Goal: Transaction & Acquisition: Purchase product/service

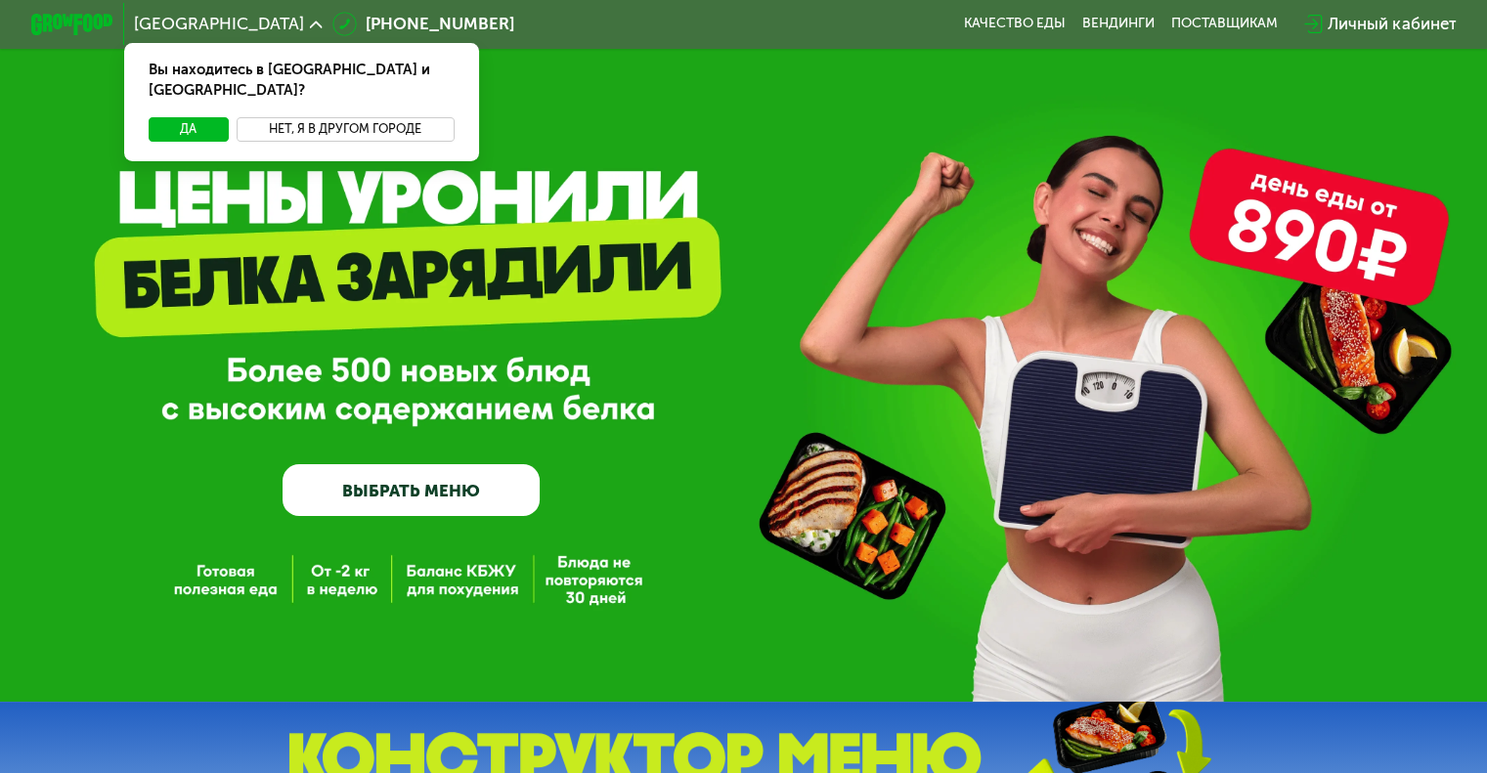
click at [354, 117] on button "Нет, я в другом городе" at bounding box center [346, 129] width 218 height 24
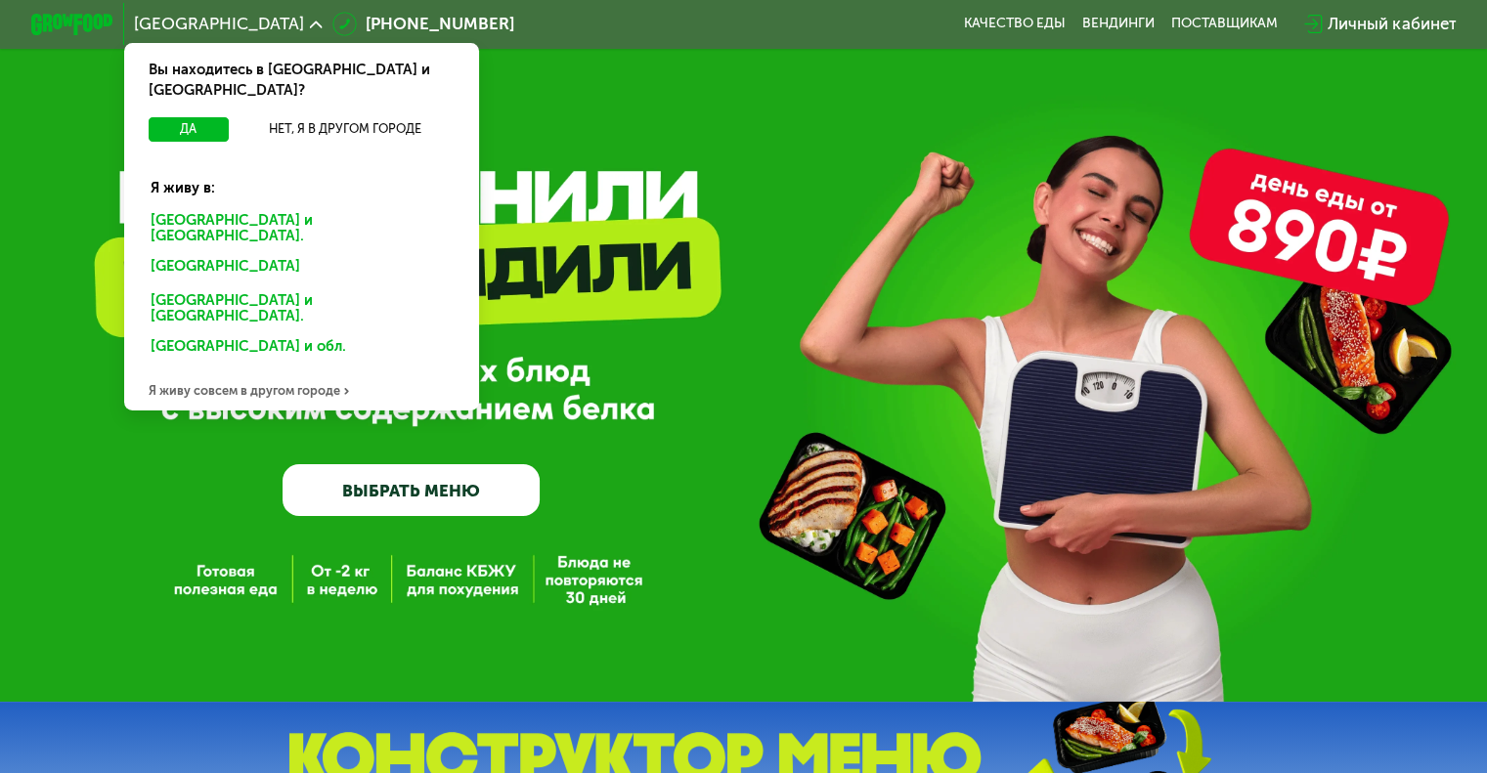
click at [250, 252] on div "Санкт-Петербурге и обл." at bounding box center [297, 268] width 323 height 33
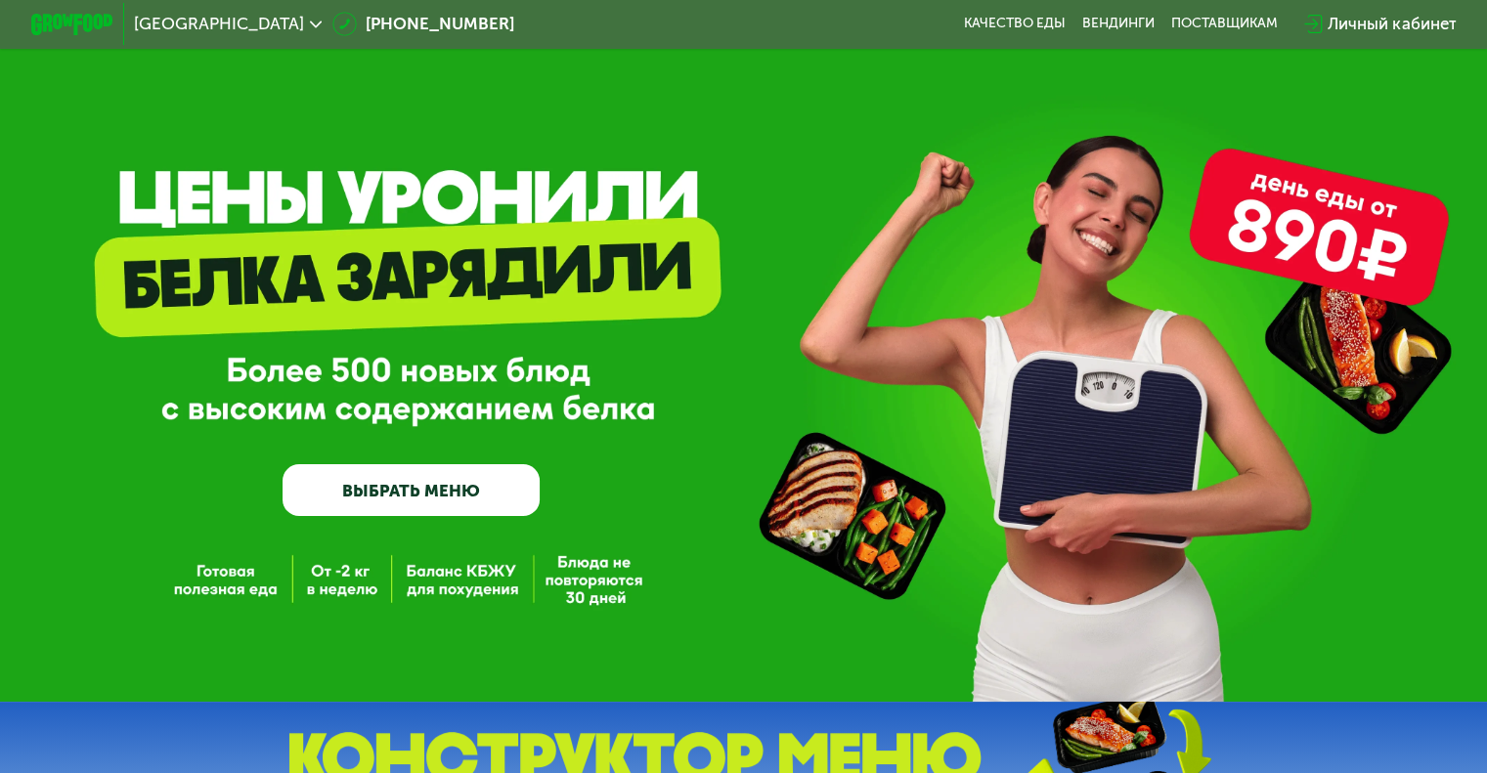
click at [434, 508] on link "ВЫБРАТЬ МЕНЮ" at bounding box center [410, 490] width 257 height 52
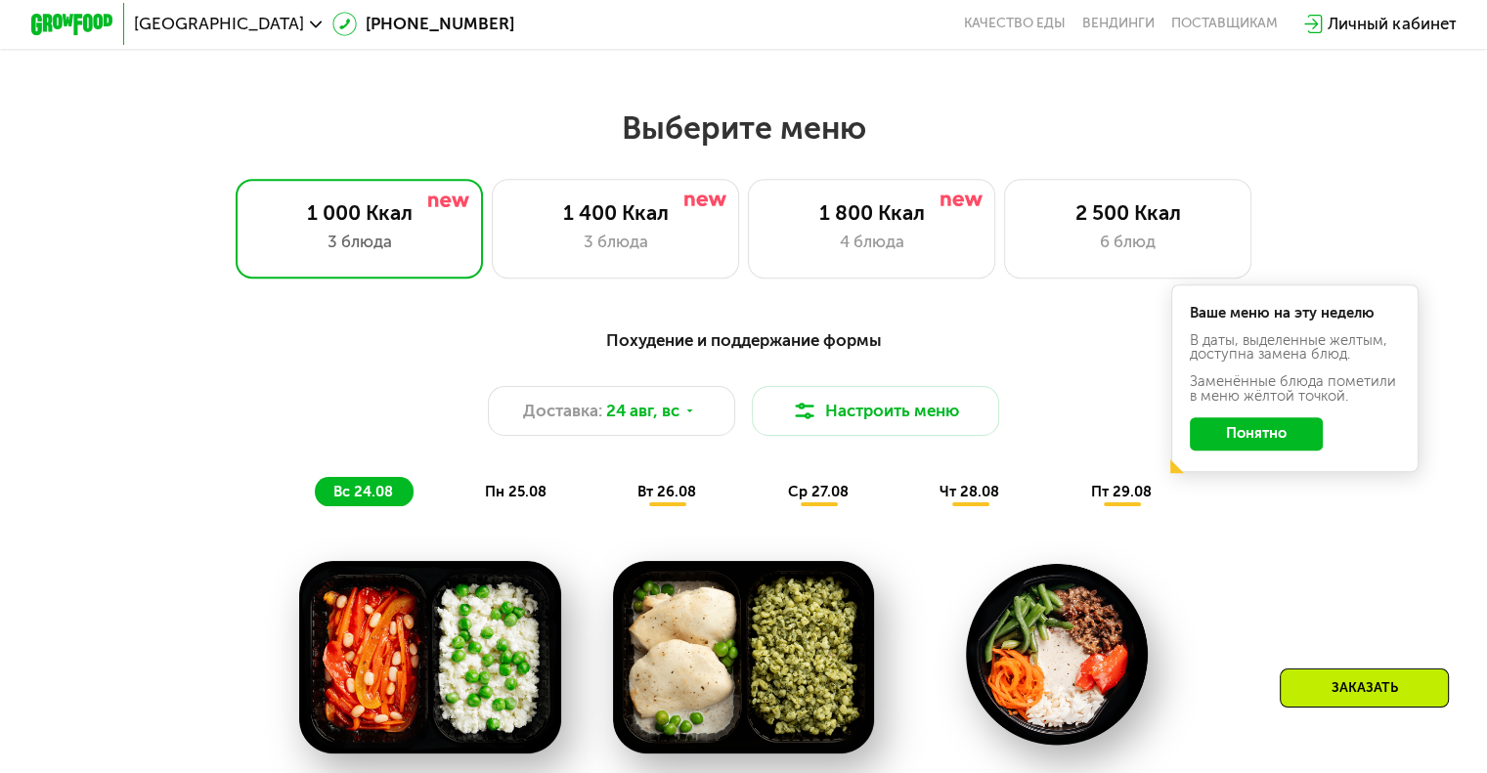
scroll to position [782, 0]
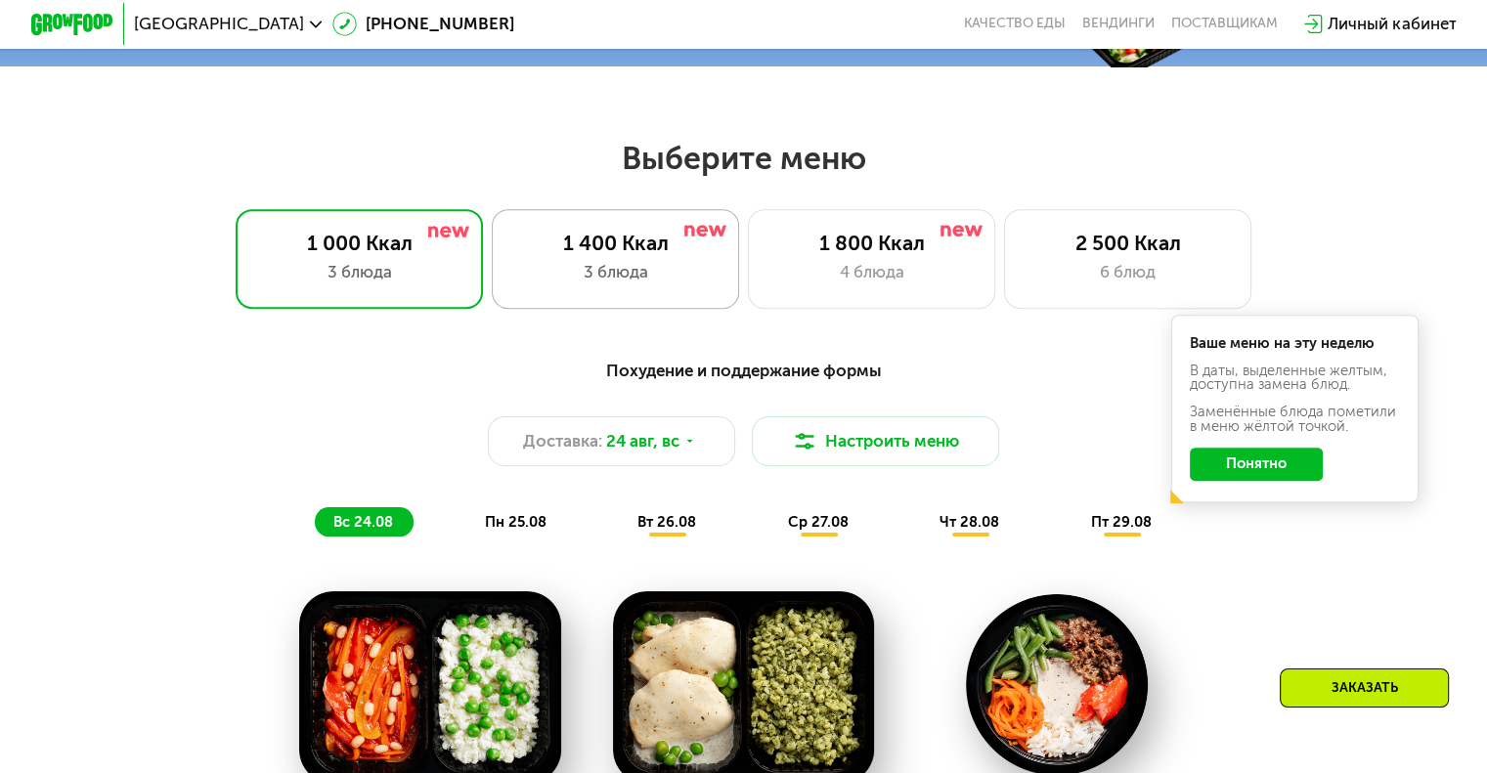
click at [649, 255] on div "1 400 Ккал" at bounding box center [615, 243] width 204 height 24
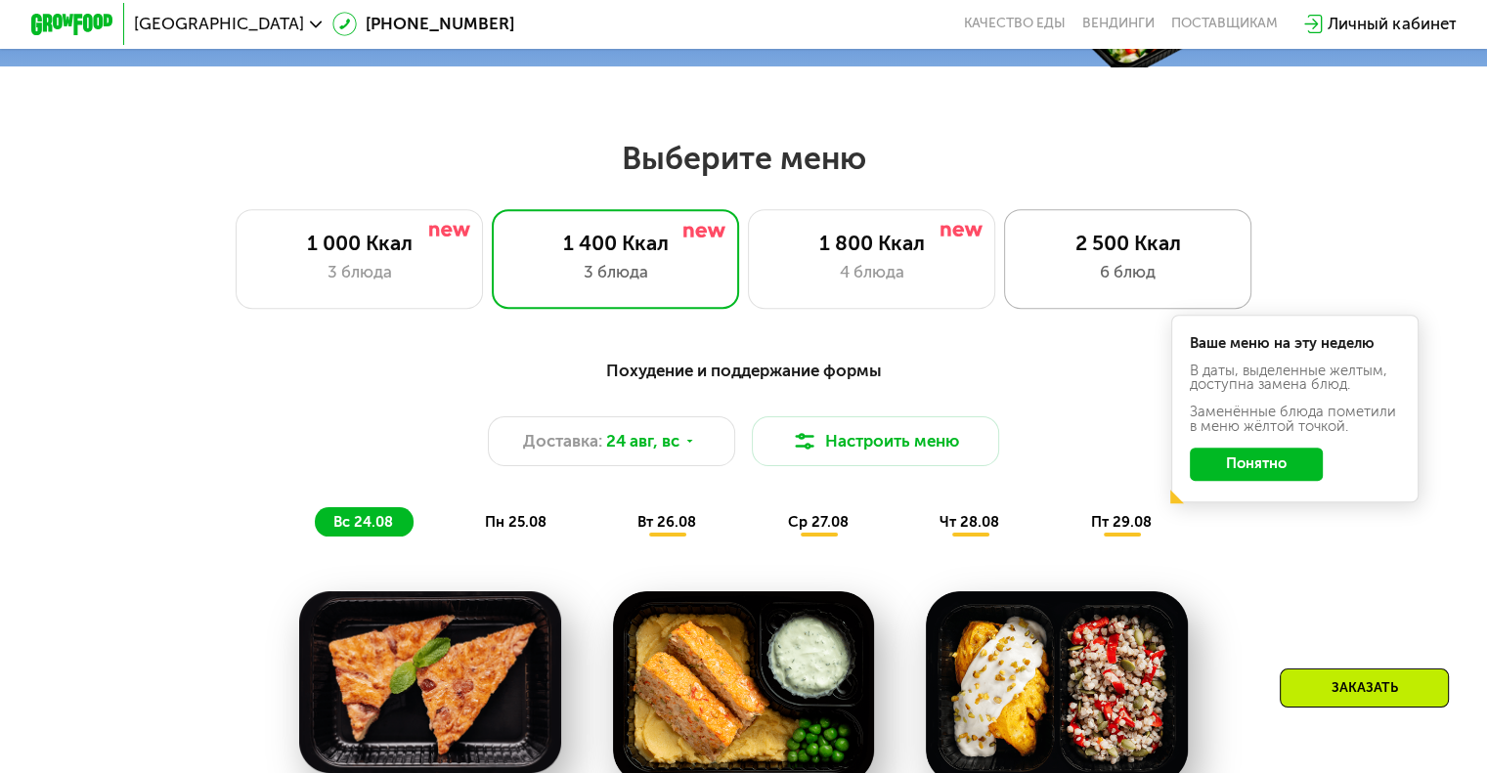
scroll to position [880, 0]
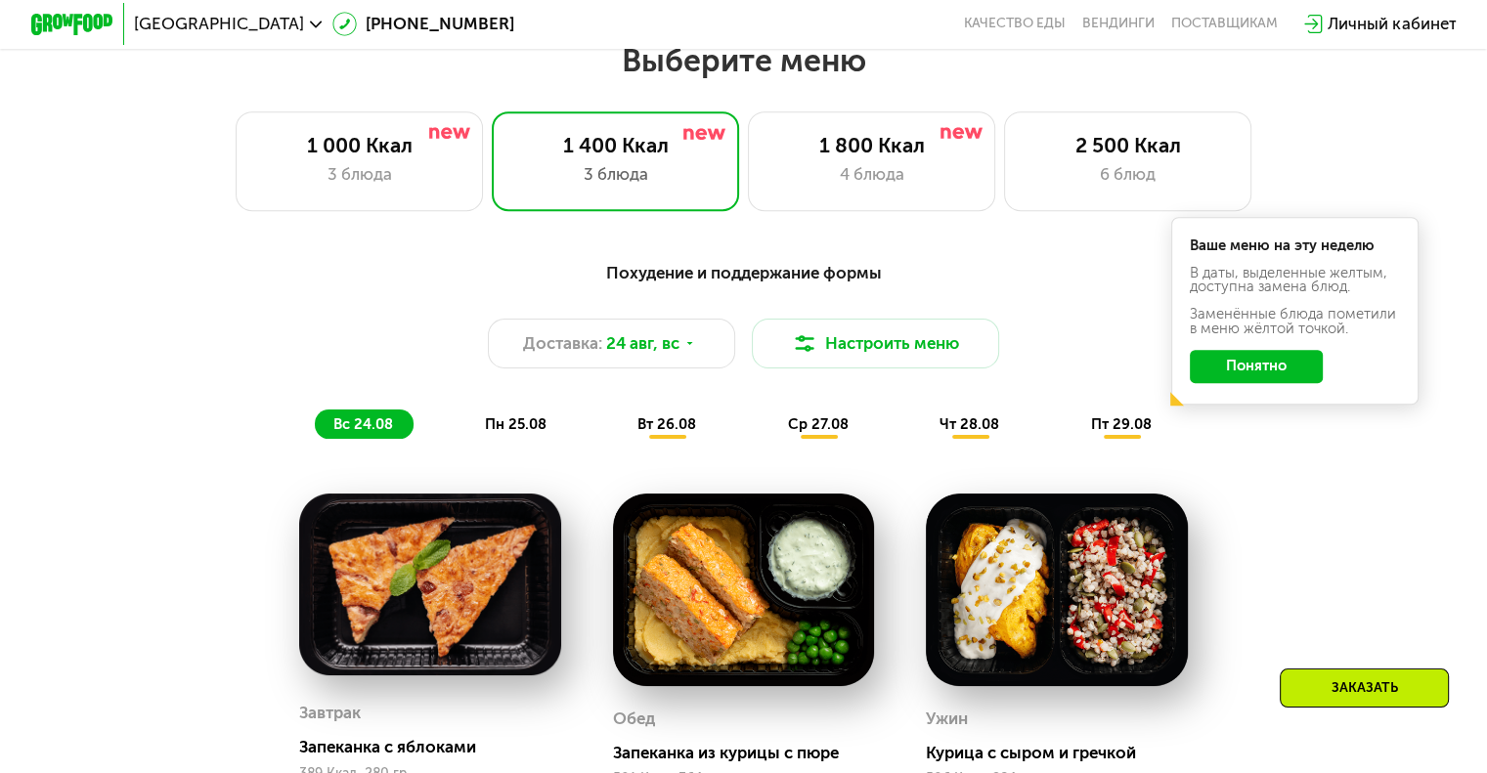
click at [1255, 383] on button "Понятно" at bounding box center [1255, 366] width 133 height 33
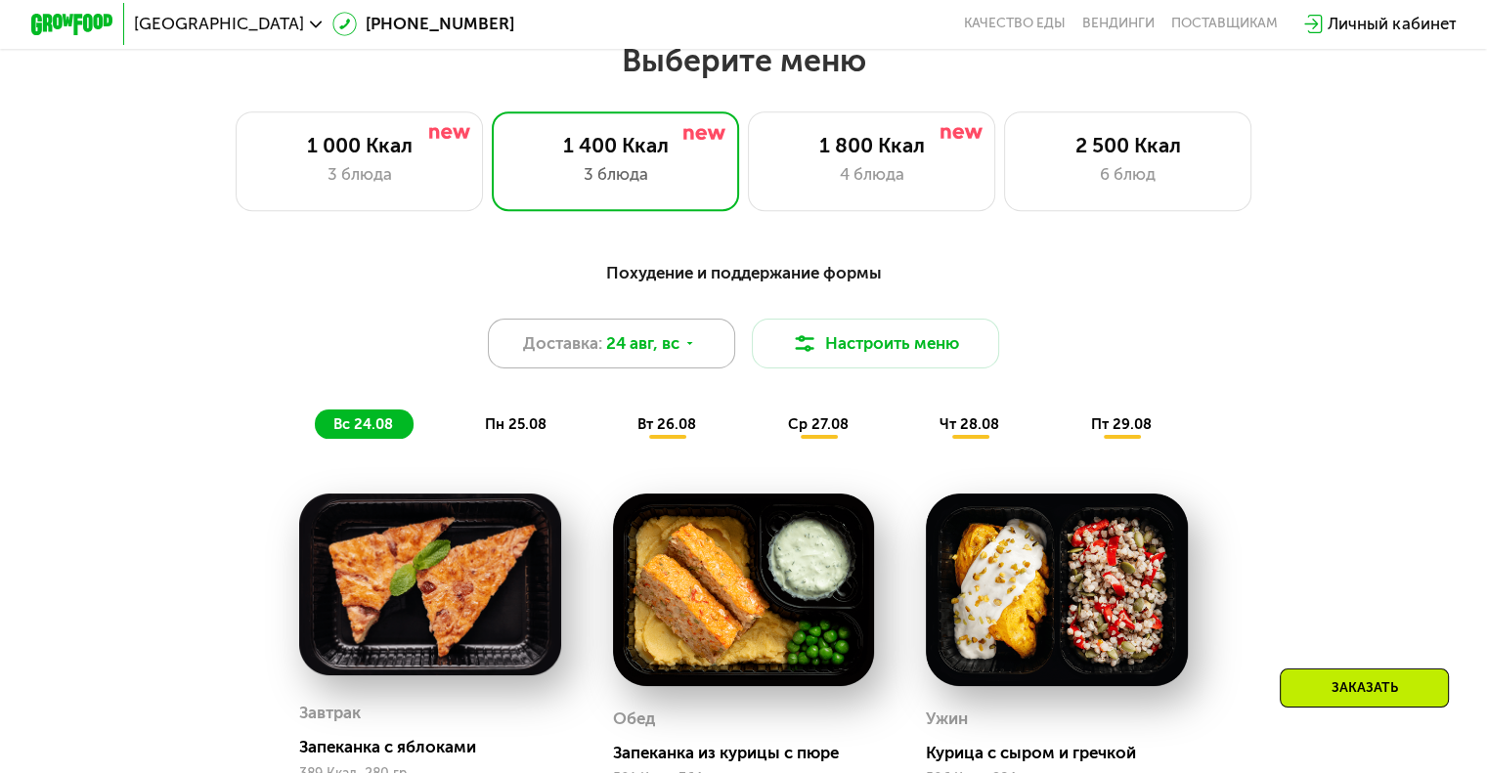
click at [703, 351] on div "Доставка: [DATE]" at bounding box center [612, 344] width 248 height 50
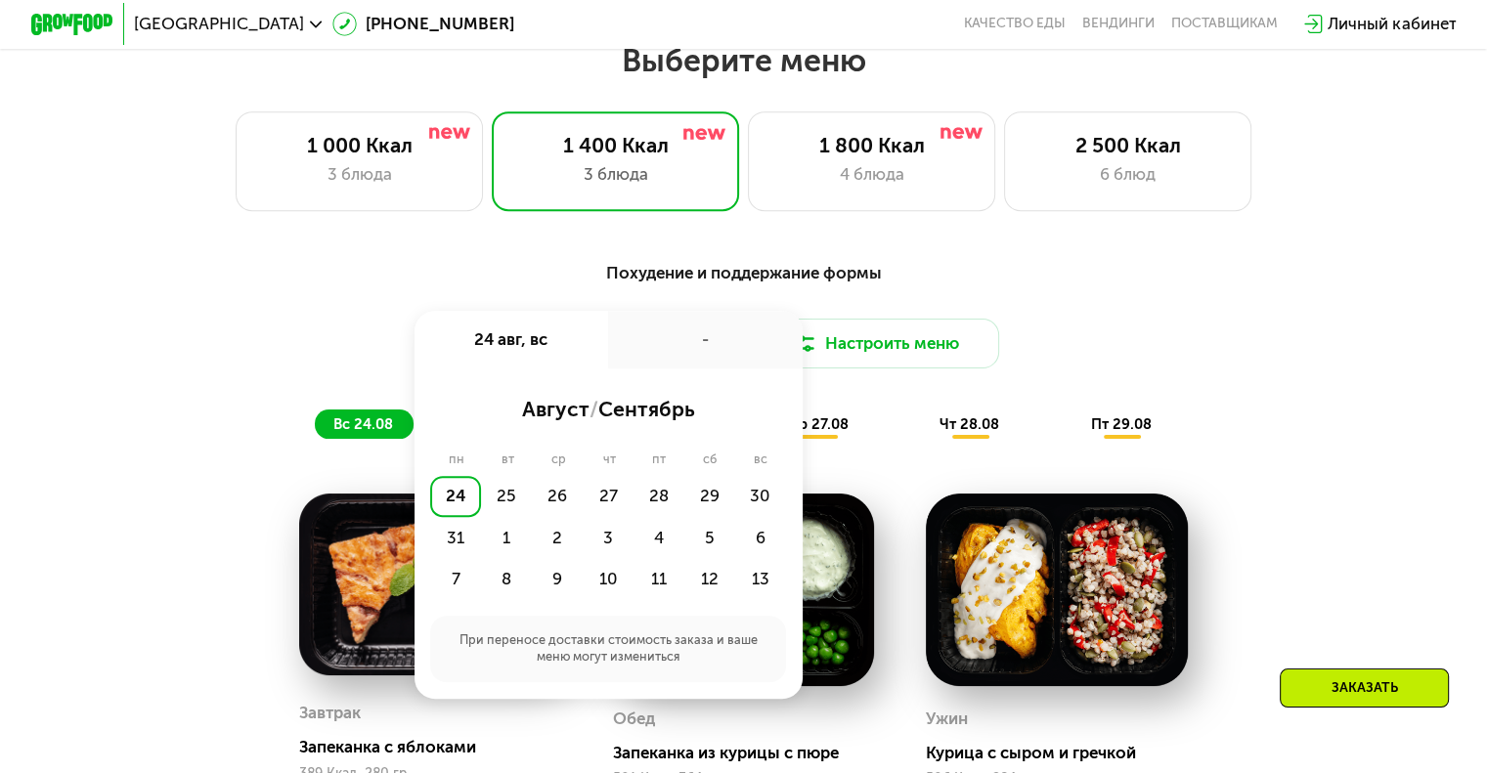
click at [450, 507] on div "24" at bounding box center [455, 496] width 51 height 41
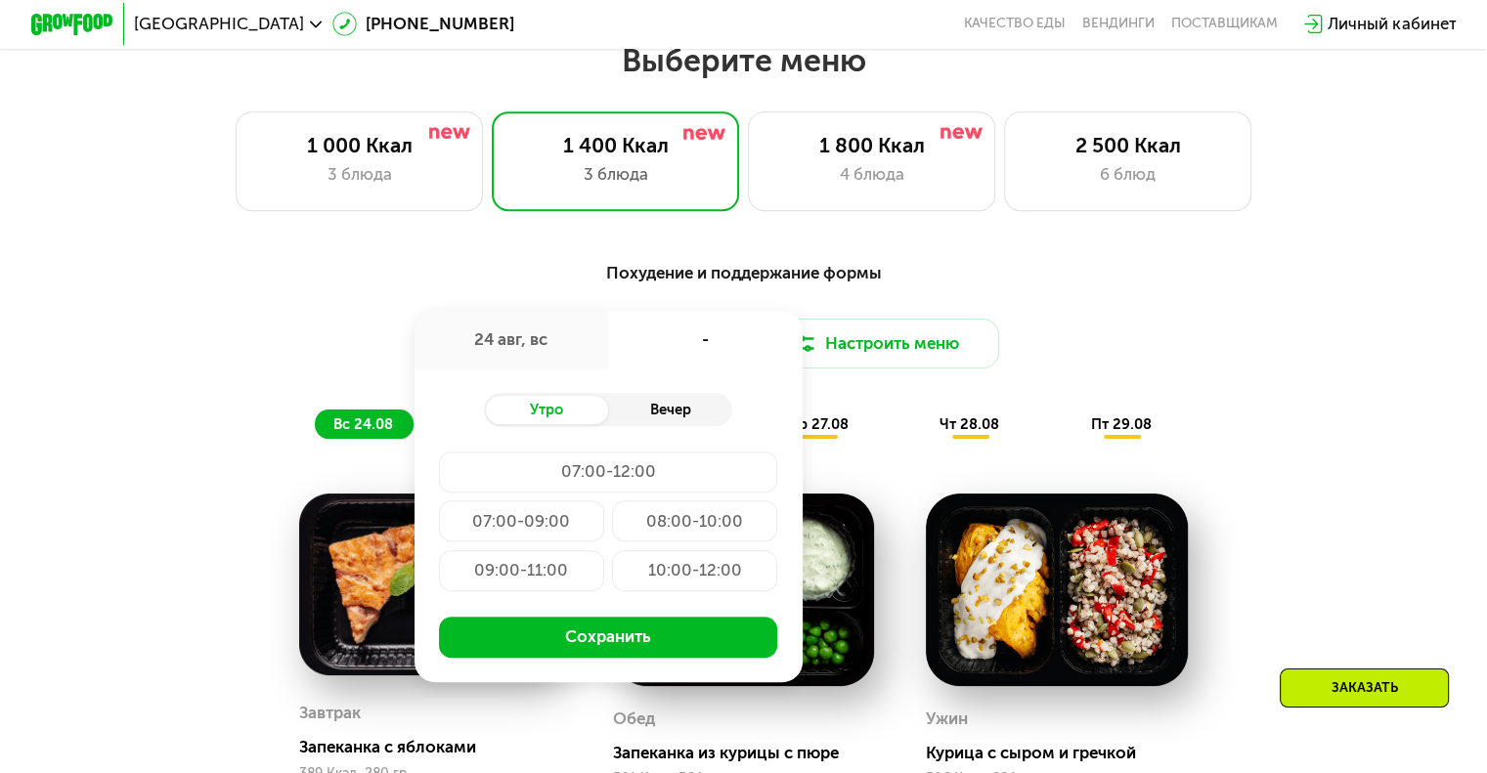
click at [674, 412] on div "Вечер" at bounding box center [670, 410] width 124 height 29
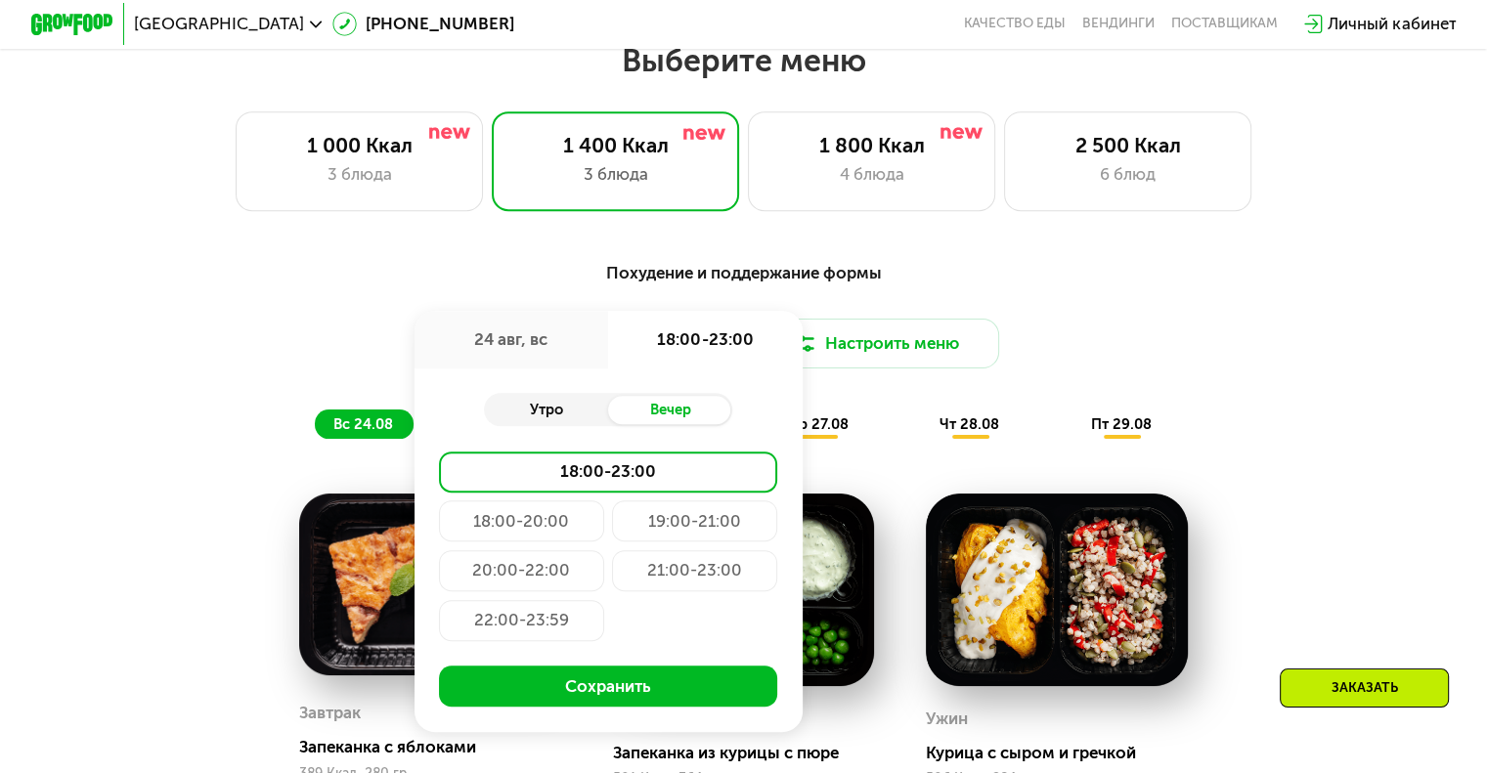
click at [557, 415] on div "Утро" at bounding box center [546, 410] width 124 height 29
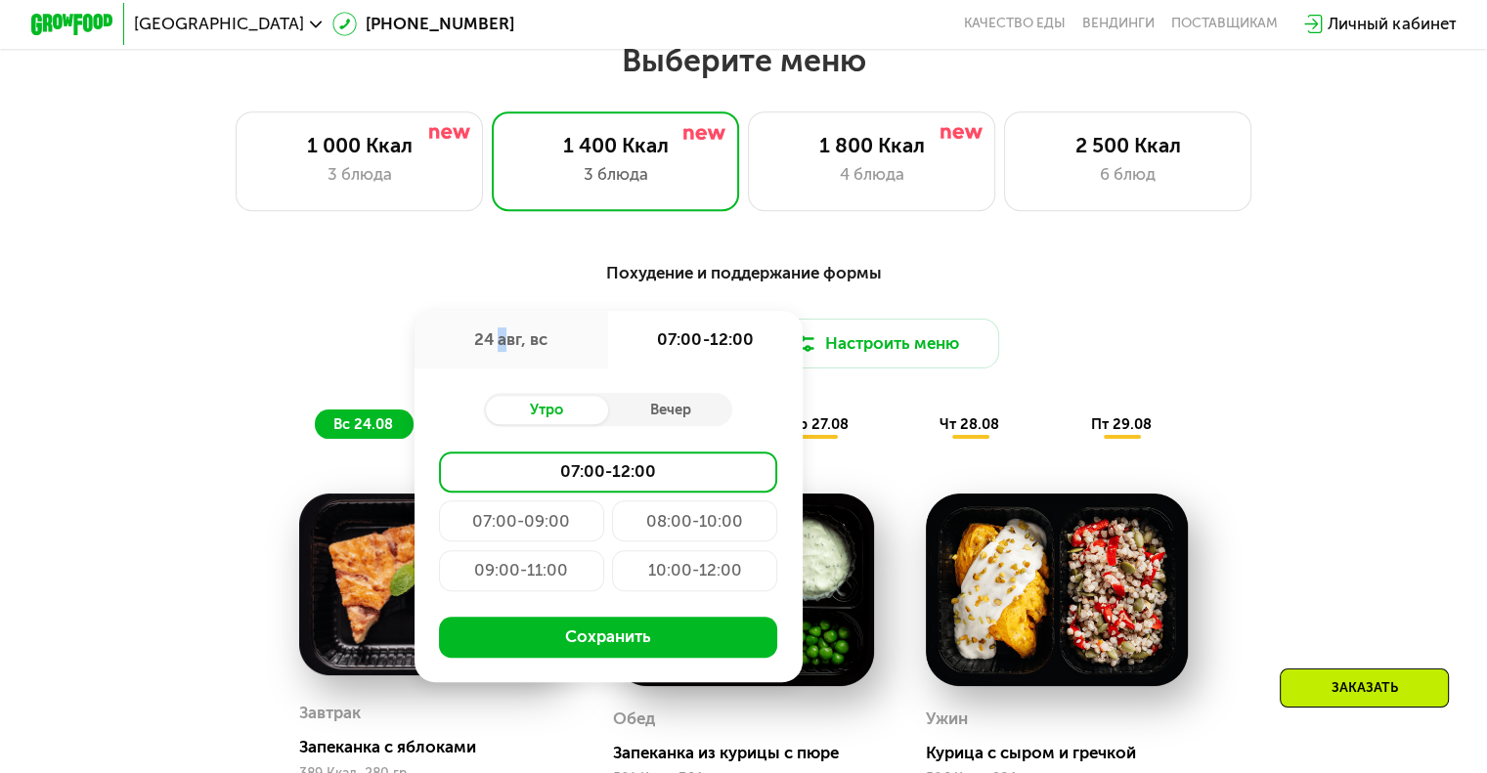
click at [499, 344] on div "24 авг, вс" at bounding box center [511, 340] width 194 height 58
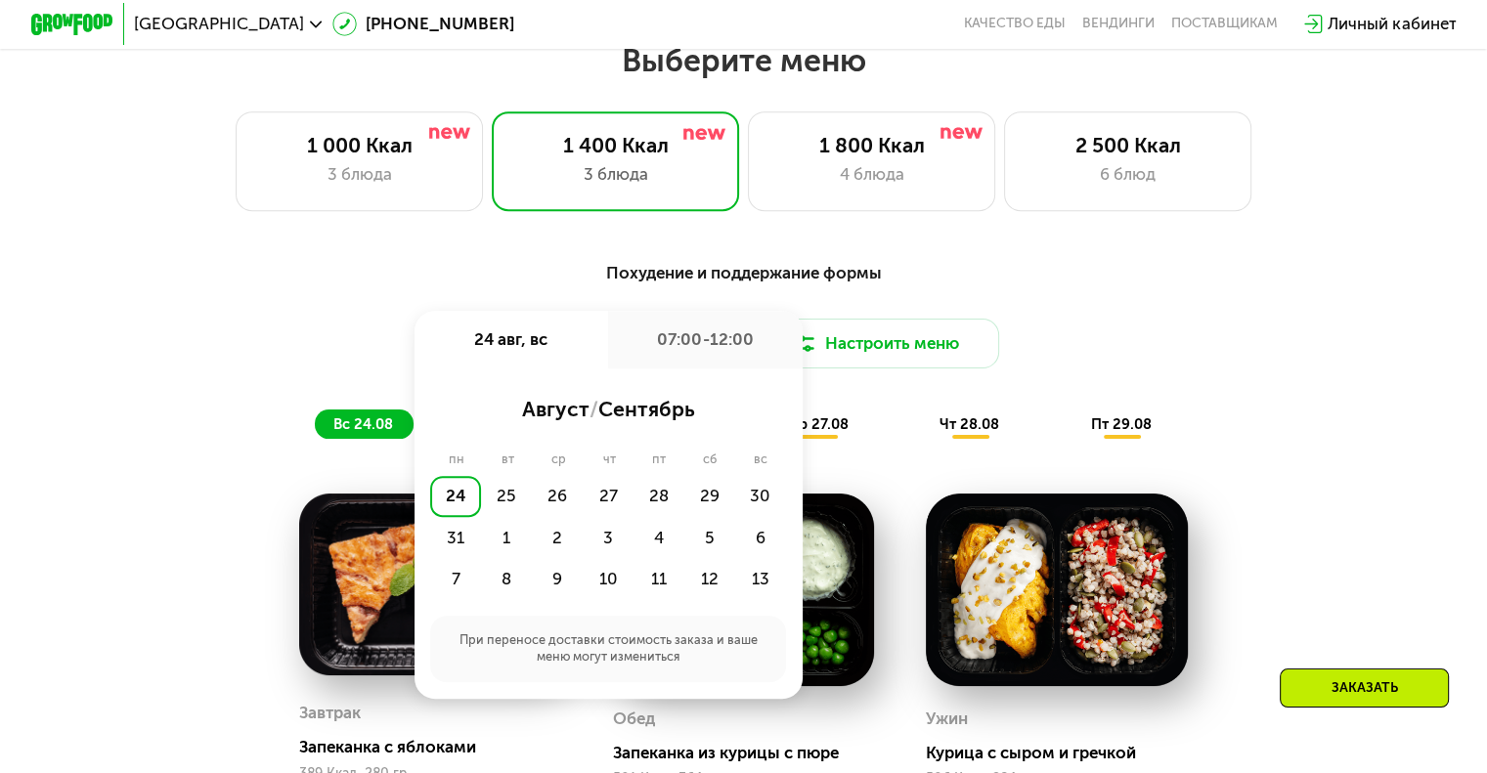
click at [711, 344] on div "07:00-12:00" at bounding box center [705, 340] width 194 height 58
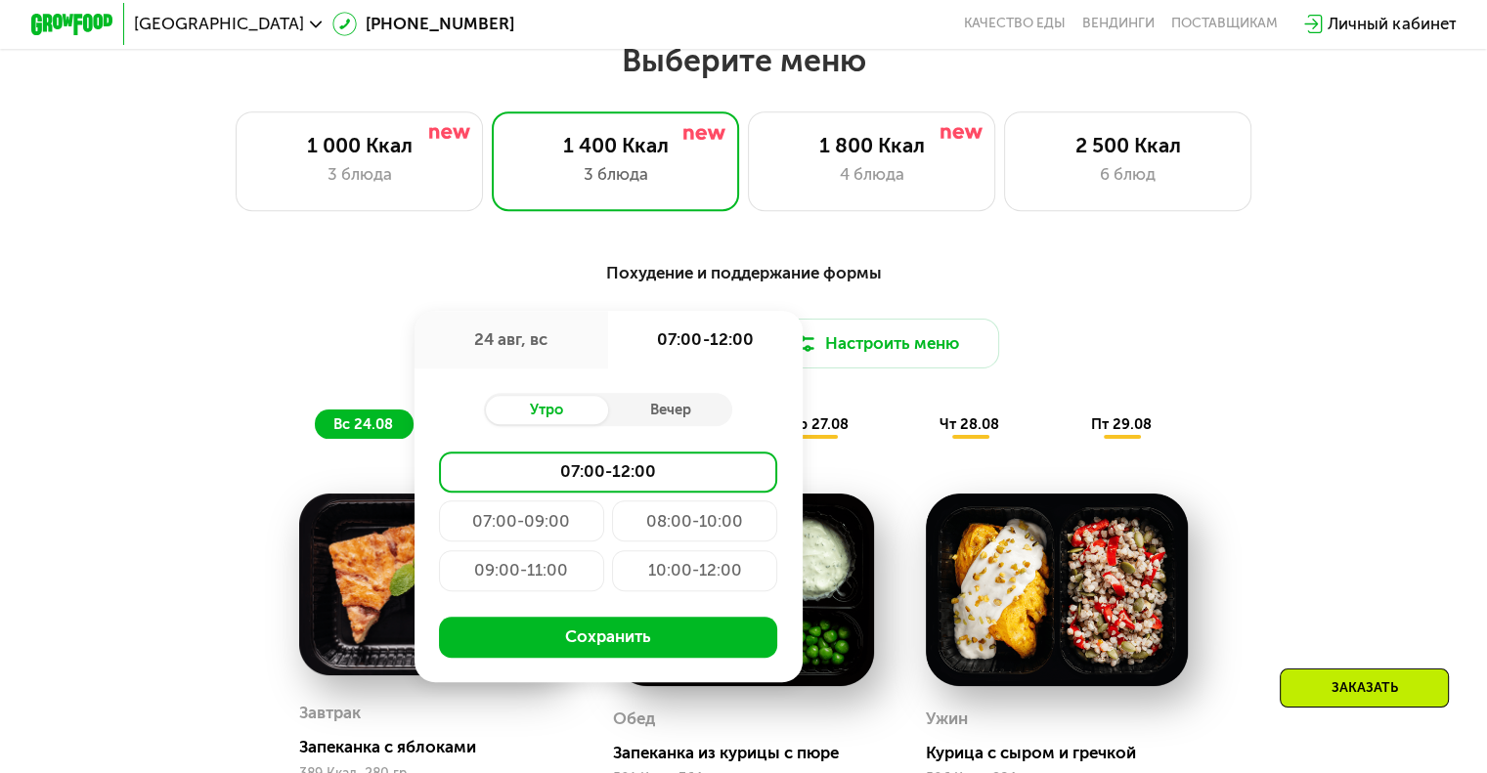
click at [567, 346] on div "24 авг, вс" at bounding box center [511, 340] width 194 height 58
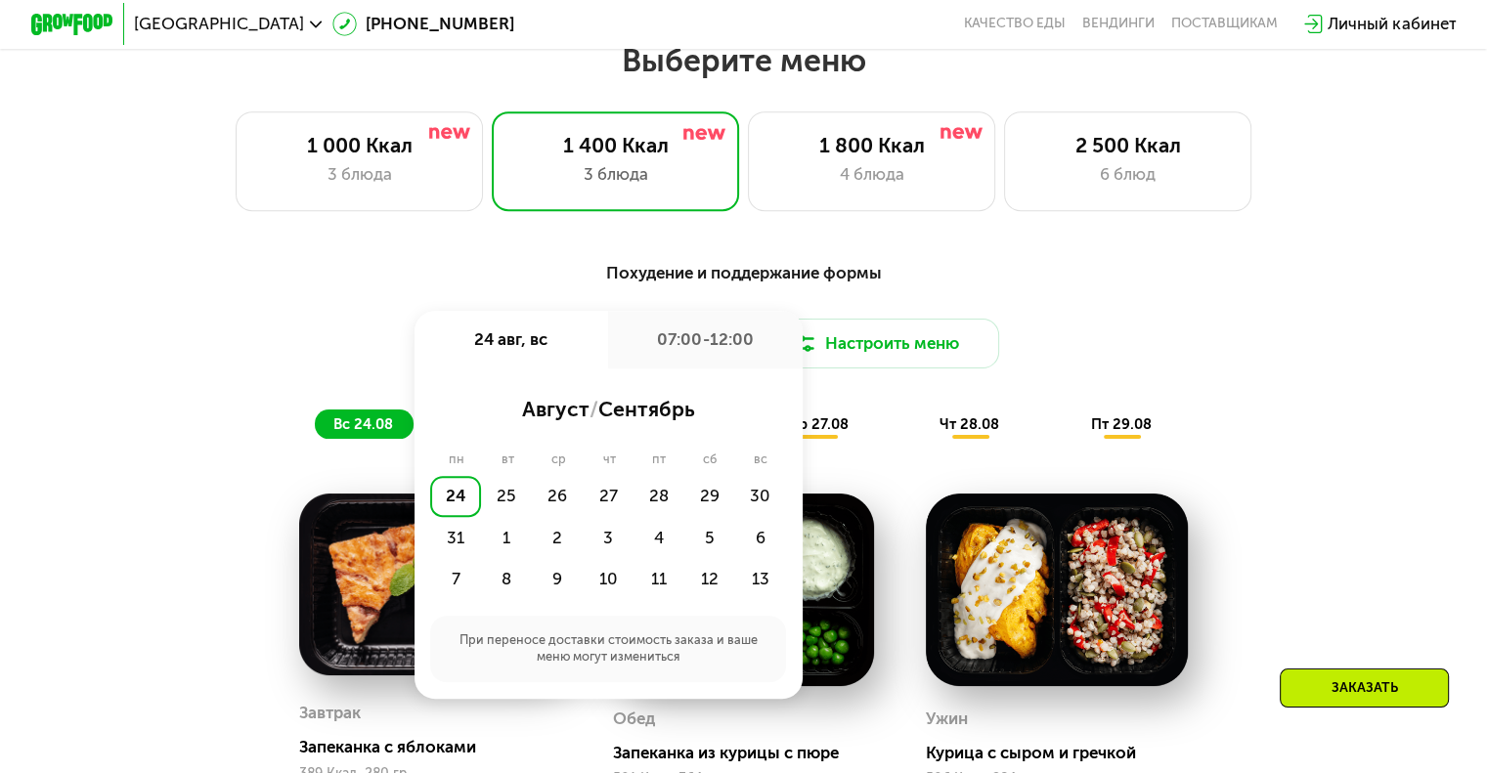
click at [703, 352] on div "07:00-12:00" at bounding box center [705, 340] width 194 height 58
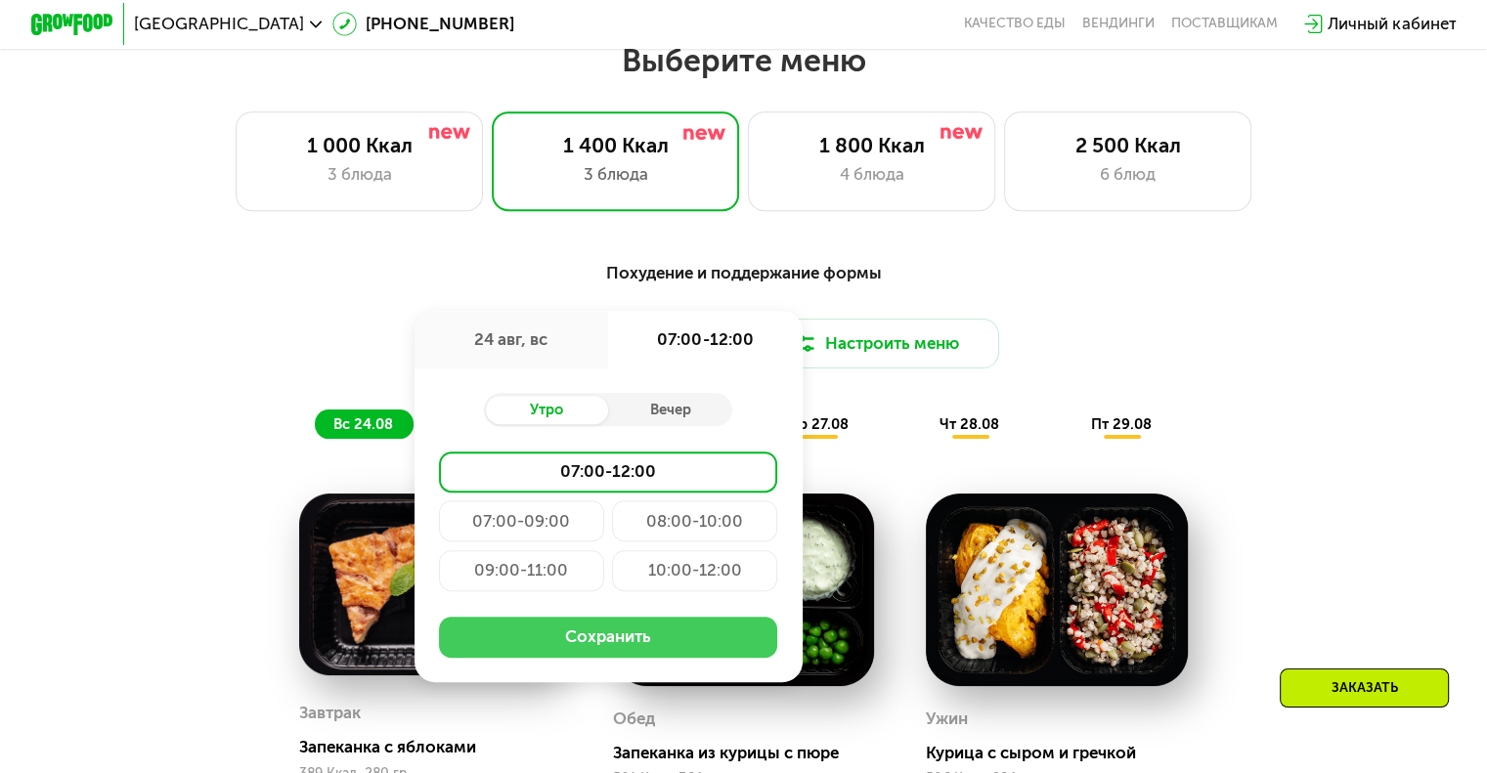
click at [593, 645] on button "Сохранить" at bounding box center [608, 637] width 338 height 41
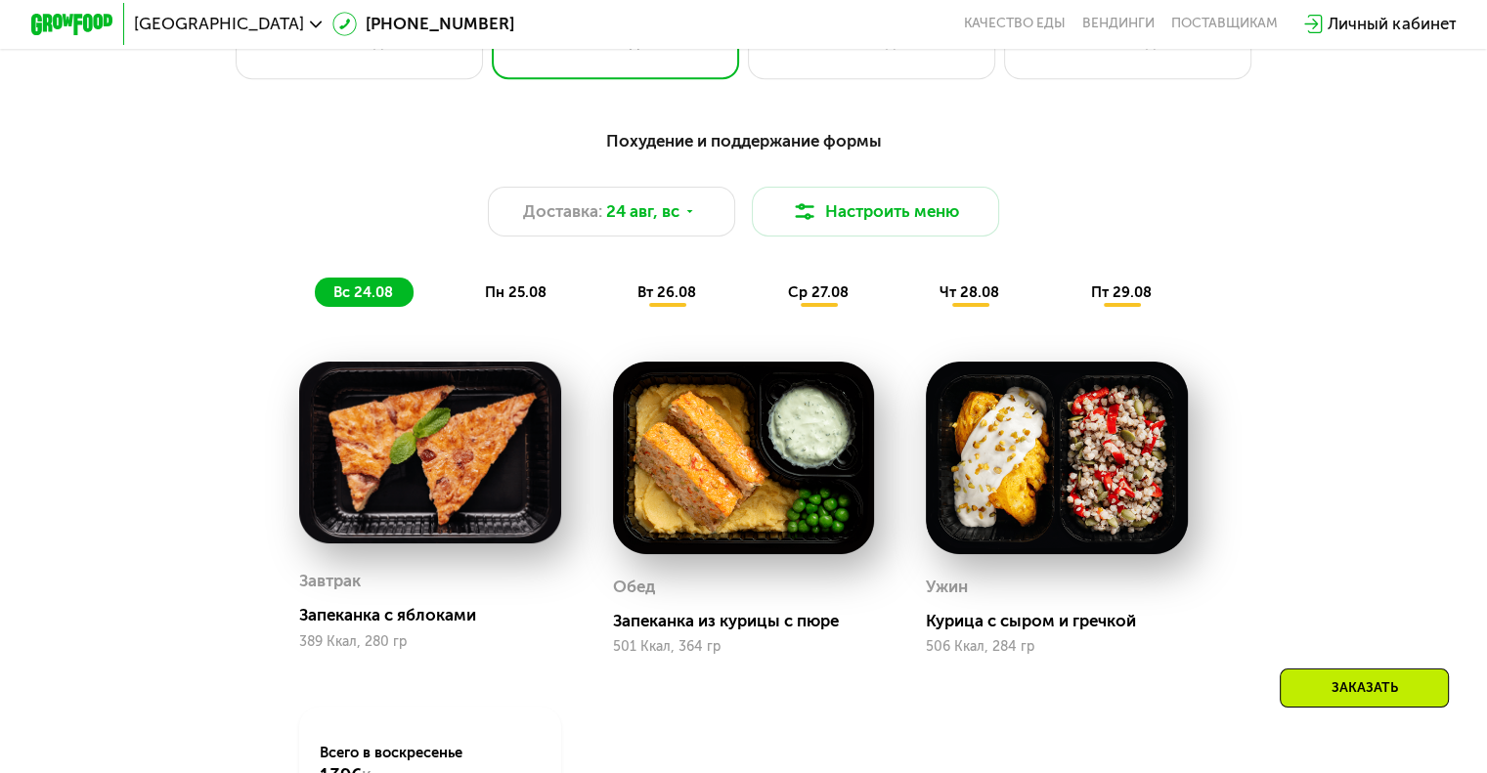
scroll to position [977, 0]
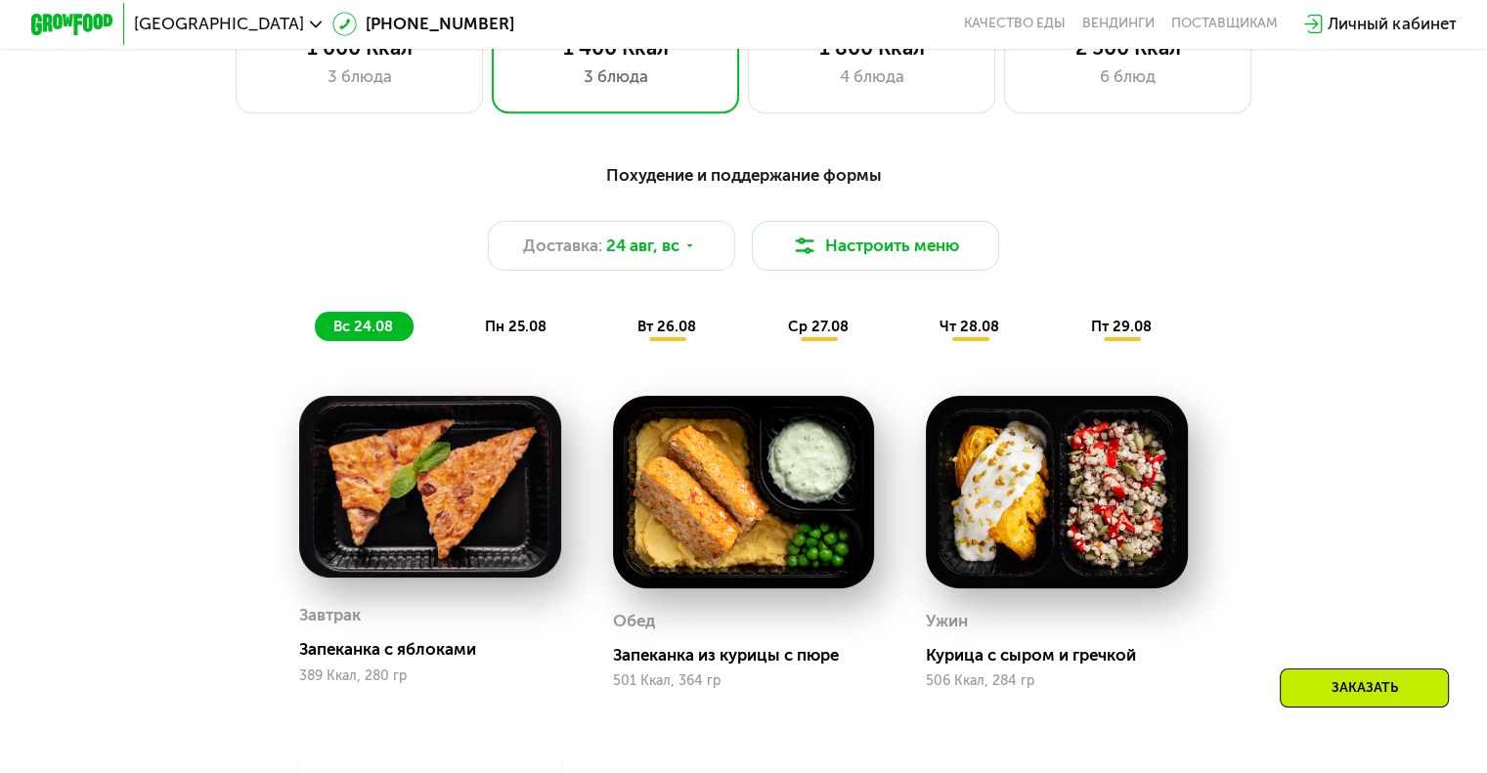
click at [516, 335] on span "пн 25.08" at bounding box center [516, 327] width 62 height 18
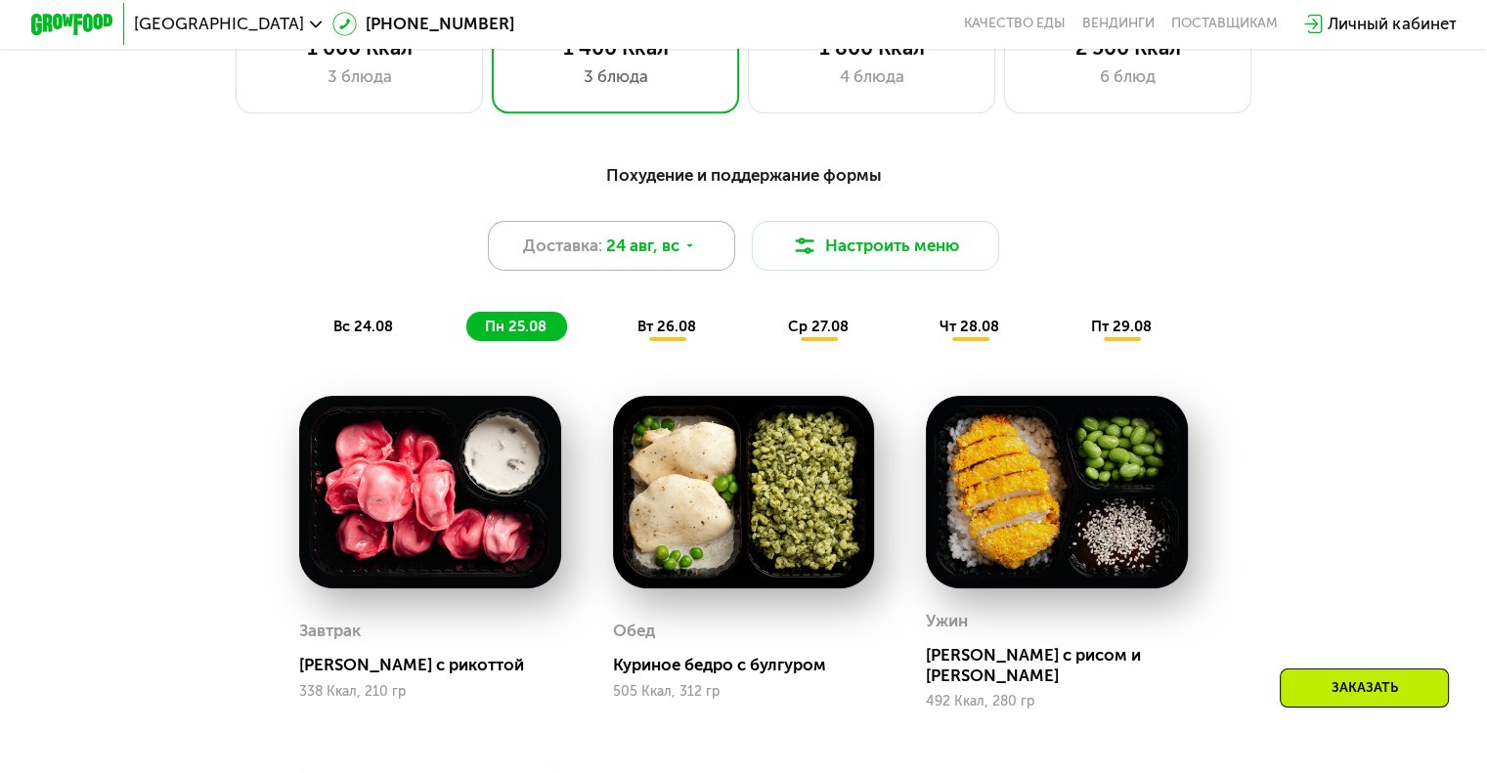
click at [656, 247] on span "24 авг, вс" at bounding box center [642, 246] width 73 height 24
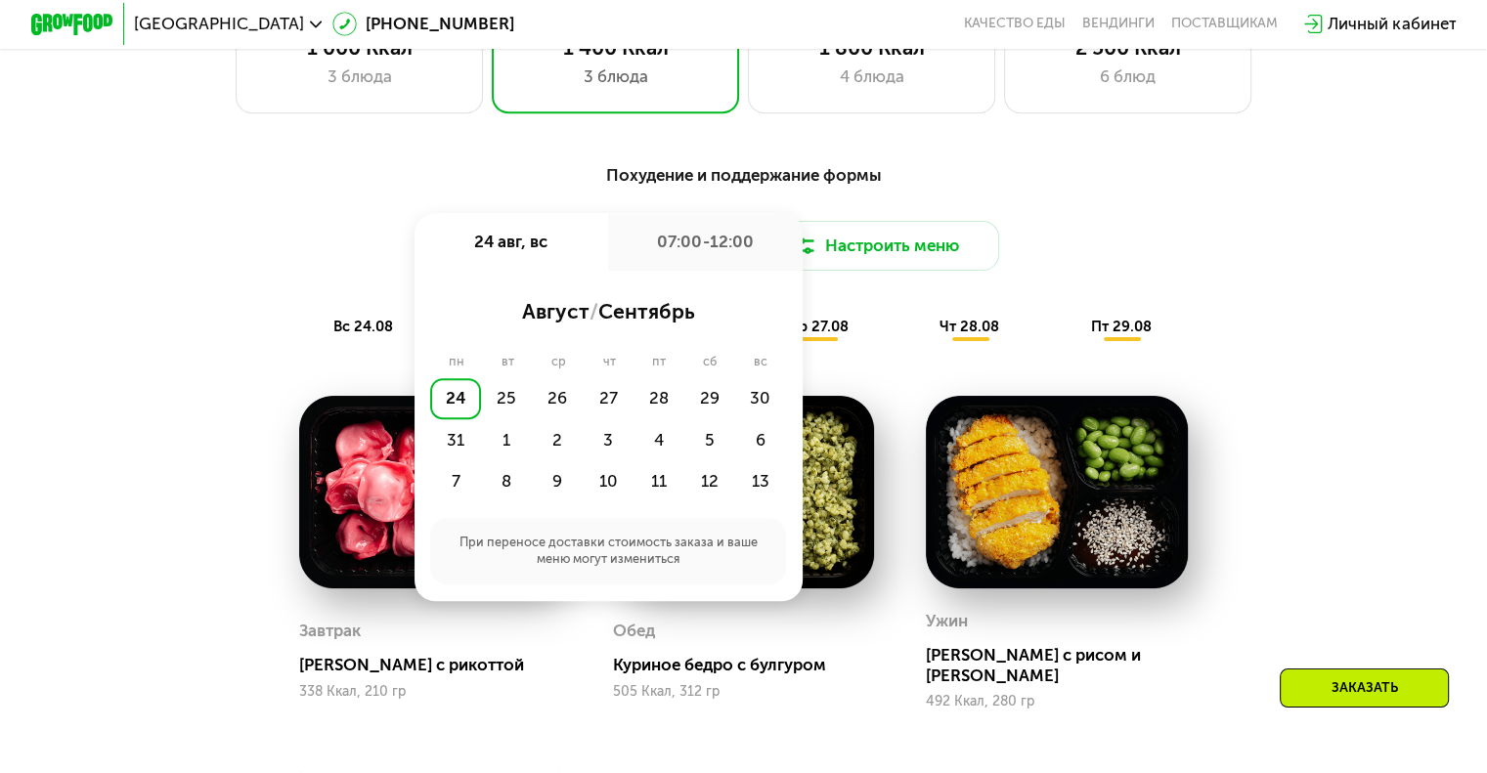
click at [533, 198] on div "Похудение и поддержание формы Доставка: 24 авг, вс 24 авг, вс 07:00-12:00 авгус…" at bounding box center [743, 251] width 1223 height 179
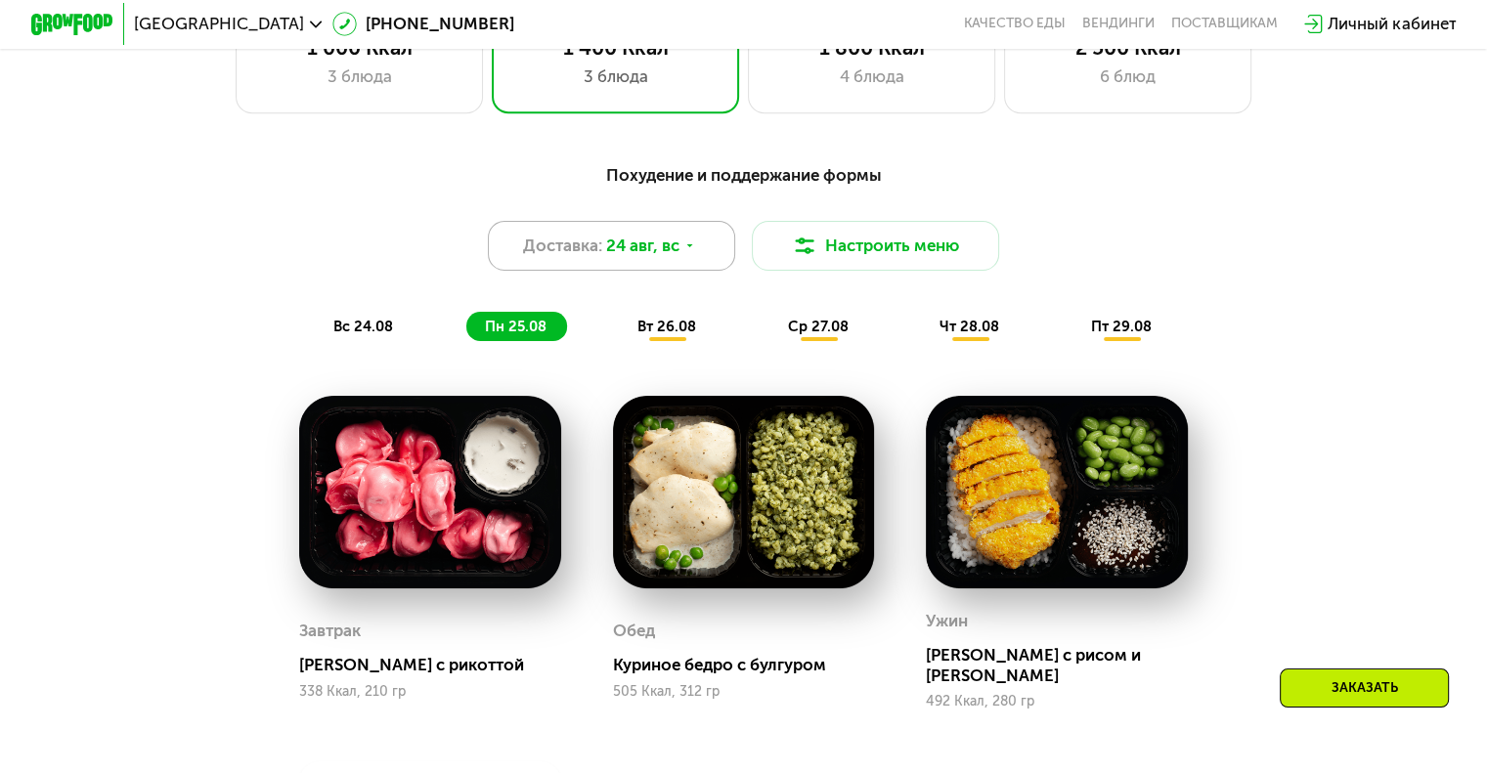
click at [602, 255] on div "Доставка: [DATE]" at bounding box center [612, 246] width 248 height 50
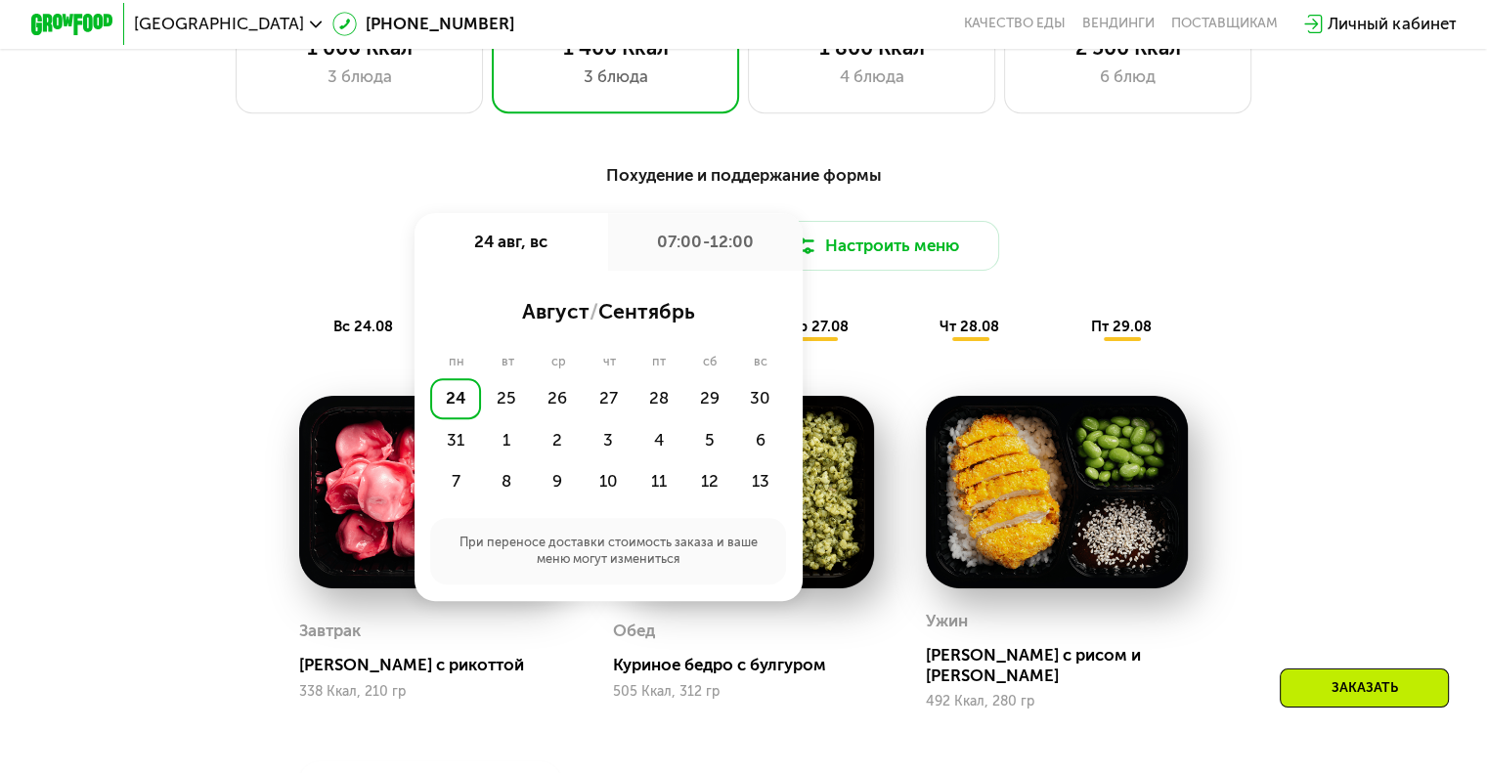
click at [350, 239] on div "Доставка: 24 авг, вс 24 авг, вс 07:00-12:00 август / сентябрь пн вт ср чт пт сб…" at bounding box center [743, 246] width 1223 height 50
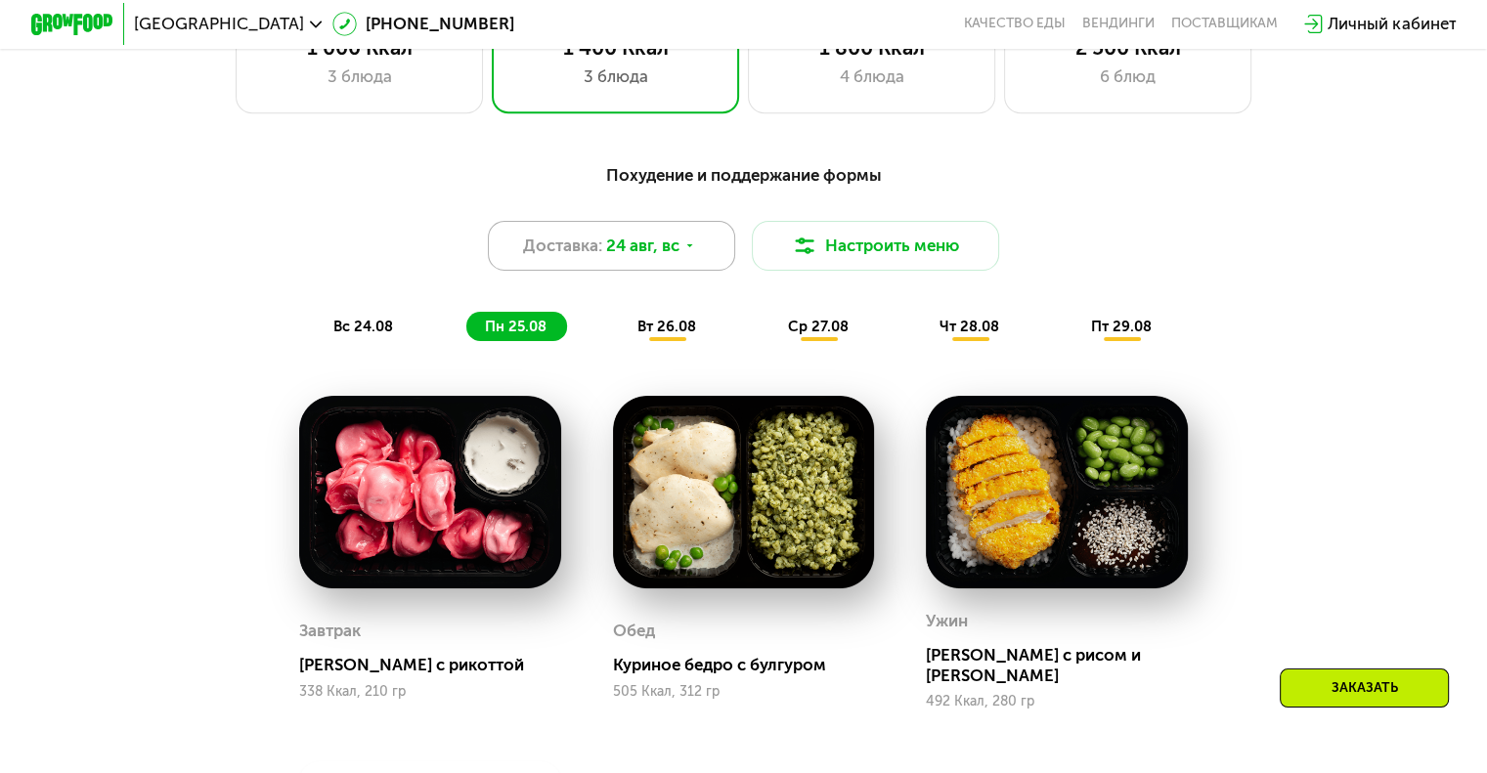
click at [701, 254] on div "Доставка: [DATE]" at bounding box center [612, 246] width 248 height 50
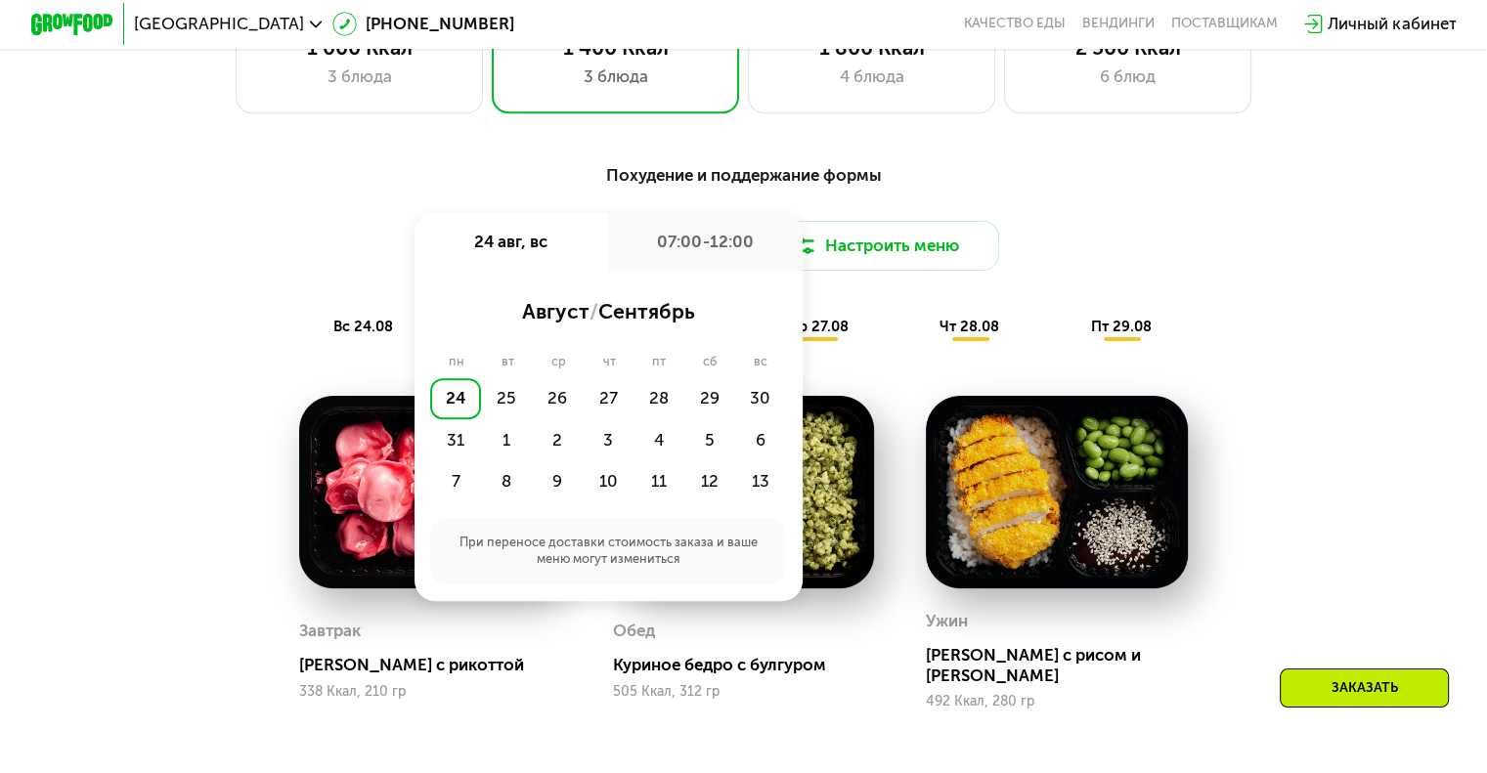
click at [508, 184] on div "Похудение и поддержание формы" at bounding box center [743, 174] width 1223 height 25
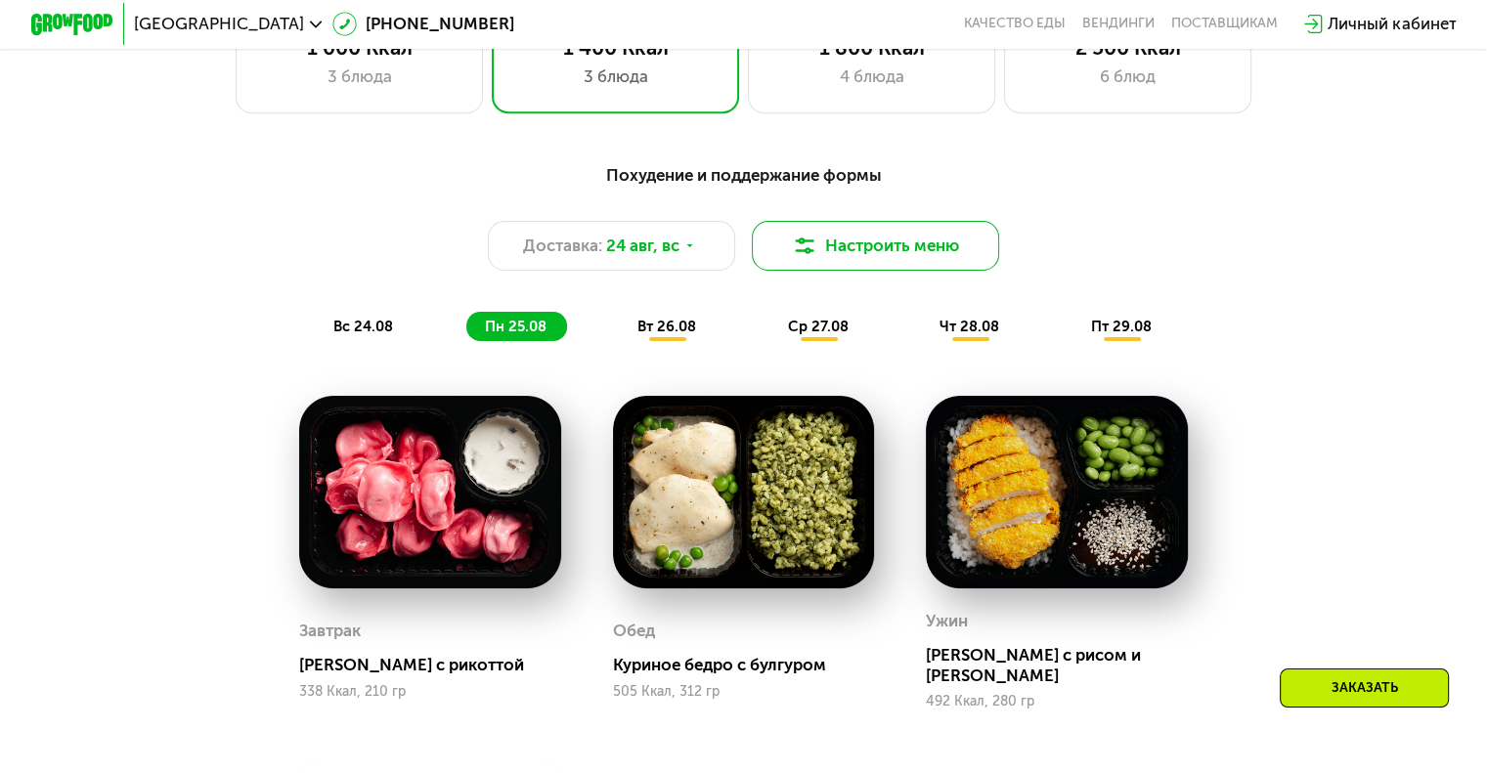
click at [860, 262] on button "Настроить меню" at bounding box center [876, 246] width 248 height 50
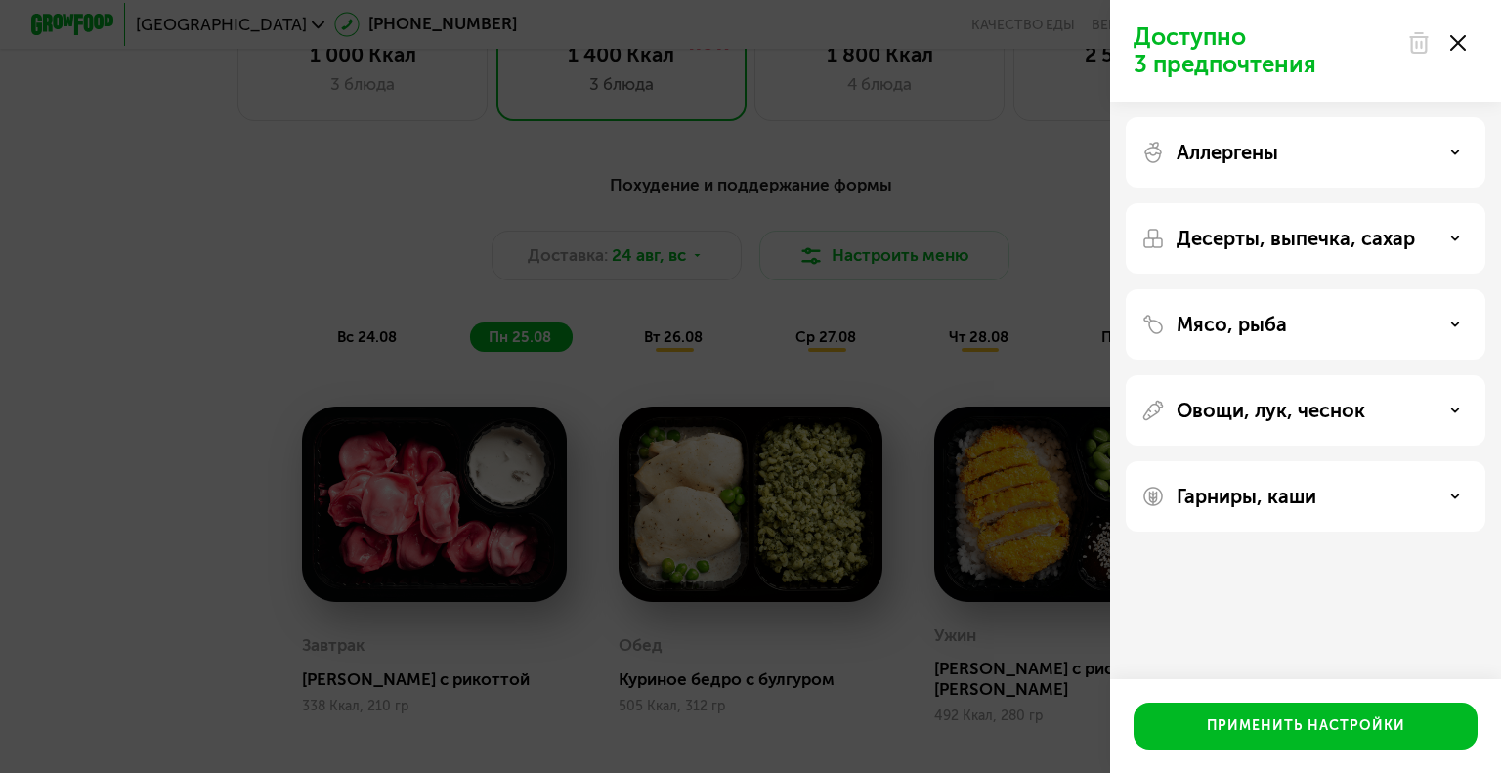
click at [1454, 151] on use at bounding box center [1455, 152] width 7 height 3
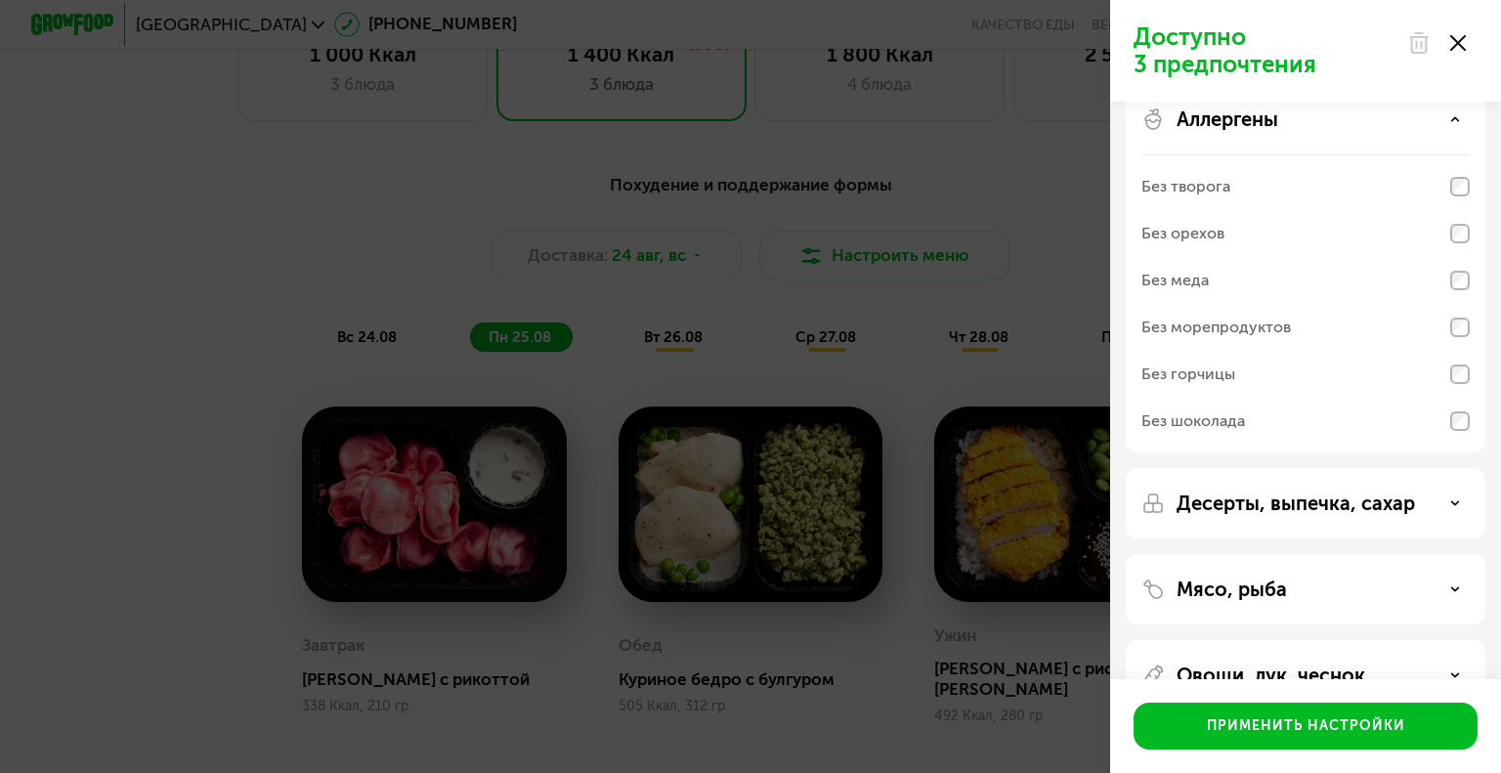
scroll to position [0, 0]
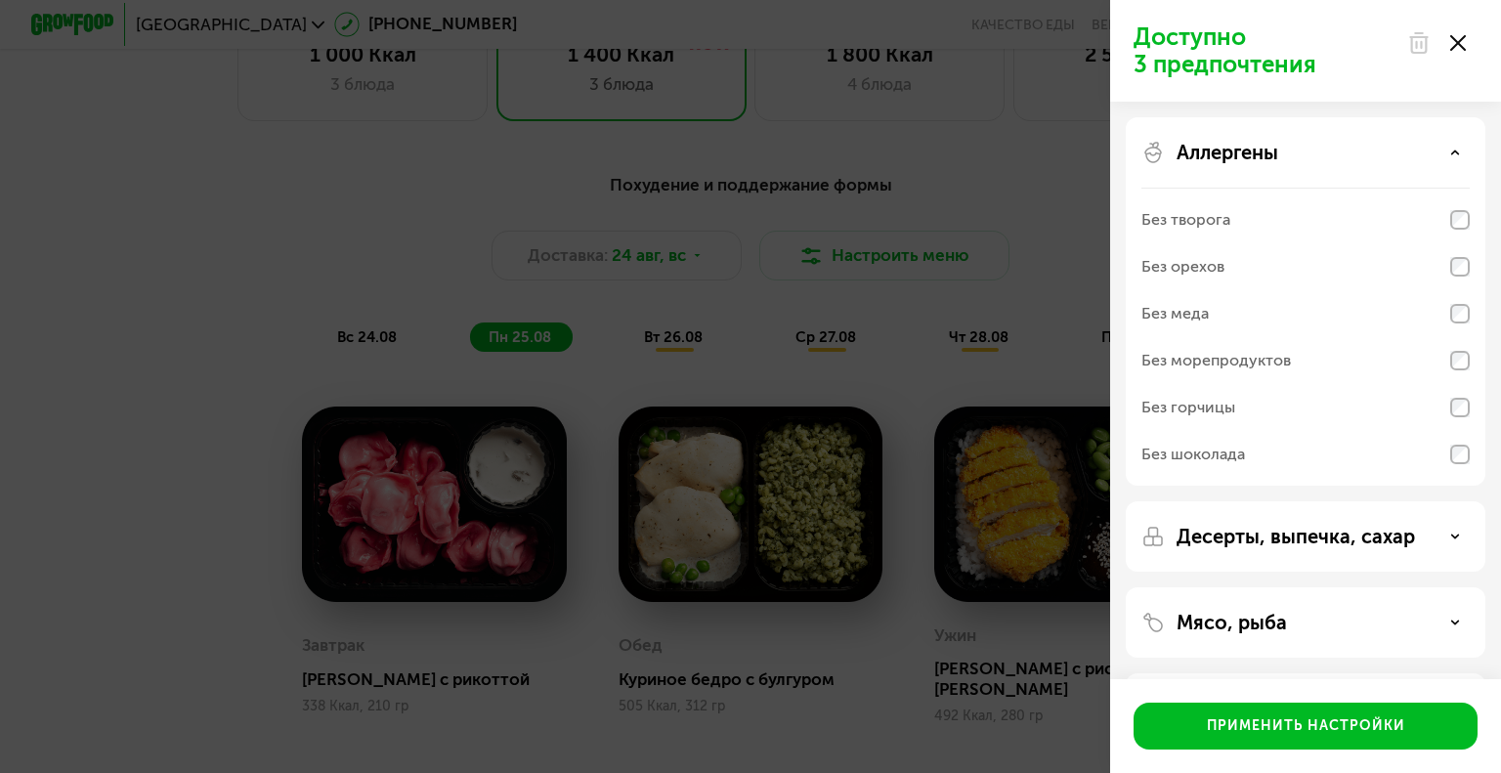
click at [1458, 157] on div "Аллергены" at bounding box center [1306, 152] width 328 height 23
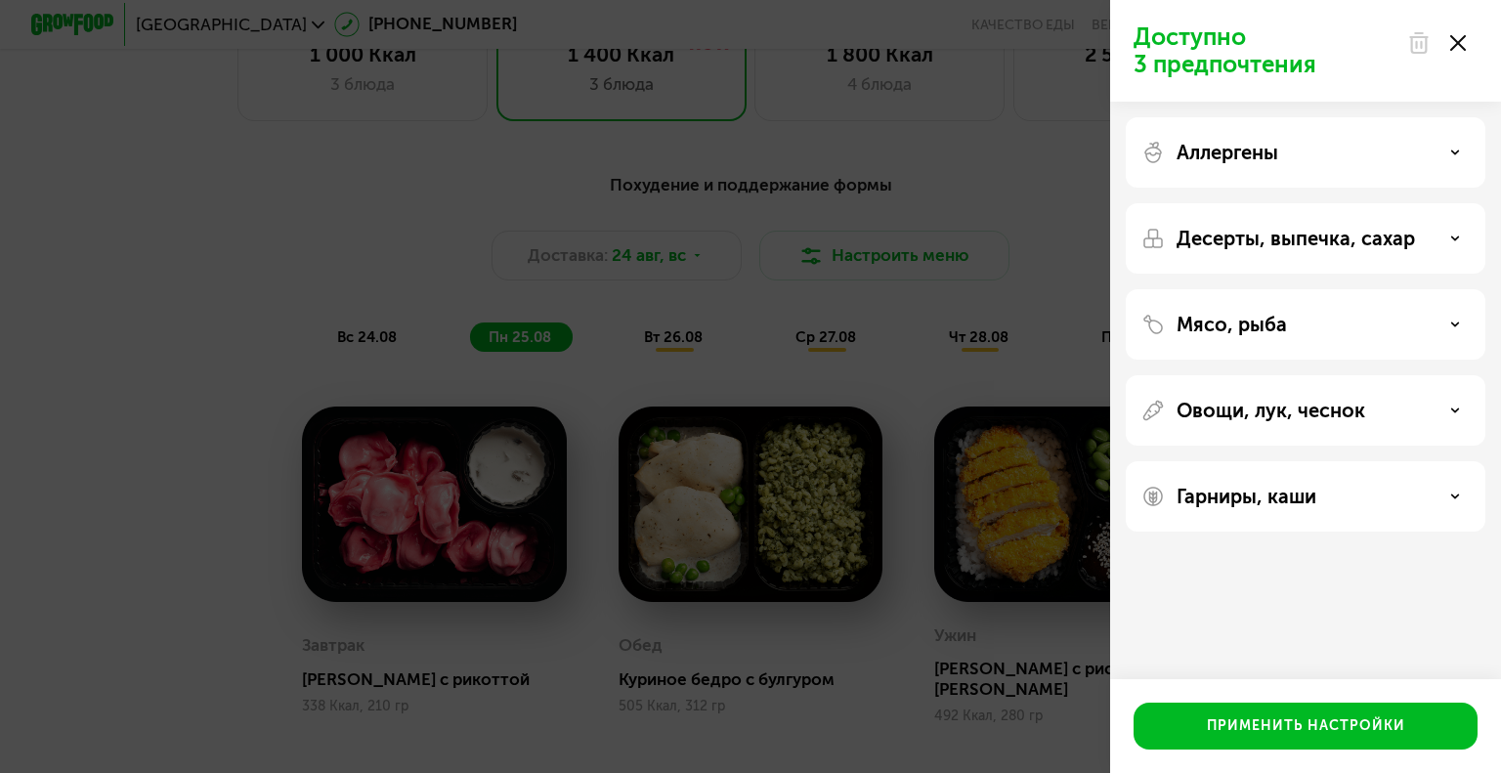
click at [1451, 326] on icon at bounding box center [1455, 325] width 10 height 10
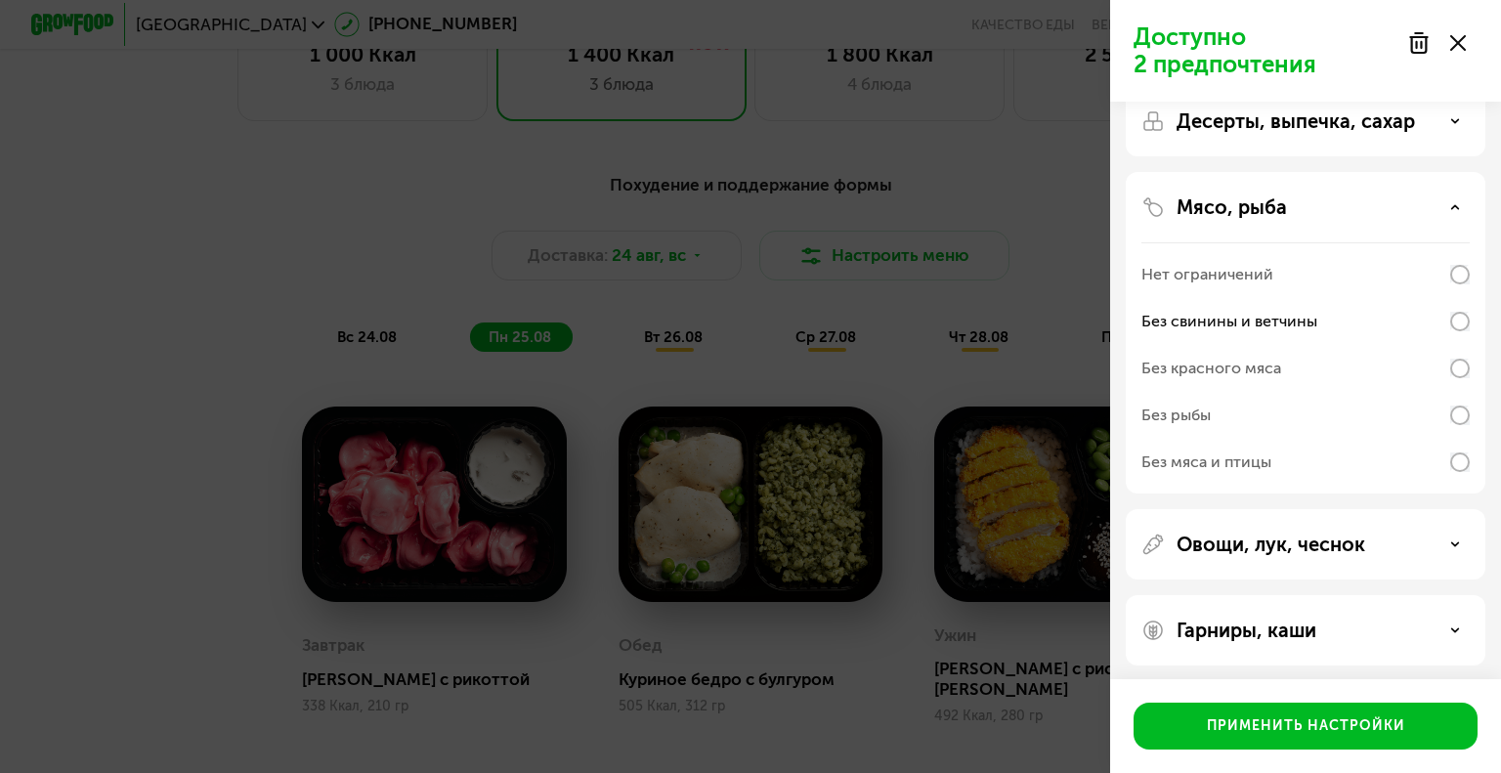
scroll to position [122, 0]
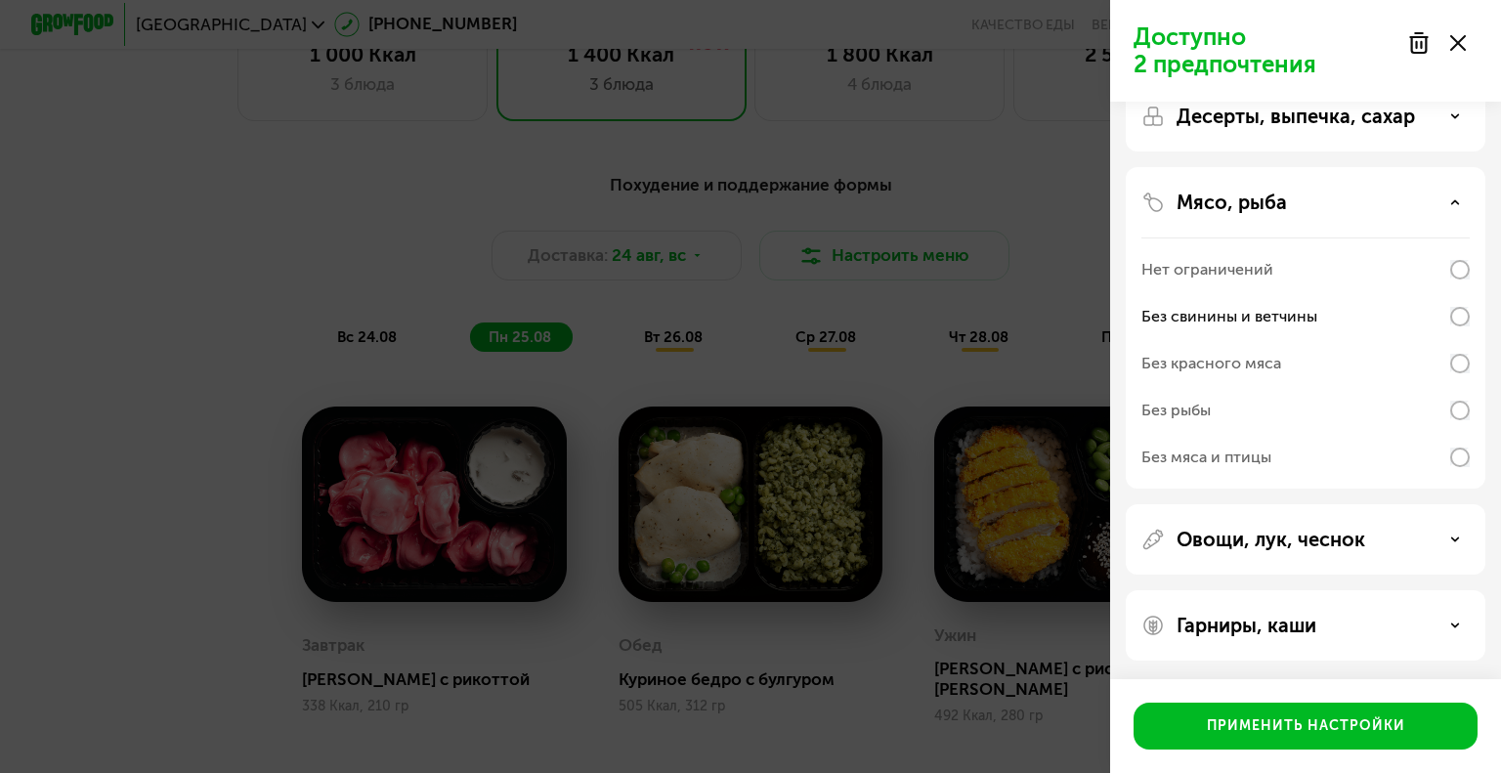
click at [1465, 535] on div "Овощи, лук, чеснок" at bounding box center [1306, 539] width 328 height 23
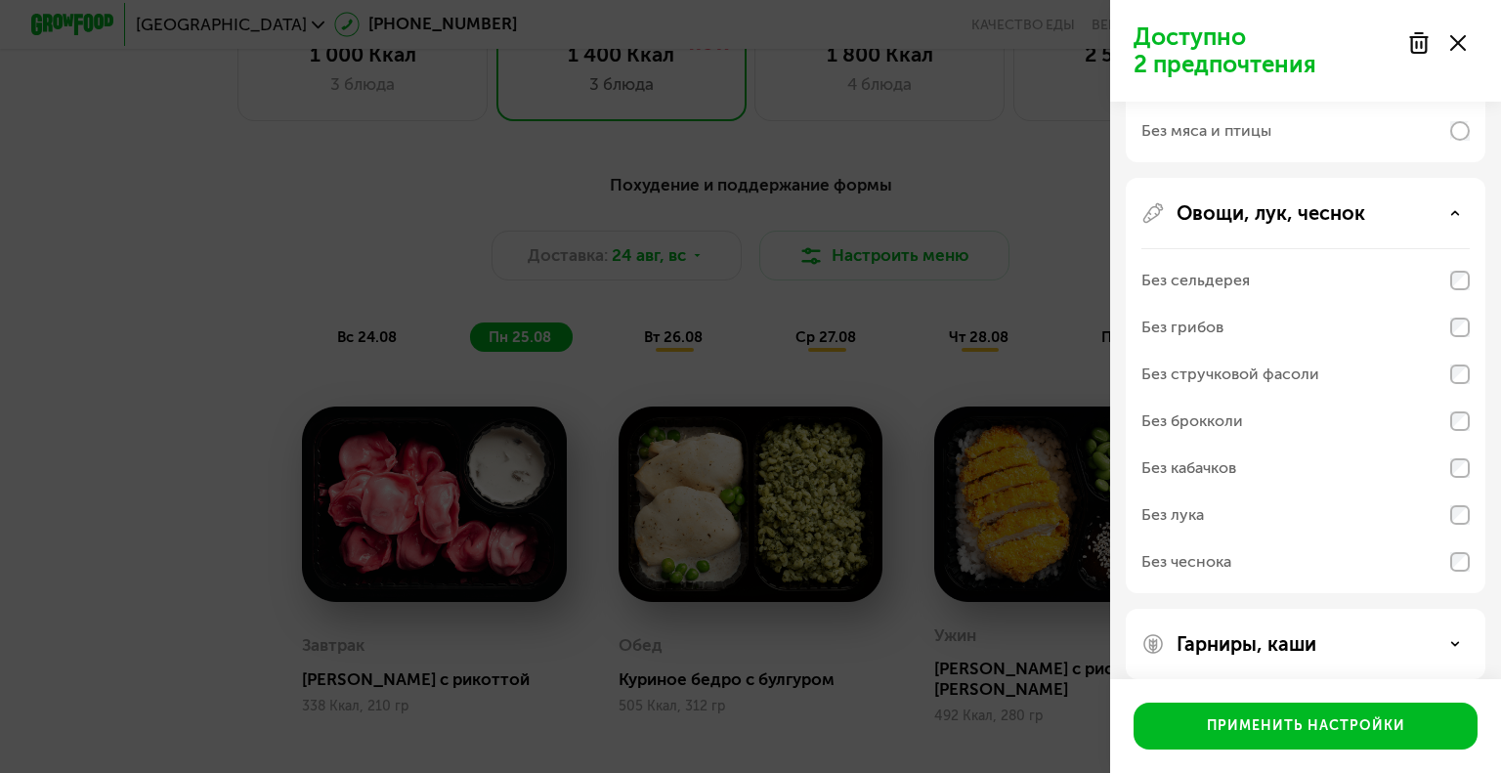
scroll to position [467, 0]
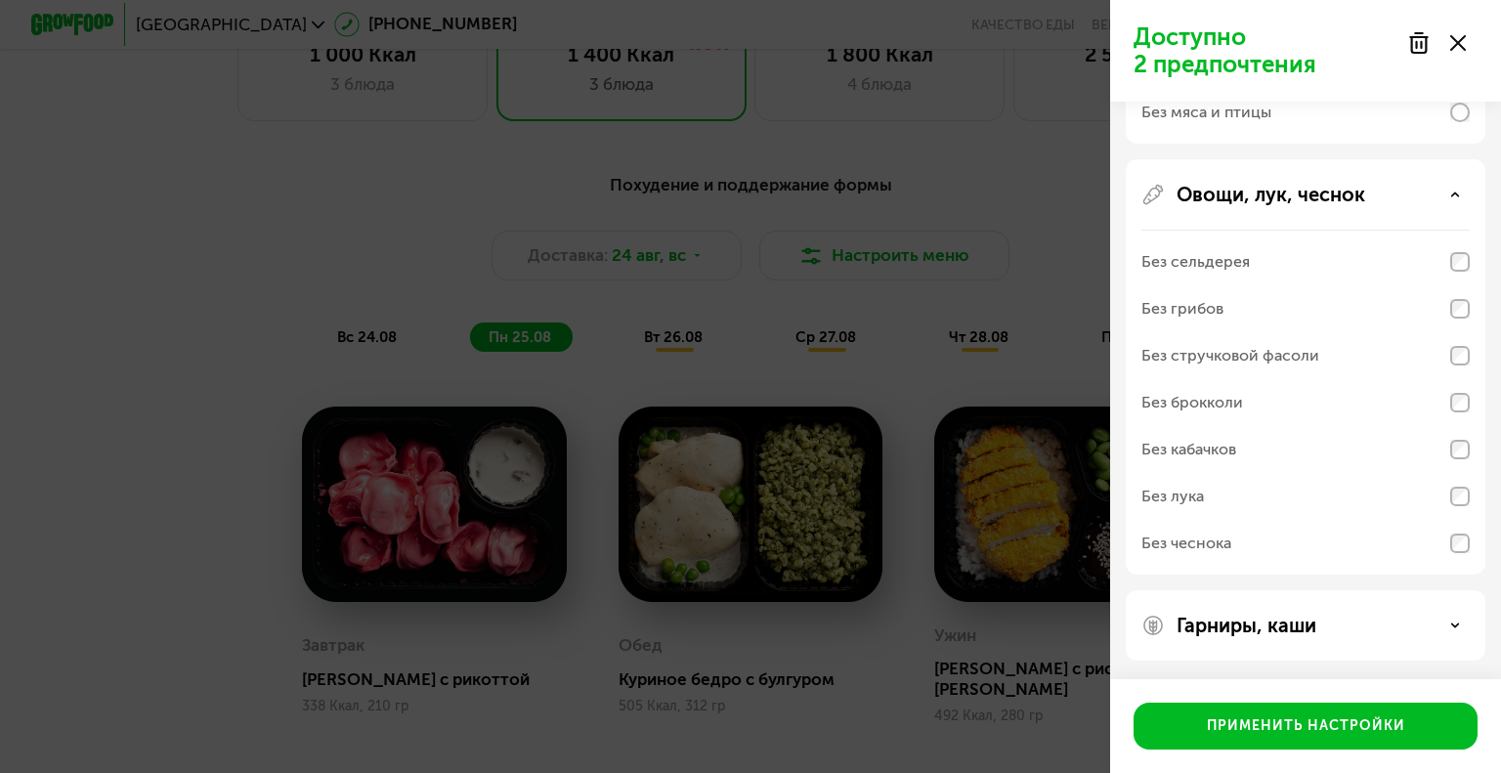
click at [1455, 623] on icon at bounding box center [1455, 626] width 10 height 10
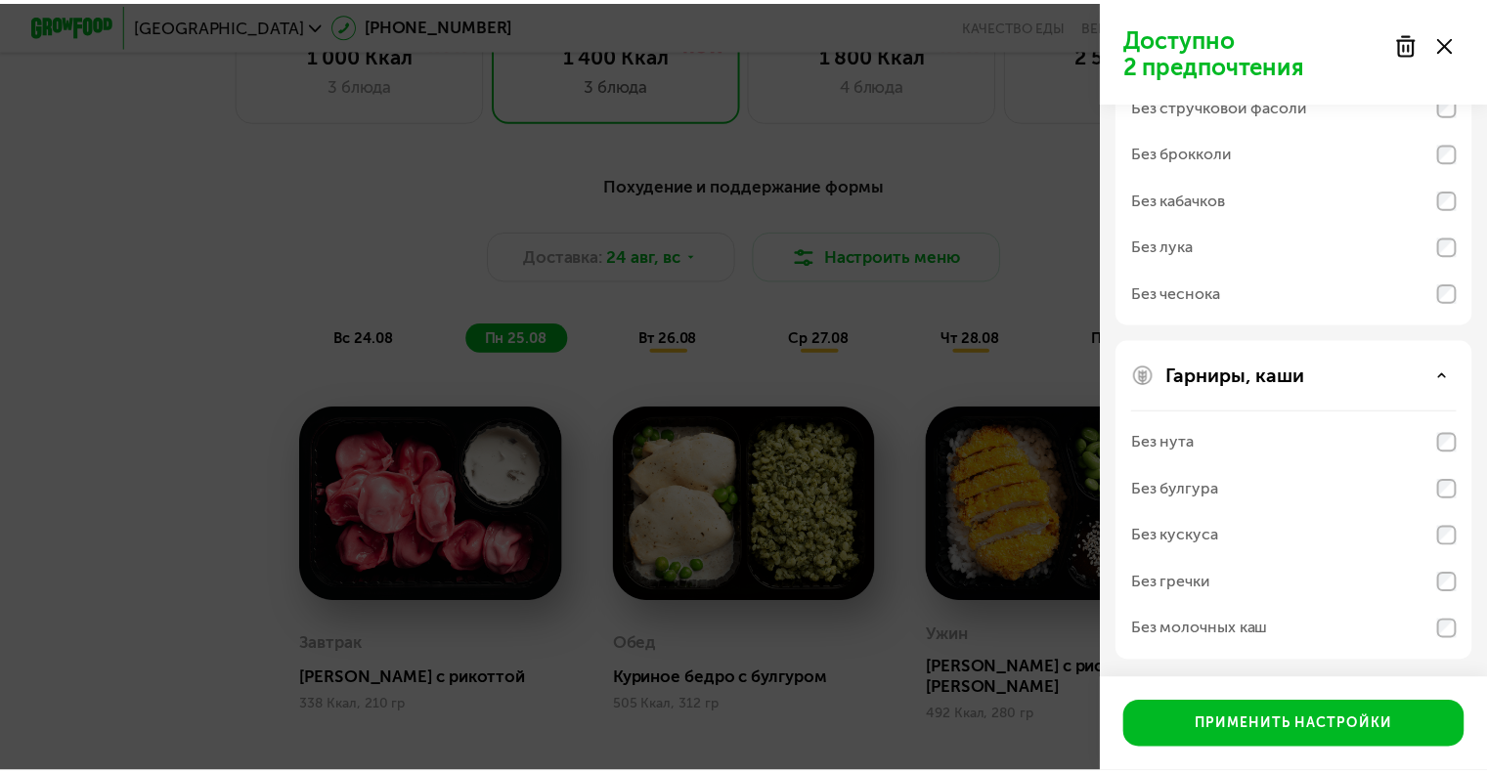
scroll to position [718, 0]
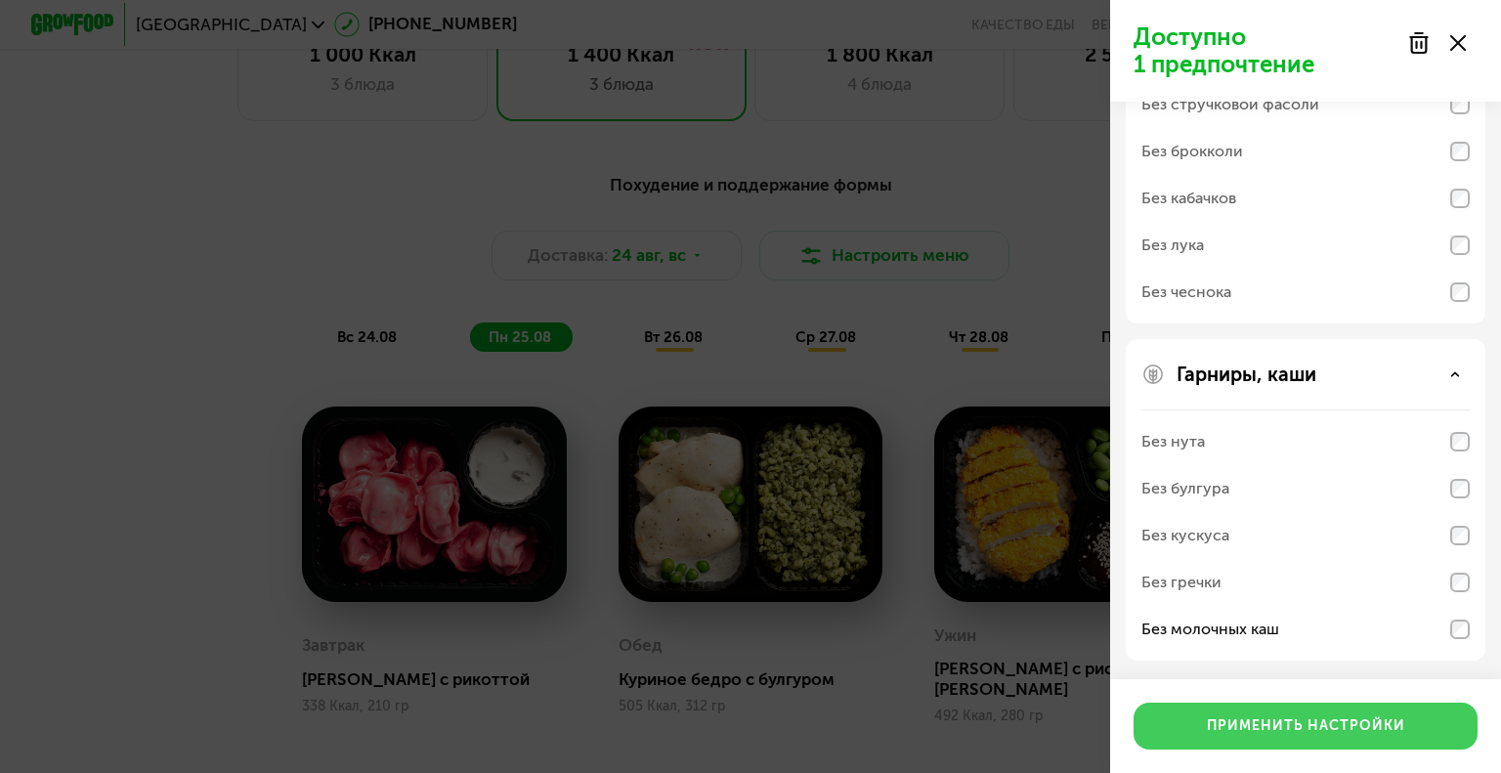
click at [1289, 730] on div "Применить настройки" at bounding box center [1306, 726] width 198 height 20
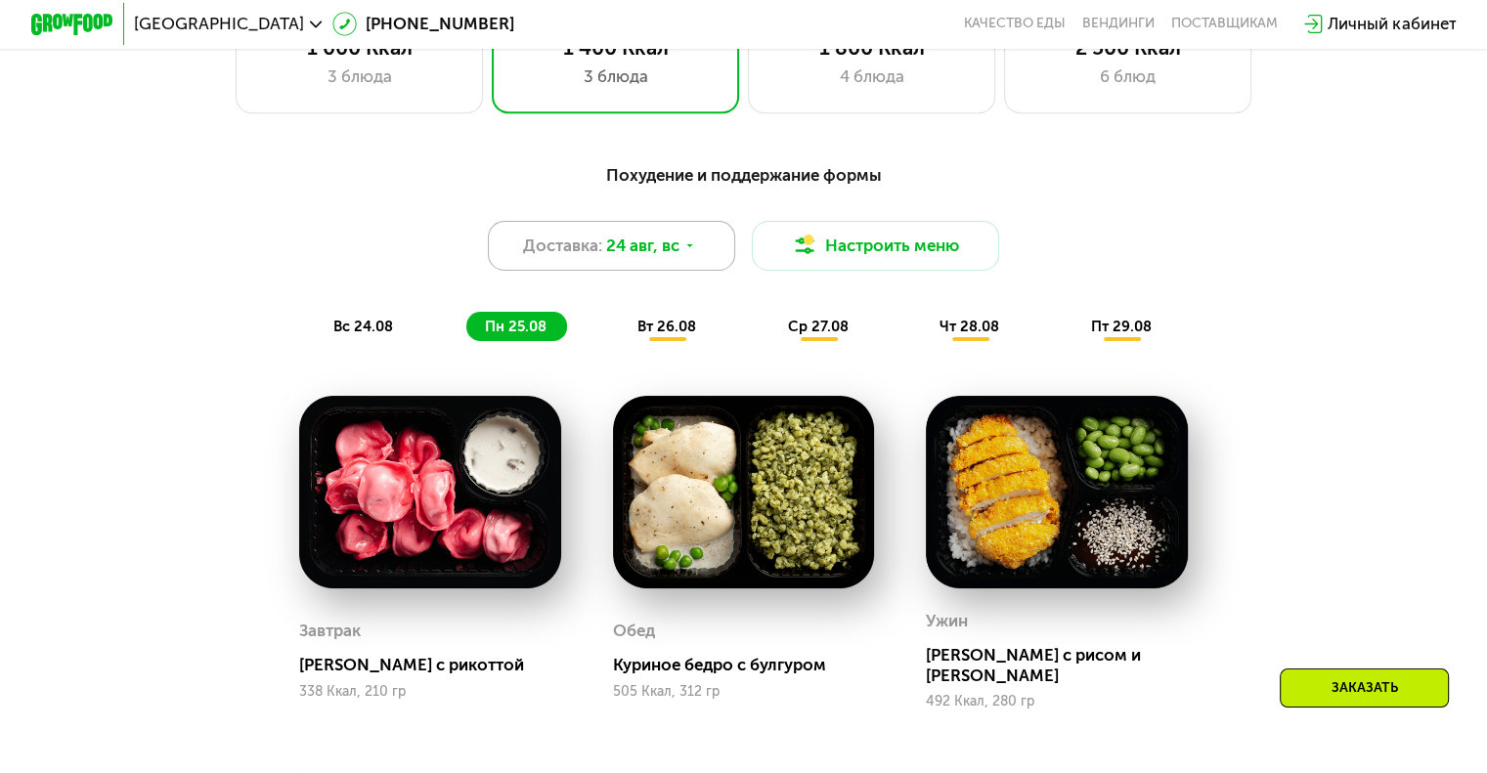
click at [546, 257] on span "Доставка:" at bounding box center [562, 246] width 79 height 24
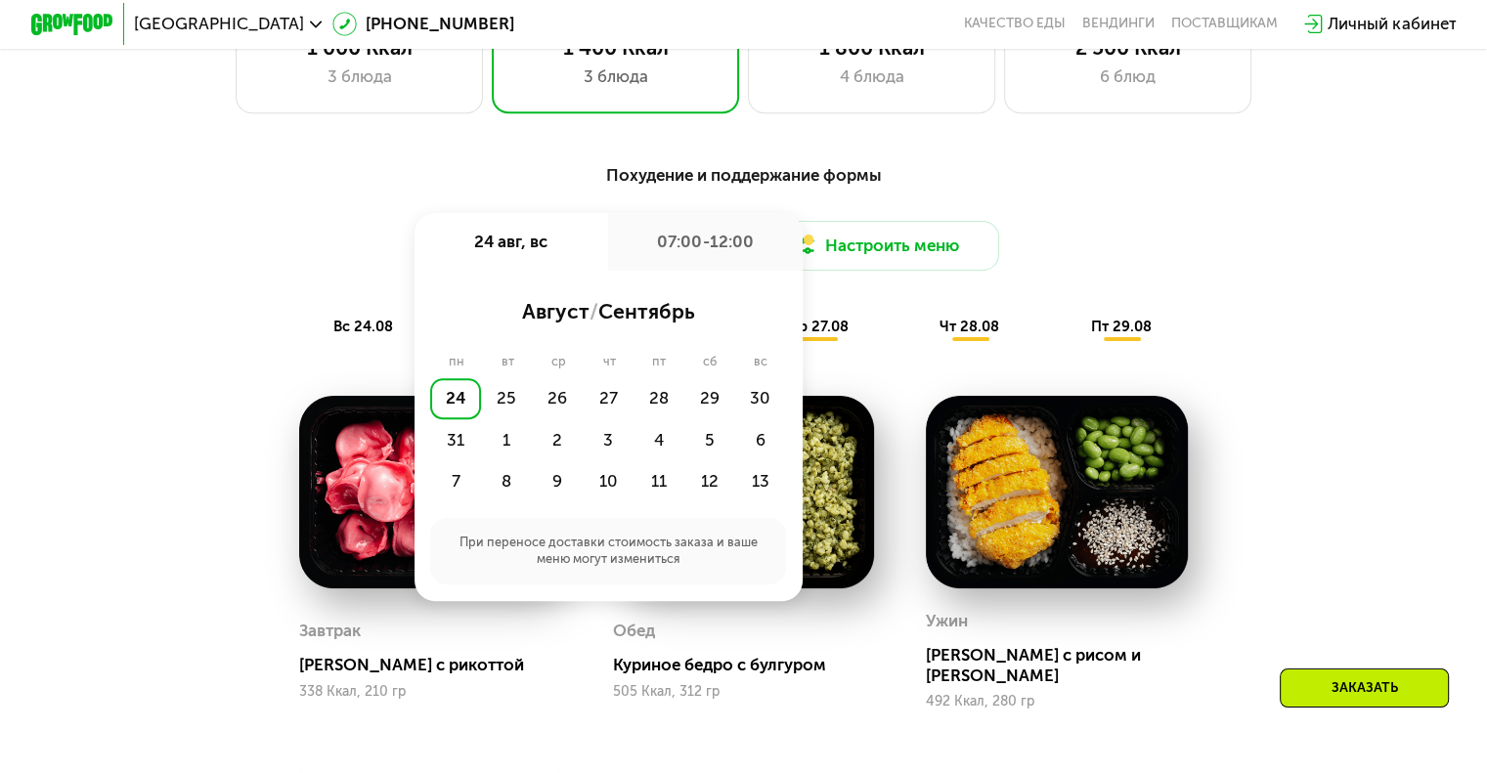
click at [708, 252] on div "07:00-12:00" at bounding box center [705, 242] width 194 height 58
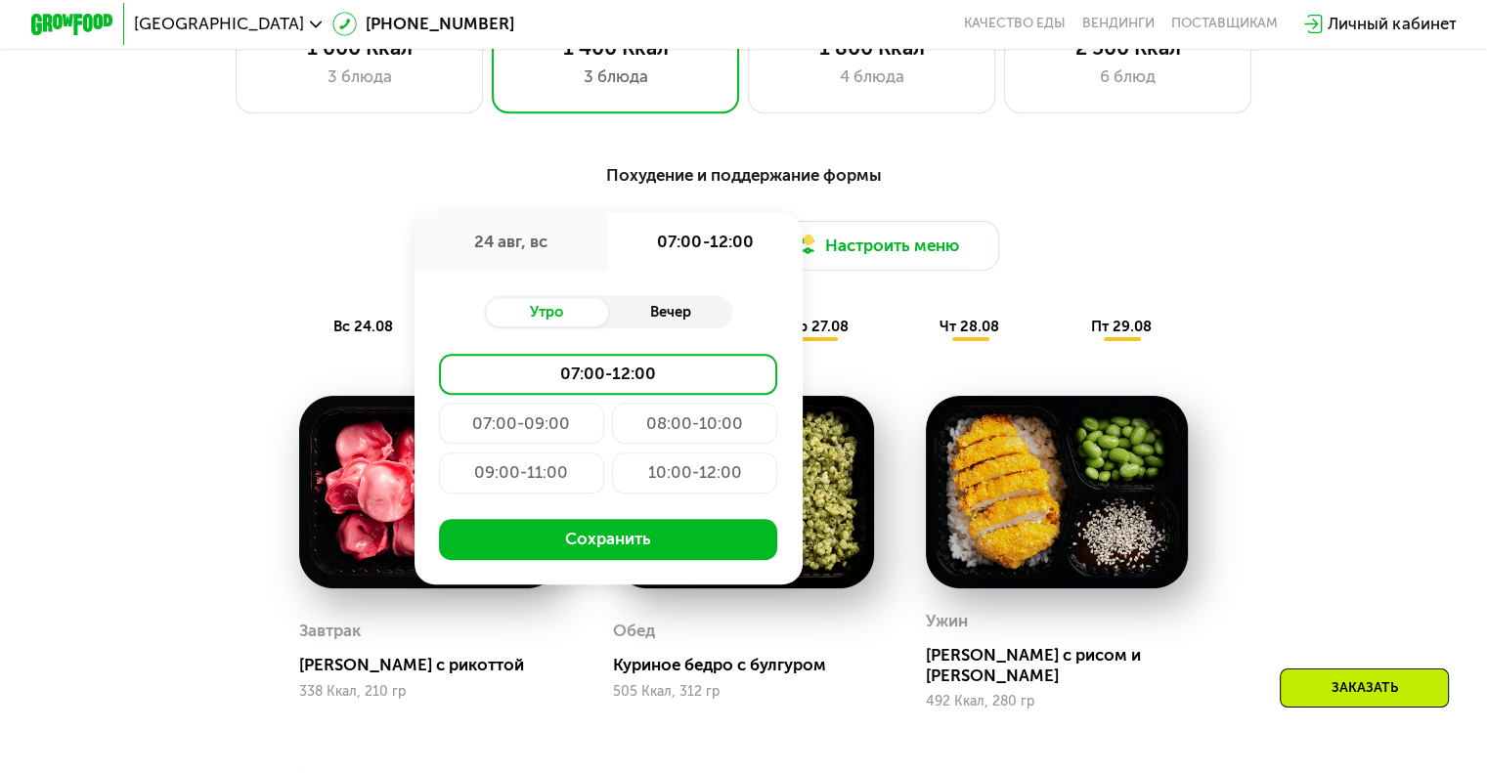
click at [675, 323] on div "Вечер" at bounding box center [670, 312] width 124 height 29
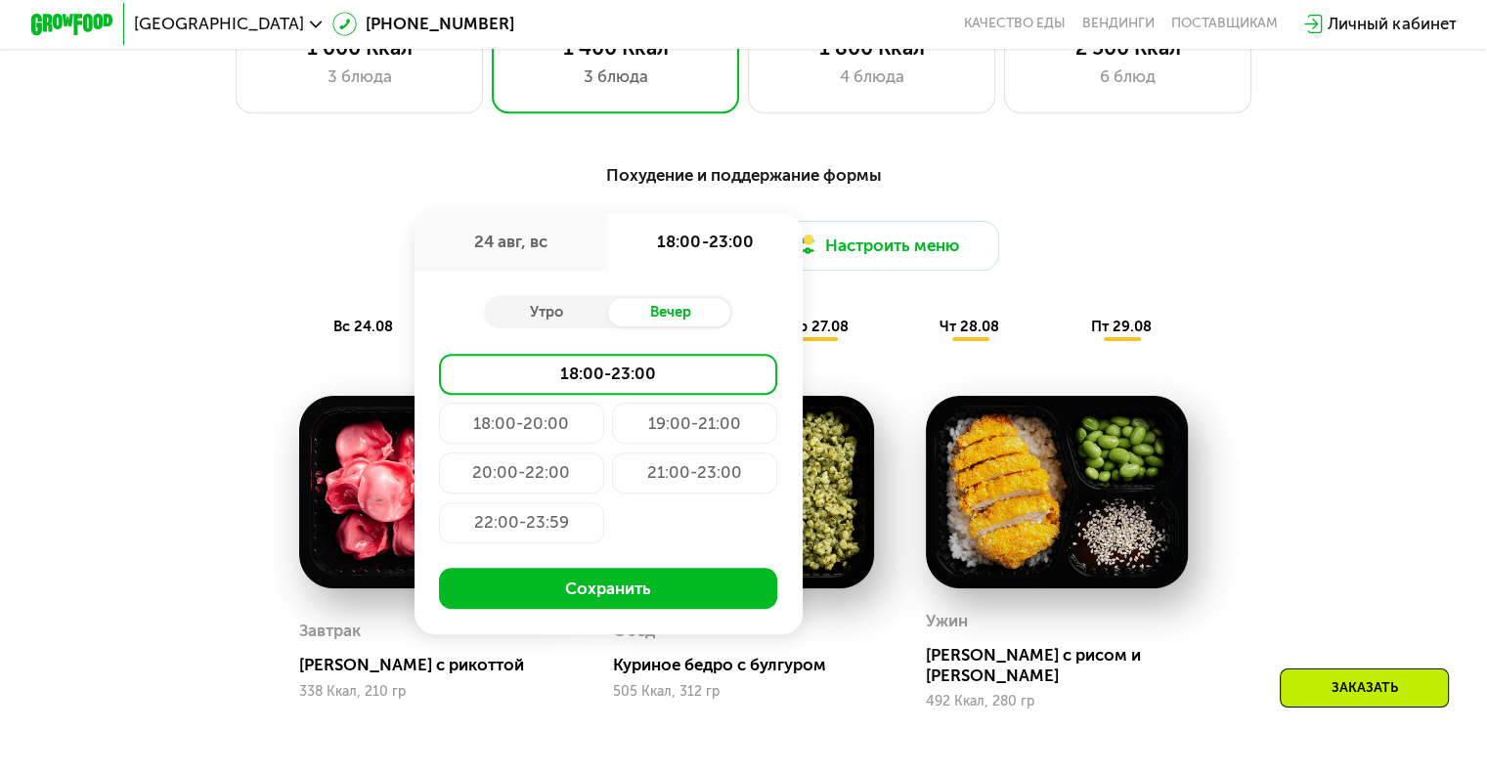
click at [524, 542] on div "22:00-23:59" at bounding box center [521, 522] width 165 height 41
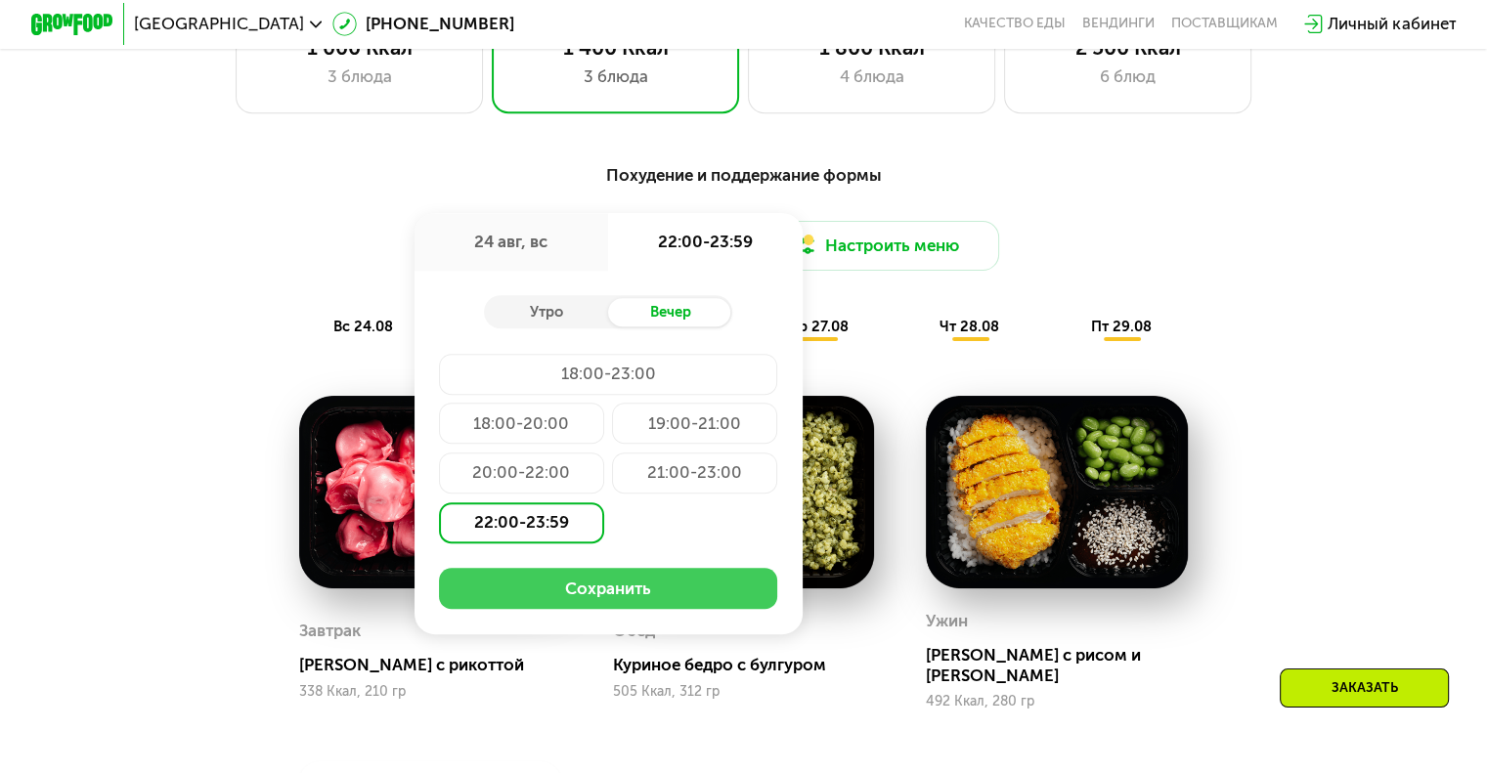
click at [629, 600] on button "Сохранить" at bounding box center [608, 588] width 338 height 41
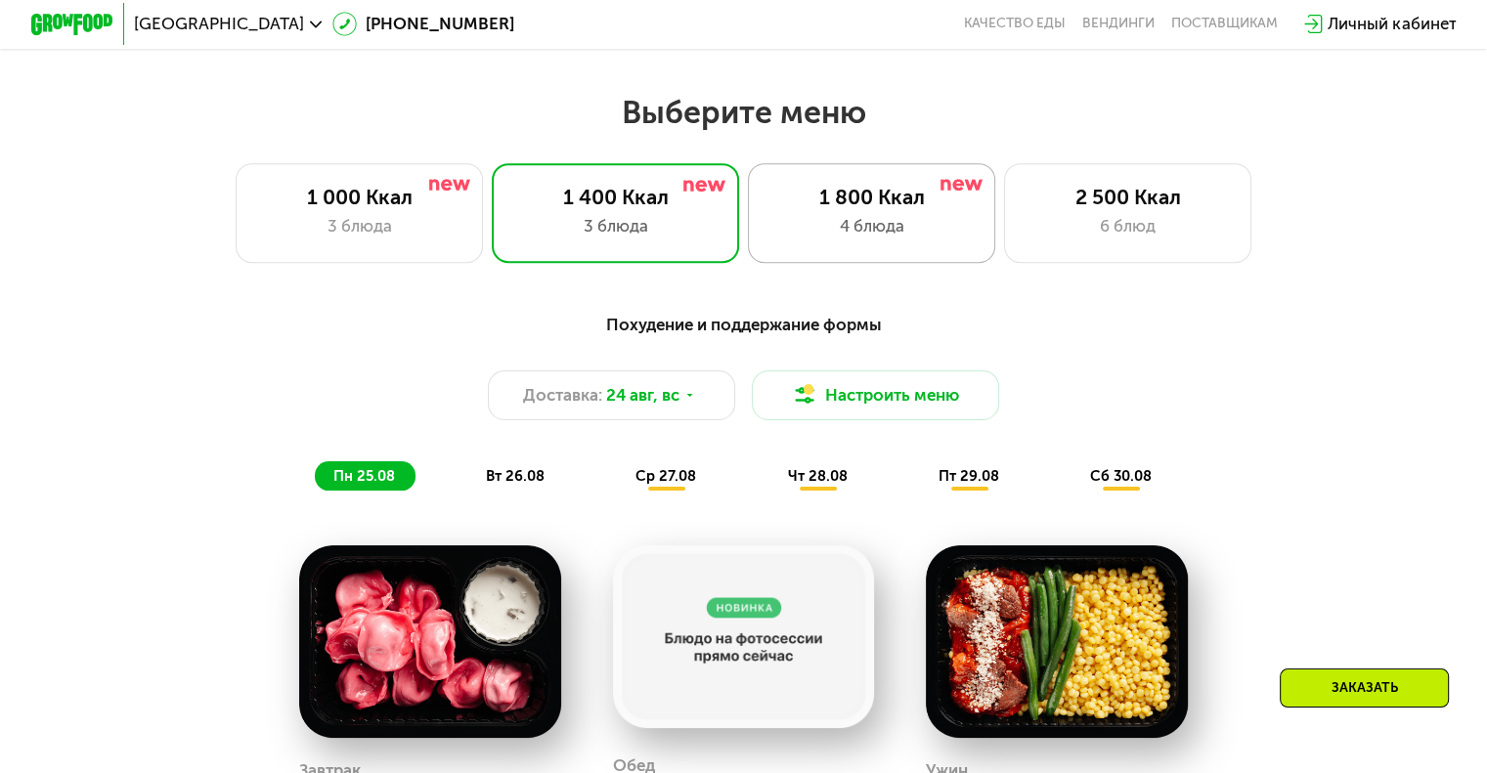
scroll to position [782, 0]
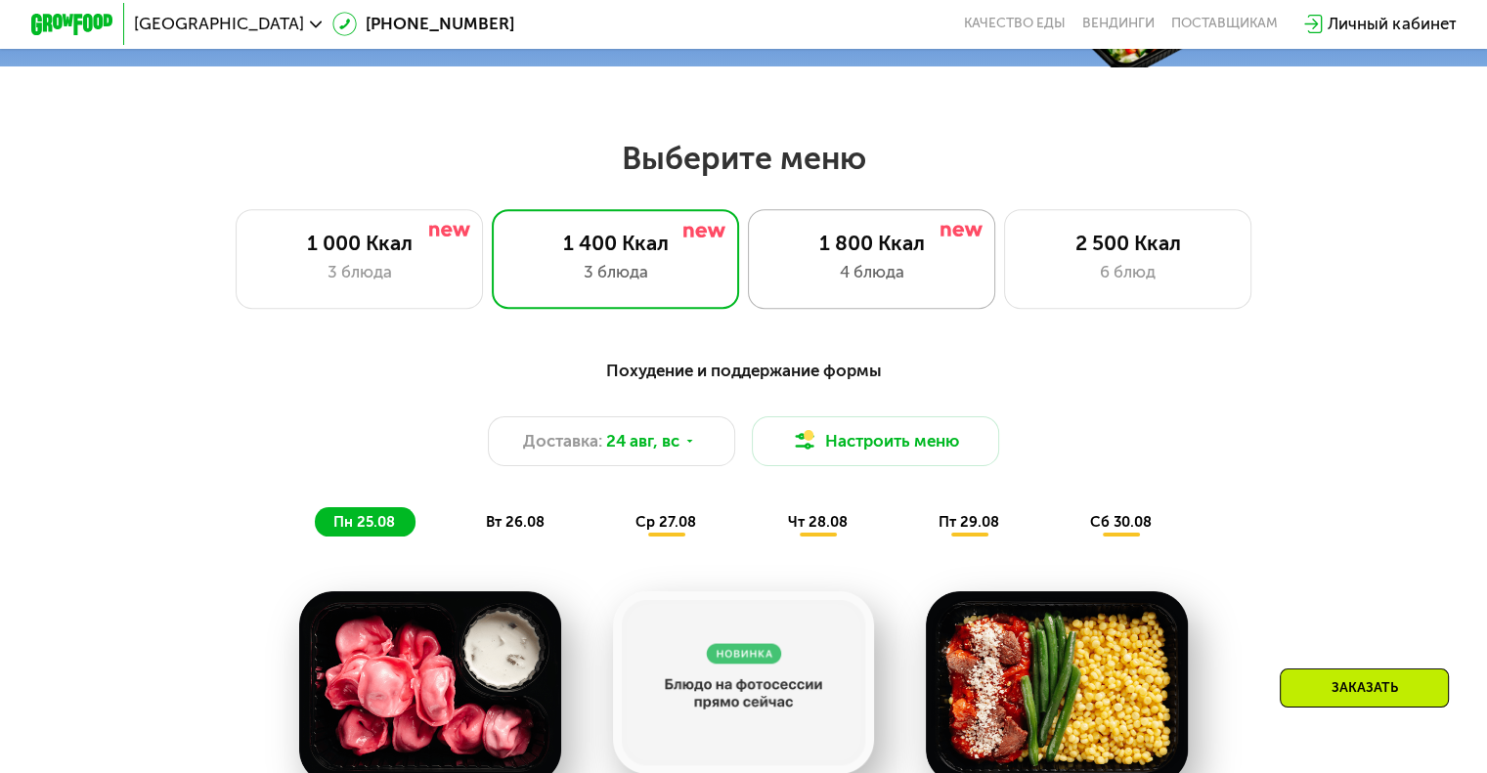
click at [877, 271] on div "4 блюда" at bounding box center [871, 272] width 204 height 24
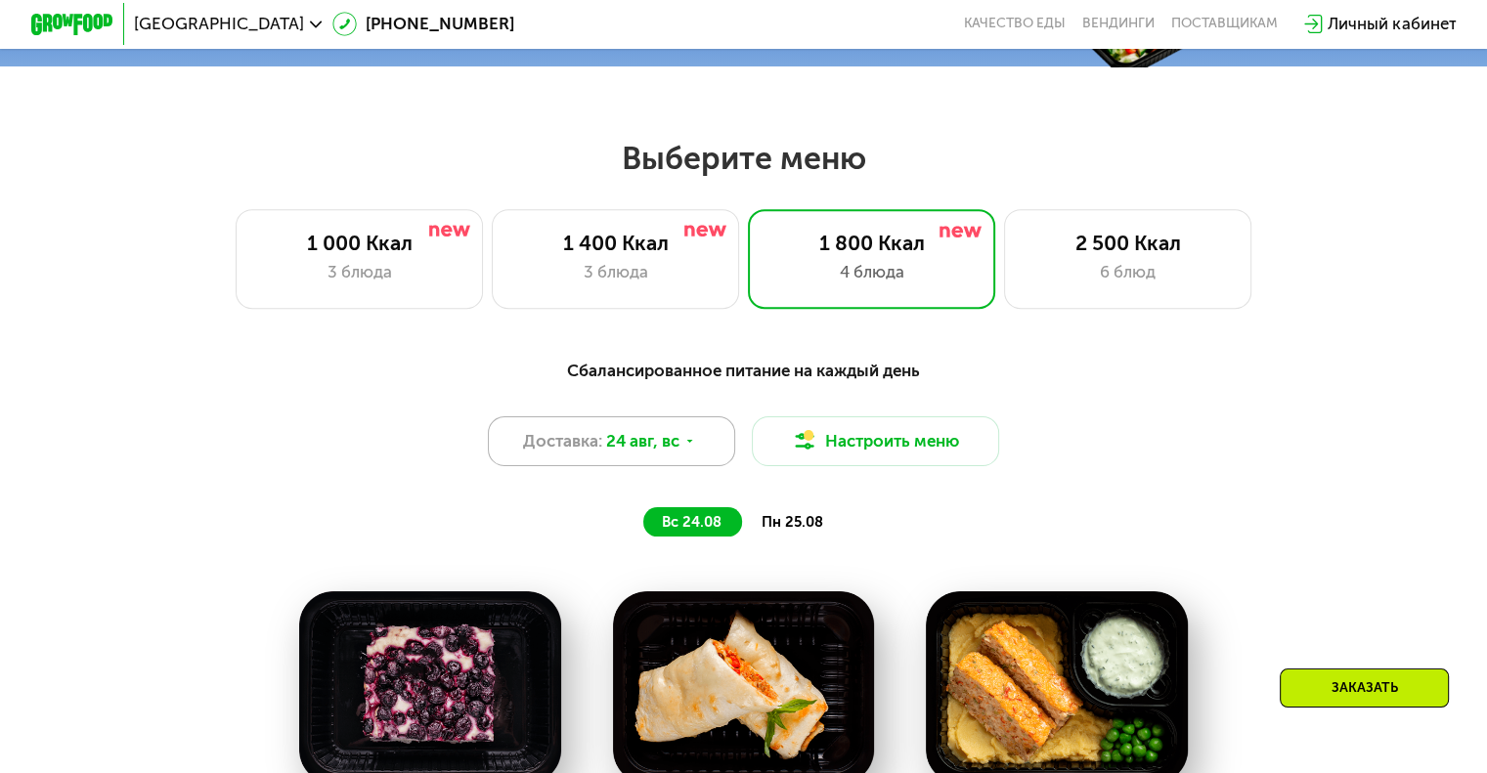
click at [645, 453] on span "24 авг, вс" at bounding box center [642, 441] width 73 height 24
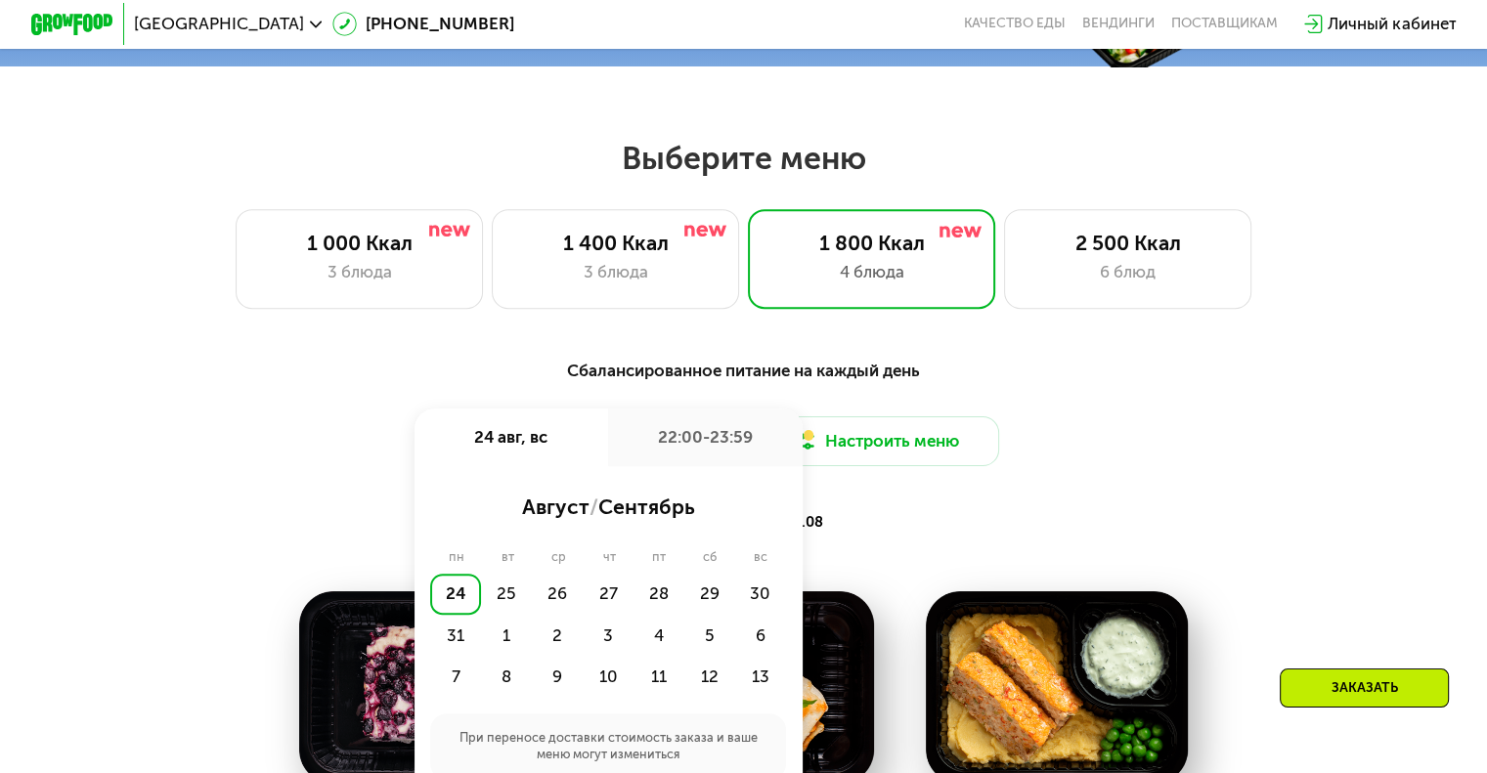
click at [704, 446] on div "22:00-23:59" at bounding box center [705, 438] width 194 height 58
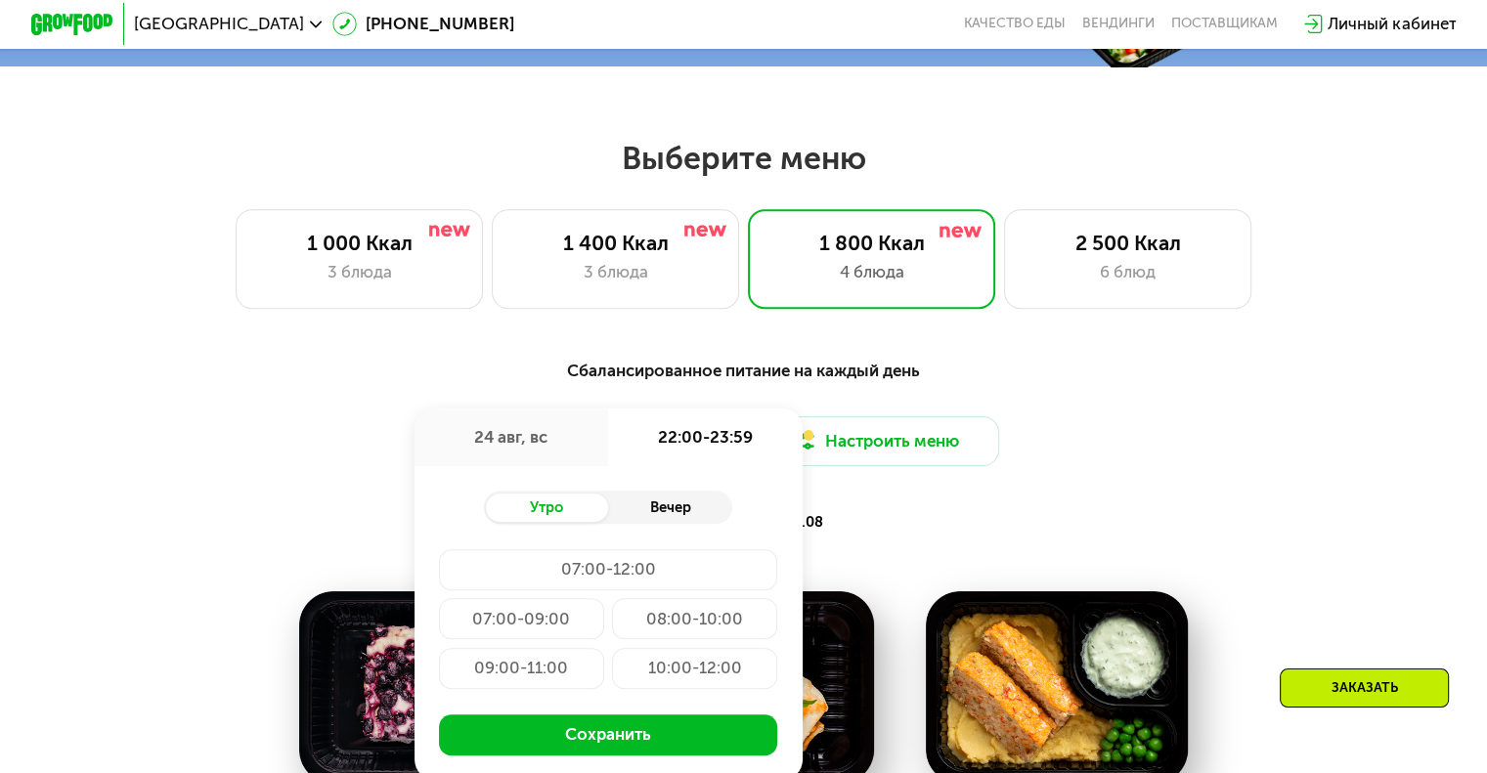
click at [670, 512] on div "Вечер" at bounding box center [670, 508] width 124 height 29
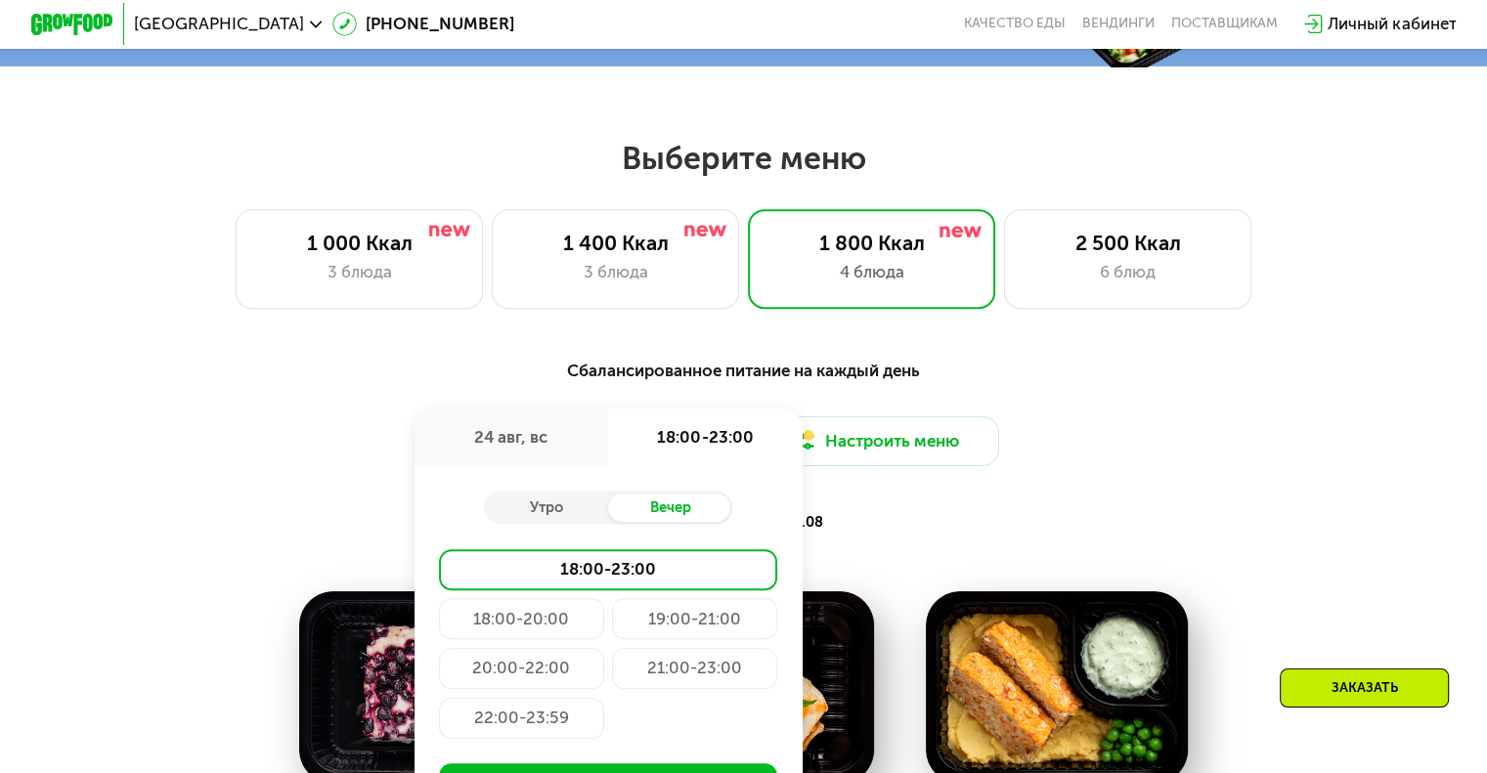
click at [528, 727] on div "22:00-23:59" at bounding box center [521, 718] width 165 height 41
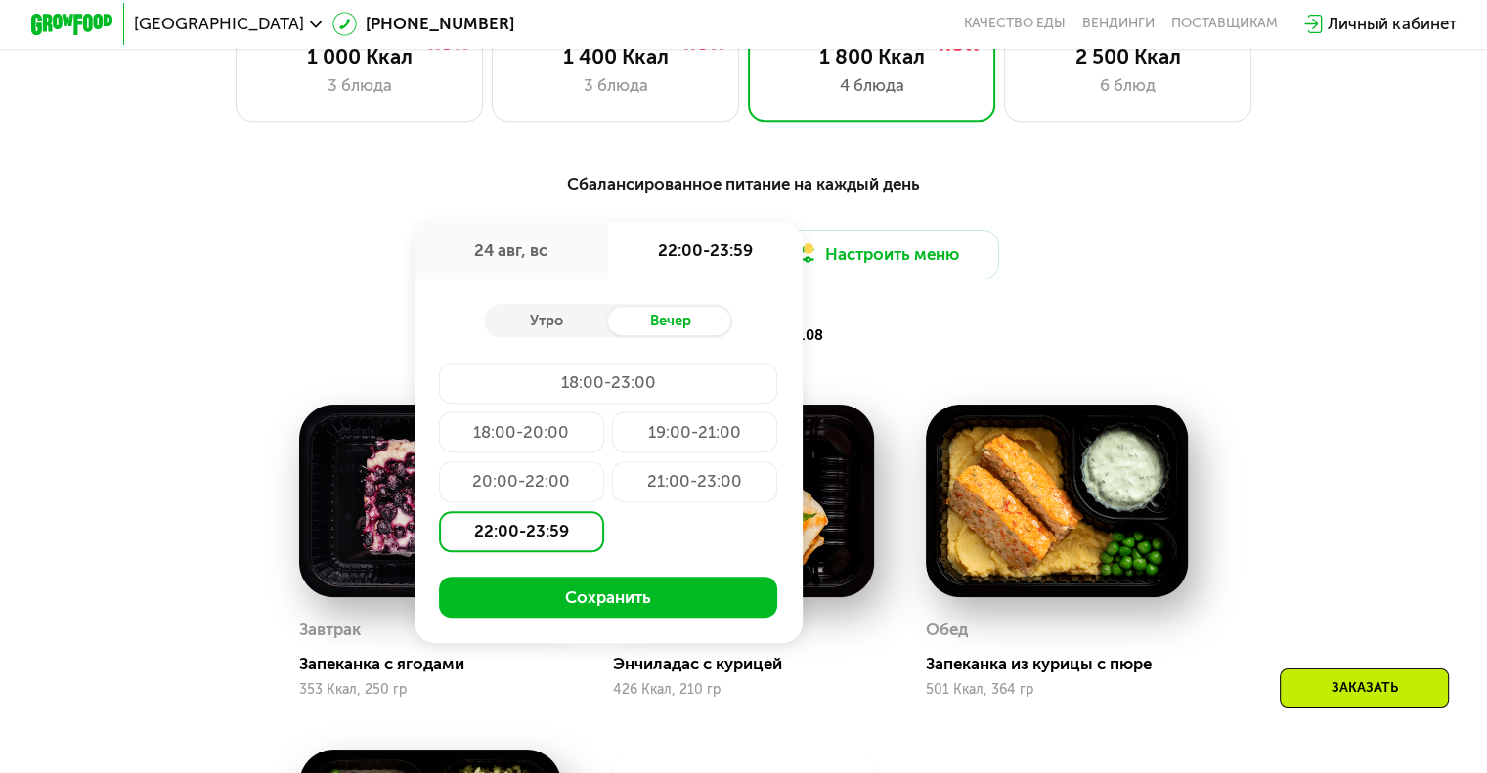
scroll to position [977, 0]
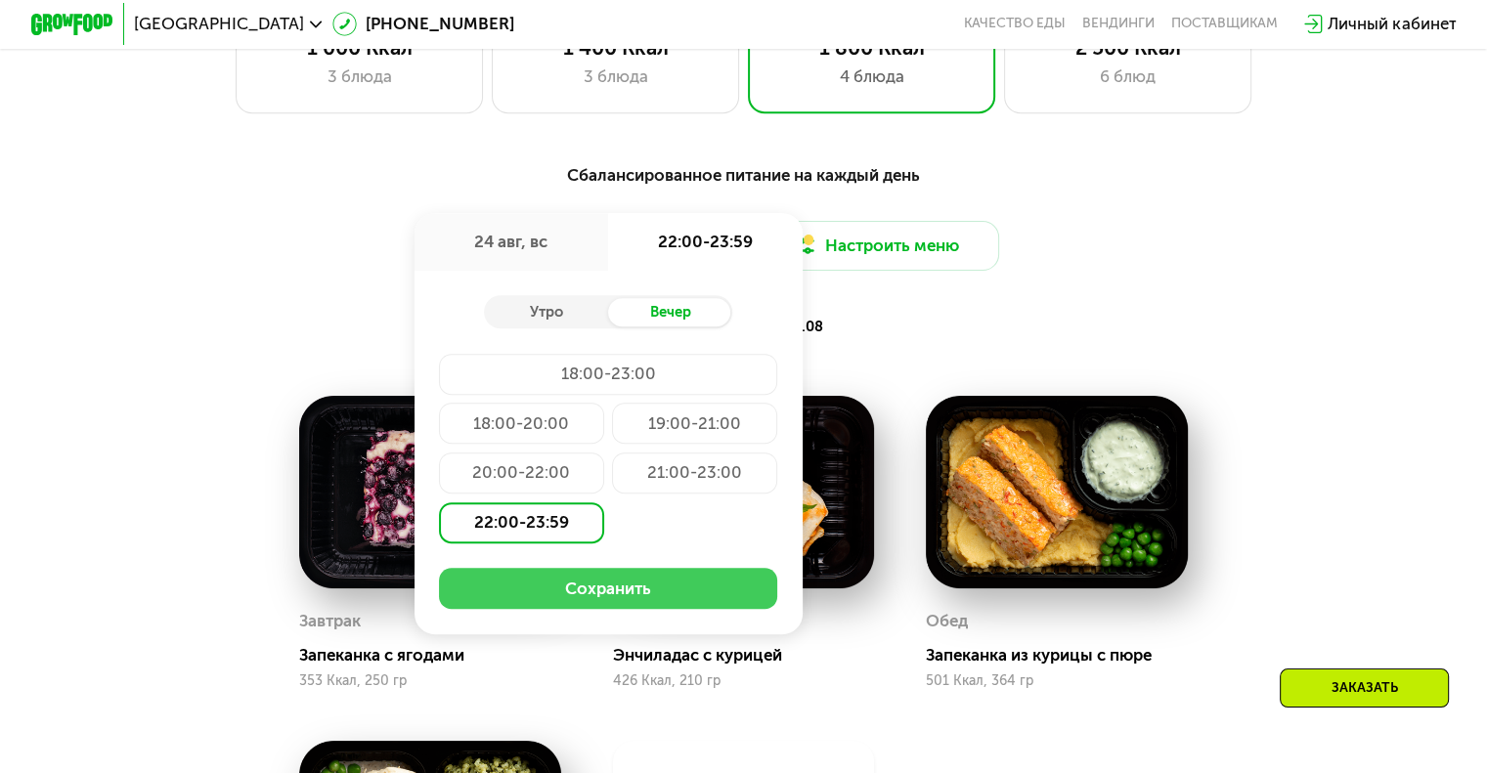
click at [609, 589] on button "Сохранить" at bounding box center [608, 588] width 338 height 41
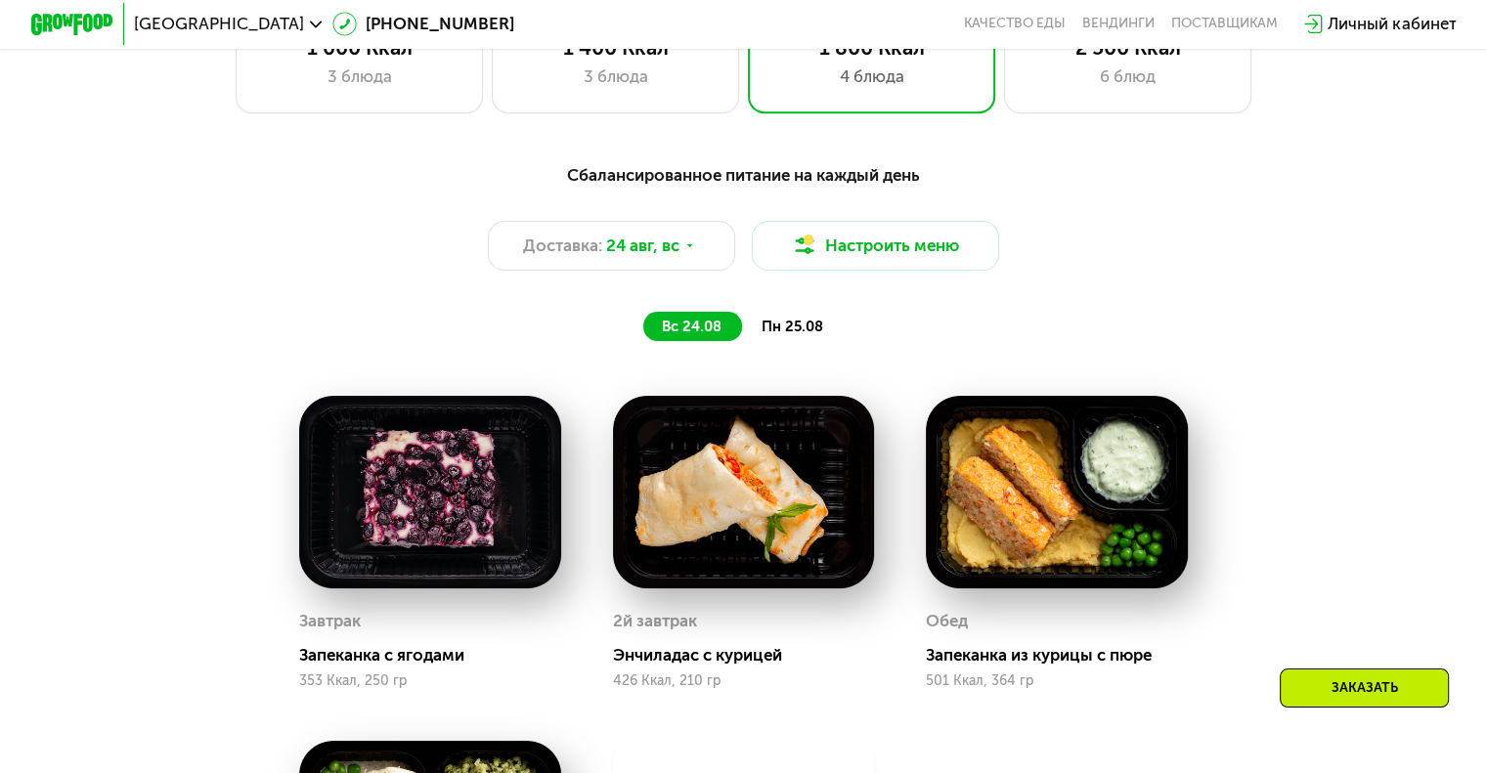
scroll to position [1075, 0]
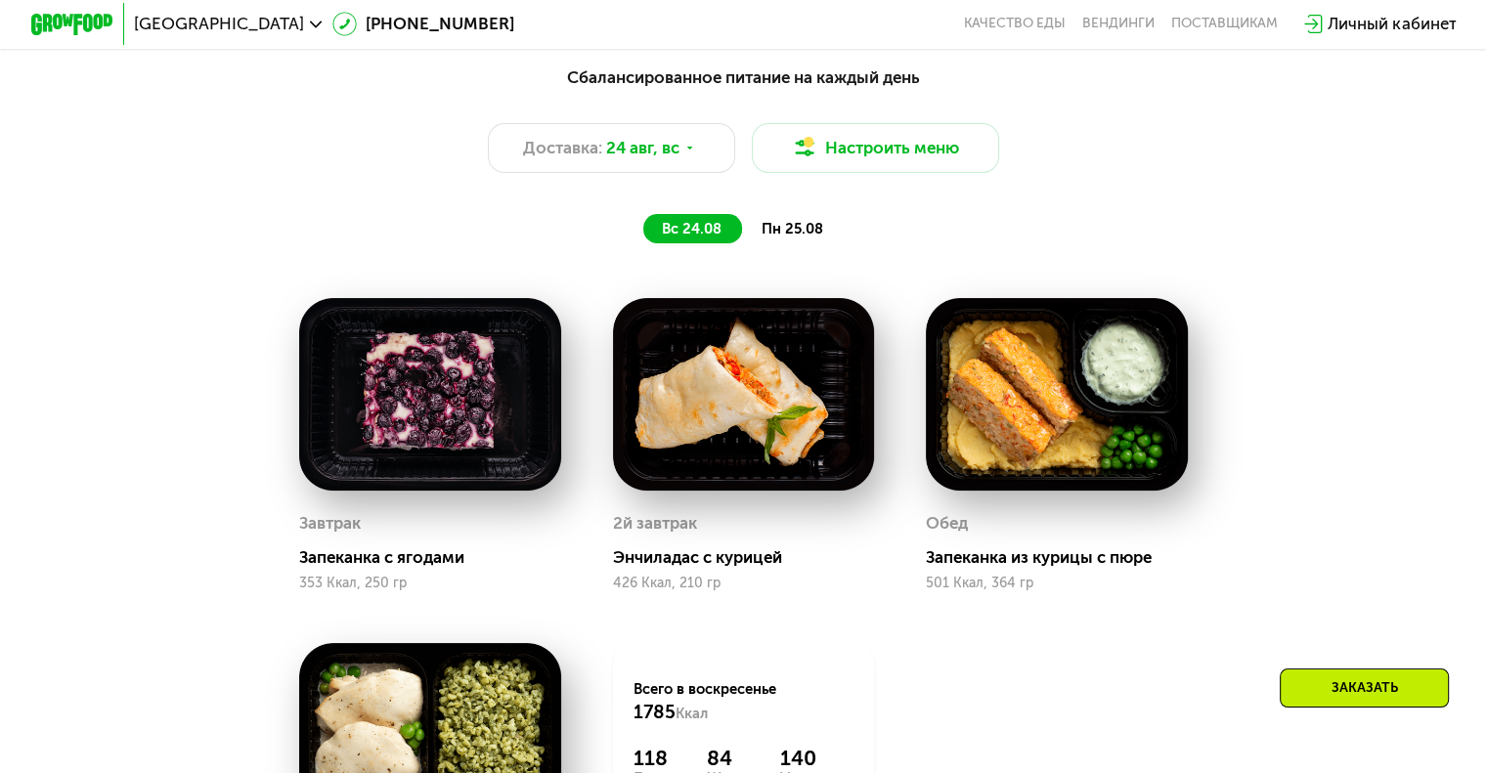
click at [790, 233] on span "пн 25.08" at bounding box center [791, 229] width 62 height 18
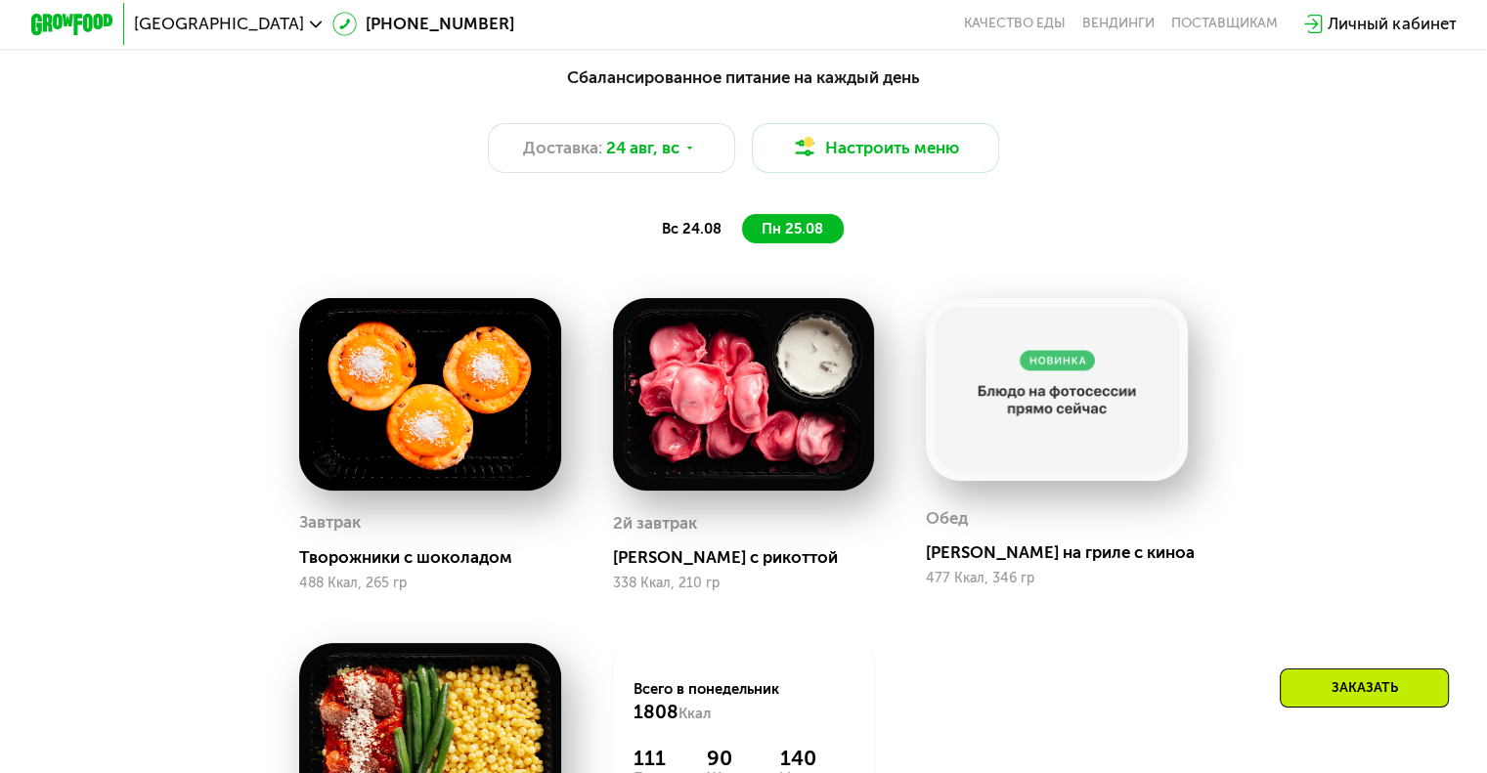
click at [706, 234] on span "вс 24.08" at bounding box center [692, 229] width 60 height 18
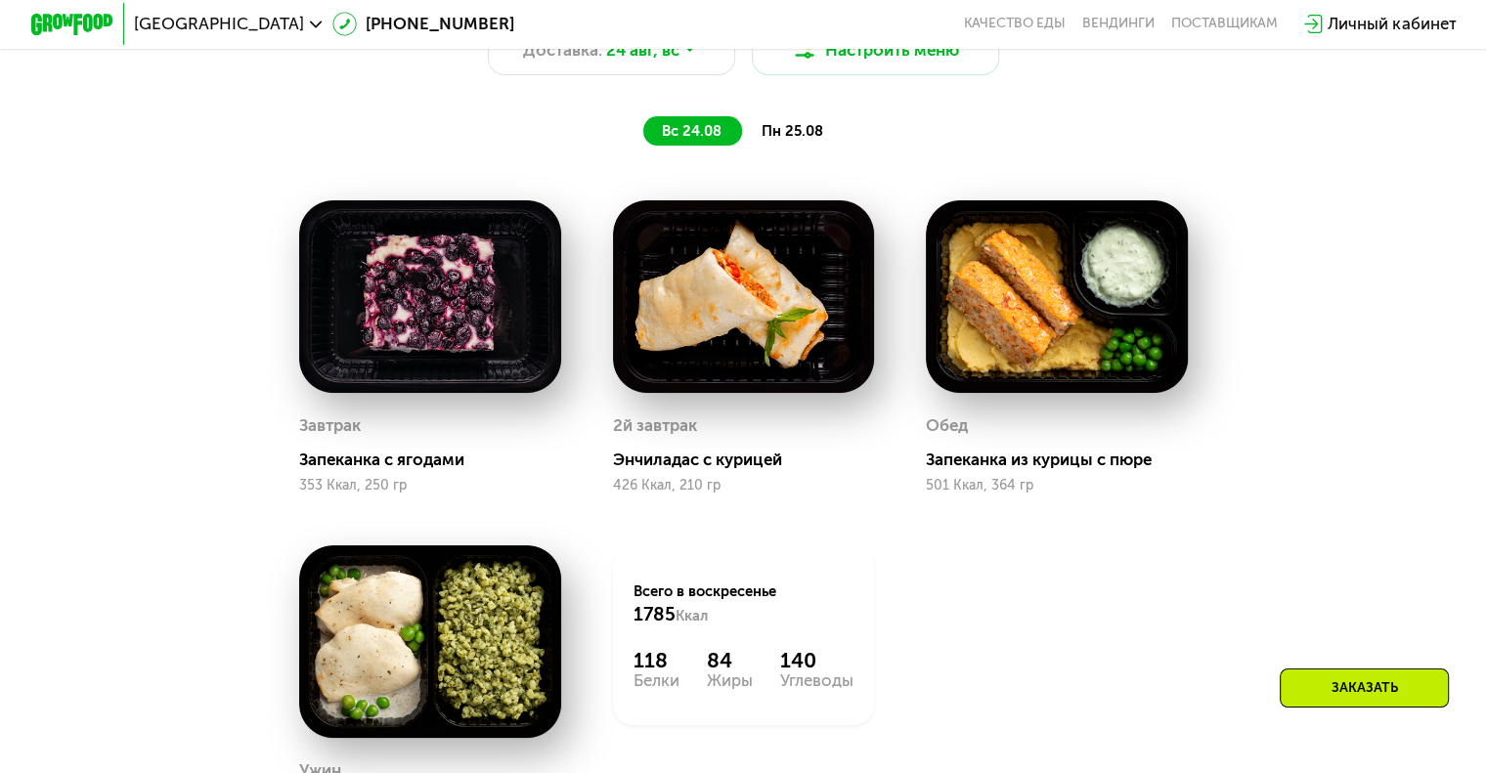
scroll to position [1173, 0]
click at [780, 140] on span "пн 25.08" at bounding box center [791, 131] width 62 height 18
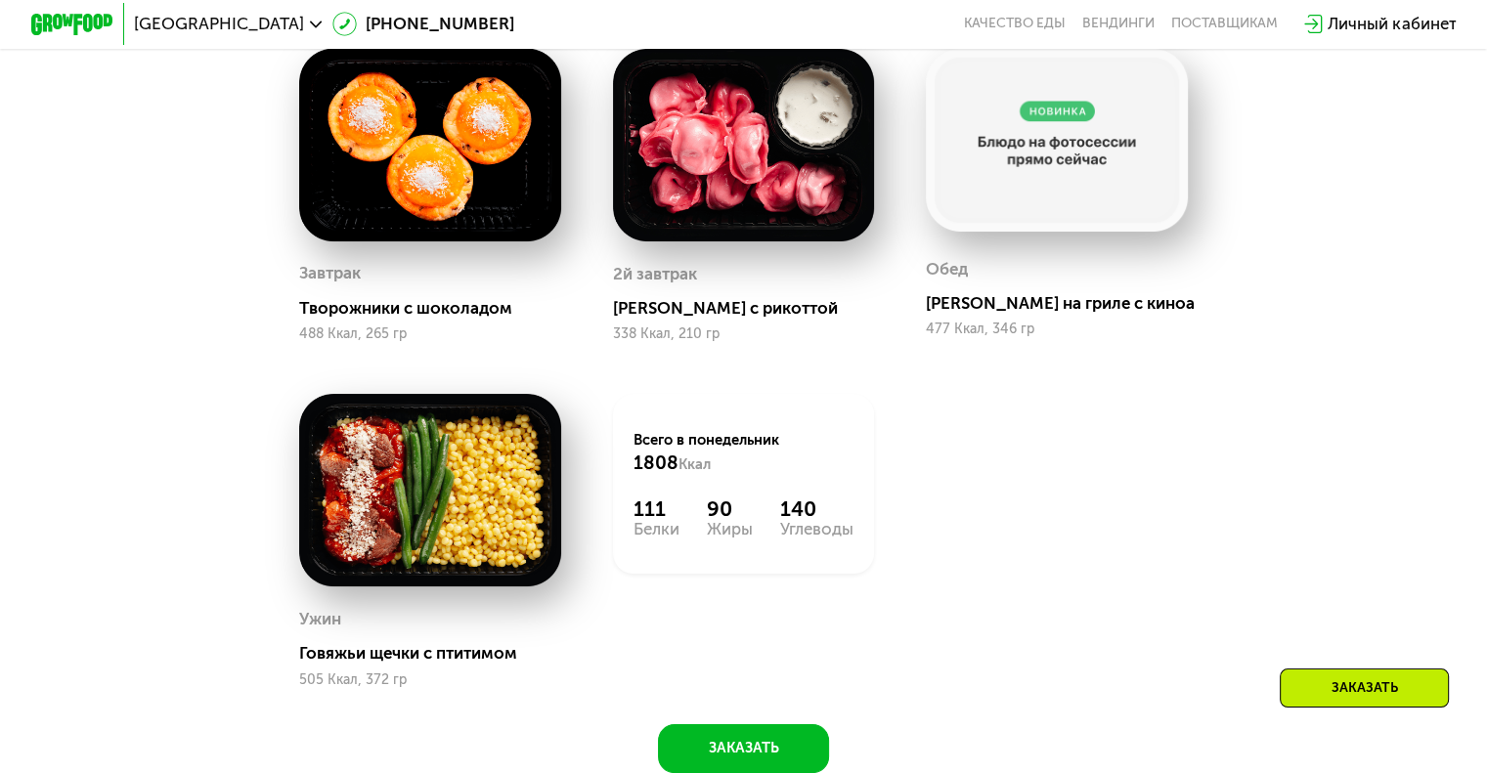
scroll to position [1368, 0]
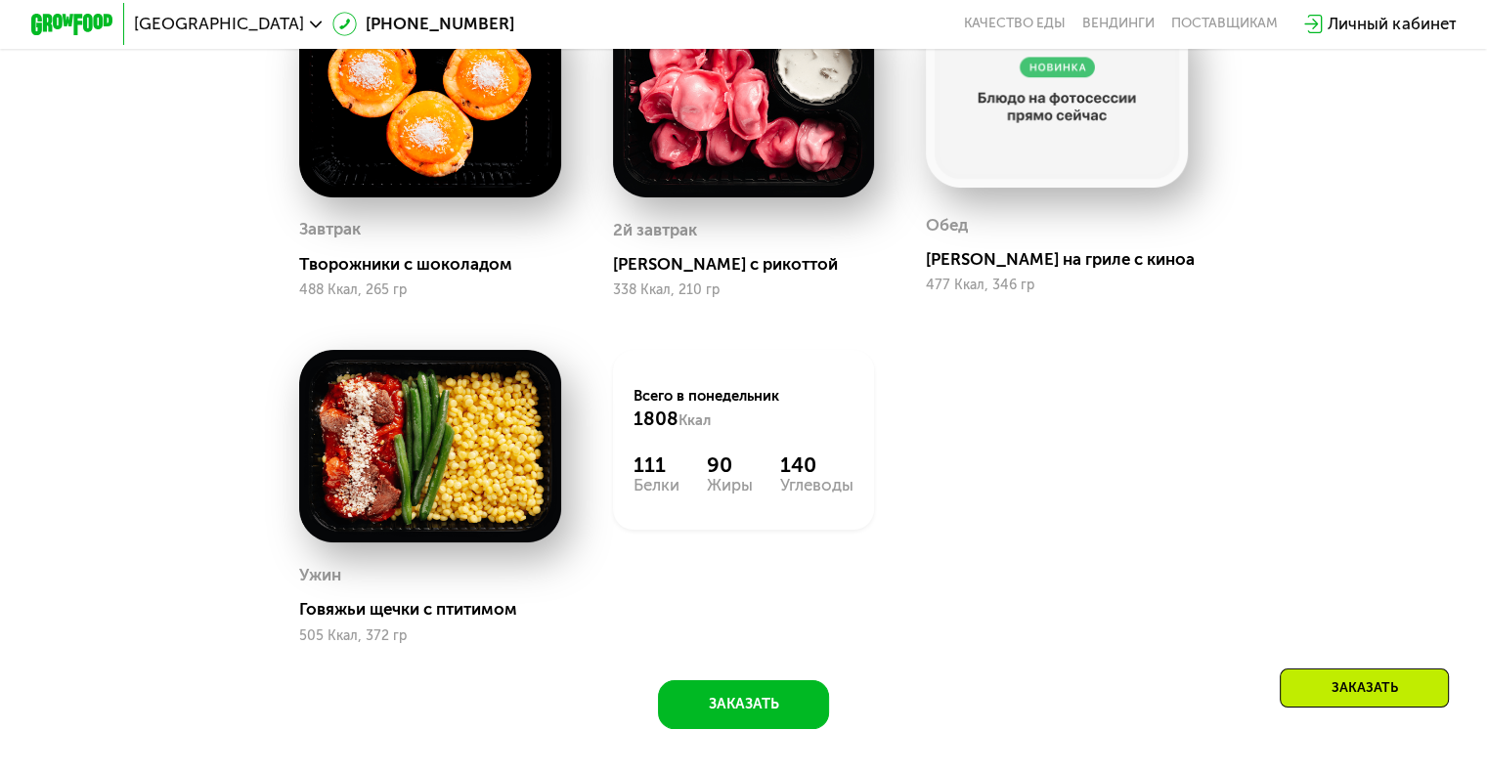
click at [444, 469] on img at bounding box center [430, 446] width 262 height 193
click at [407, 641] on div "Ужин Говяжьи щечки с птитимом 505 Ккал, 372 гр" at bounding box center [430, 602] width 262 height 84
click at [407, 611] on div "Ужин Говяжьи щечки с птитимом 505 Ккал, 372 гр" at bounding box center [430, 602] width 262 height 84
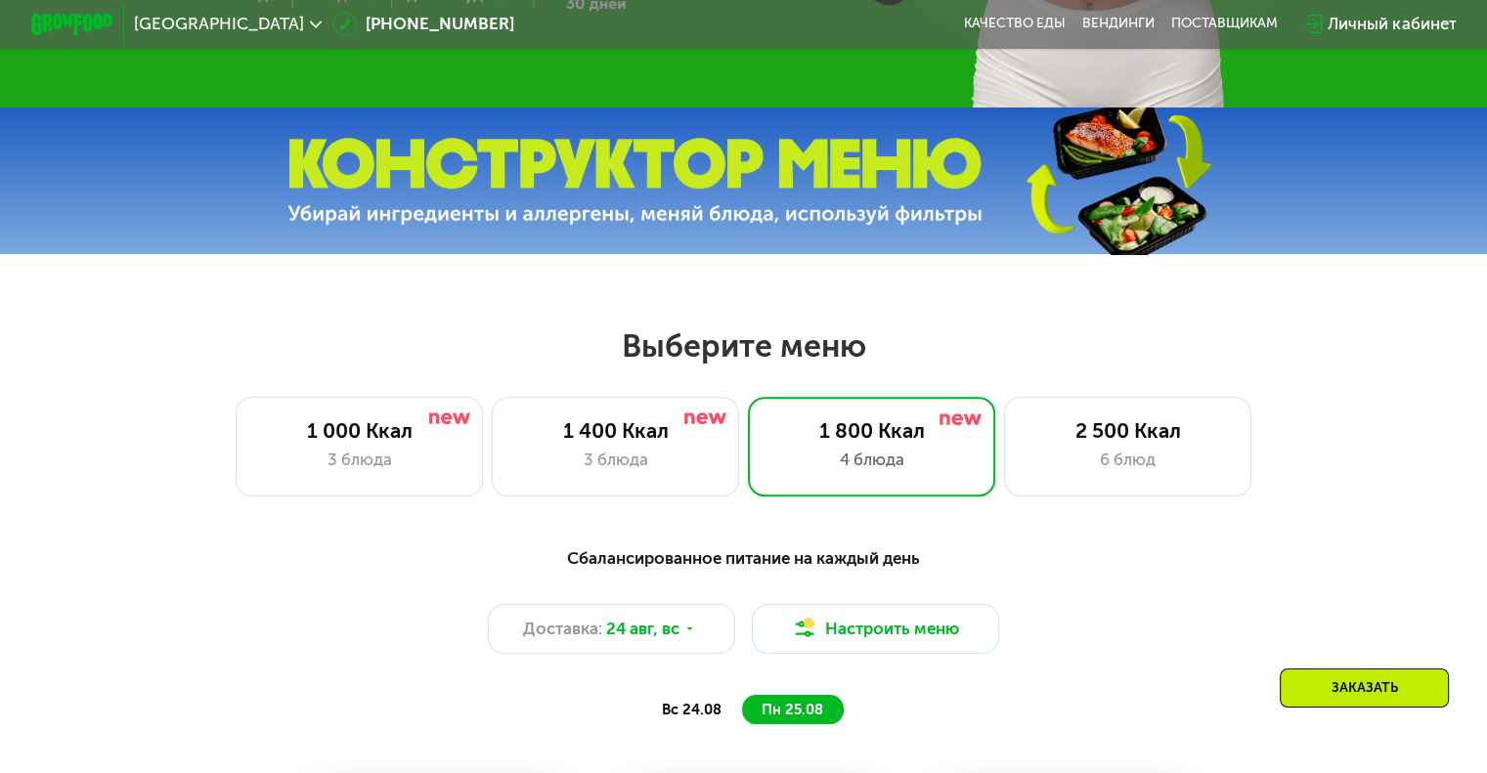
scroll to position [489, 0]
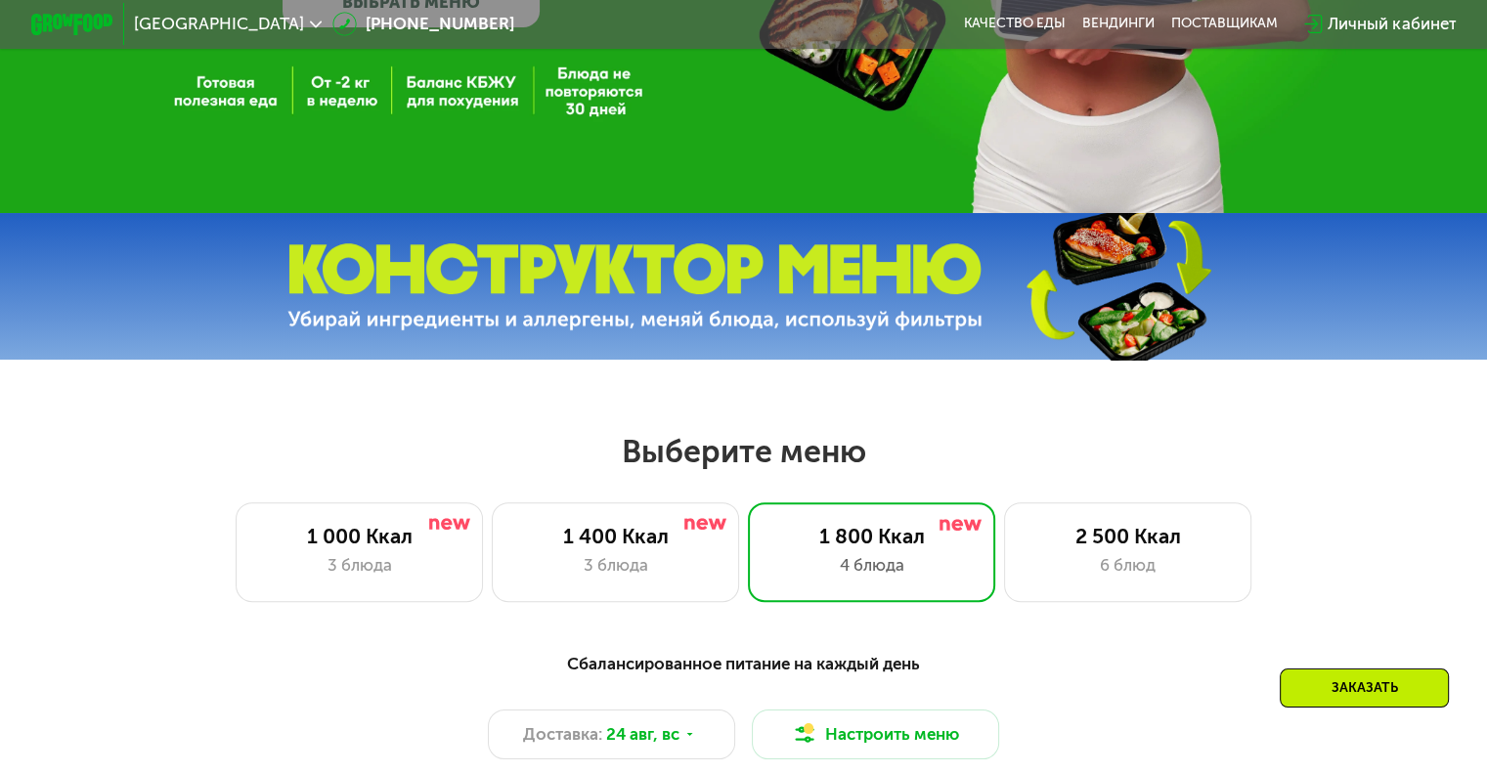
click at [732, 282] on img at bounding box center [634, 286] width 695 height 87
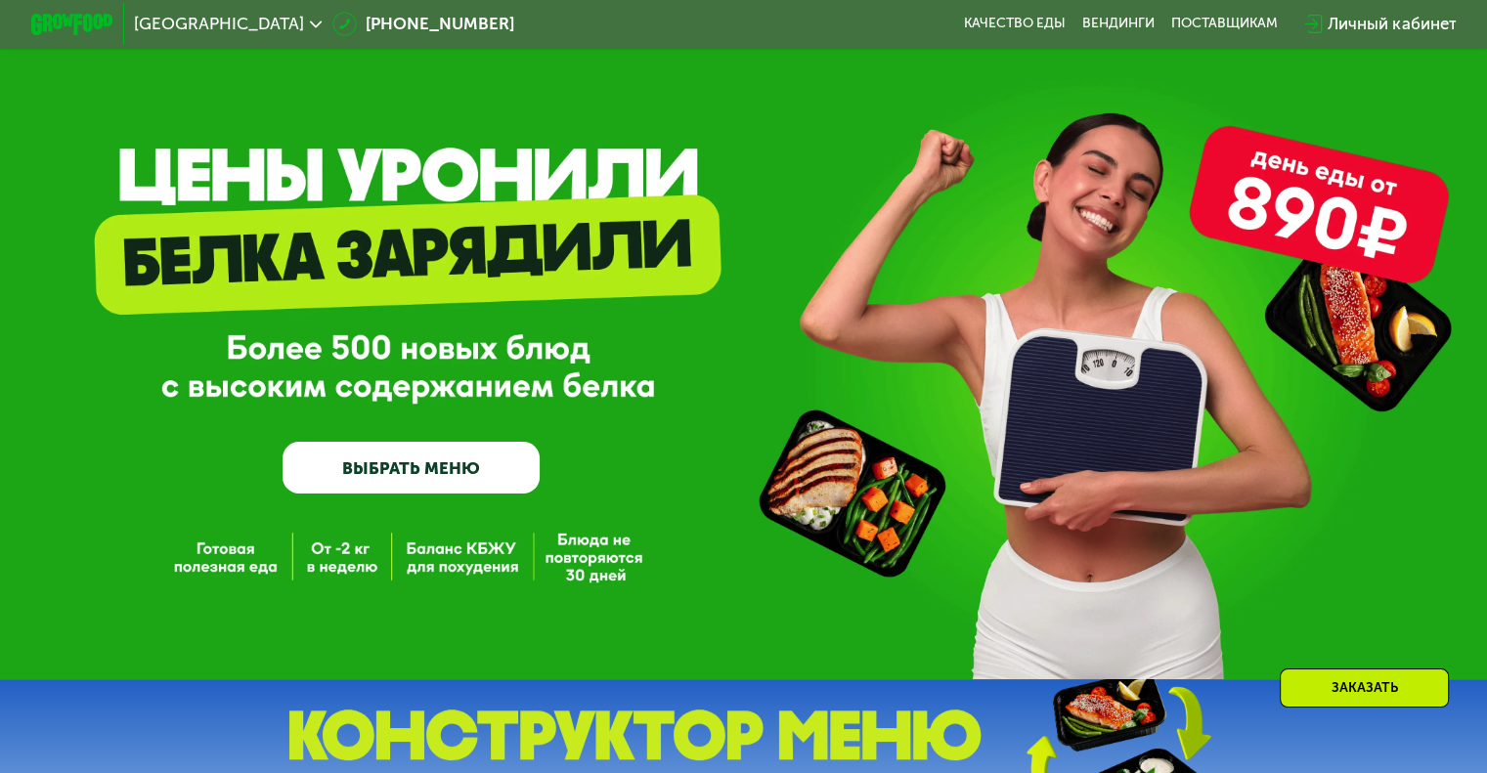
scroll to position [0, 0]
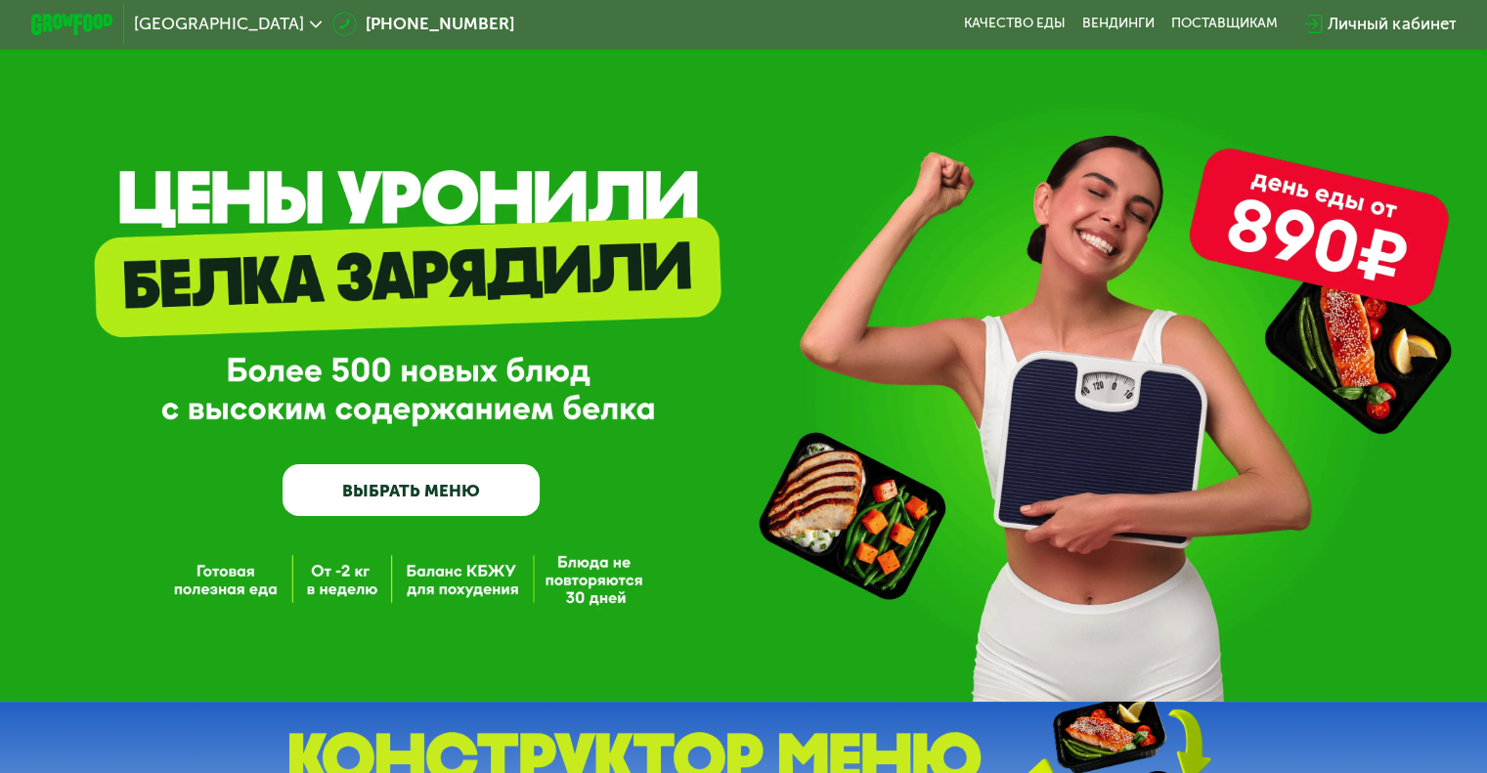
click at [605, 603] on div "GrowFood — доставка правильного питания ВЫБРАТЬ МЕНЮ" at bounding box center [743, 351] width 1487 height 702
click at [422, 490] on link "ВЫБРАТЬ МЕНЮ" at bounding box center [410, 490] width 257 height 52
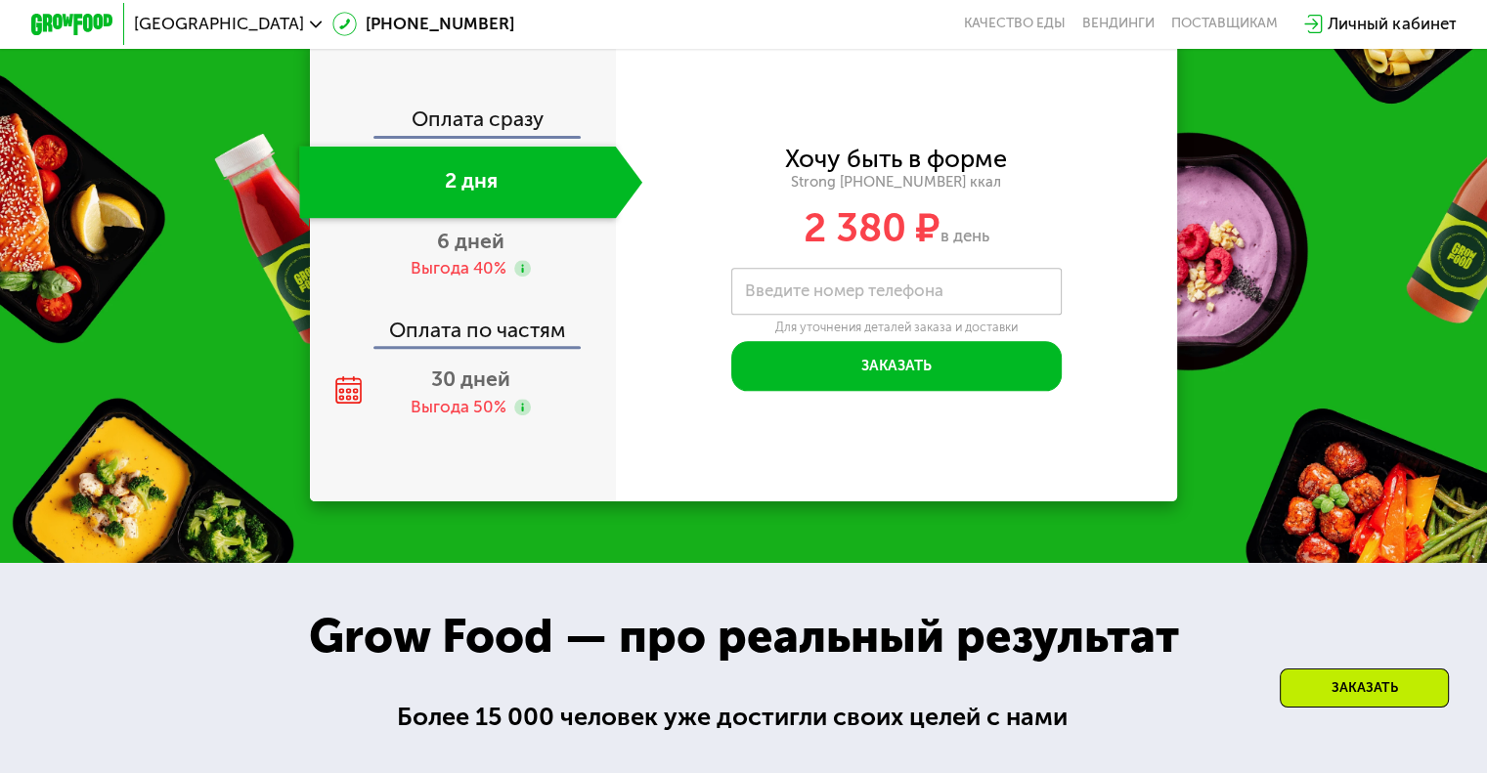
scroll to position [2248, 0]
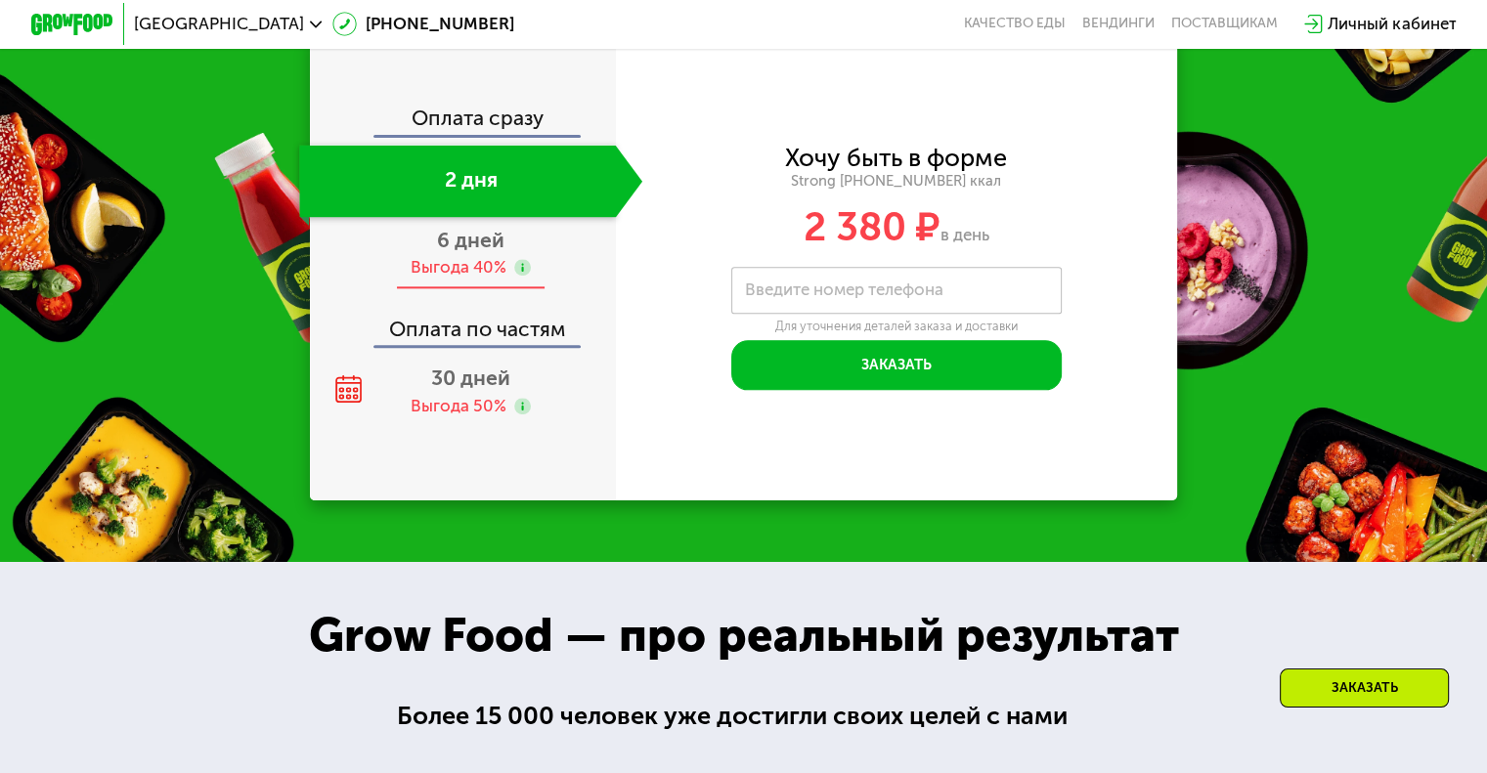
click at [453, 252] on span "6 дней" at bounding box center [470, 240] width 67 height 24
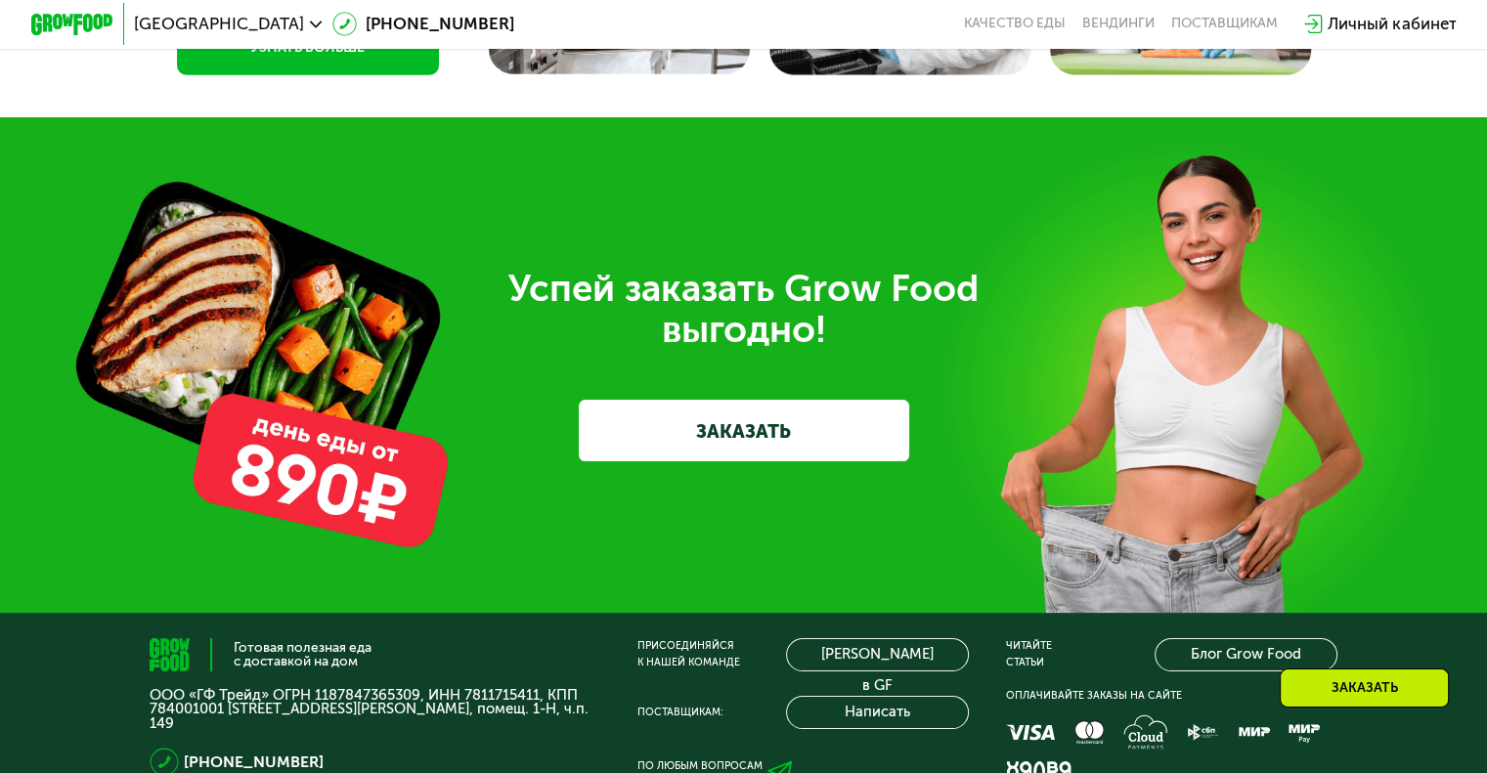
scroll to position [6209, 0]
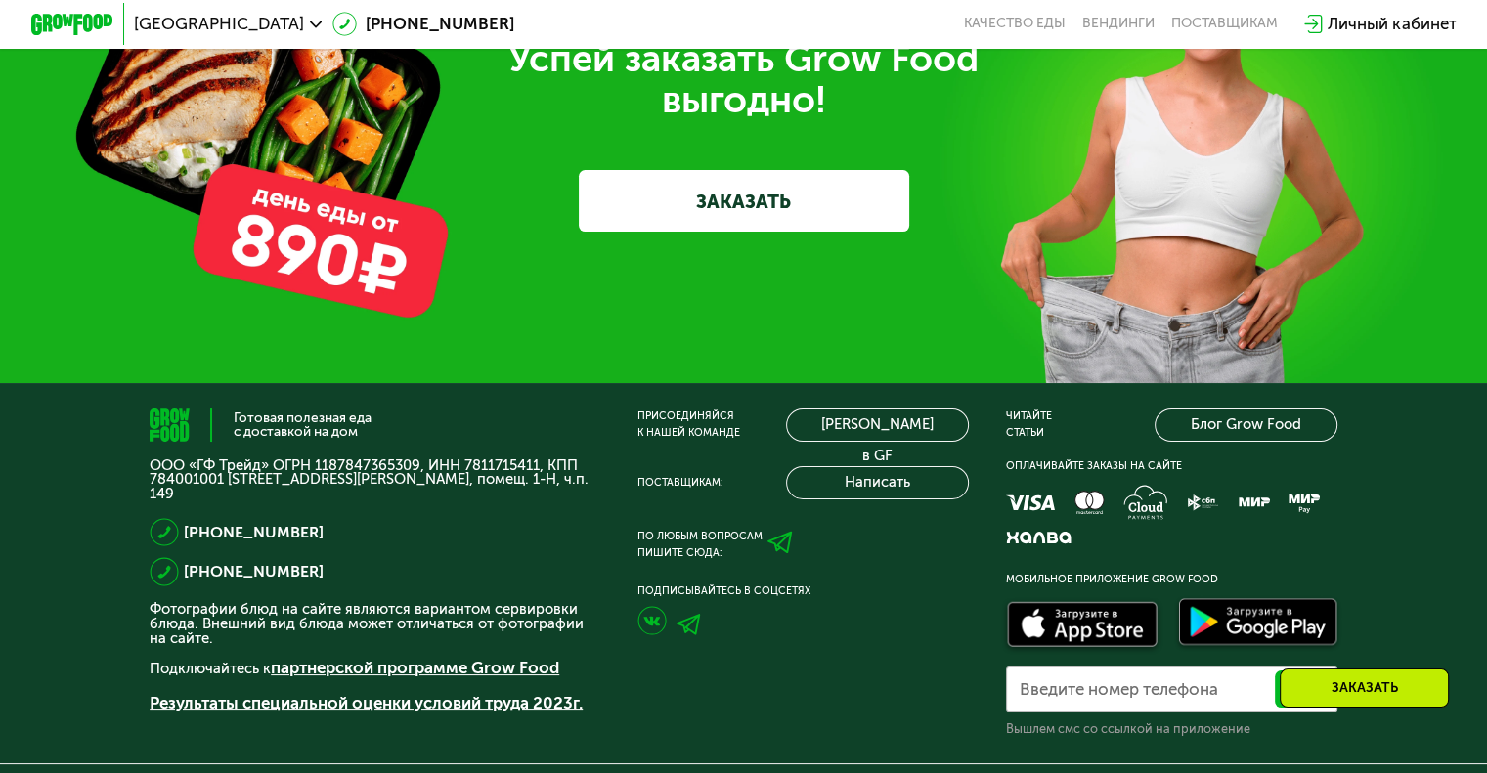
click at [699, 232] on link "ЗАКАЗАТЬ" at bounding box center [744, 201] width 330 height 62
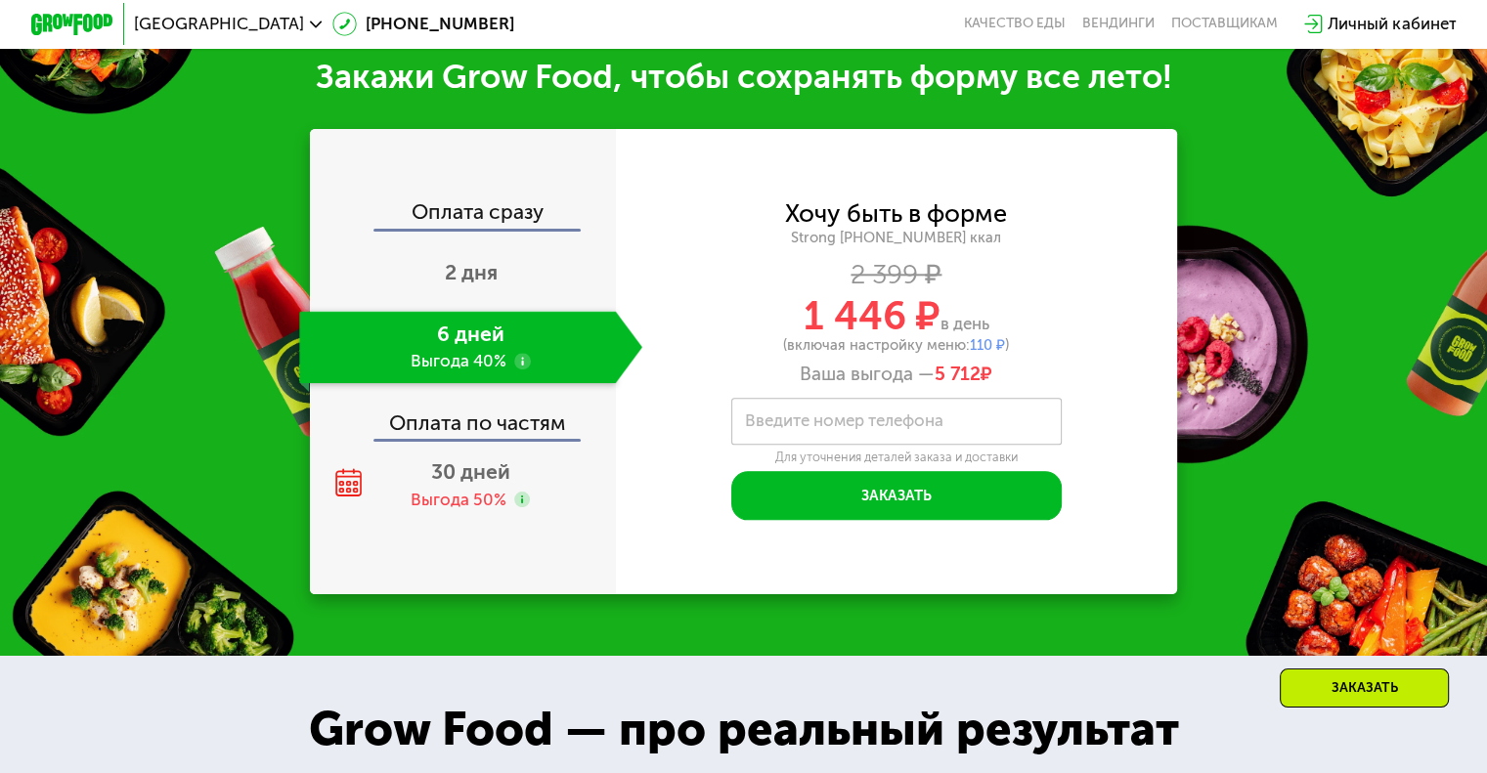
scroll to position [2172, 0]
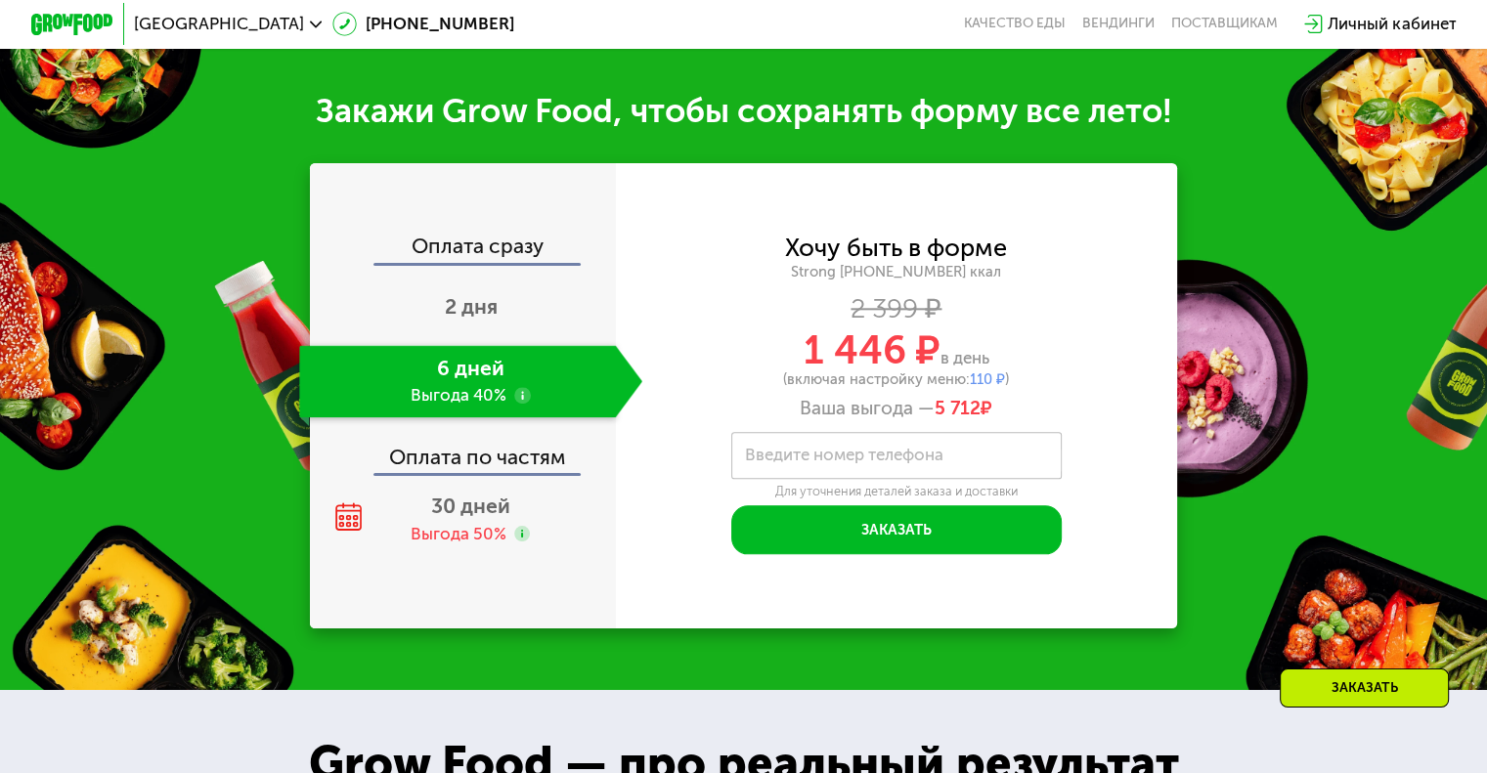
click at [888, 461] on label "Введите номер телефона" at bounding box center [844, 456] width 198 height 12
click at [888, 477] on input "Введите номер телефона" at bounding box center [896, 455] width 330 height 47
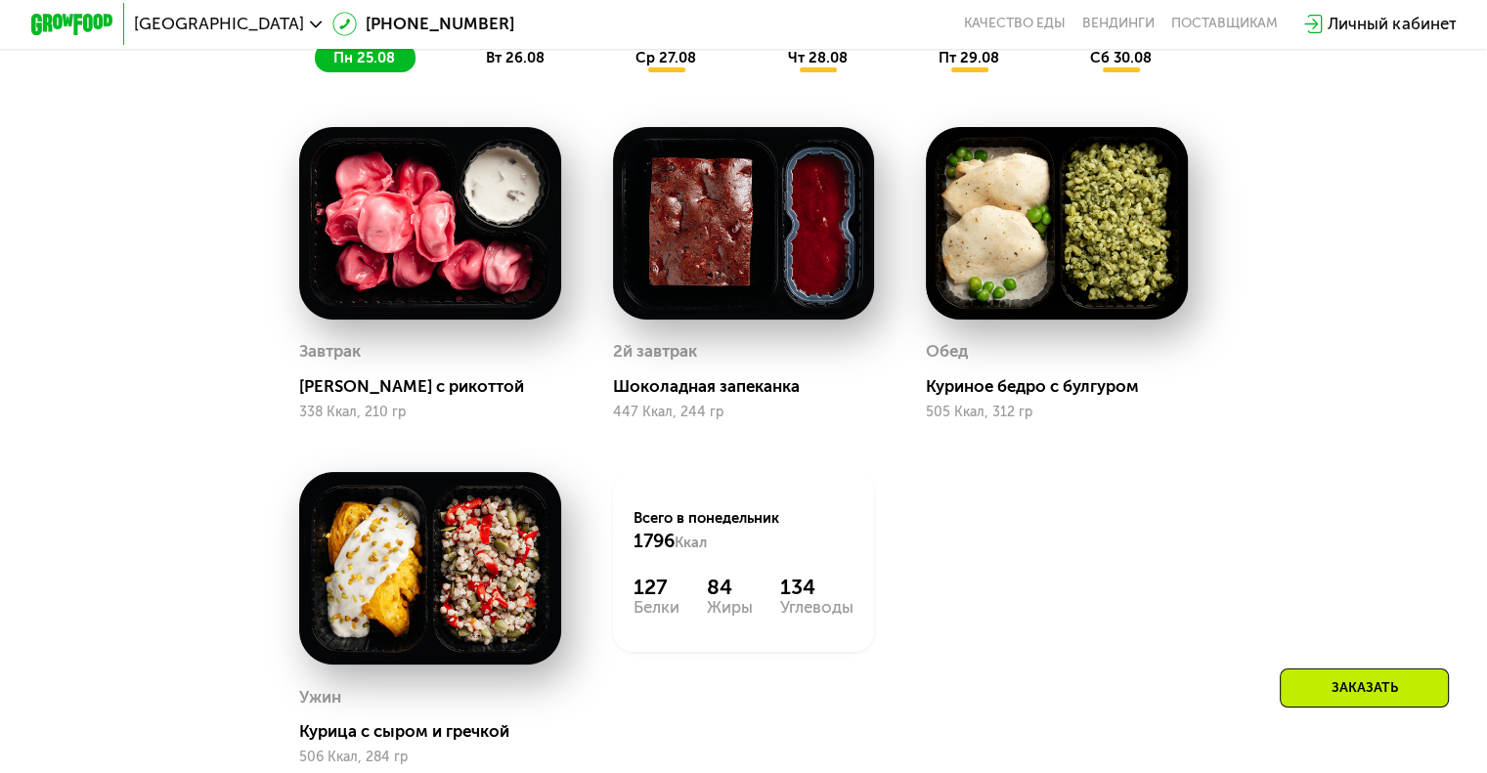
scroll to position [1194, 0]
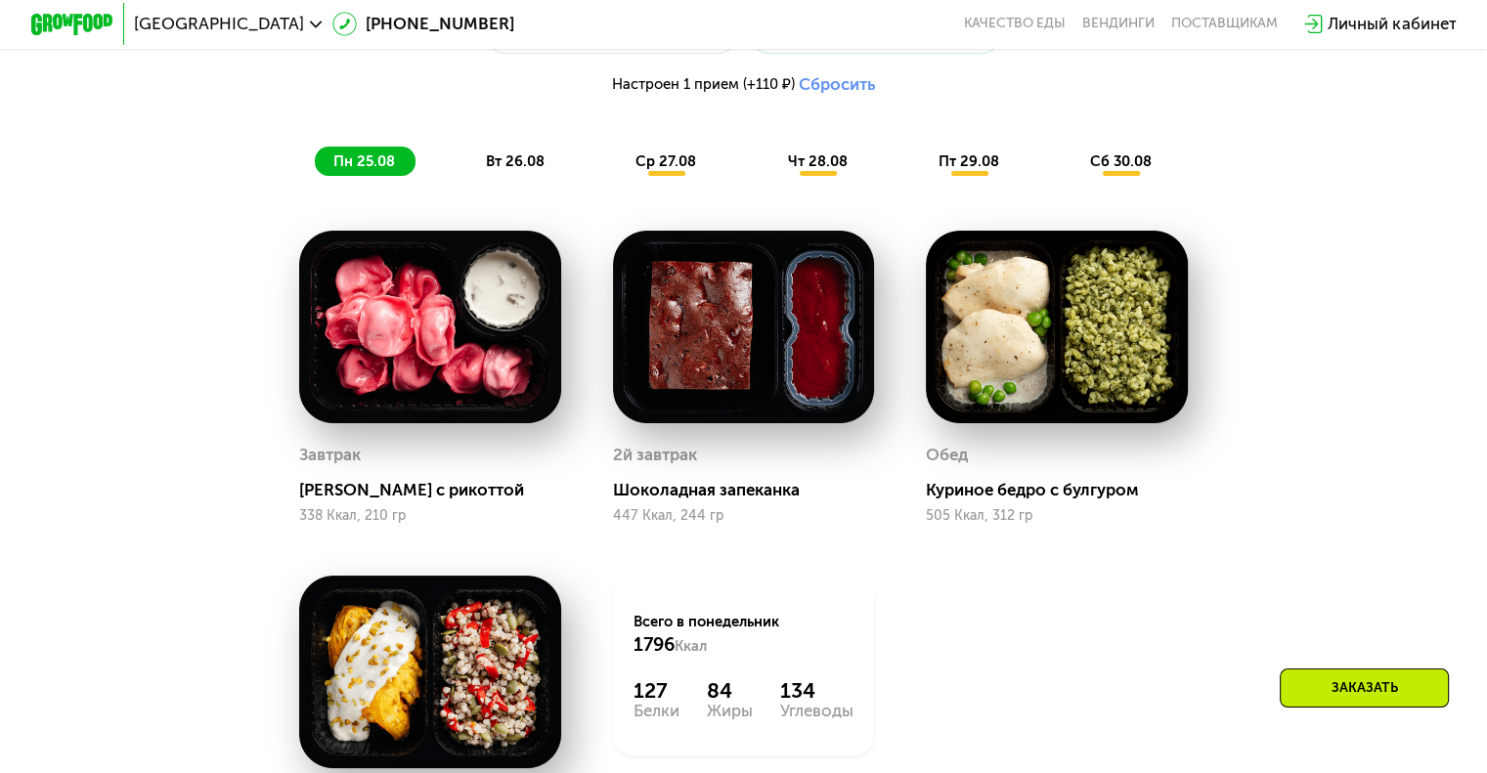
click at [617, 176] on div "вт 26.08" at bounding box center [667, 161] width 100 height 29
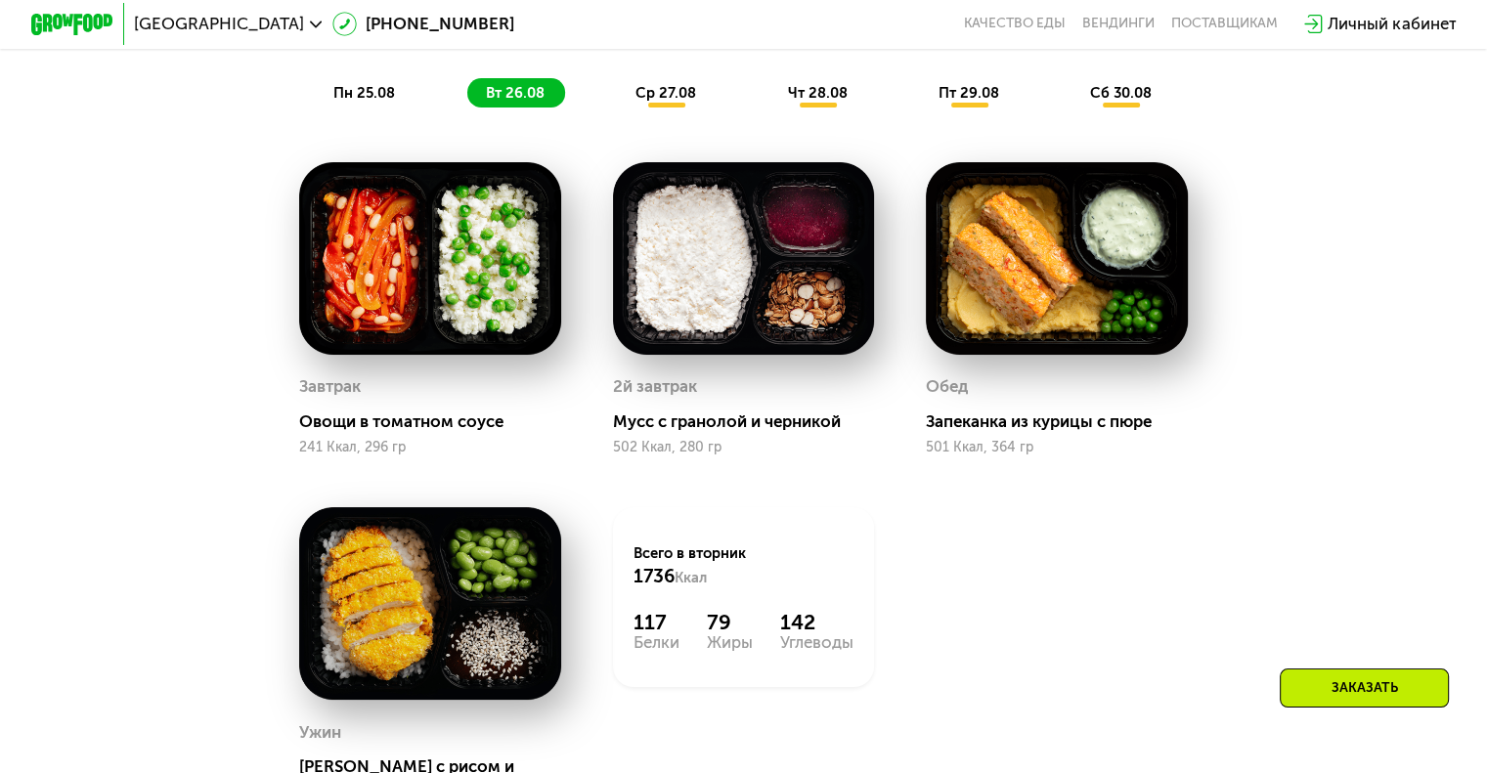
scroll to position [1292, 0]
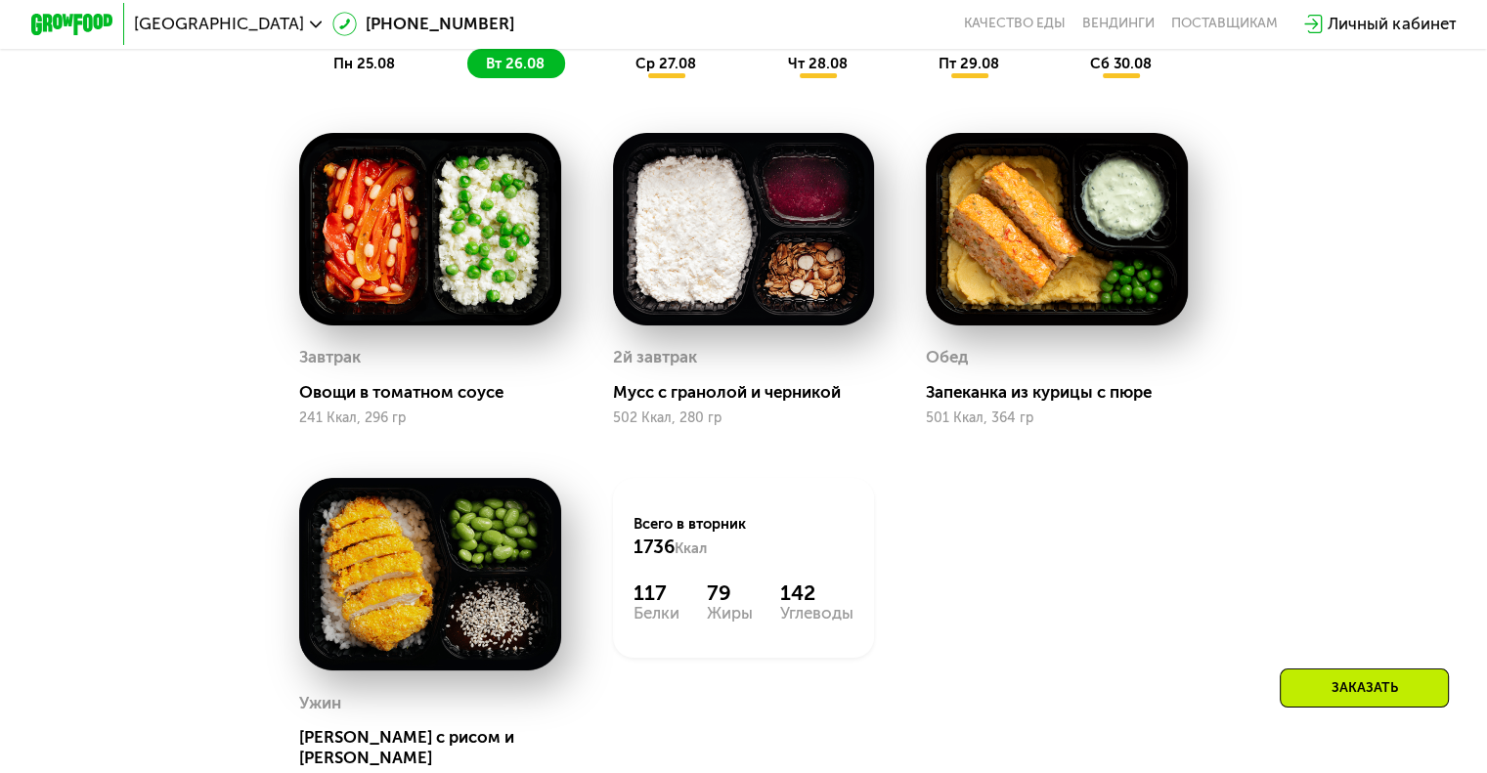
click at [668, 72] on span "ср 27.08" at bounding box center [665, 64] width 61 height 18
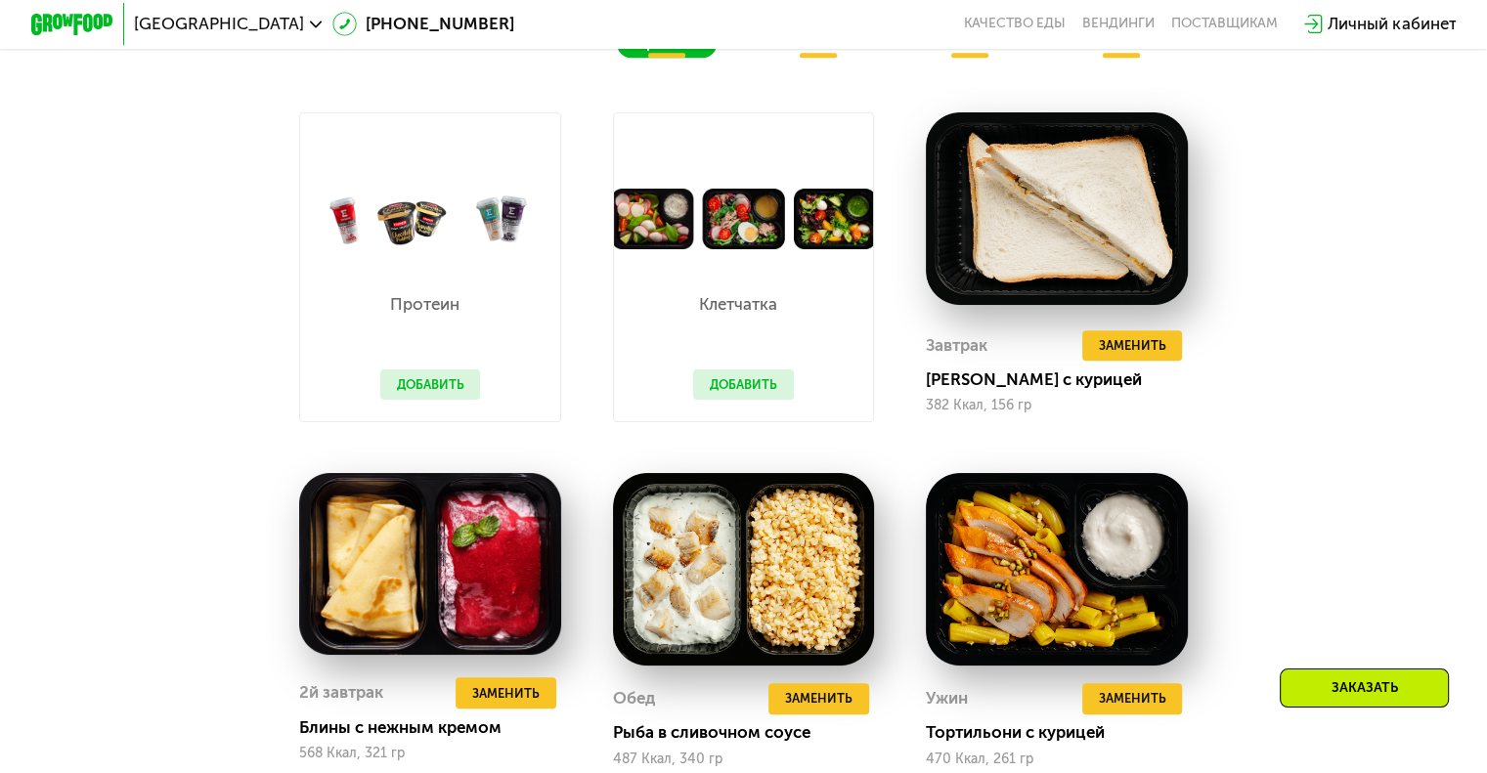
scroll to position [1194, 0]
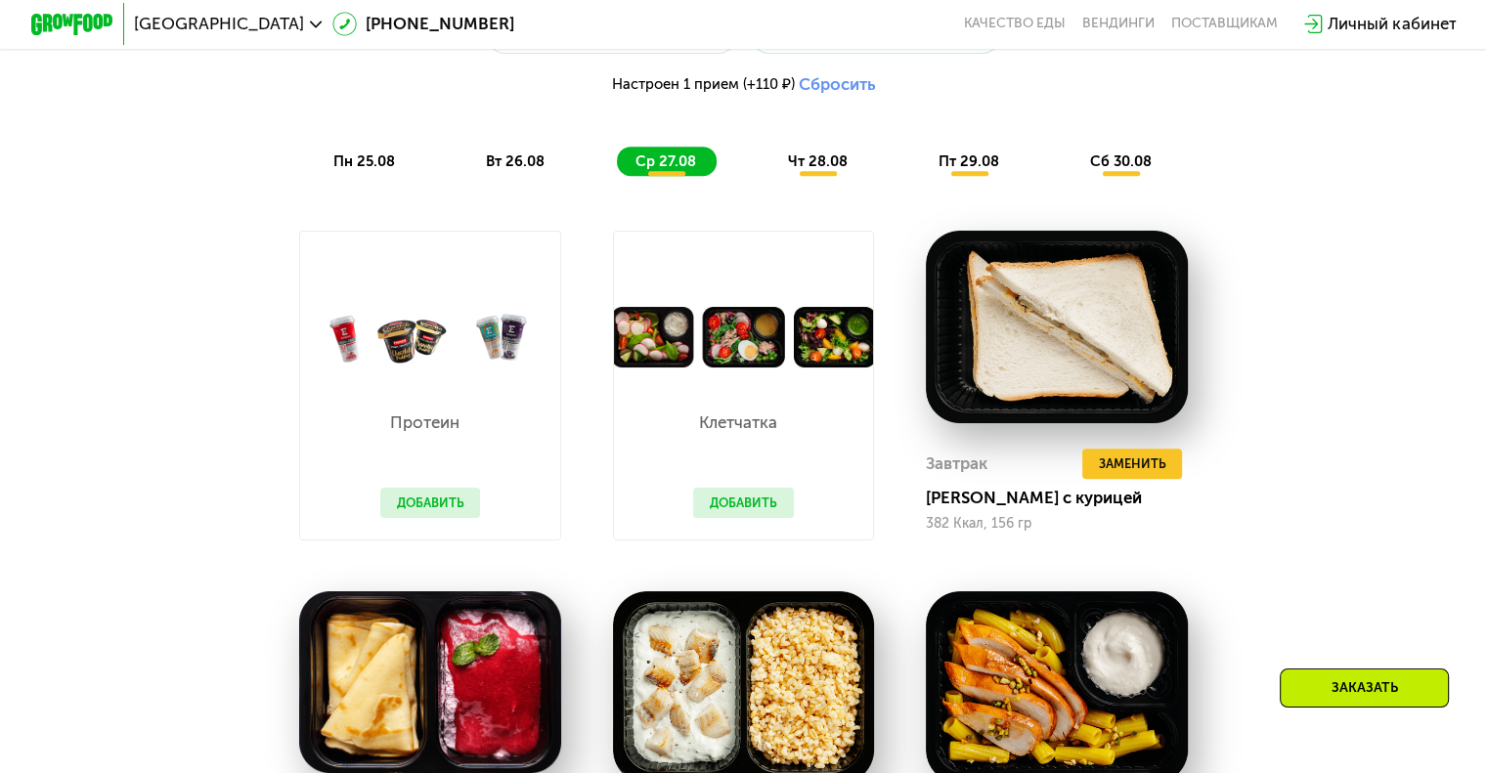
click at [809, 163] on span "чт 28.08" at bounding box center [817, 161] width 60 height 18
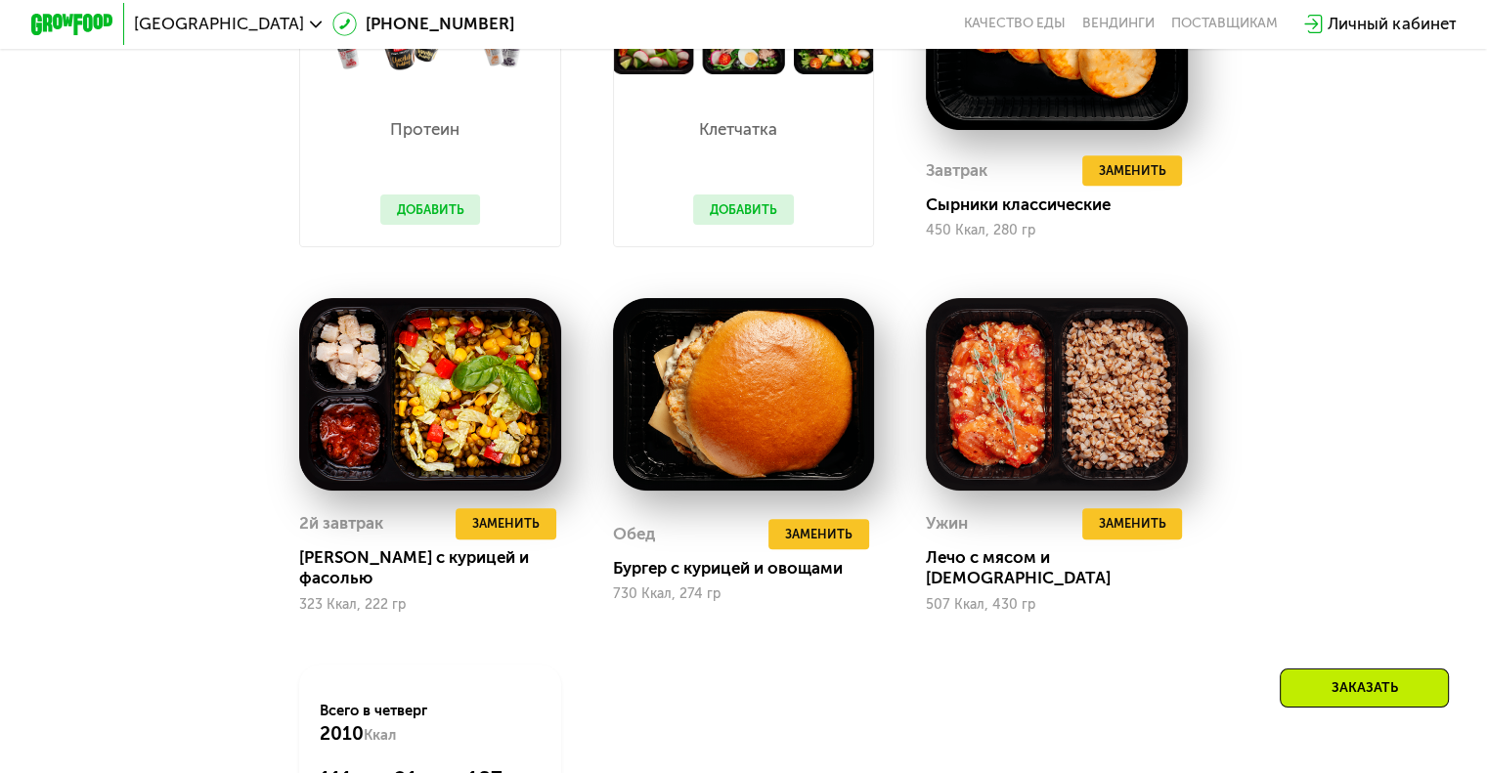
scroll to position [1390, 0]
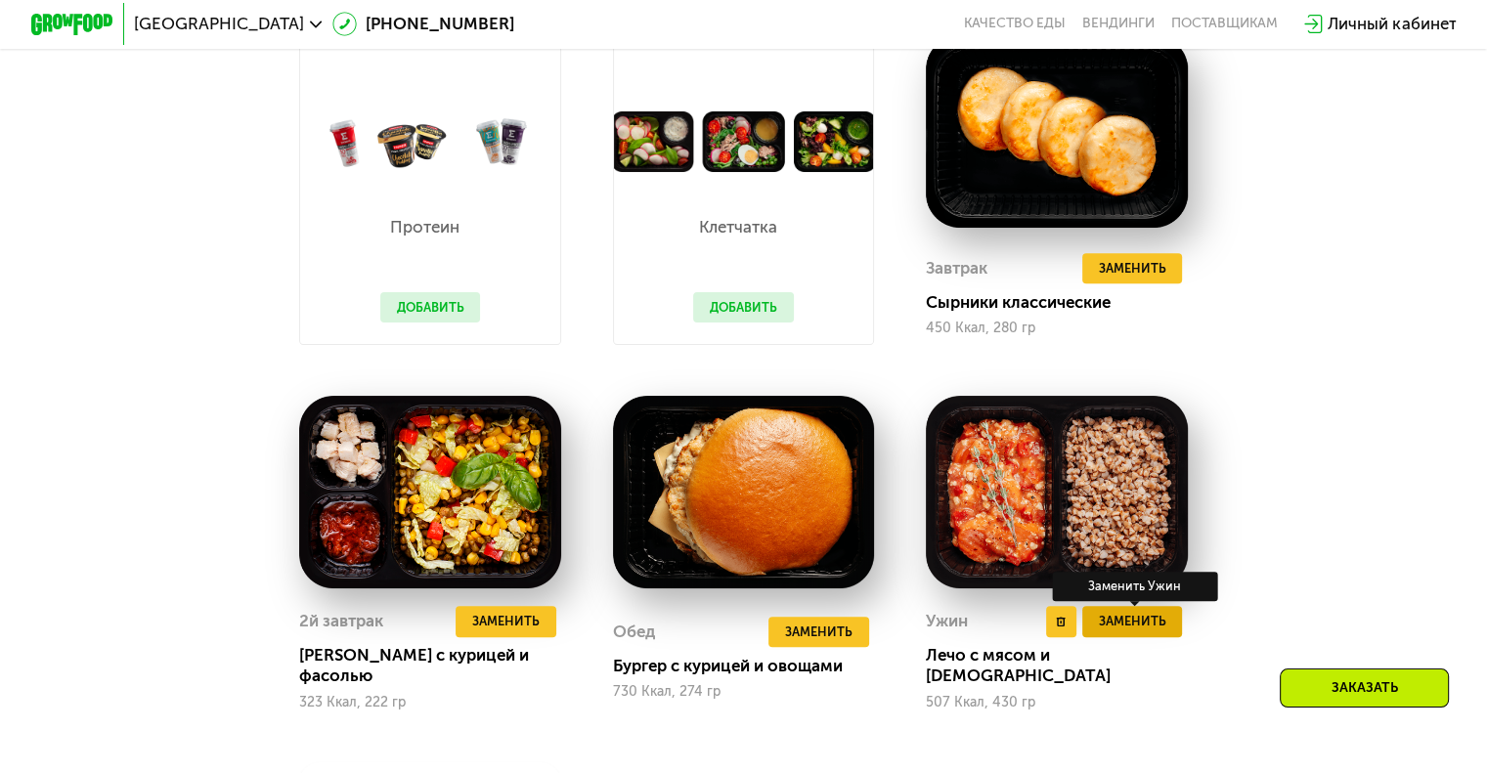
click at [1138, 631] on span "Заменить" at bounding box center [1131, 621] width 67 height 21
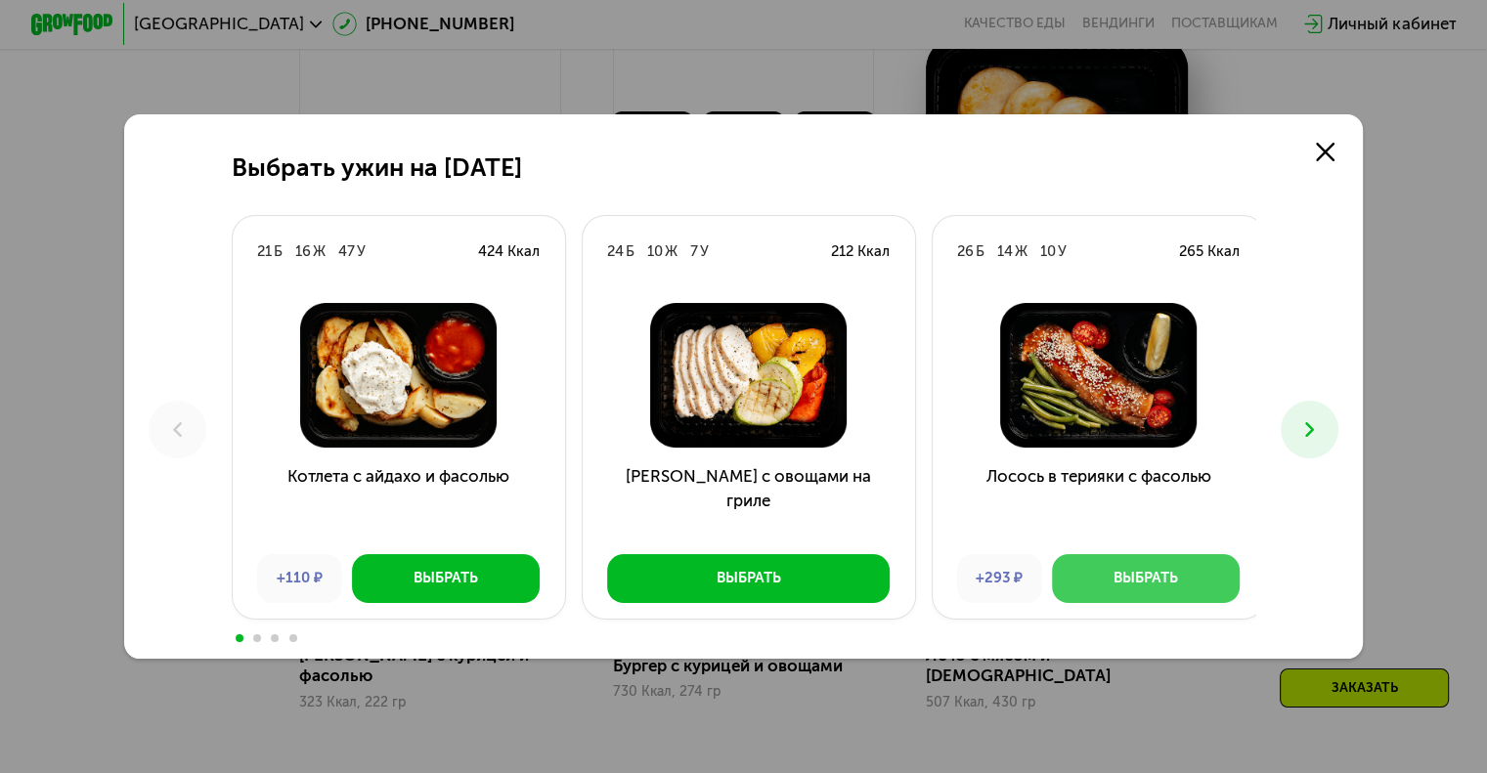
click at [1142, 581] on div "Выбрать" at bounding box center [1145, 578] width 65 height 21
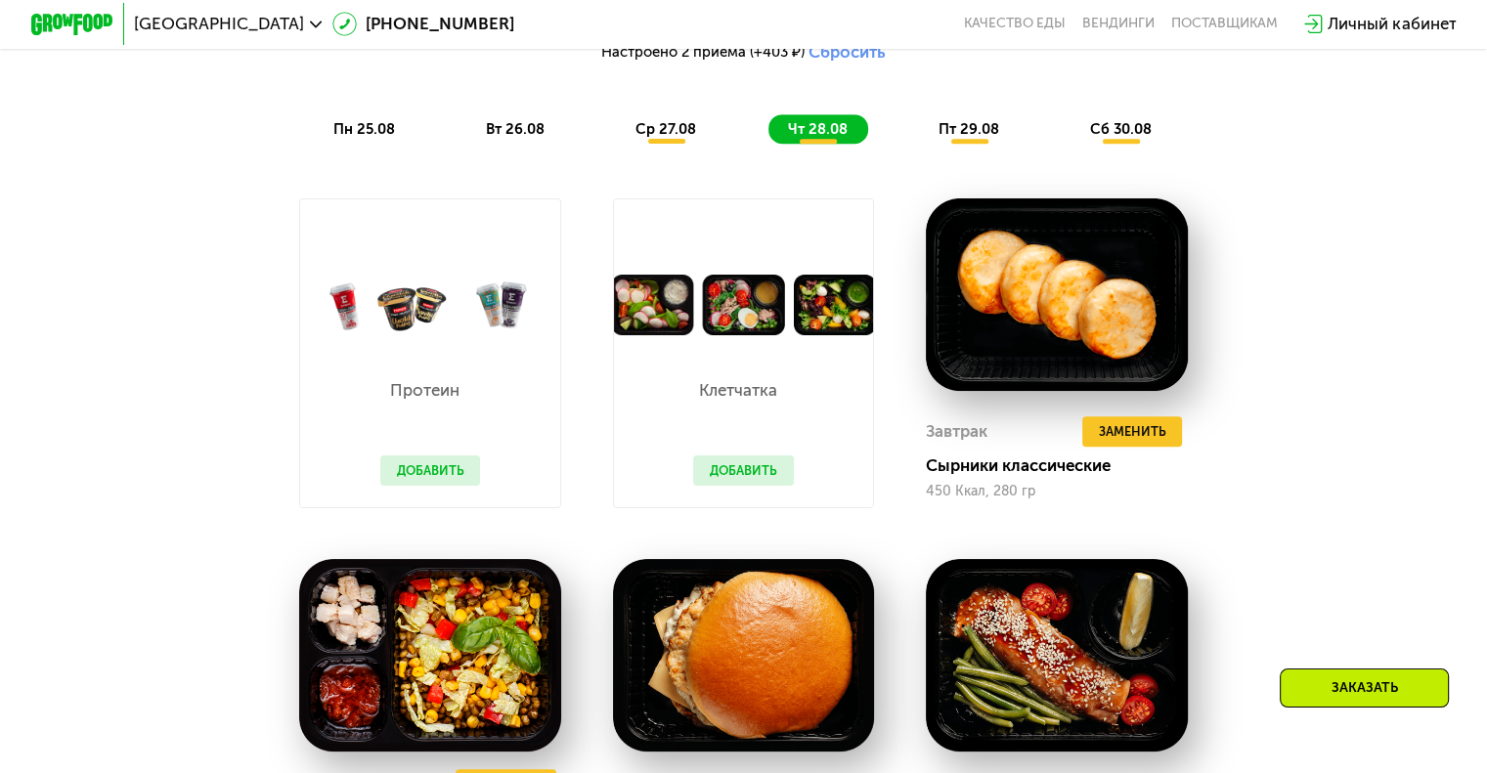
scroll to position [1097, 0]
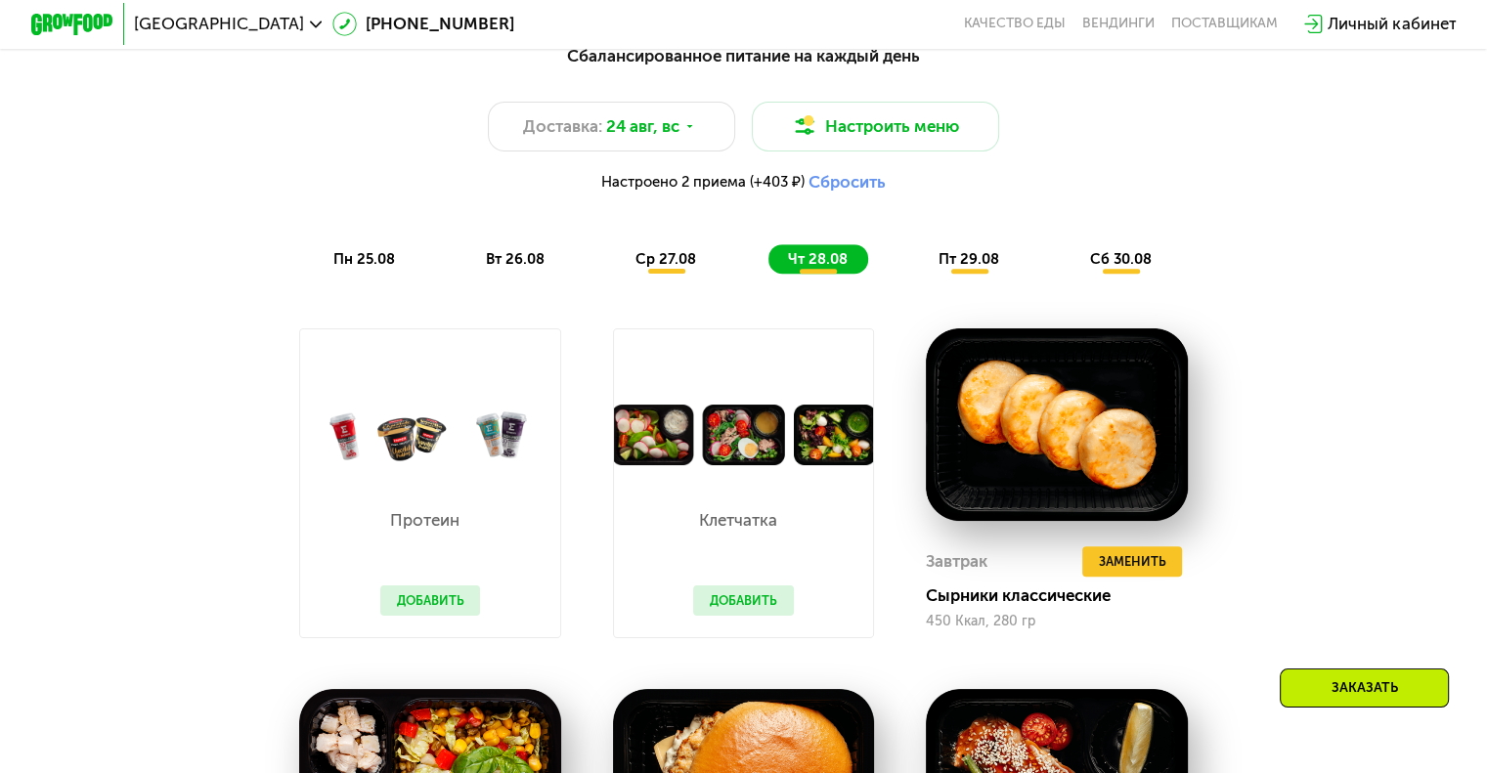
click at [966, 268] on span "пт 29.08" at bounding box center [968, 259] width 61 height 18
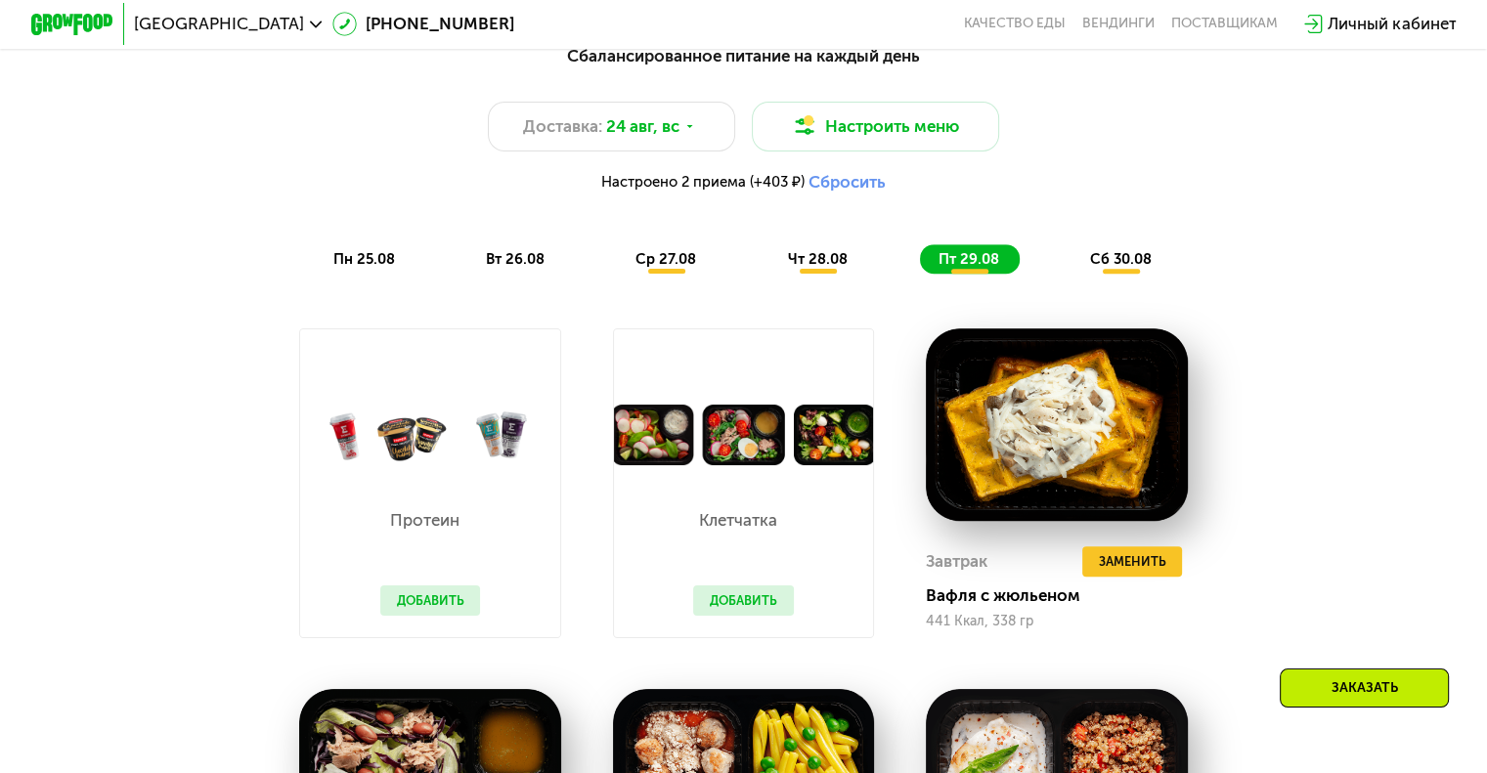
click at [1142, 268] on span "сб 30.08" at bounding box center [1121, 259] width 62 height 18
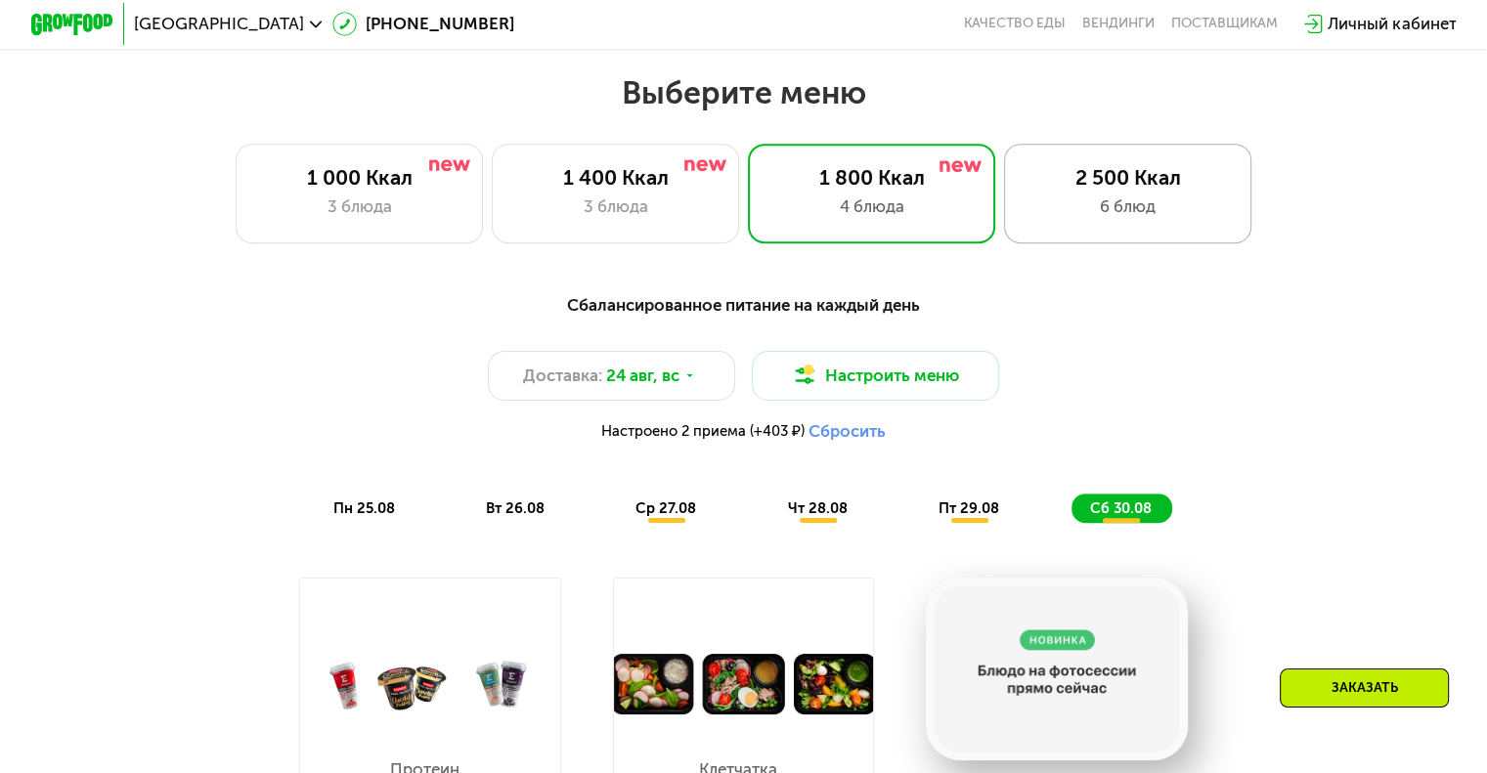
scroll to position [803, 0]
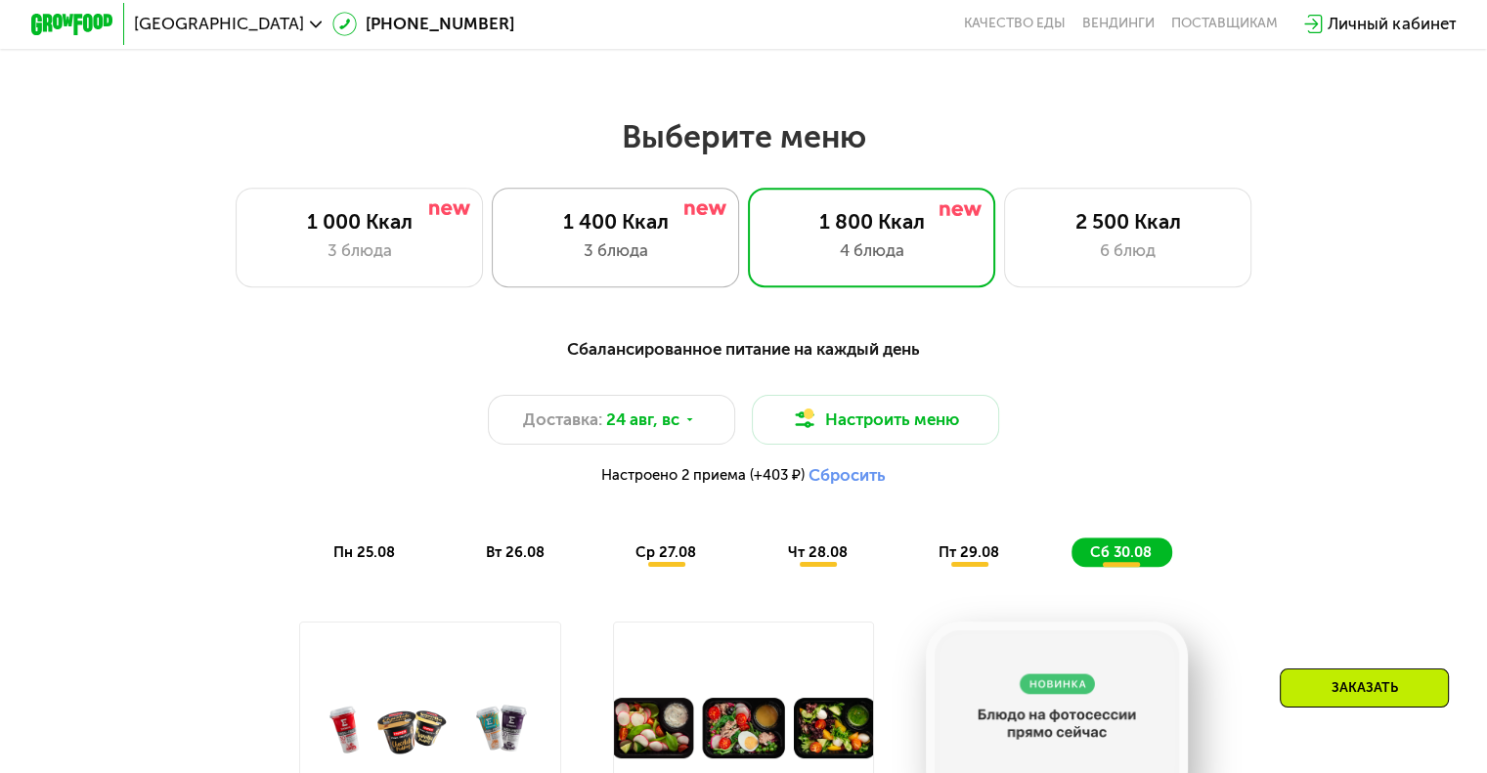
click at [672, 251] on div "3 блюда" at bounding box center [615, 250] width 204 height 24
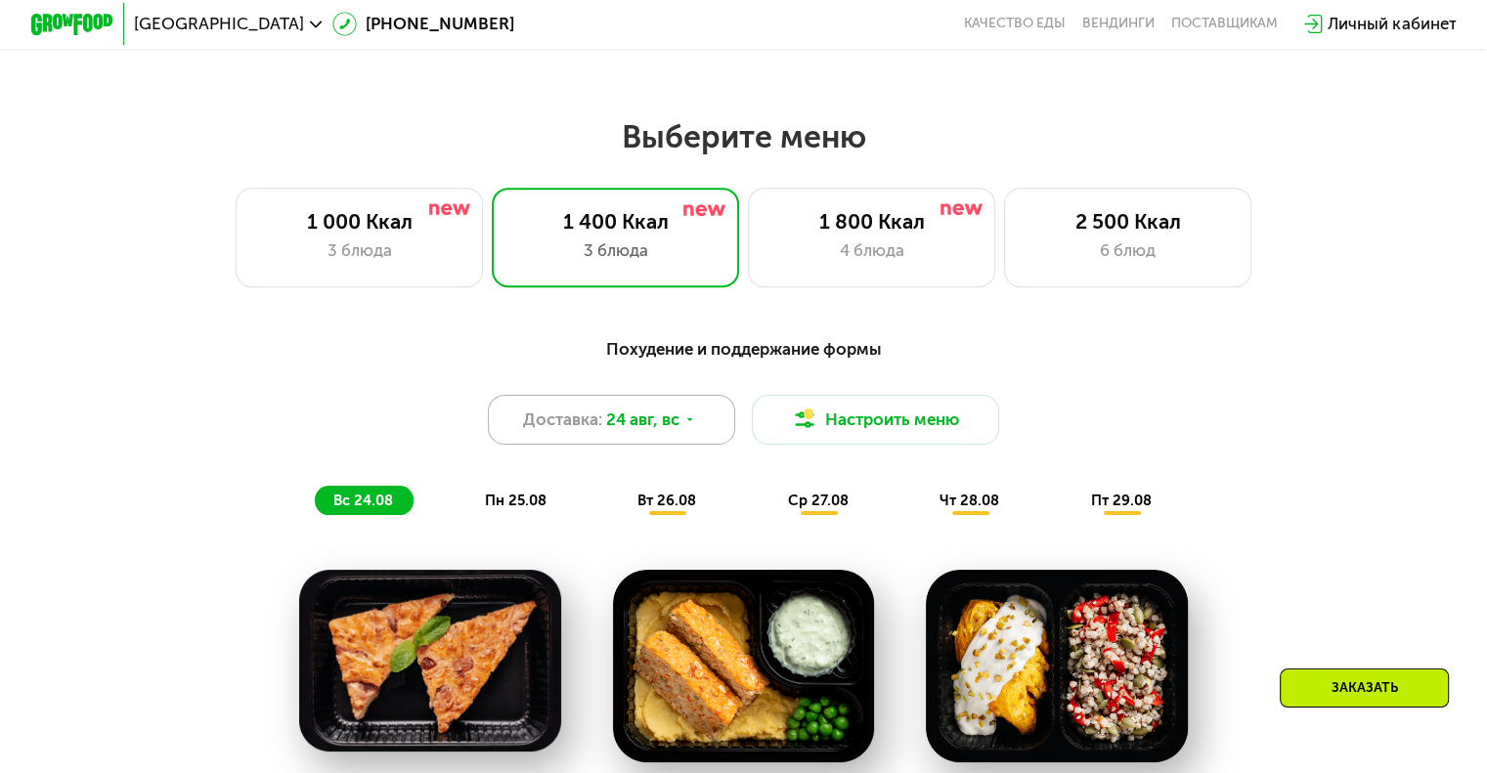
scroll to position [901, 0]
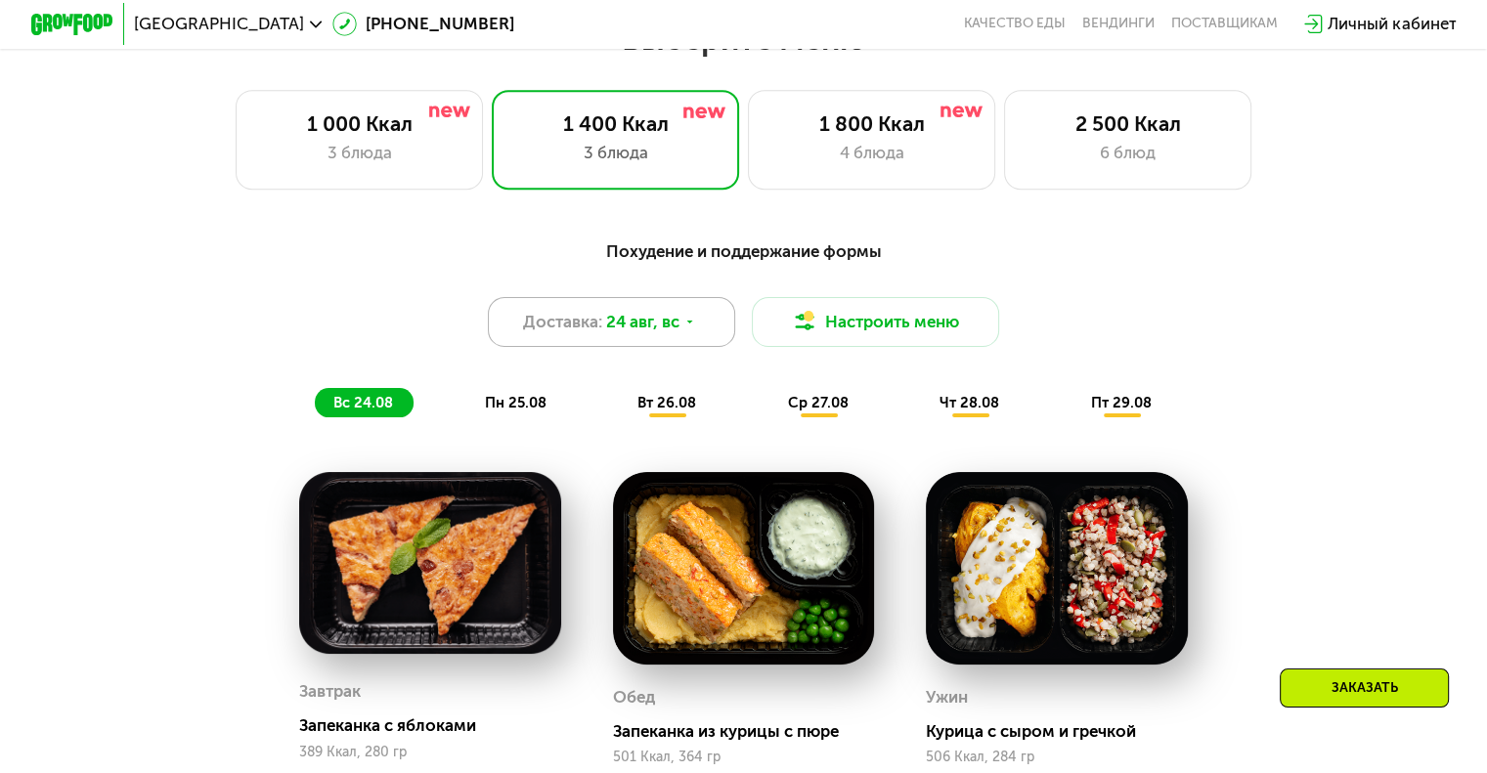
click at [682, 335] on div "Доставка: [DATE]" at bounding box center [612, 322] width 248 height 50
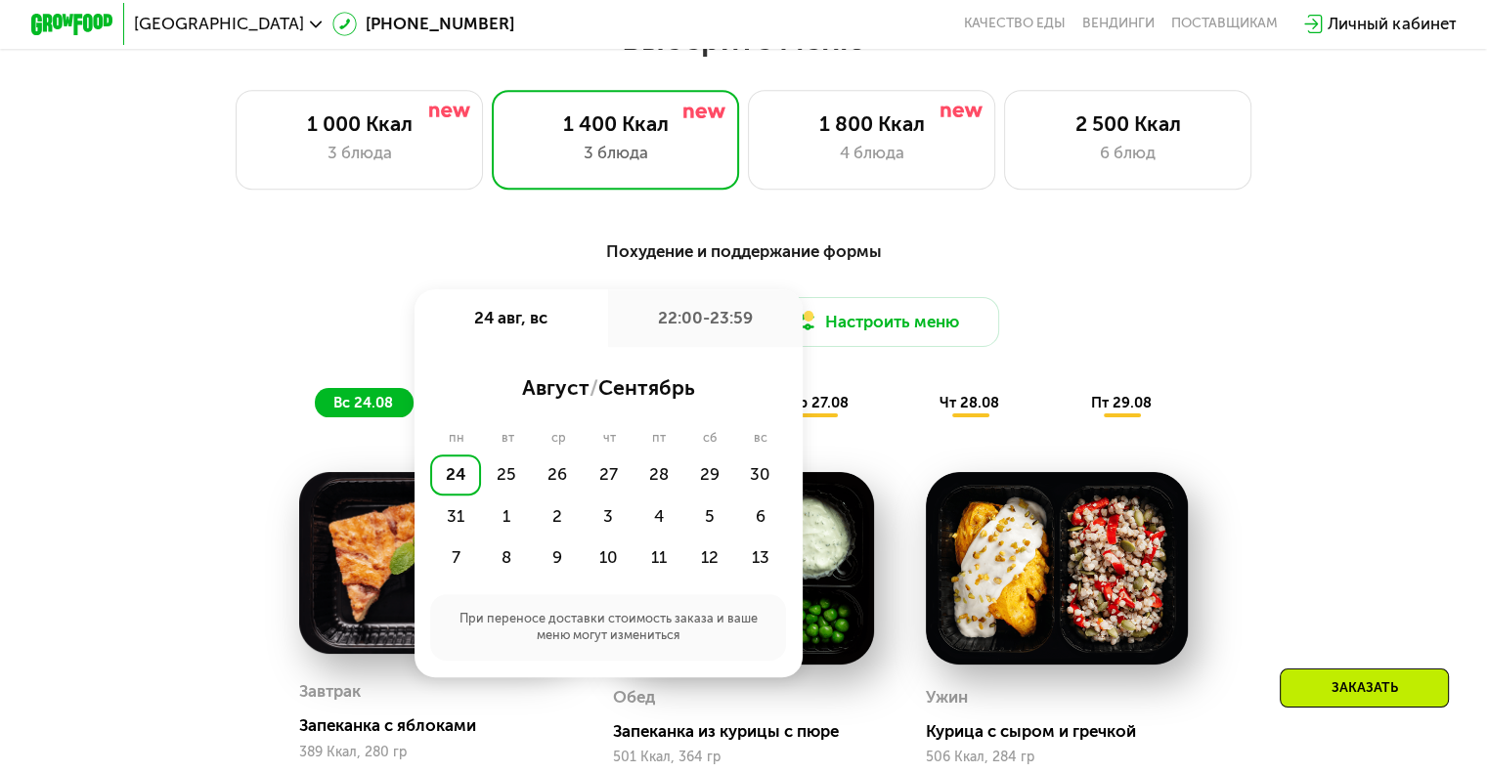
click at [700, 322] on div "22:00-23:59" at bounding box center [705, 318] width 194 height 58
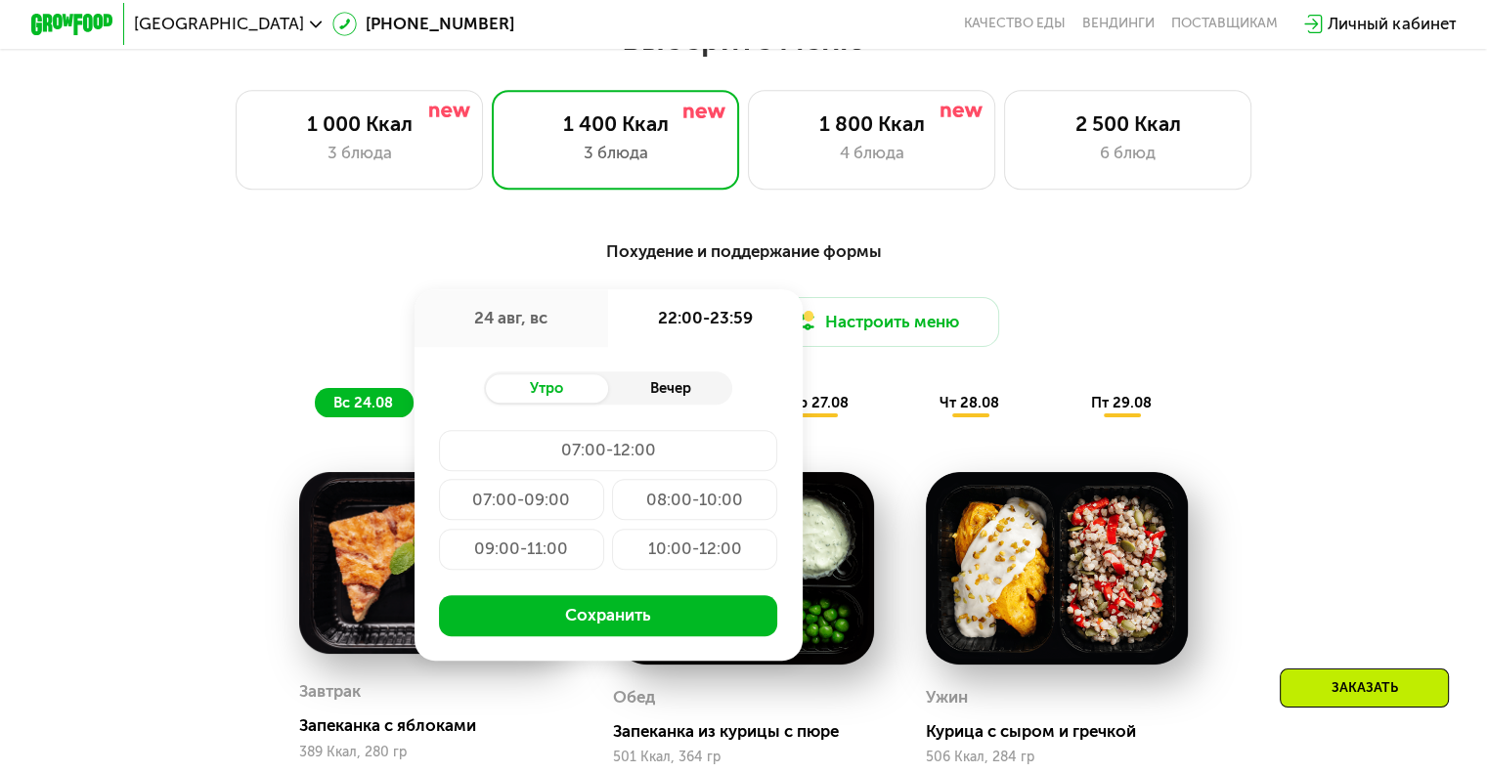
click at [658, 404] on div "Вечер" at bounding box center [670, 388] width 124 height 29
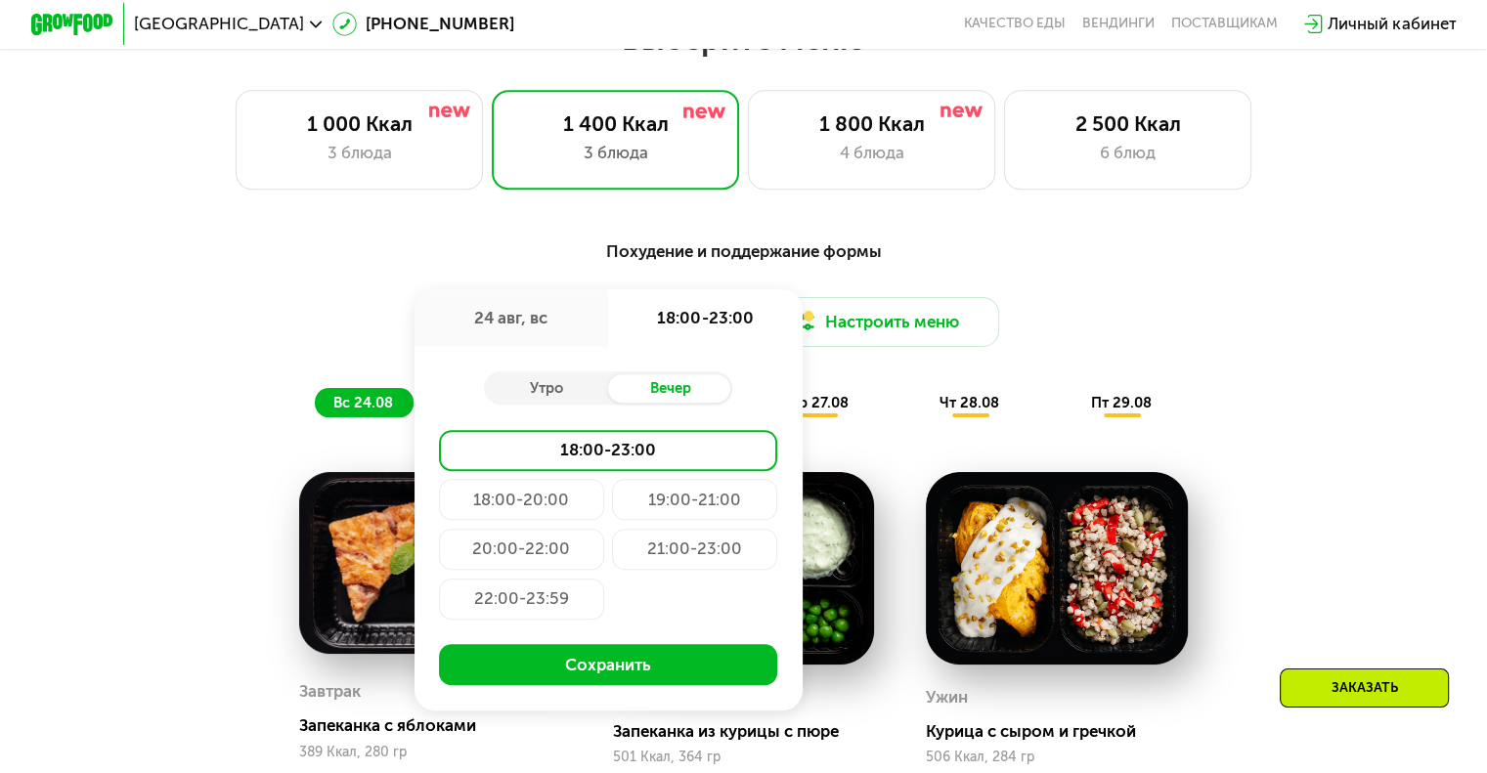
click at [524, 610] on div "22:00-23:59" at bounding box center [521, 599] width 165 height 41
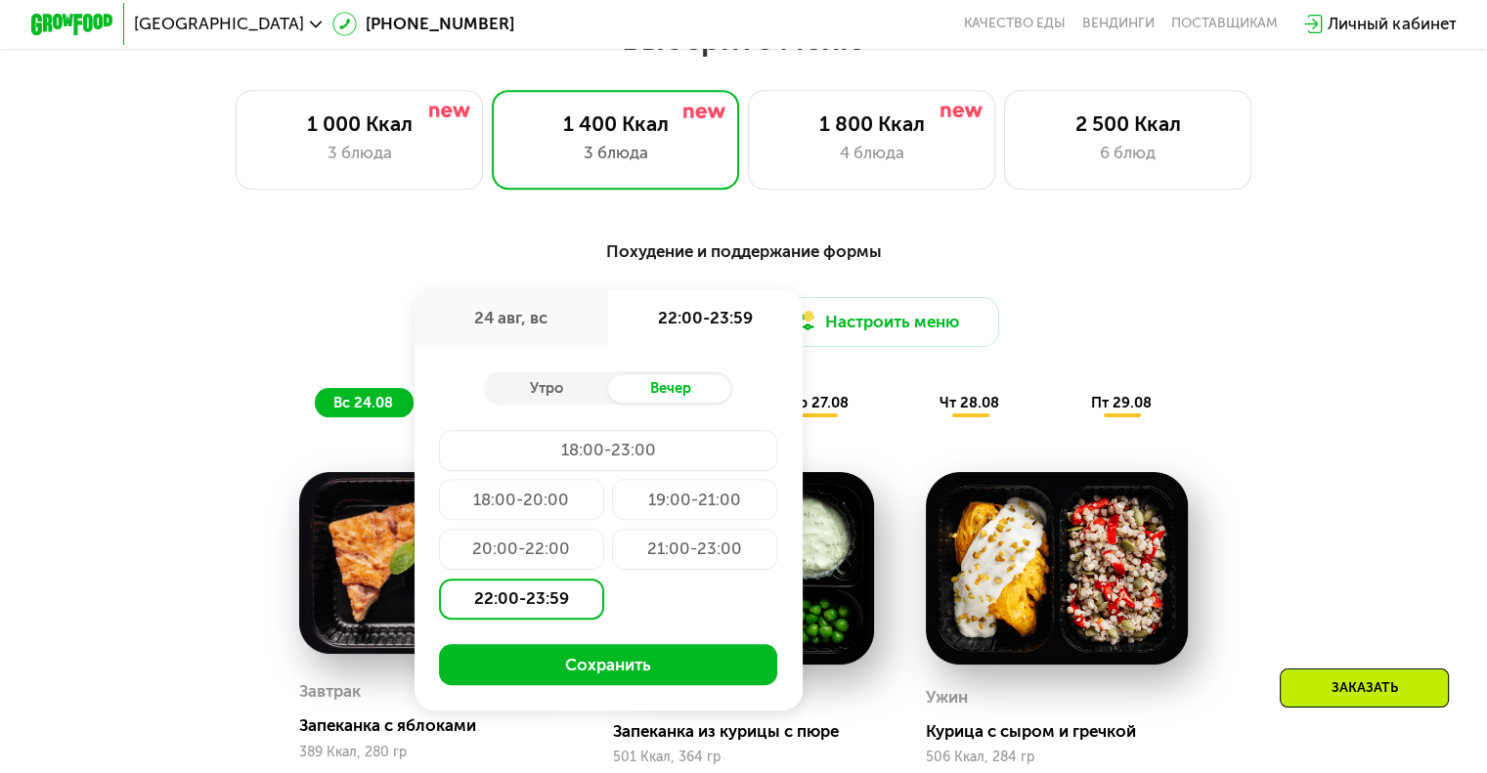
click at [598, 675] on button "Сохранить" at bounding box center [608, 664] width 338 height 41
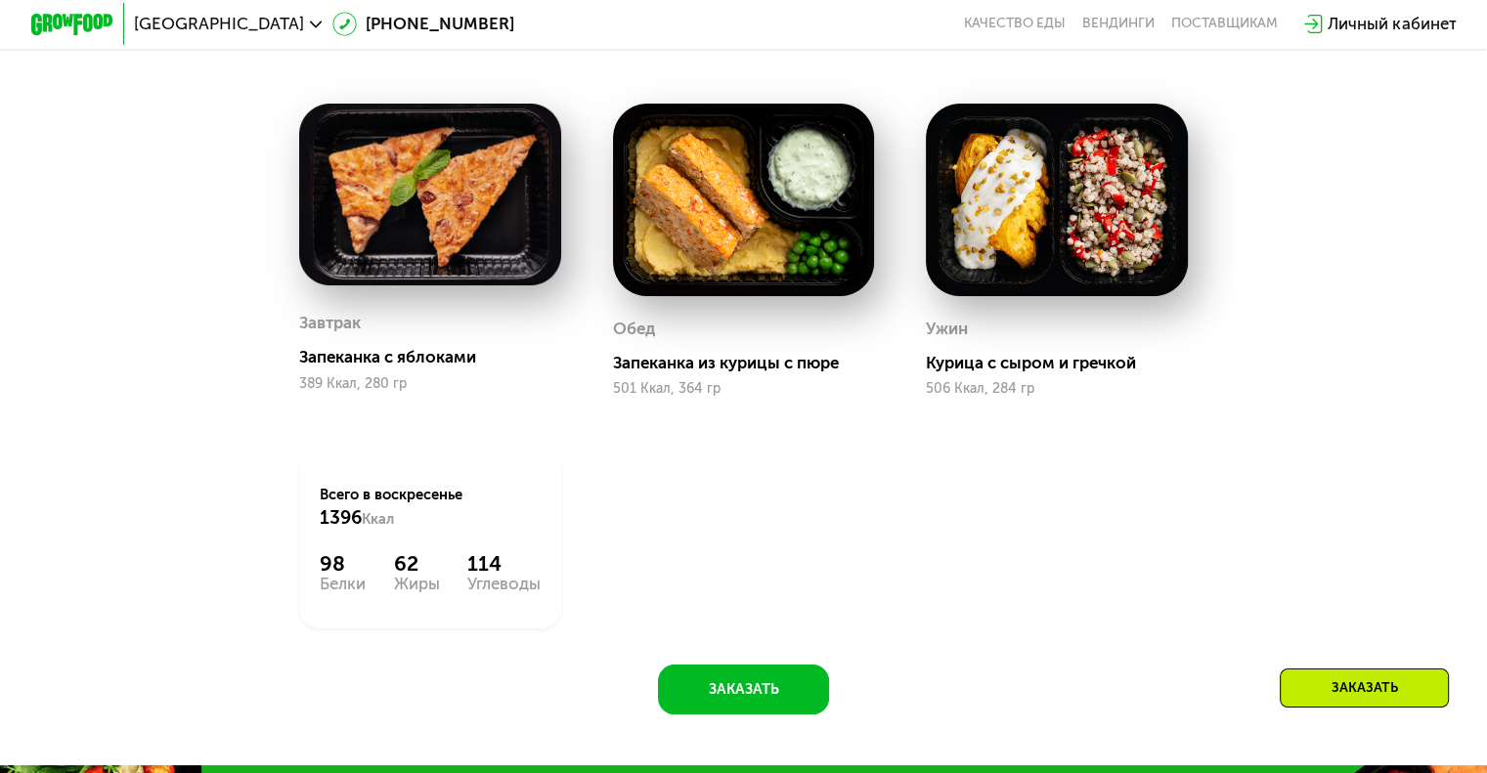
scroll to position [1097, 0]
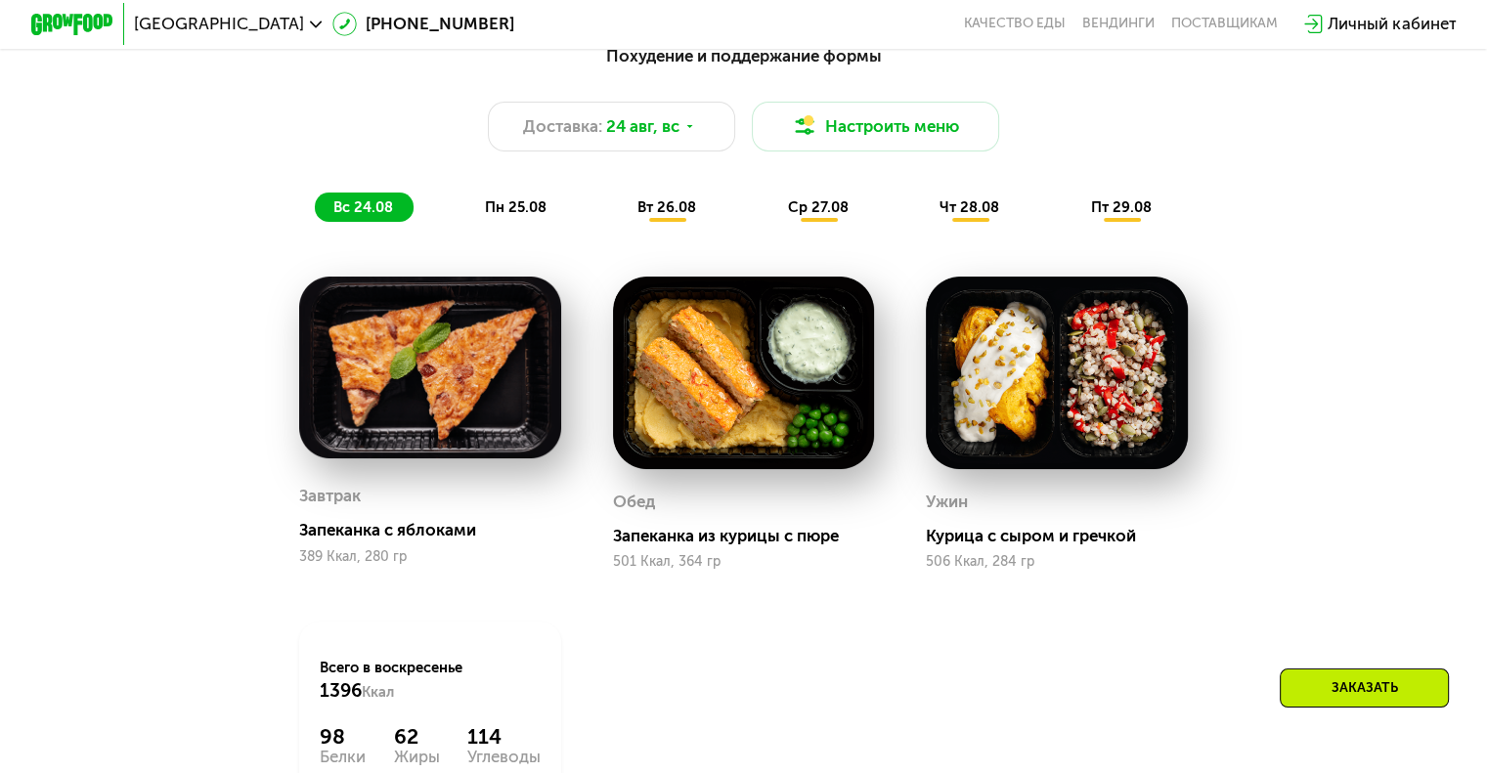
click at [538, 216] on span "пн 25.08" at bounding box center [516, 207] width 62 height 18
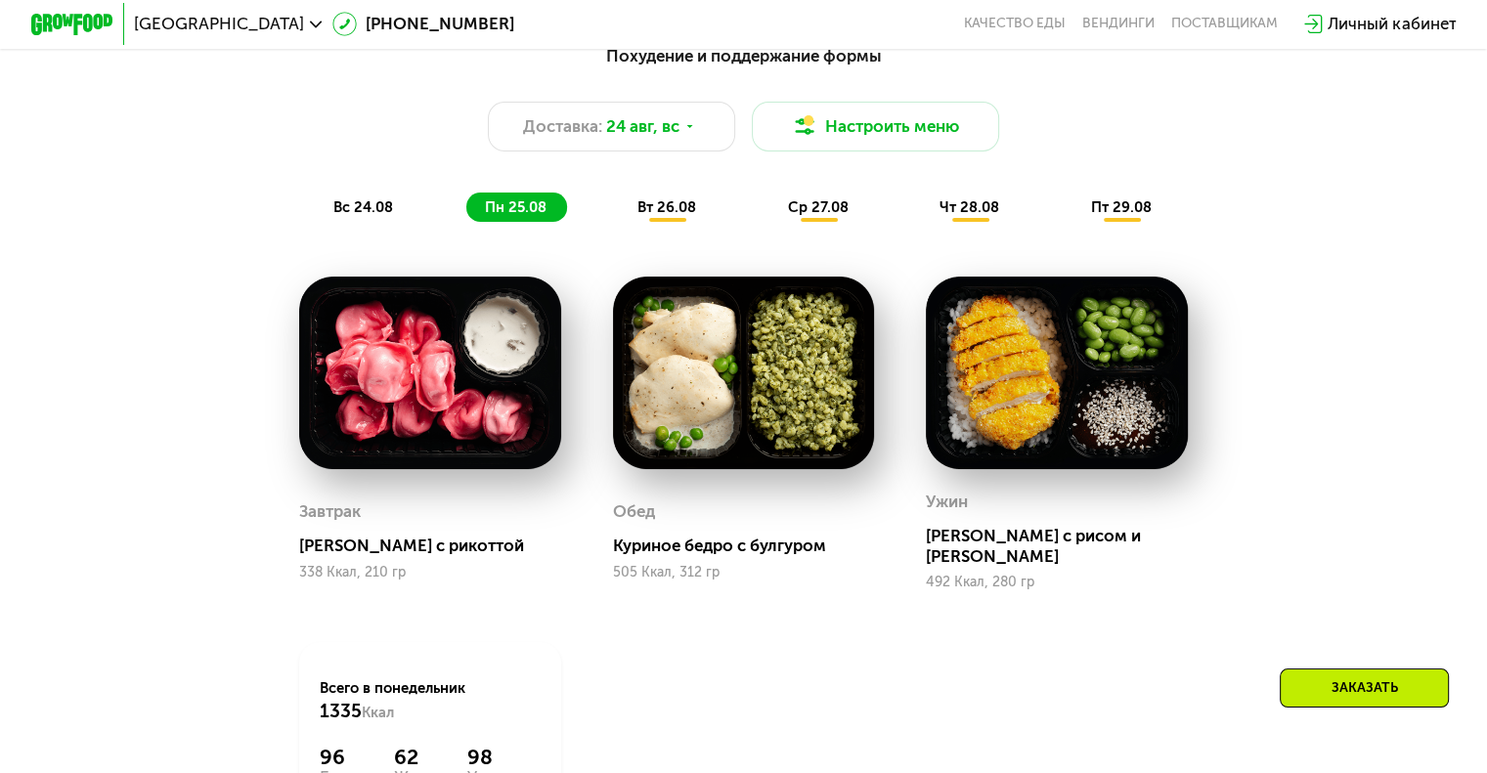
click at [682, 216] on span "вт 26.08" at bounding box center [666, 207] width 59 height 18
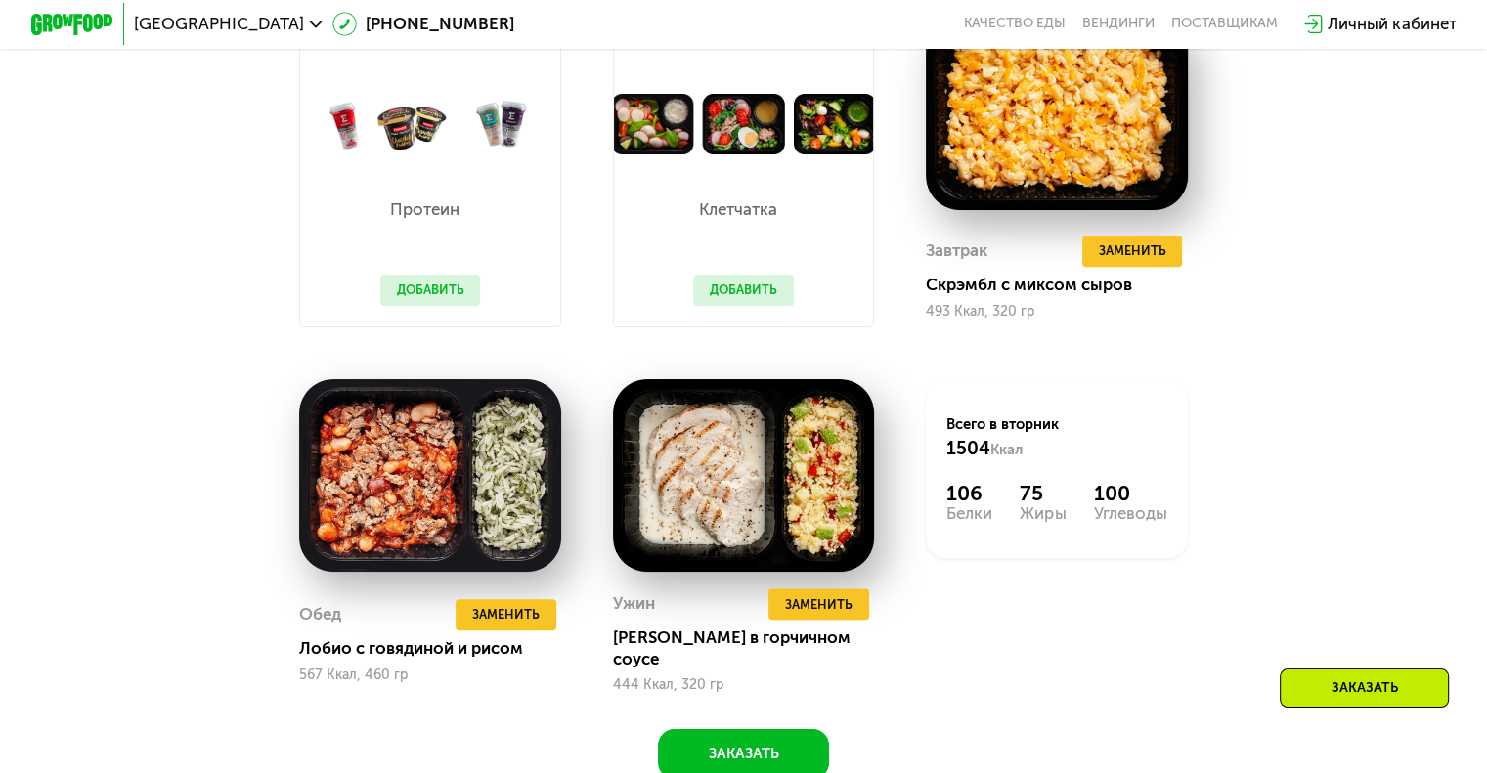
scroll to position [1390, 0]
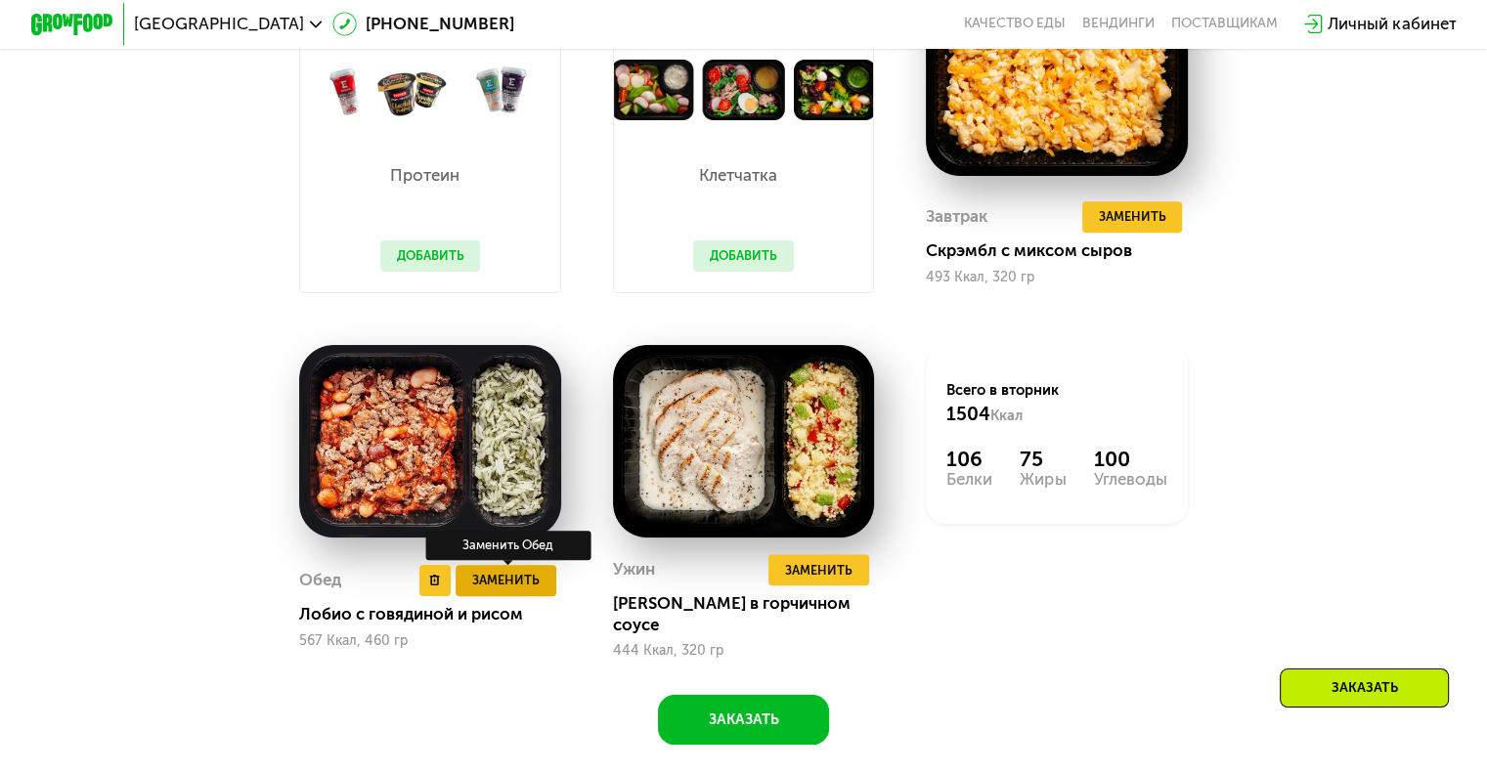
click at [495, 590] on span "Заменить" at bounding box center [505, 580] width 67 height 21
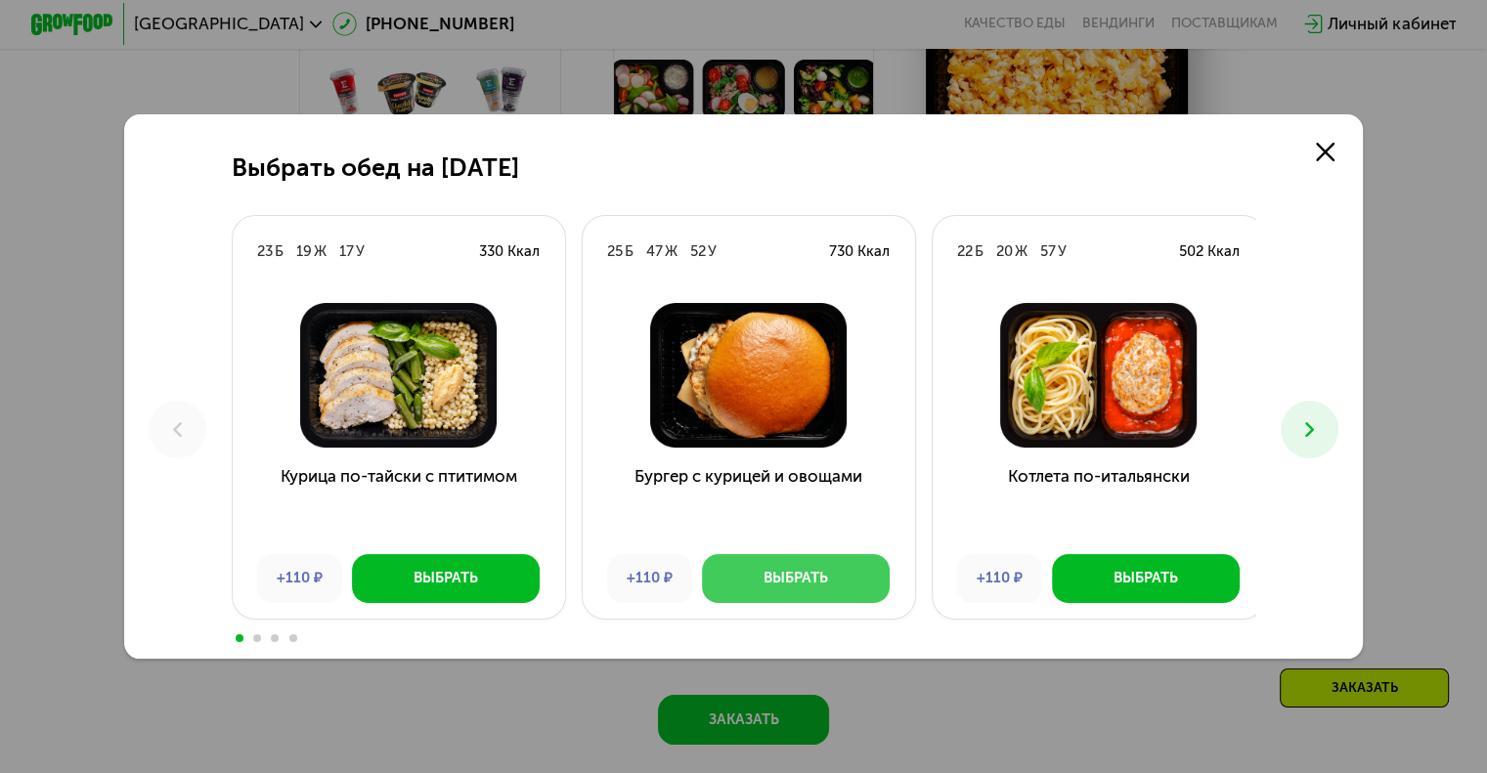
click at [777, 578] on div "Выбрать" at bounding box center [795, 578] width 65 height 21
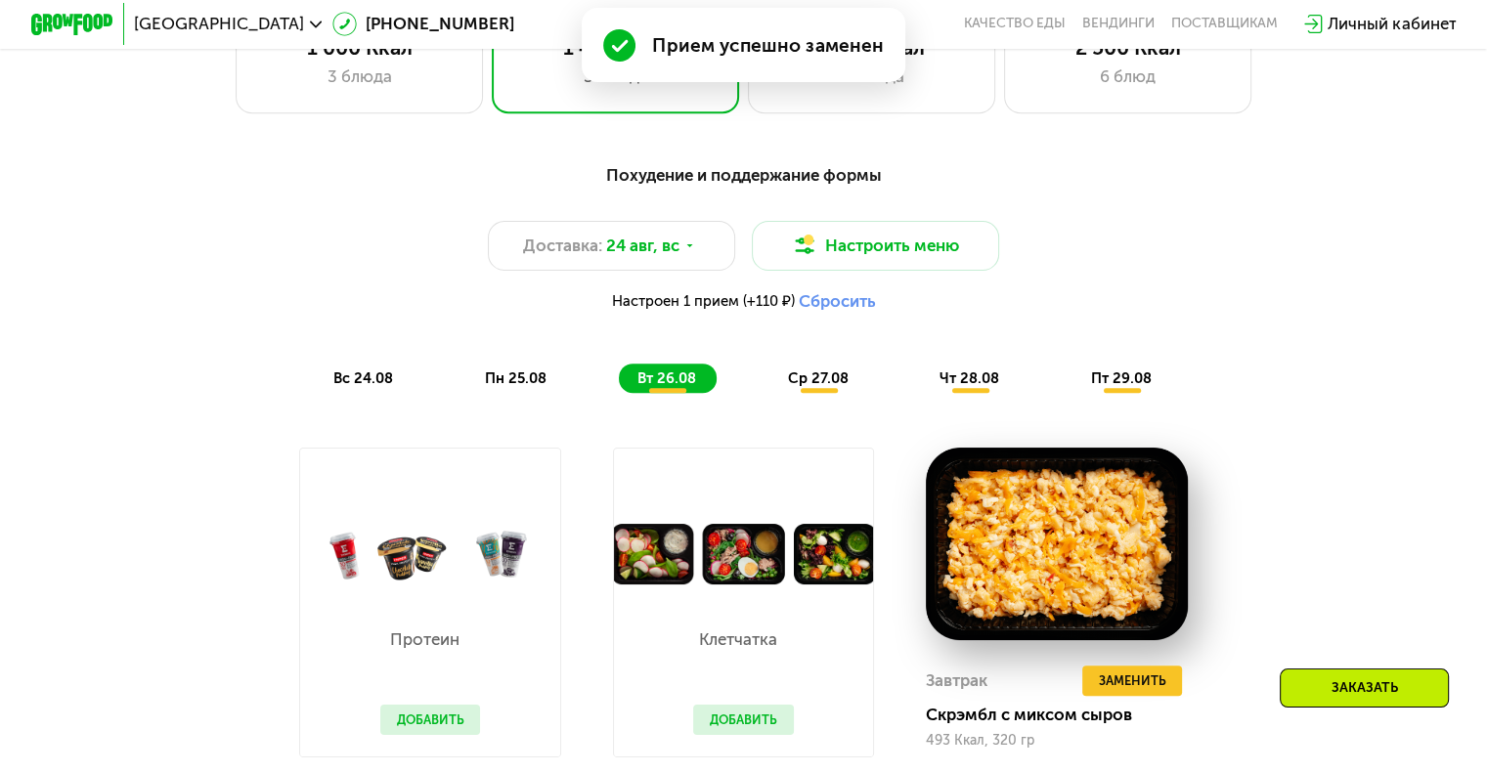
scroll to position [954, 0]
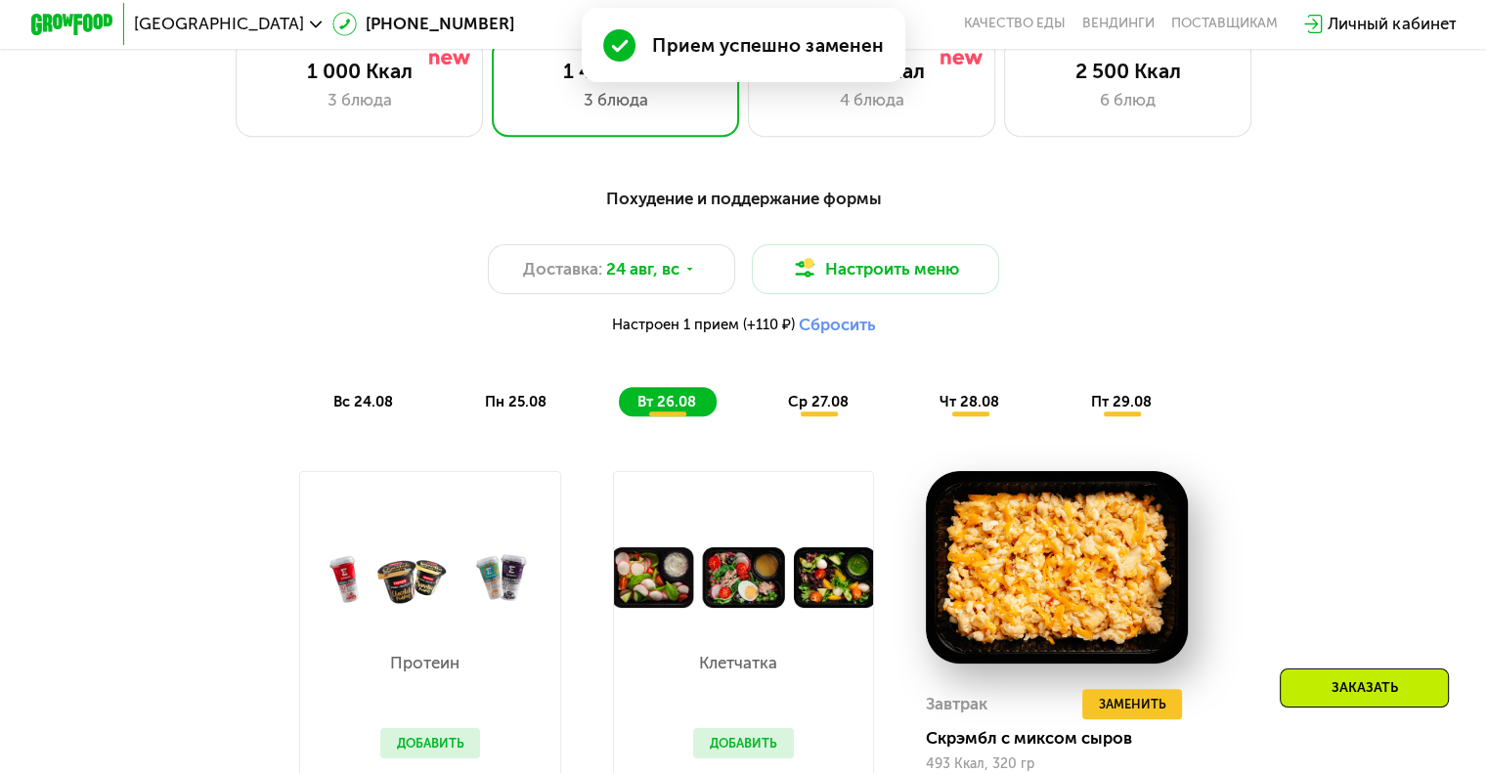
click at [822, 410] on span "ср 27.08" at bounding box center [818, 402] width 61 height 18
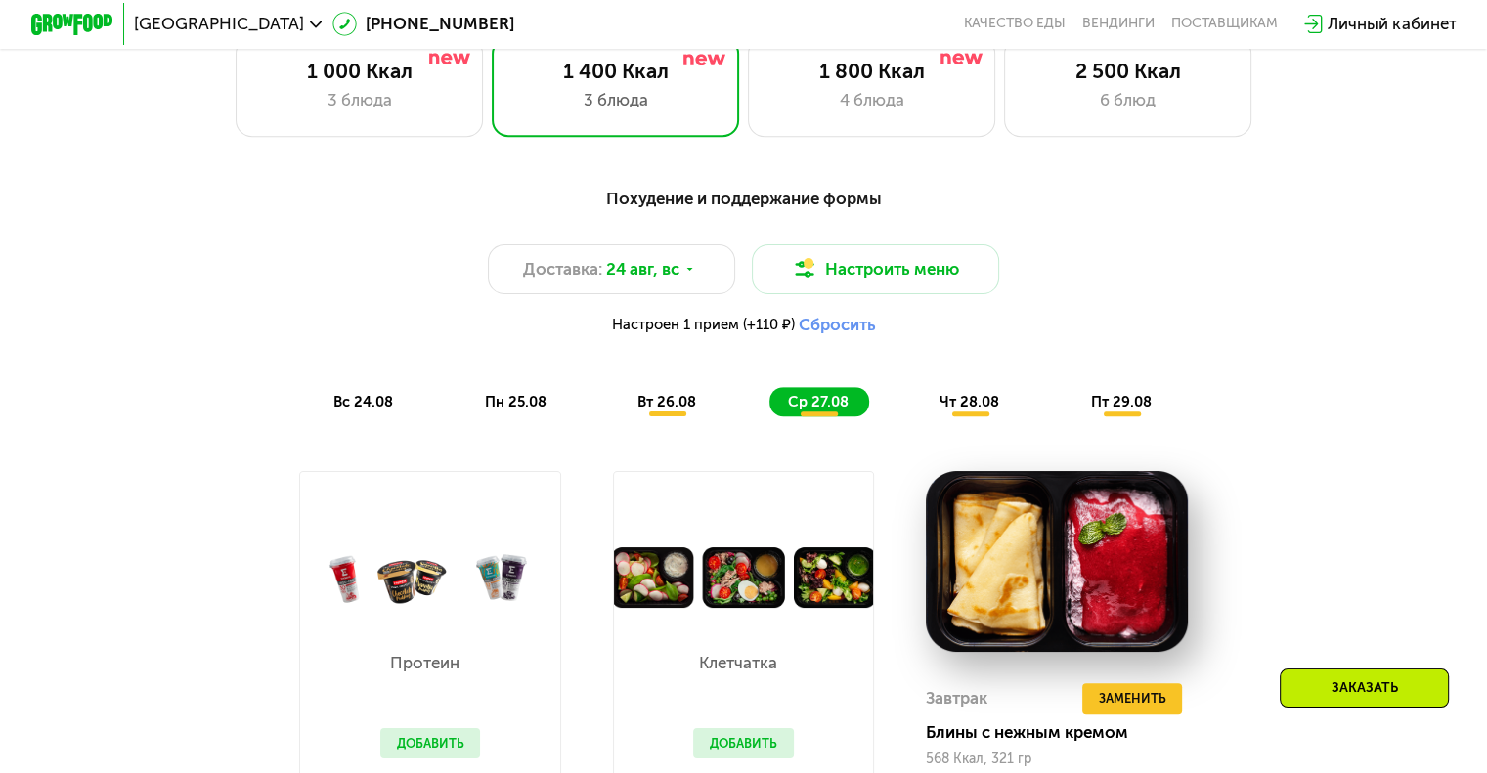
click at [977, 410] on span "чт 28.08" at bounding box center [969, 402] width 60 height 18
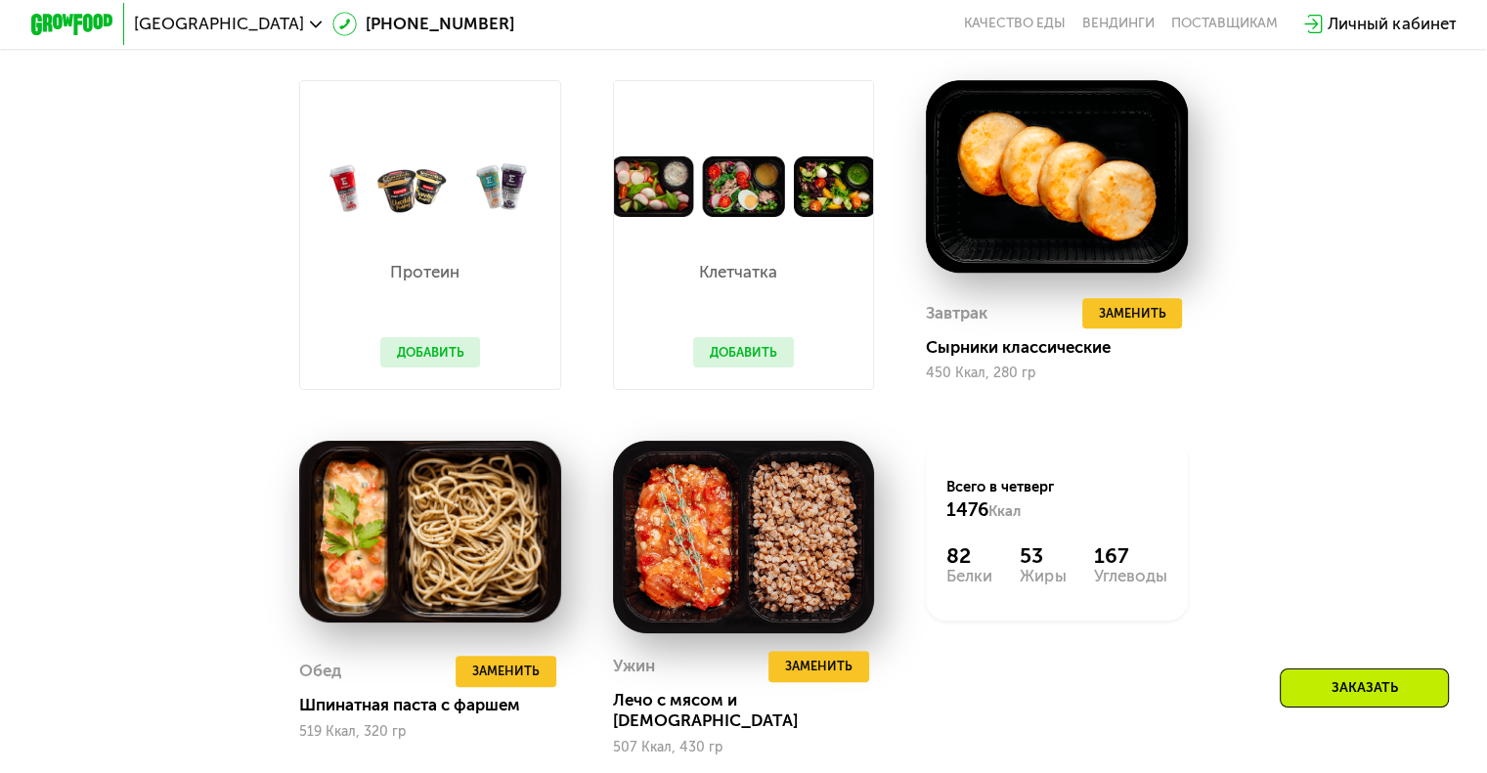
scroll to position [1443, 0]
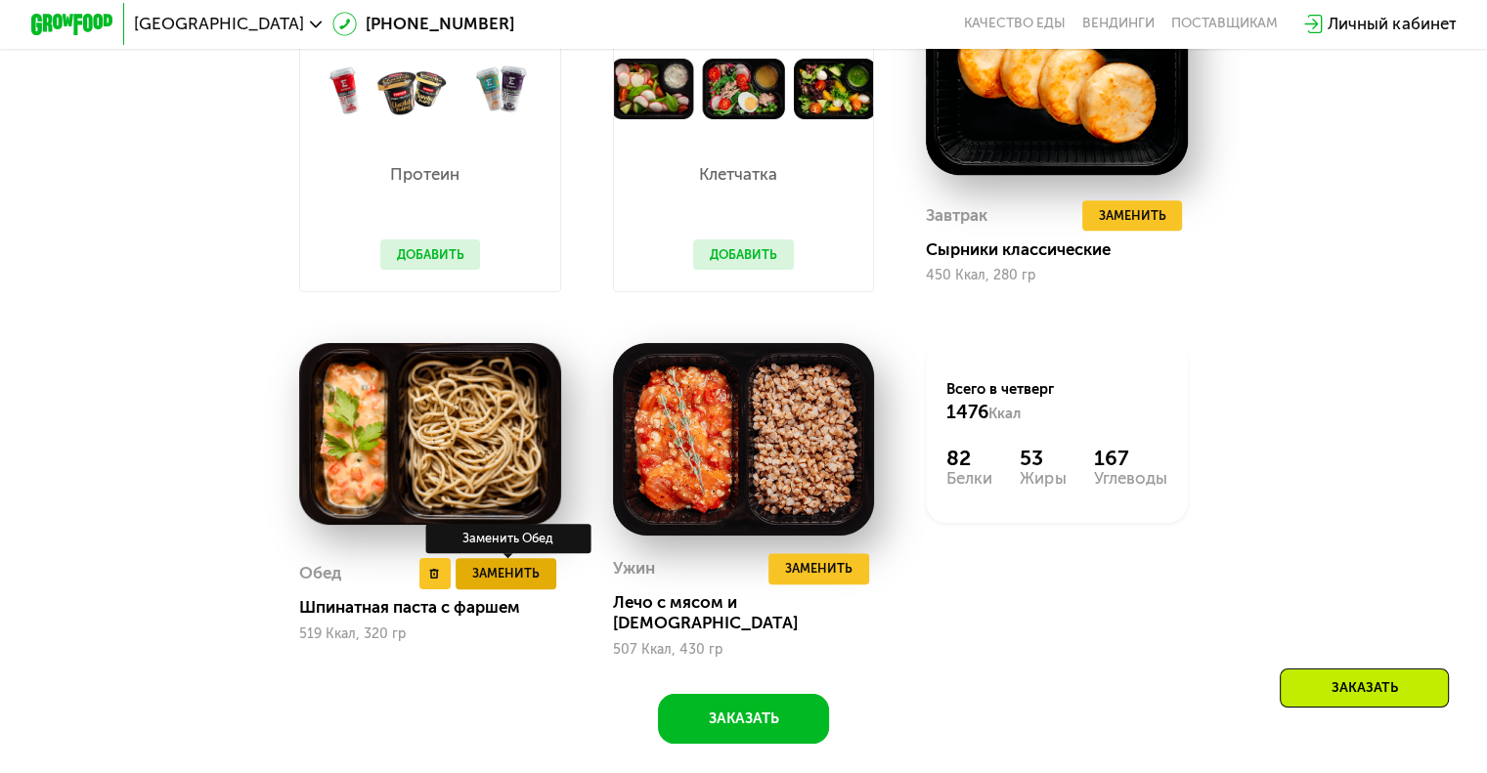
click at [501, 582] on span "Заменить" at bounding box center [505, 573] width 67 height 21
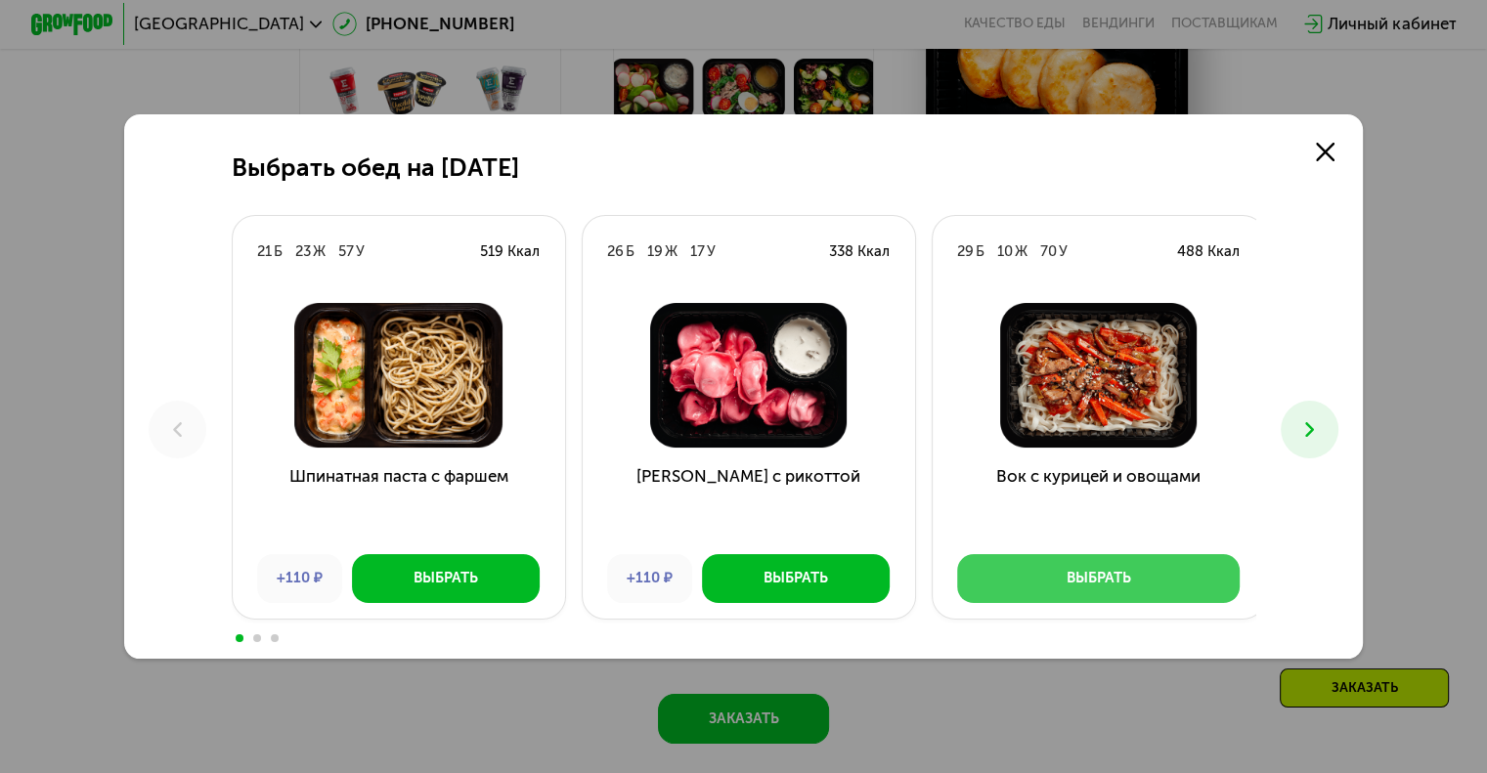
click at [1066, 582] on div "Выбрать" at bounding box center [1098, 578] width 65 height 21
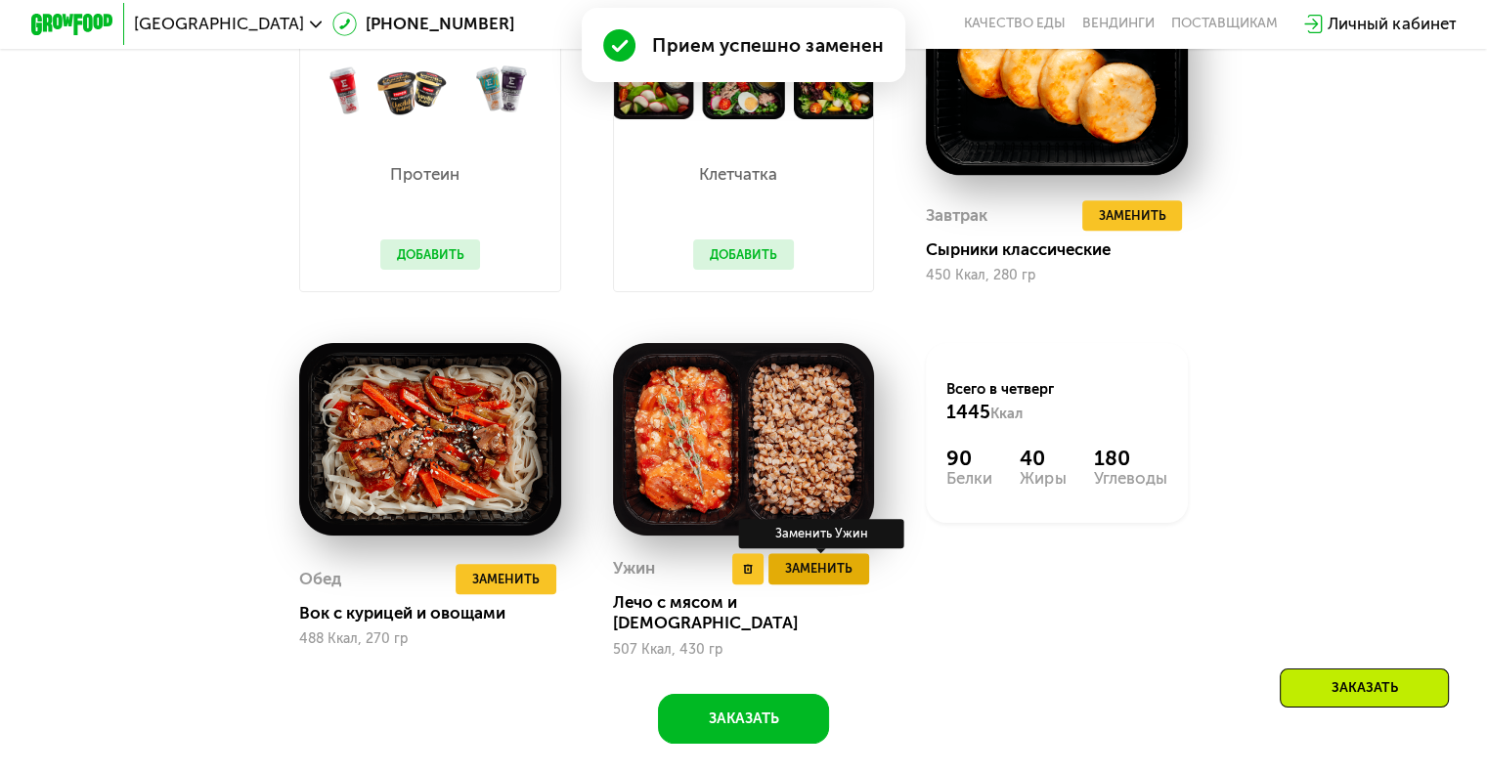
click at [831, 579] on span "Заменить" at bounding box center [818, 568] width 67 height 21
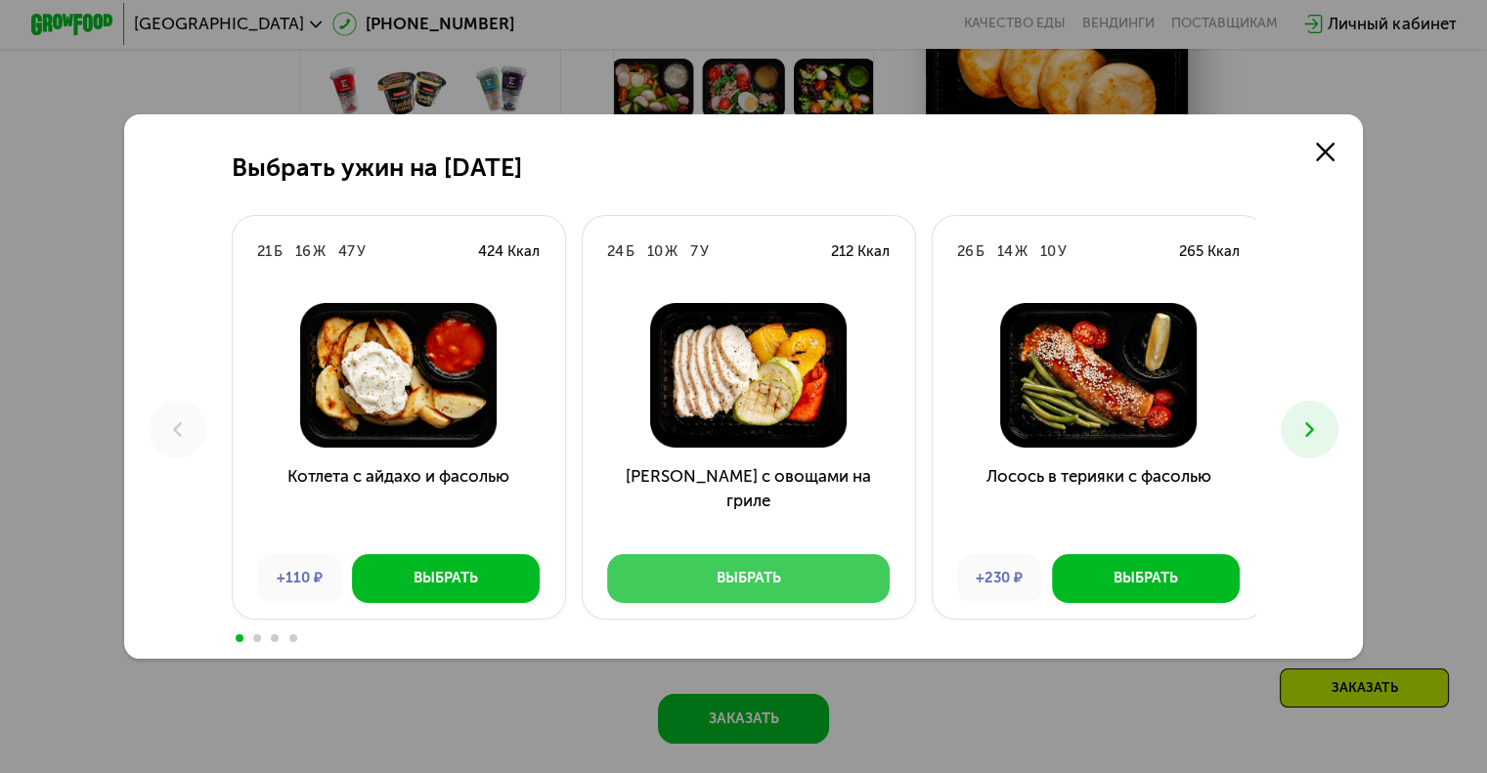
click at [758, 580] on div "Выбрать" at bounding box center [748, 578] width 65 height 21
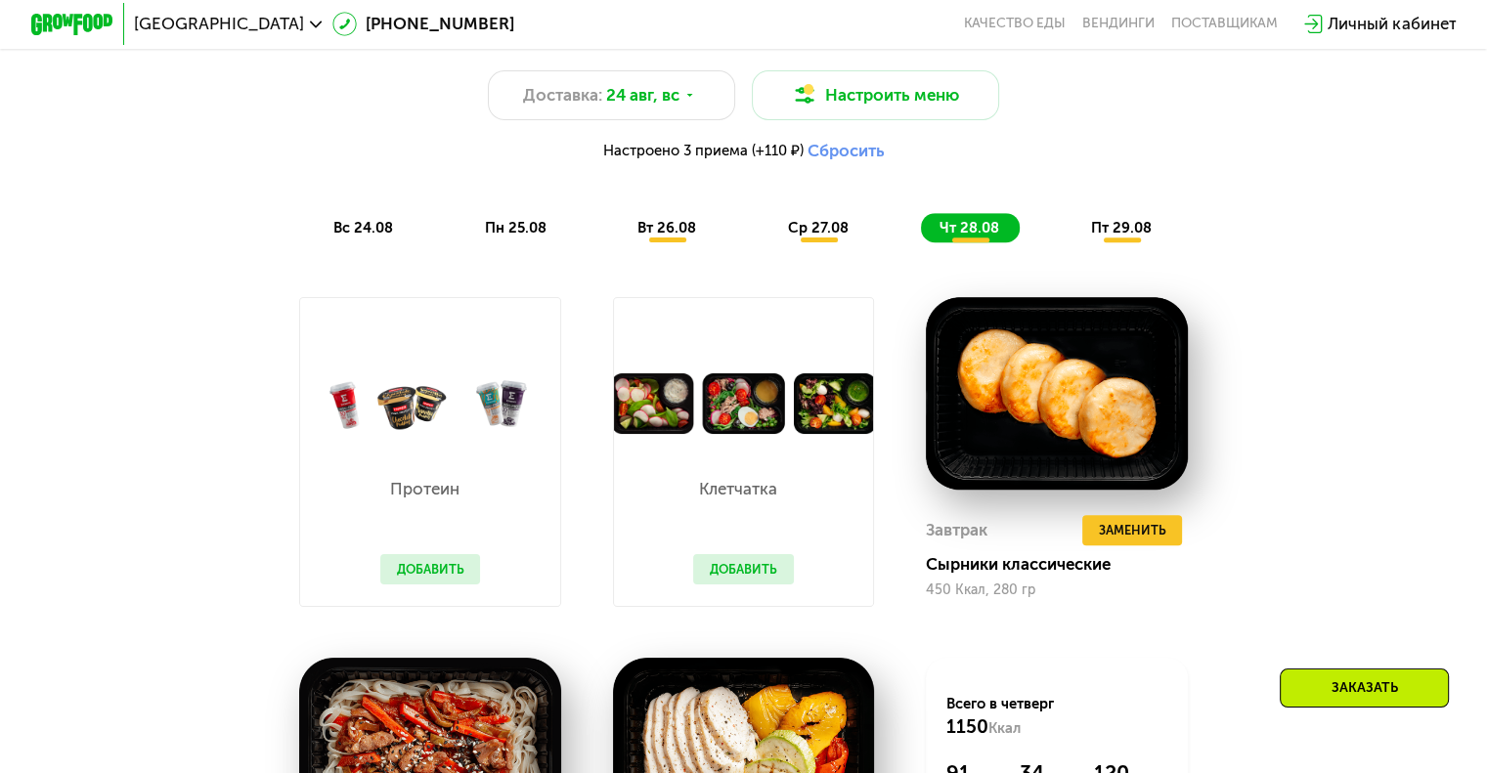
scroll to position [1247, 0]
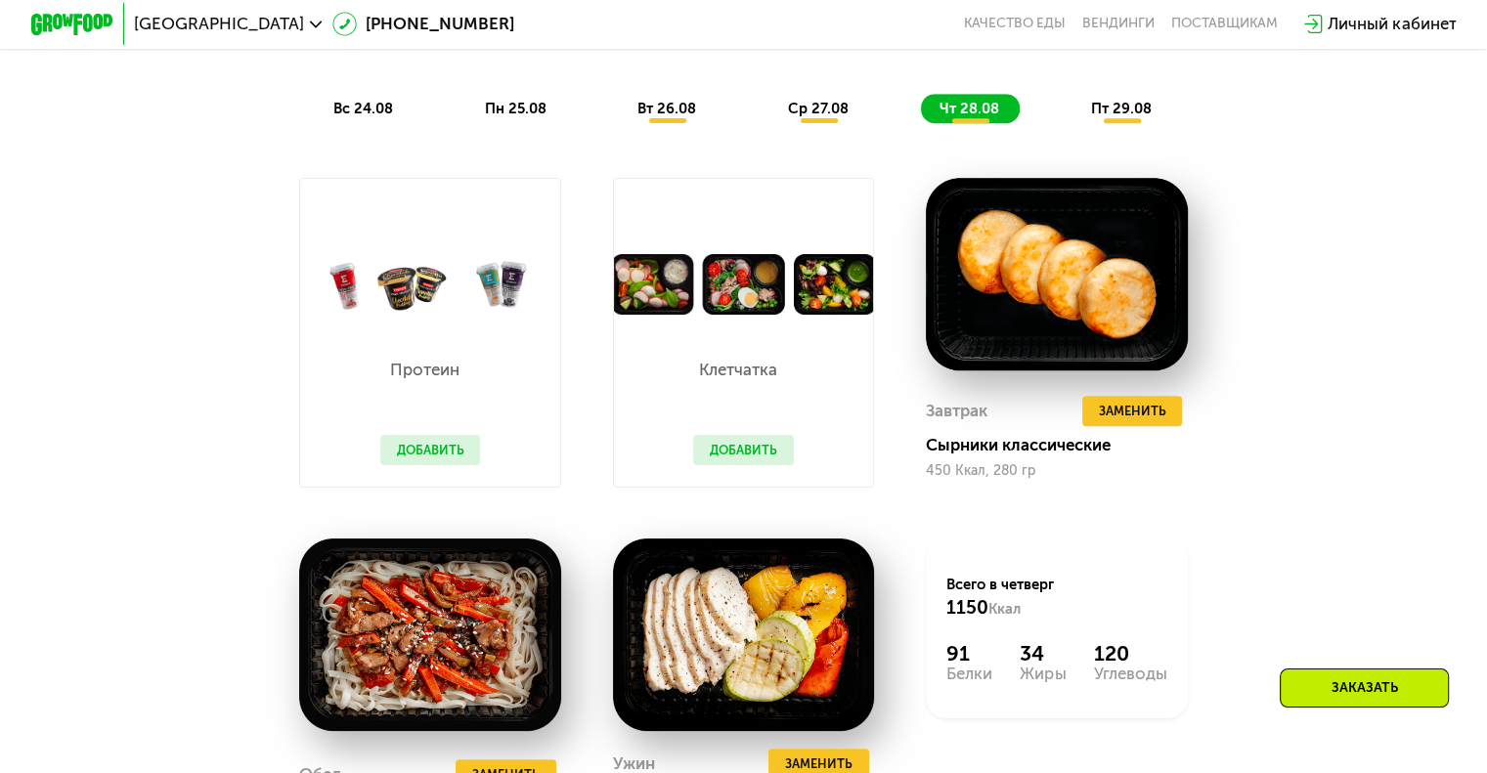
click at [1130, 117] on span "пт 29.08" at bounding box center [1121, 109] width 61 height 18
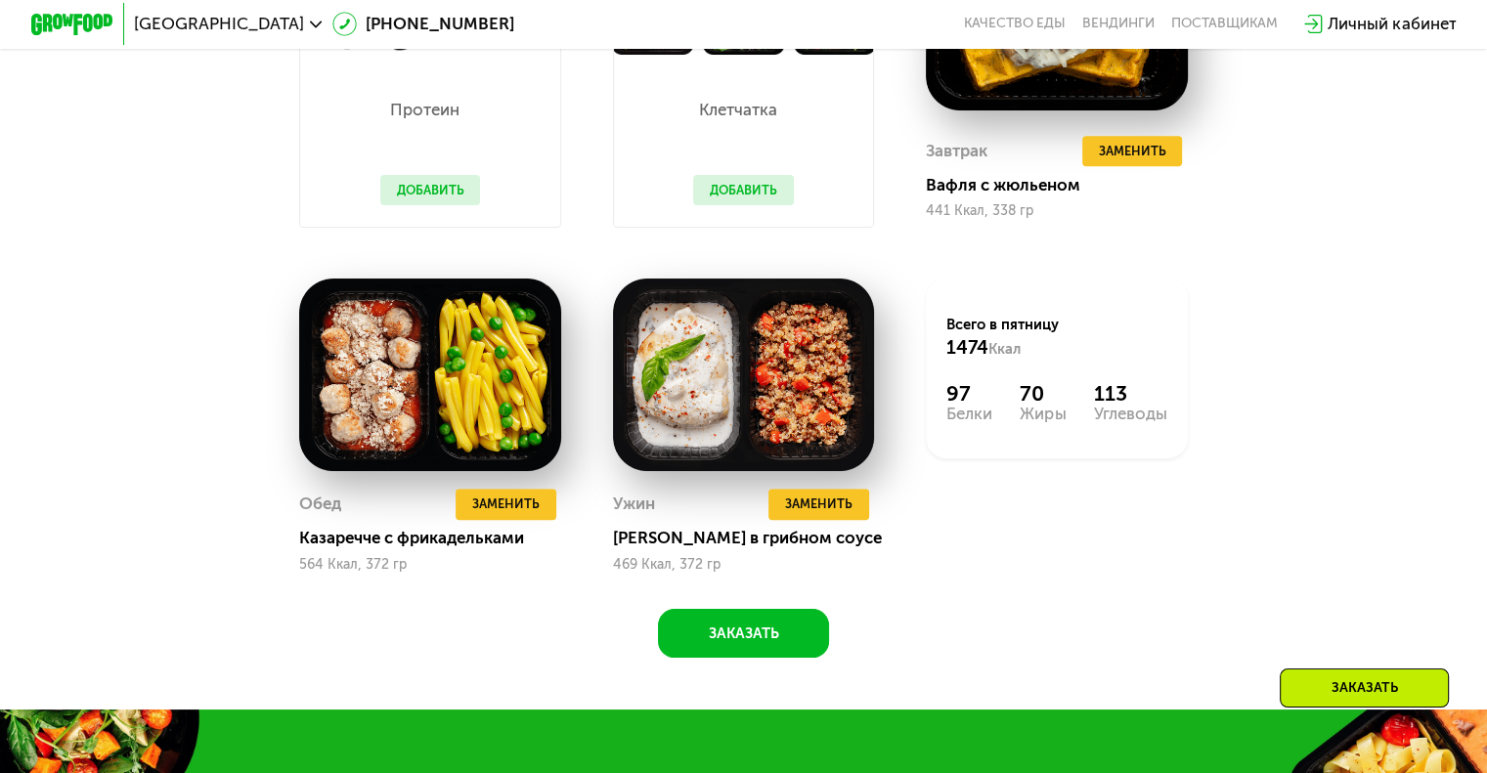
scroll to position [1540, 0]
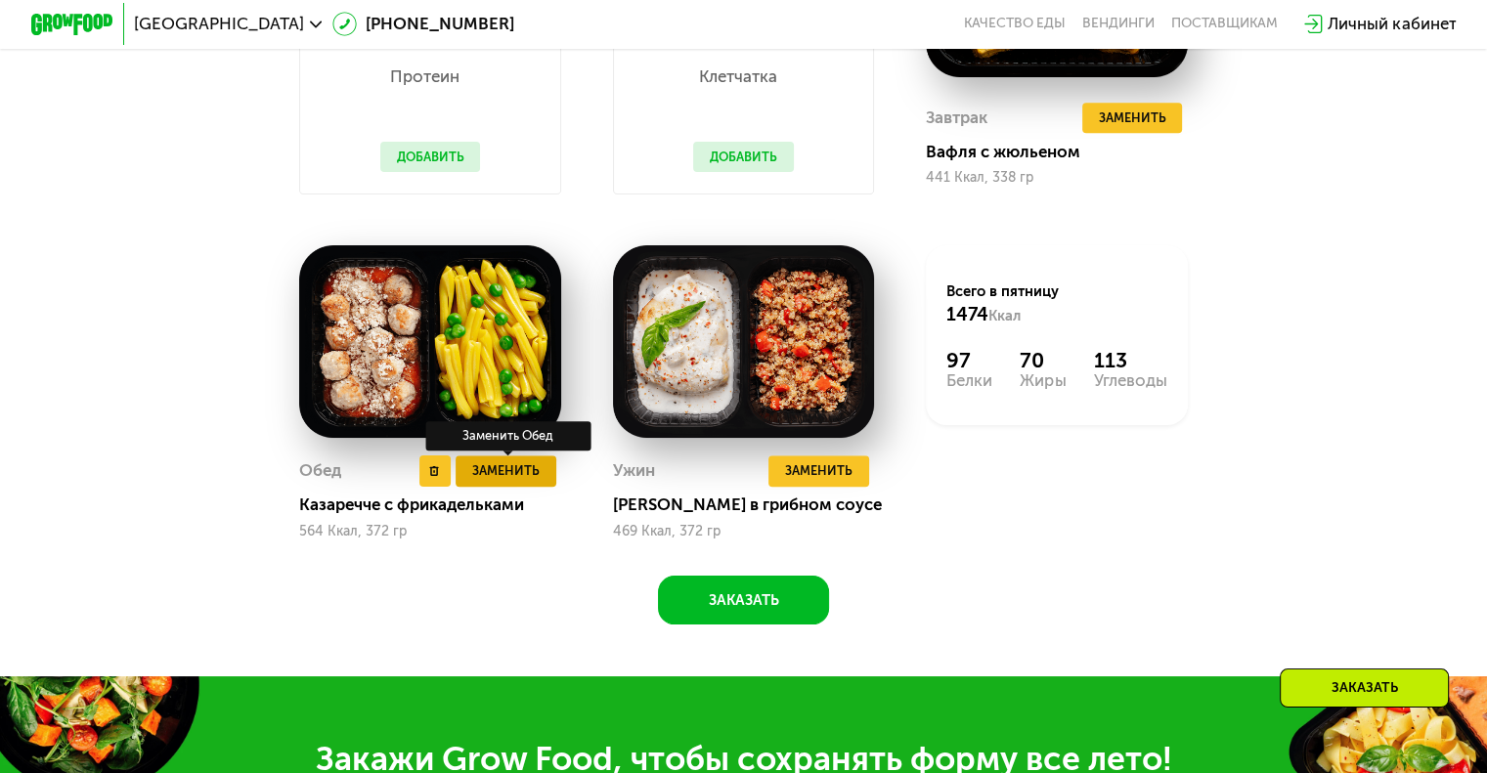
click at [485, 481] on span "Заменить" at bounding box center [505, 470] width 67 height 21
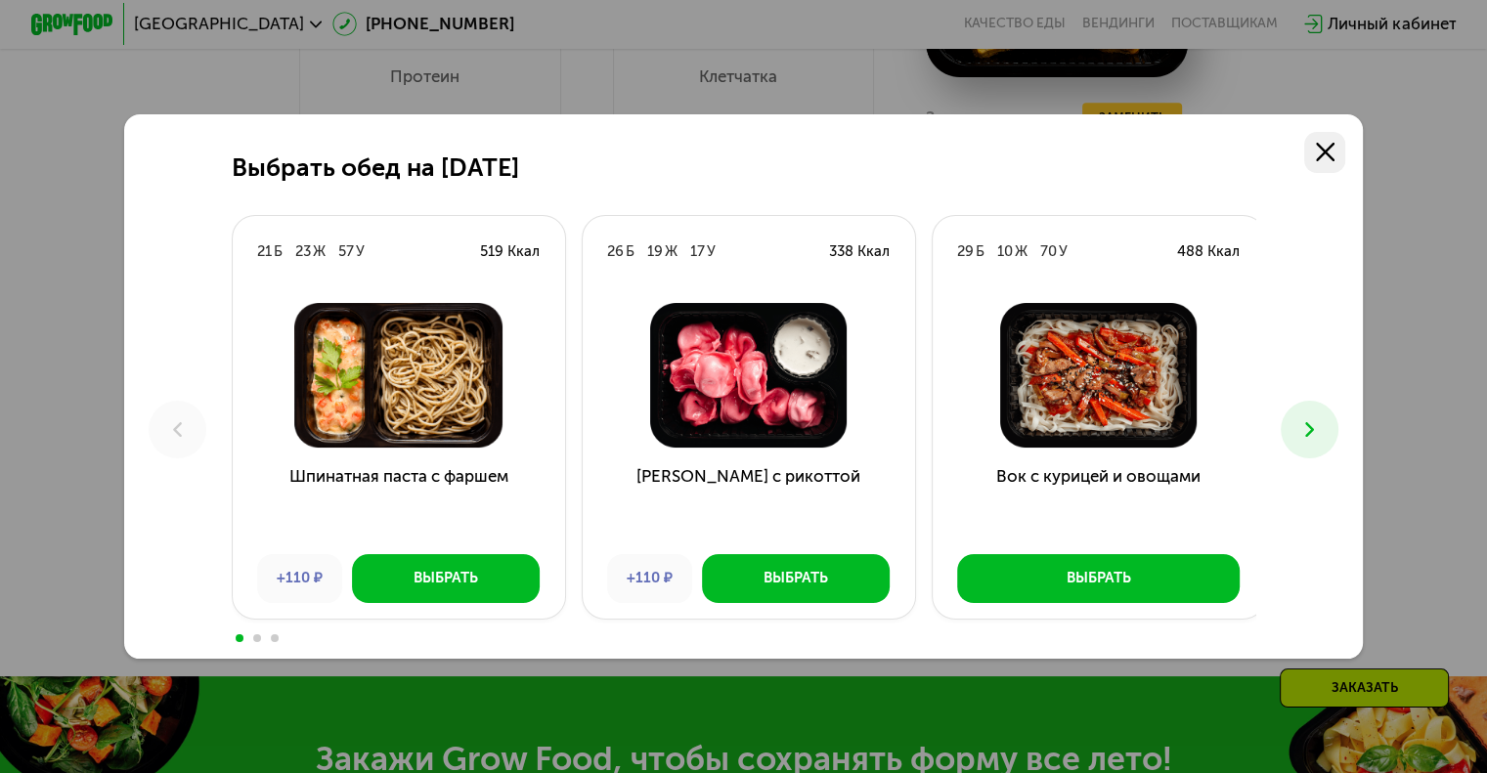
click at [1334, 147] on icon at bounding box center [1324, 152] width 19 height 19
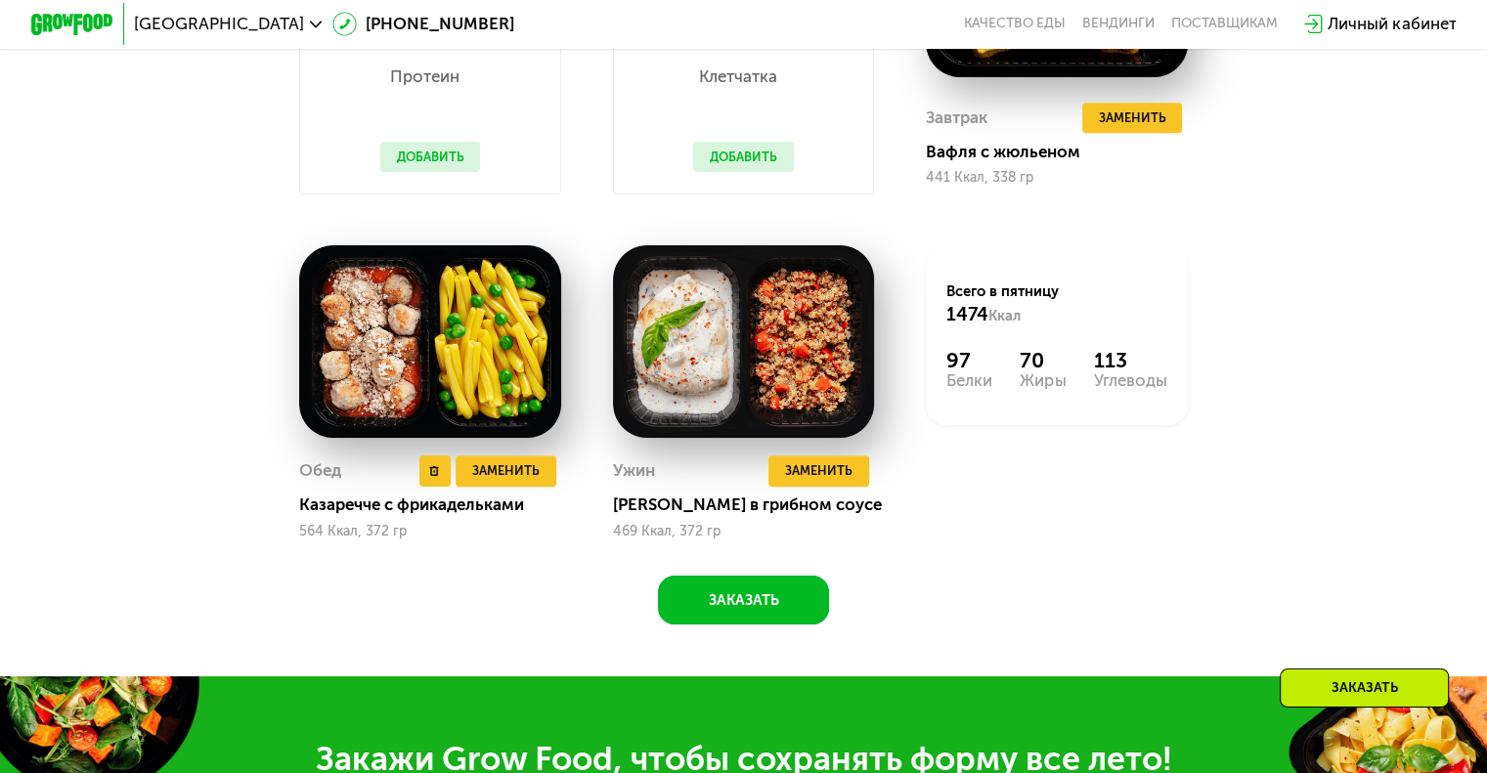
click at [355, 515] on div "Казаречче с фрикадельками" at bounding box center [438, 505] width 278 height 21
click at [375, 539] on div "564 Ккал, 372 гр" at bounding box center [430, 532] width 262 height 16
click at [426, 335] on img at bounding box center [430, 341] width 262 height 193
click at [400, 353] on img at bounding box center [430, 341] width 262 height 193
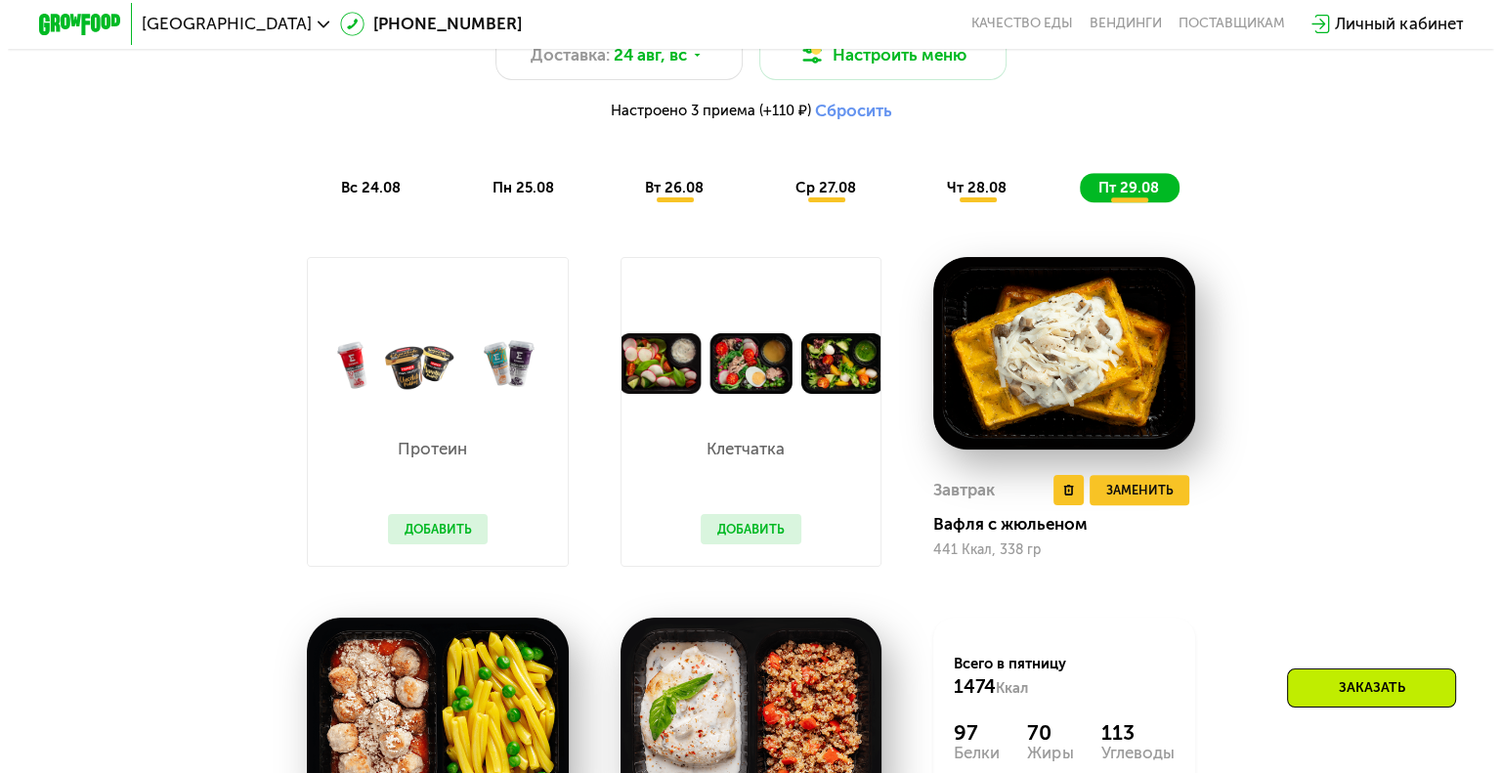
scroll to position [954, 0]
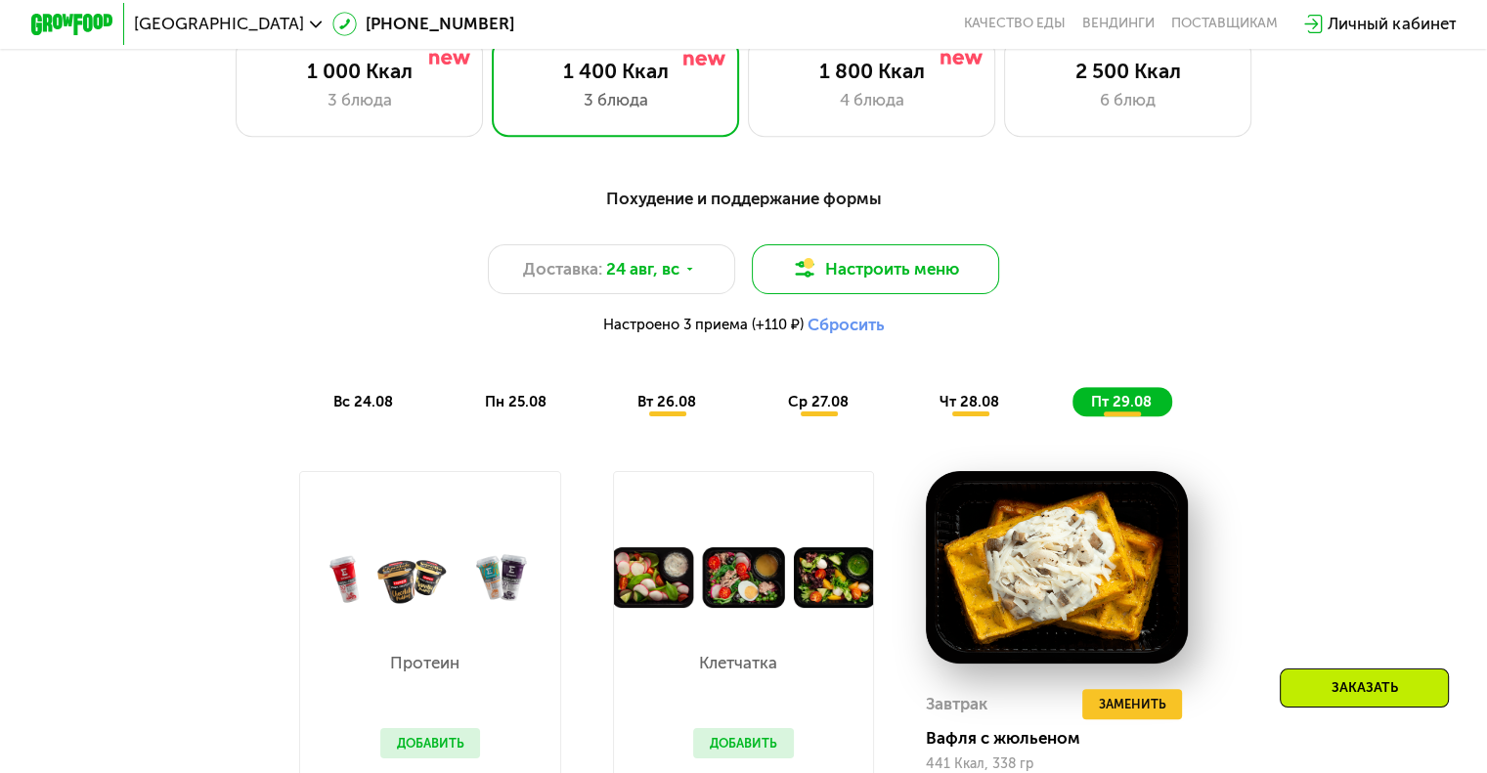
click at [945, 283] on button "Настроить меню" at bounding box center [876, 269] width 248 height 50
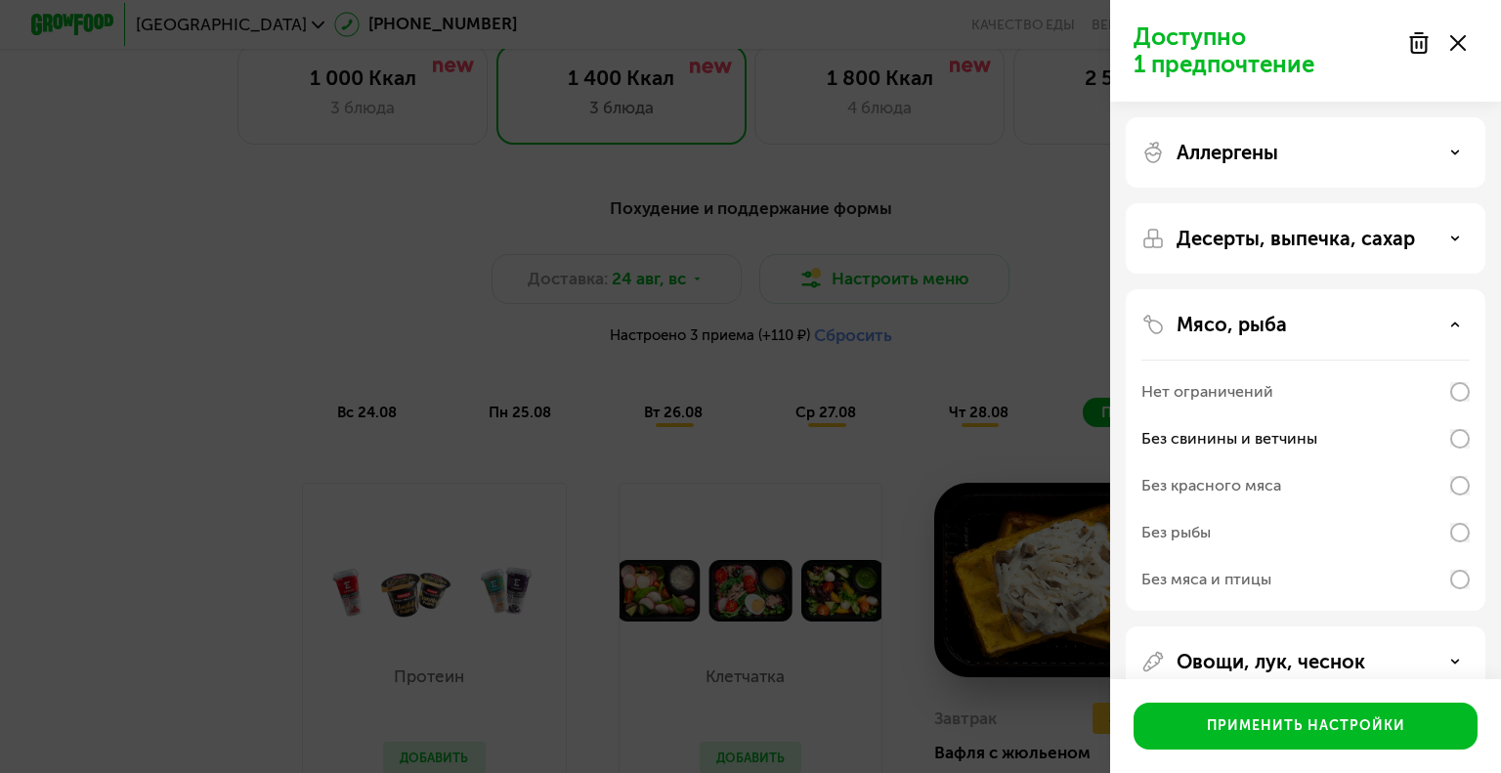
click at [1416, 149] on div "Аллергены" at bounding box center [1306, 152] width 328 height 23
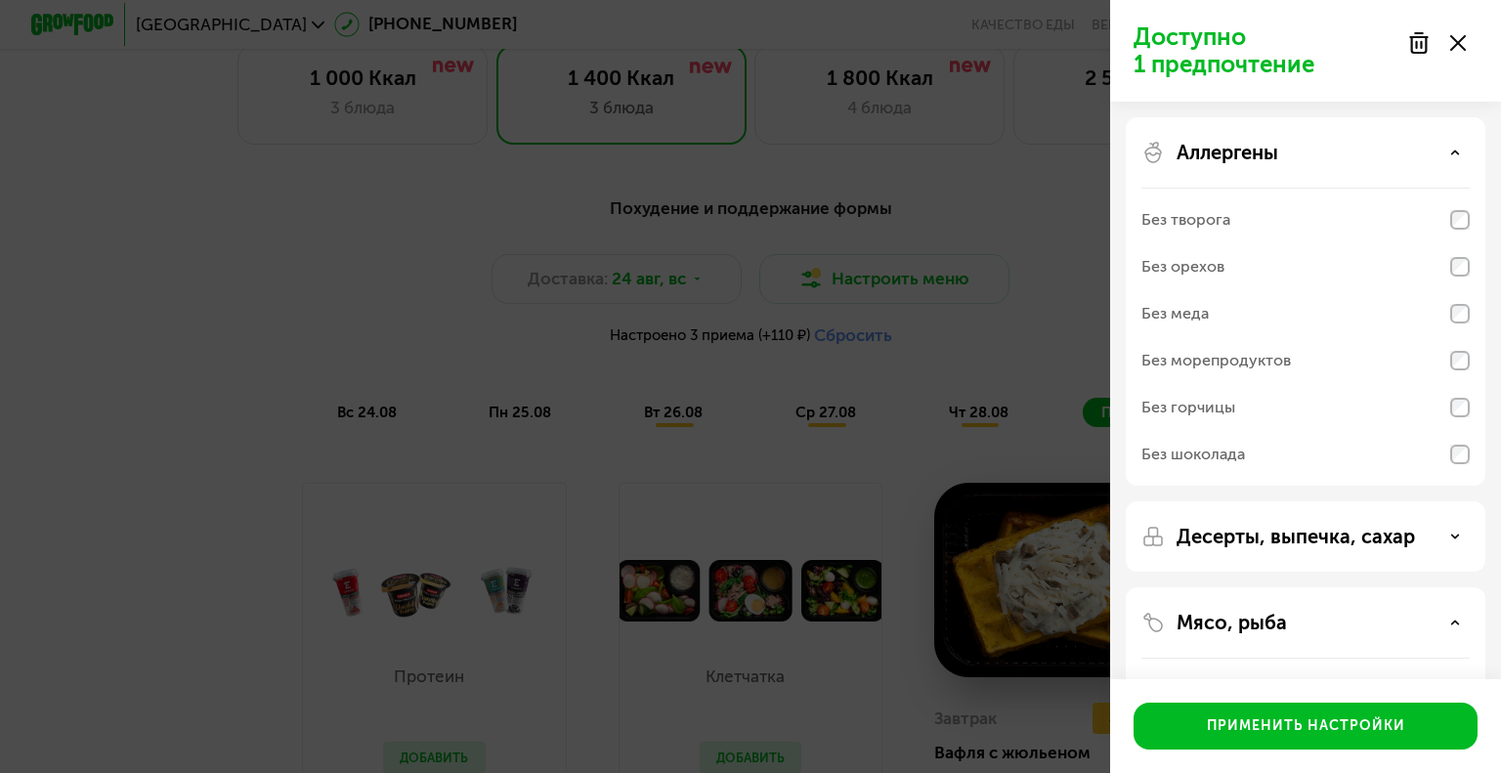
click at [1416, 148] on div "Аллергены" at bounding box center [1306, 152] width 328 height 23
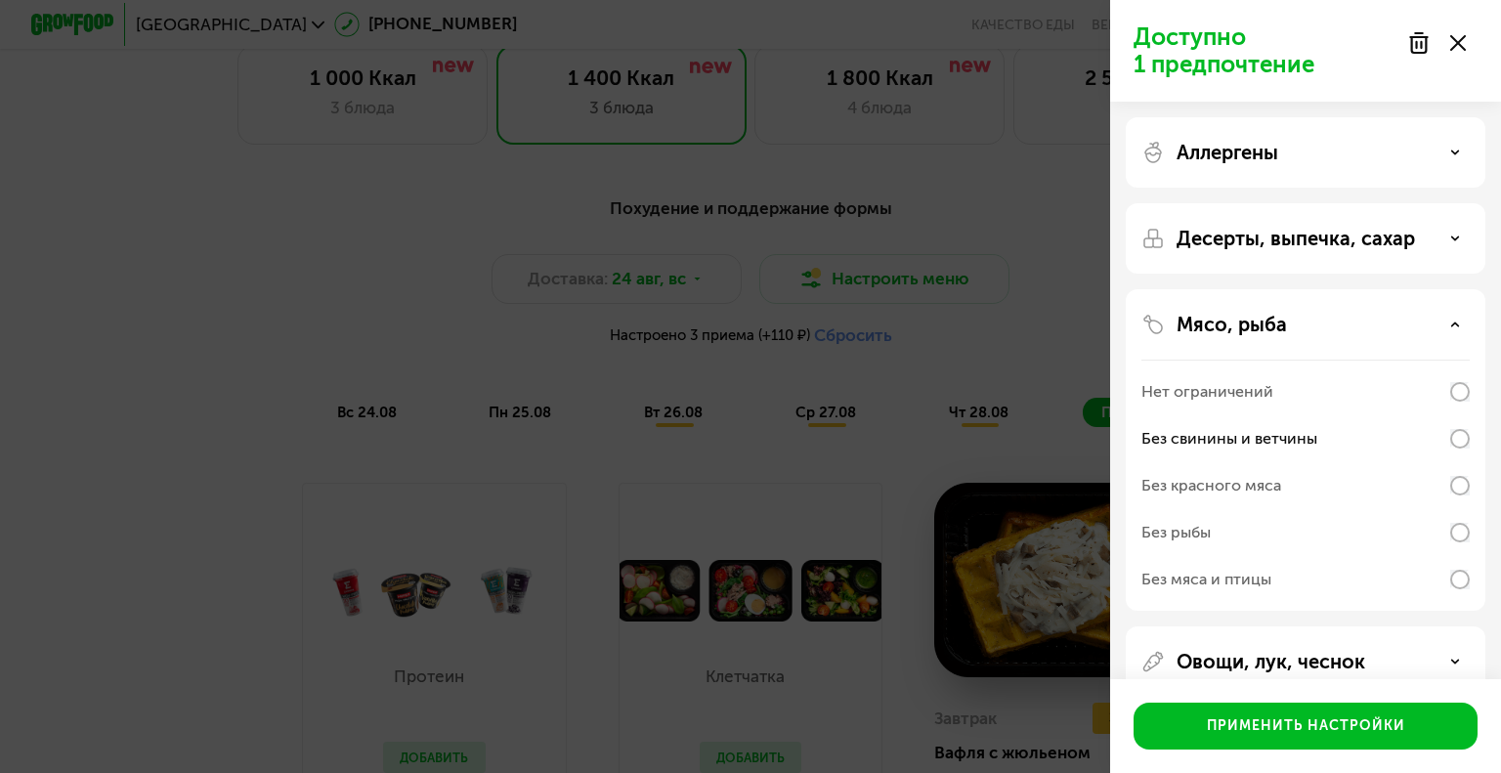
click at [1385, 234] on p "Десерты, выпечка, сахар" at bounding box center [1296, 238] width 238 height 23
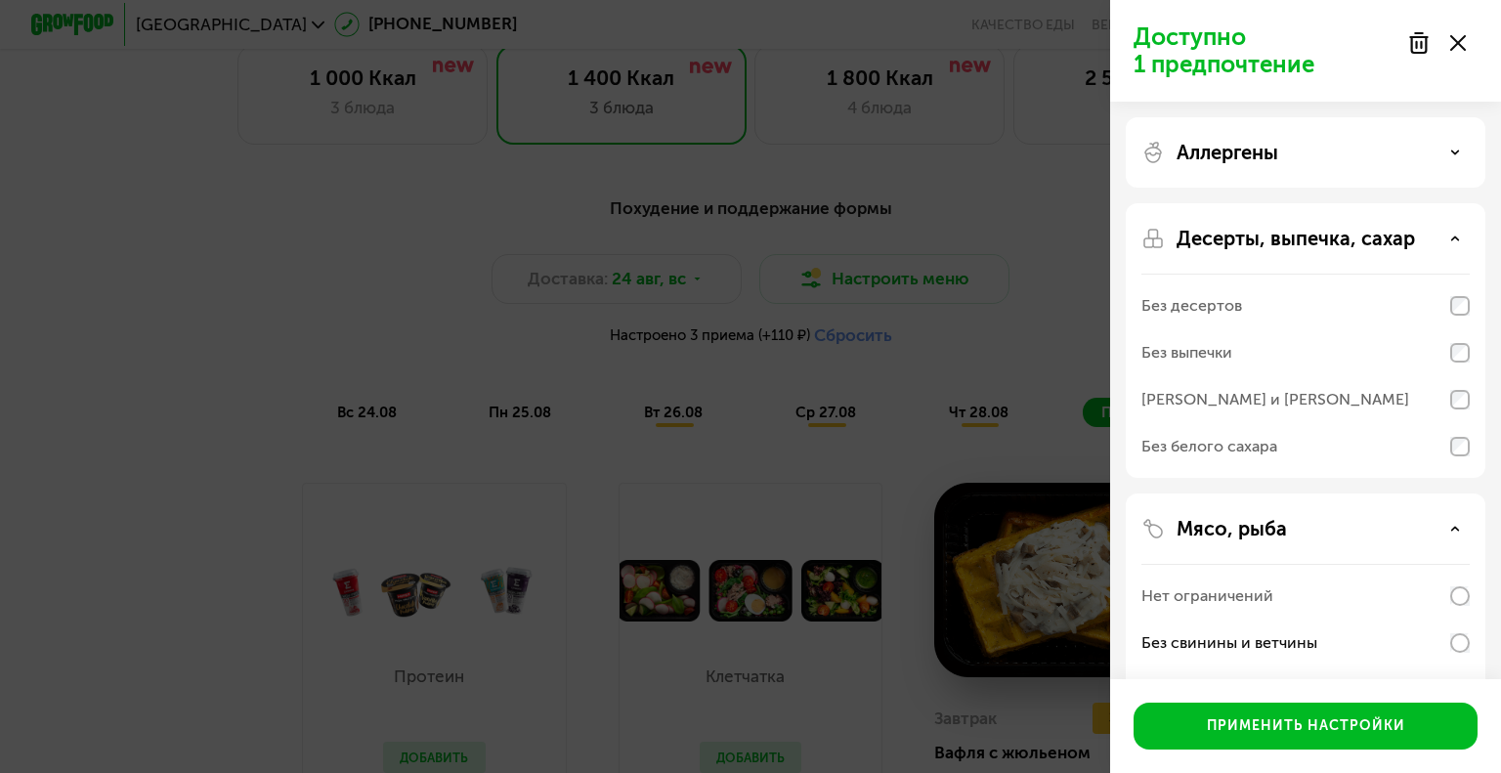
click at [1386, 235] on p "Десерты, выпечка, сахар" at bounding box center [1296, 238] width 238 height 23
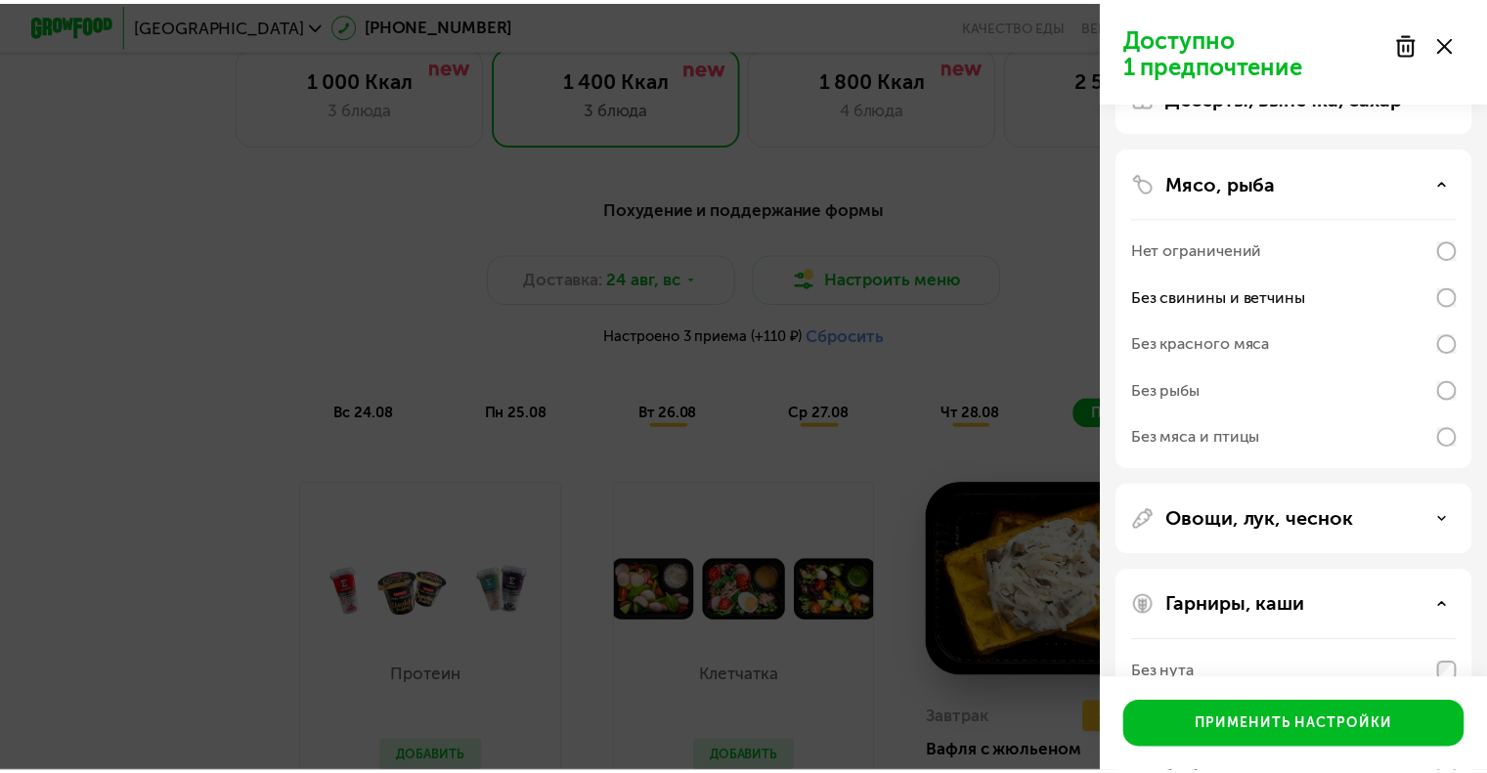
scroll to position [0, 0]
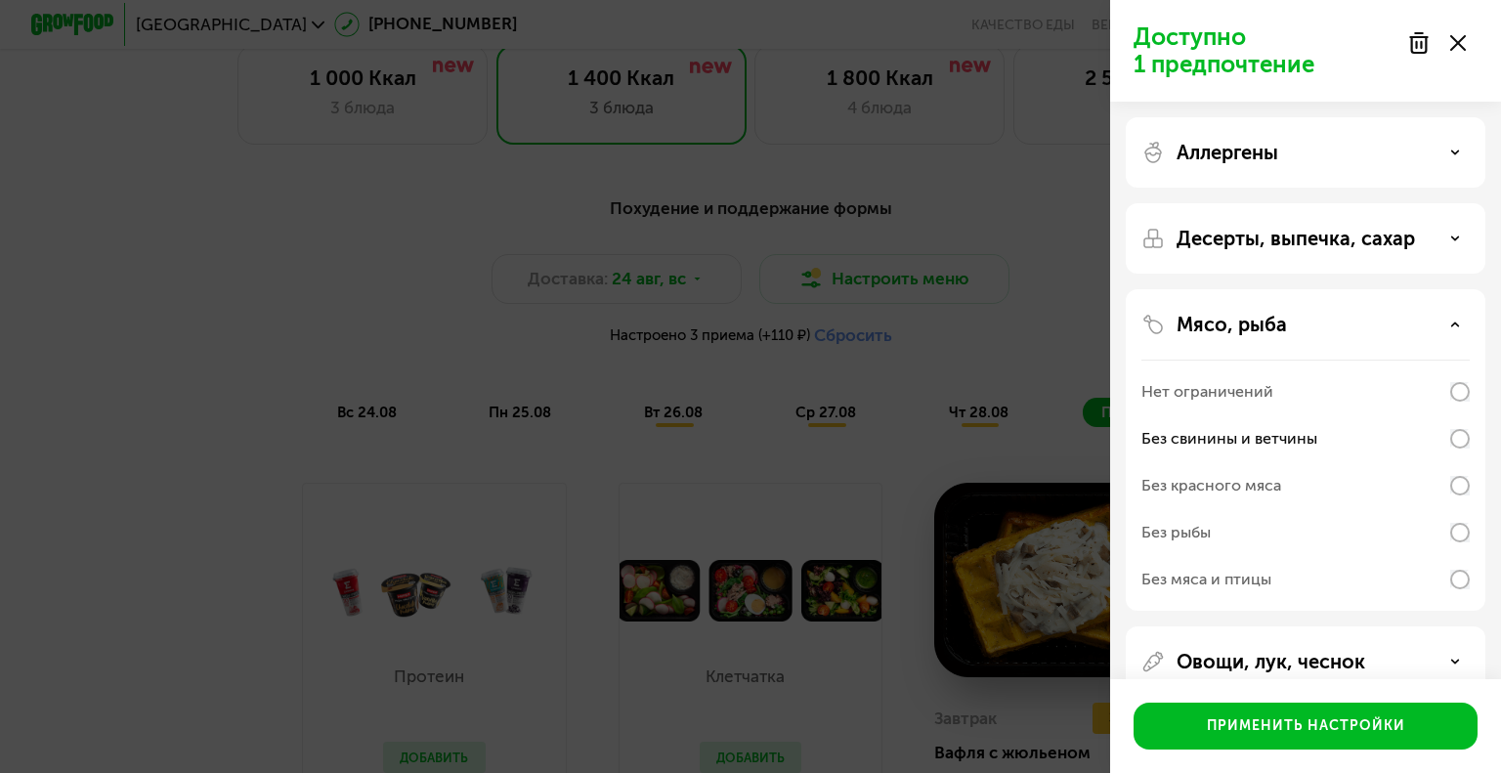
click at [1341, 323] on div "Мясо, рыба" at bounding box center [1306, 324] width 328 height 23
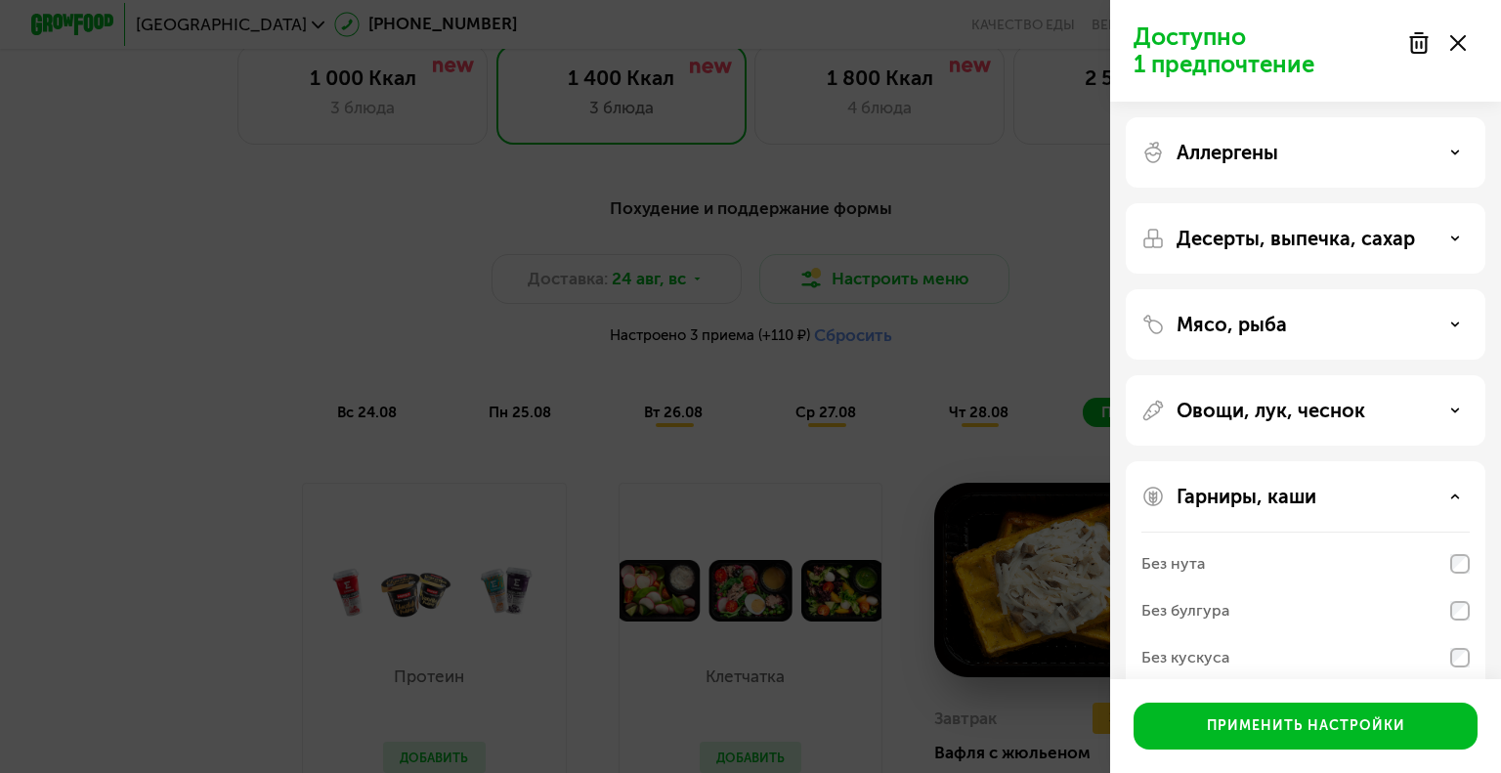
click at [1345, 488] on div "Гарниры, каши" at bounding box center [1306, 496] width 328 height 23
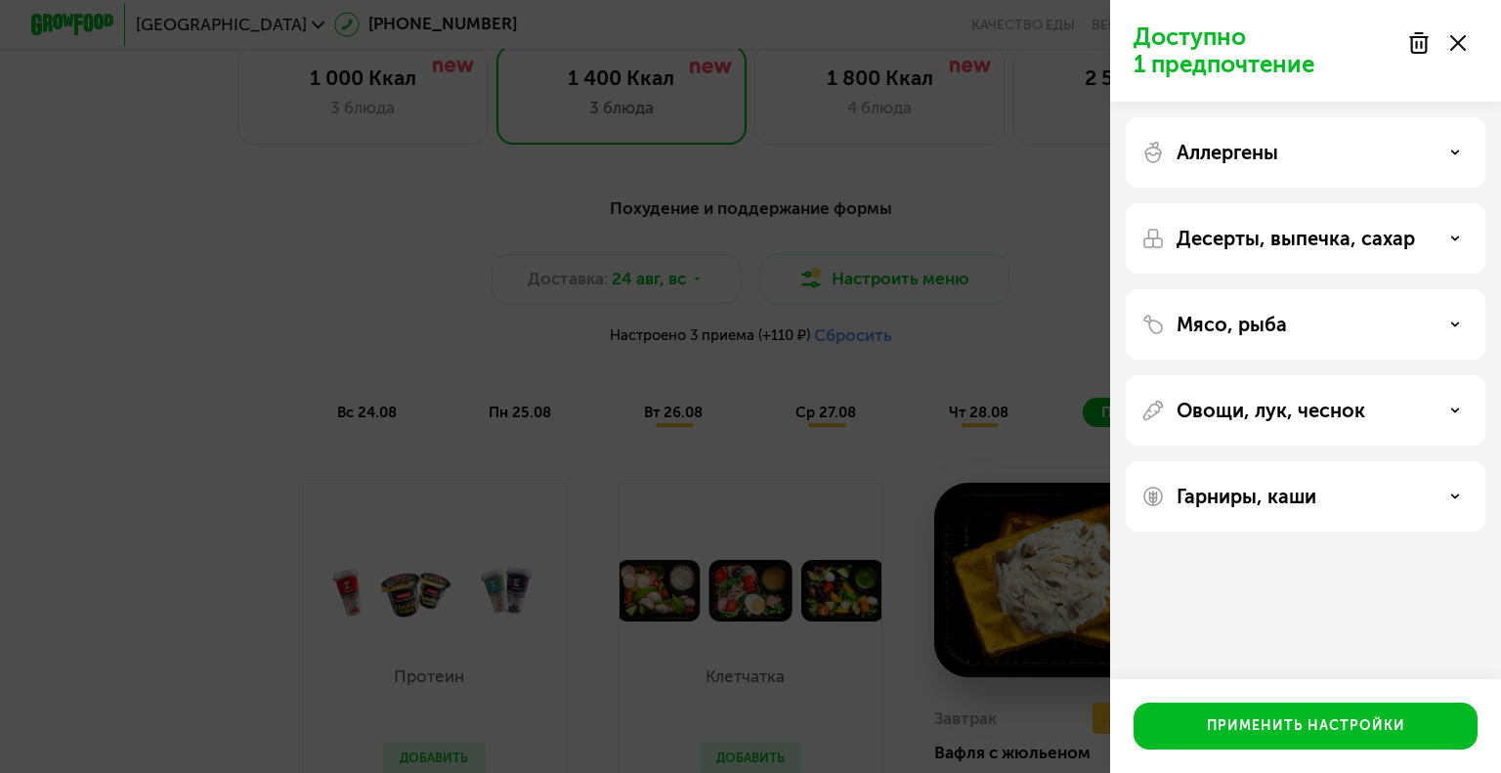
click at [1041, 280] on div "Доступно 1 предпочтение Аллергены Десерты, выпечка, сахар Мясо, рыба Овощи, лук…" at bounding box center [750, 386] width 1501 height 773
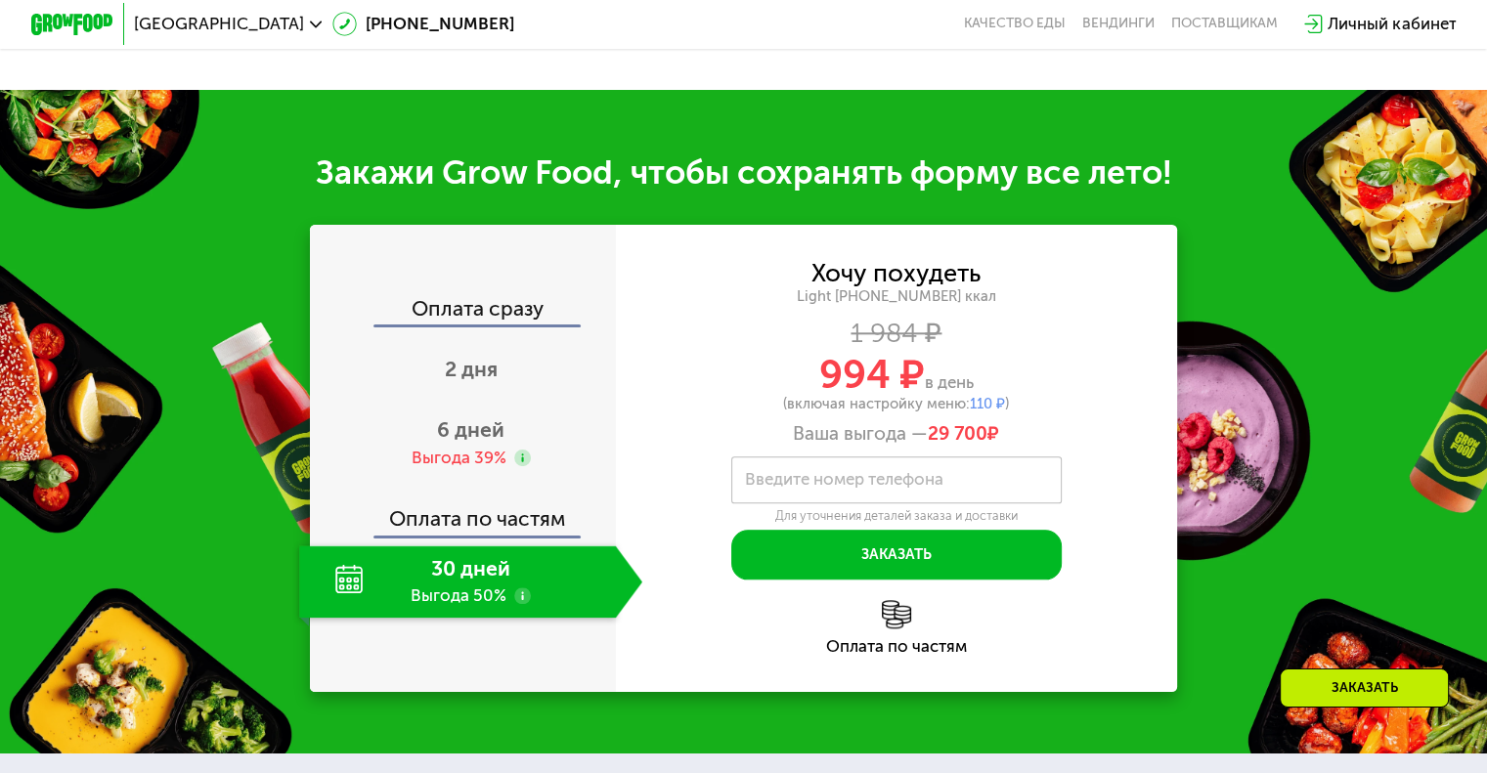
scroll to position [2127, 0]
click at [472, 442] on span "6 дней" at bounding box center [470, 429] width 67 height 24
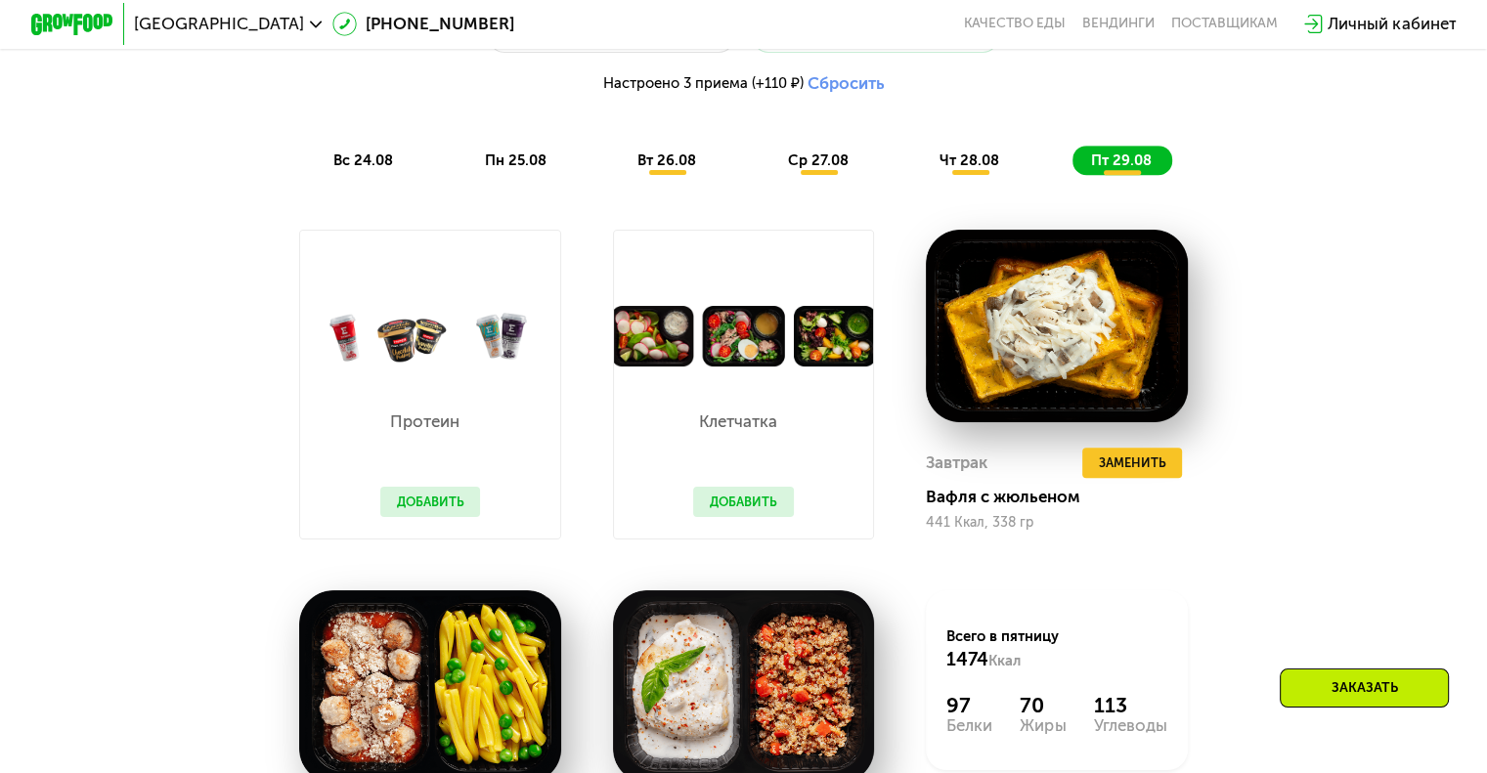
scroll to position [1149, 0]
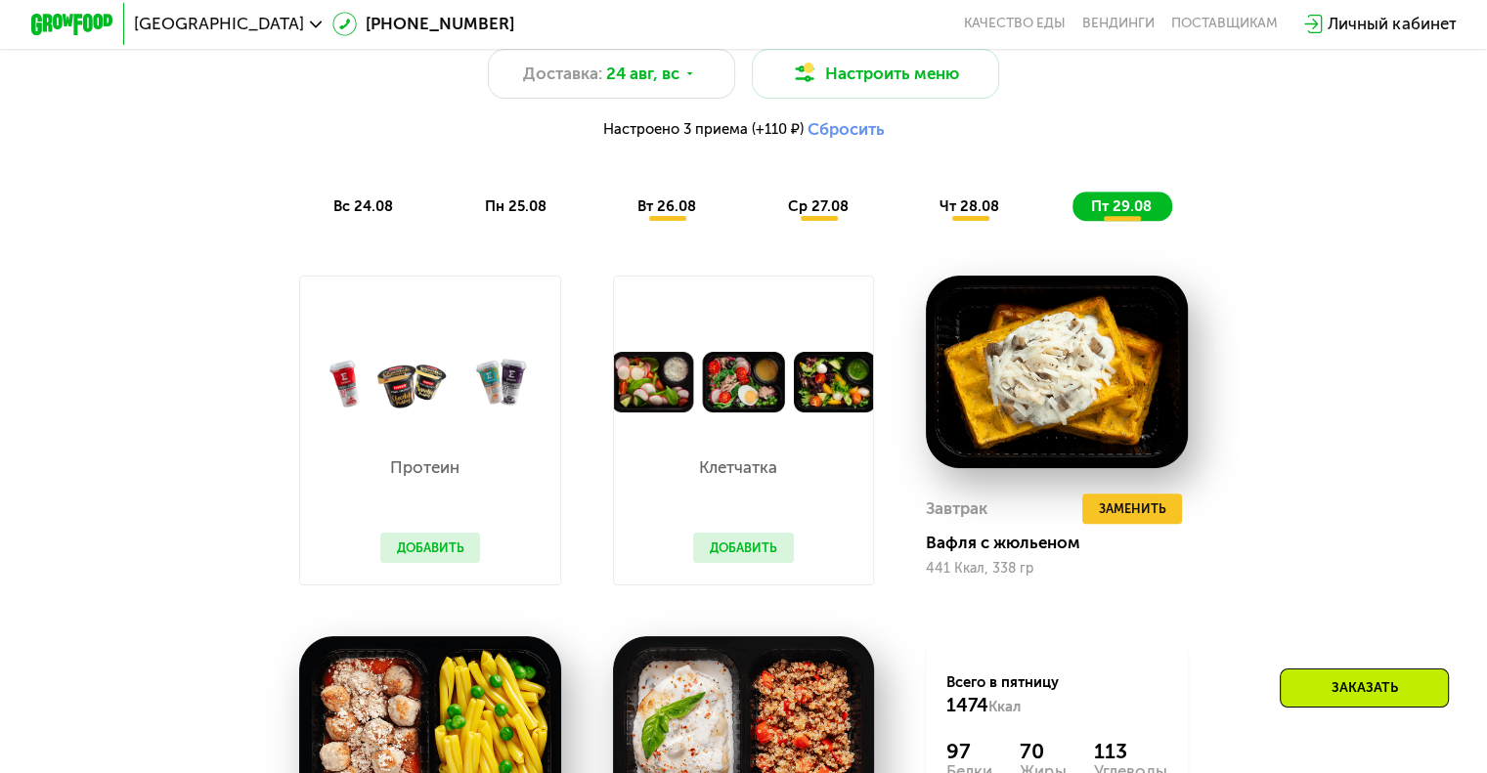
click at [984, 215] on span "чт 28.08" at bounding box center [969, 206] width 60 height 18
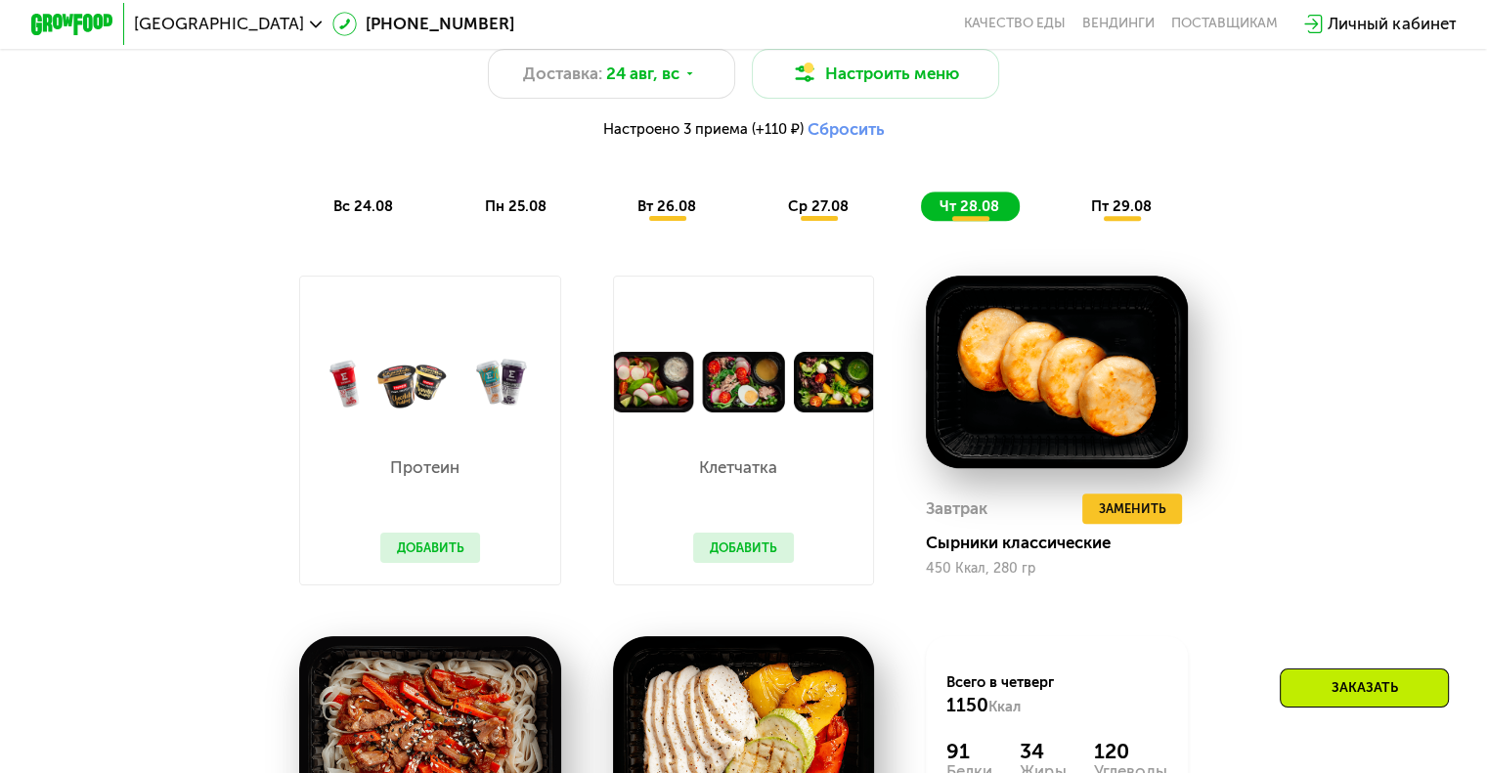
click at [739, 558] on button "Добавить" at bounding box center [743, 548] width 101 height 31
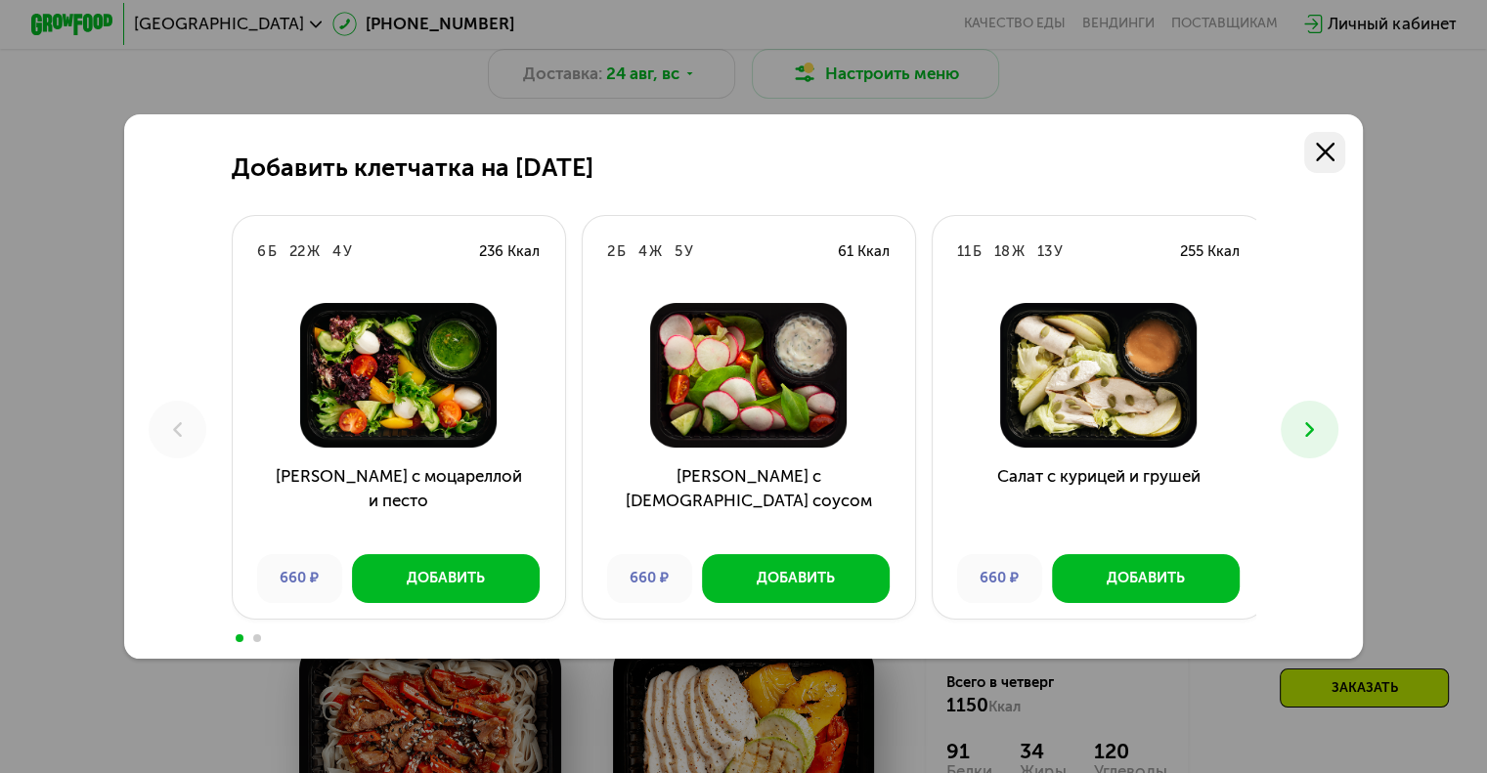
click at [1328, 150] on use at bounding box center [1324, 152] width 19 height 19
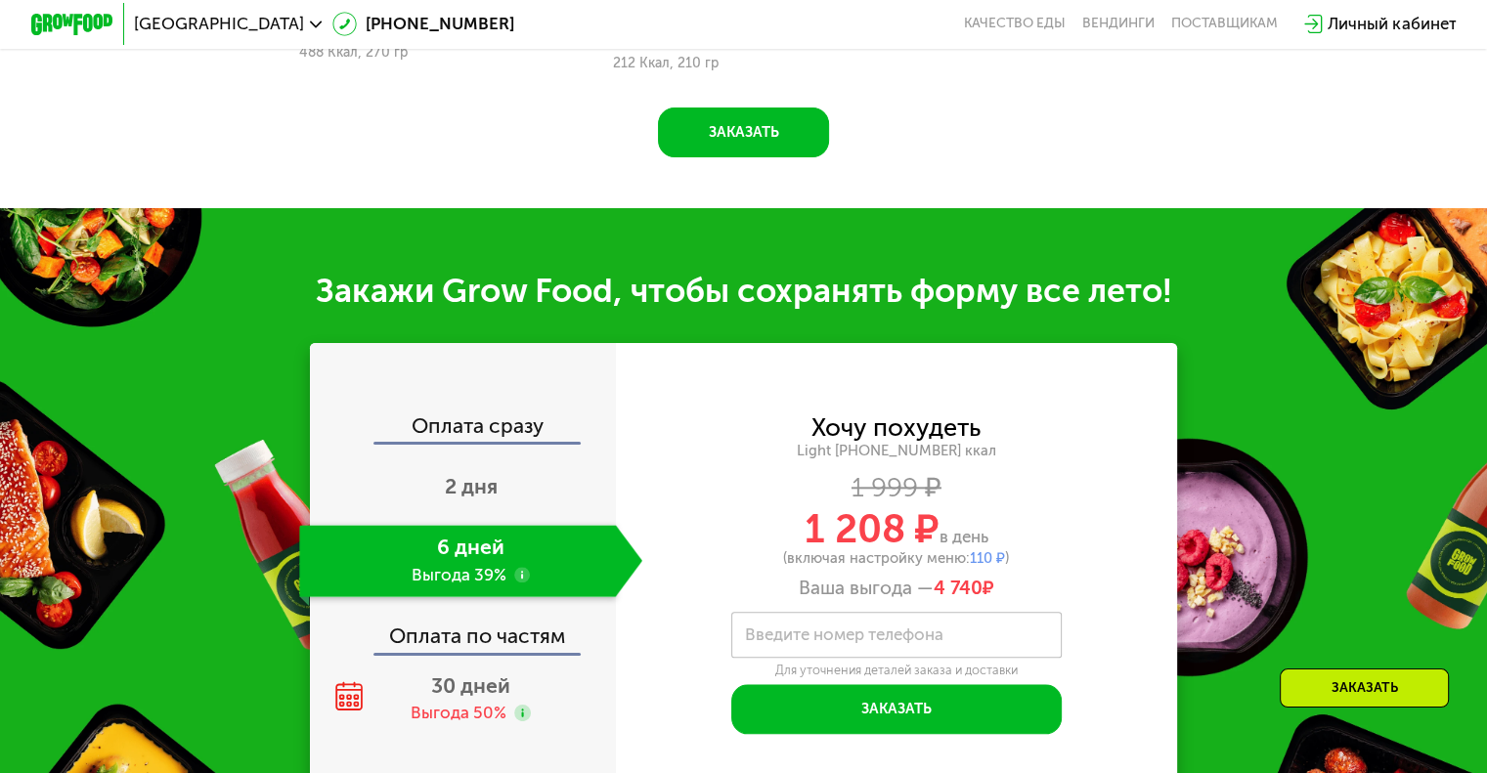
scroll to position [2224, 0]
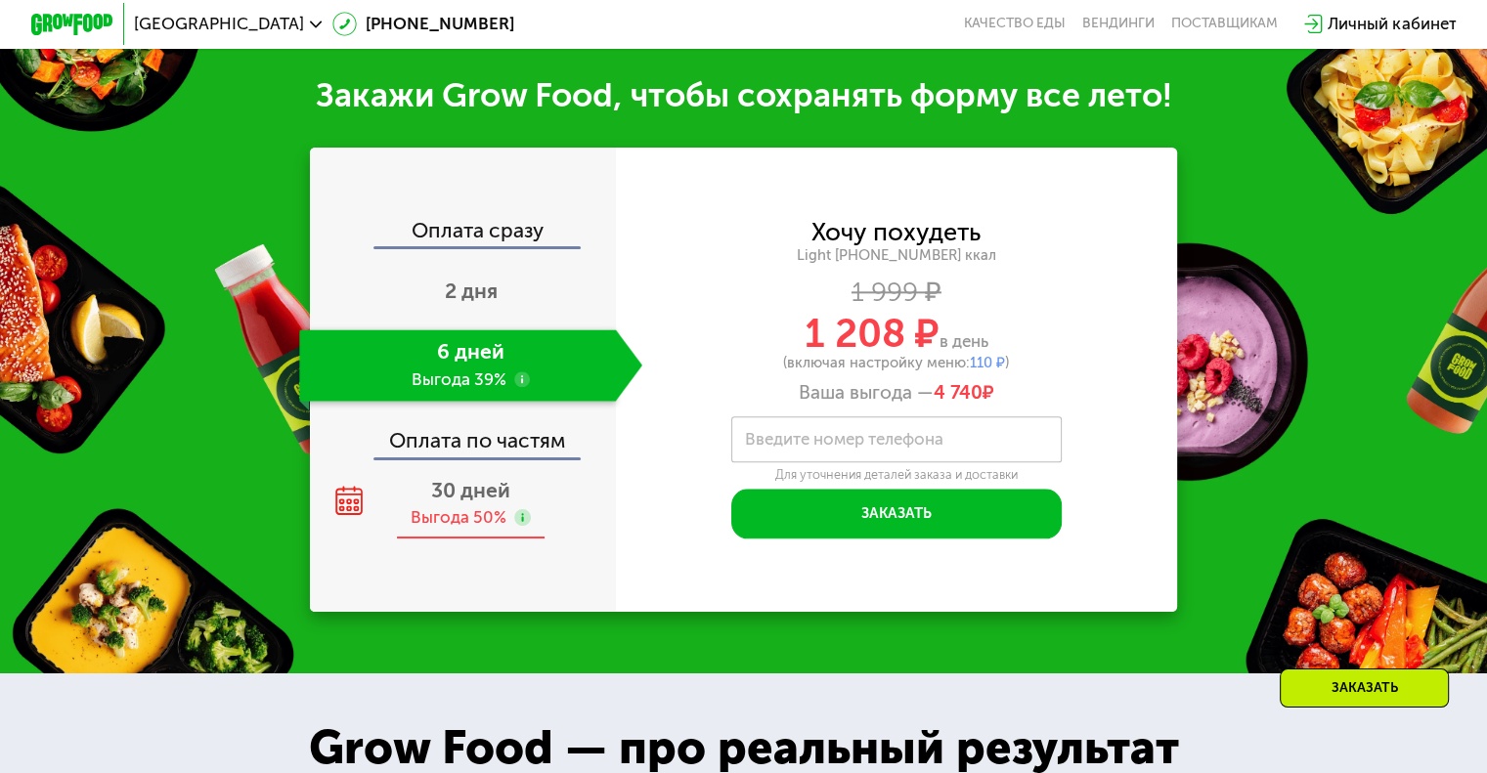
click at [447, 502] on span "30 дней" at bounding box center [470, 490] width 79 height 24
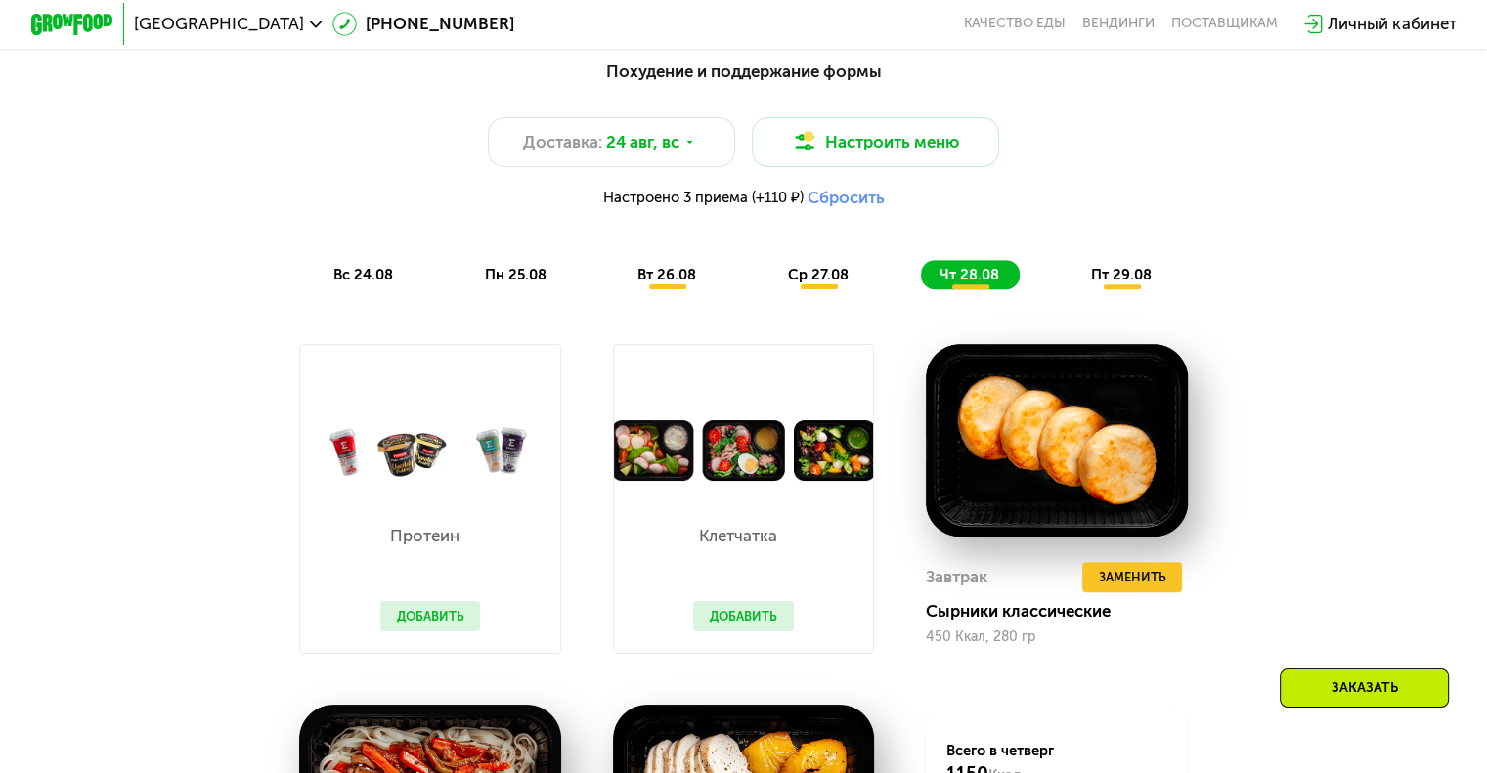
scroll to position [1052, 0]
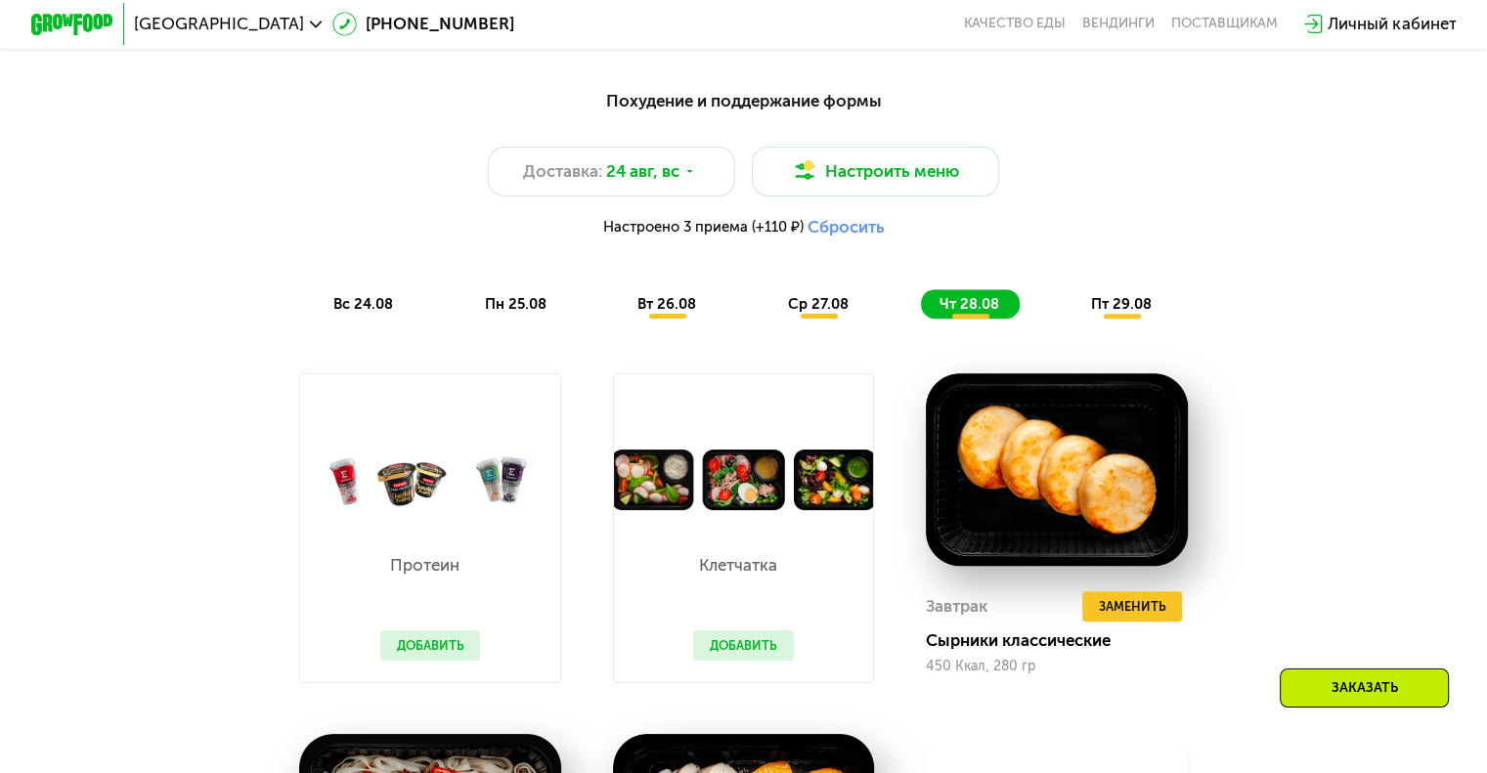
click at [360, 313] on span "вс 24.08" at bounding box center [363, 304] width 60 height 18
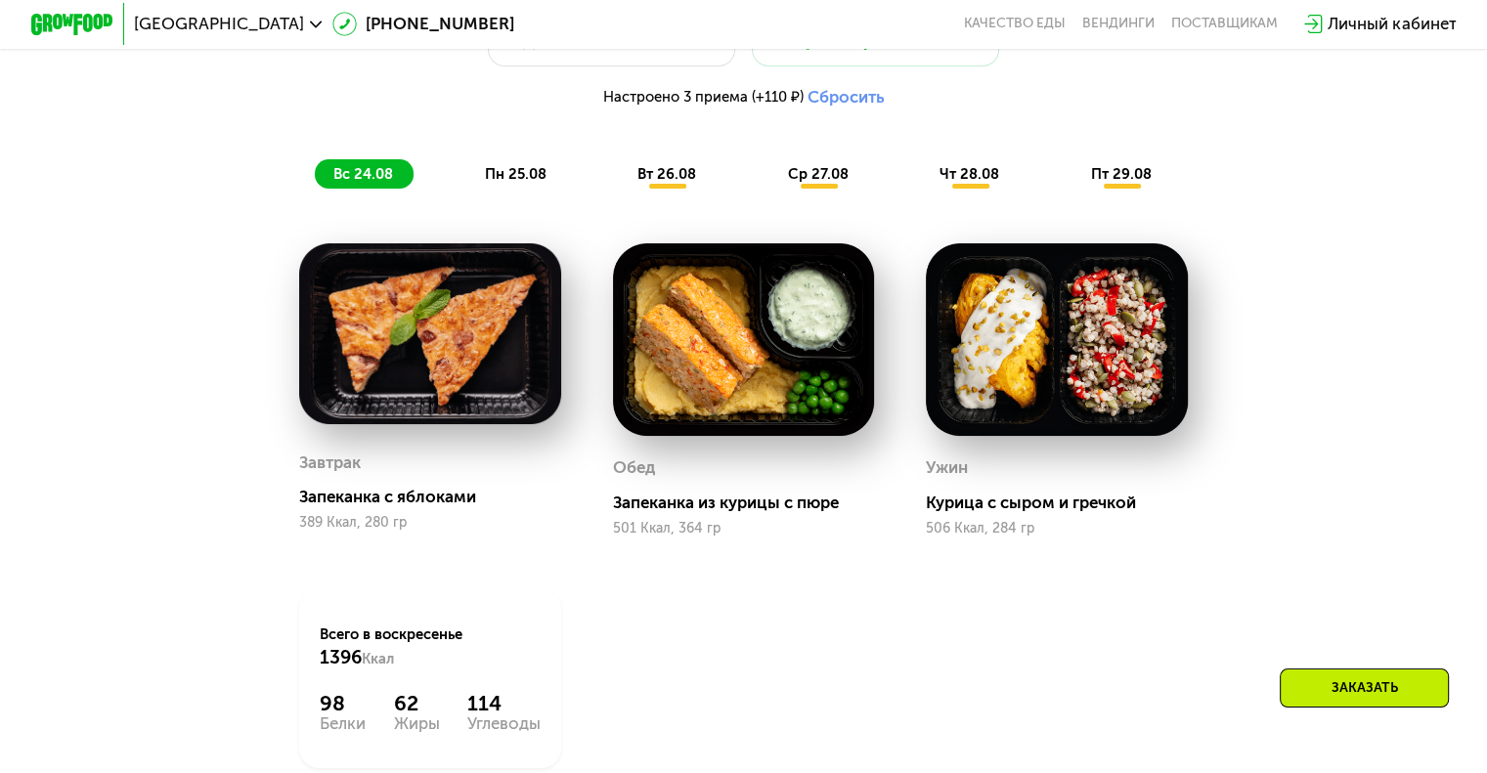
scroll to position [1149, 0]
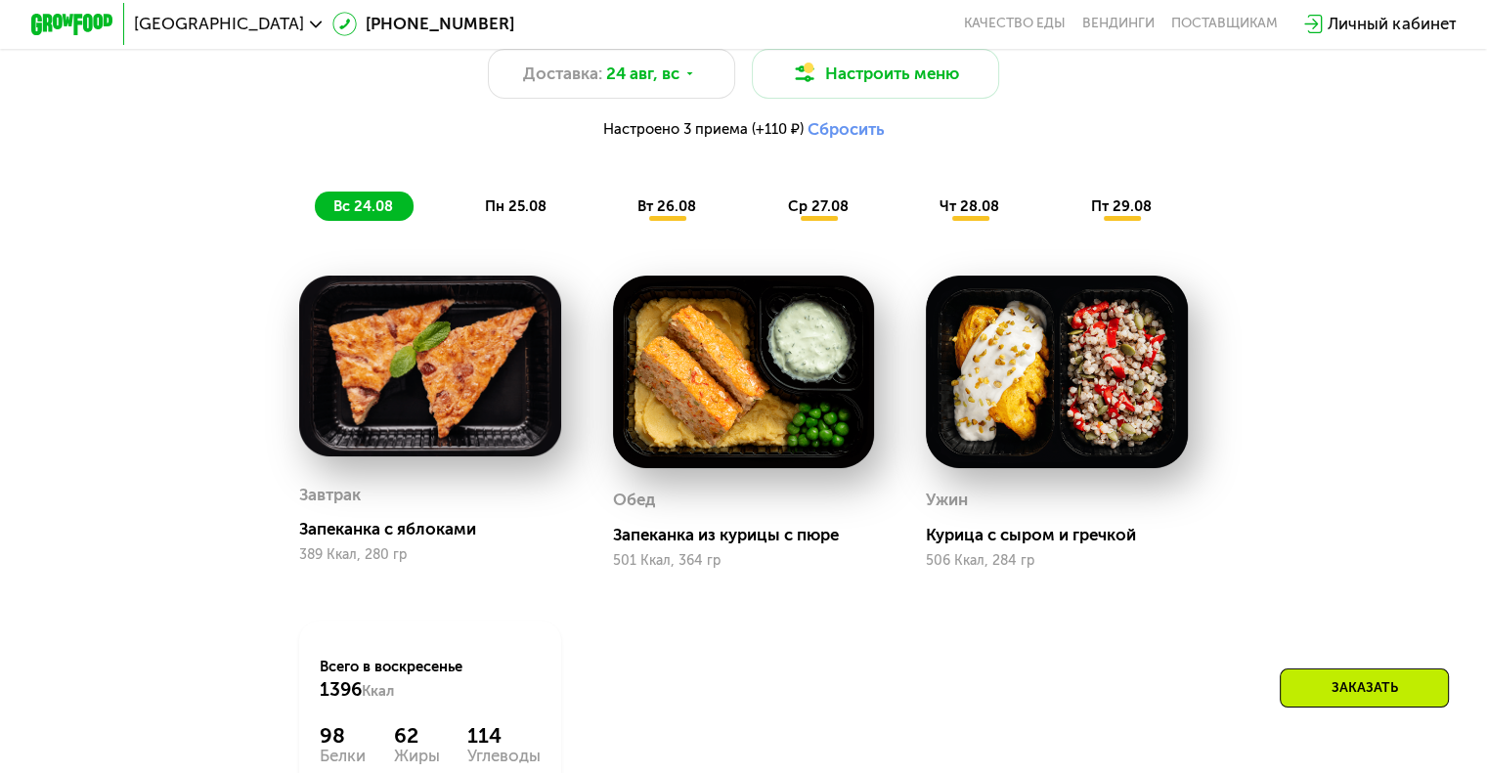
click at [500, 214] on span "пн 25.08" at bounding box center [516, 206] width 62 height 18
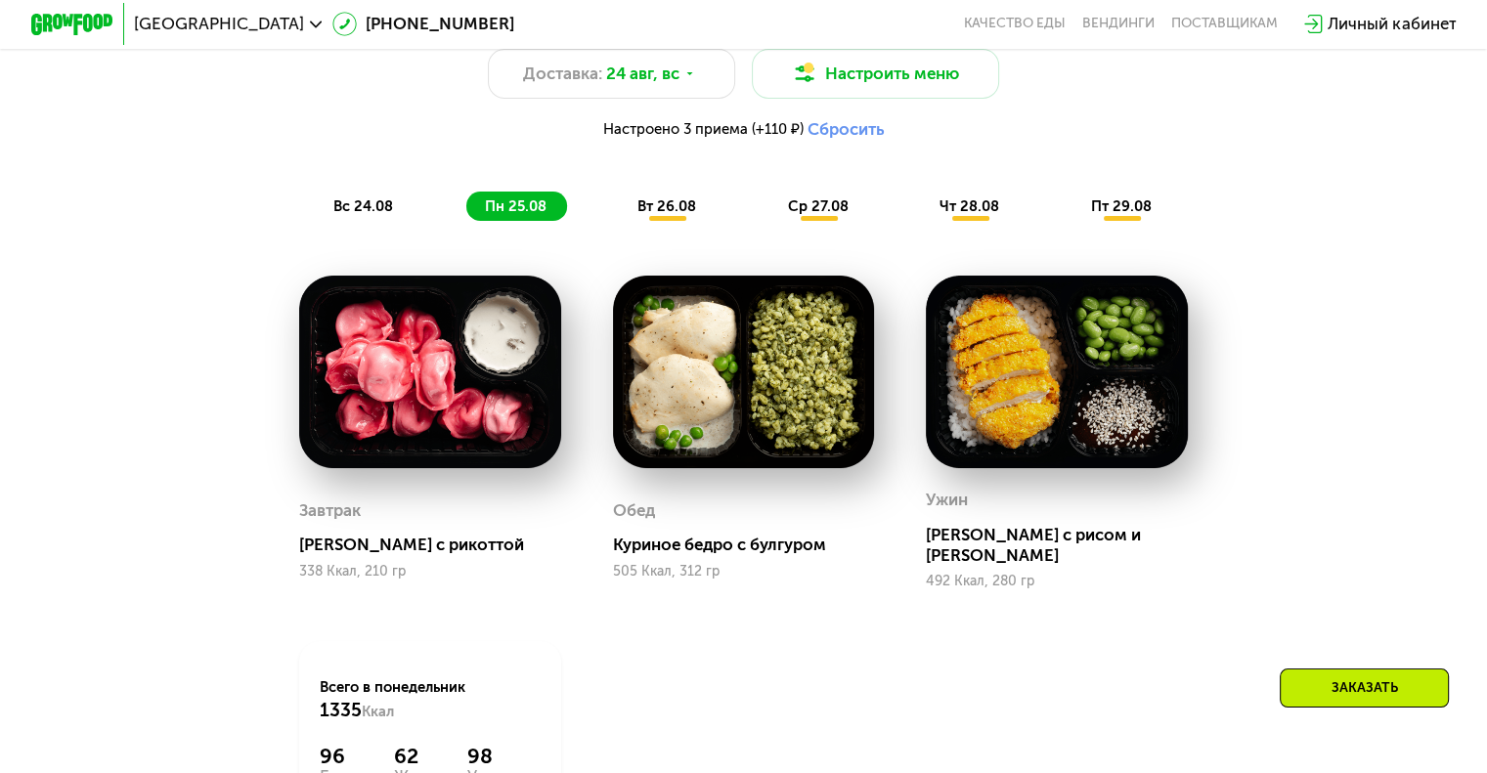
click at [660, 215] on span "вт 26.08" at bounding box center [666, 206] width 59 height 18
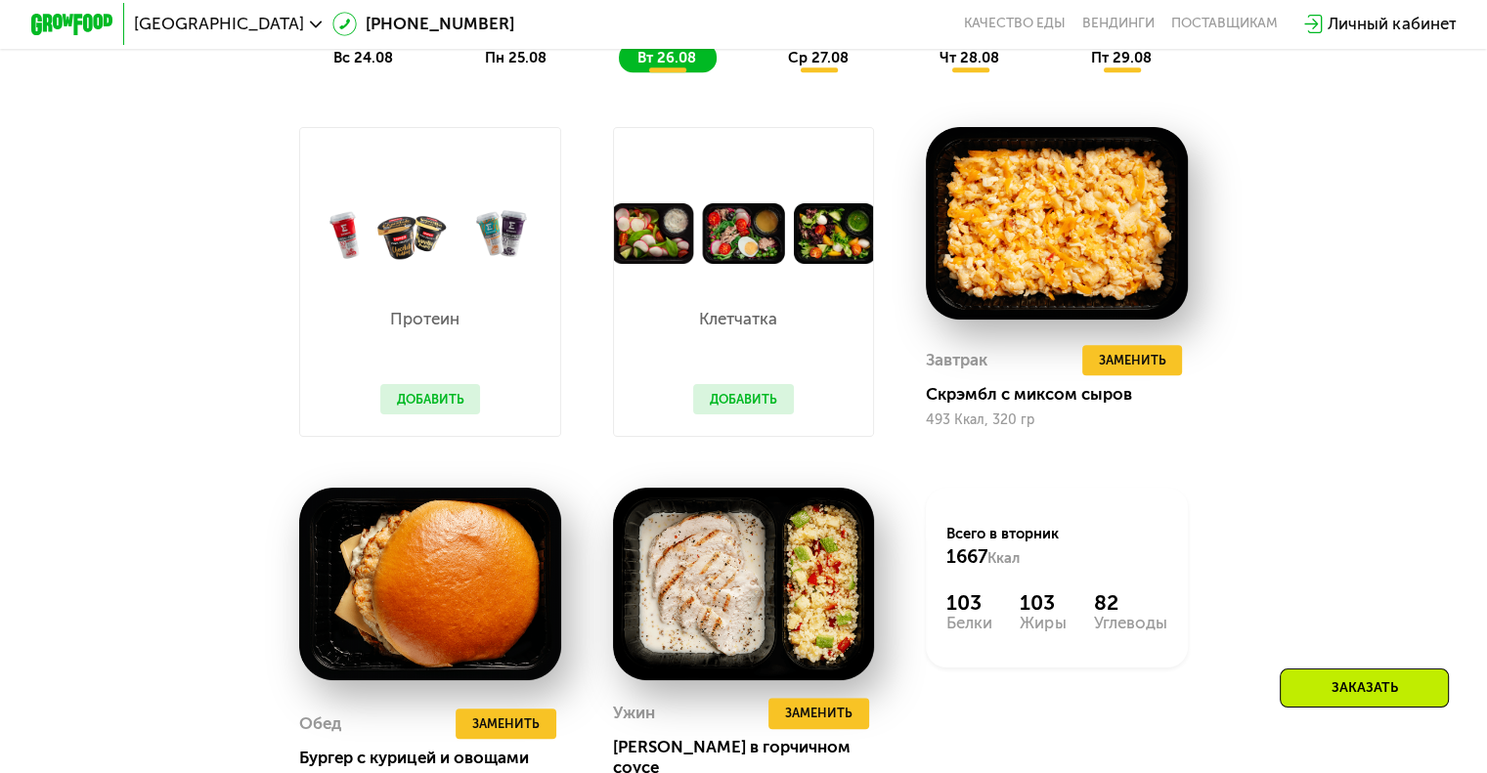
scroll to position [1345, 0]
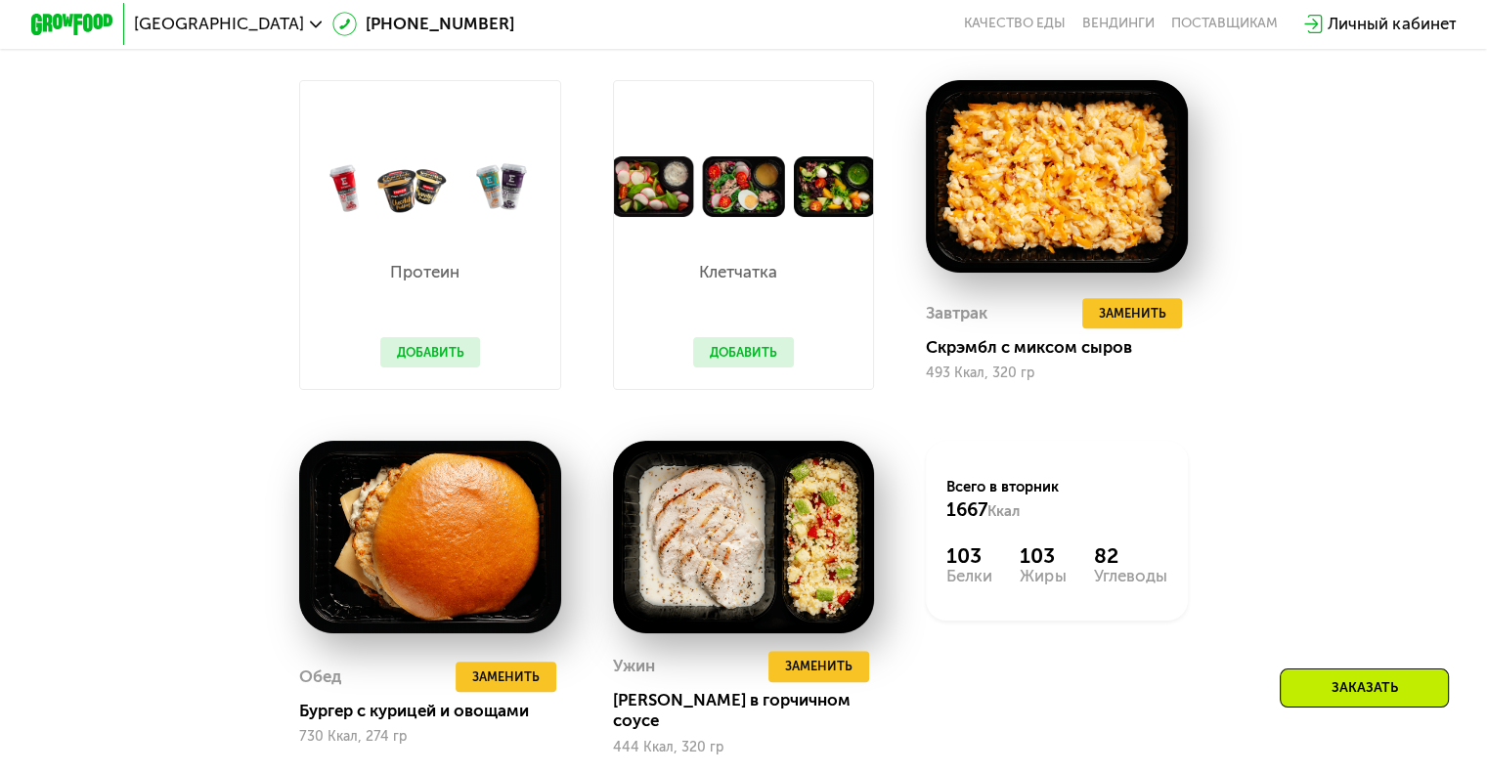
click at [746, 366] on button "Добавить" at bounding box center [743, 352] width 101 height 31
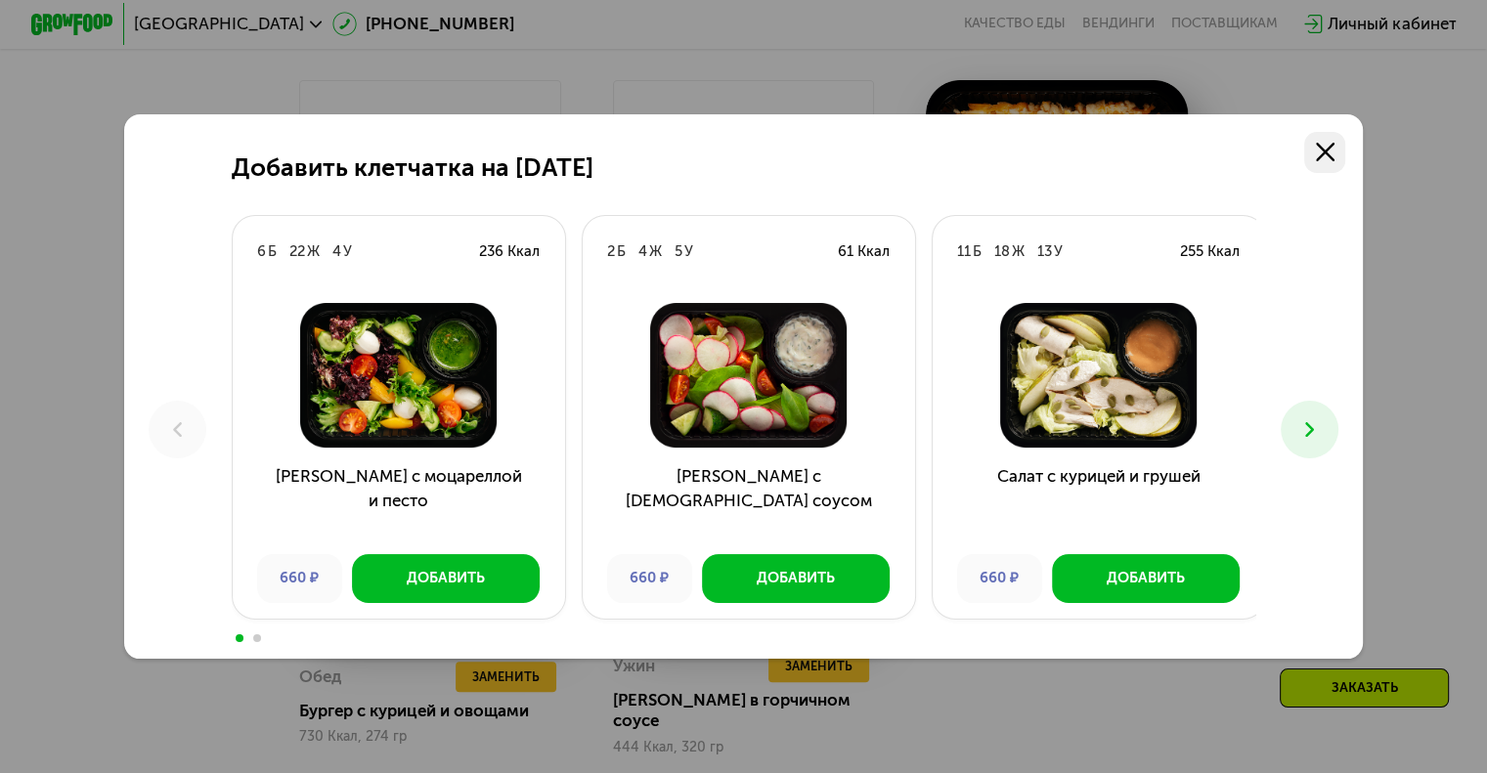
click at [1327, 145] on icon at bounding box center [1324, 152] width 19 height 19
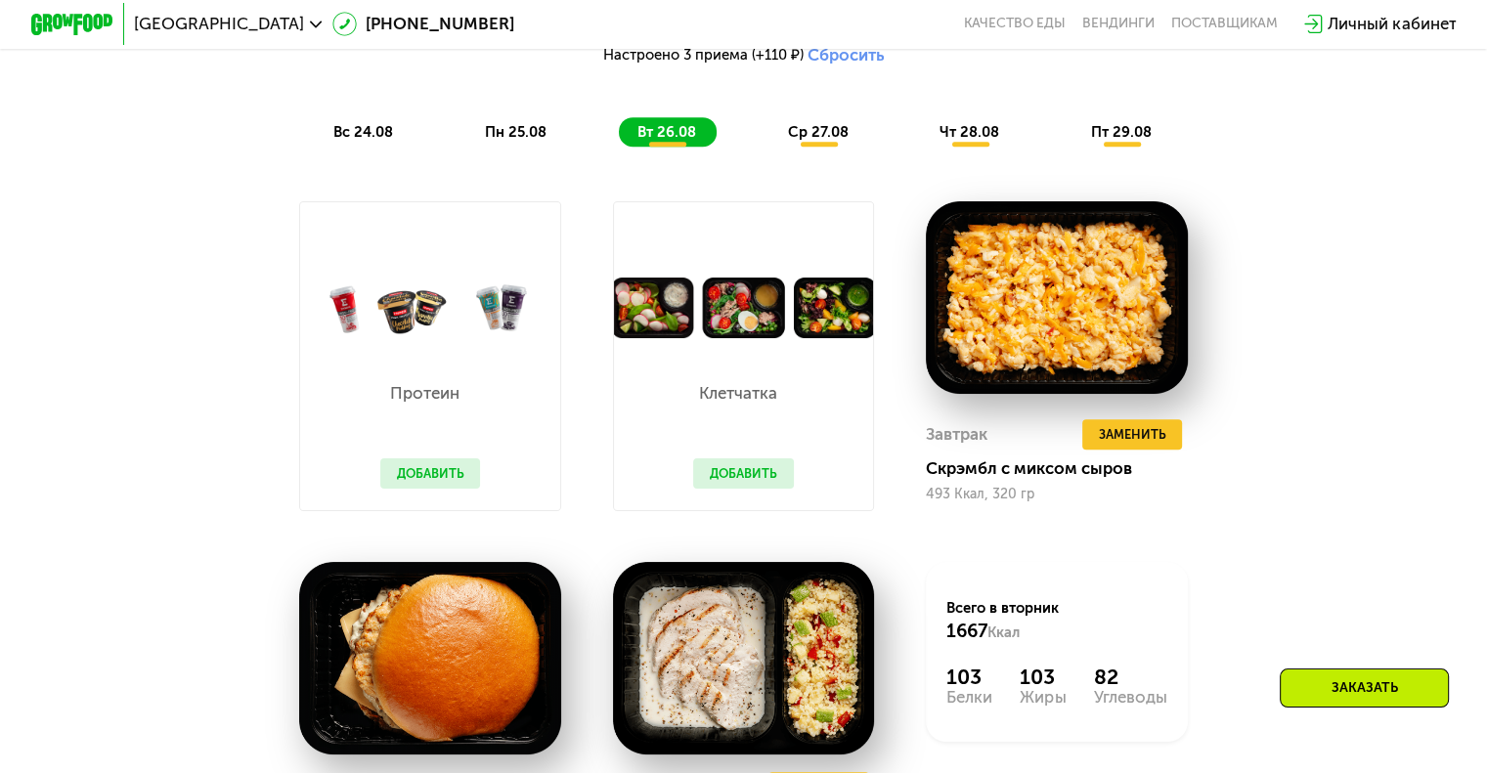
scroll to position [1149, 0]
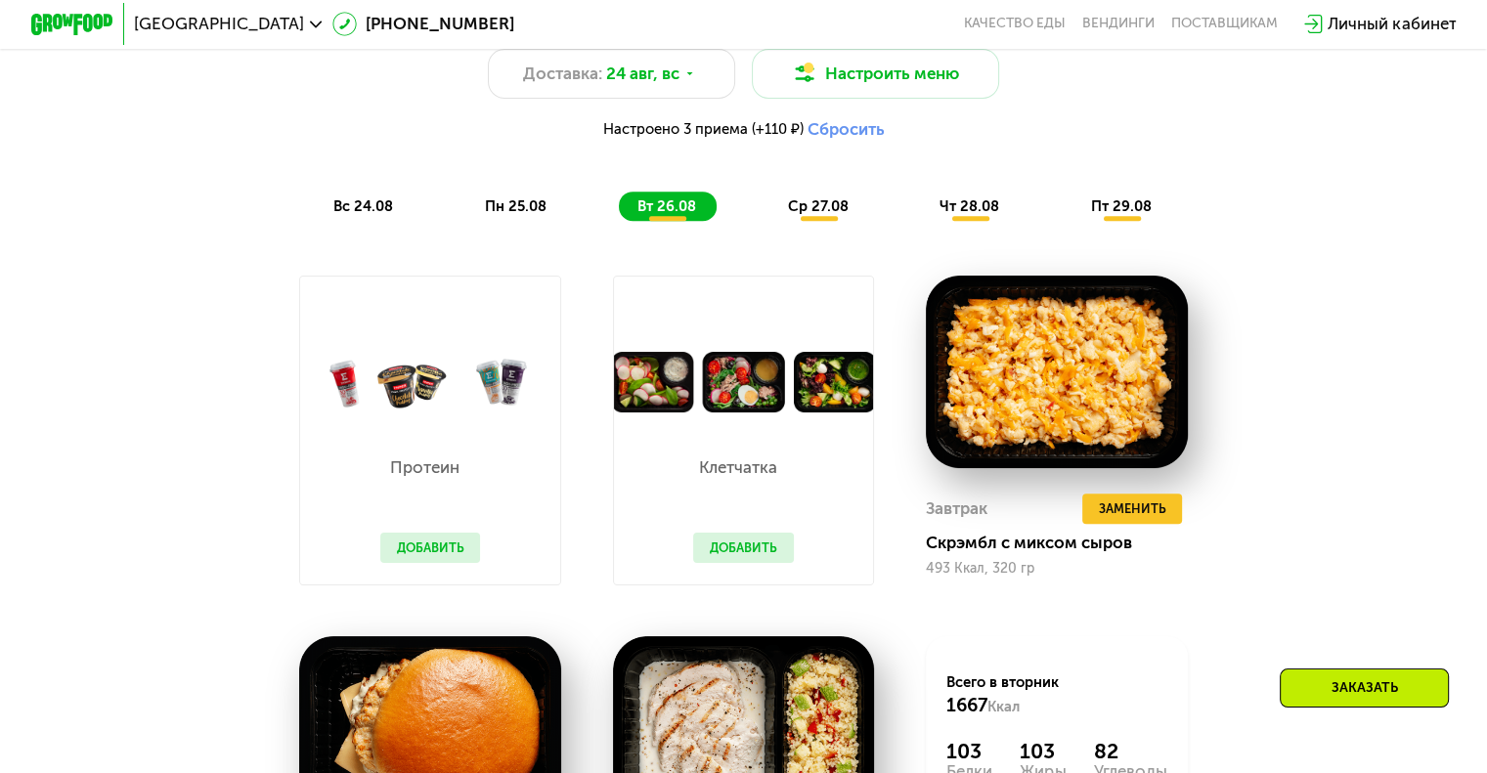
click at [807, 215] on span "ср 27.08" at bounding box center [818, 206] width 61 height 18
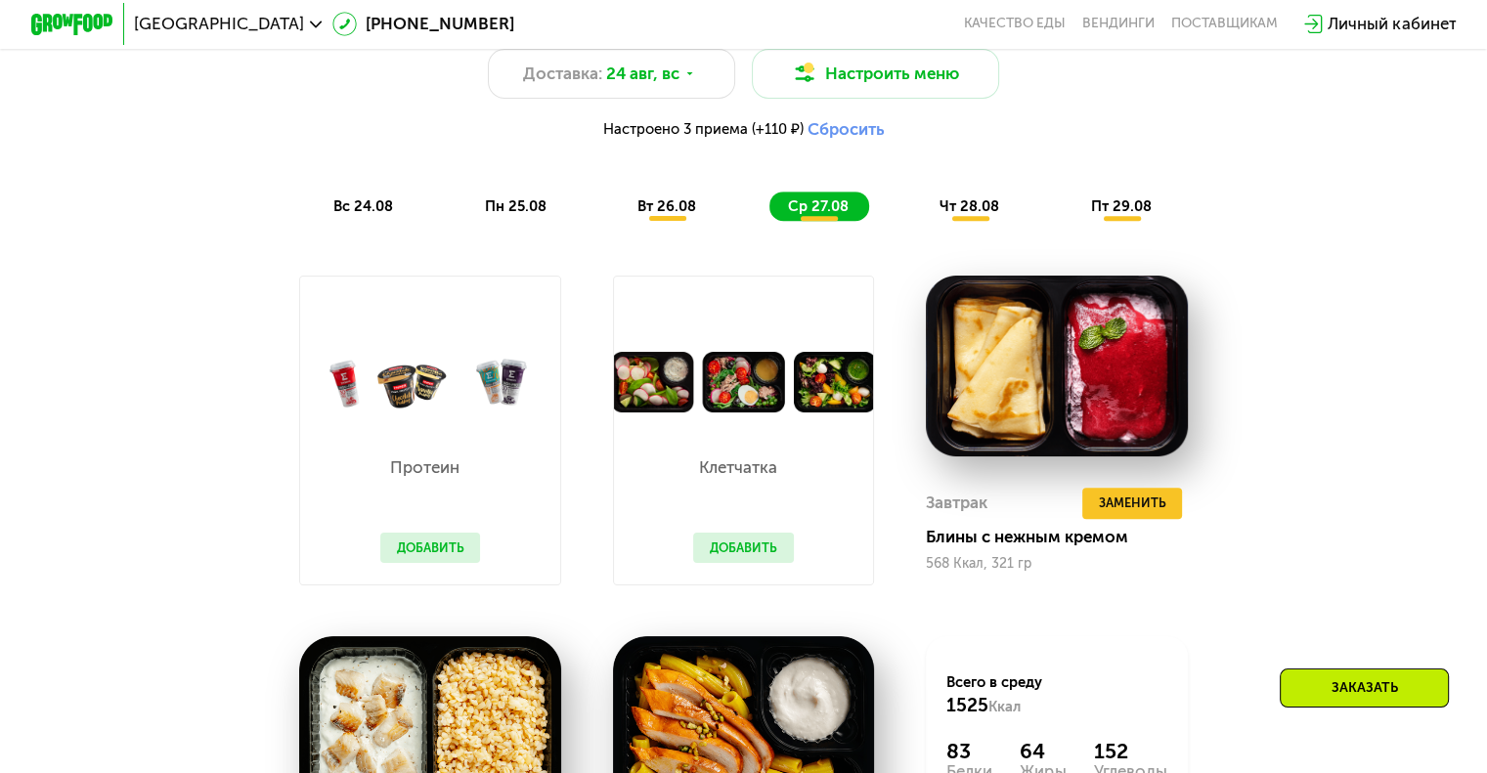
click at [760, 561] on button "Добавить" at bounding box center [743, 548] width 101 height 31
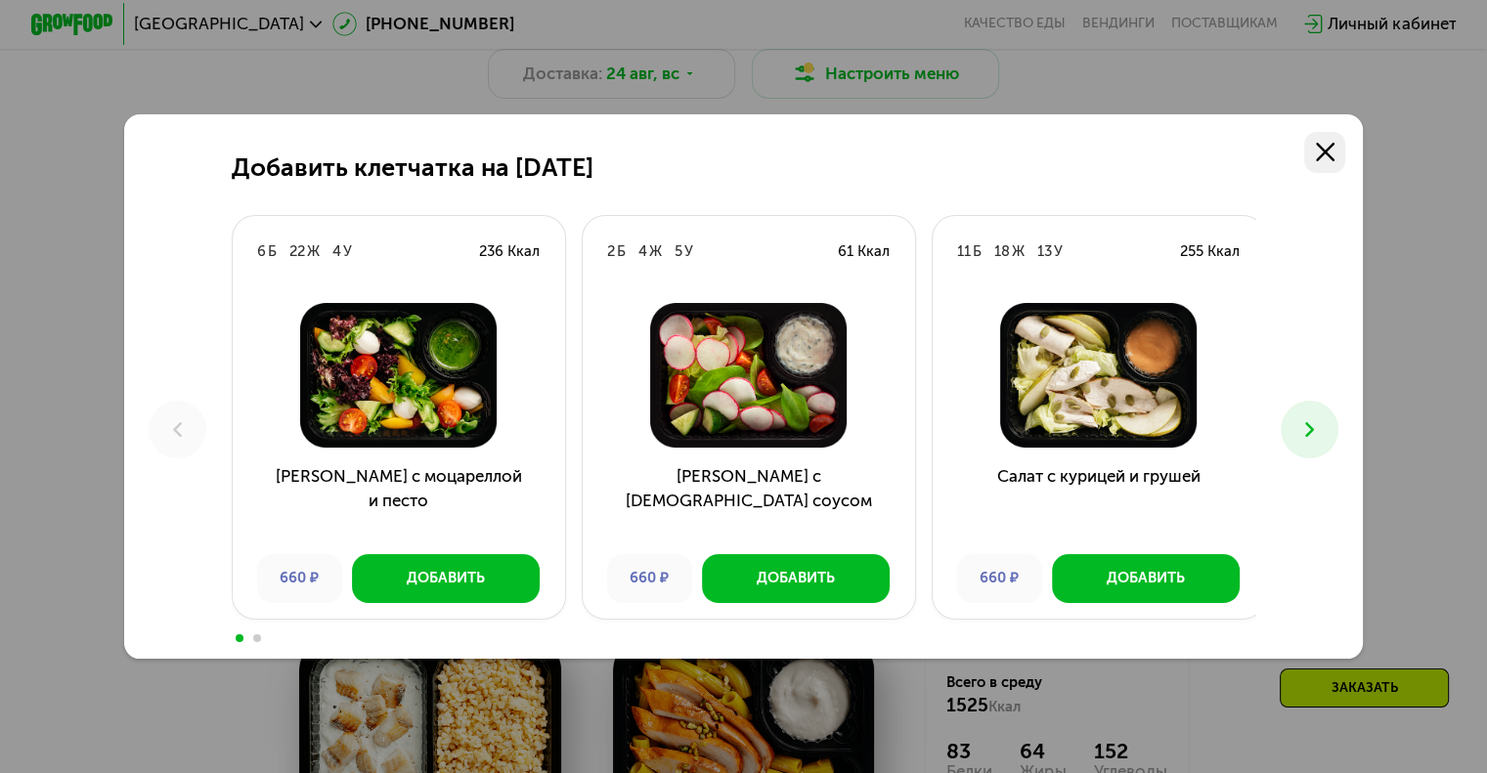
click at [1329, 148] on icon at bounding box center [1324, 152] width 19 height 19
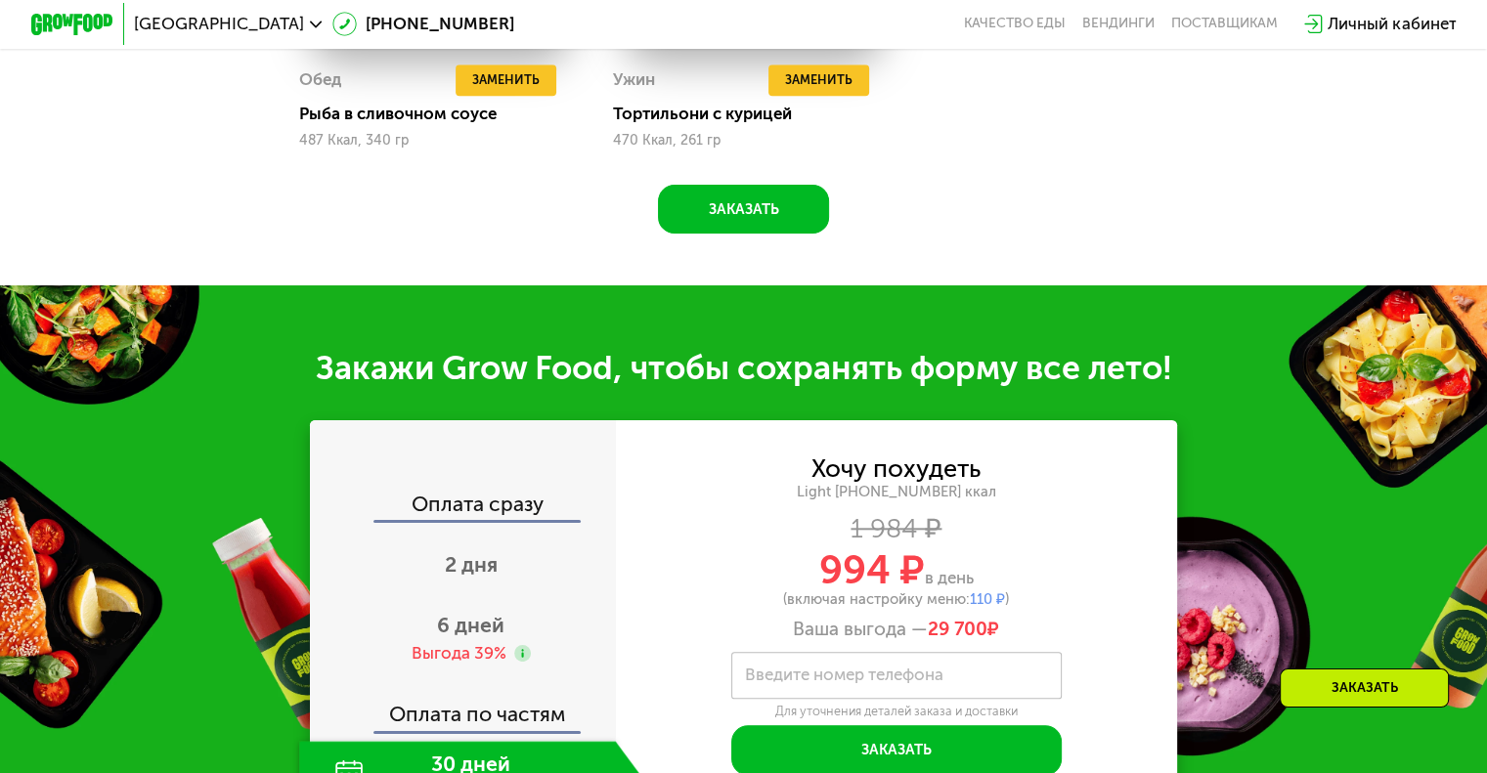
scroll to position [2224, 0]
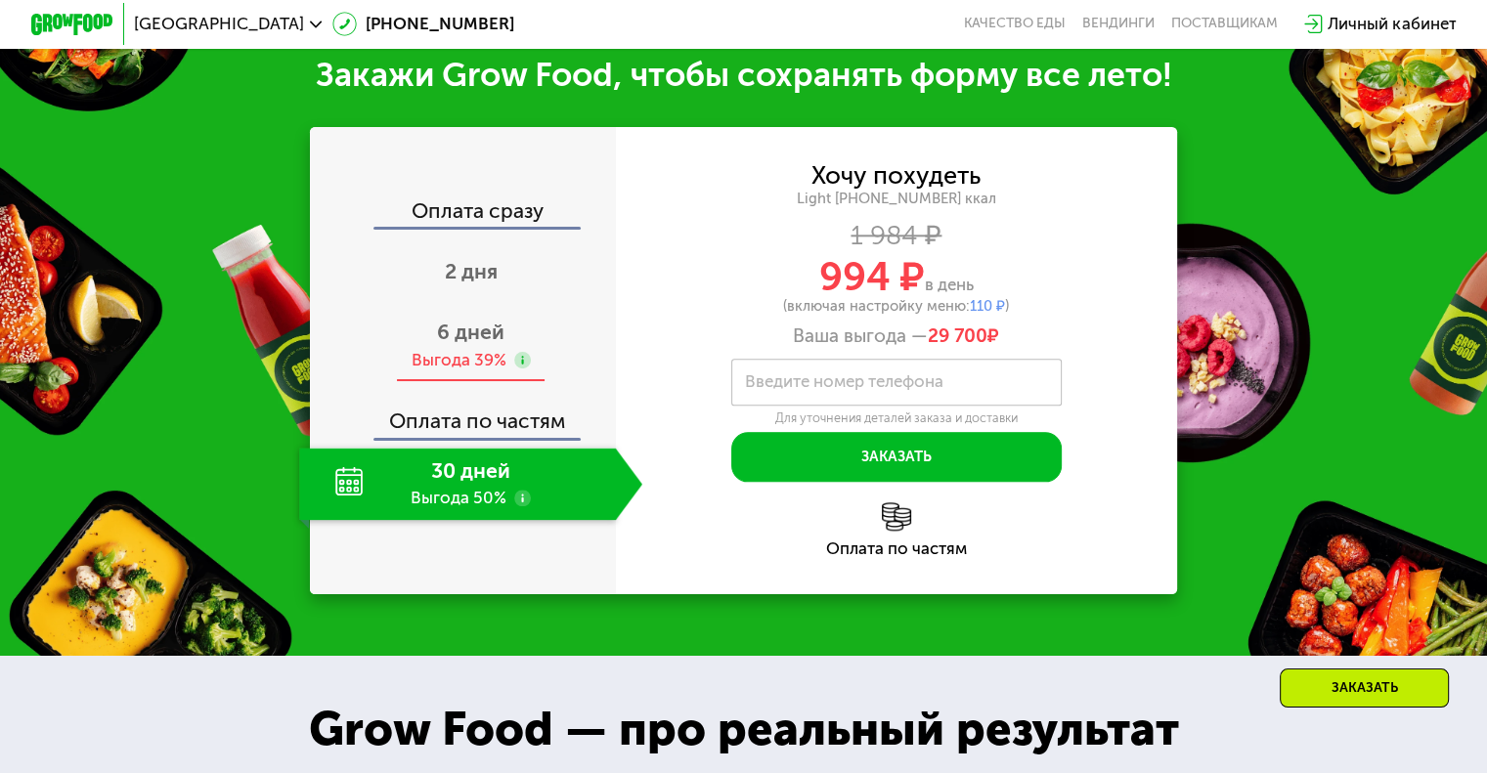
click at [449, 344] on span "6 дней" at bounding box center [470, 332] width 67 height 24
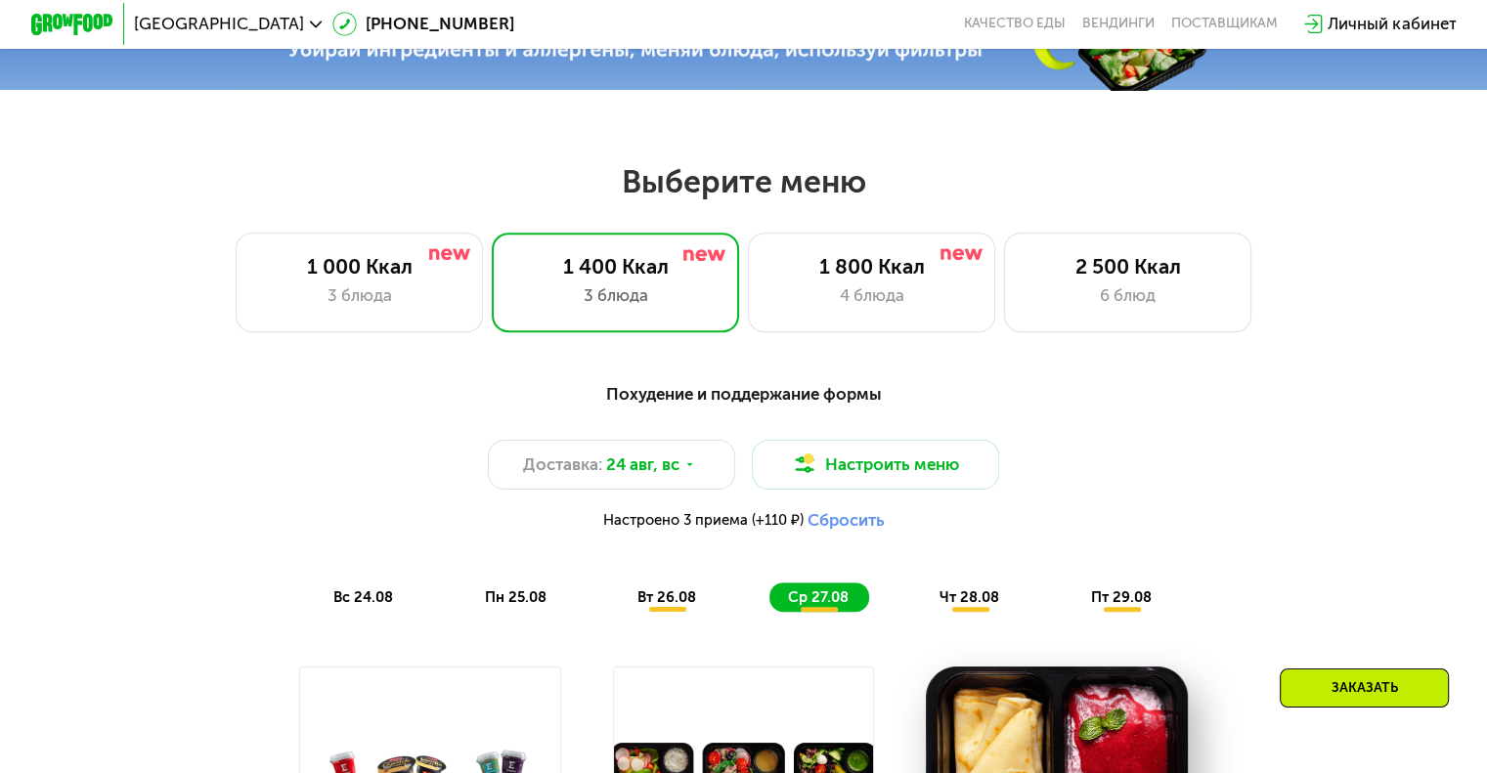
scroll to position [1247, 0]
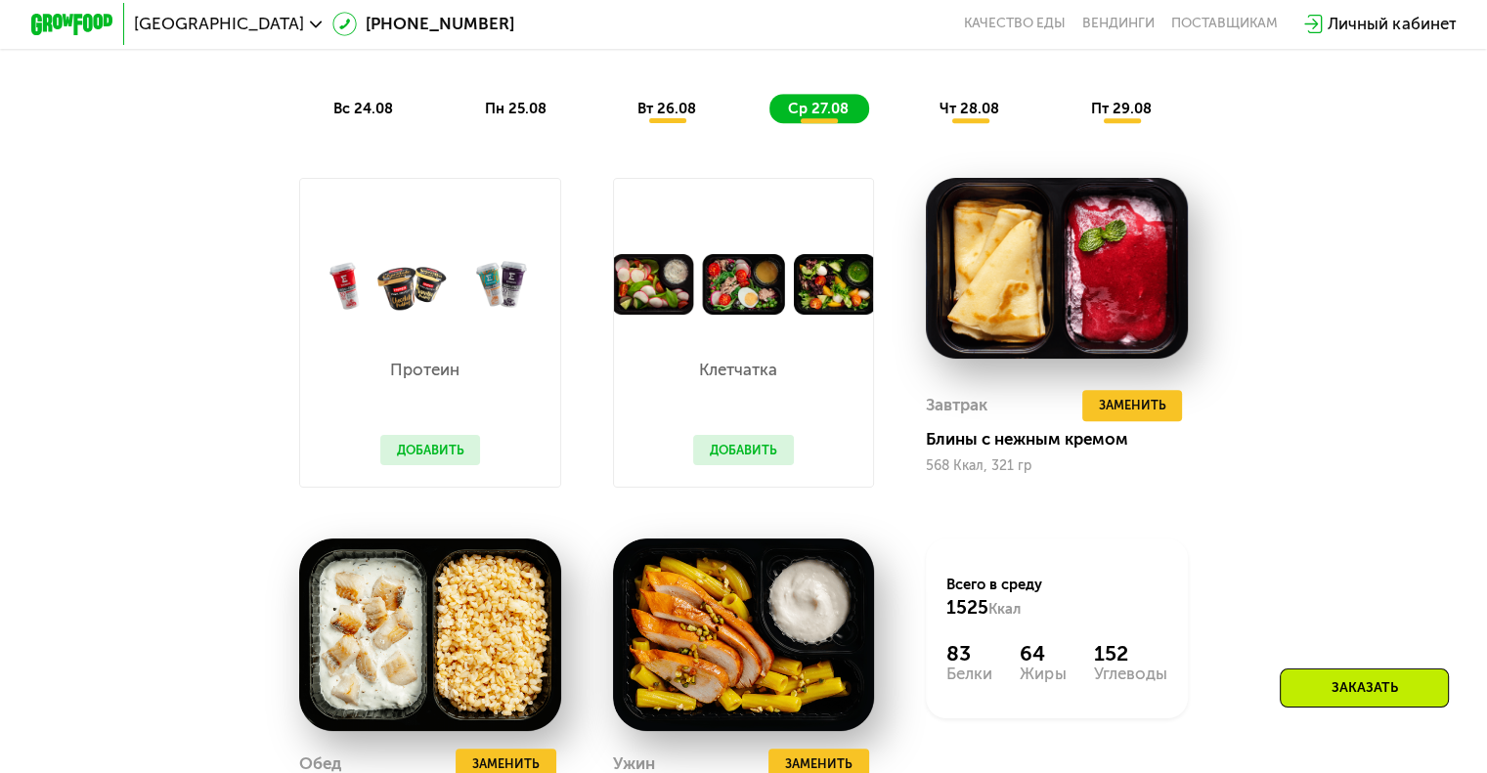
click at [682, 116] on span "вт 26.08" at bounding box center [666, 109] width 59 height 18
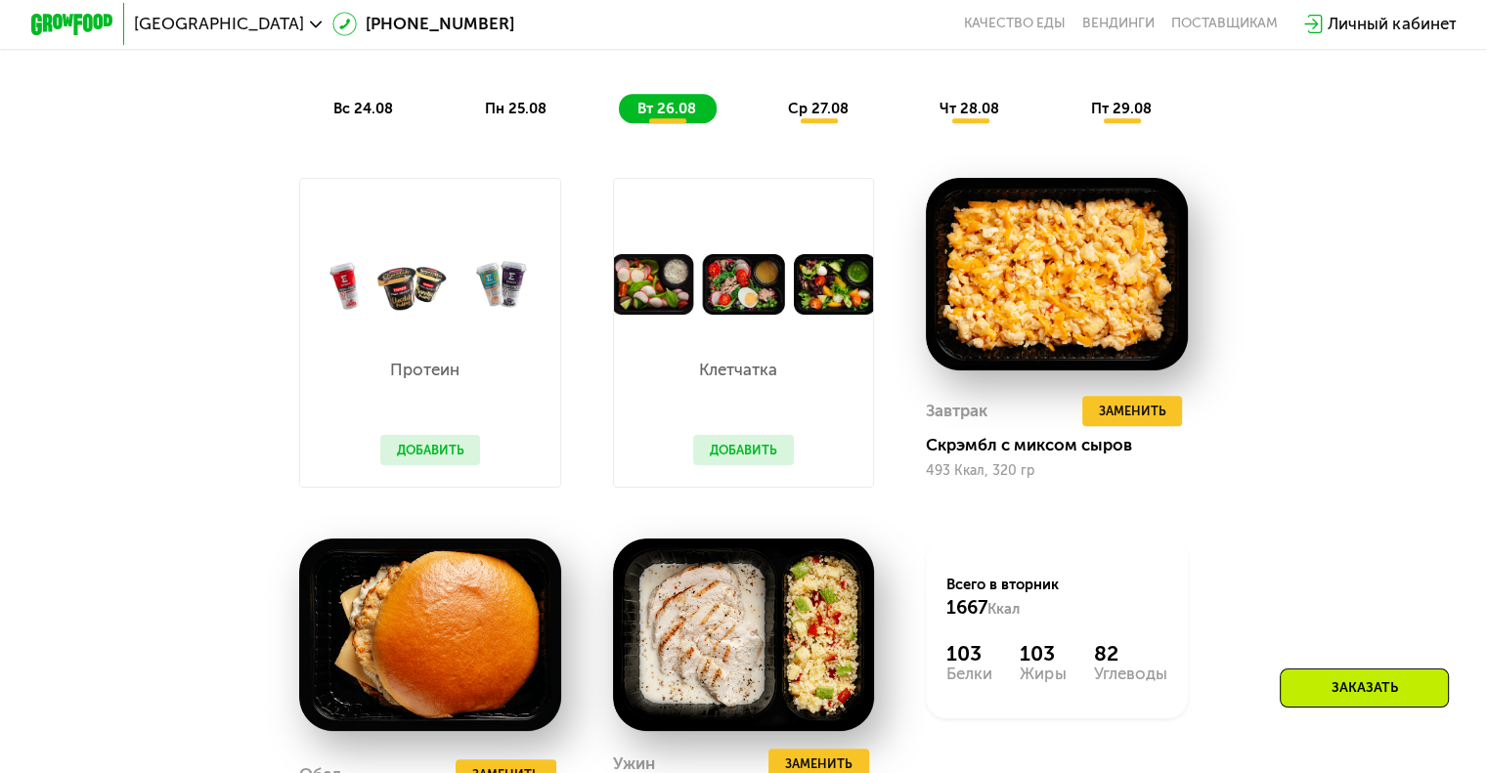
click at [737, 456] on button "Добавить" at bounding box center [743, 450] width 101 height 31
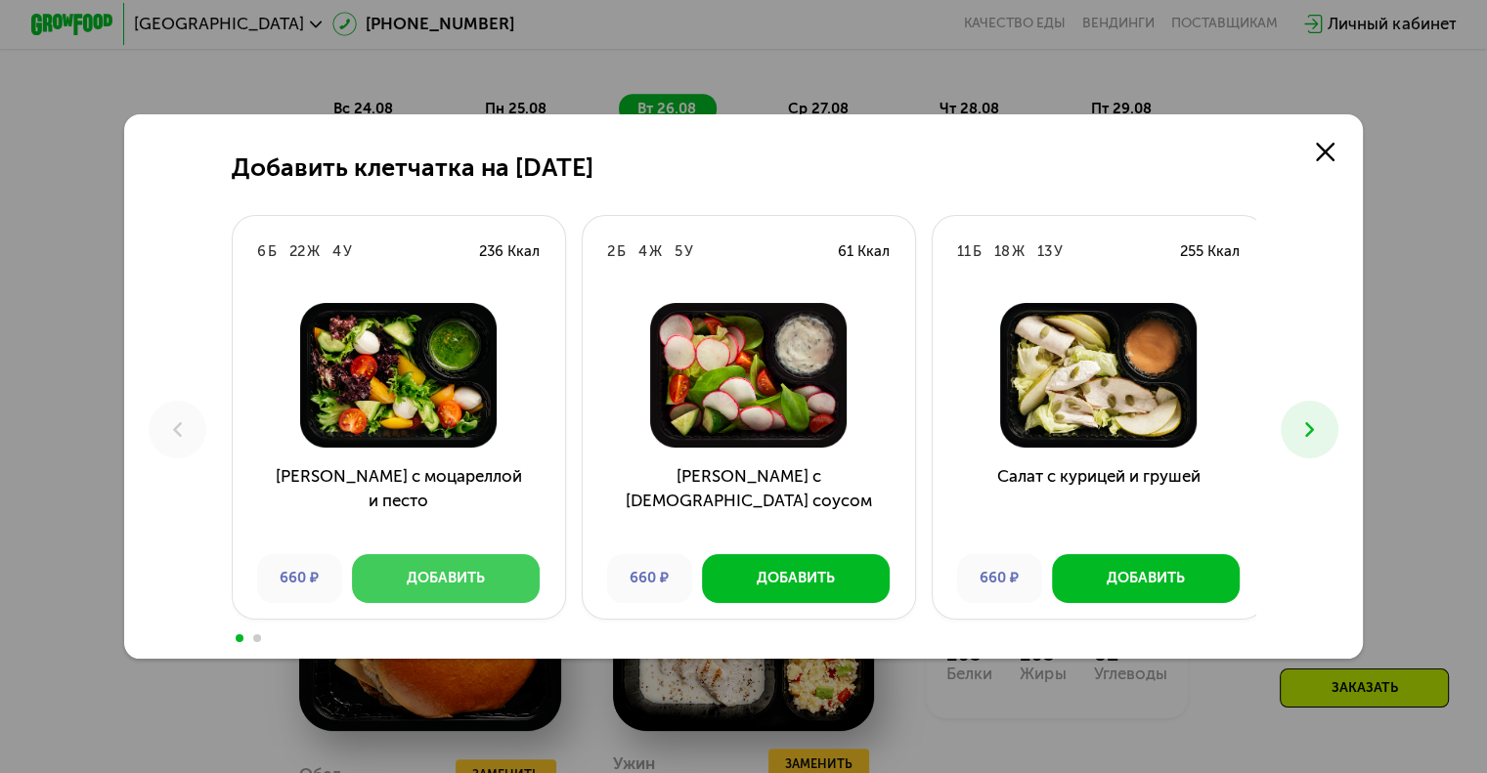
click at [438, 574] on div "Добавить" at bounding box center [446, 578] width 78 height 21
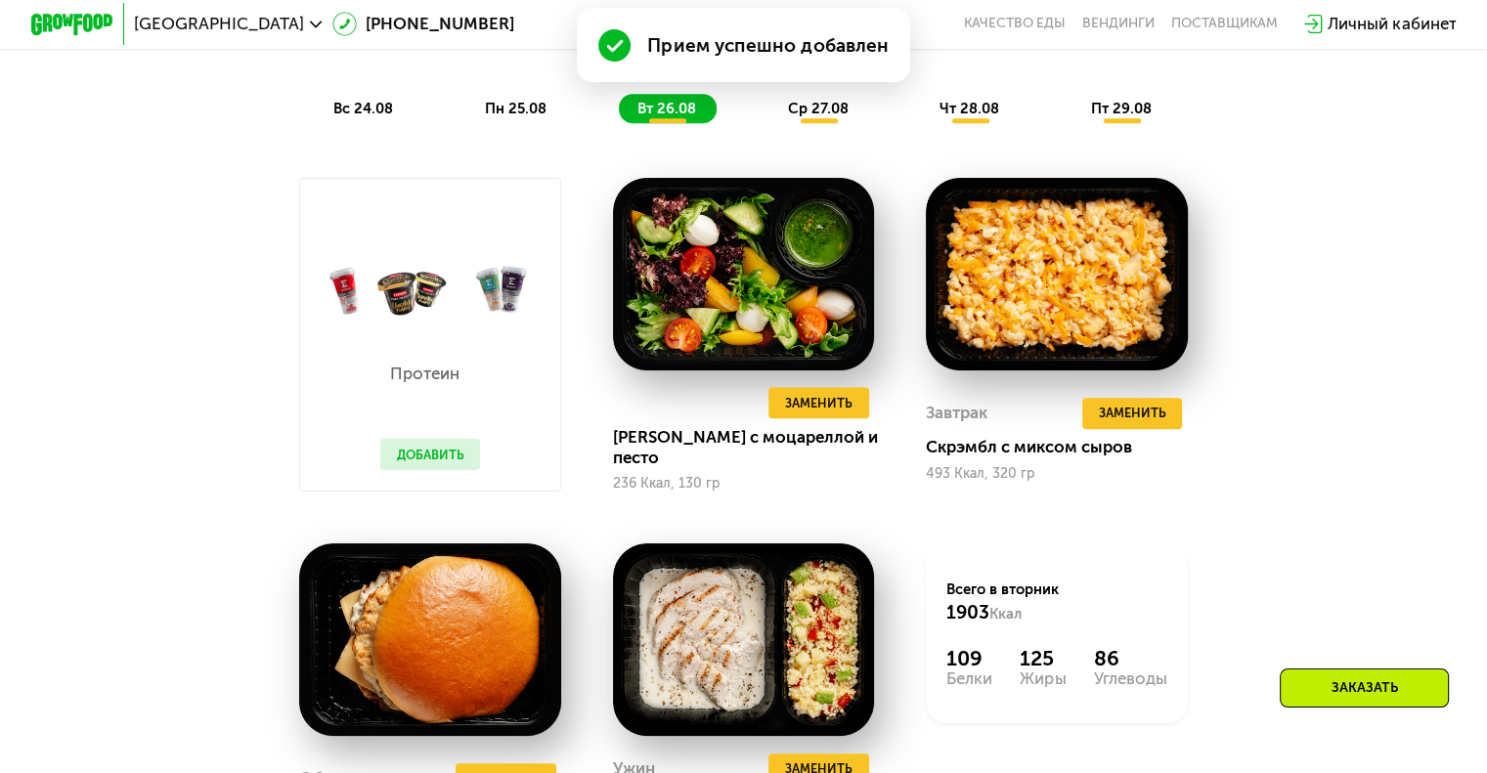
click at [833, 117] on span "ср 27.08" at bounding box center [818, 109] width 61 height 18
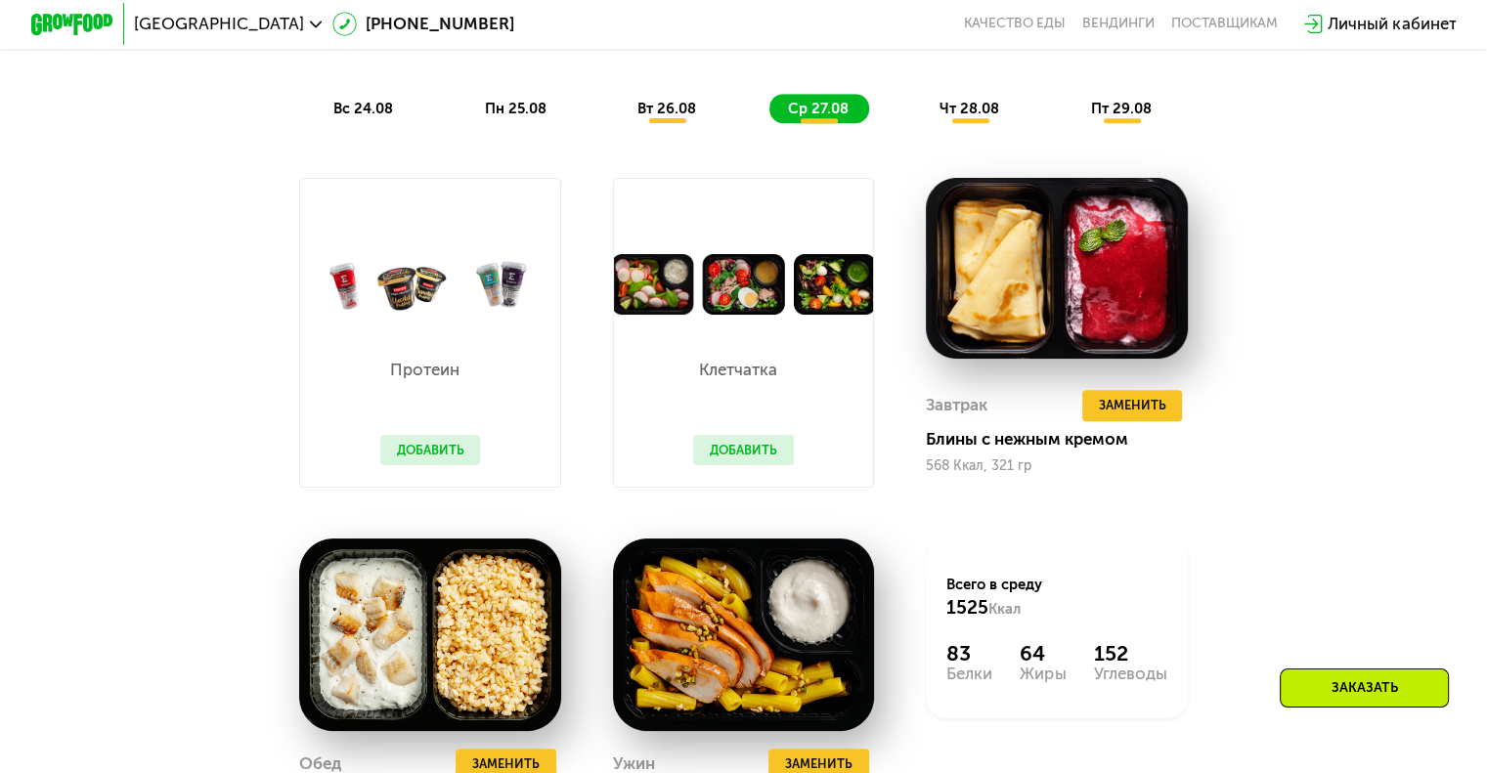
scroll to position [1345, 0]
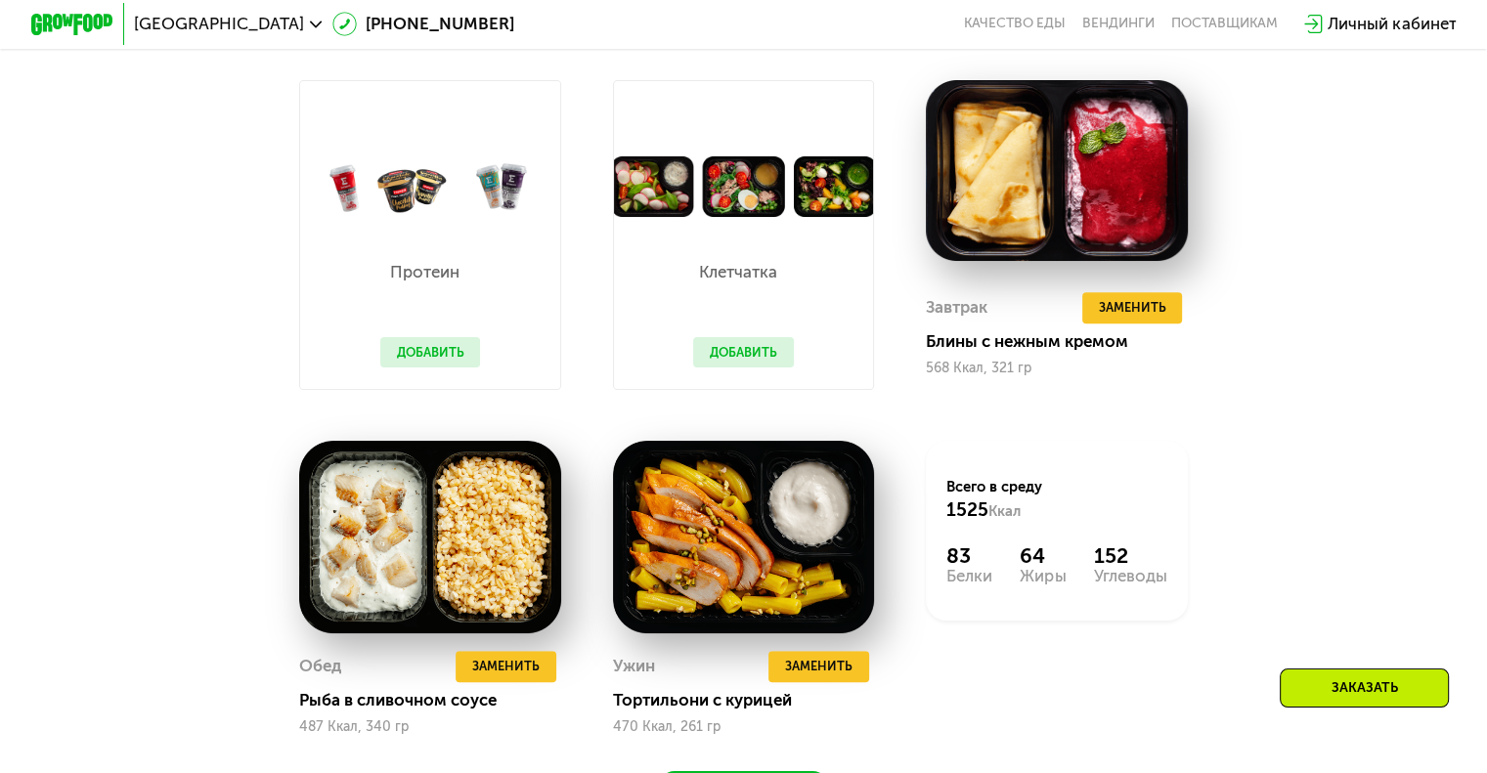
click at [750, 368] on button "Добавить" at bounding box center [743, 352] width 101 height 31
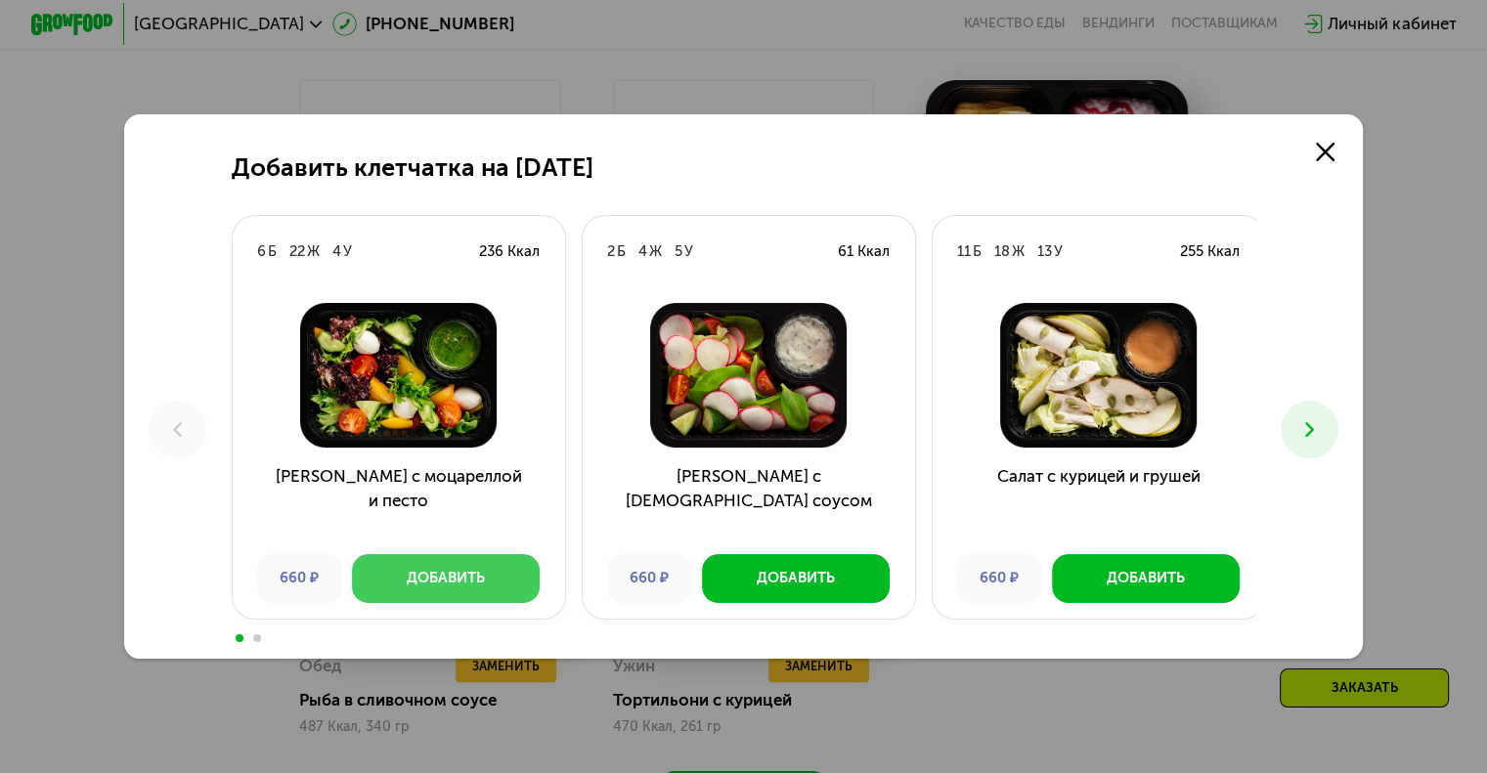
click at [433, 579] on div "Добавить" at bounding box center [446, 578] width 78 height 21
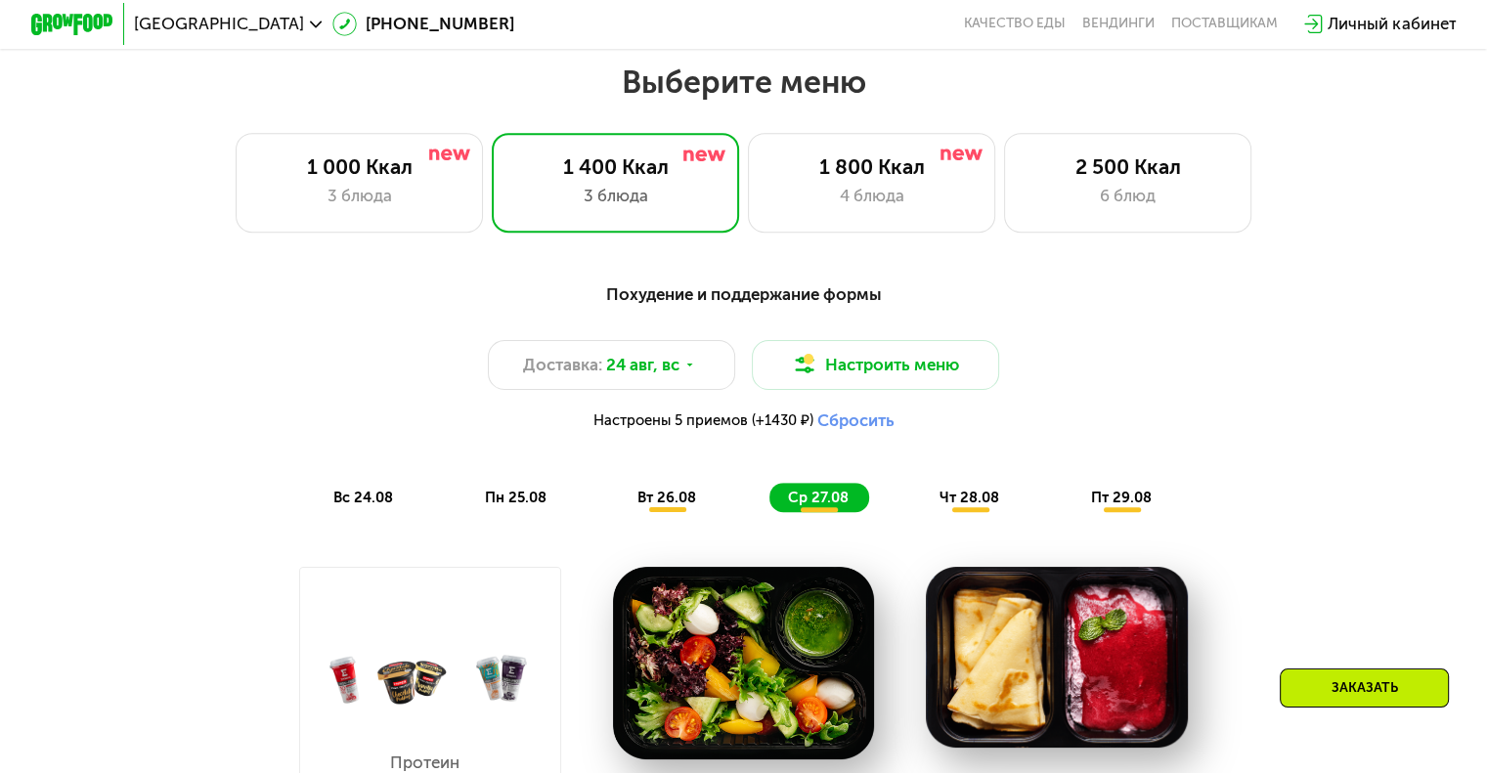
scroll to position [856, 0]
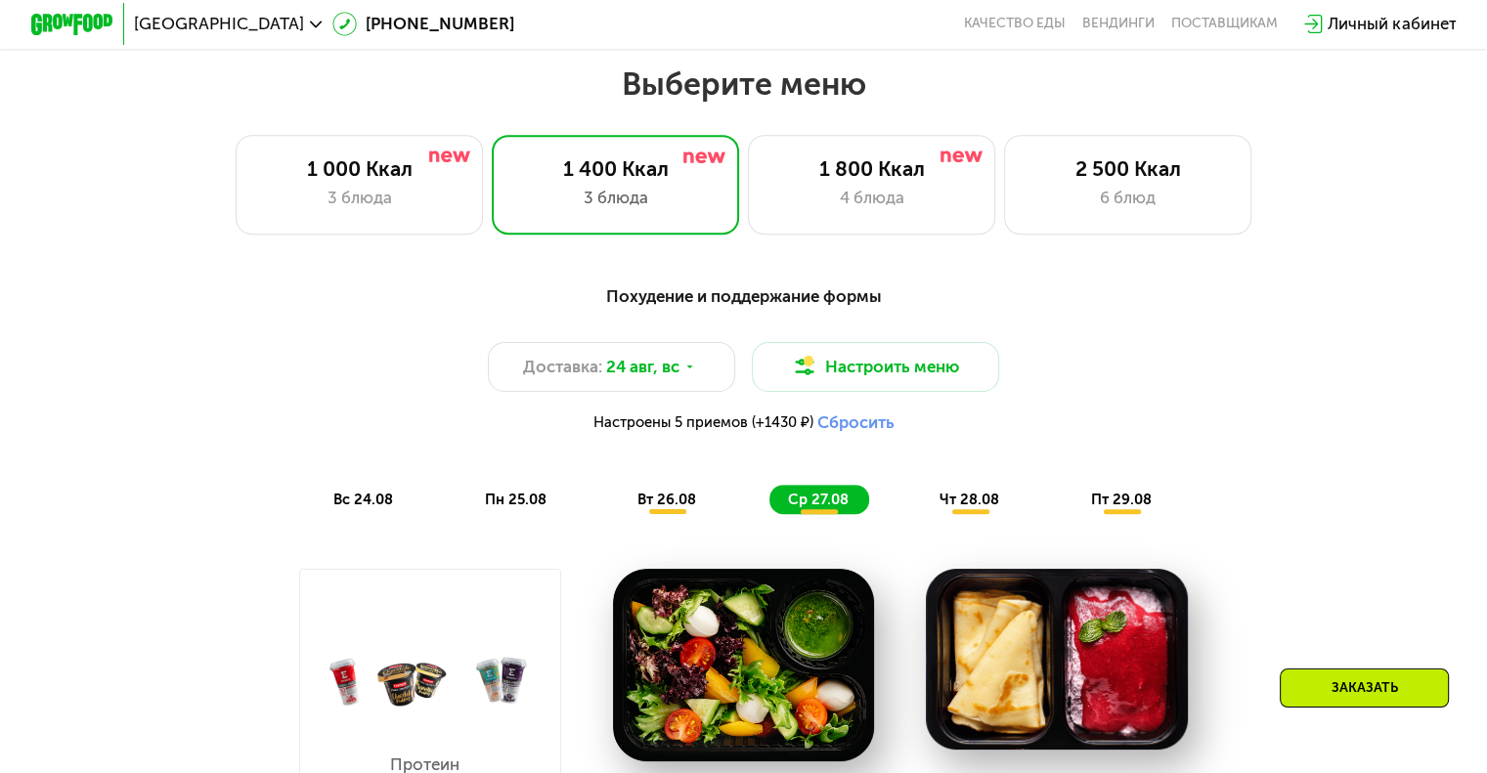
click at [865, 141] on div "Выберите меню 1 000 Ккал 3 блюда 1 400 Ккал 3 блюда 1 800 Ккал 4 блюда 2 500 Кк…" at bounding box center [743, 149] width 1487 height 169
click at [856, 180] on div "1 800 Ккал" at bounding box center [871, 168] width 204 height 24
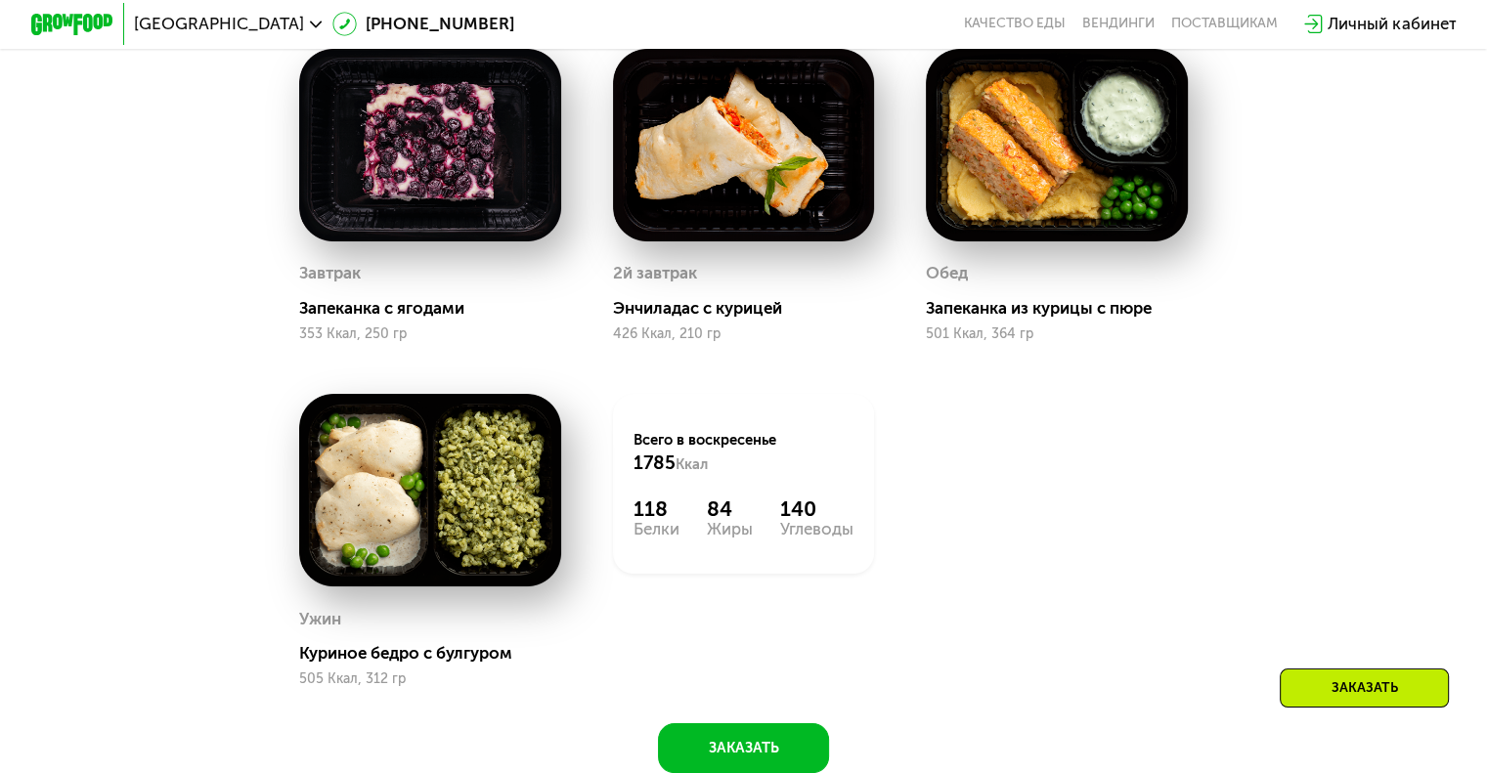
scroll to position [1052, 0]
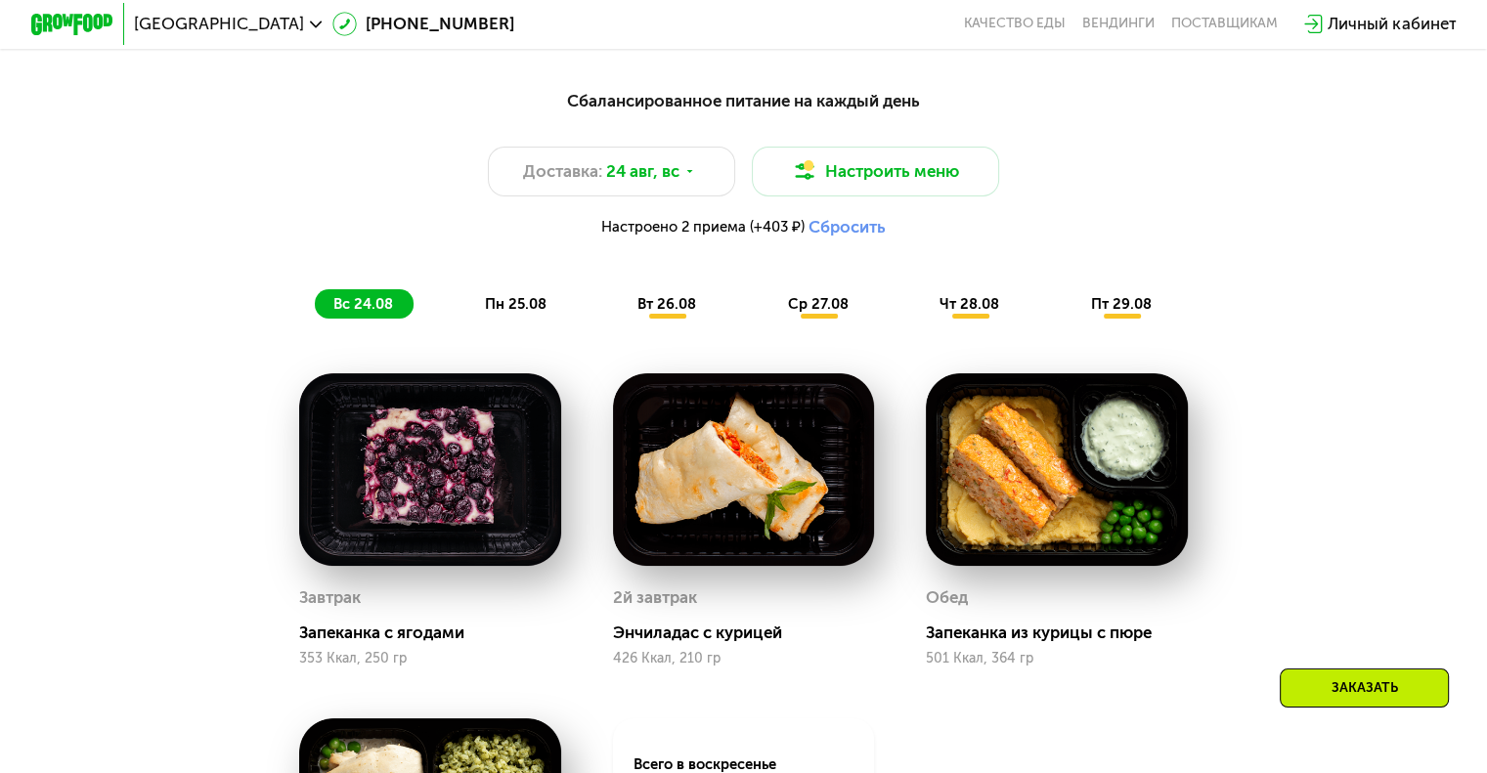
click at [516, 313] on span "пн 25.08" at bounding box center [516, 304] width 62 height 18
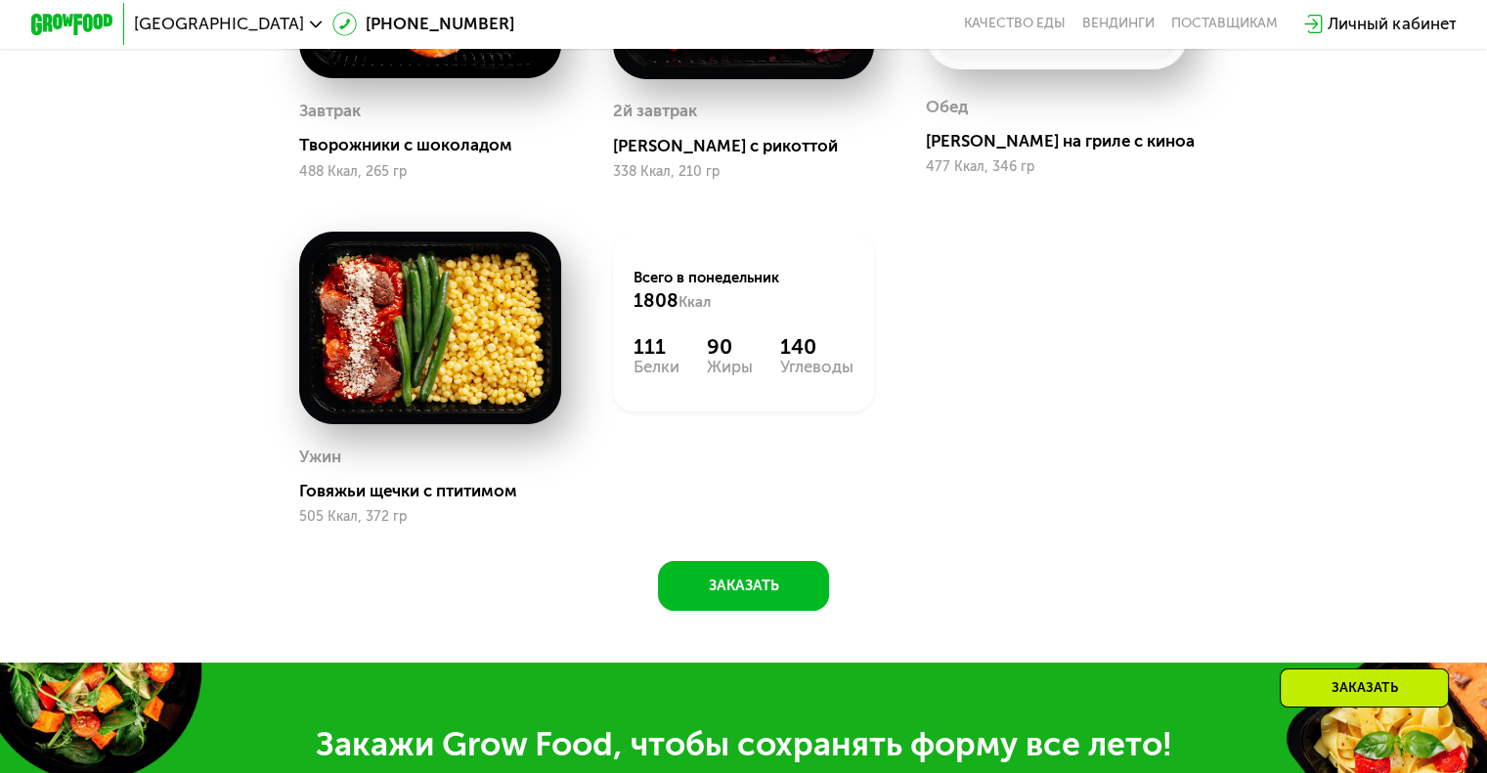
scroll to position [1540, 0]
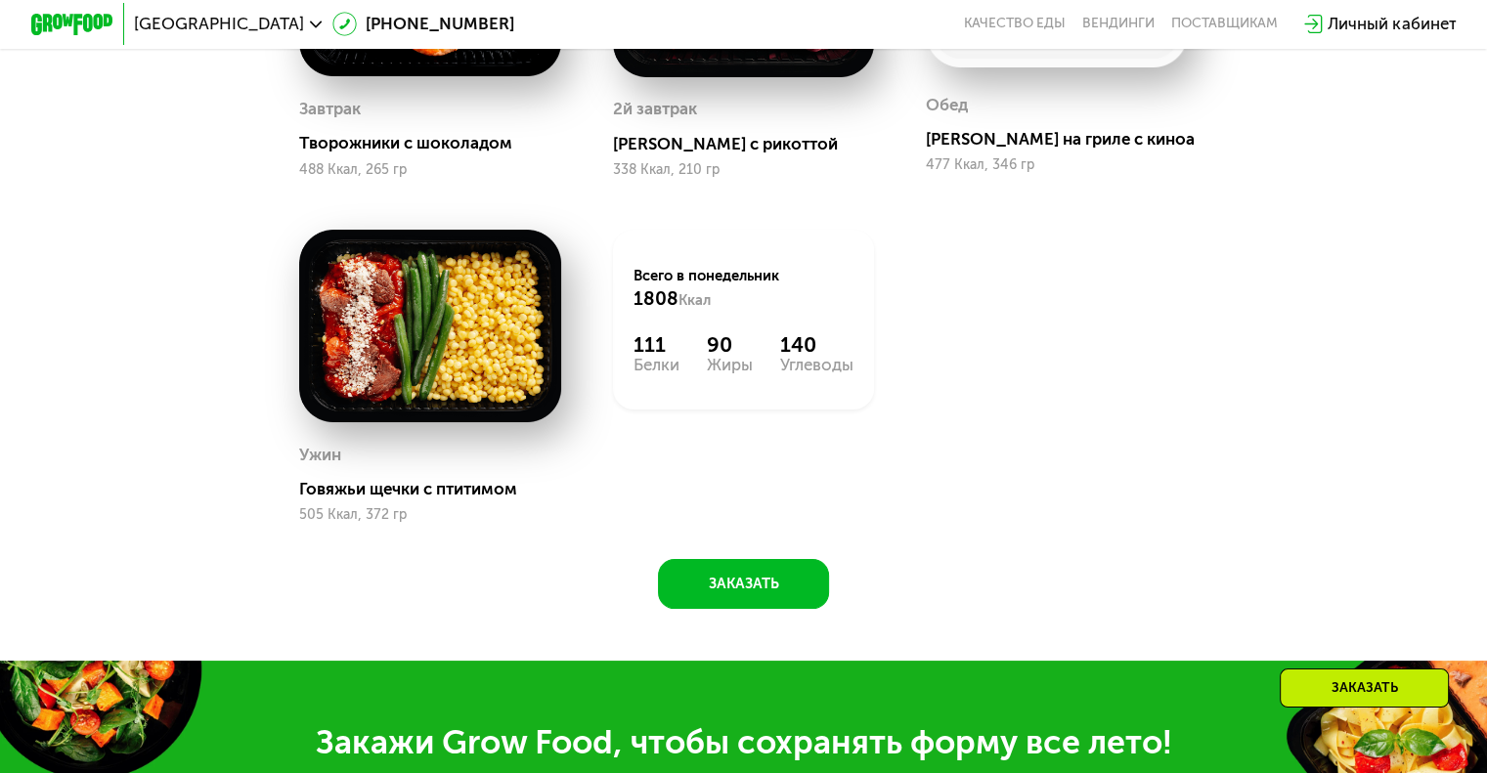
click at [426, 364] on img at bounding box center [430, 326] width 262 height 193
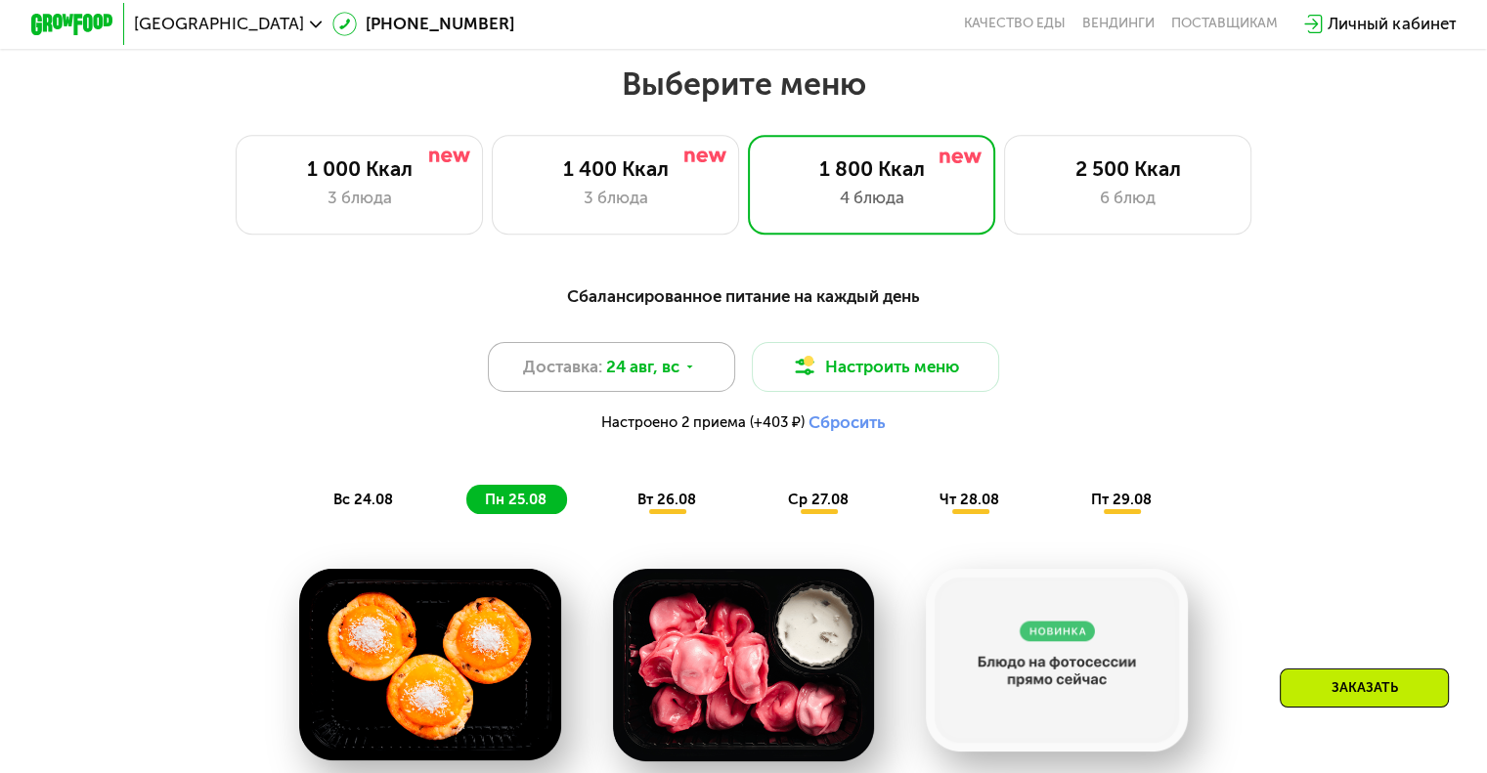
scroll to position [1052, 0]
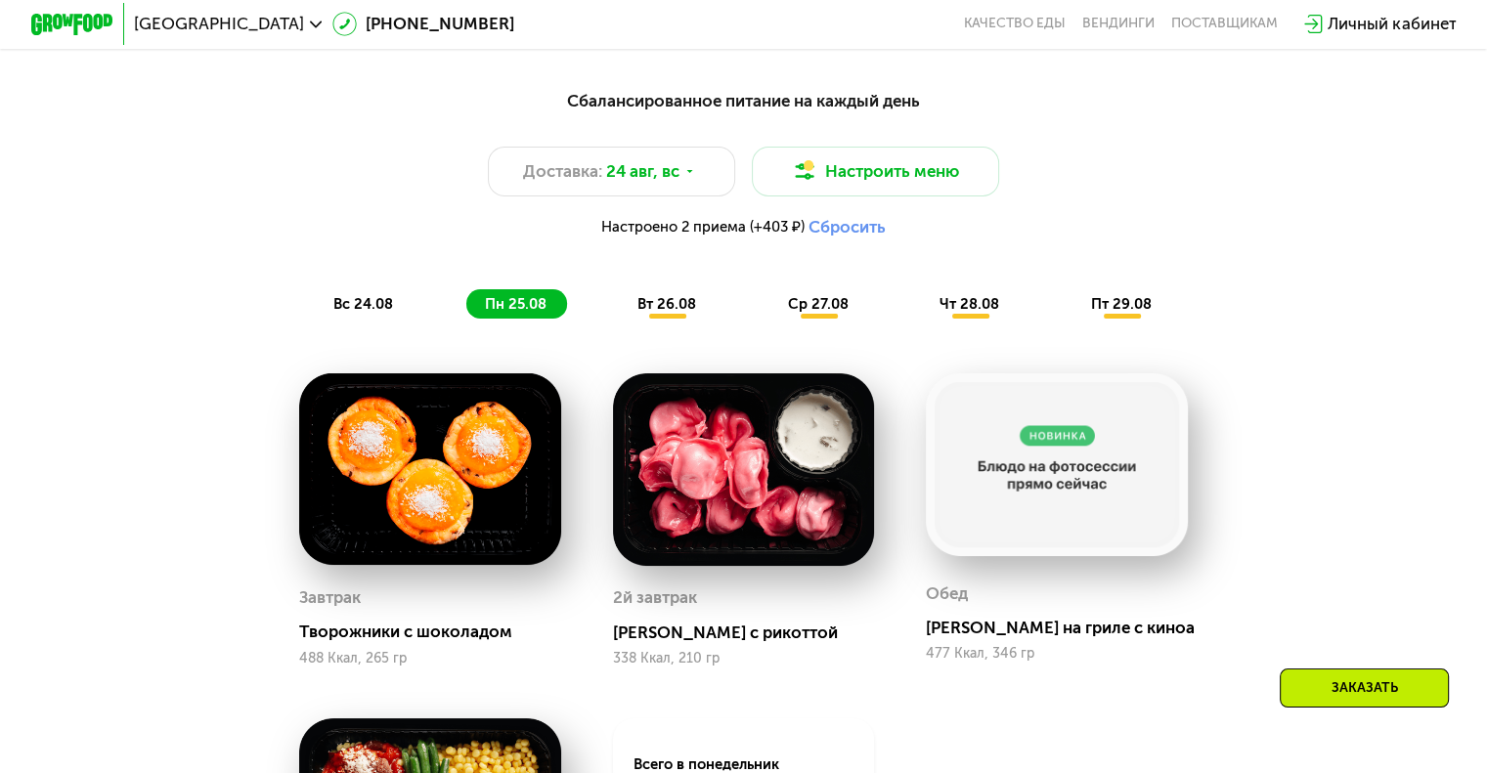
click at [845, 237] on button "Сбросить" at bounding box center [846, 227] width 77 height 21
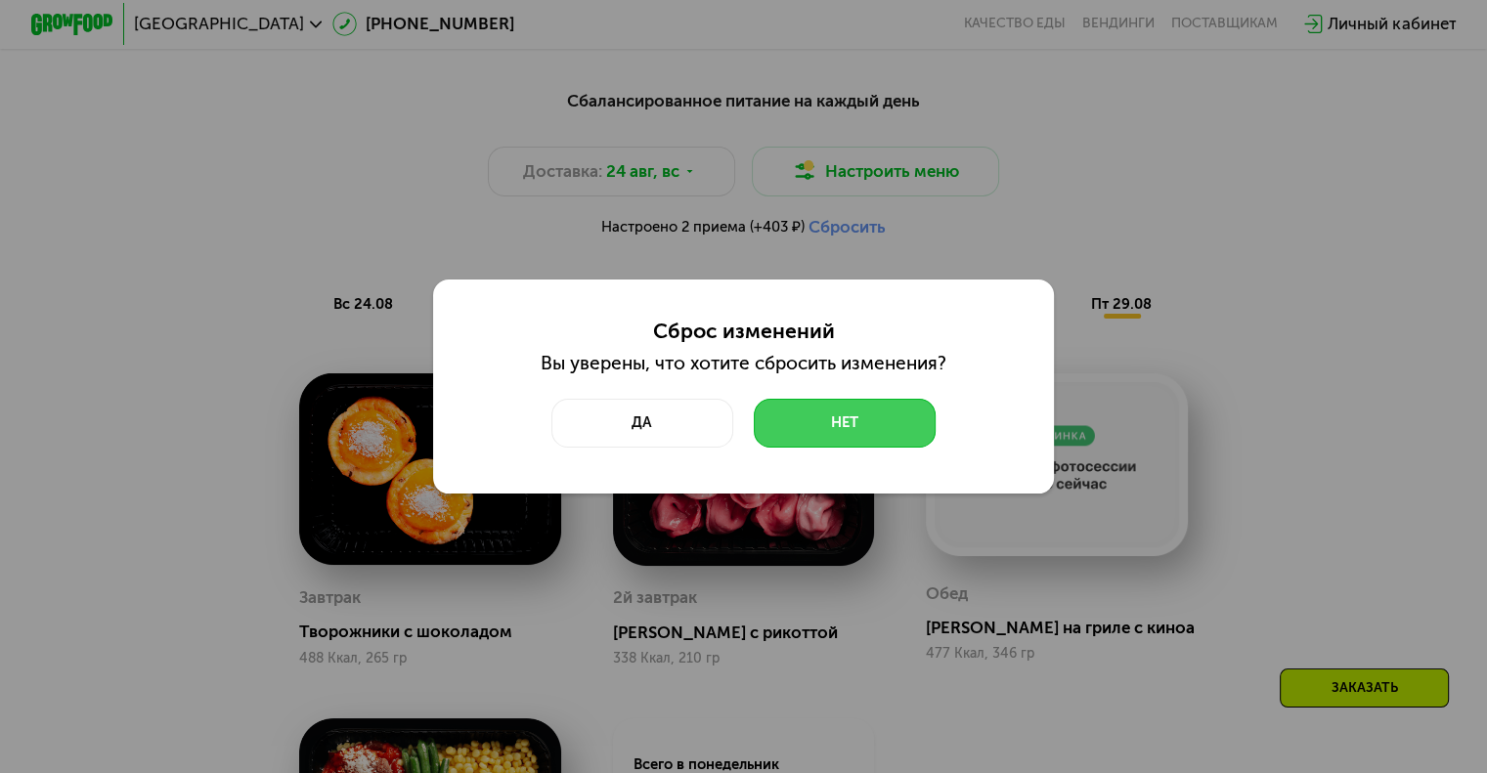
click at [854, 430] on button "Нет" at bounding box center [845, 424] width 182 height 50
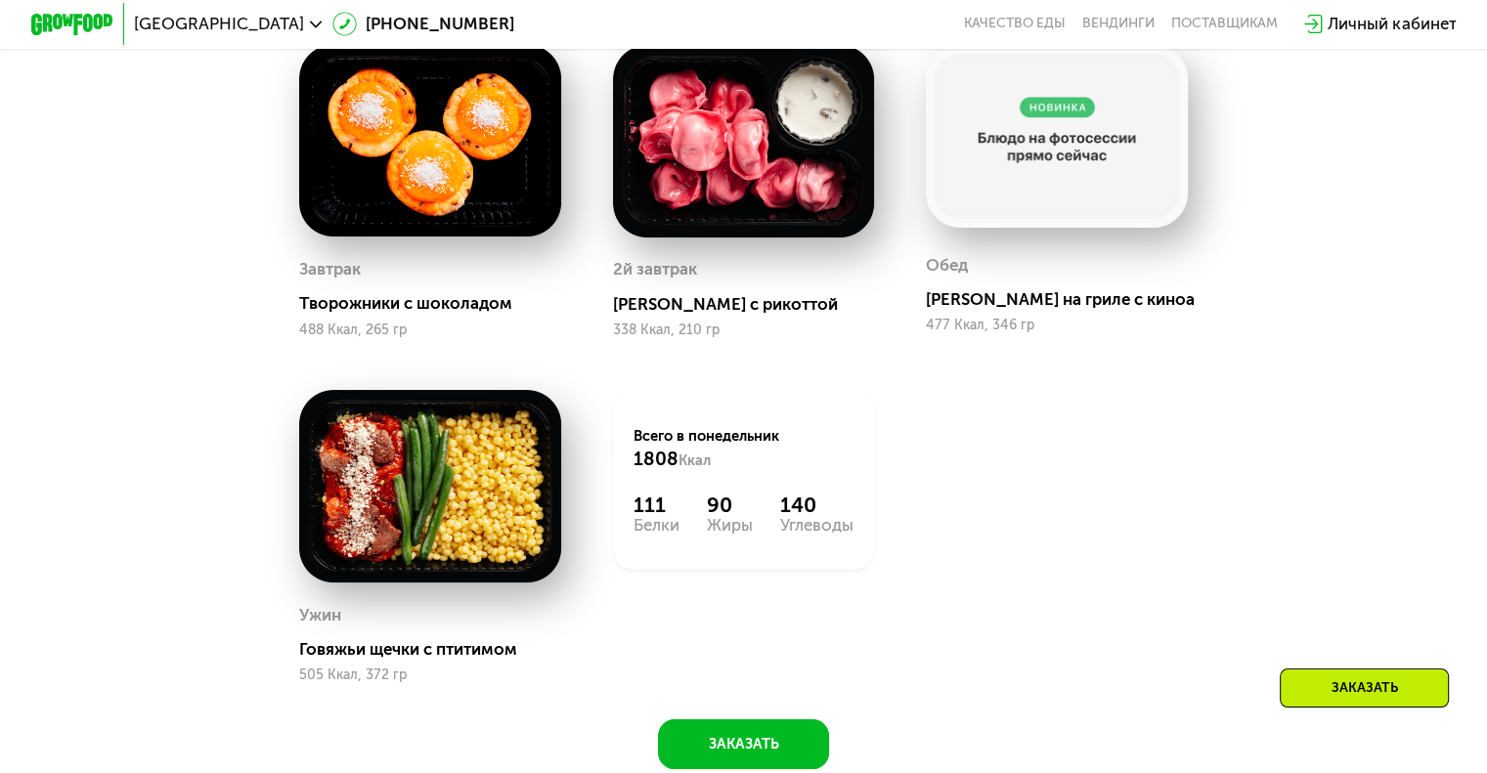
scroll to position [1149, 0]
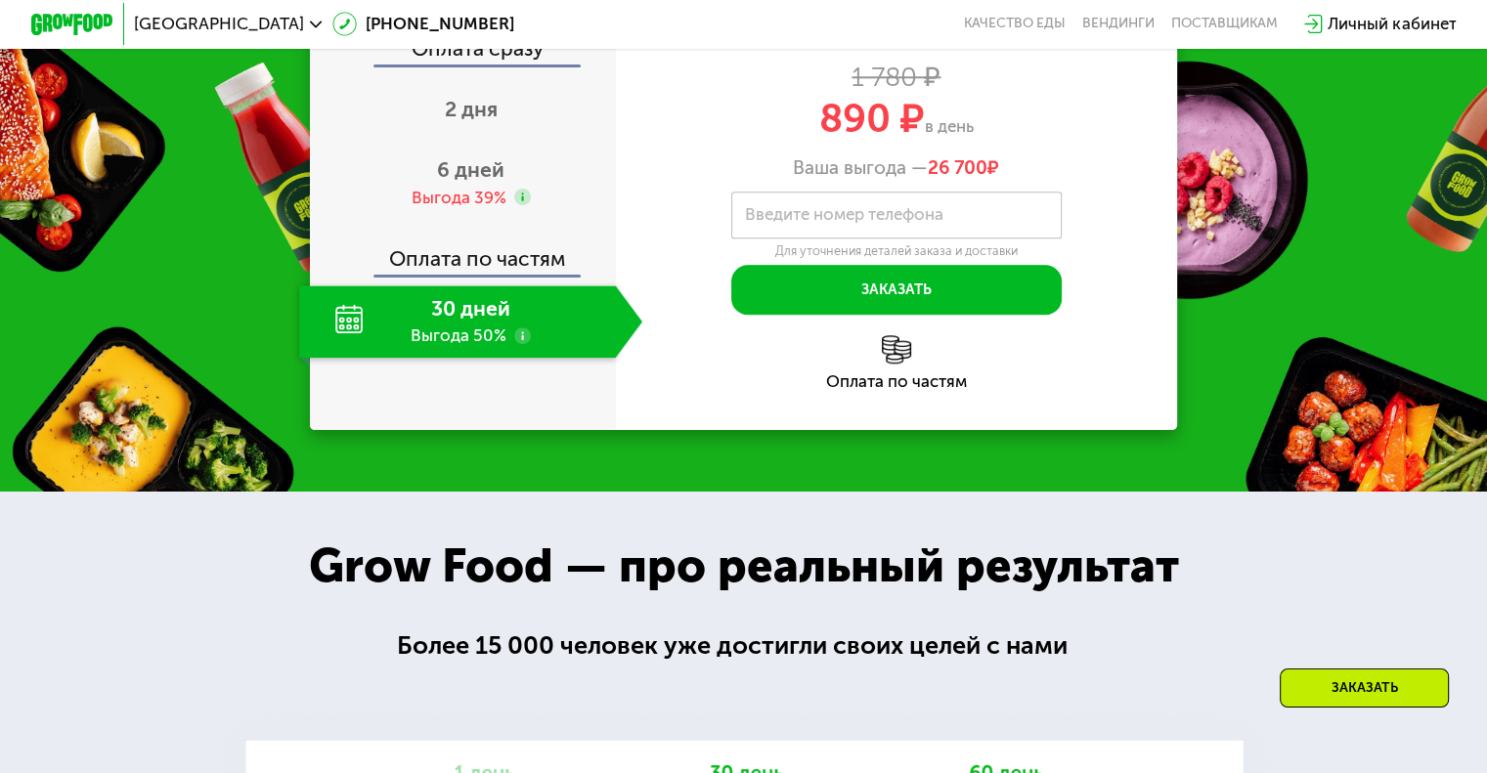
scroll to position [2005, 0]
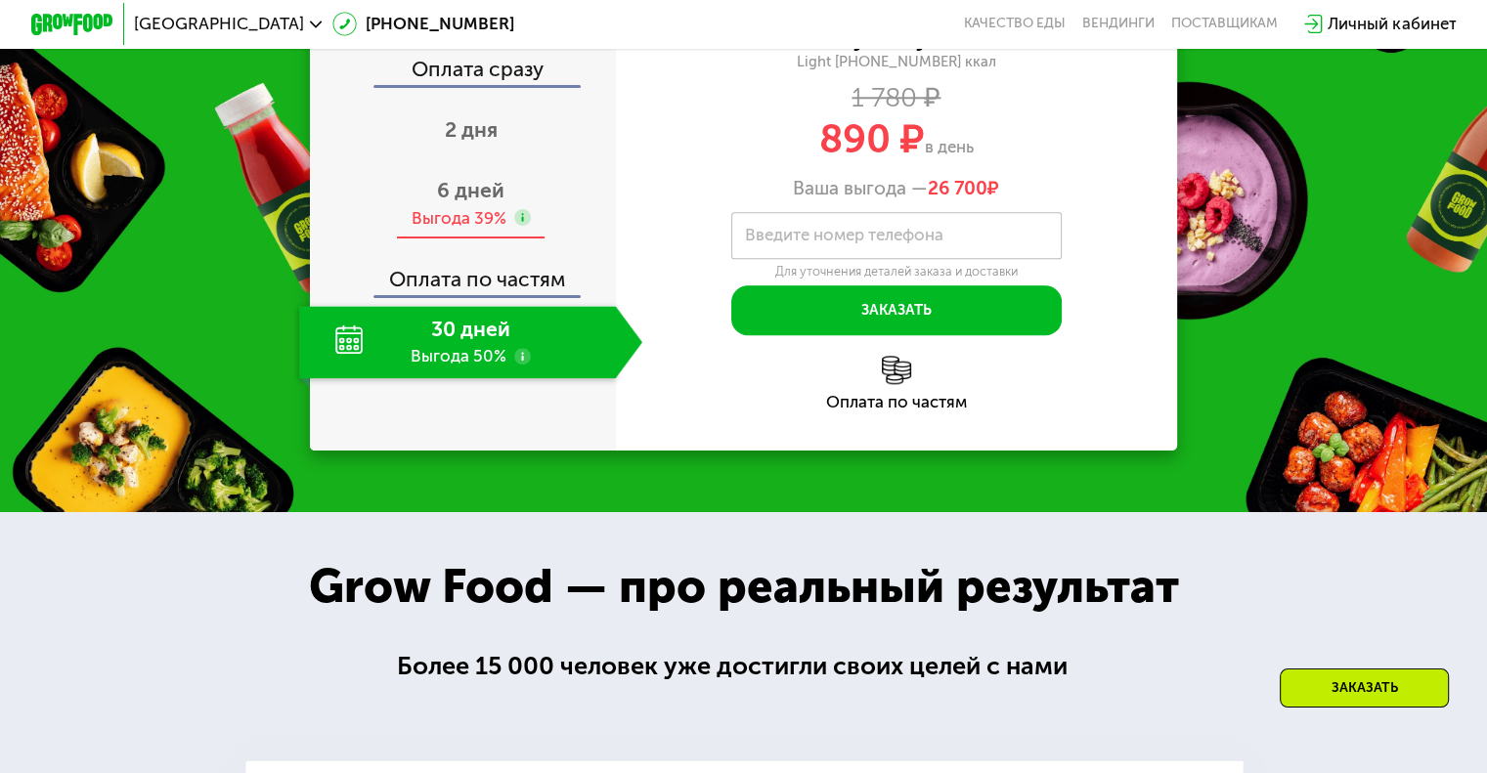
click at [484, 230] on div "Выгода 39%" at bounding box center [457, 218] width 95 height 22
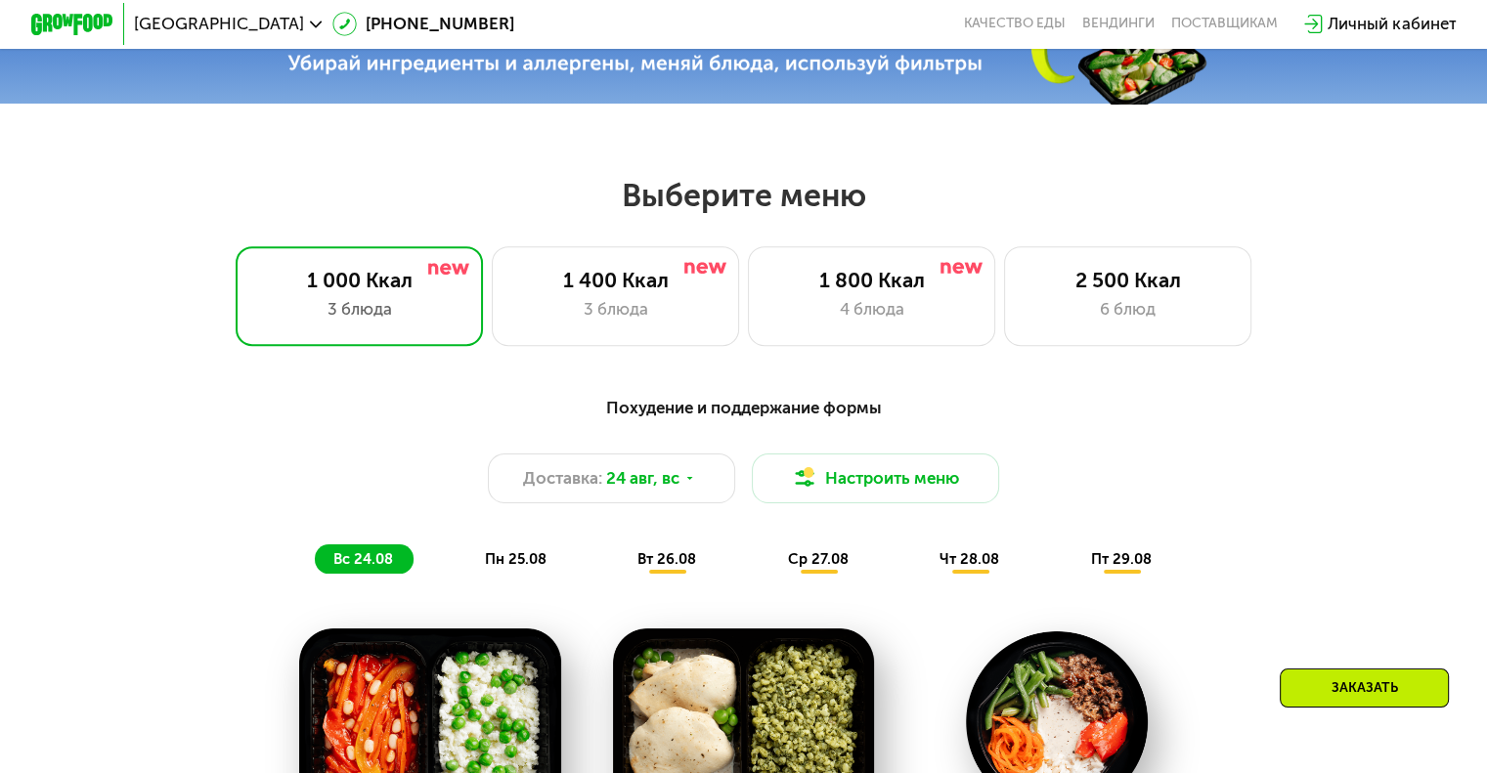
scroll to position [734, 0]
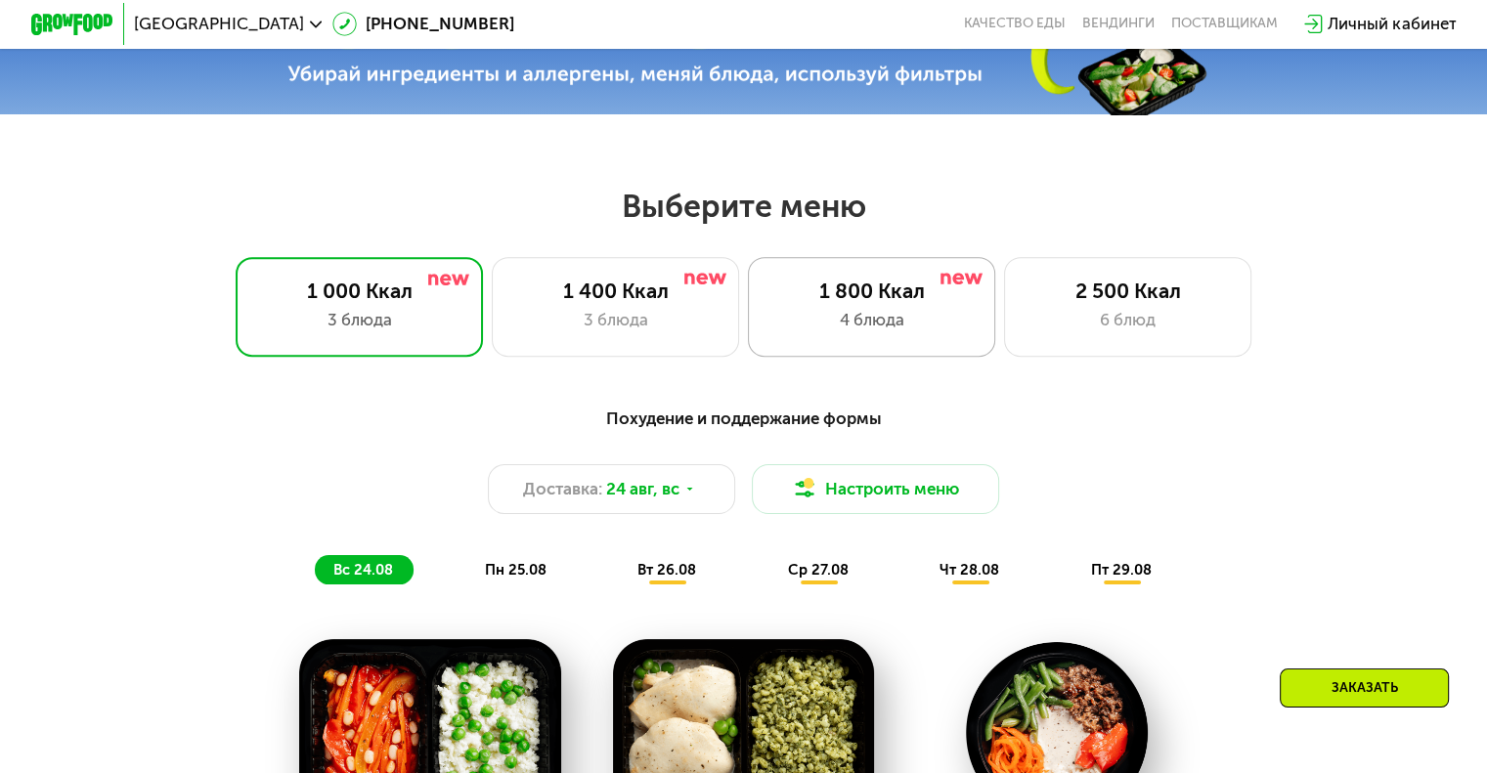
click at [835, 327] on div "4 блюда" at bounding box center [871, 320] width 204 height 24
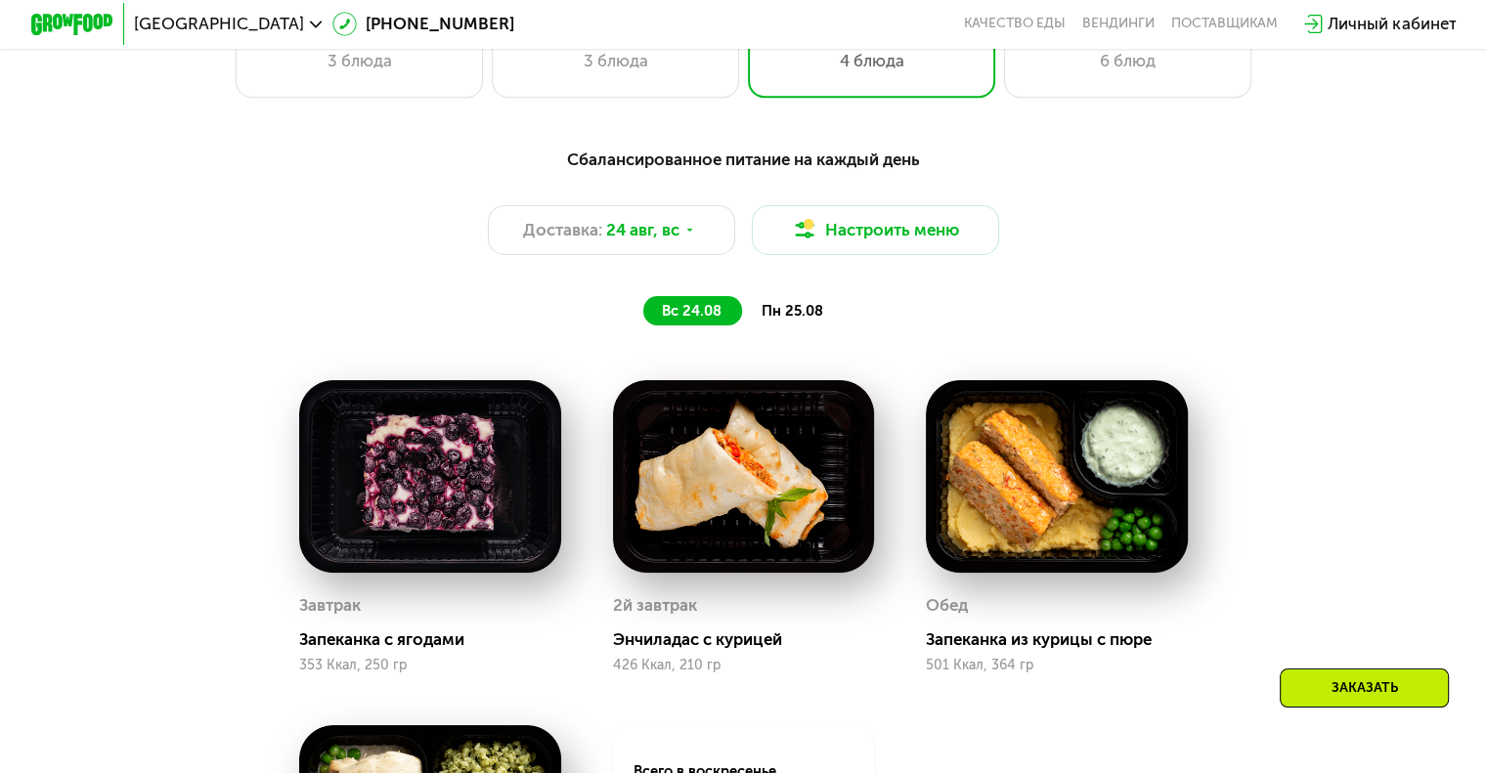
scroll to position [1027, 0]
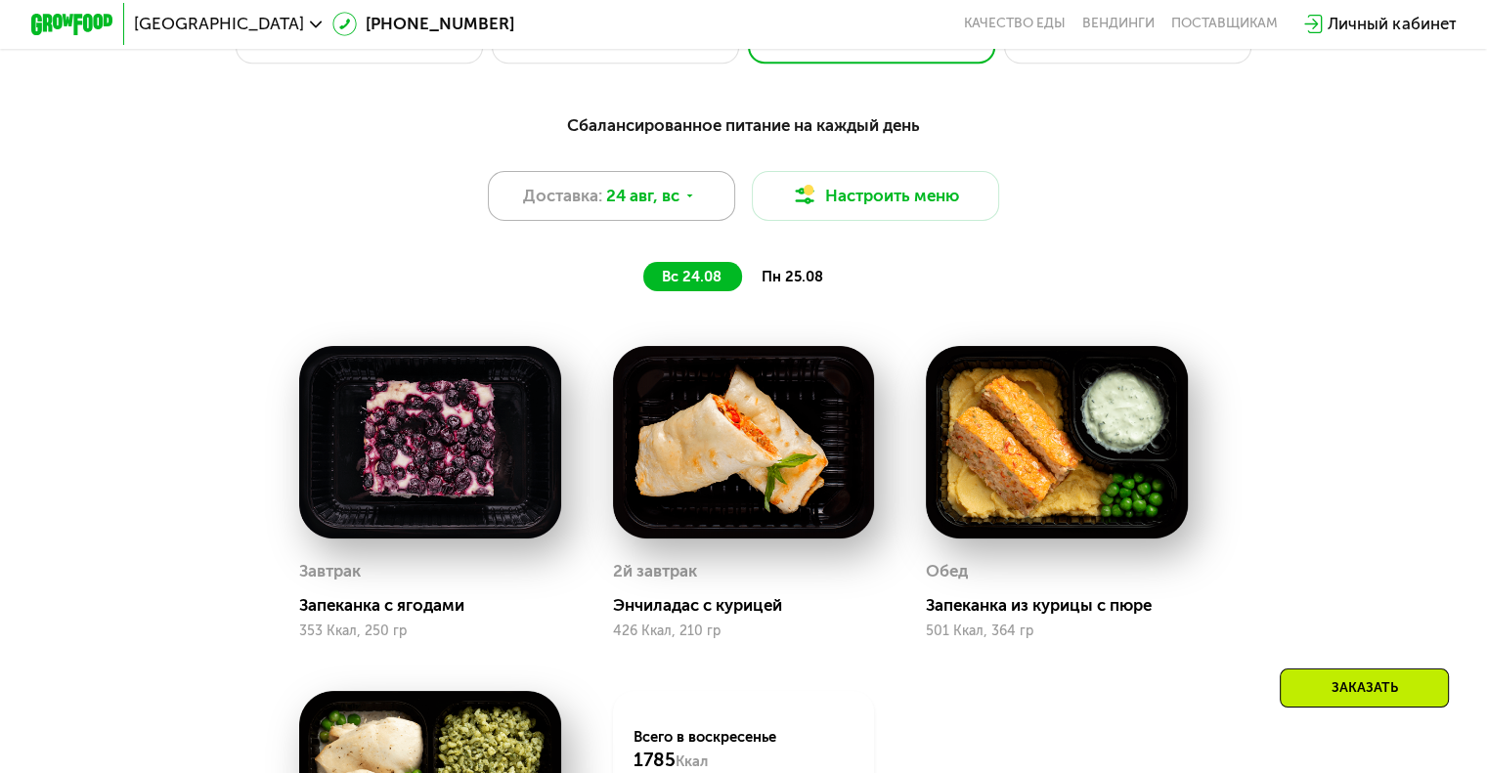
click at [695, 216] on div "Доставка: [DATE]" at bounding box center [612, 196] width 248 height 50
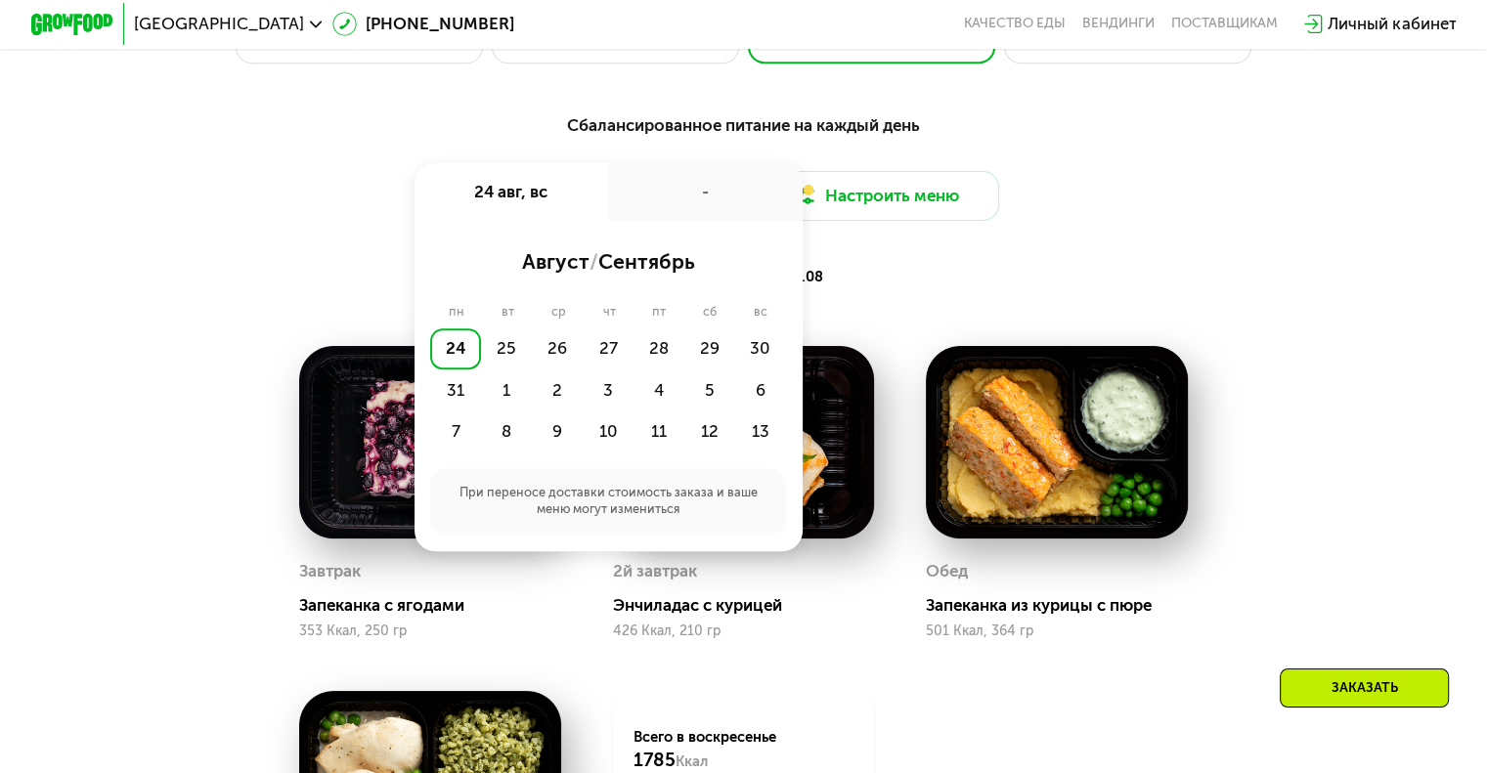
click at [701, 194] on div "-" at bounding box center [705, 192] width 194 height 58
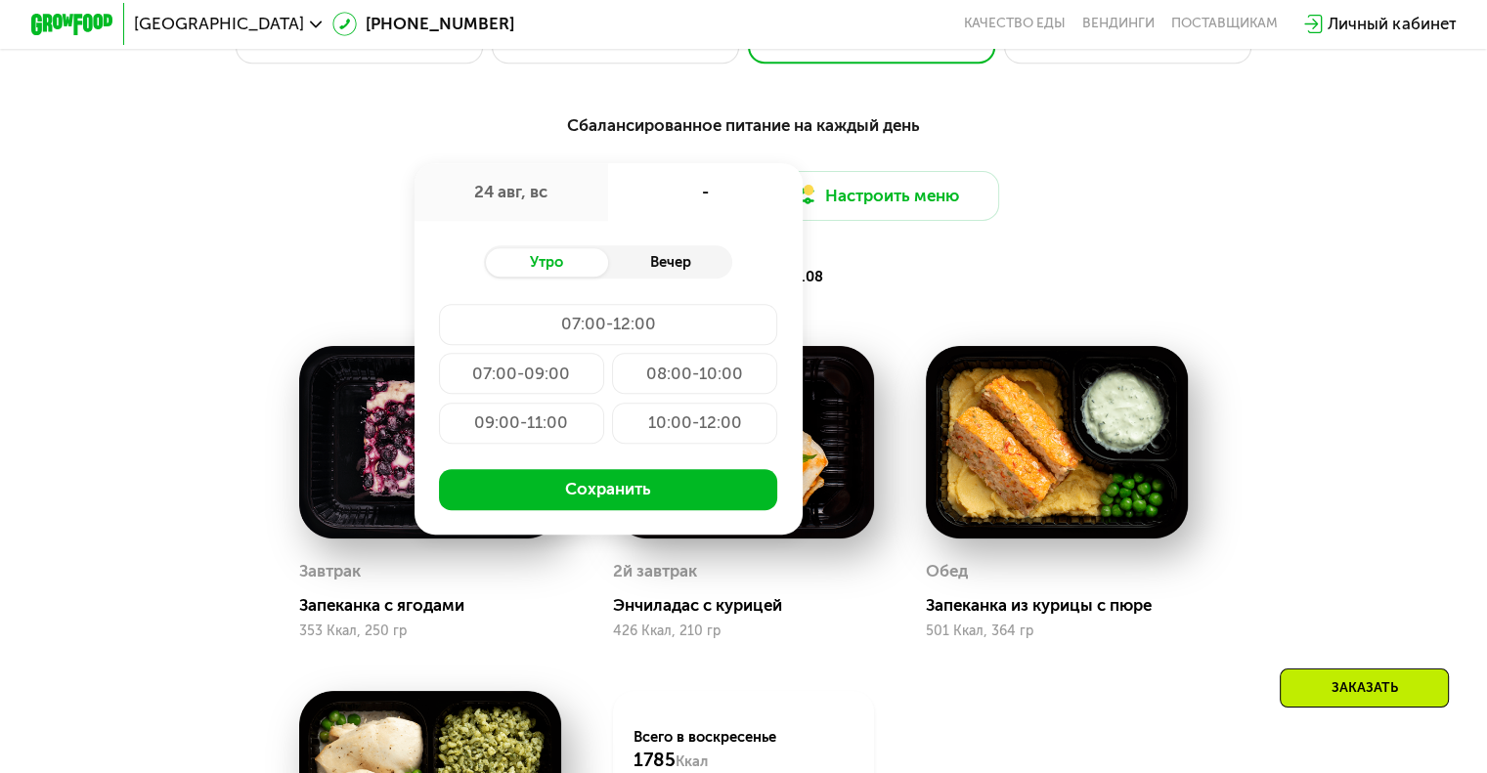
click at [674, 274] on div "Вечер" at bounding box center [670, 262] width 124 height 29
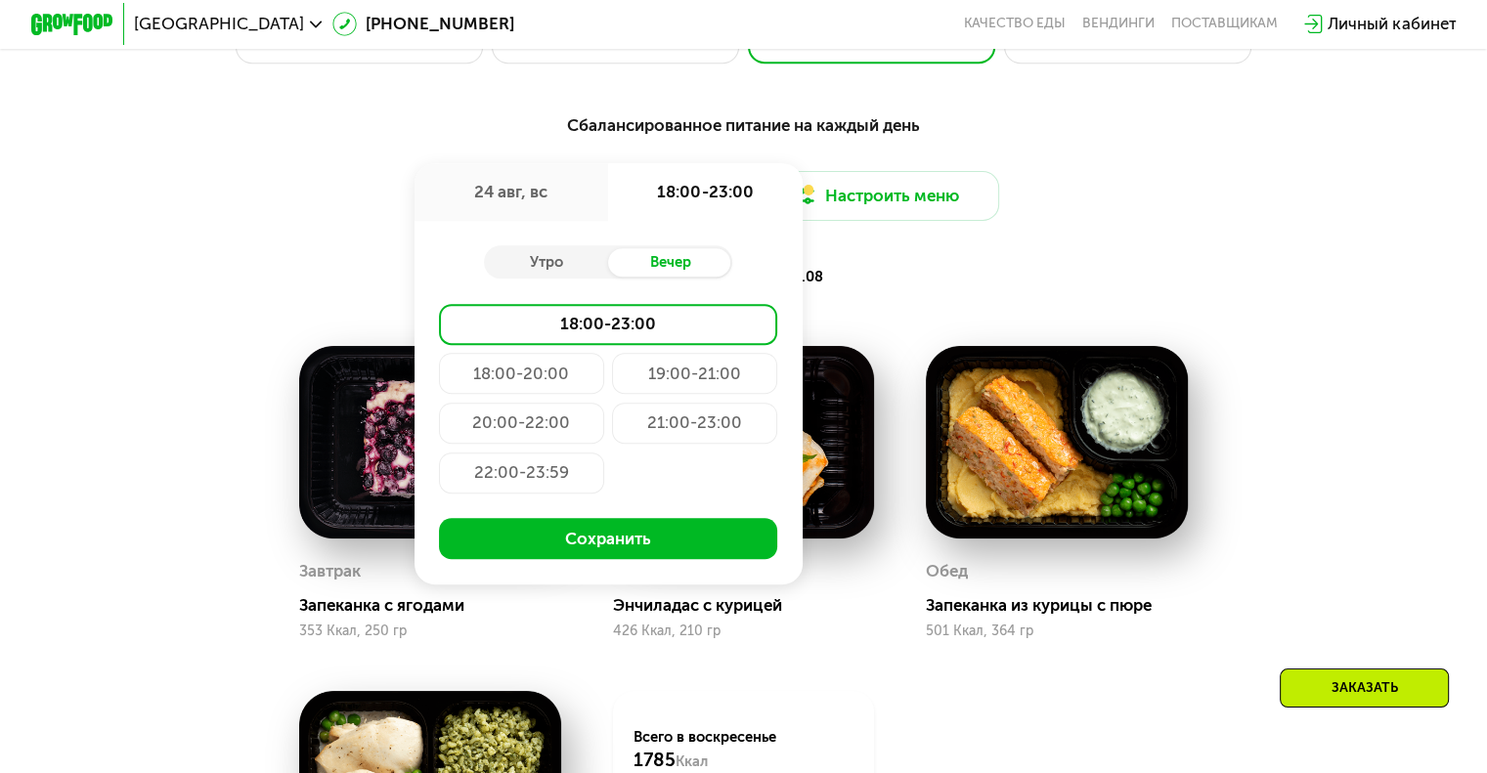
click at [504, 494] on div "22:00-23:59" at bounding box center [521, 473] width 165 height 41
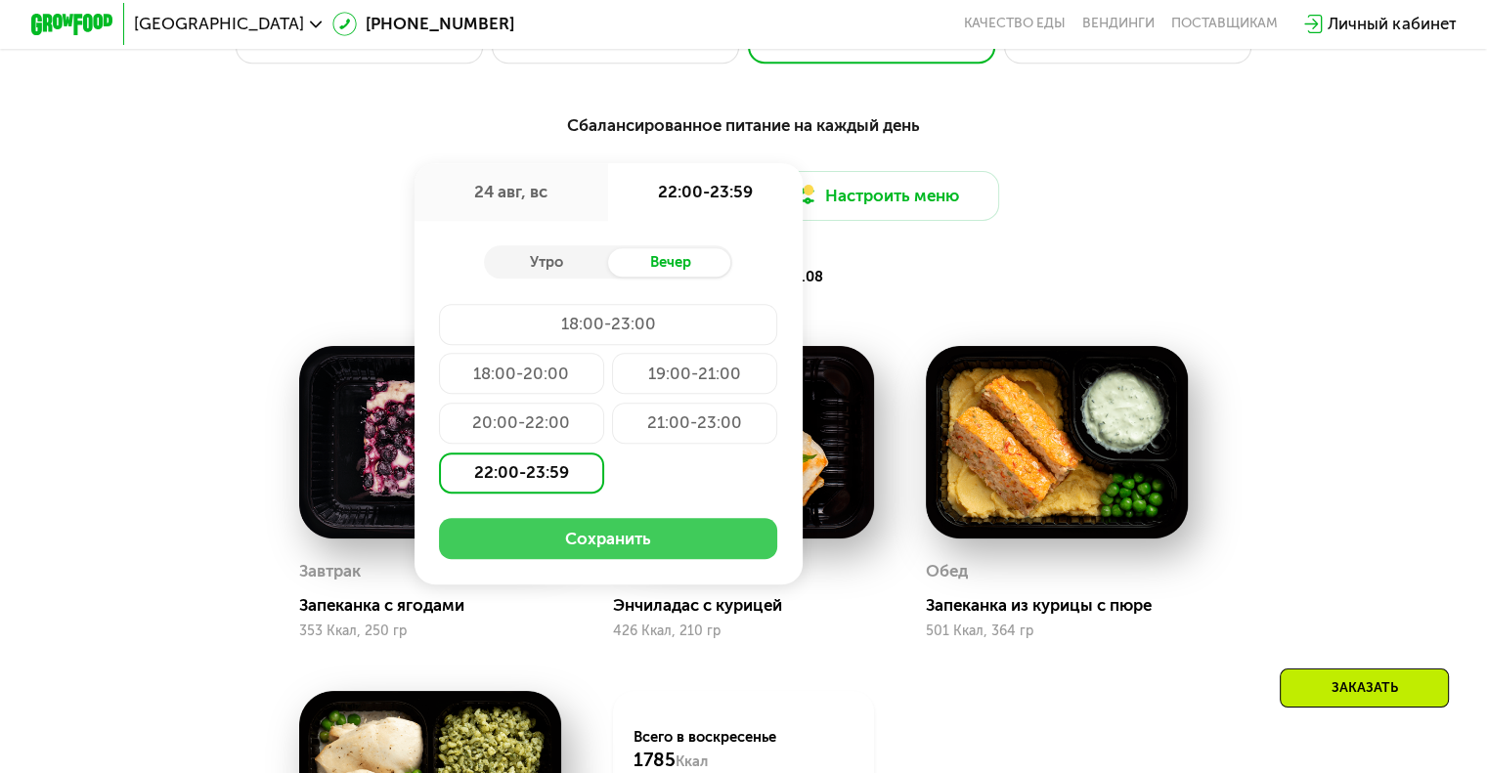
click at [645, 554] on button "Сохранить" at bounding box center [608, 538] width 338 height 41
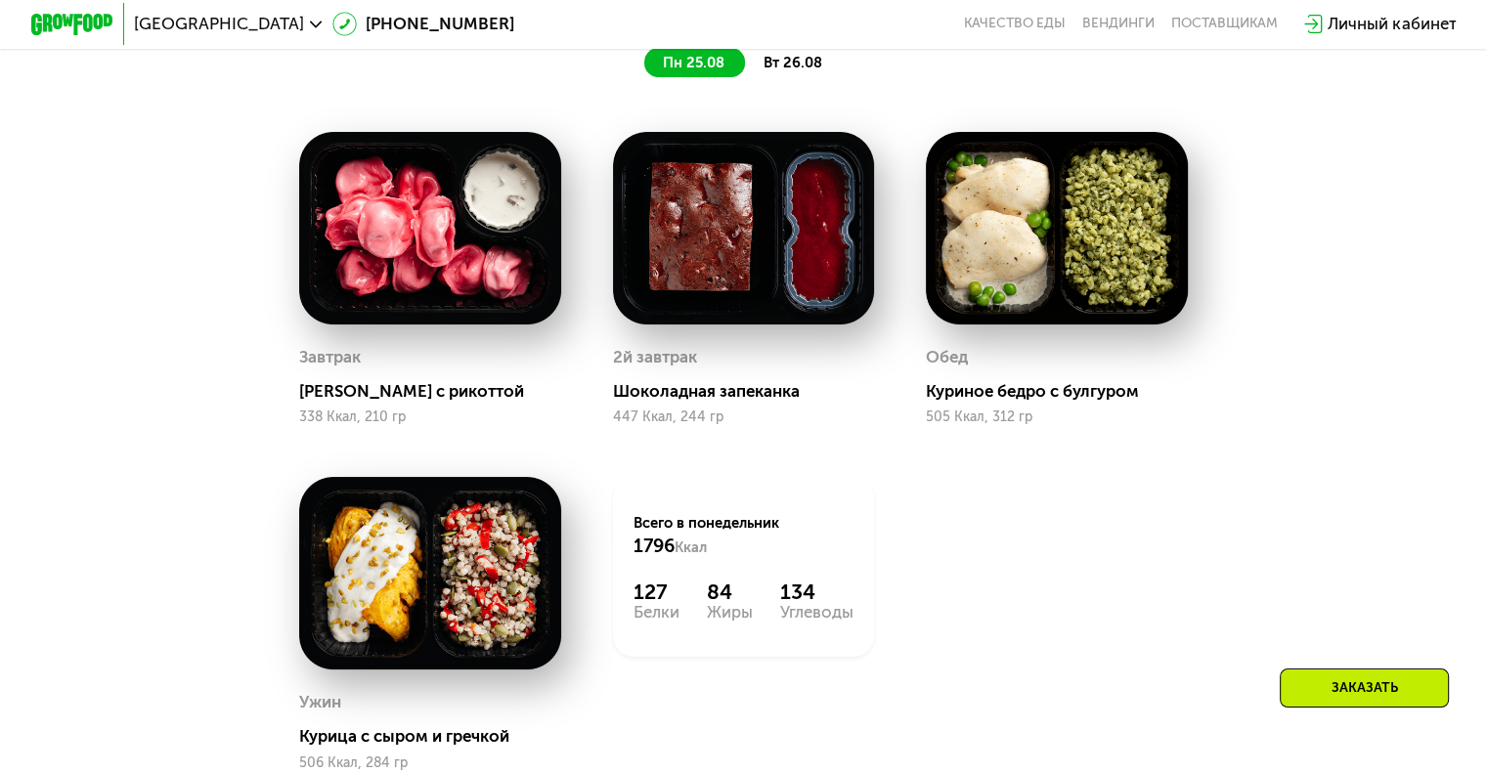
scroll to position [1125, 0]
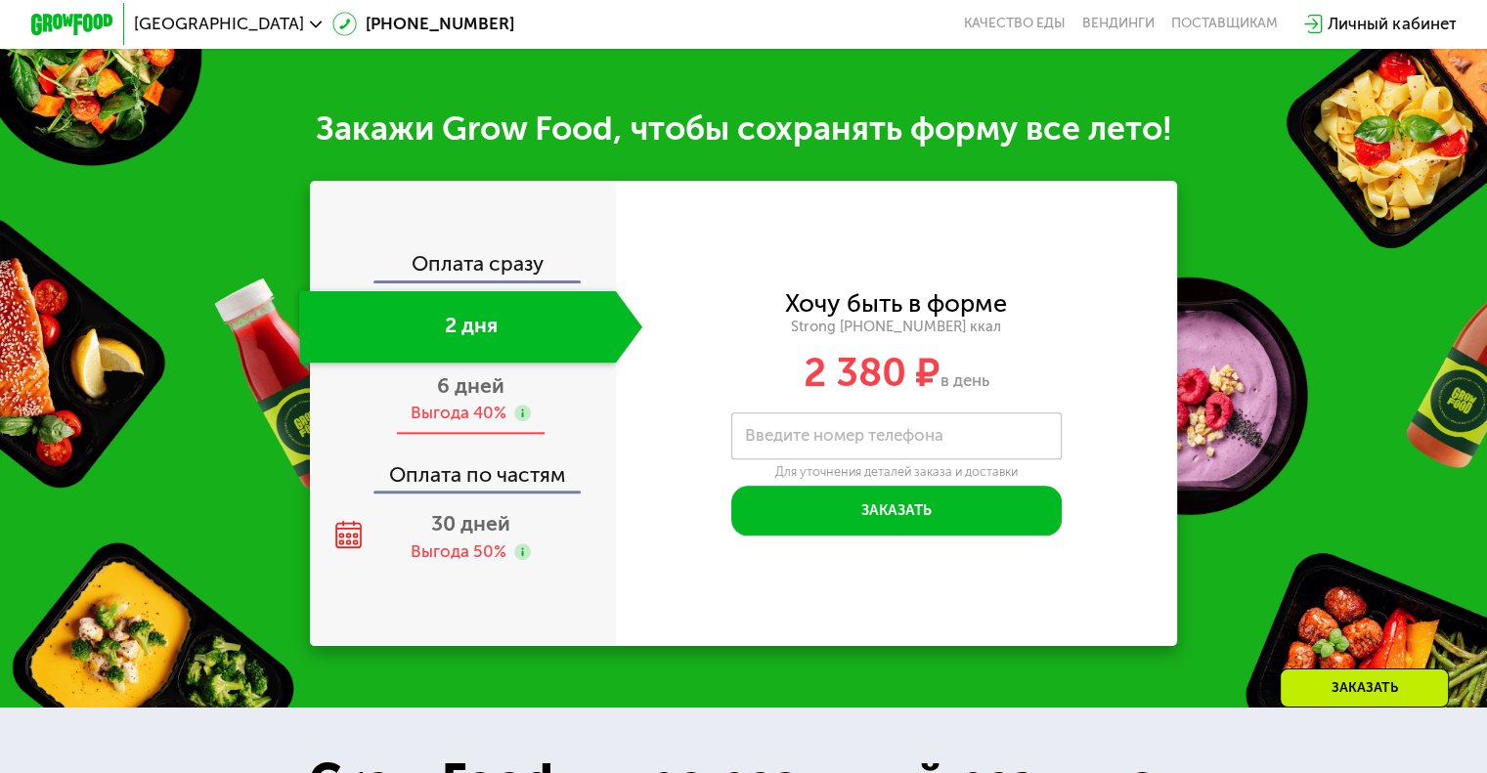
click at [465, 424] on div "Выгода 40%" at bounding box center [458, 413] width 96 height 22
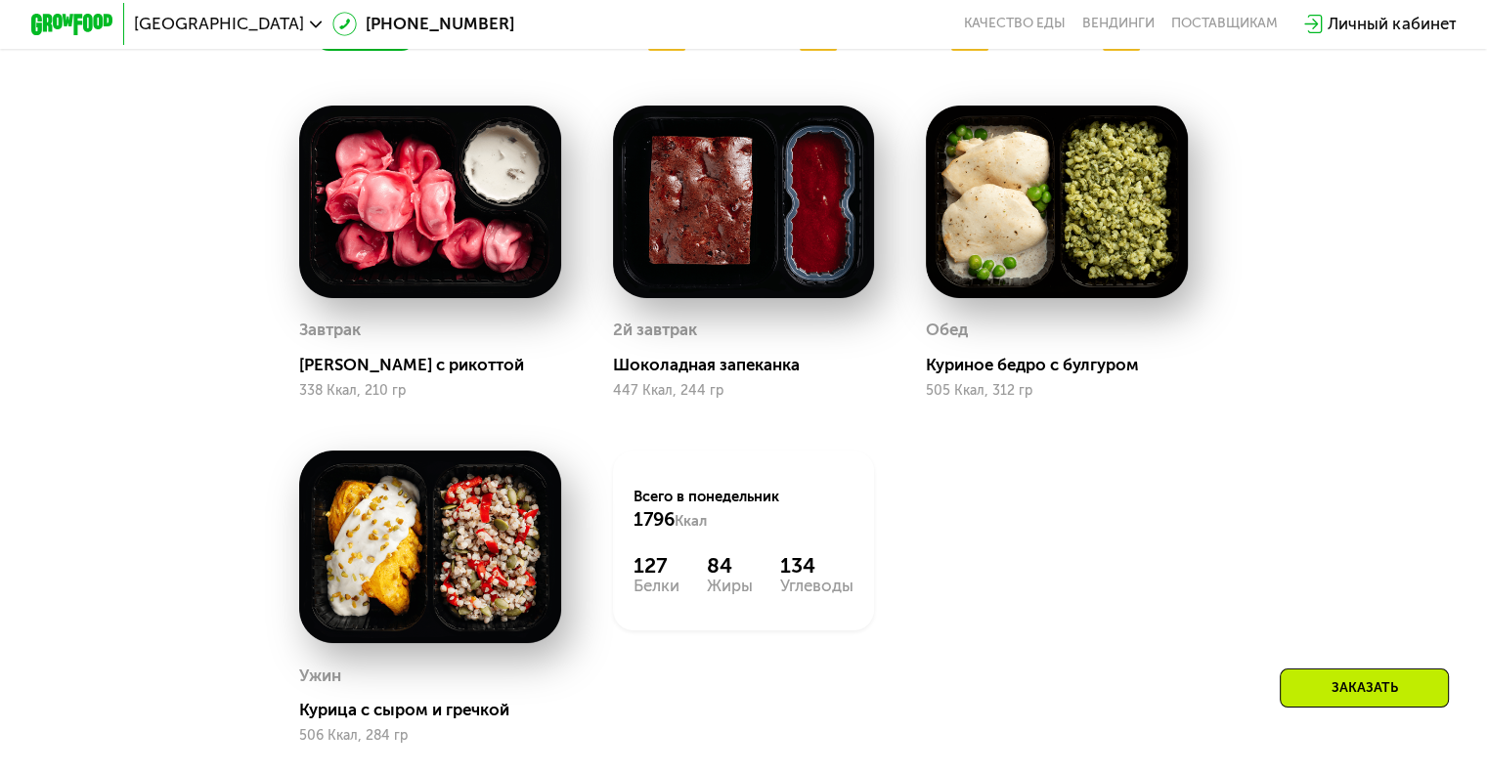
scroll to position [1222, 0]
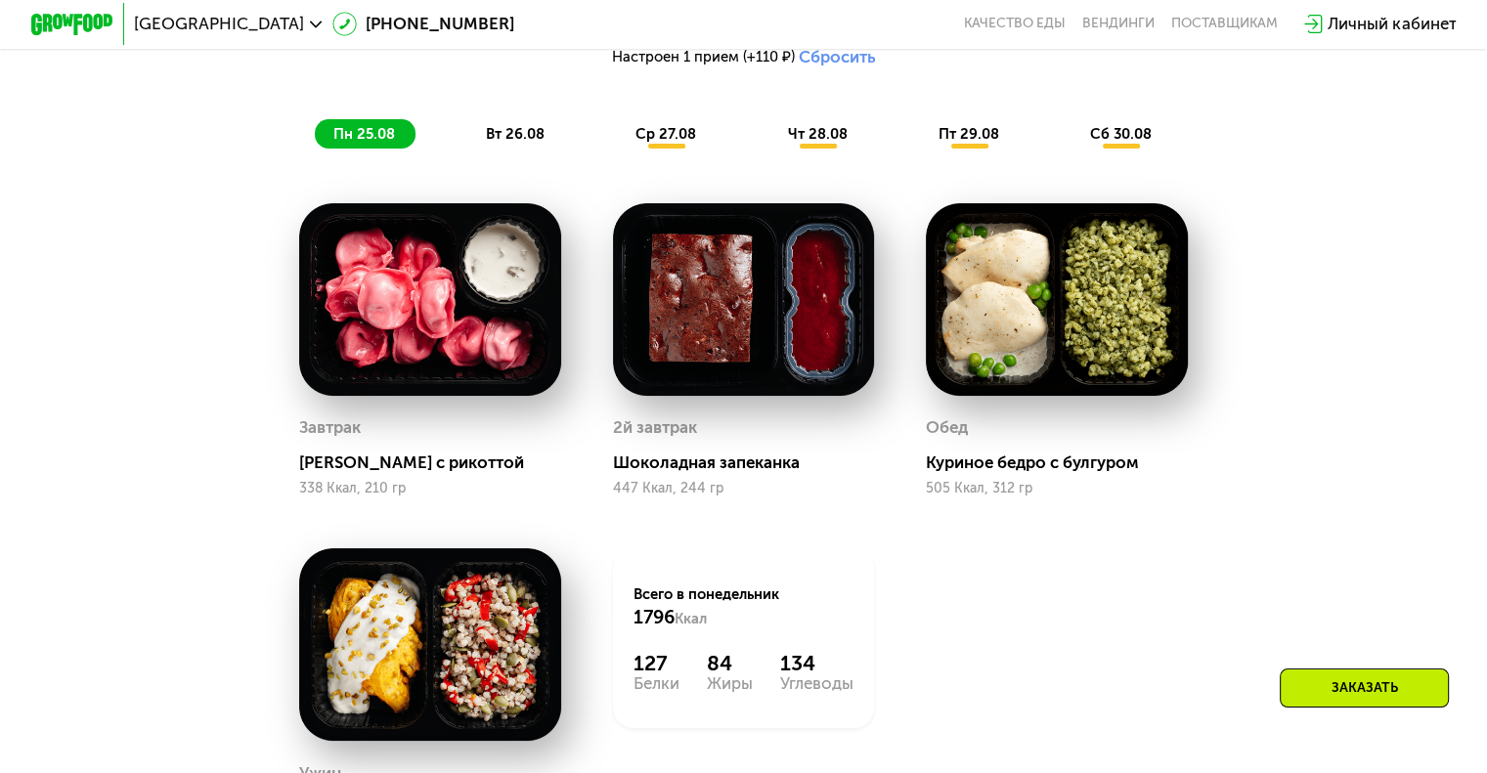
click at [520, 143] on span "вт 26.08" at bounding box center [515, 134] width 59 height 18
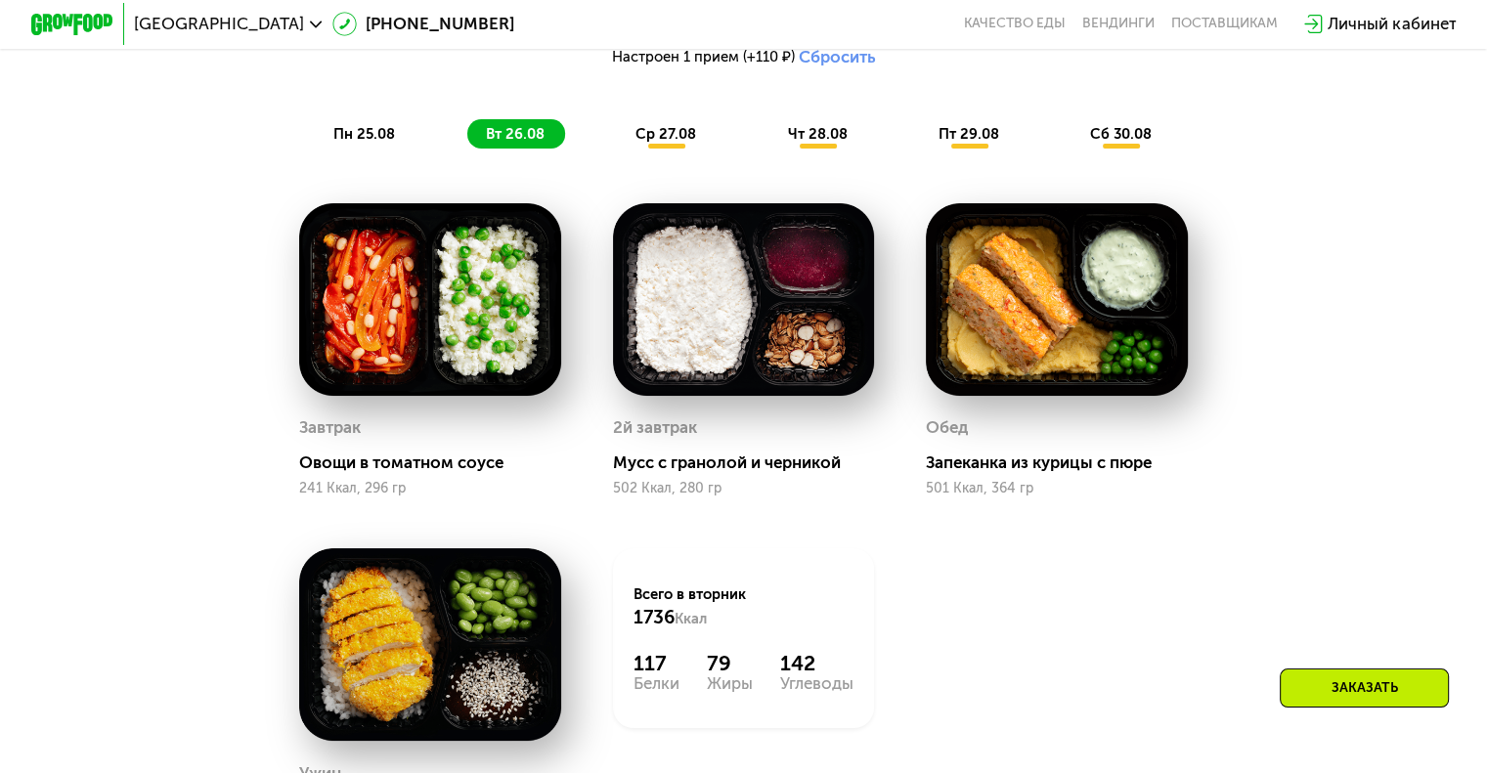
scroll to position [1124, 0]
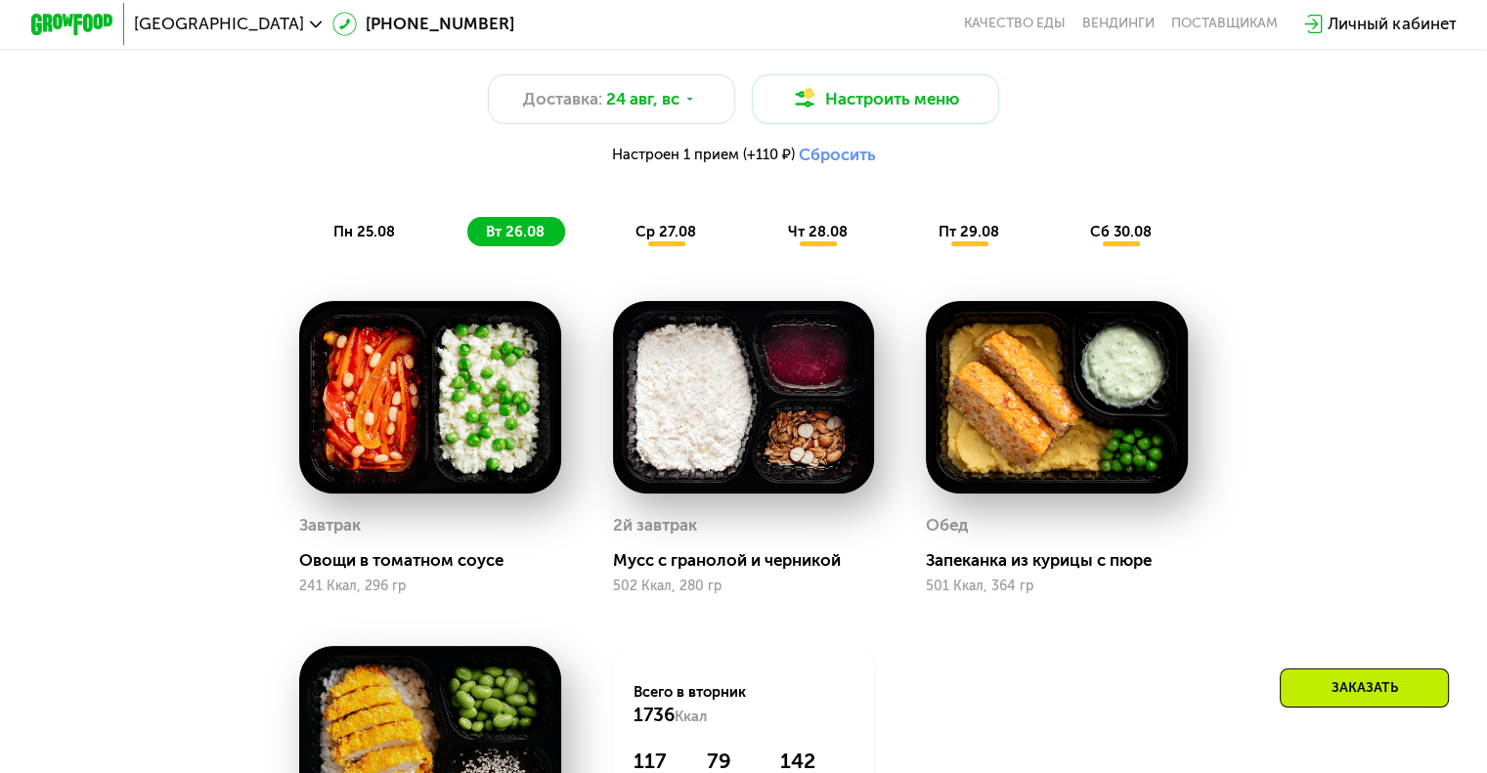
click at [663, 240] on span "ср 27.08" at bounding box center [665, 232] width 61 height 18
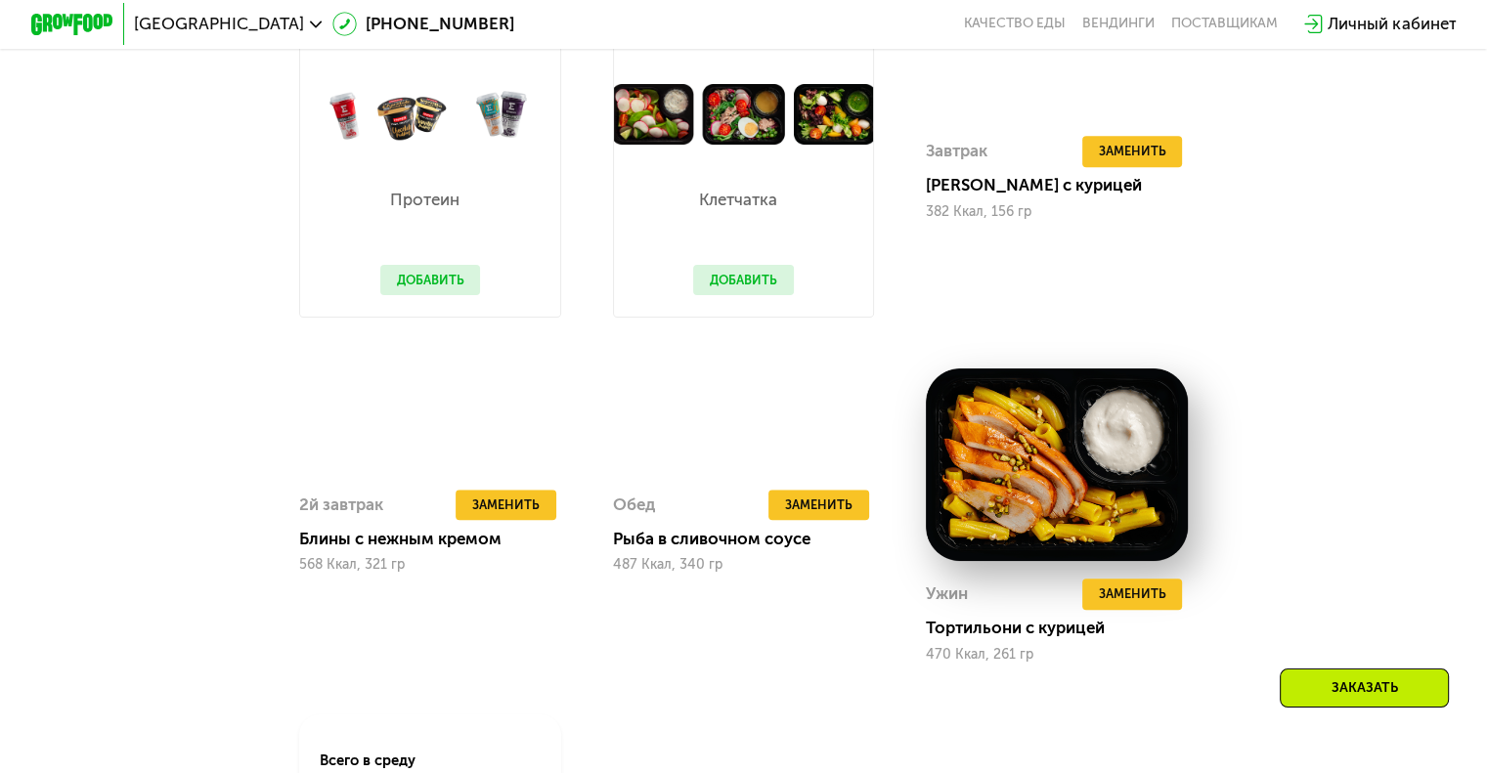
scroll to position [1319, 0]
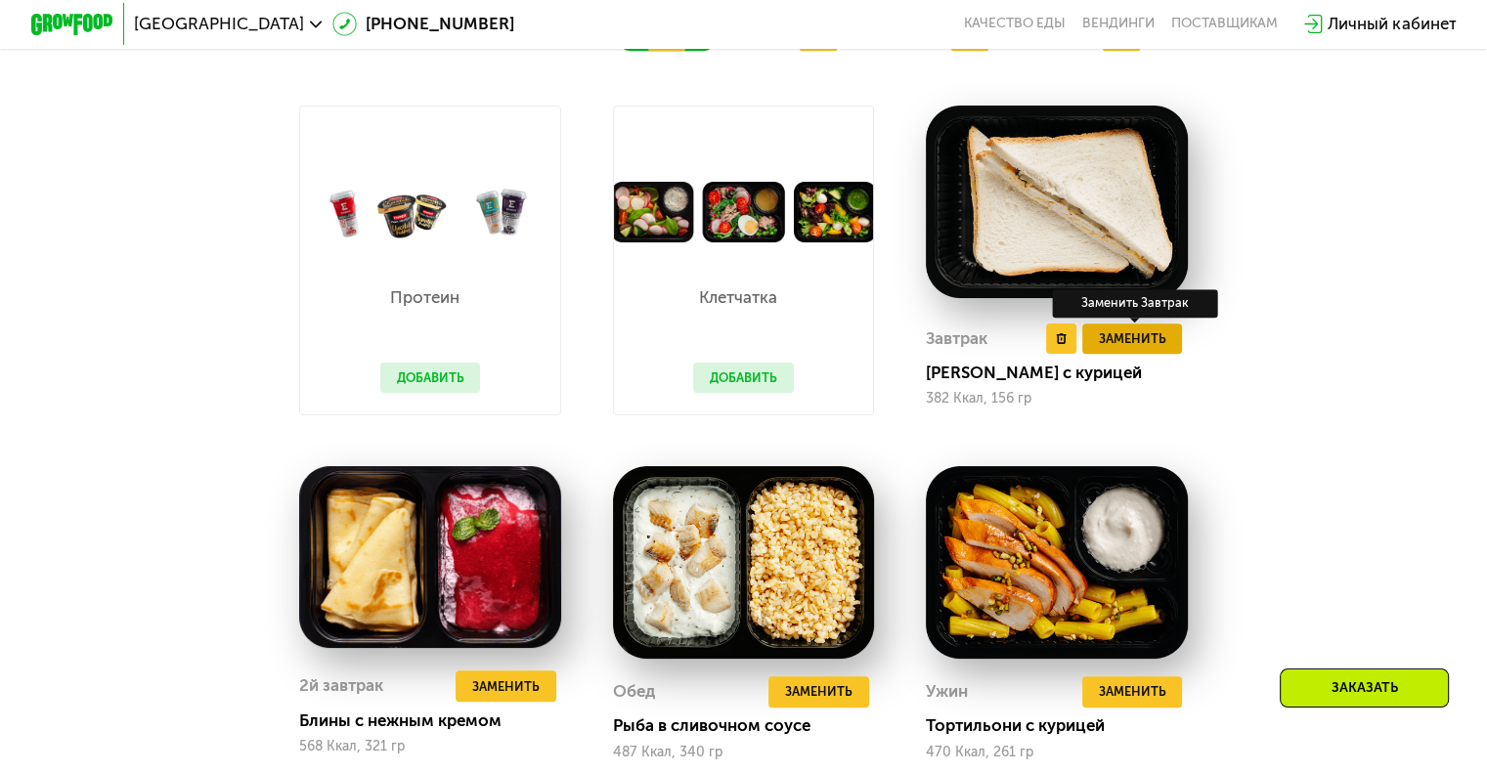
click at [1130, 349] on span "Заменить" at bounding box center [1131, 338] width 67 height 21
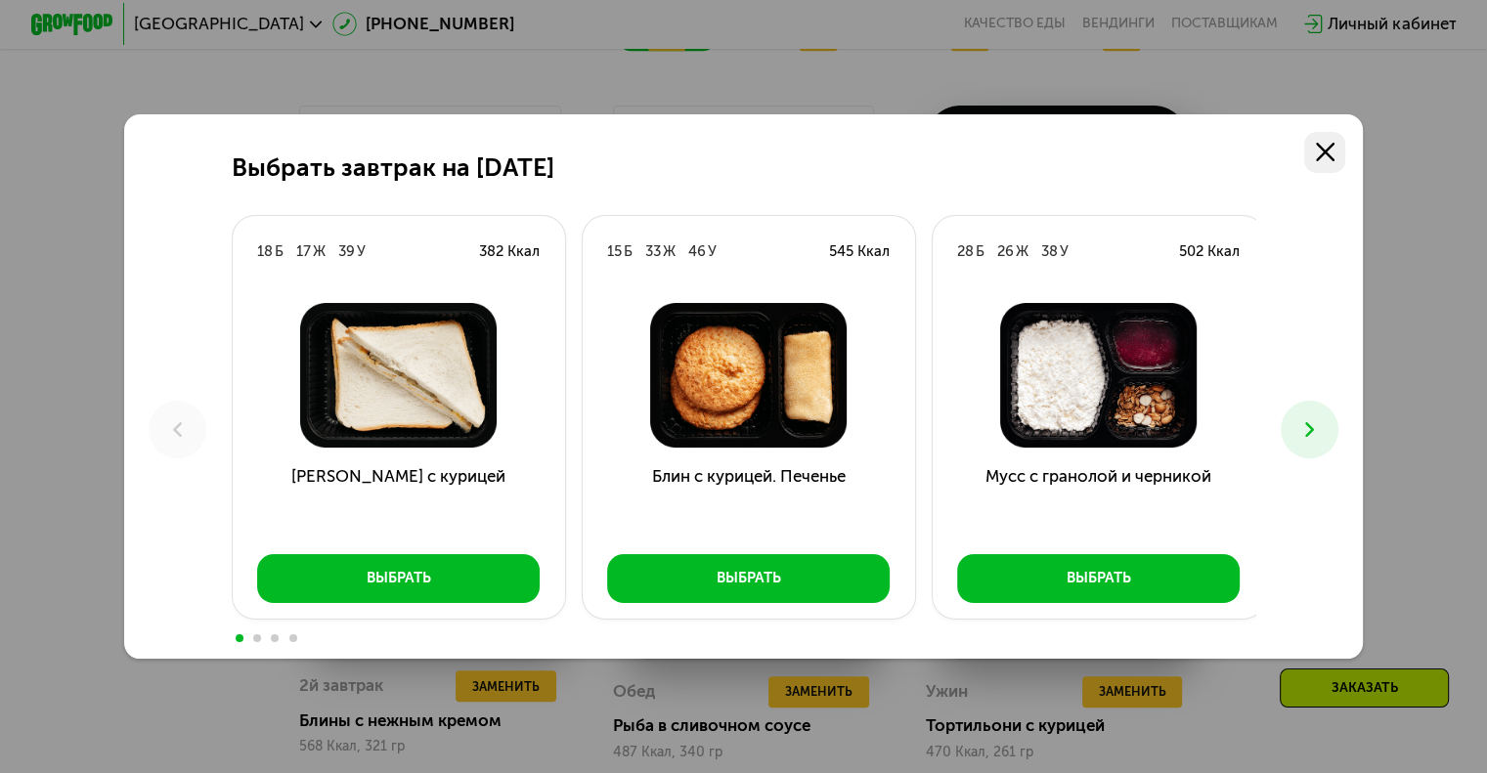
click at [1345, 141] on link at bounding box center [1324, 152] width 41 height 41
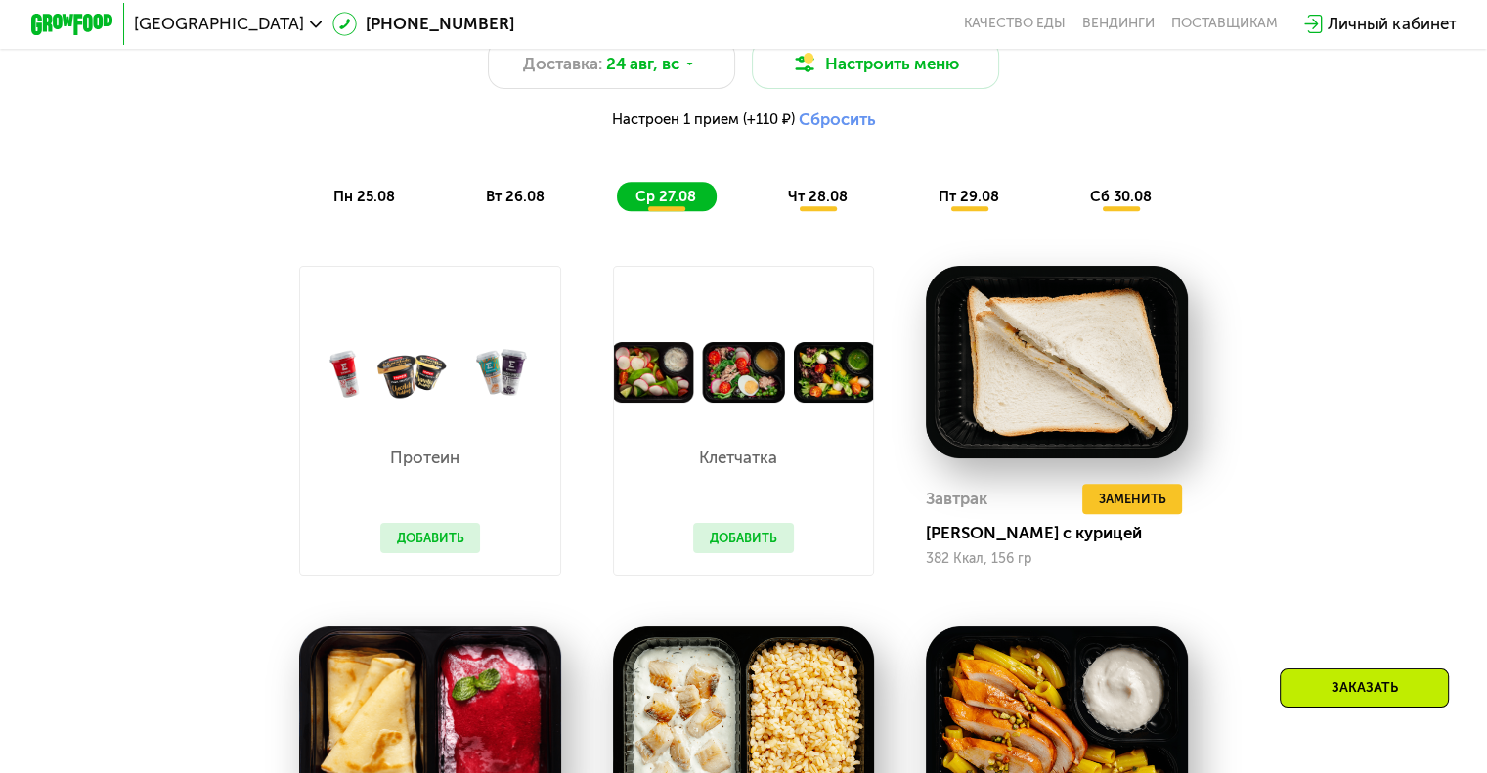
scroll to position [1124, 0]
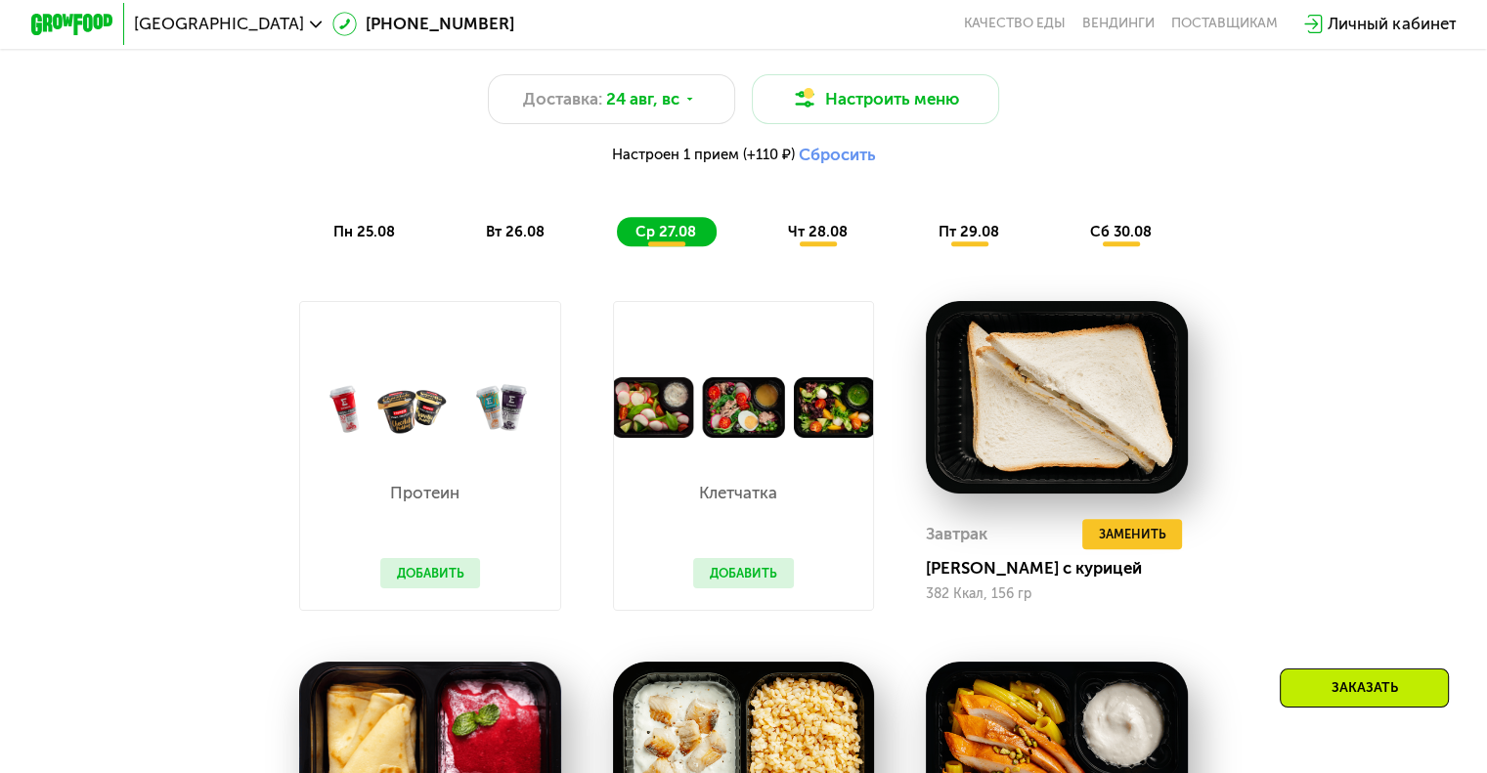
click at [825, 240] on span "чт 28.08" at bounding box center [817, 232] width 60 height 18
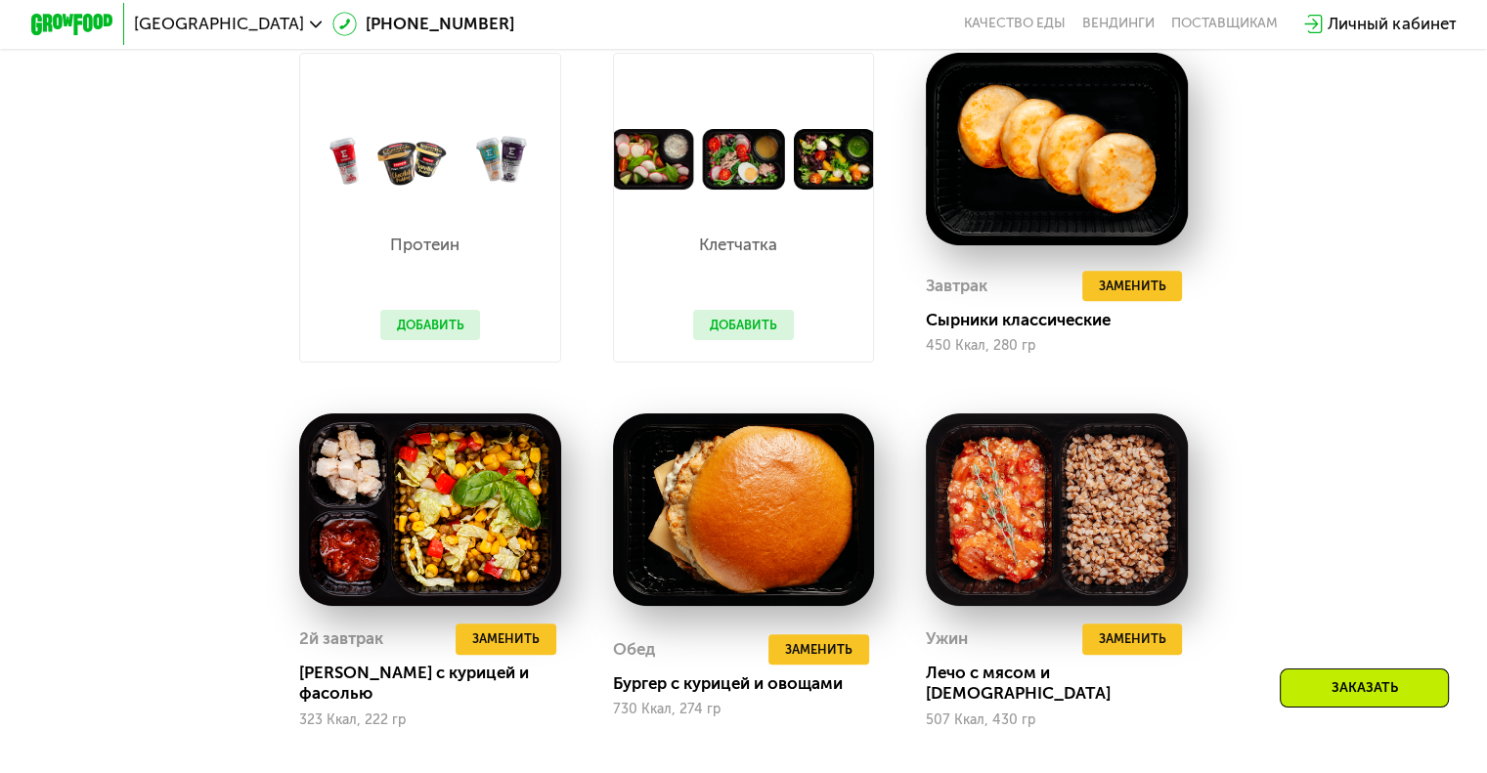
scroll to position [1417, 0]
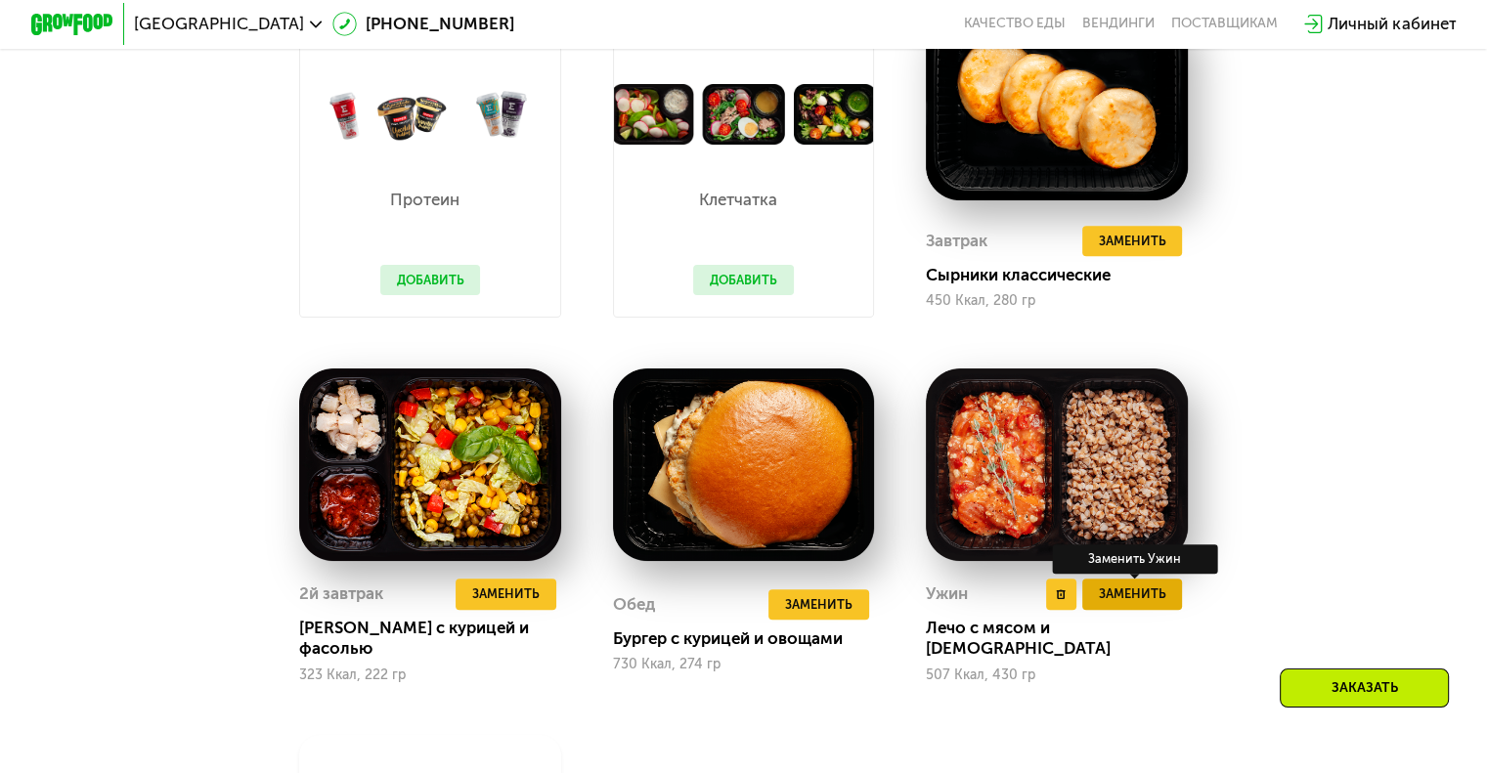
click at [1136, 604] on span "Заменить" at bounding box center [1131, 593] width 67 height 21
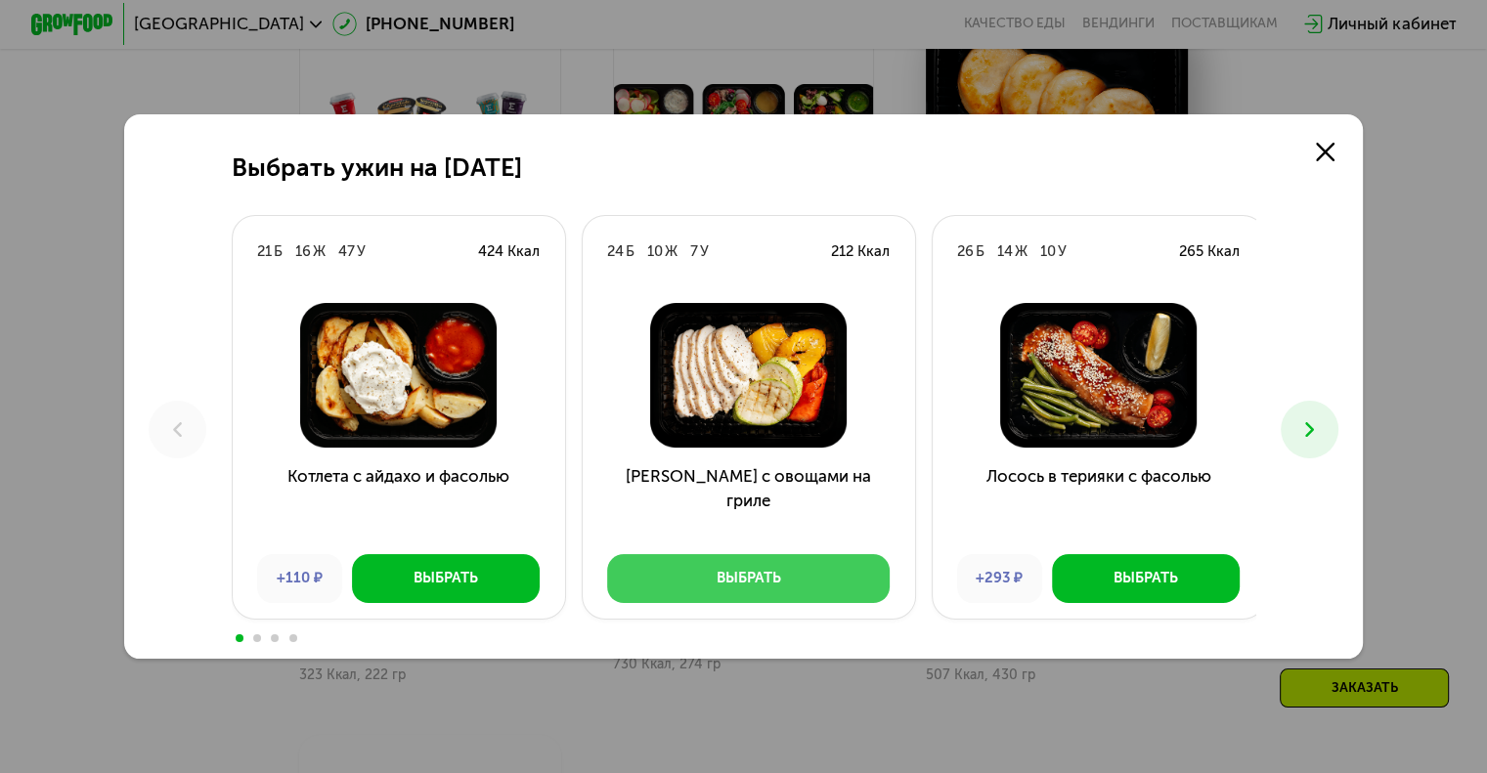
click at [754, 584] on div "Выбрать" at bounding box center [748, 578] width 65 height 21
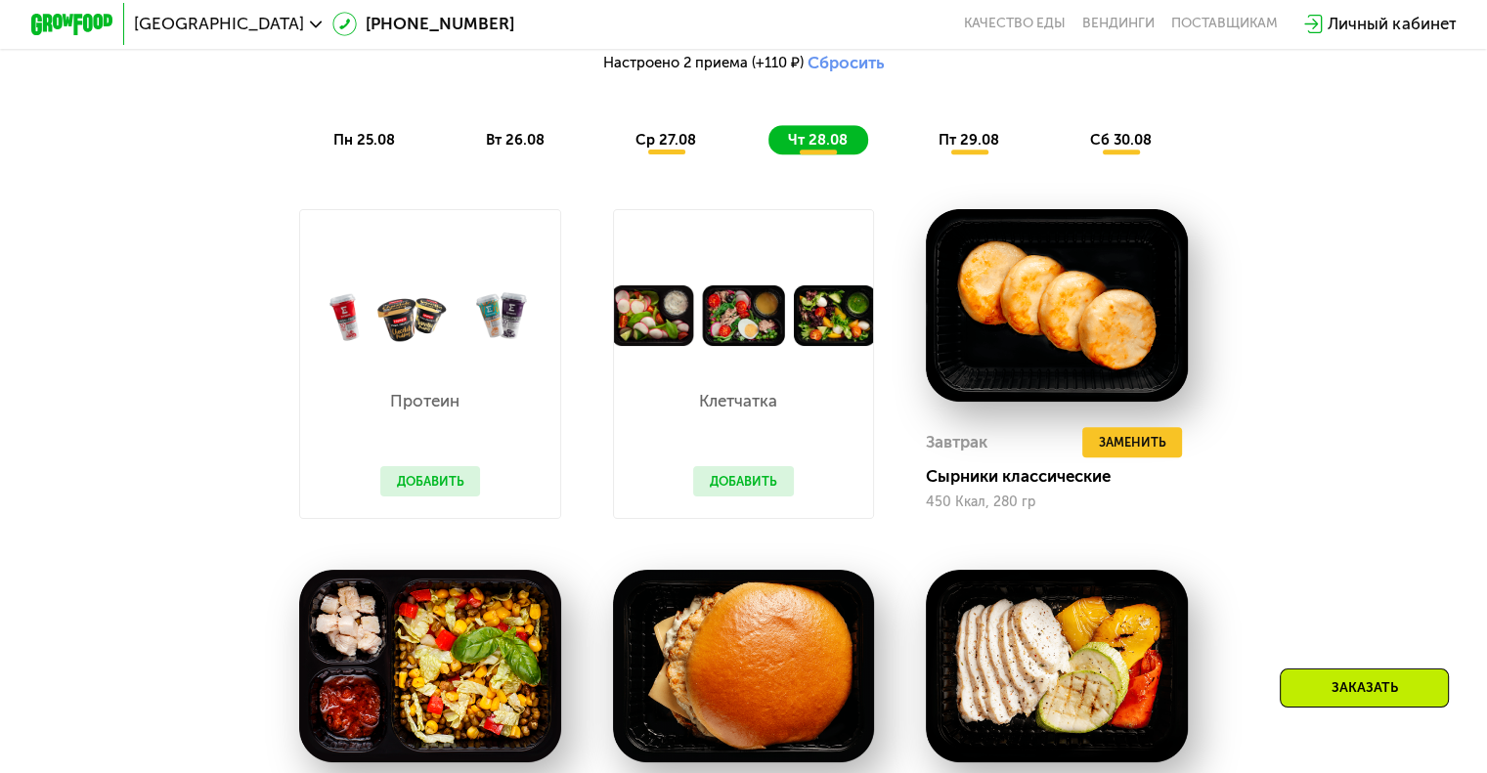
scroll to position [1026, 0]
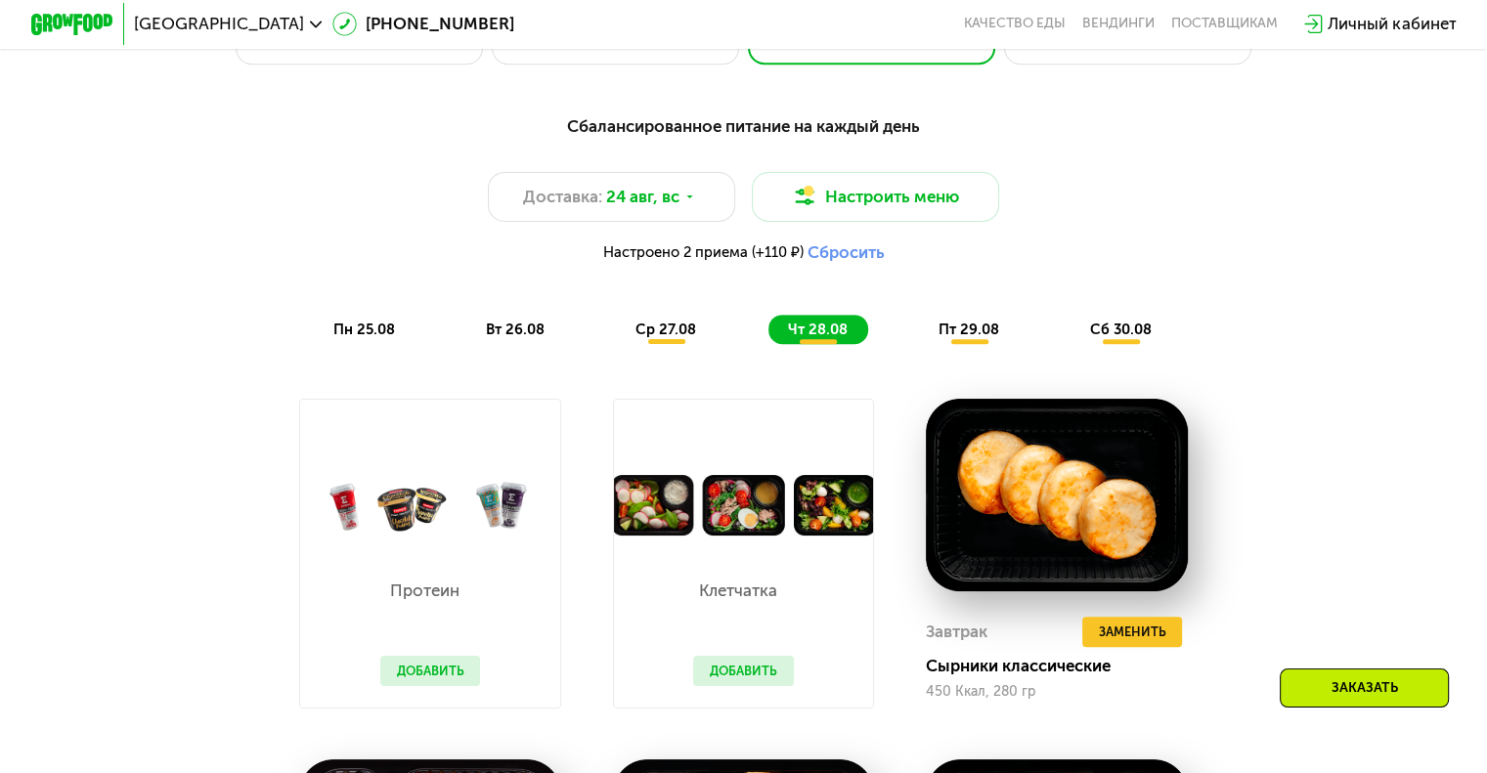
click at [962, 332] on span "пт 29.08" at bounding box center [968, 330] width 61 height 18
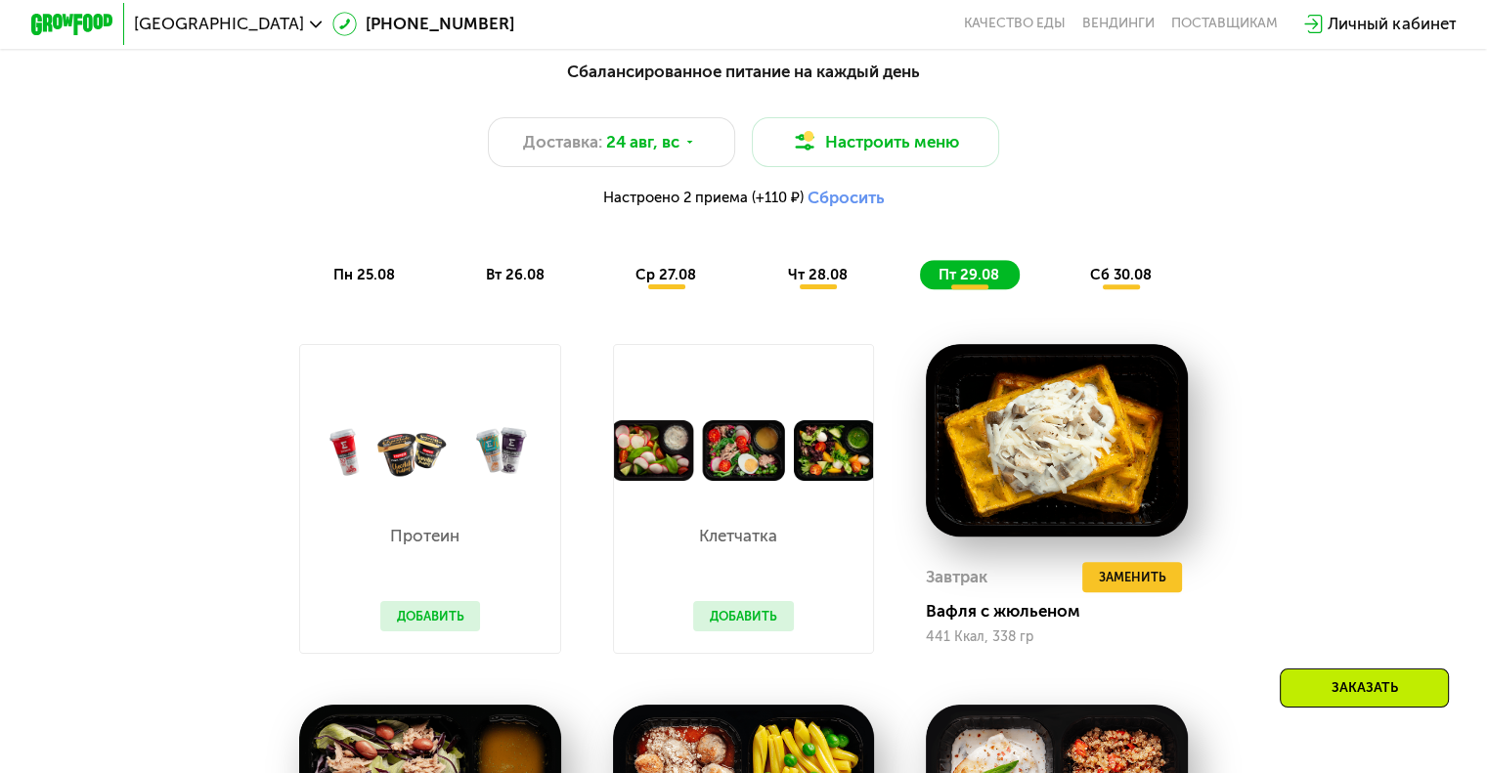
scroll to position [928, 0]
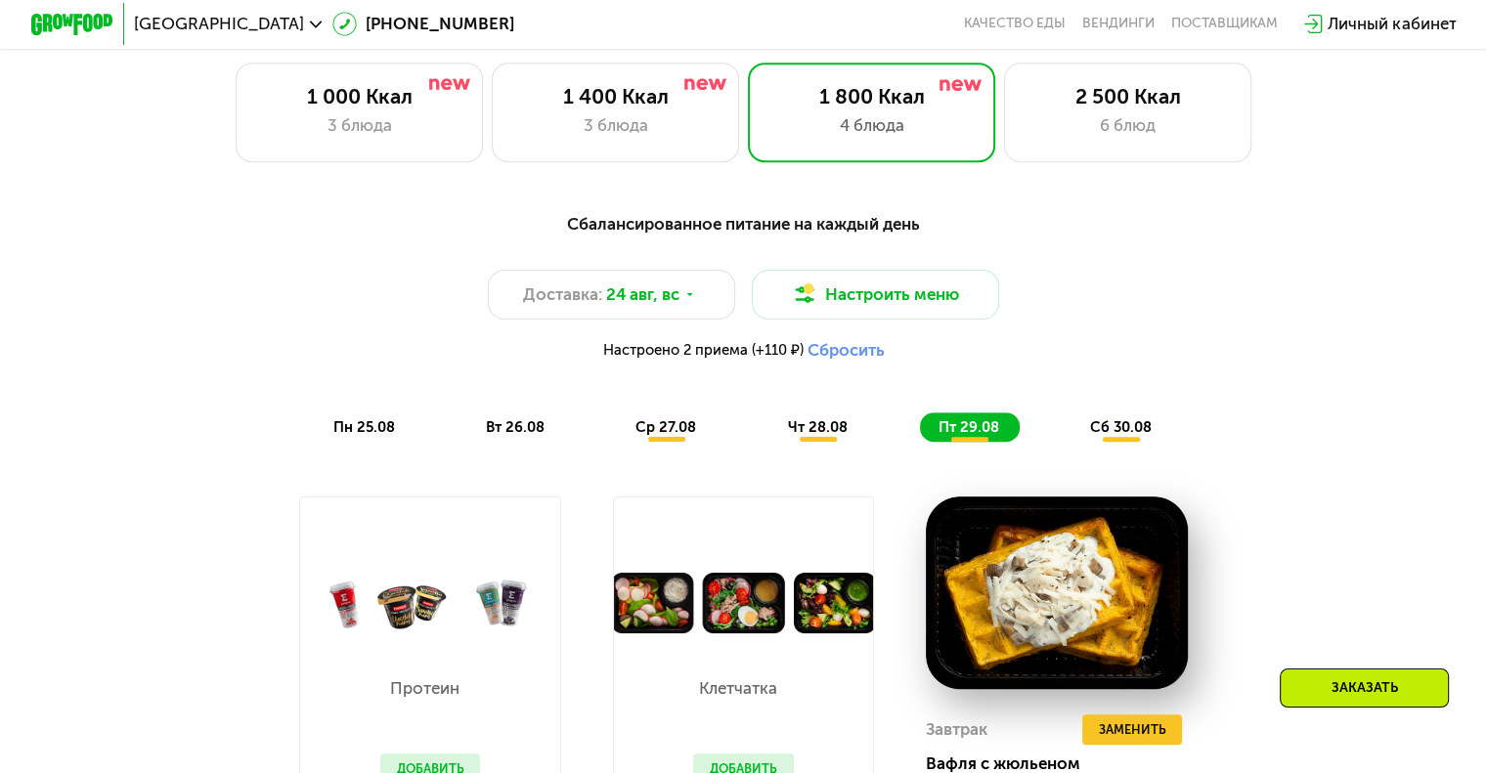
click at [1131, 433] on span "сб 30.08" at bounding box center [1121, 427] width 62 height 18
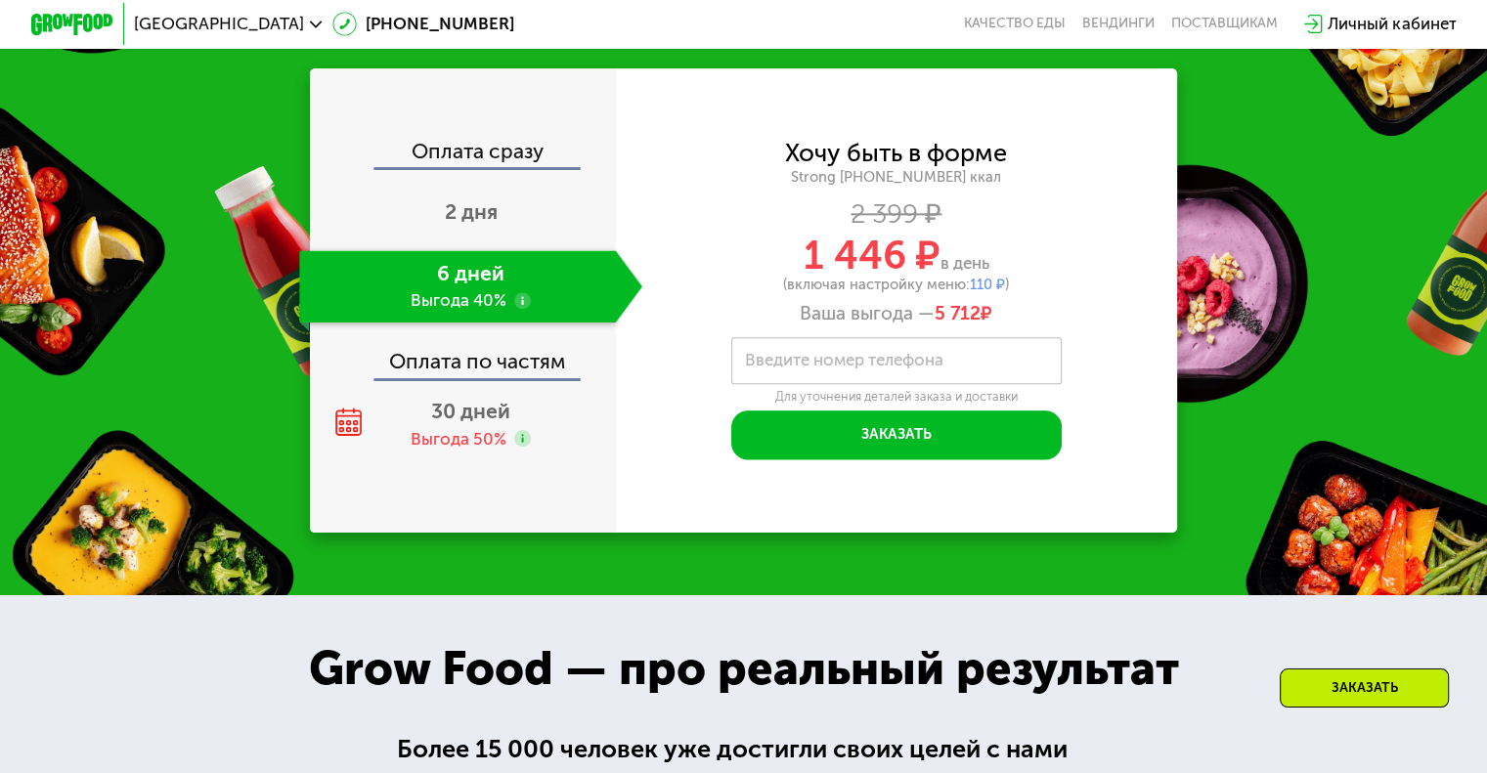
scroll to position [2492, 0]
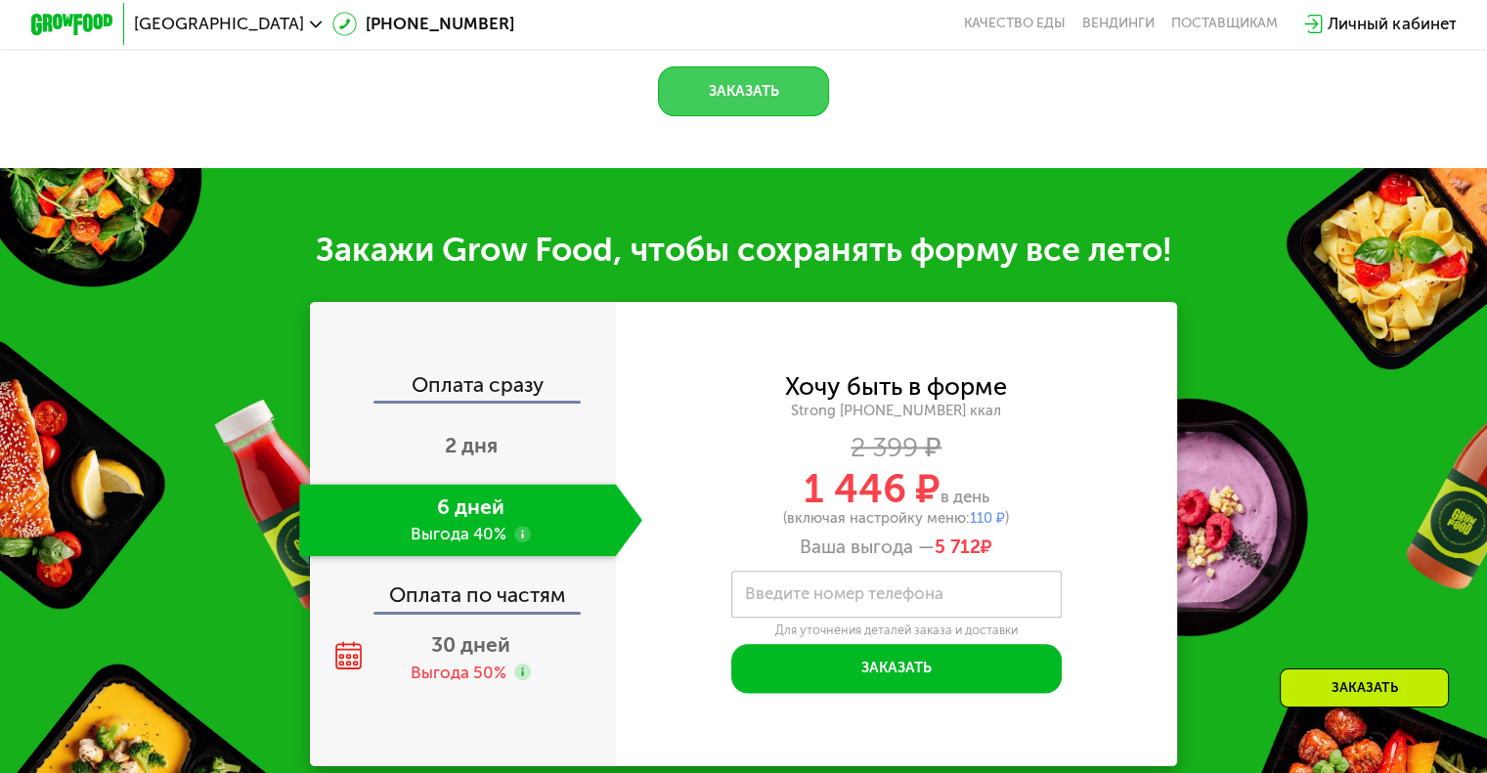
click at [711, 116] on button "Заказать" at bounding box center [743, 91] width 171 height 50
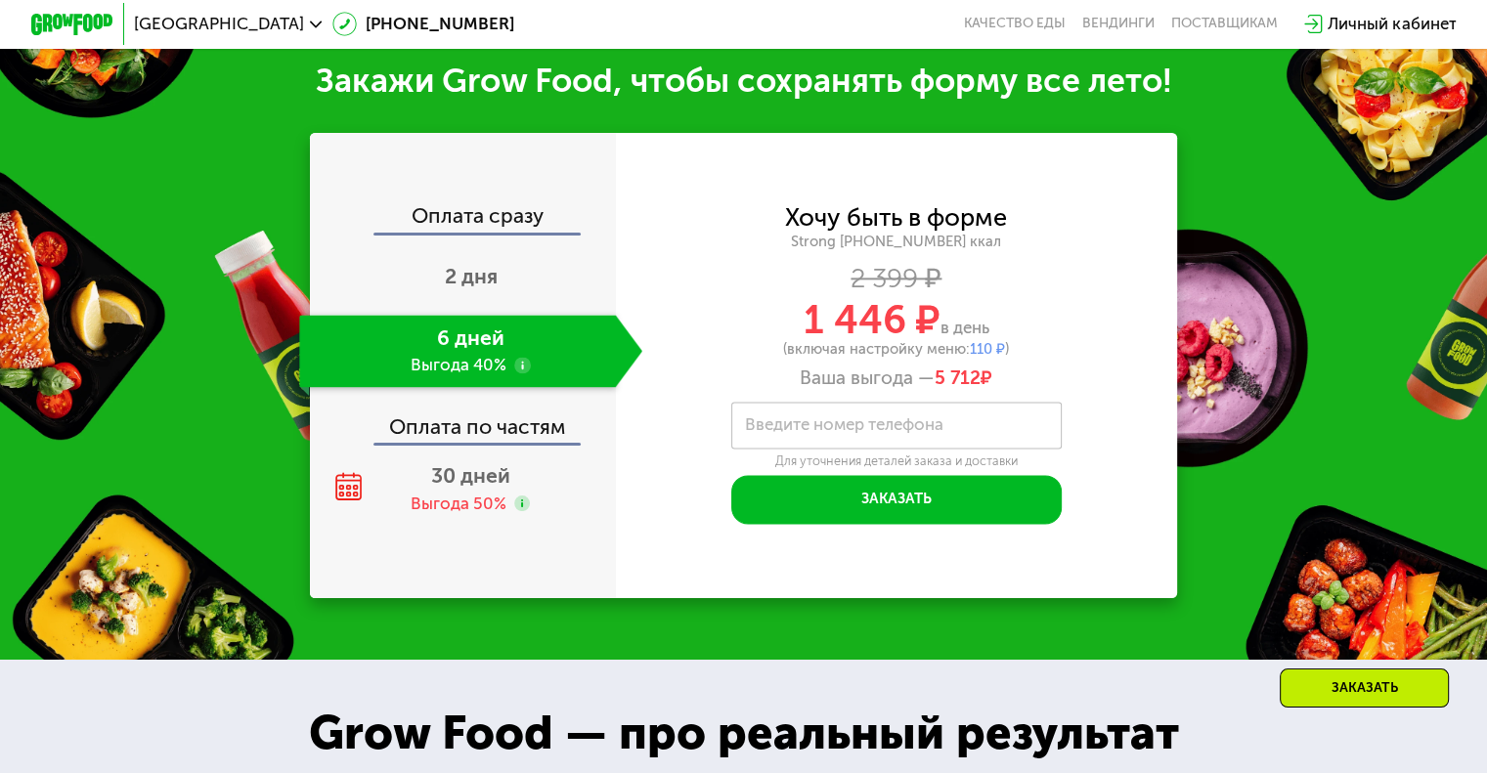
scroll to position [2471, 0]
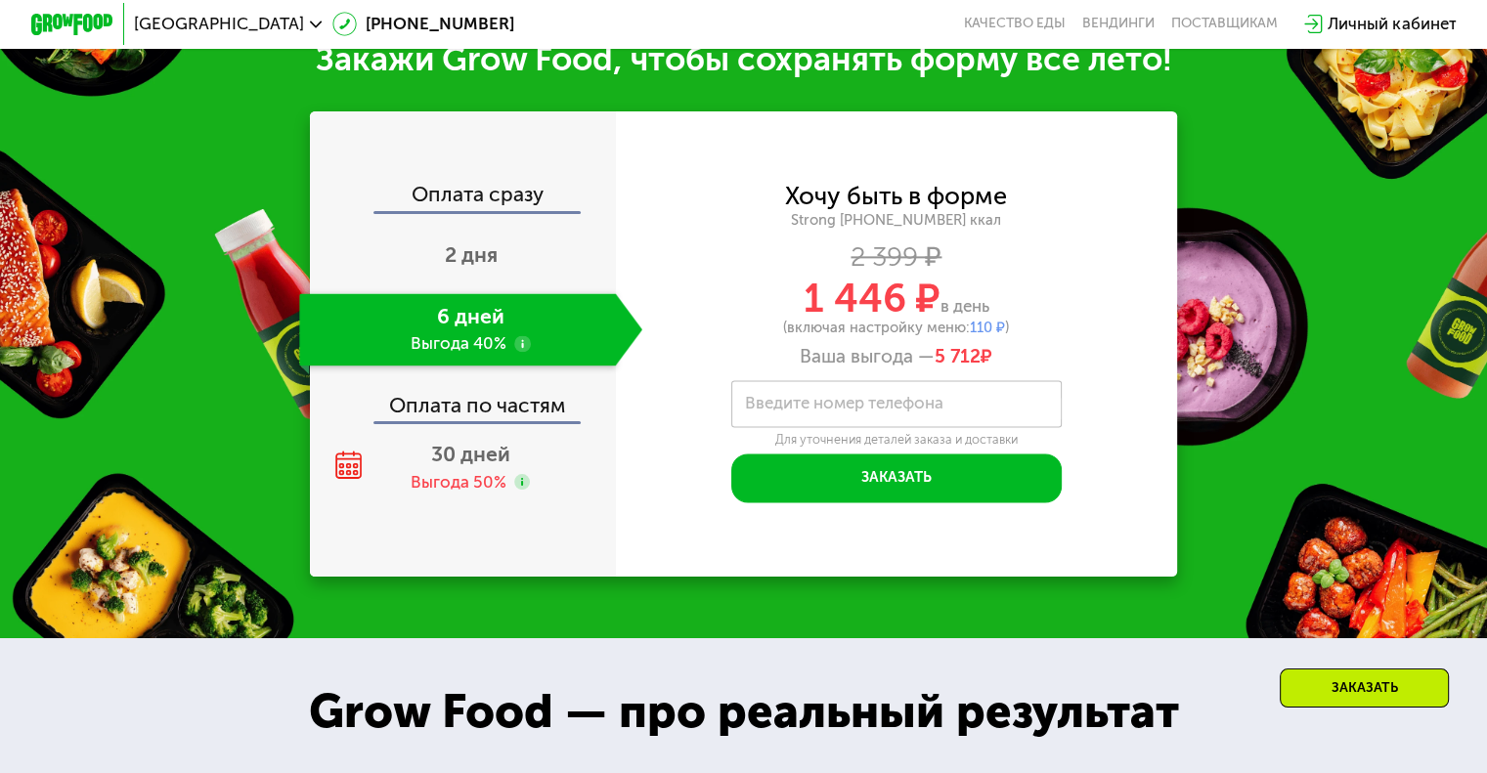
click at [907, 410] on label "Введите номер телефона" at bounding box center [844, 404] width 198 height 12
click at [907, 427] on input "Введите номер телефона" at bounding box center [896, 403] width 330 height 47
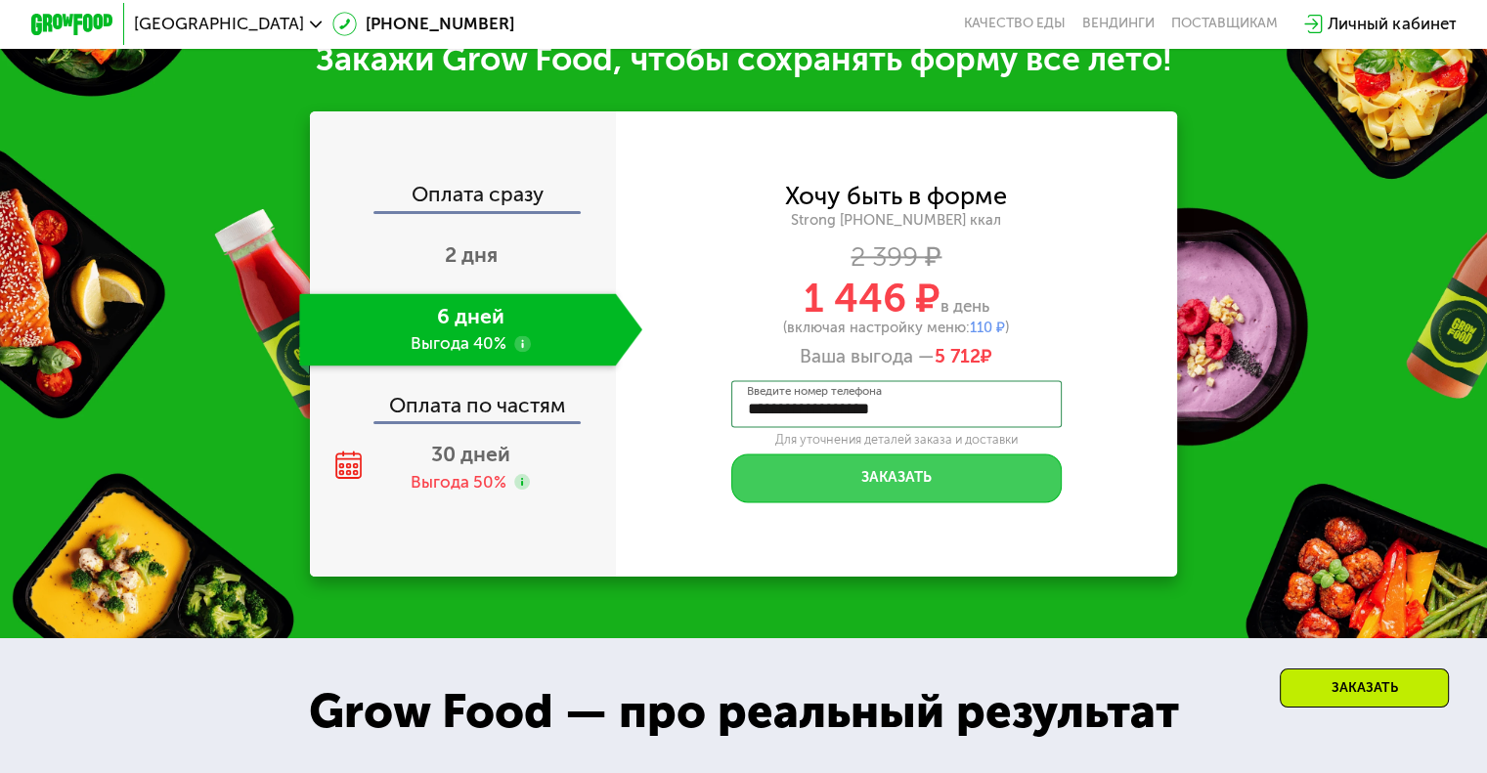
type input "**********"
click at [890, 499] on button "Заказать" at bounding box center [896, 478] width 330 height 50
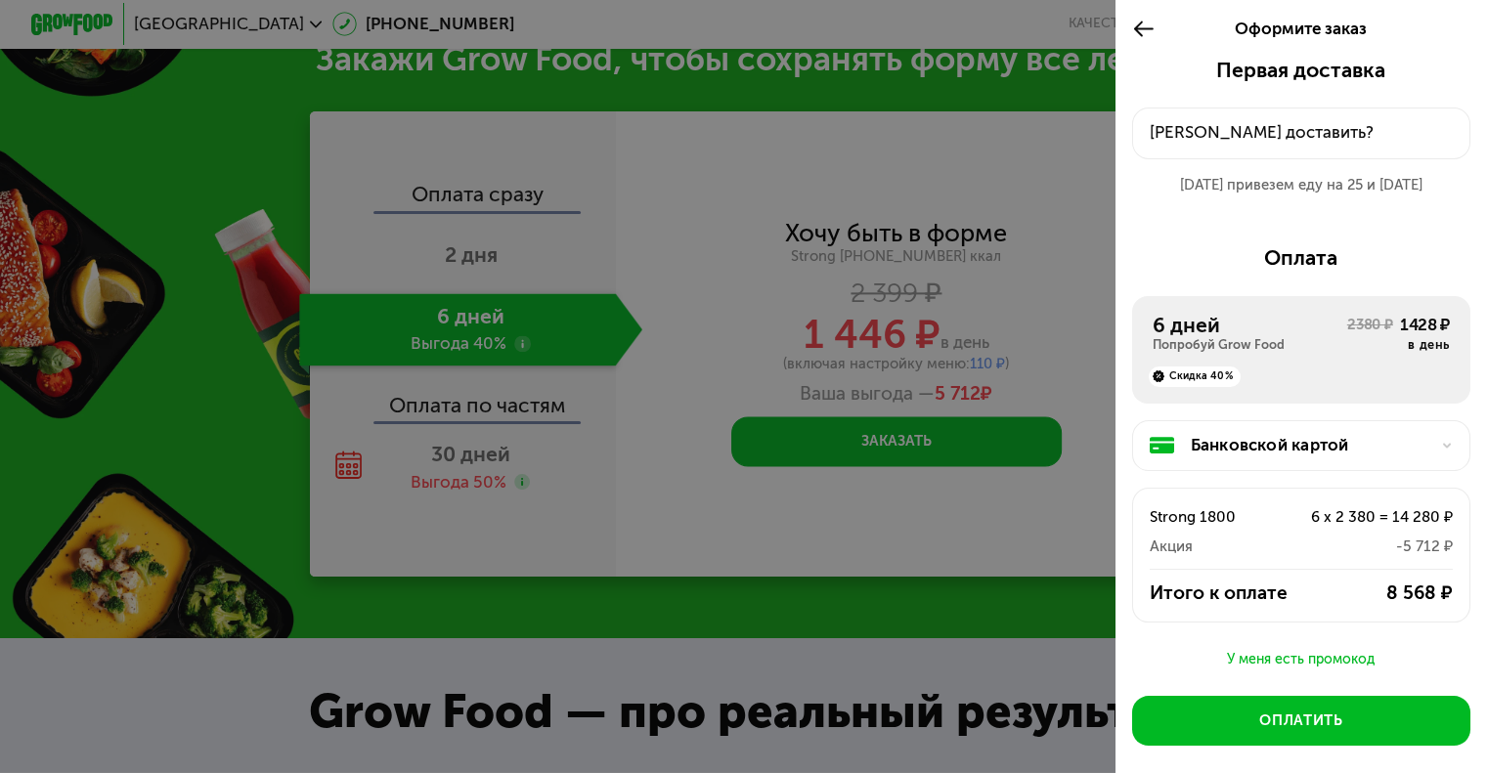
click at [1228, 132] on div "[PERSON_NAME] доставить?" at bounding box center [1301, 132] width 304 height 24
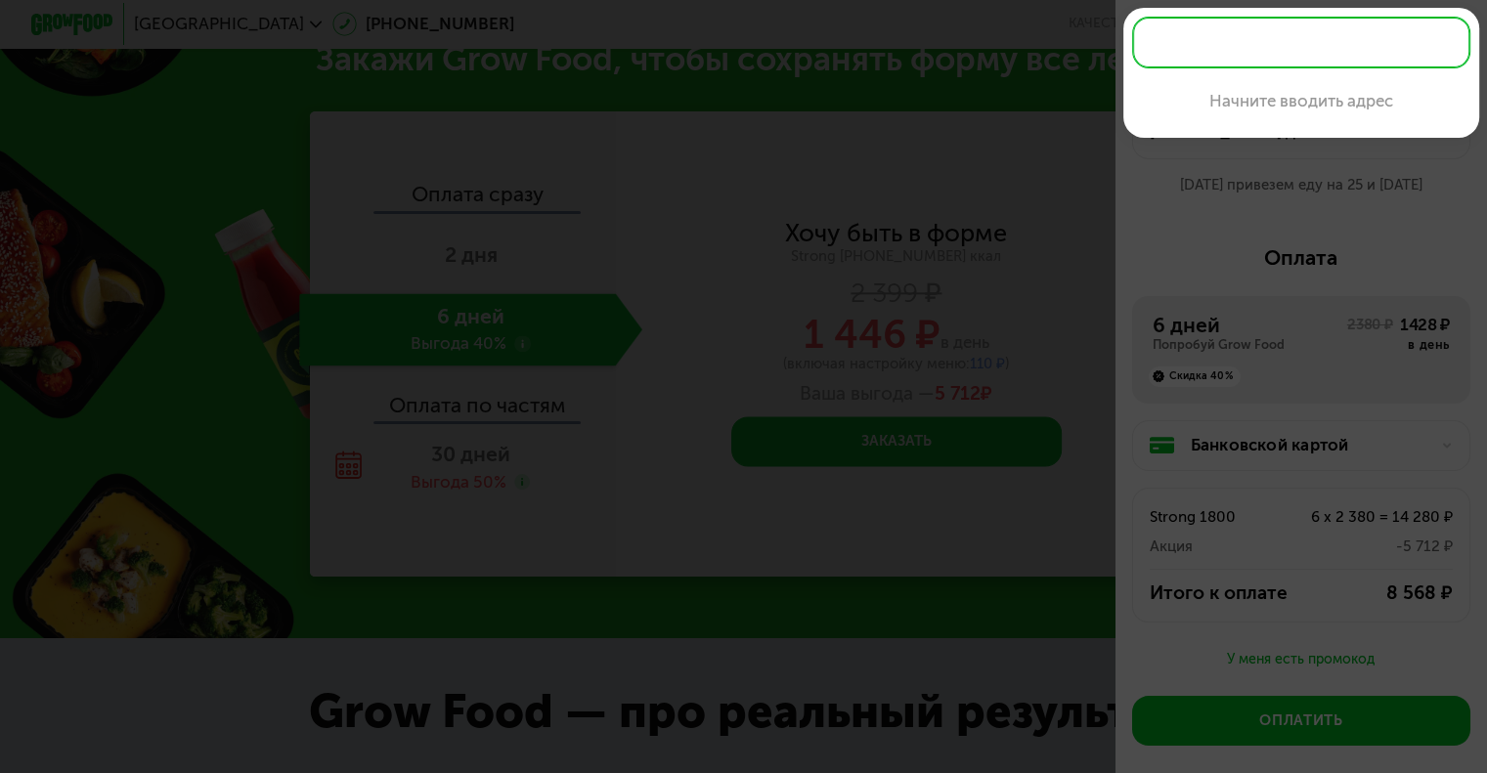
click at [1270, 35] on input "text" at bounding box center [1301, 43] width 338 height 52
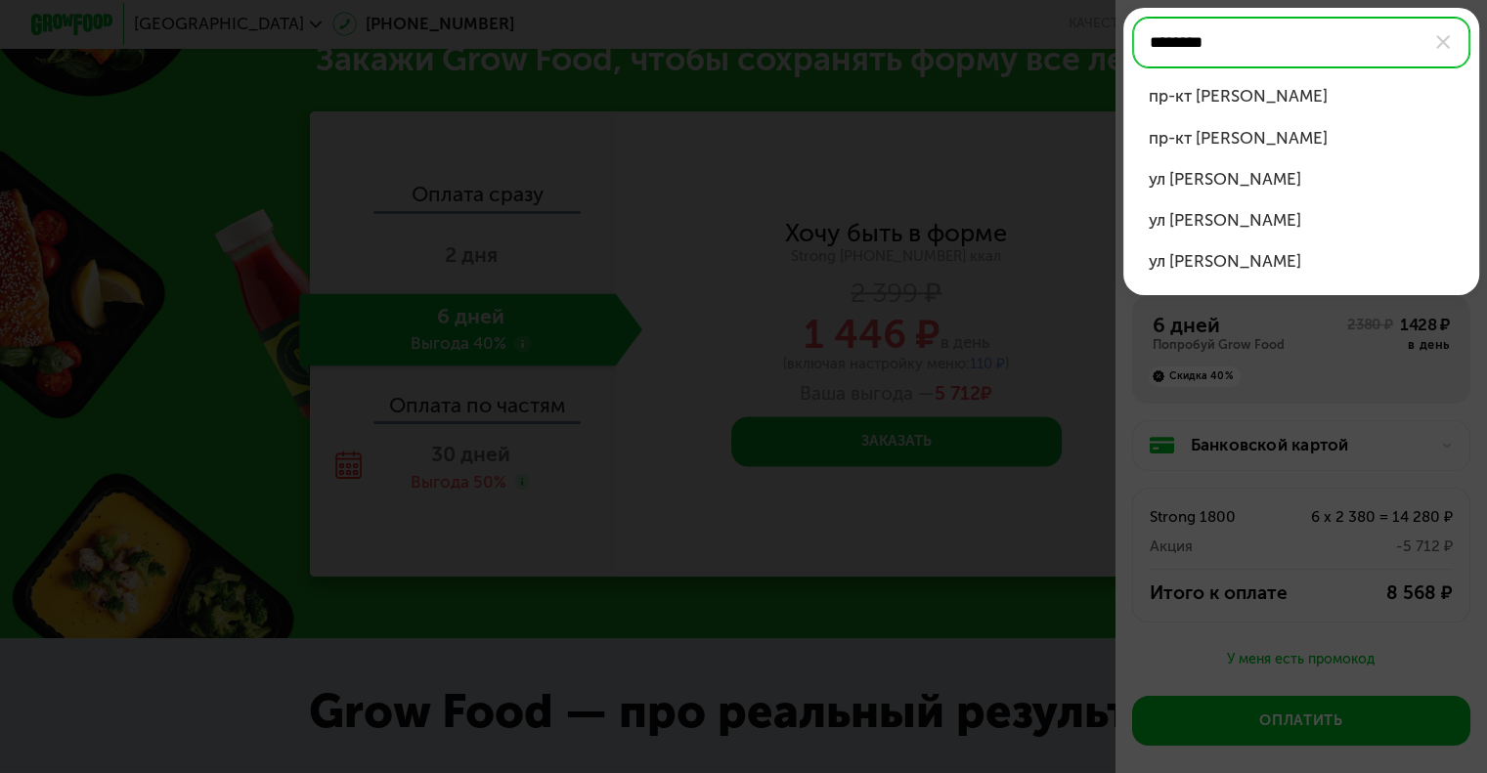
click at [1251, 219] on div "ул [PERSON_NAME]" at bounding box center [1301, 220] width 306 height 24
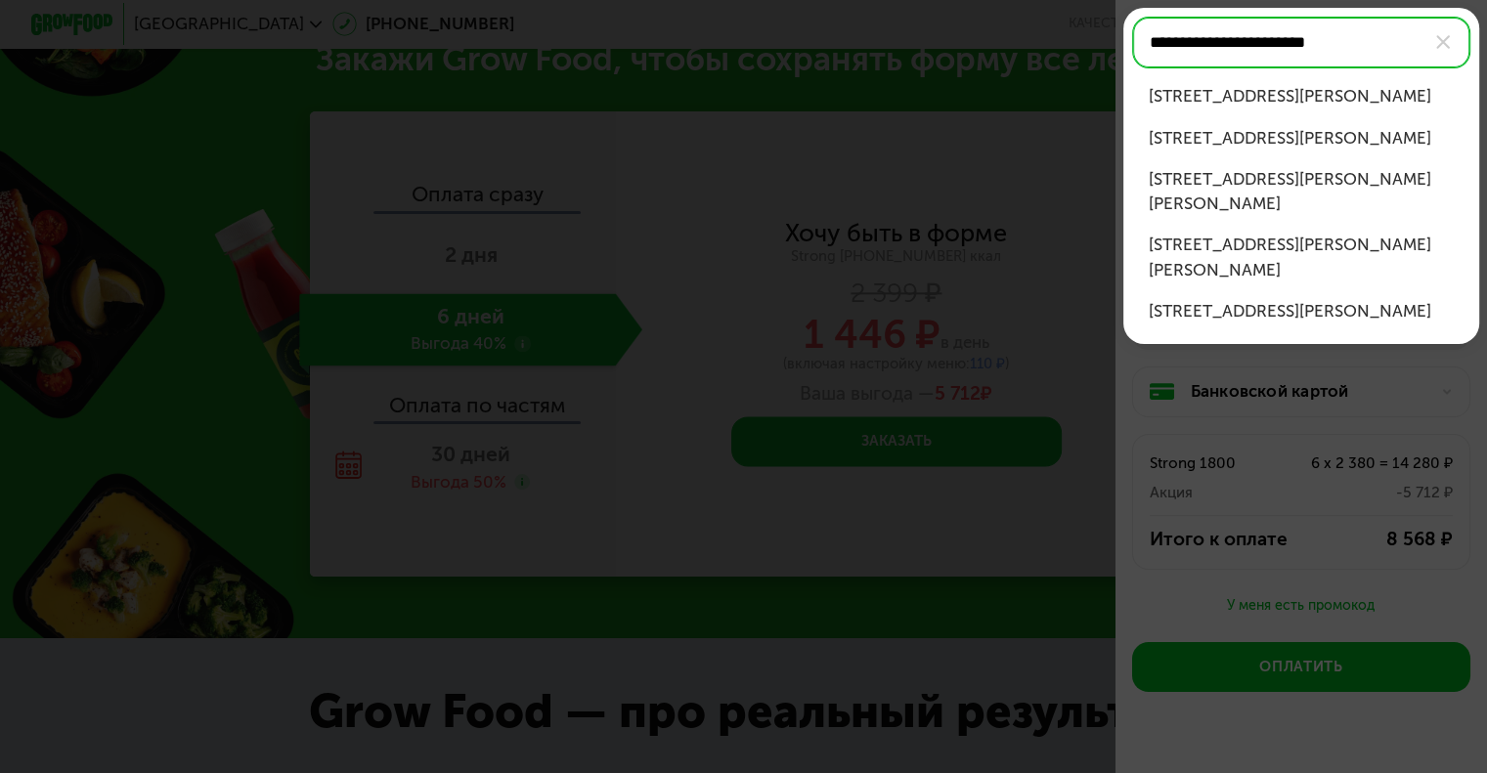
click at [1343, 142] on div "[STREET_ADDRESS][PERSON_NAME]" at bounding box center [1301, 138] width 306 height 24
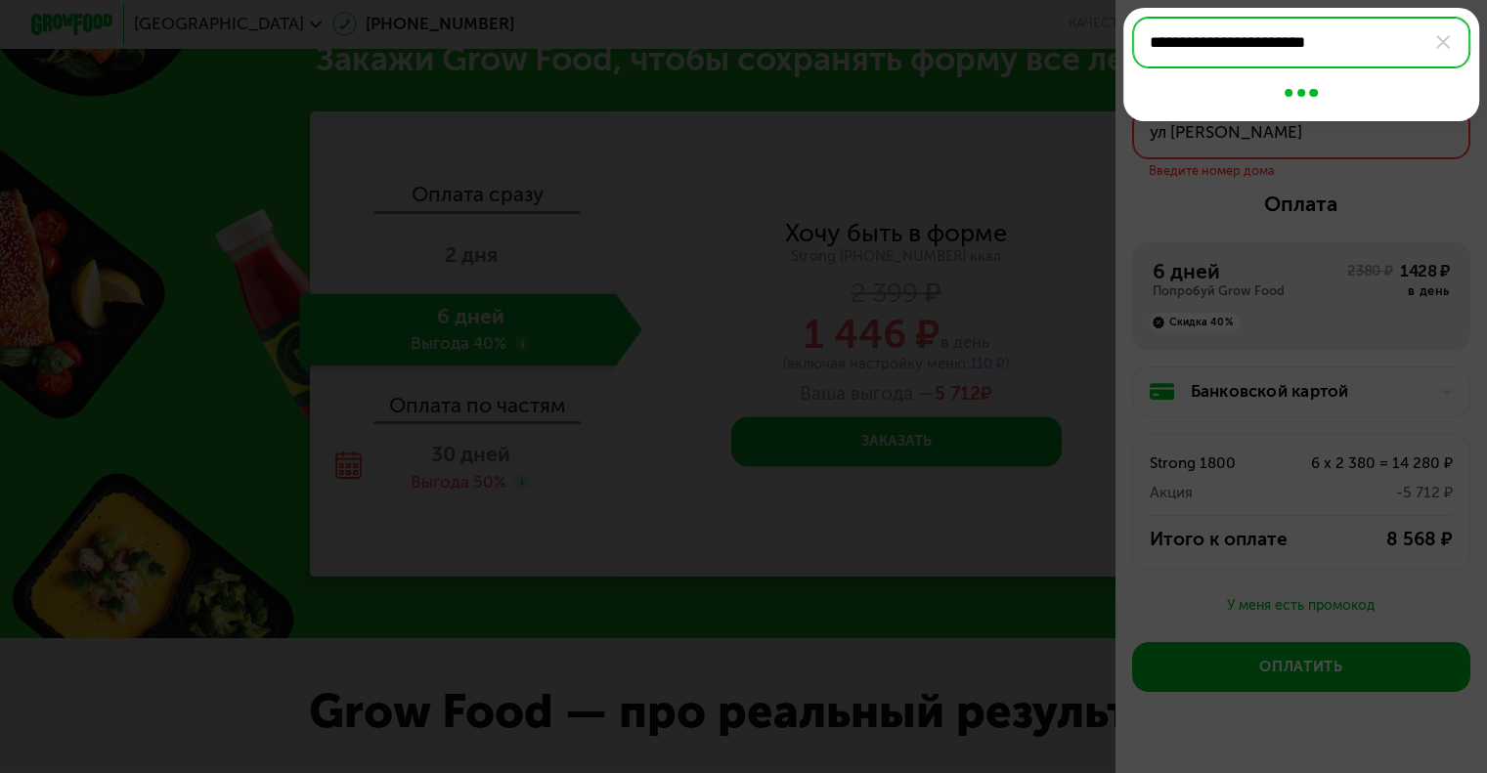
type input "**********"
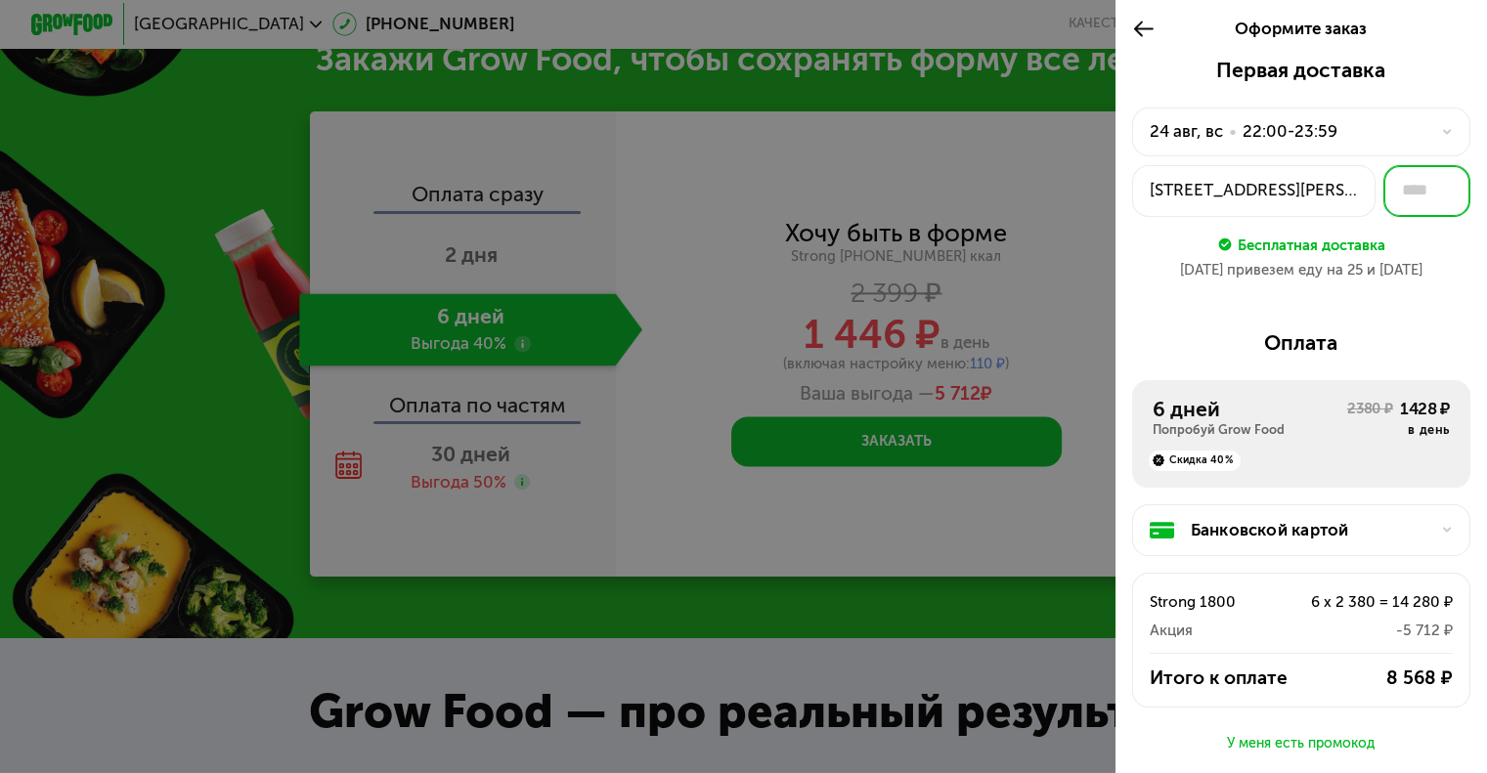
click at [1404, 187] on input "text" at bounding box center [1426, 191] width 87 height 52
type input "**"
click at [1423, 311] on div "Первая доставка [DATE] • 22:00-23:59 [STREET_ADDRESS][PERSON_NAME] ** Бесплатна…" at bounding box center [1300, 504] width 371 height 892
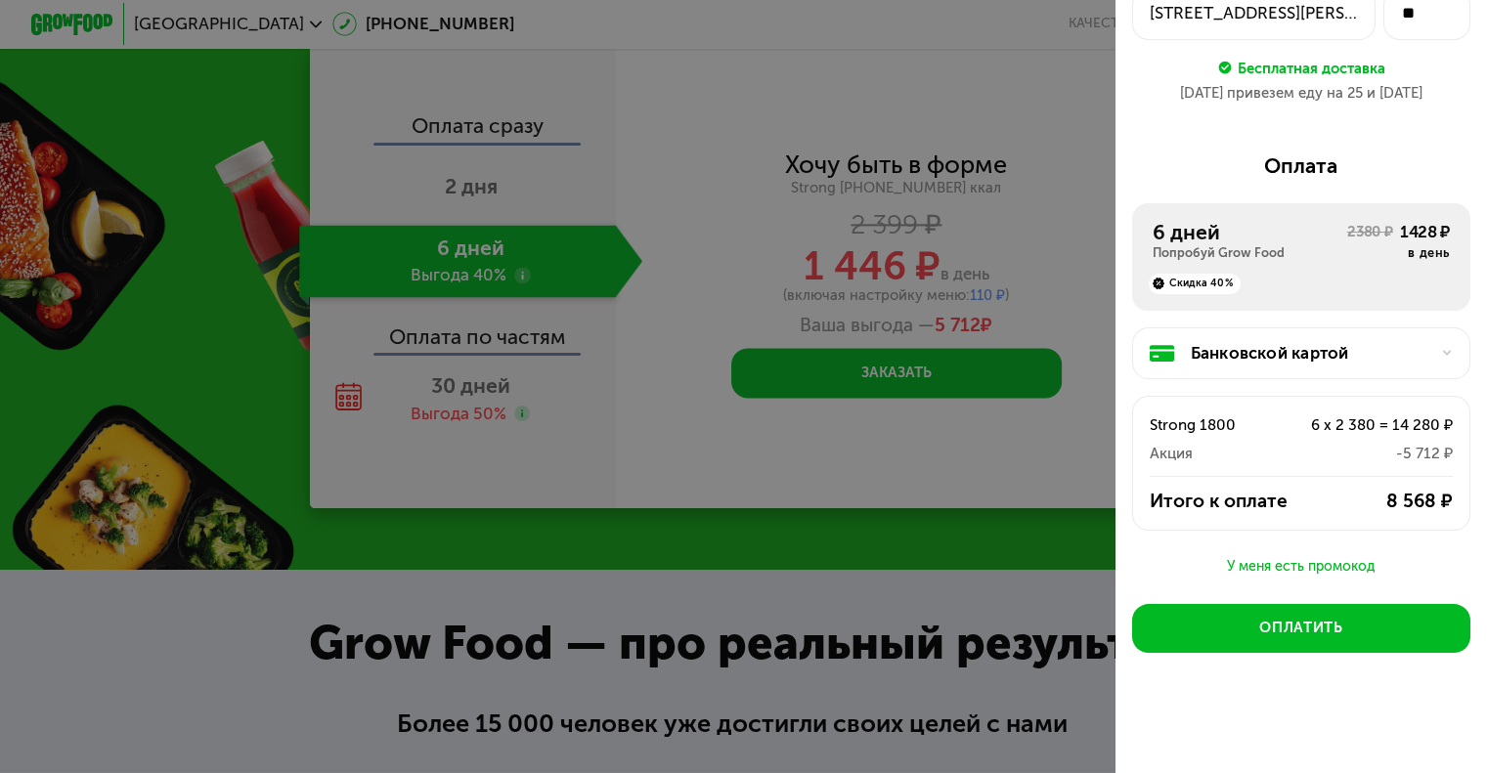
scroll to position [2568, 0]
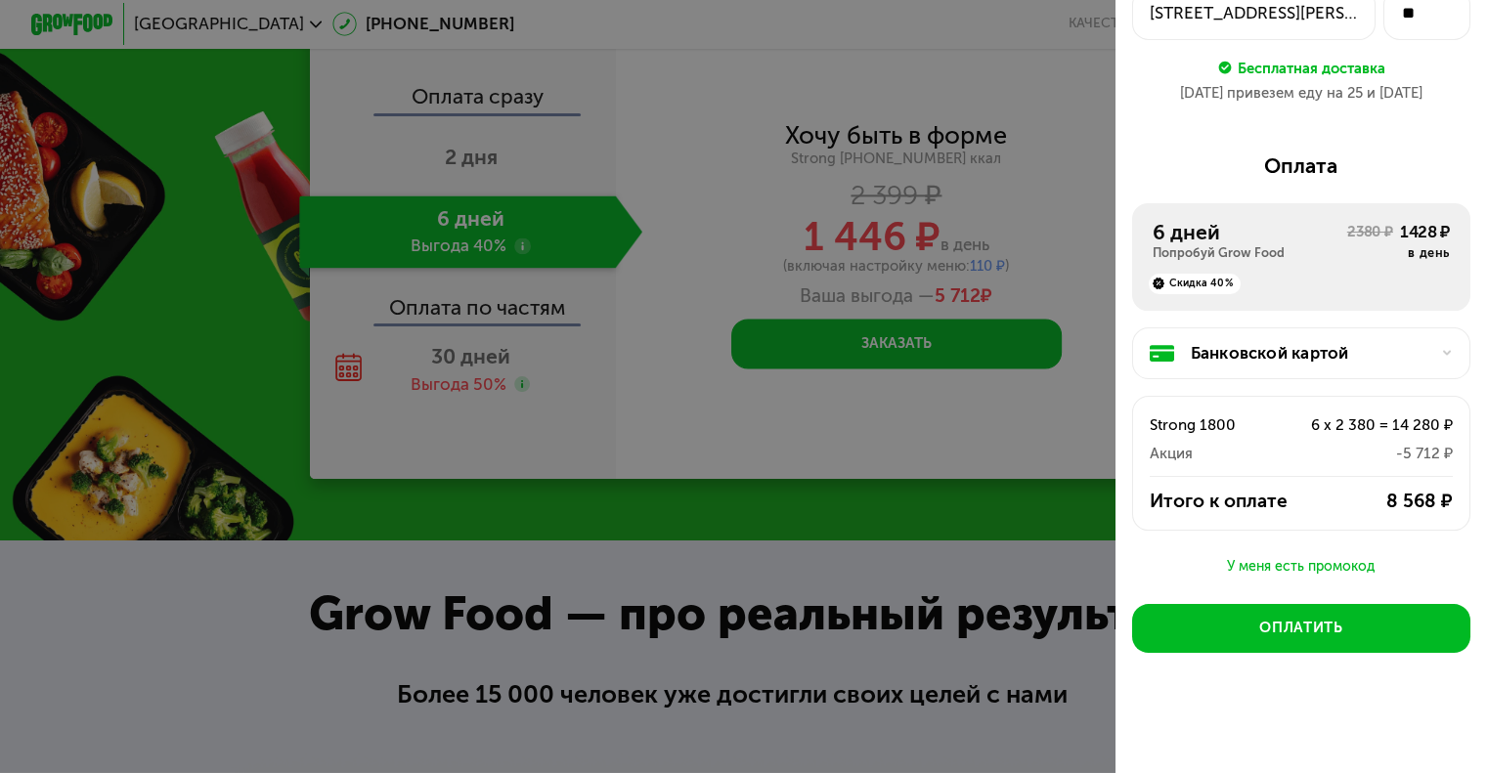
click at [1441, 356] on icon at bounding box center [1447, 353] width 13 height 13
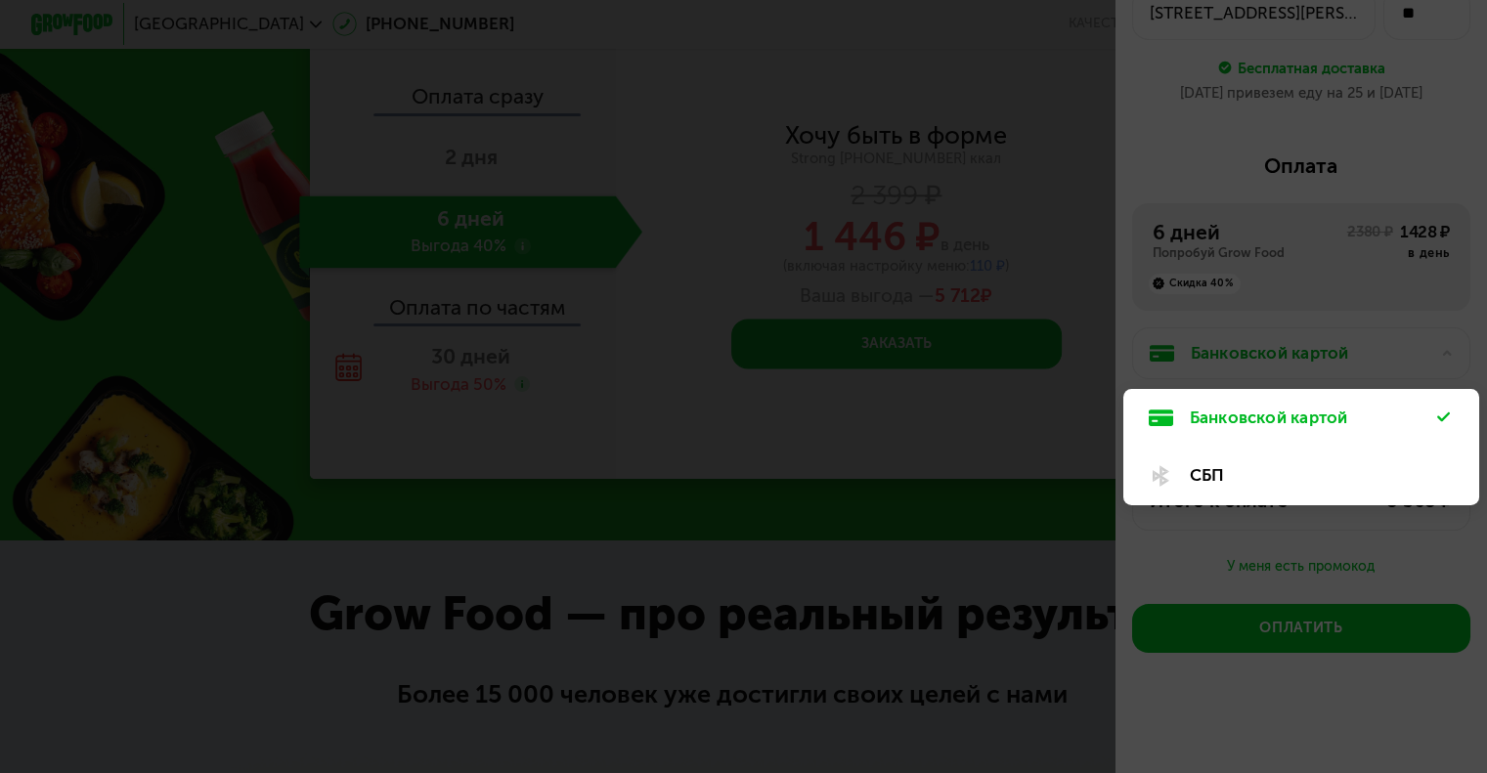
click at [1433, 354] on div at bounding box center [743, 386] width 1487 height 773
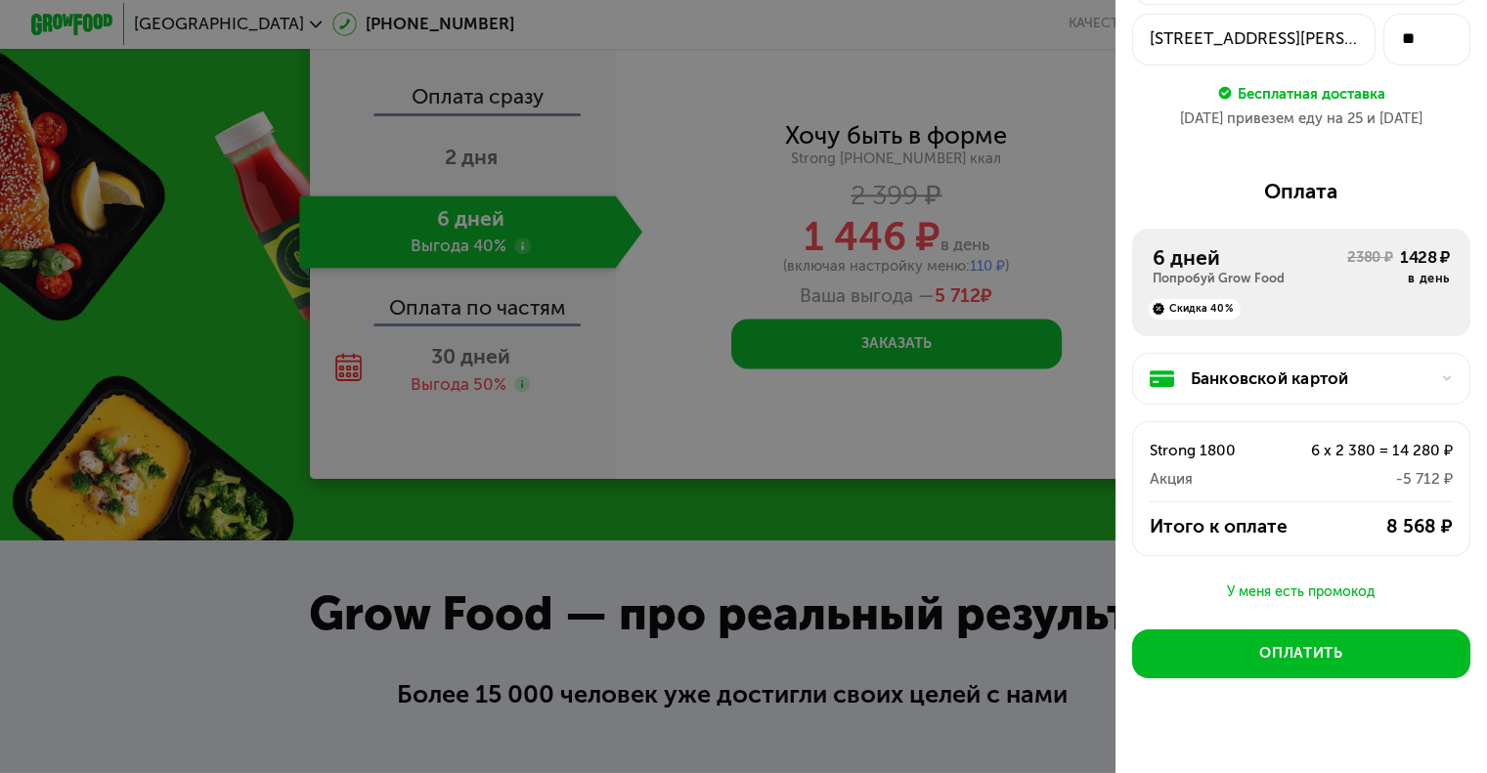
scroll to position [184, 0]
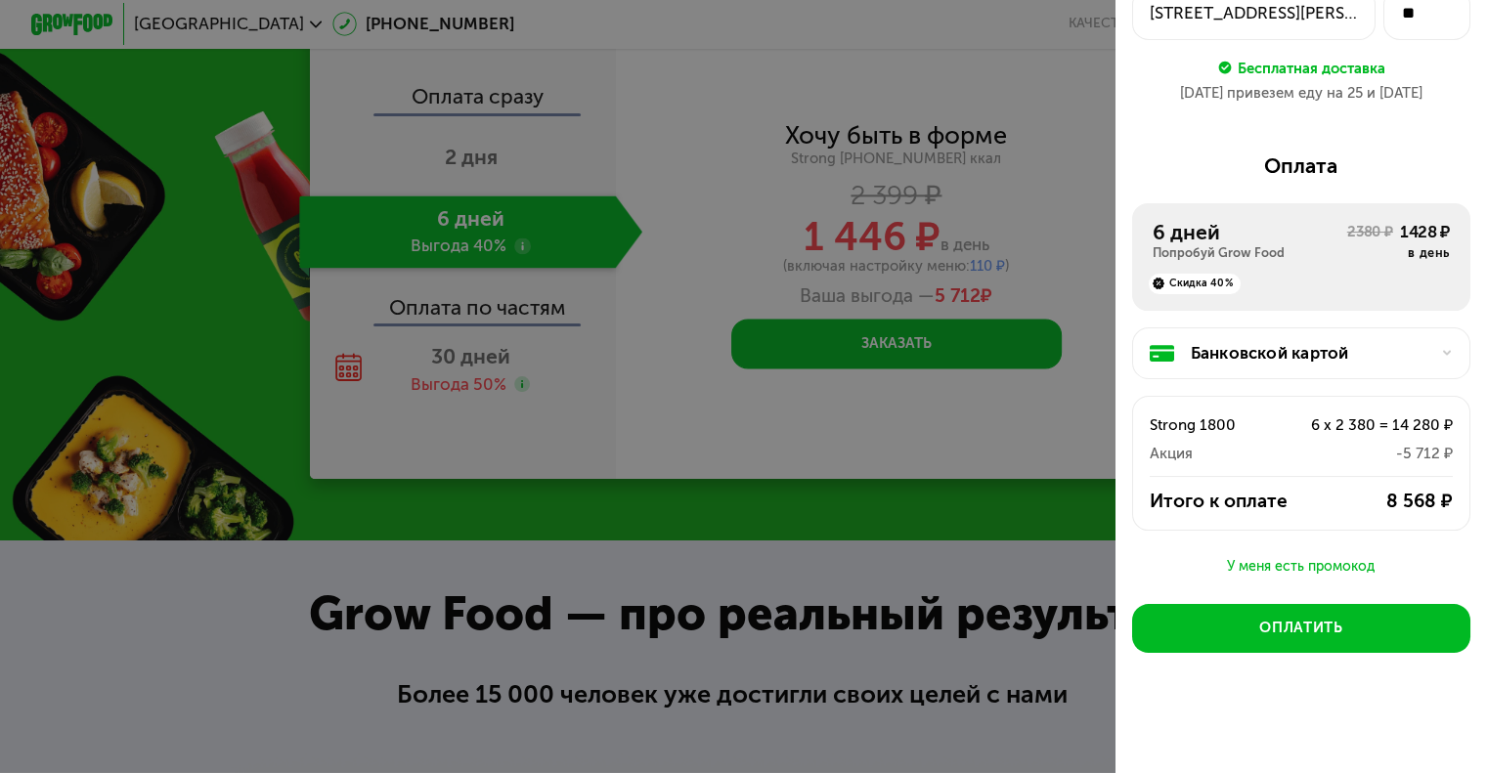
click at [1296, 568] on div "У меня есть промокод" at bounding box center [1301, 566] width 338 height 23
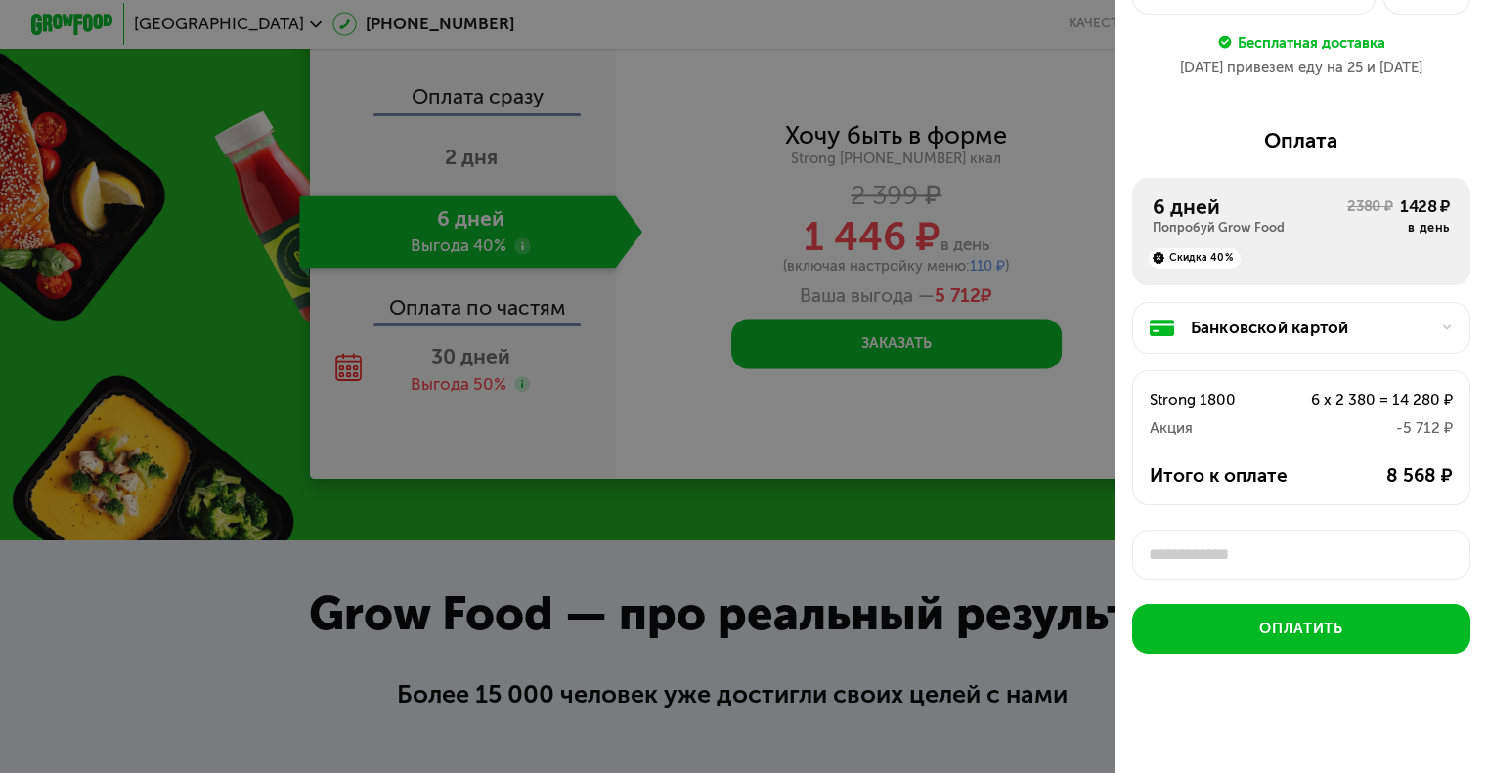
scroll to position [7, 0]
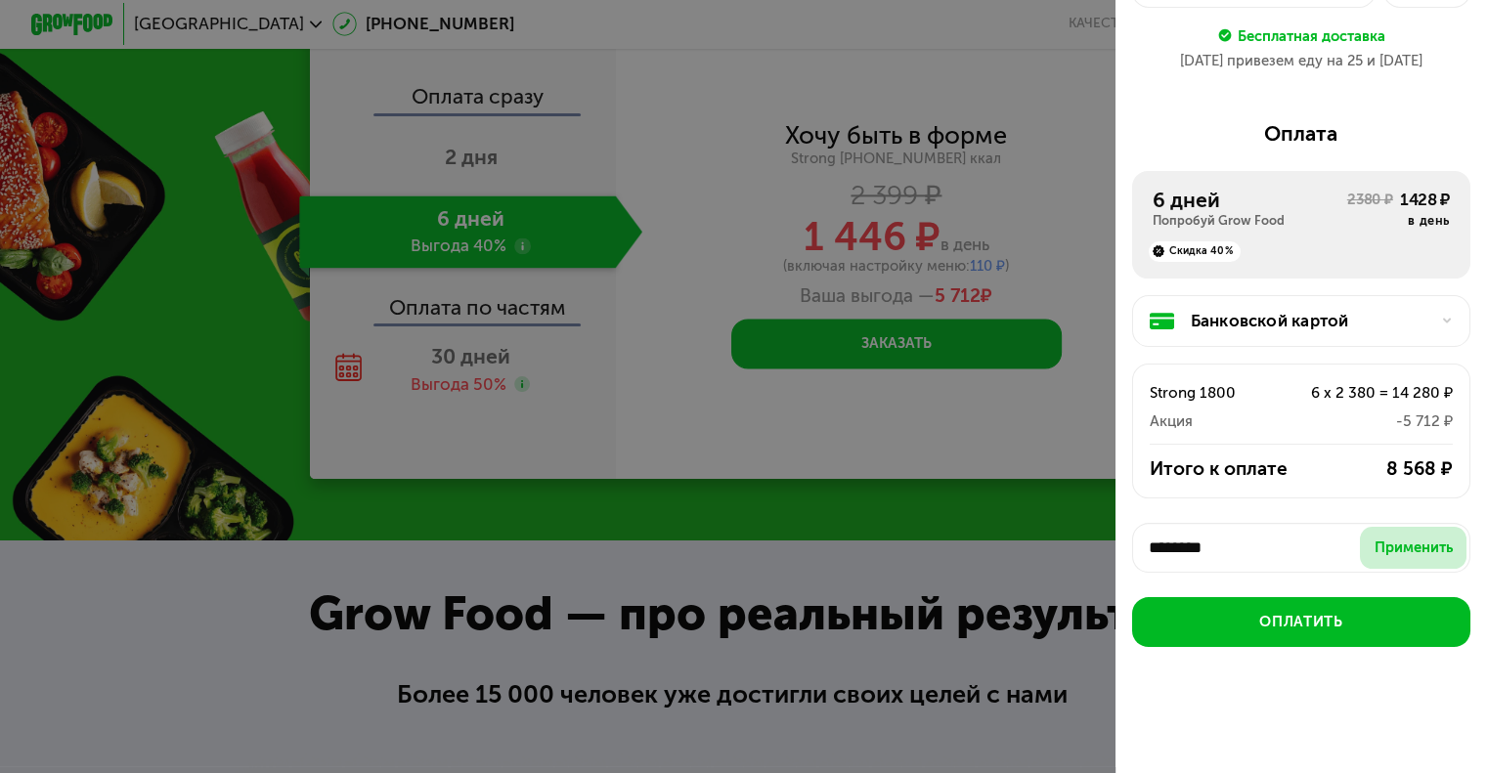
type input "********"
click at [1399, 541] on div "Применить" at bounding box center [1413, 548] width 78 height 21
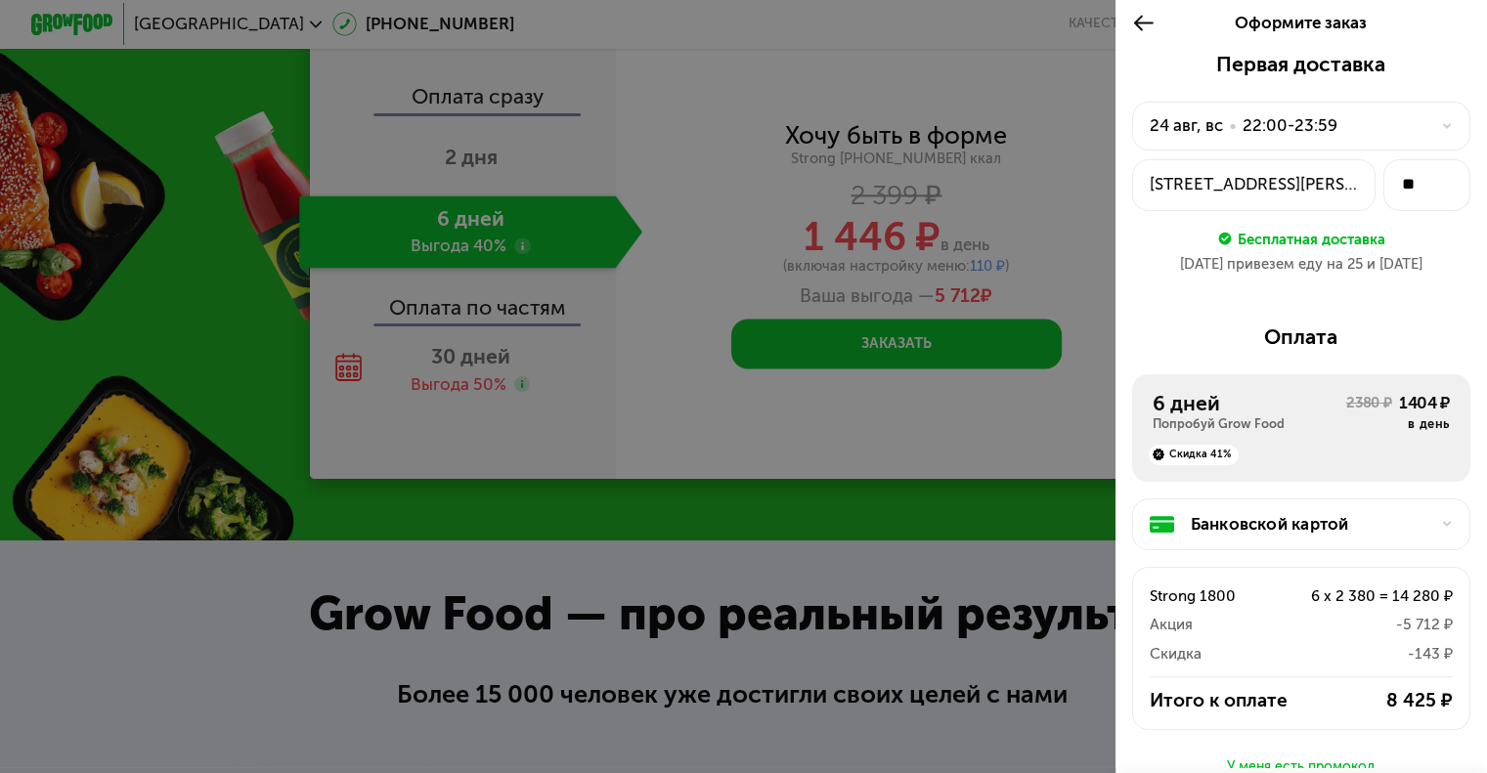
scroll to position [213, 0]
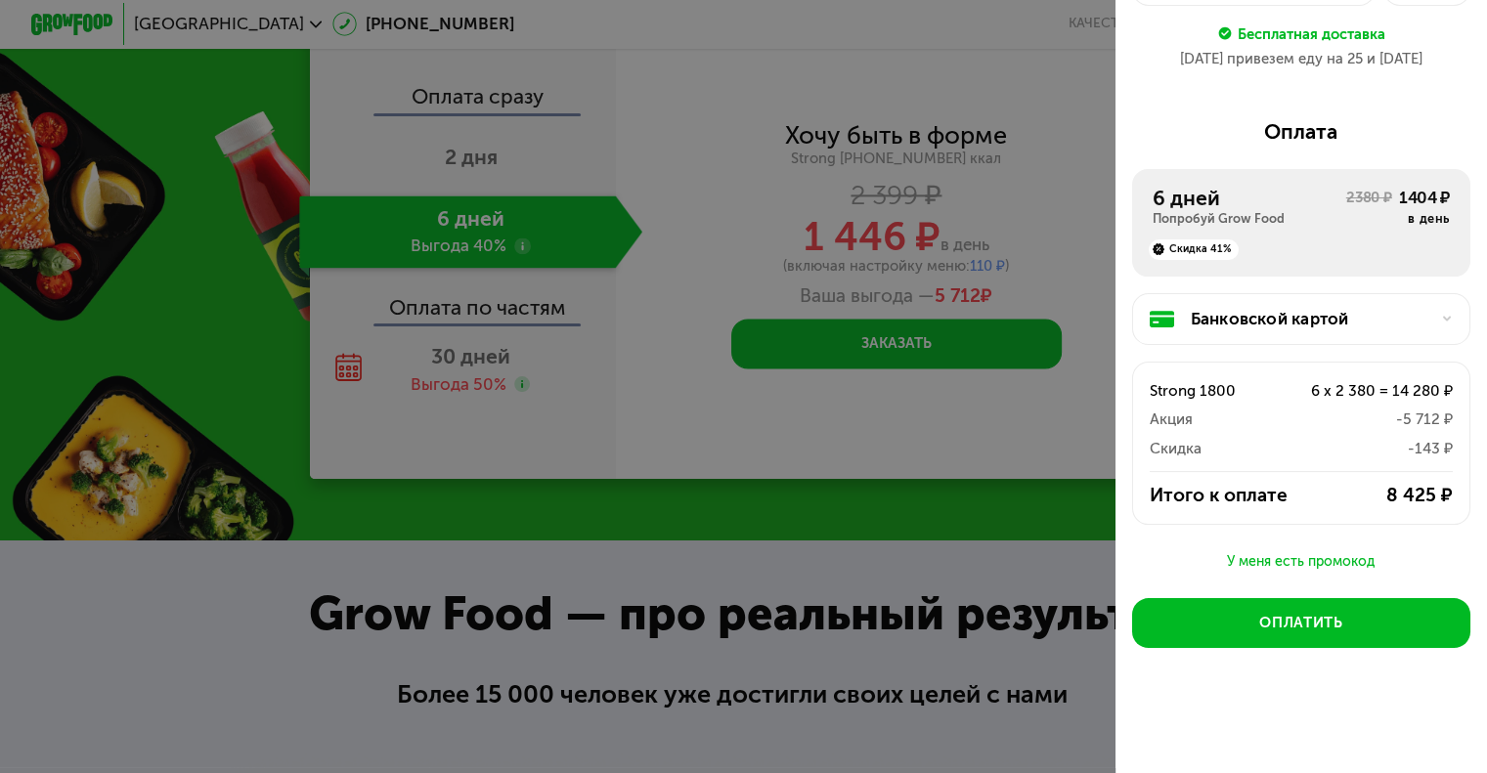
click at [1326, 555] on div "У меня есть промокод" at bounding box center [1301, 561] width 338 height 23
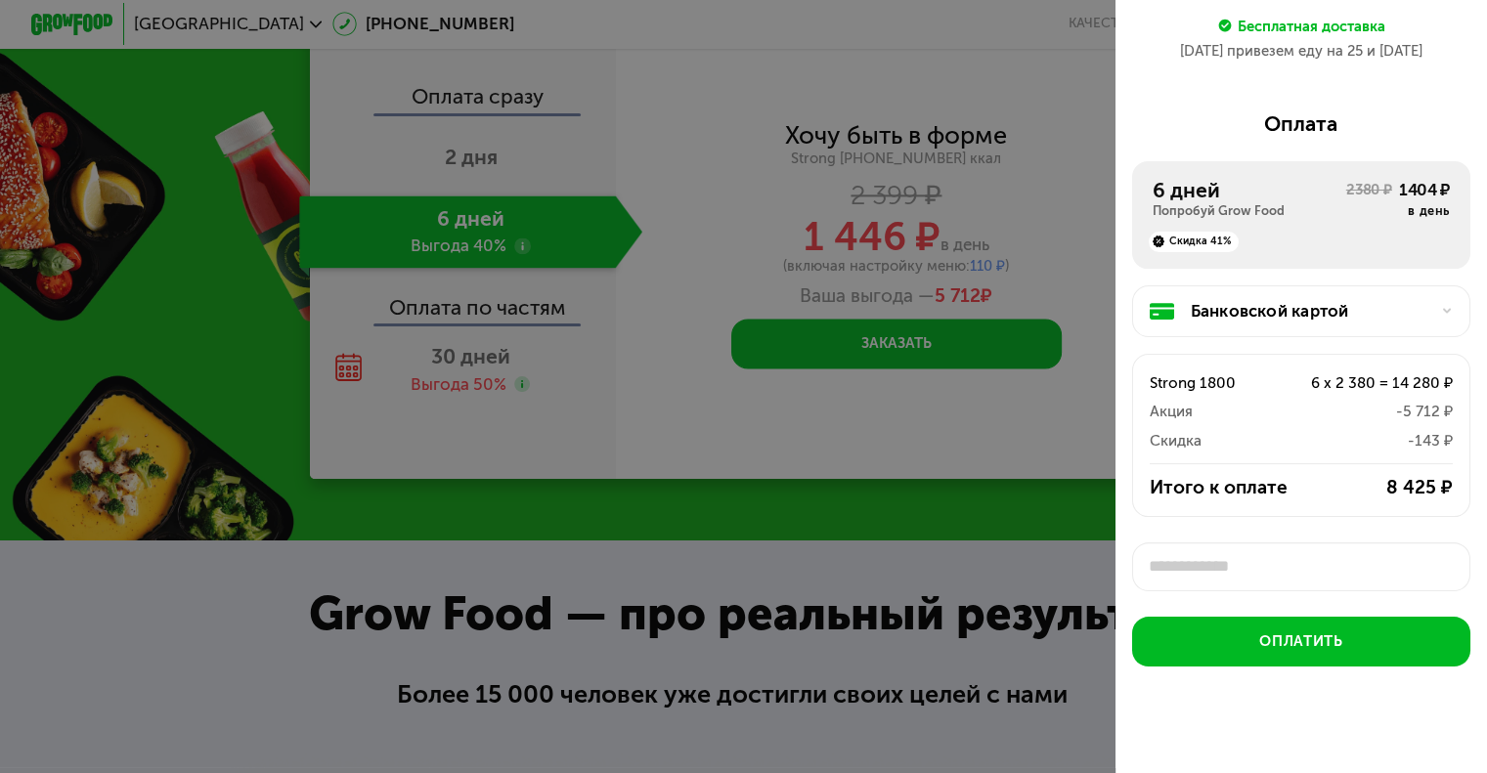
scroll to position [7, 0]
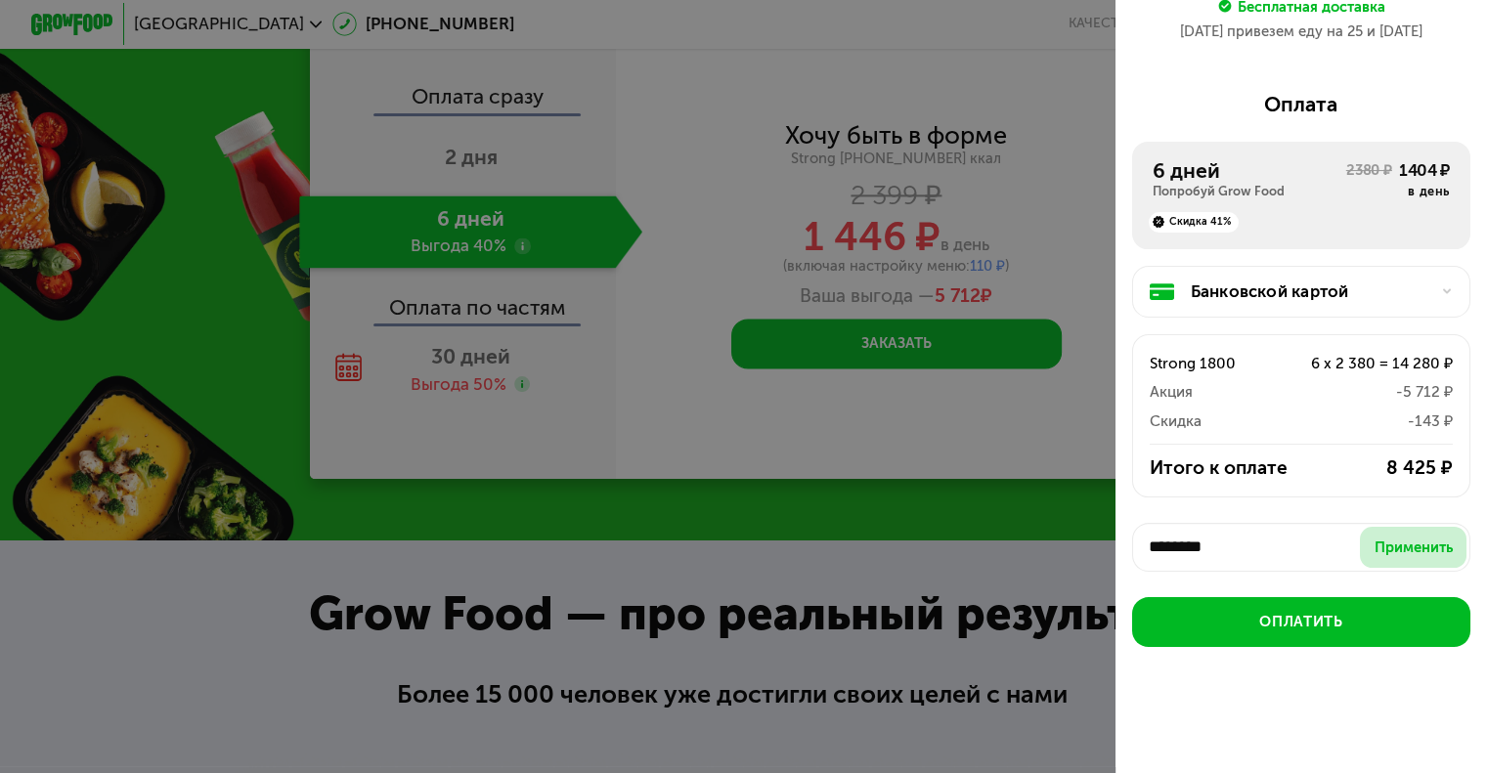
type input "********"
click at [1404, 550] on div "Применить" at bounding box center [1413, 548] width 78 height 21
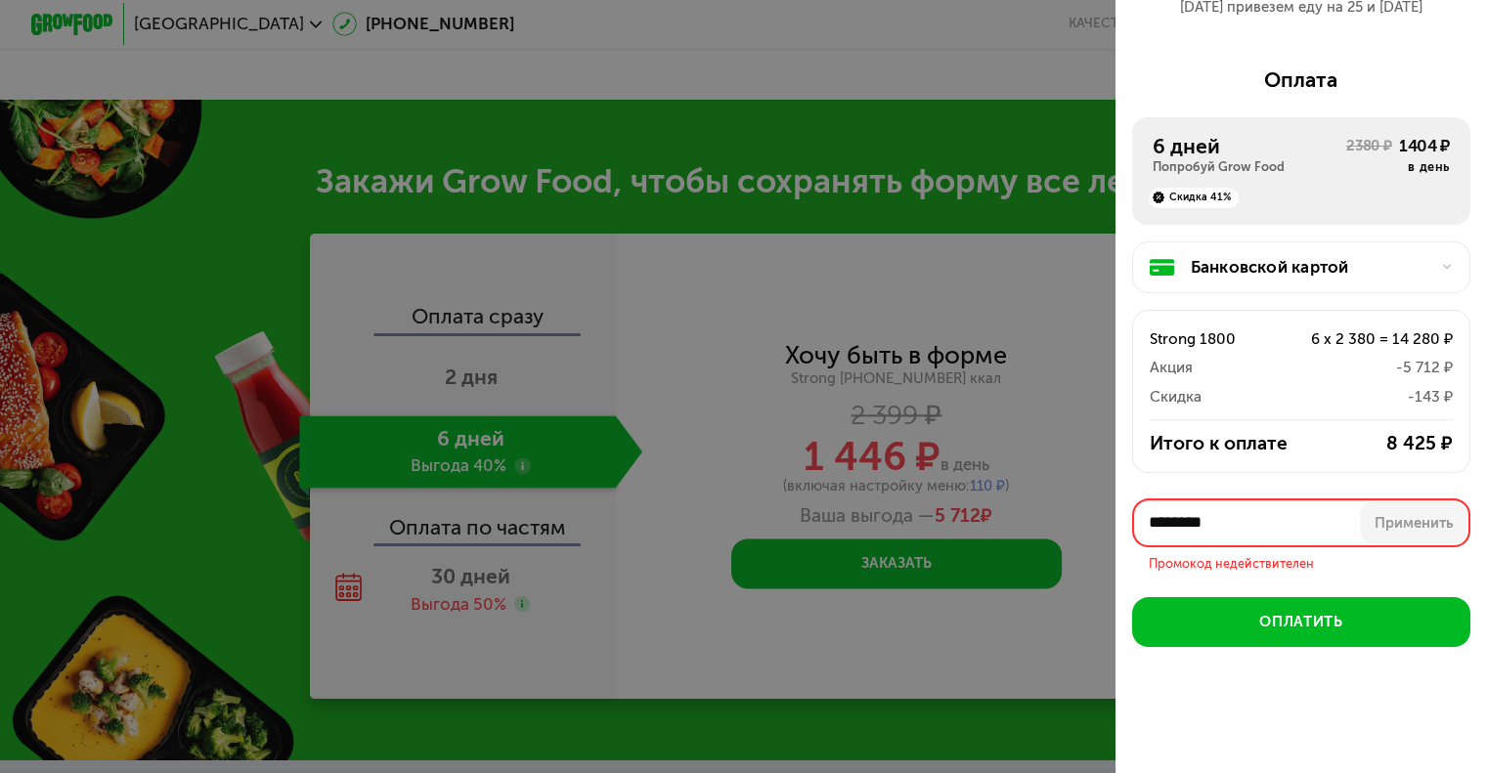
scroll to position [2373, 0]
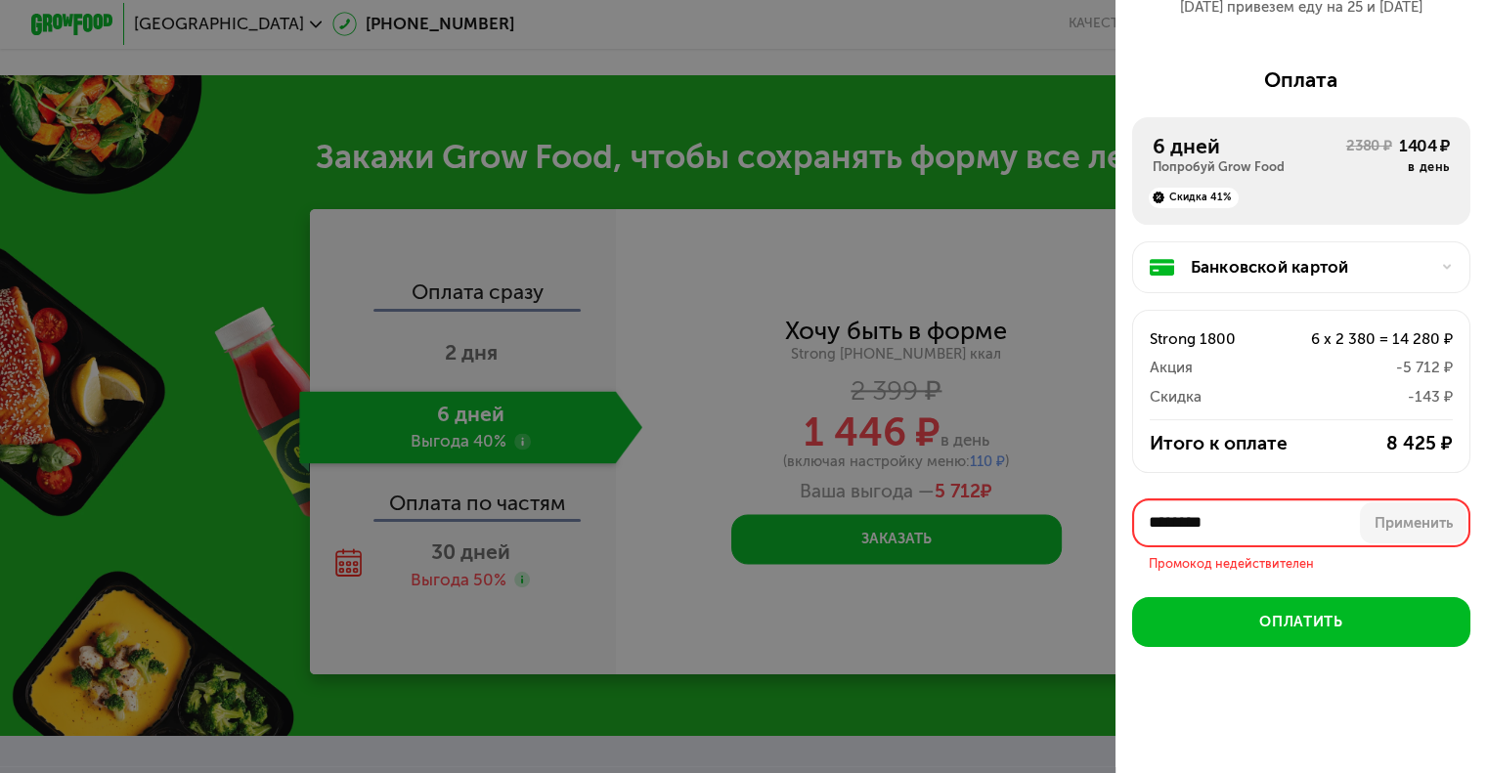
drag, startPoint x: 1261, startPoint y: 520, endPoint x: 1087, endPoint y: 529, distance: 174.2
click at [1087, 529] on div "Оформите заказ Первая доставка [DATE] • 22:00-23:59 [STREET_ADDRESS][PERSON_NAM…" at bounding box center [743, 386] width 1487 height 773
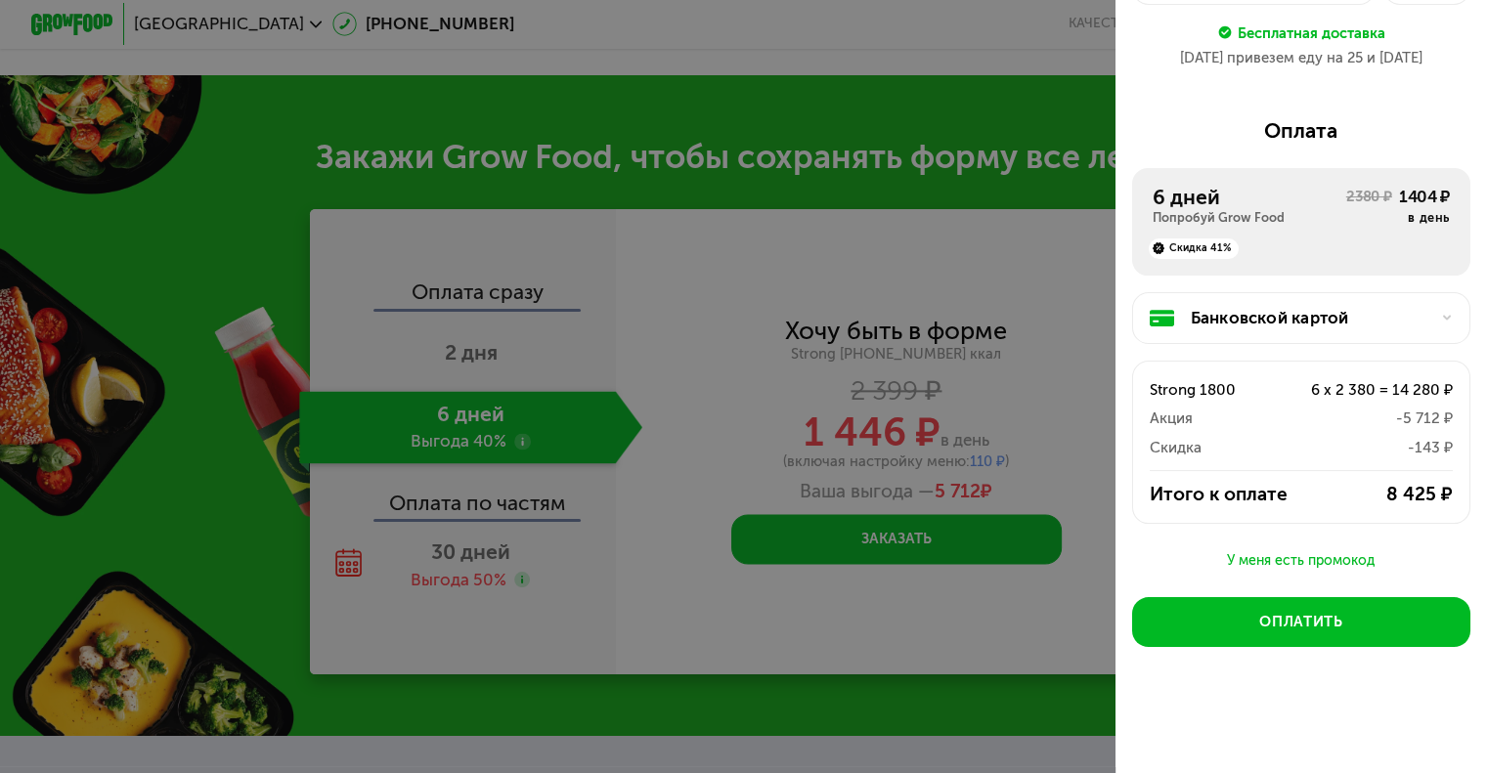
click at [1294, 554] on div "У меня есть промокод" at bounding box center [1301, 560] width 338 height 23
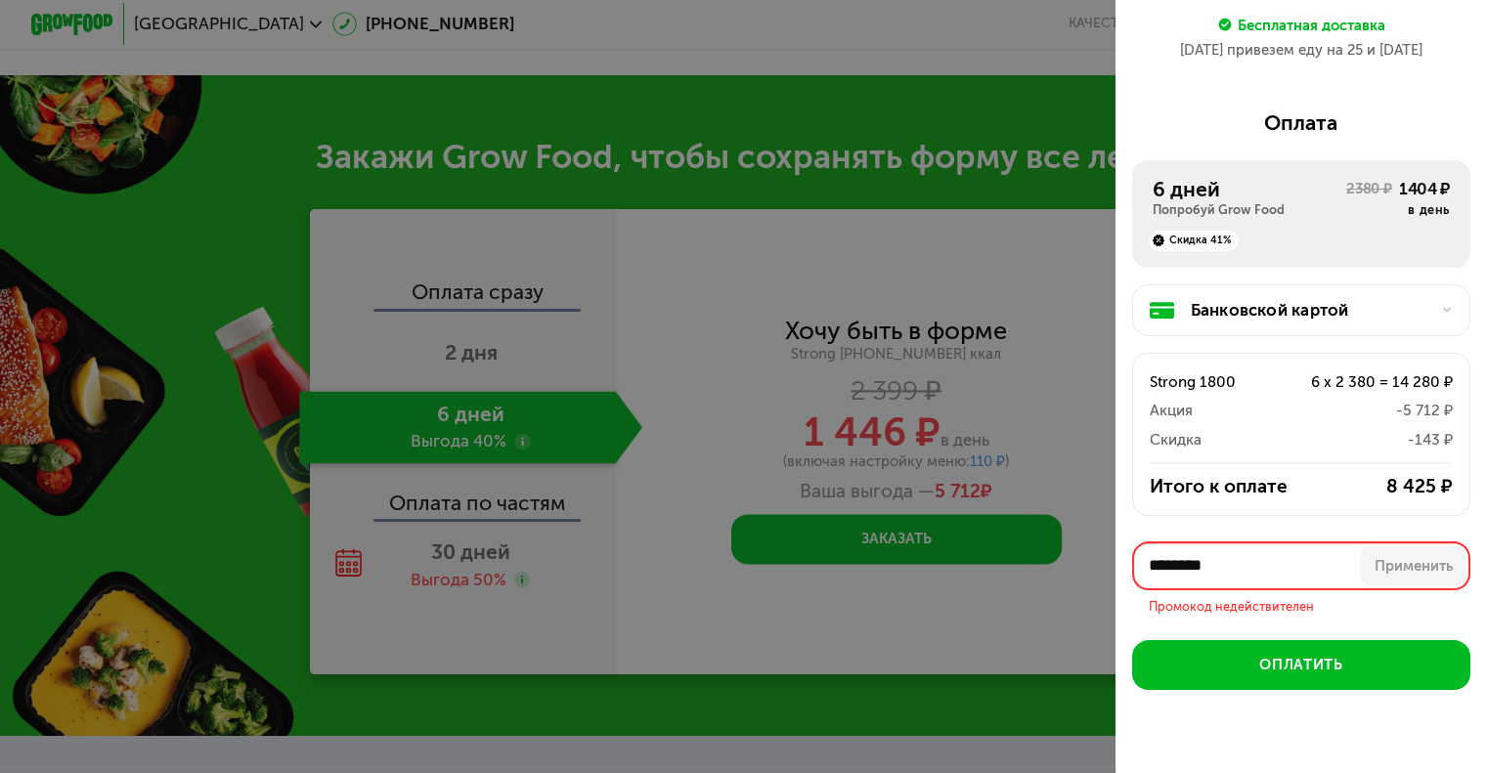
scroll to position [265, 0]
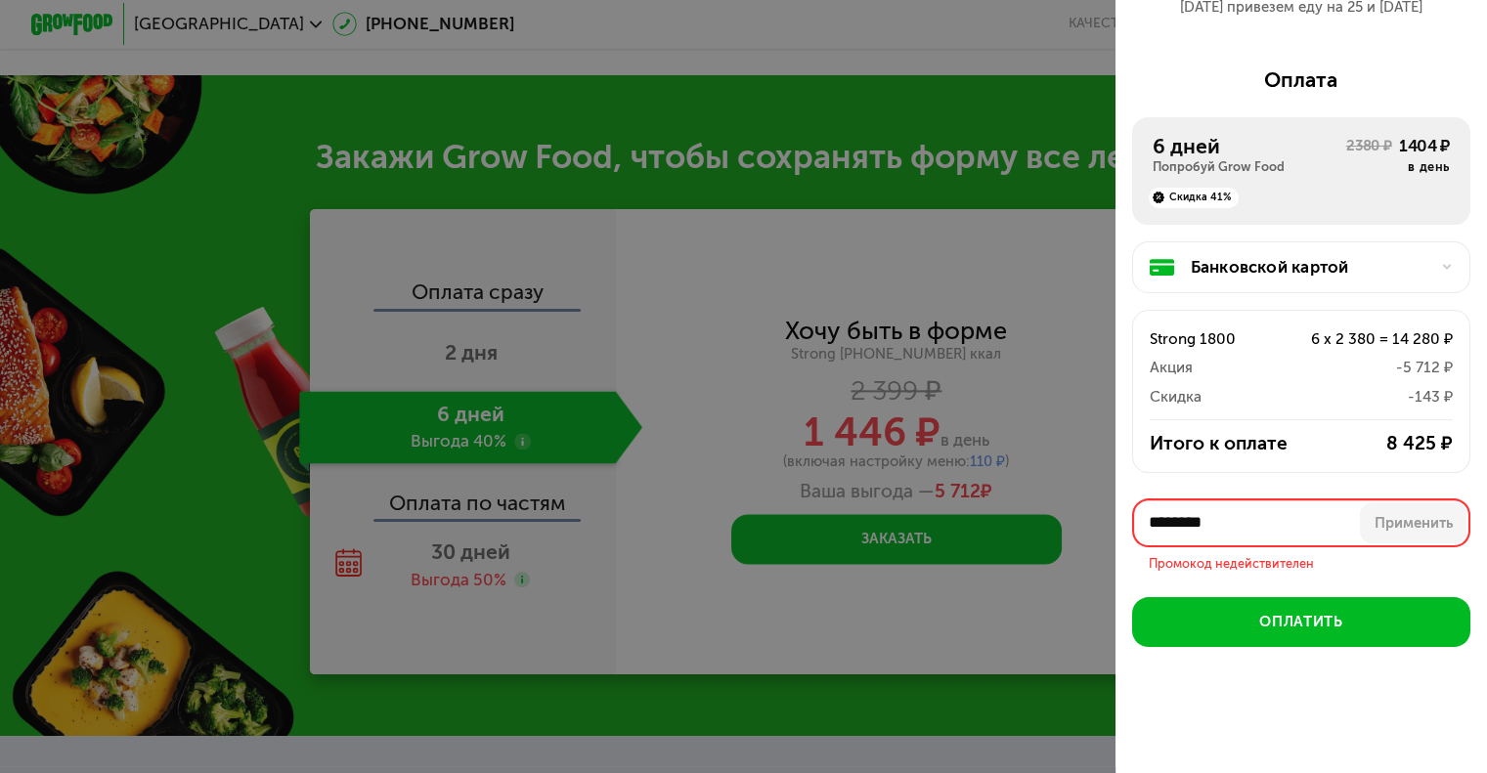
drag, startPoint x: 1203, startPoint y: 515, endPoint x: 1100, endPoint y: 515, distance: 102.6
click at [1100, 515] on div "Оформите заказ Первая доставка [DATE] • 22:00-23:59 [STREET_ADDRESS][PERSON_NAM…" at bounding box center [743, 386] width 1487 height 773
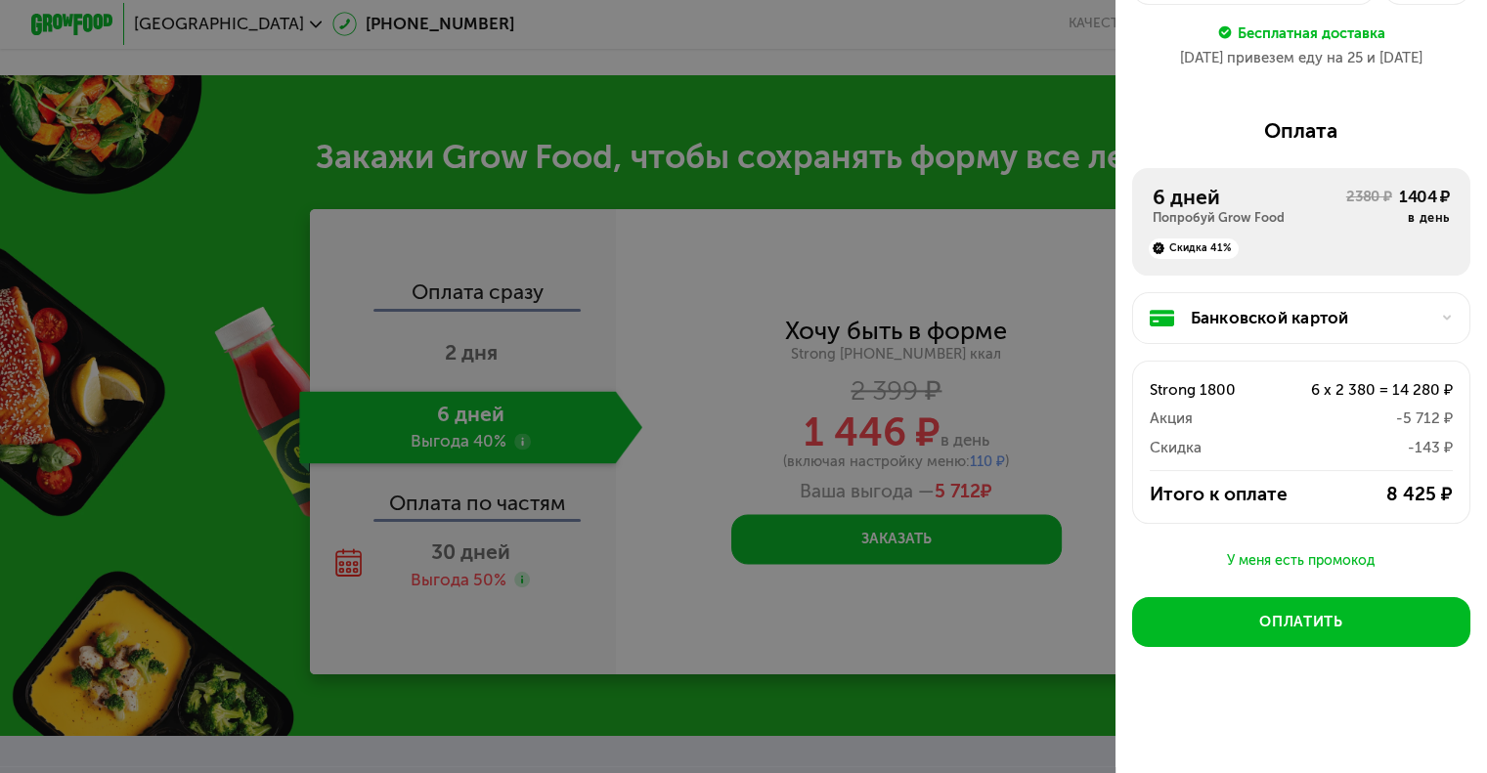
click at [1309, 559] on div "У меня есть промокод" at bounding box center [1301, 560] width 338 height 23
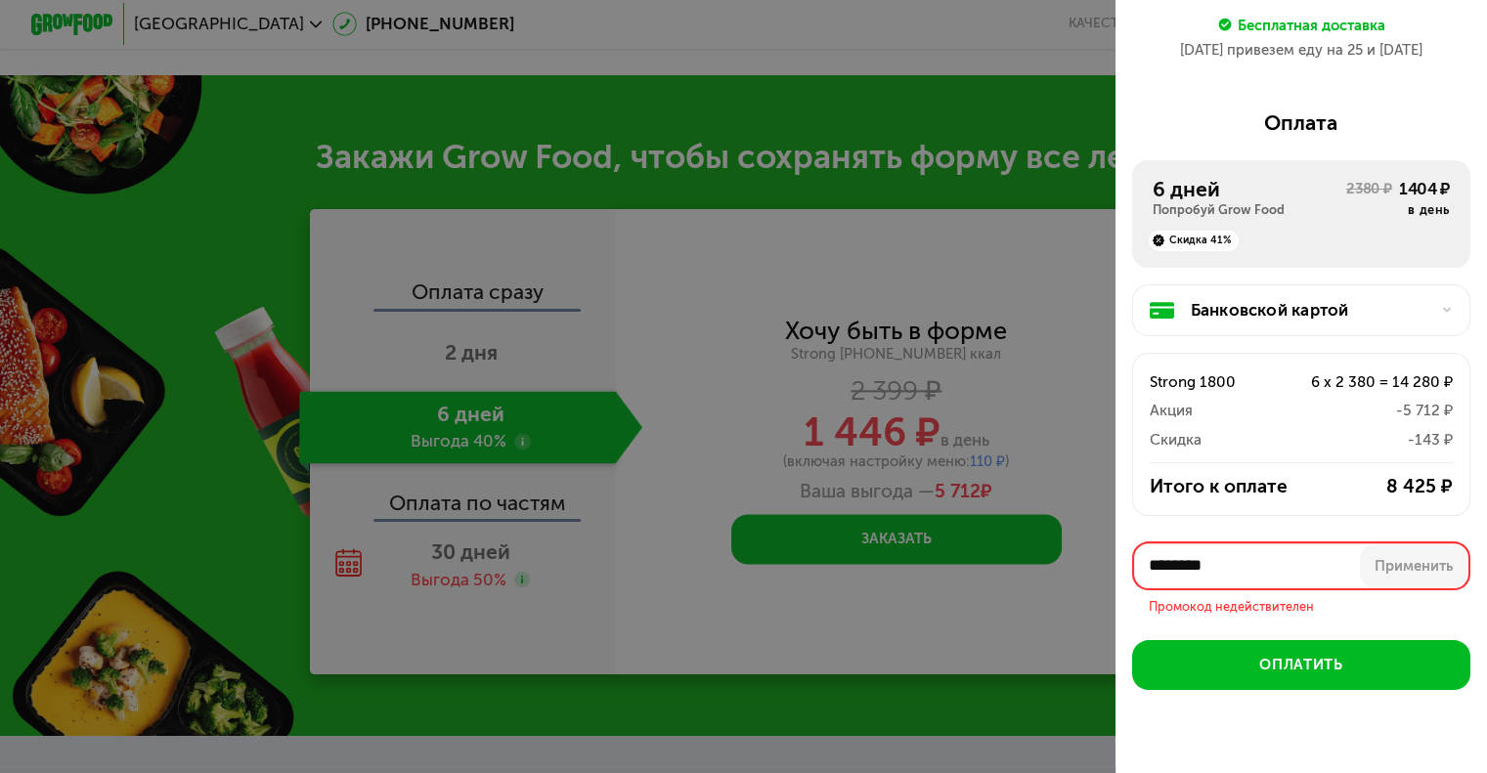
scroll to position [265, 0]
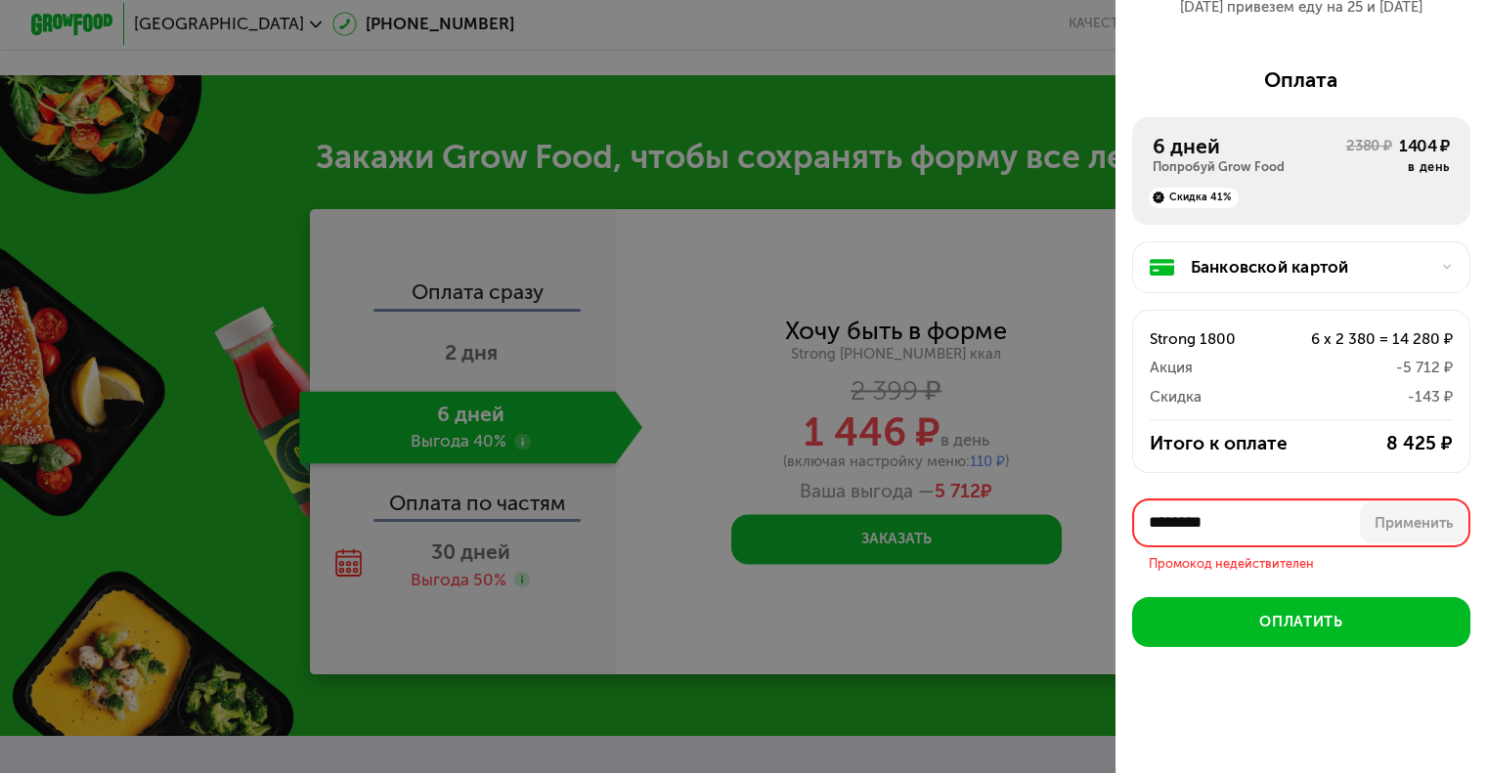
click at [1251, 569] on div "Промокод недействителен" at bounding box center [1301, 559] width 338 height 24
click at [1251, 513] on input "********" at bounding box center [1301, 523] width 338 height 50
type input "*"
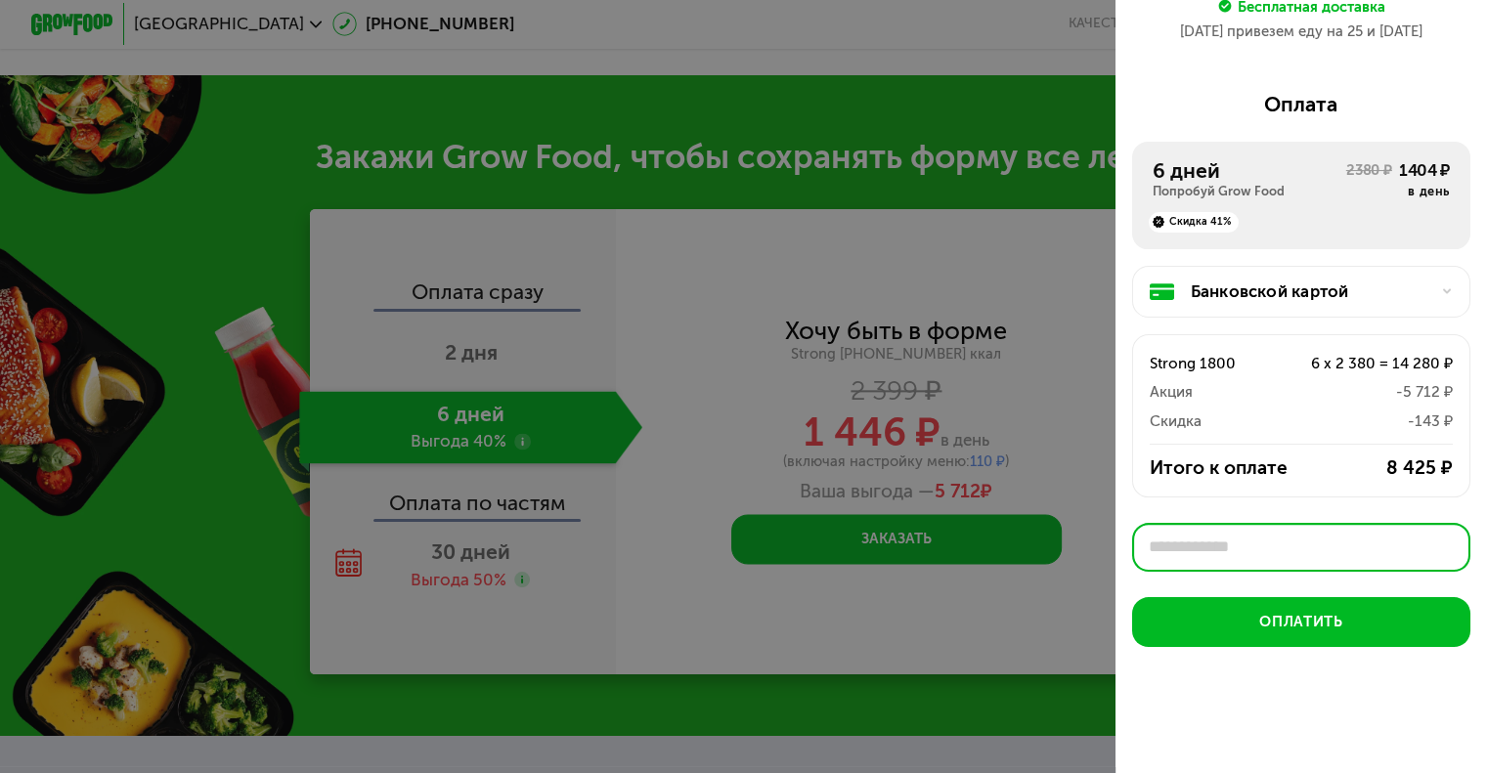
paste input "********"
type input "********"
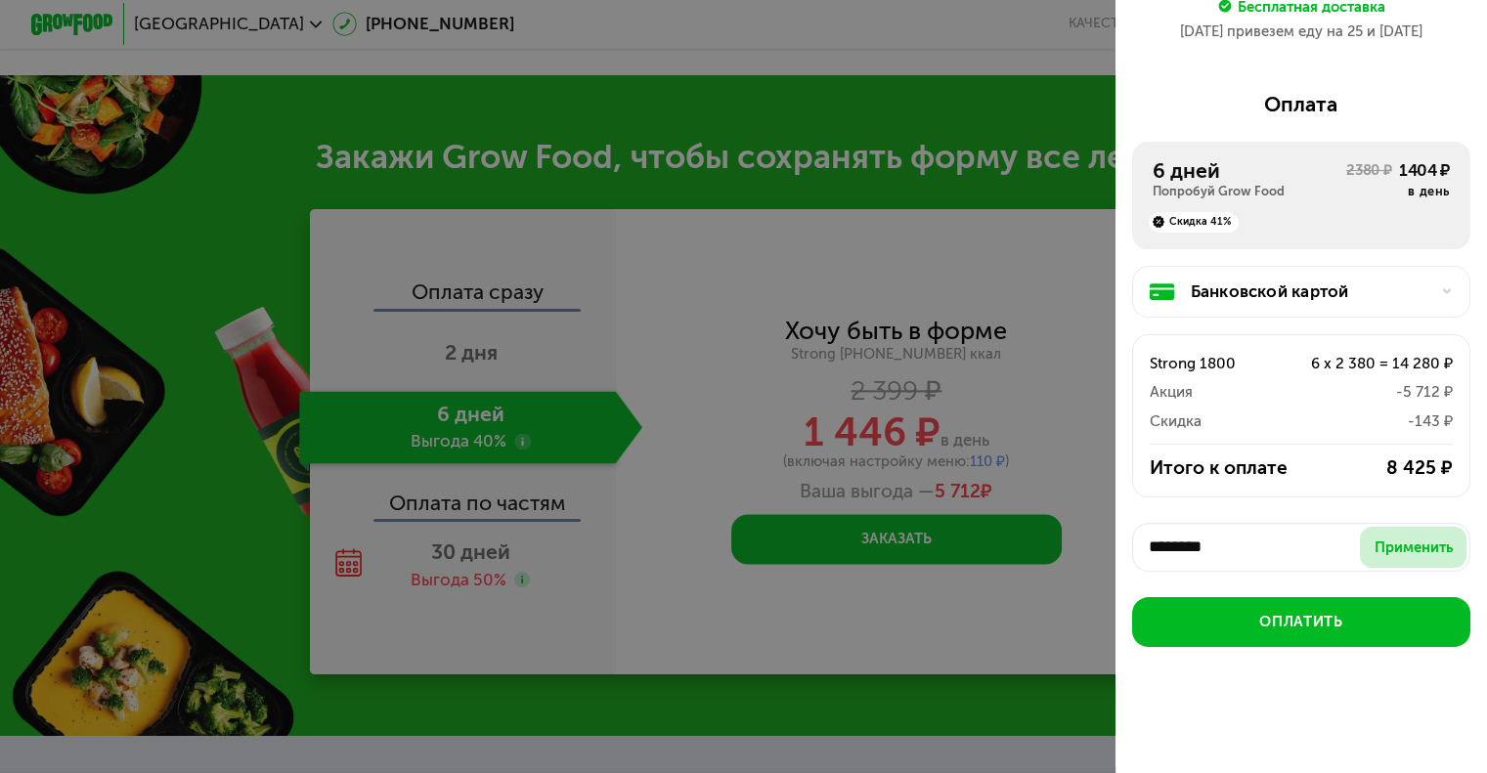
click at [1407, 546] on div "Применить" at bounding box center [1413, 548] width 78 height 21
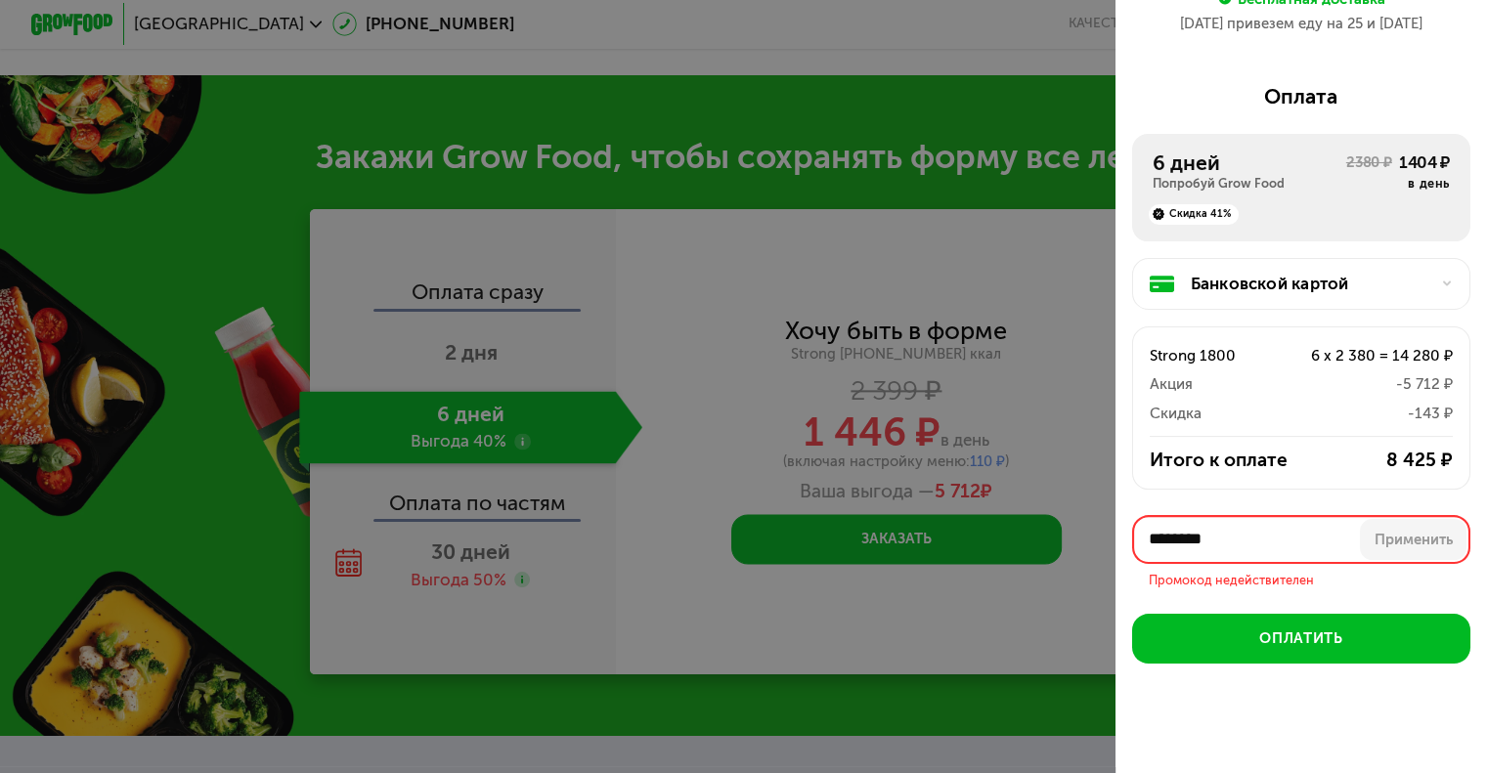
drag, startPoint x: 1250, startPoint y: 550, endPoint x: 1032, endPoint y: 560, distance: 218.2
click at [1032, 560] on div "Оформите заказ Первая доставка [DATE] • 22:00-23:59 [STREET_ADDRESS][PERSON_NAM…" at bounding box center [743, 386] width 1487 height 773
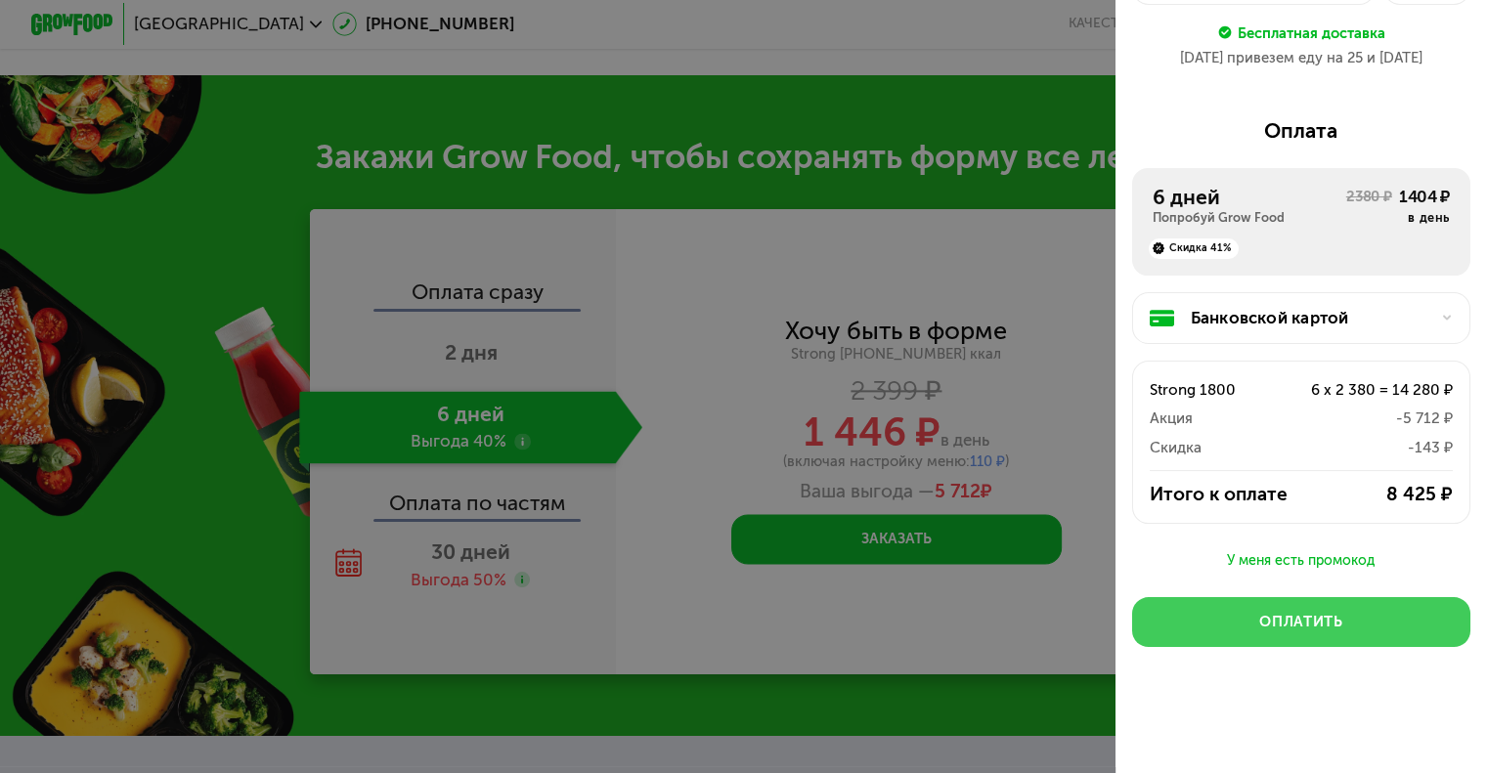
click at [1338, 614] on button "Оплатить" at bounding box center [1301, 622] width 338 height 50
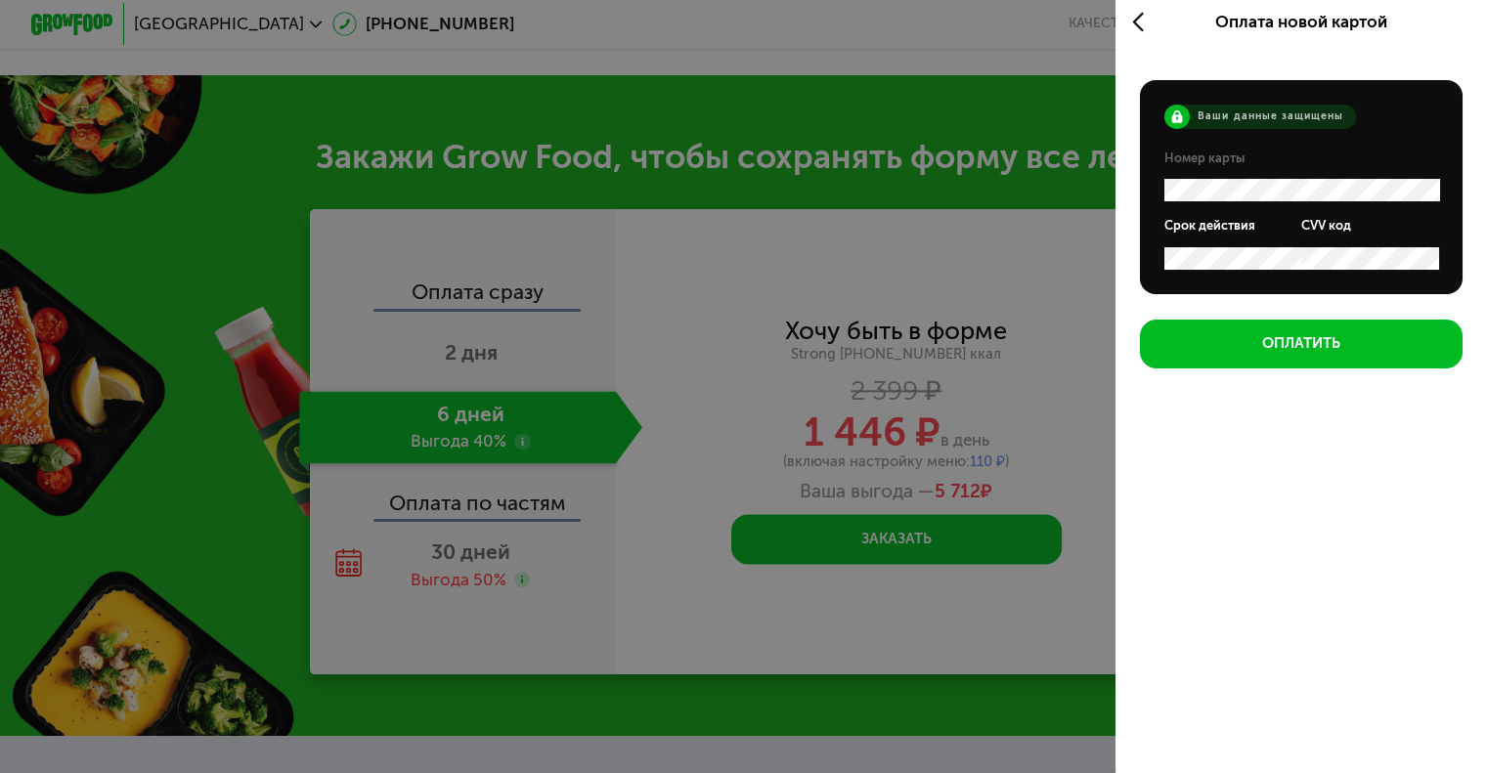
scroll to position [7, 0]
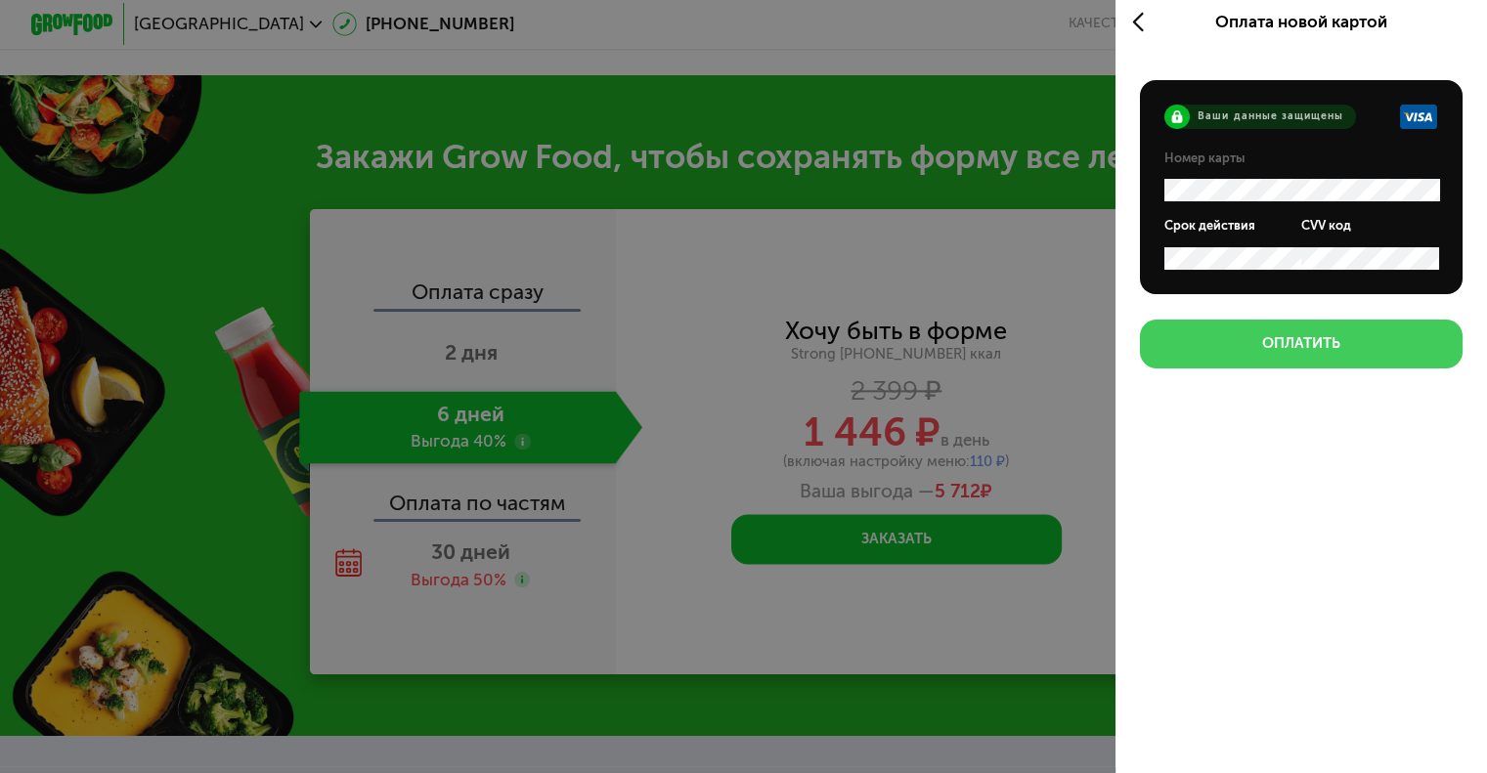
click at [1327, 346] on div "Оплатить" at bounding box center [1301, 343] width 78 height 21
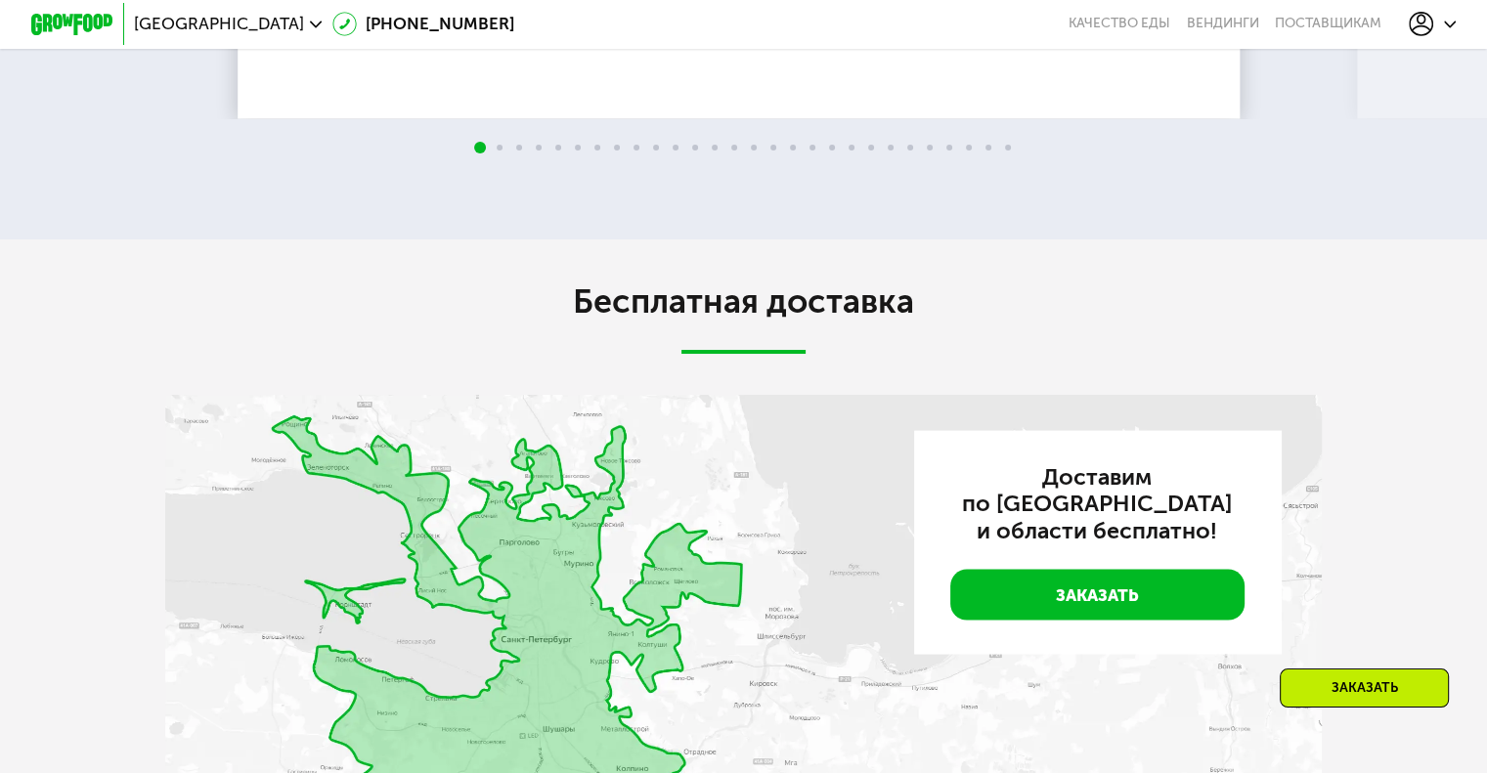
scroll to position [4007, 0]
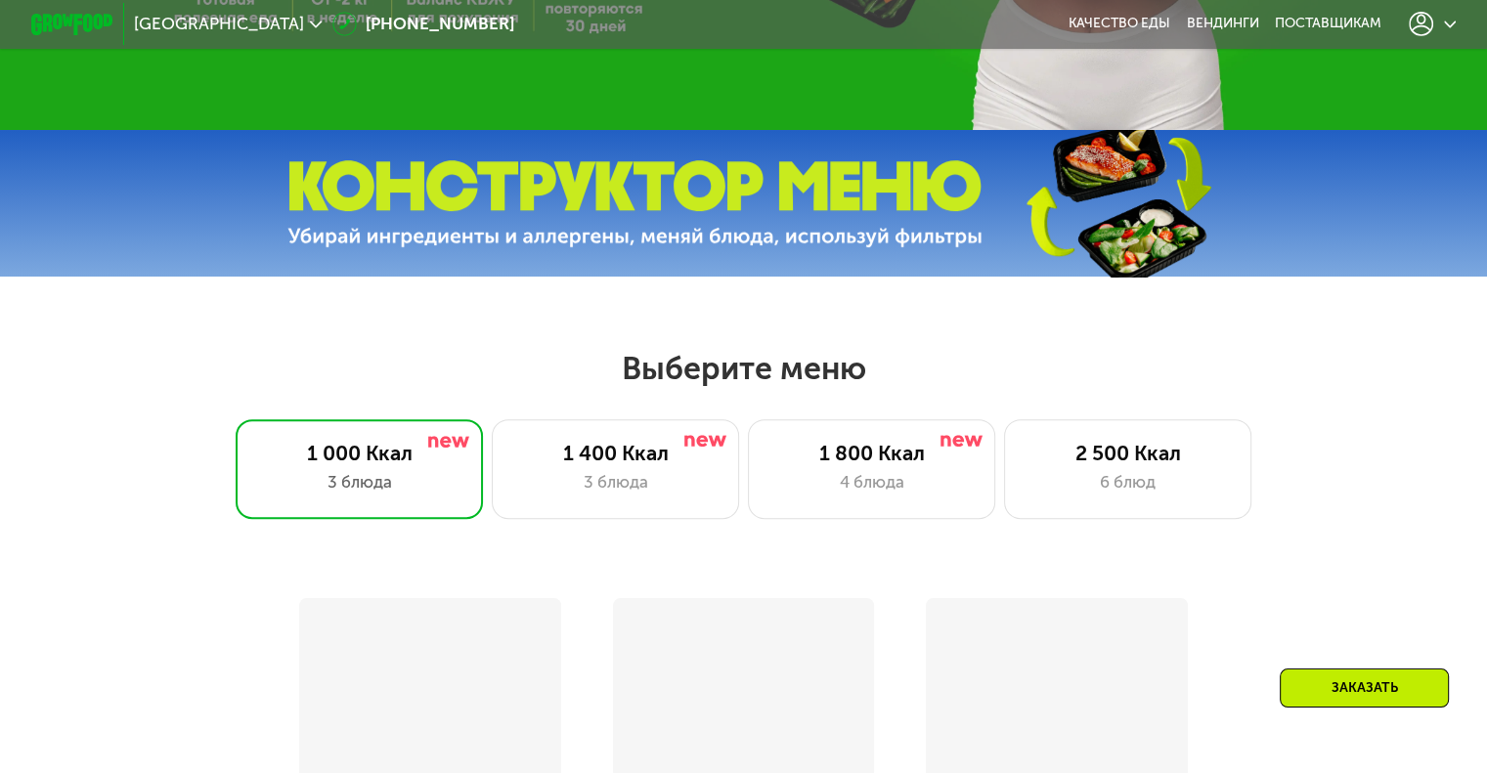
scroll to position [684, 0]
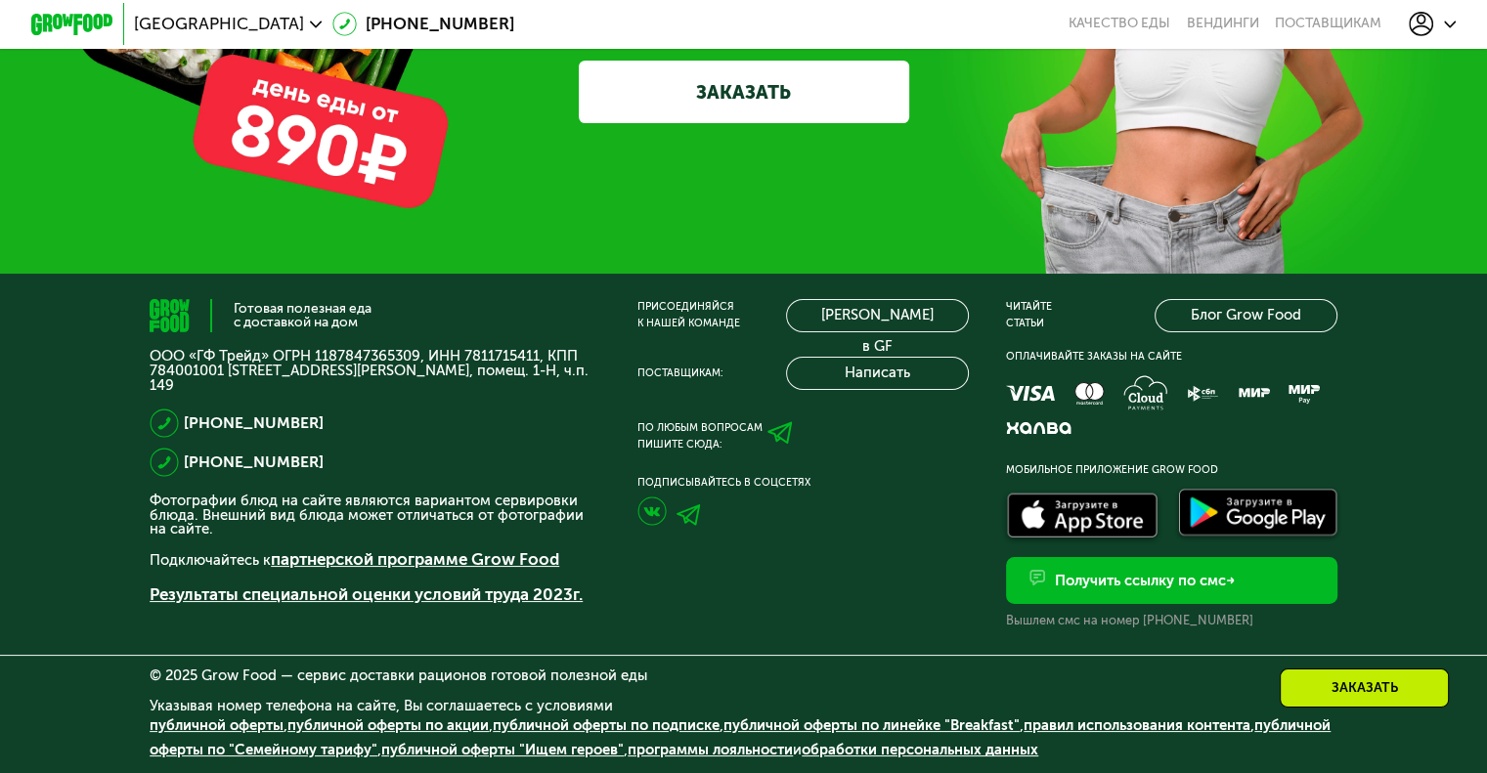
scroll to position [5426, 0]
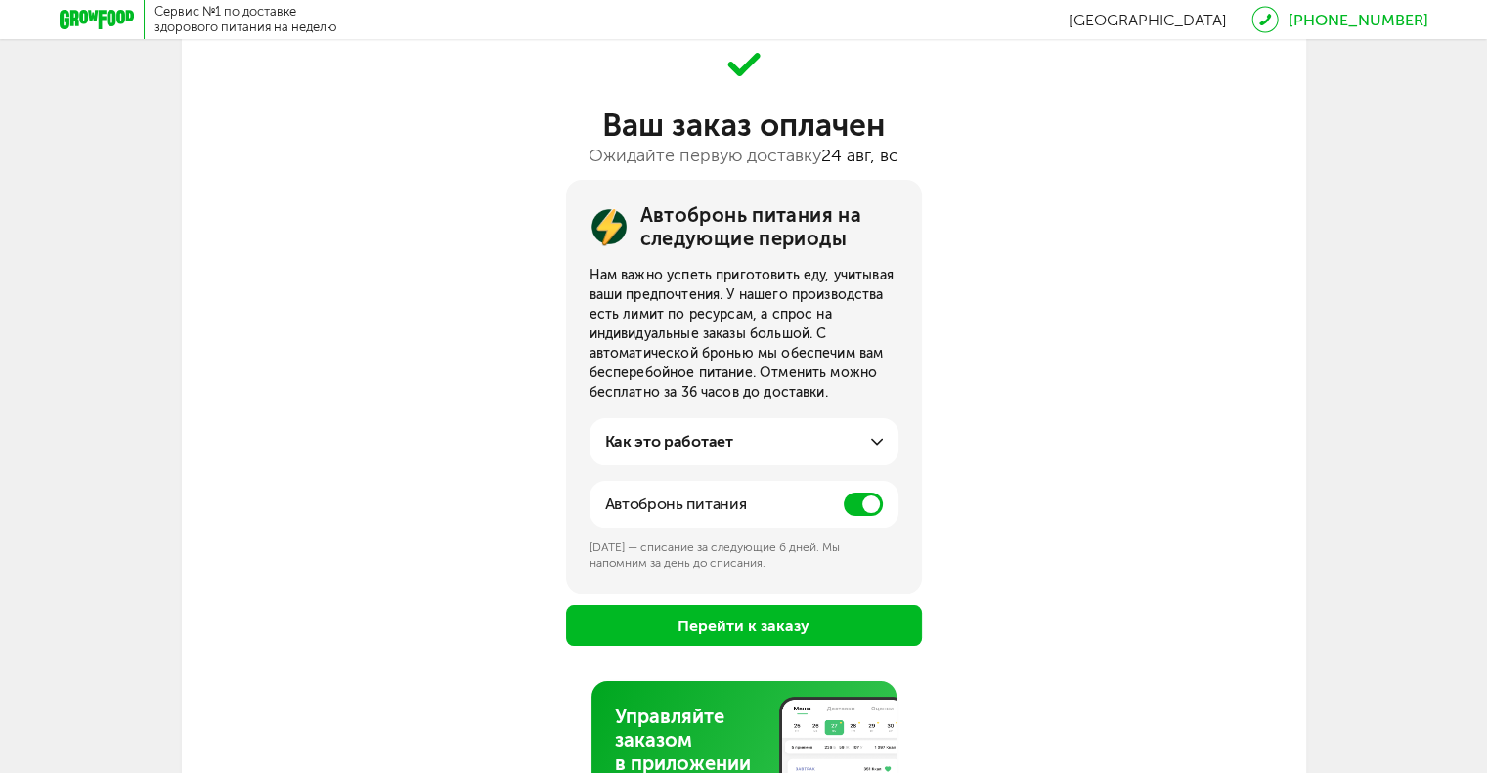
scroll to position [195, 0]
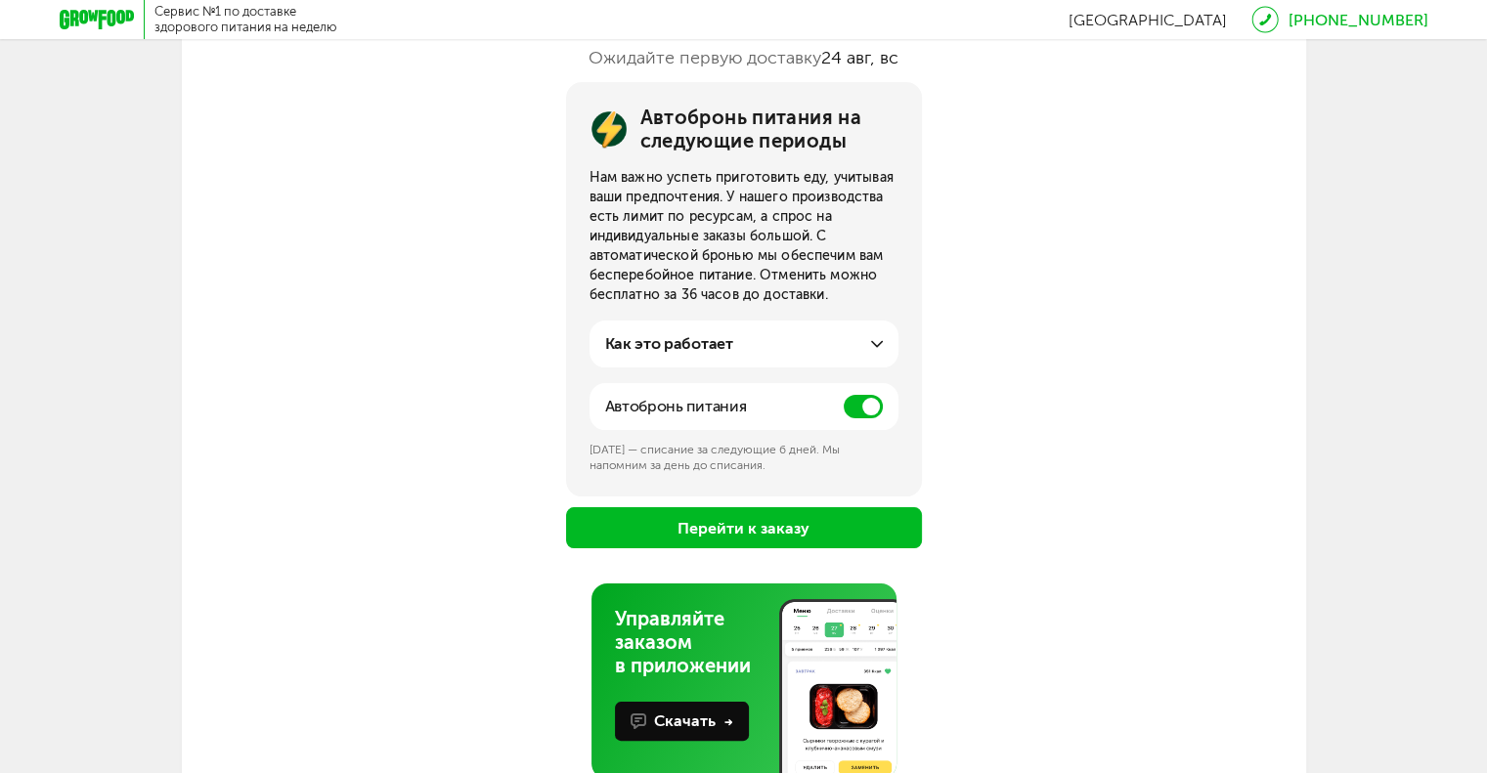
click at [871, 347] on icon at bounding box center [877, 344] width 12 height 12
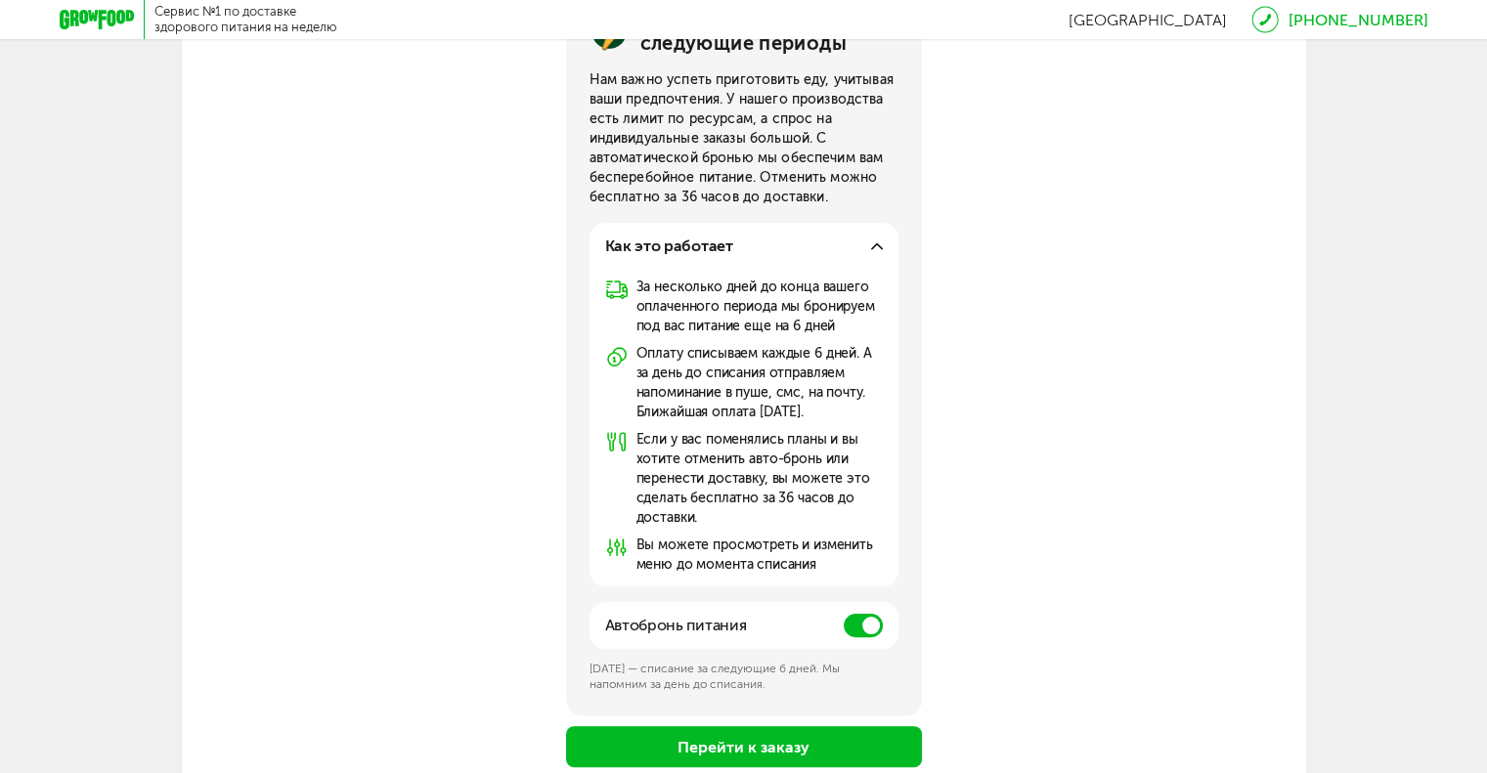
scroll to position [391, 0]
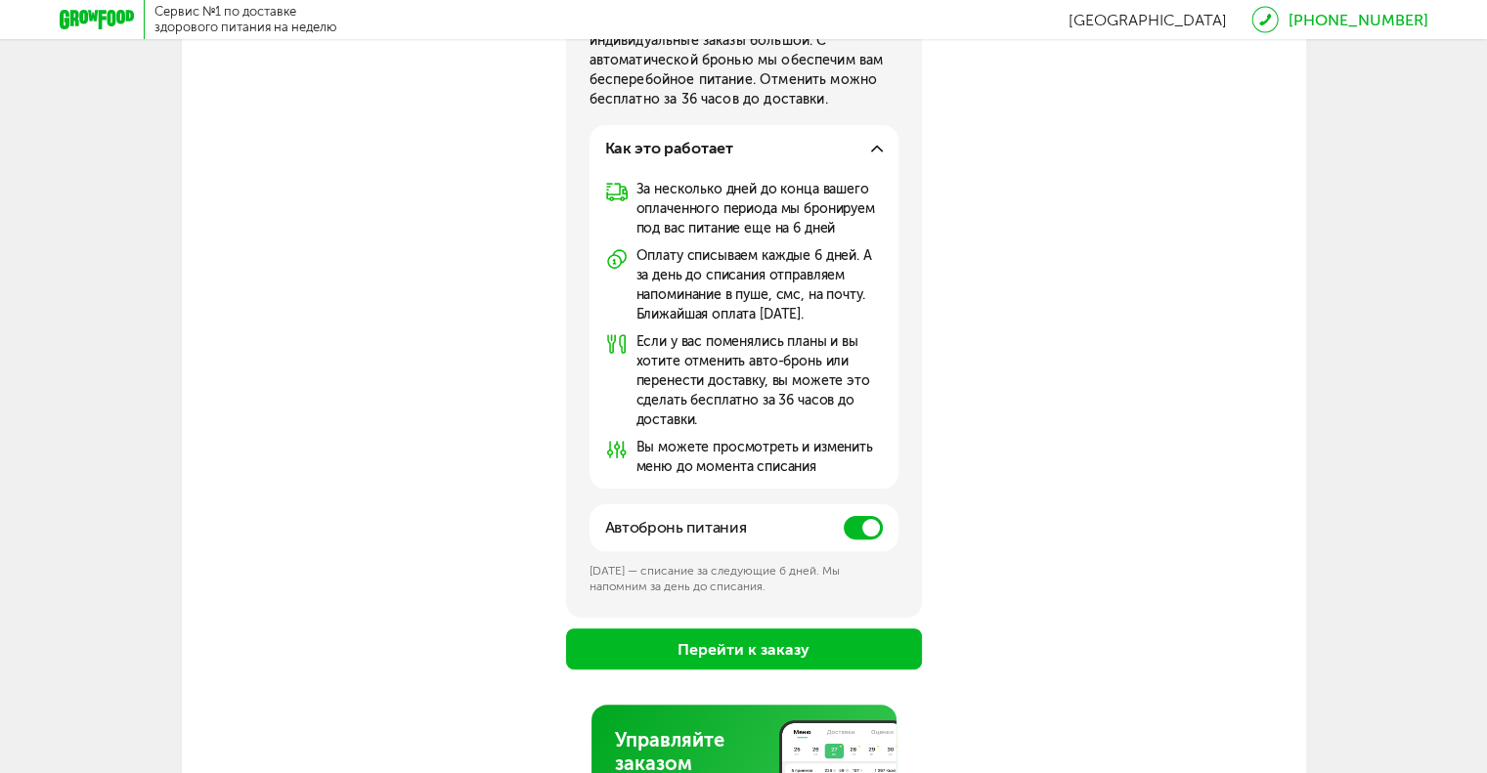
click at [853, 535] on span at bounding box center [862, 527] width 39 height 23
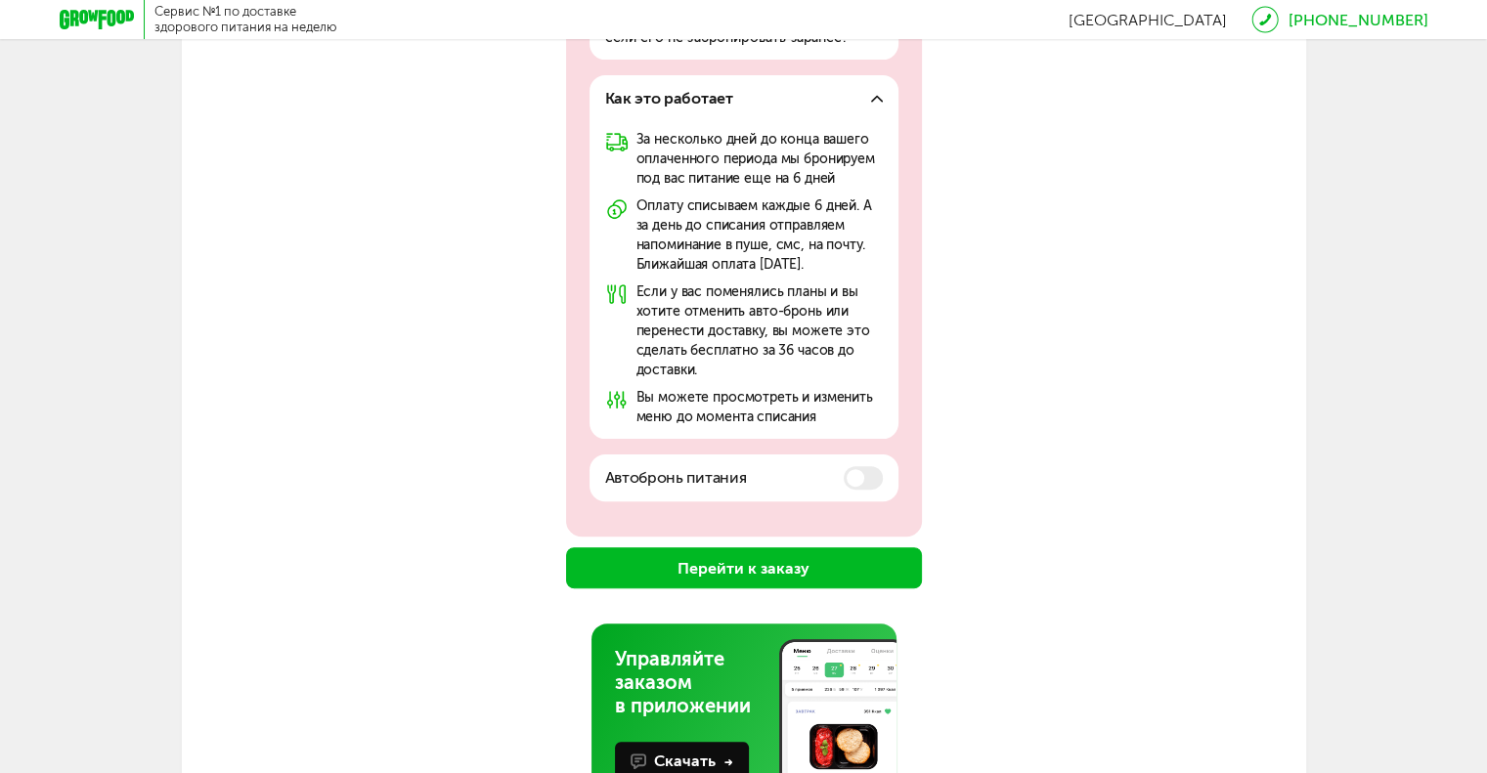
scroll to position [562, 0]
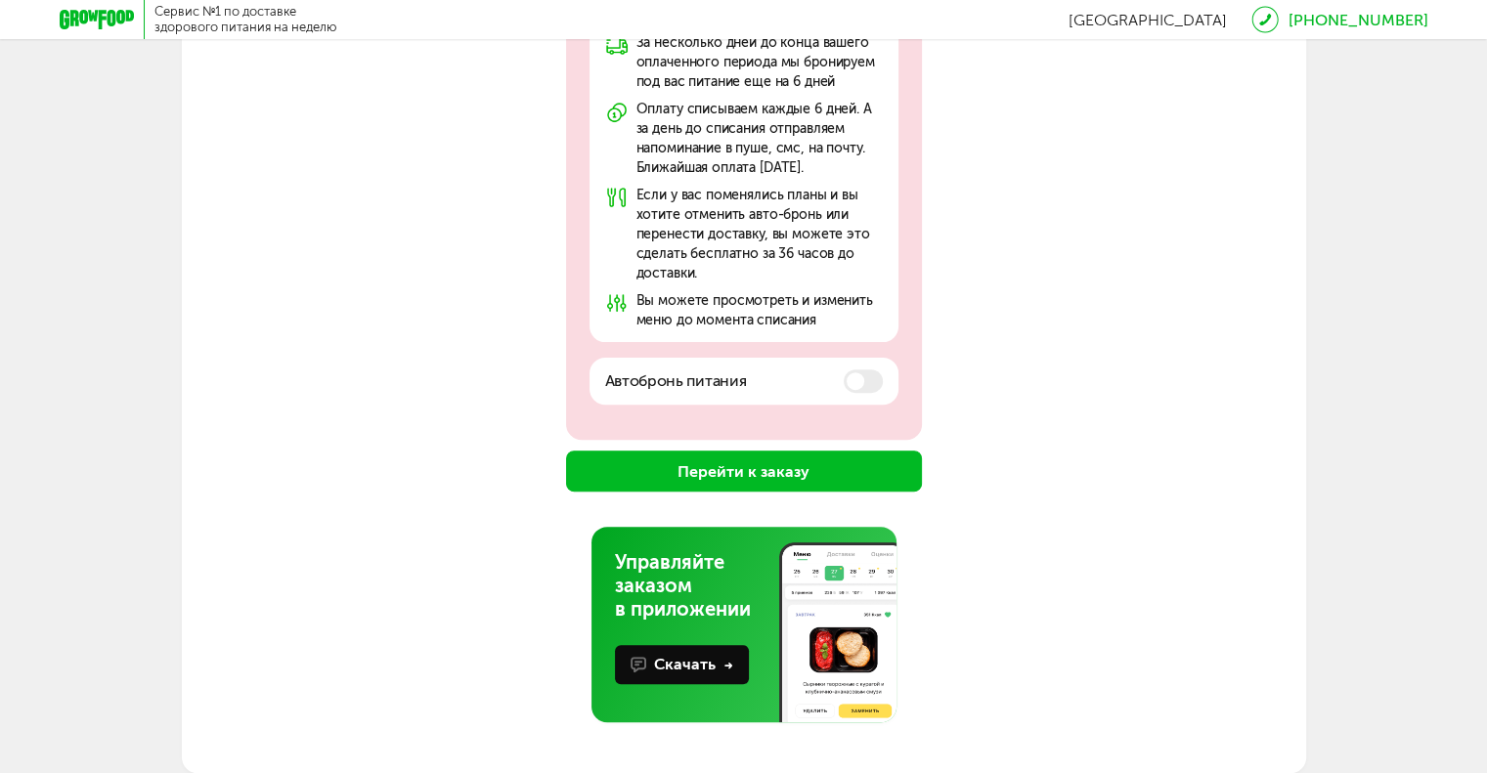
click at [743, 474] on button "Перейти к заказу" at bounding box center [744, 471] width 356 height 41
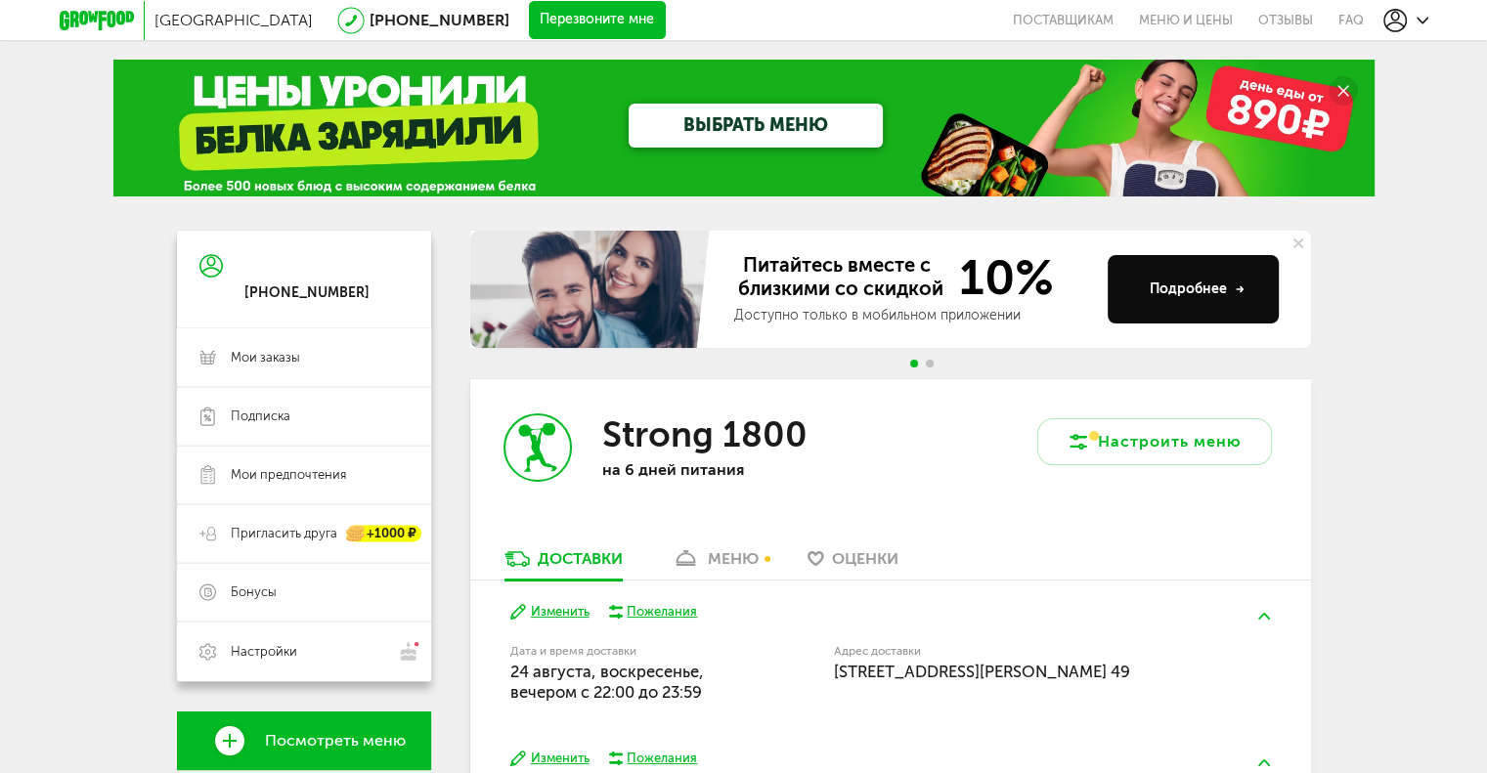
click at [1419, 15] on icon at bounding box center [1422, 21] width 12 height 12
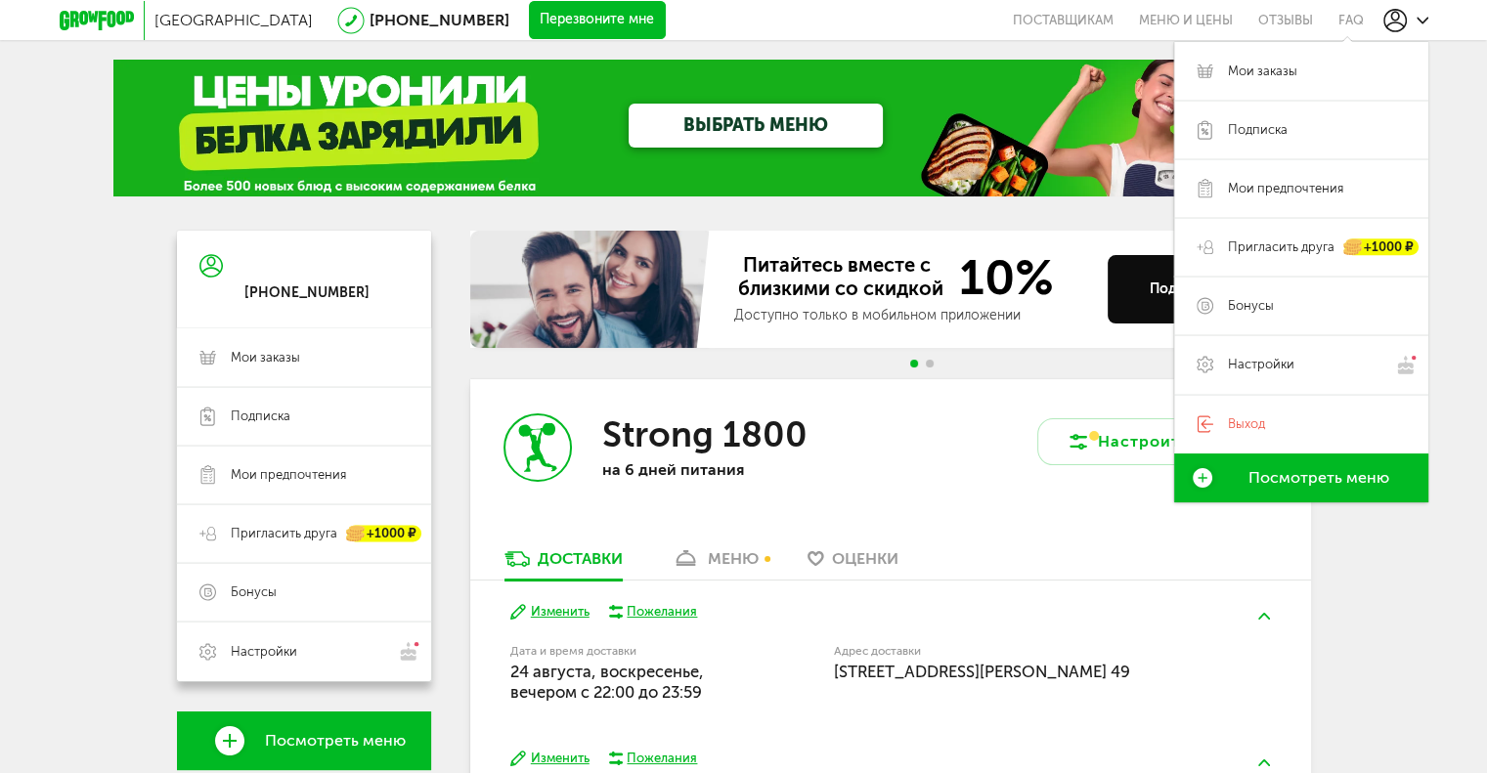
click at [1419, 15] on icon at bounding box center [1422, 21] width 12 height 12
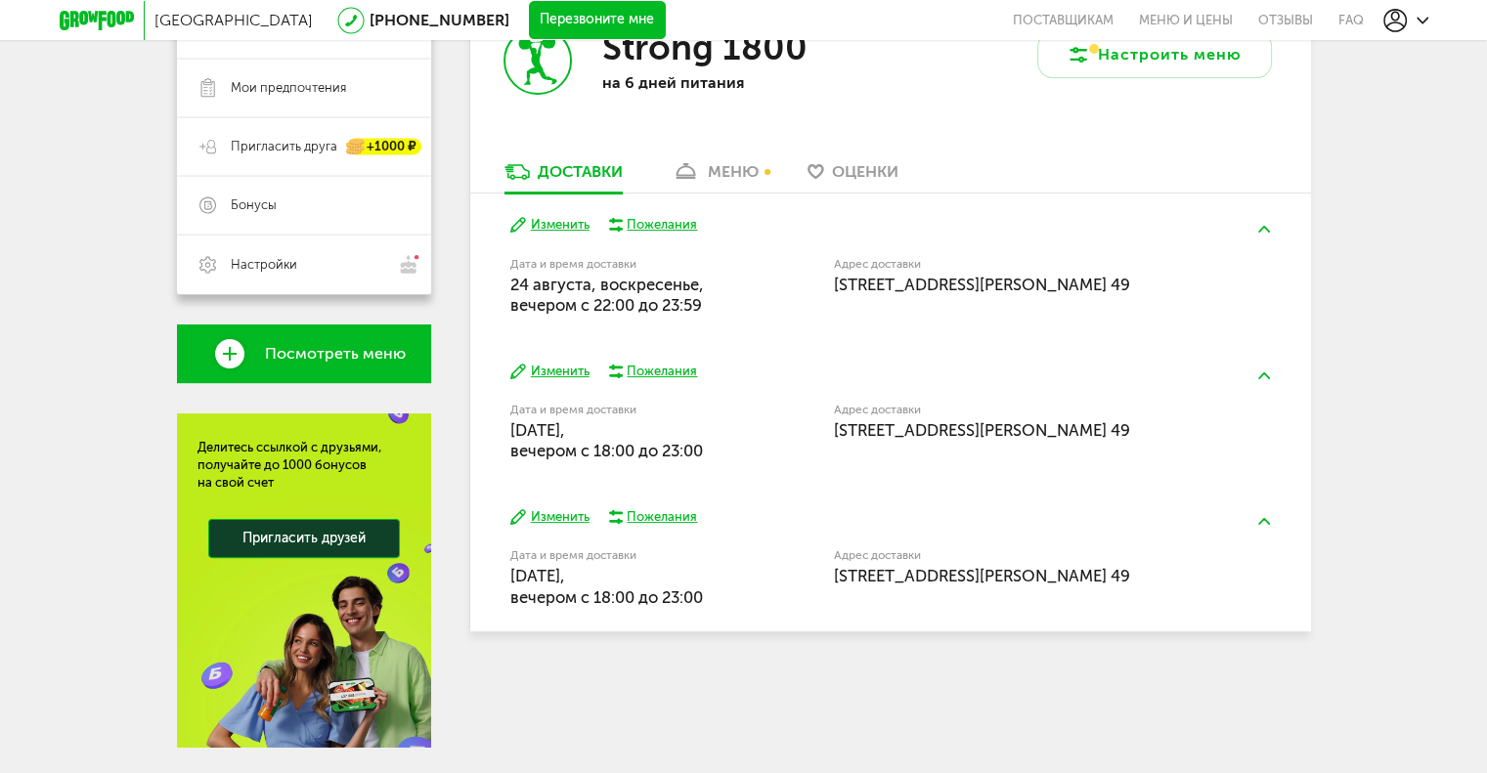
scroll to position [341, 0]
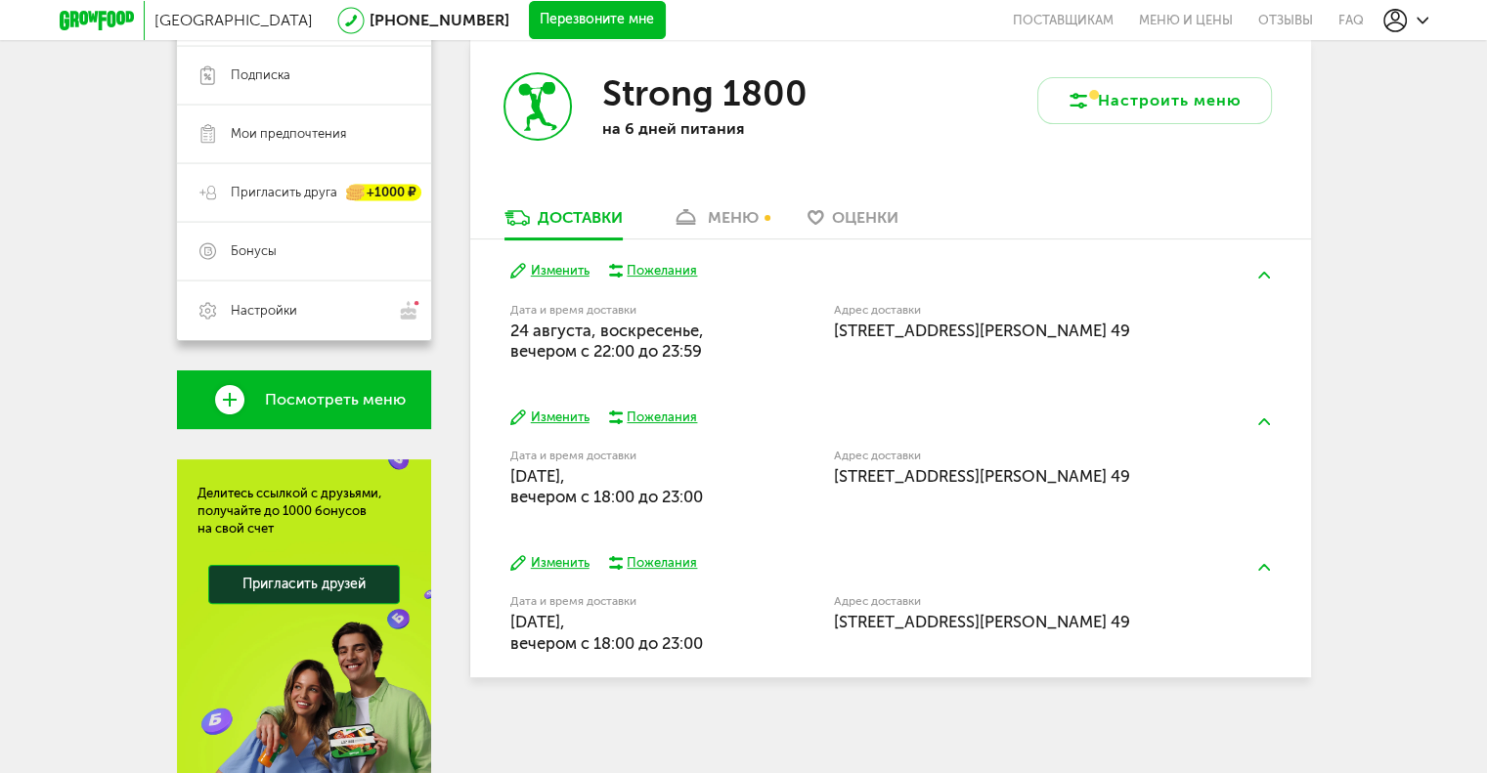
click at [735, 214] on div "меню" at bounding box center [733, 217] width 51 height 19
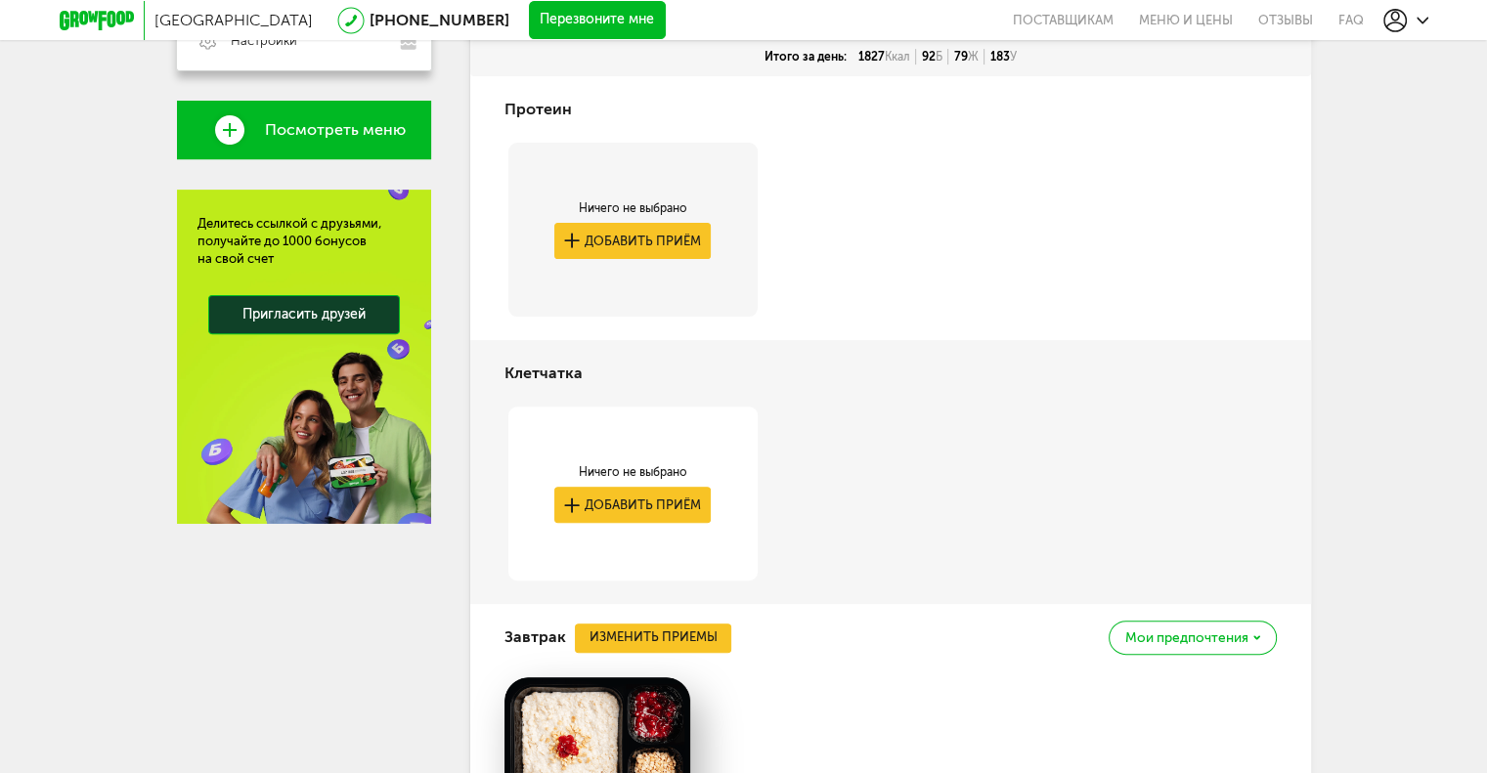
scroll to position [122, 0]
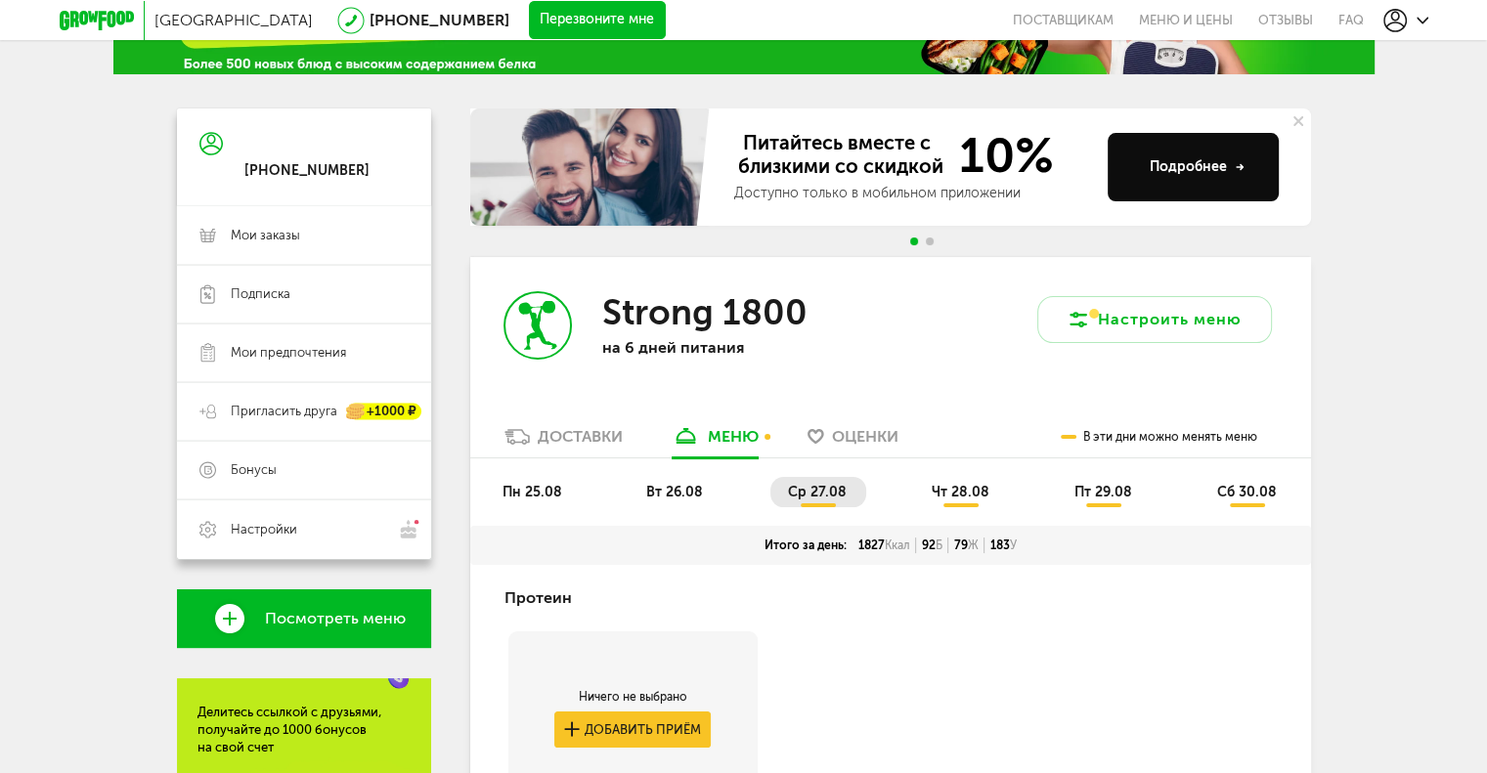
click at [539, 489] on span "пн 25.08" at bounding box center [532, 492] width 60 height 17
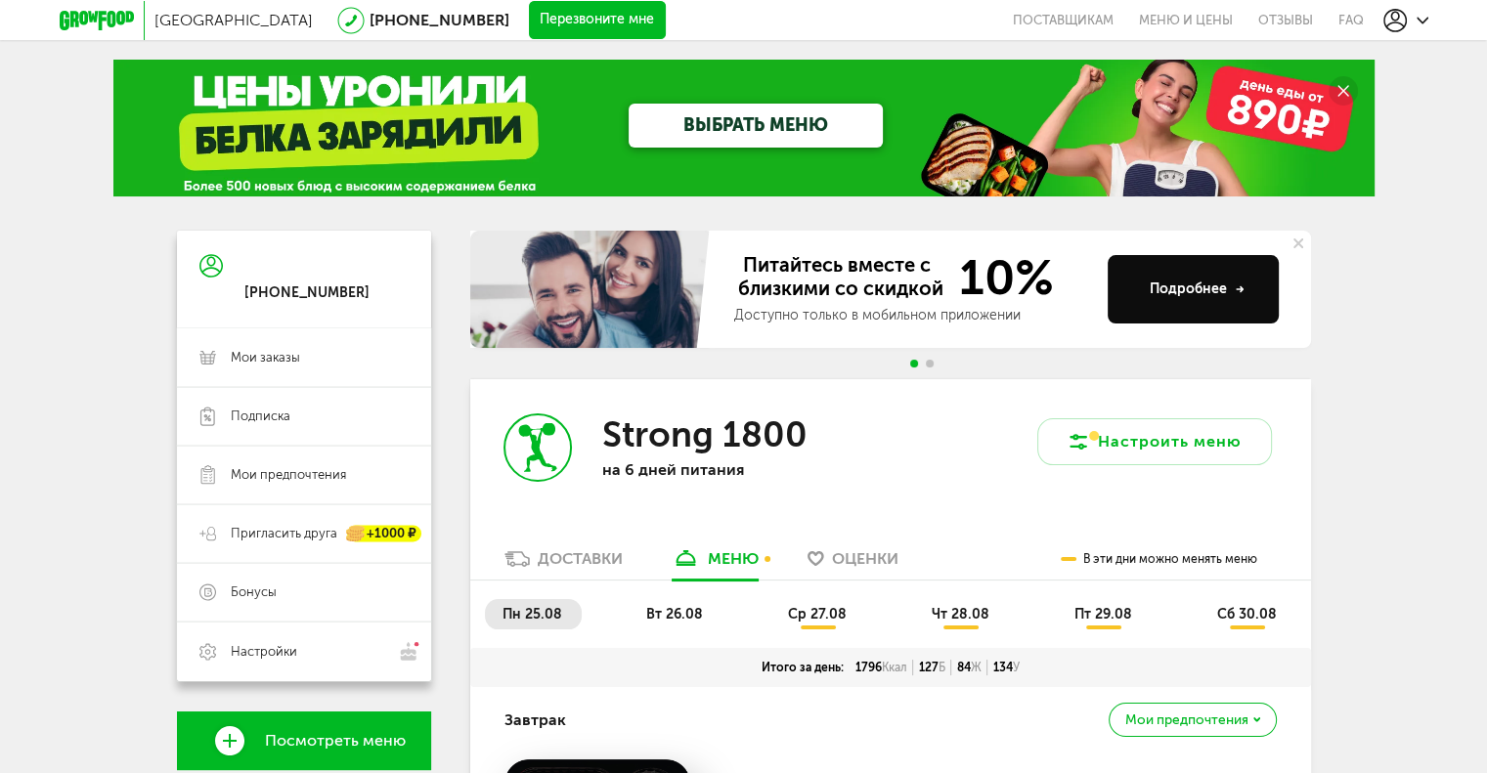
scroll to position [293, 0]
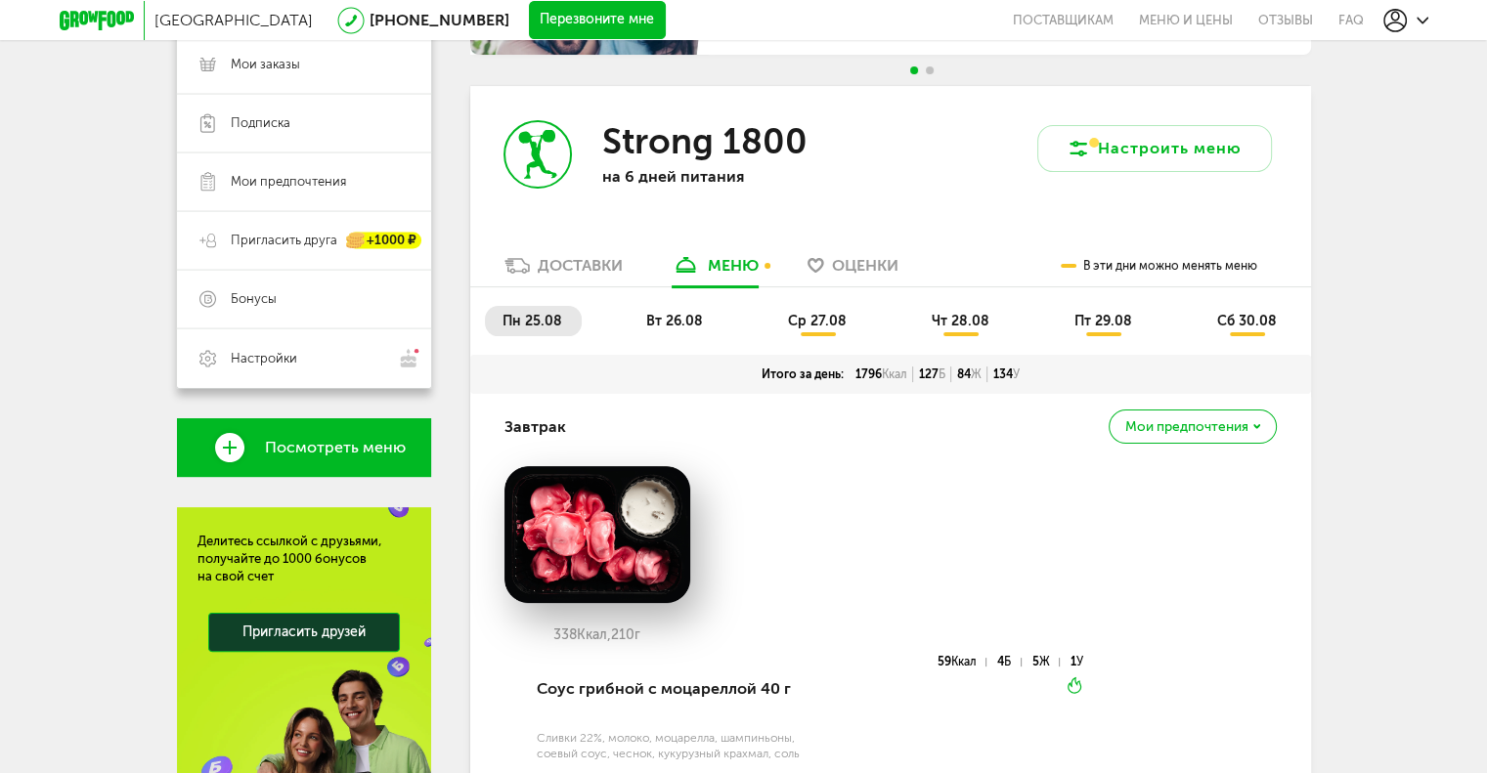
click at [667, 322] on span "вт 26.08" at bounding box center [674, 321] width 57 height 17
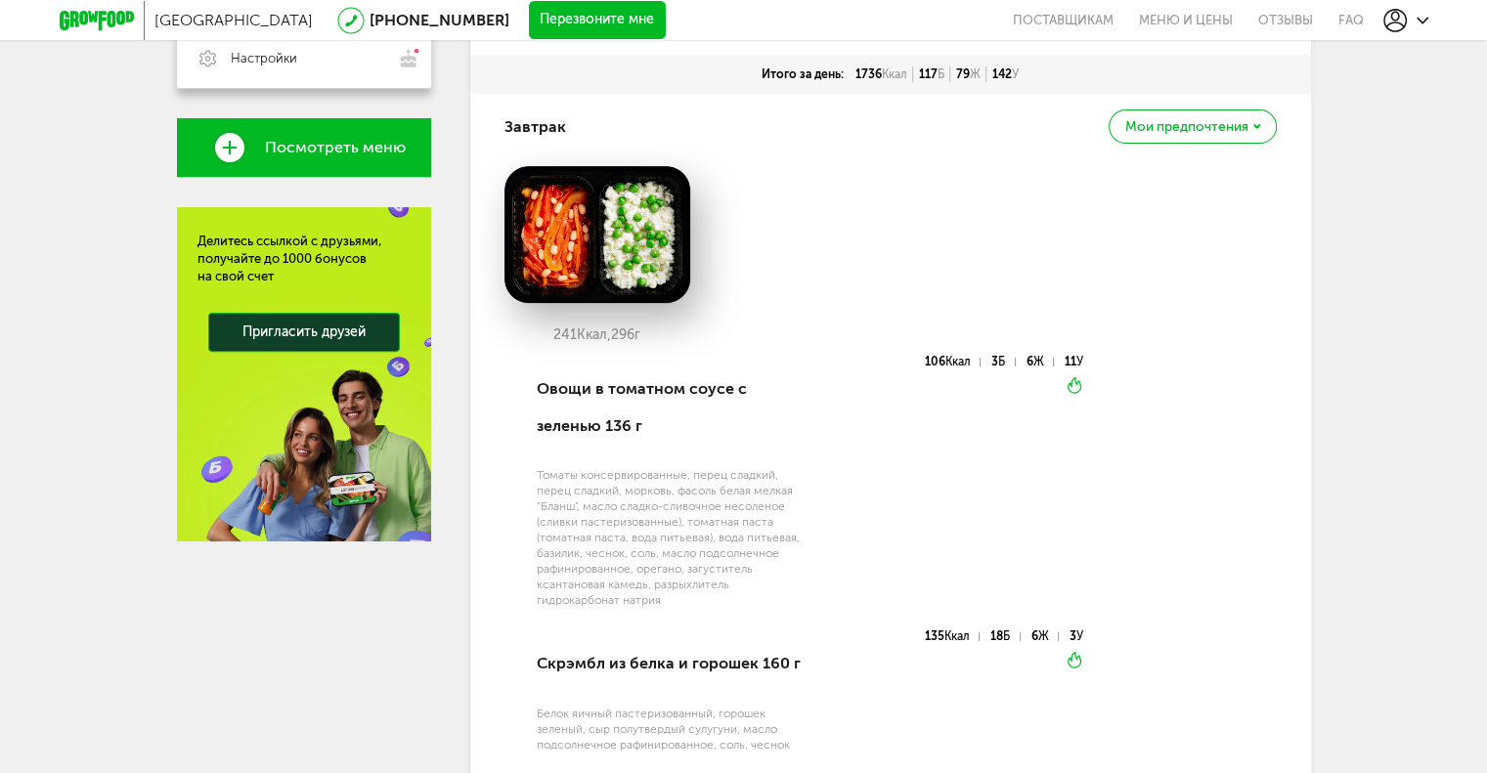
scroll to position [0, 0]
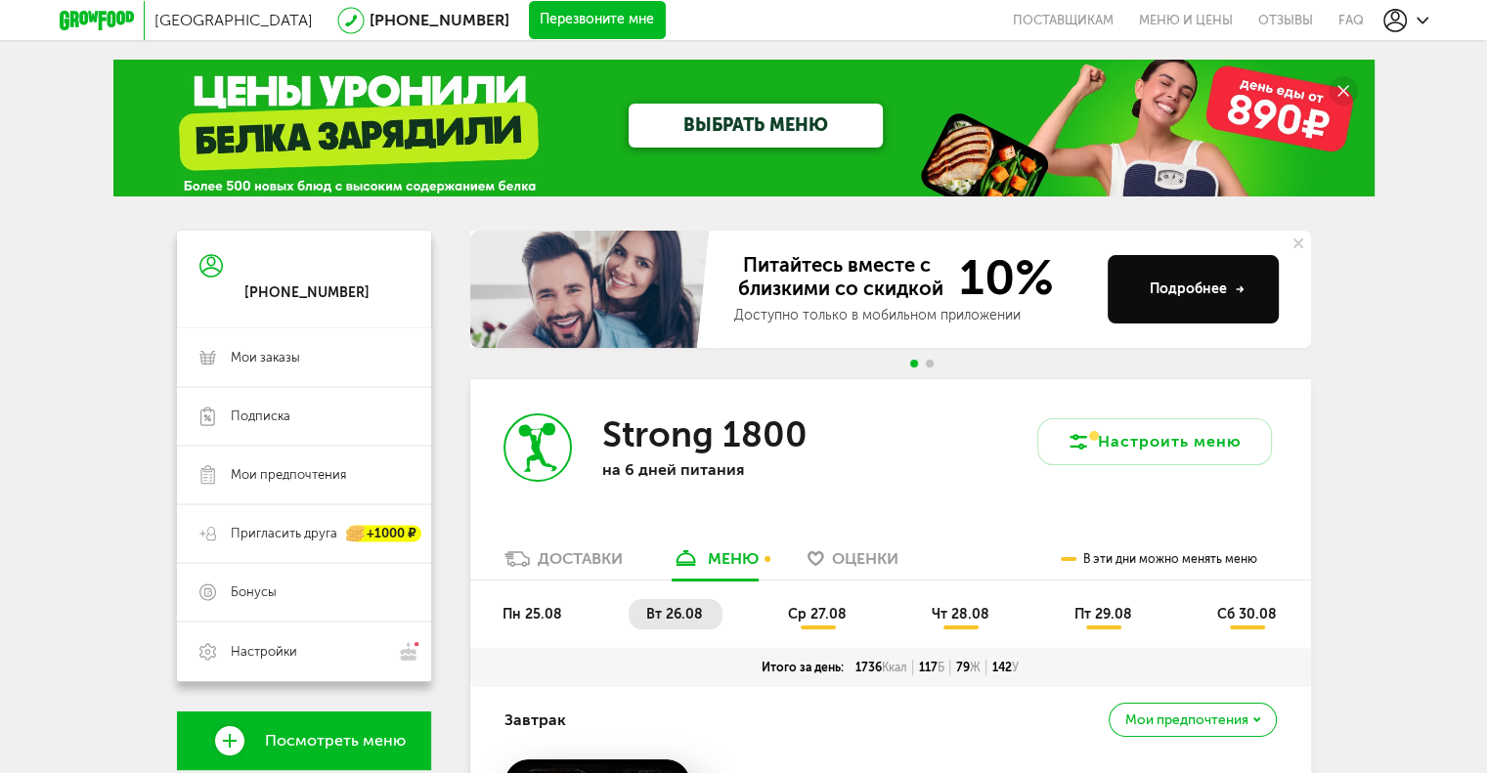
click at [819, 616] on span "ср 27.08" at bounding box center [817, 614] width 59 height 17
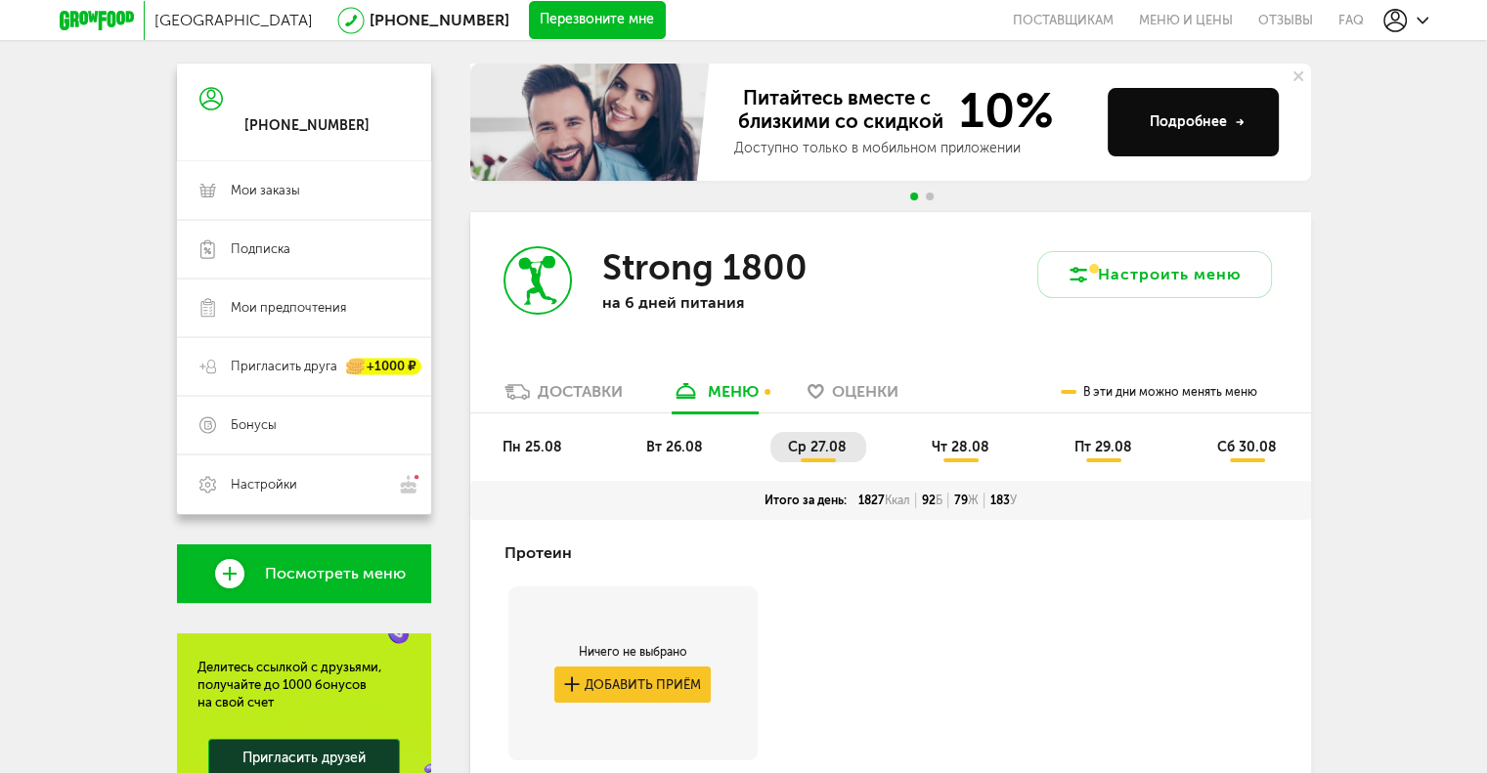
scroll to position [391, 0]
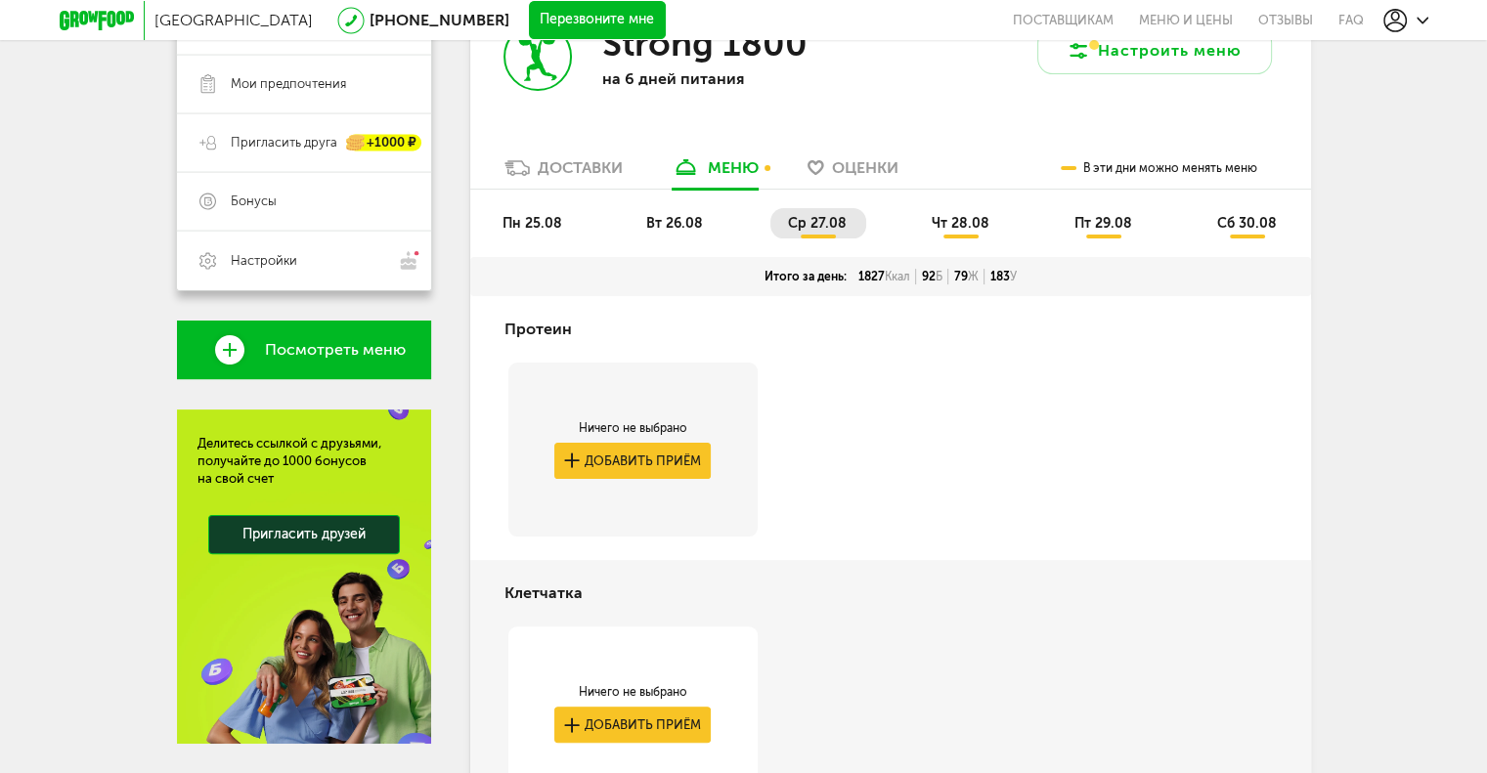
click at [965, 228] on span "чт 28.08" at bounding box center [960, 223] width 58 height 17
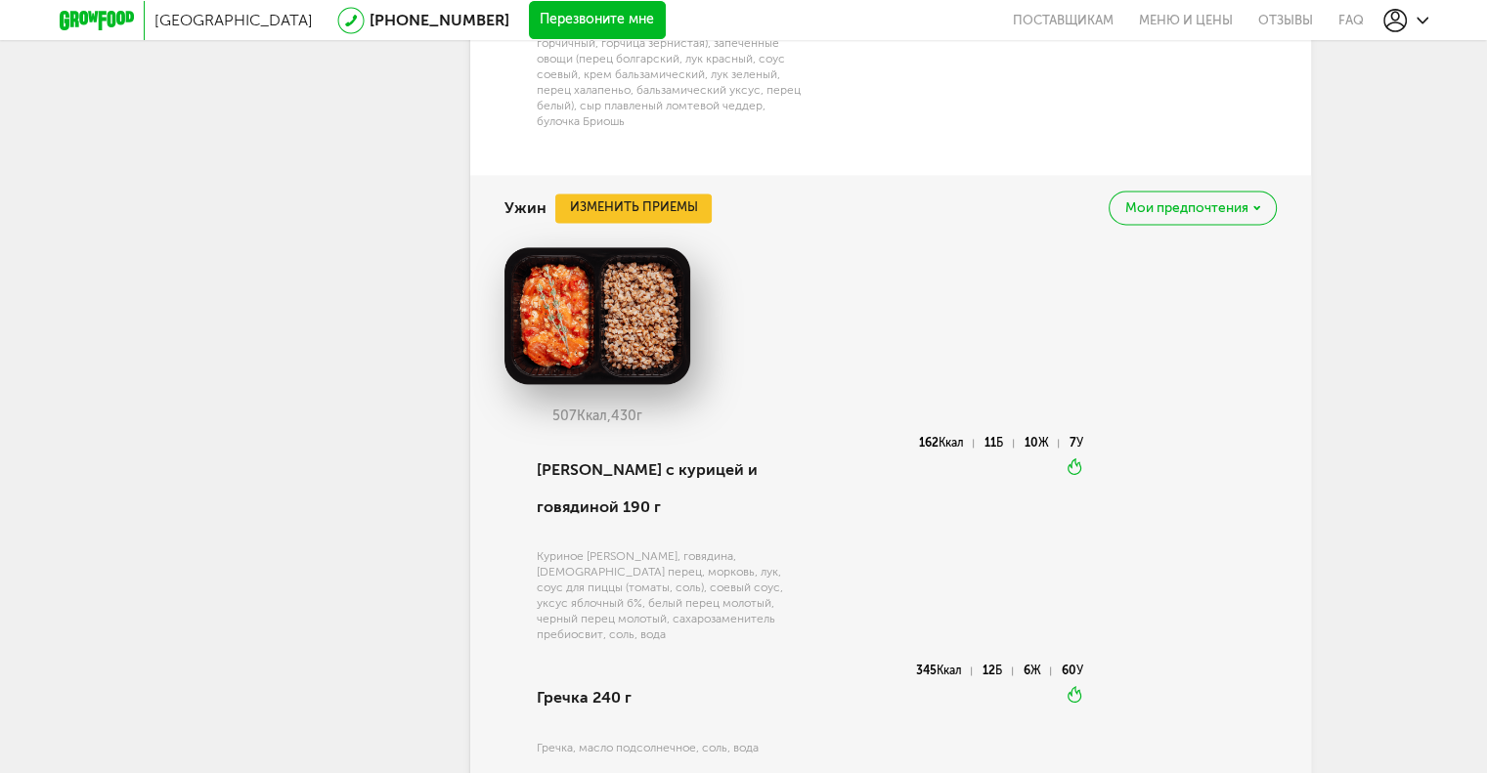
scroll to position [2700, 0]
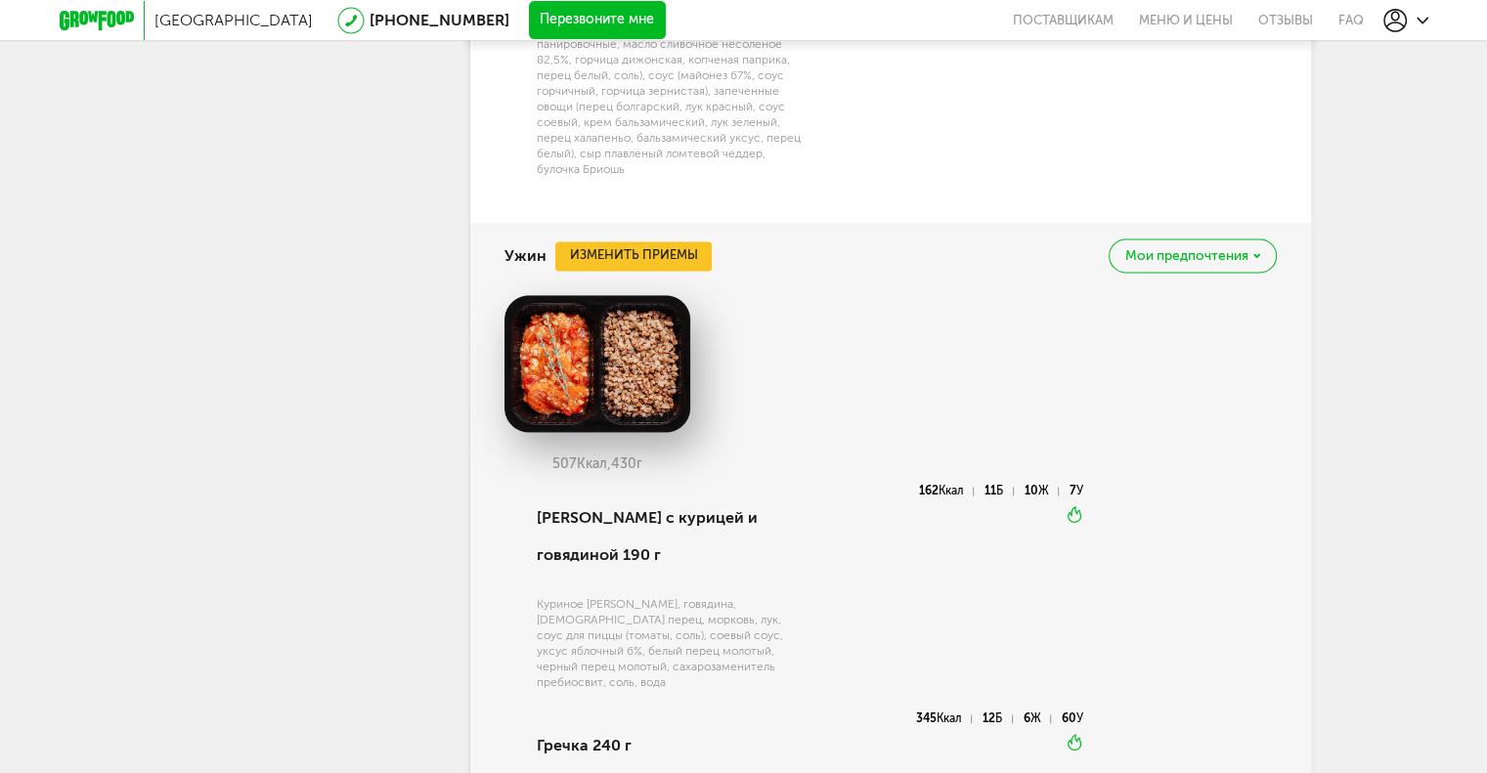
click at [1251, 238] on div "Мои предпочтения" at bounding box center [1191, 255] width 167 height 34
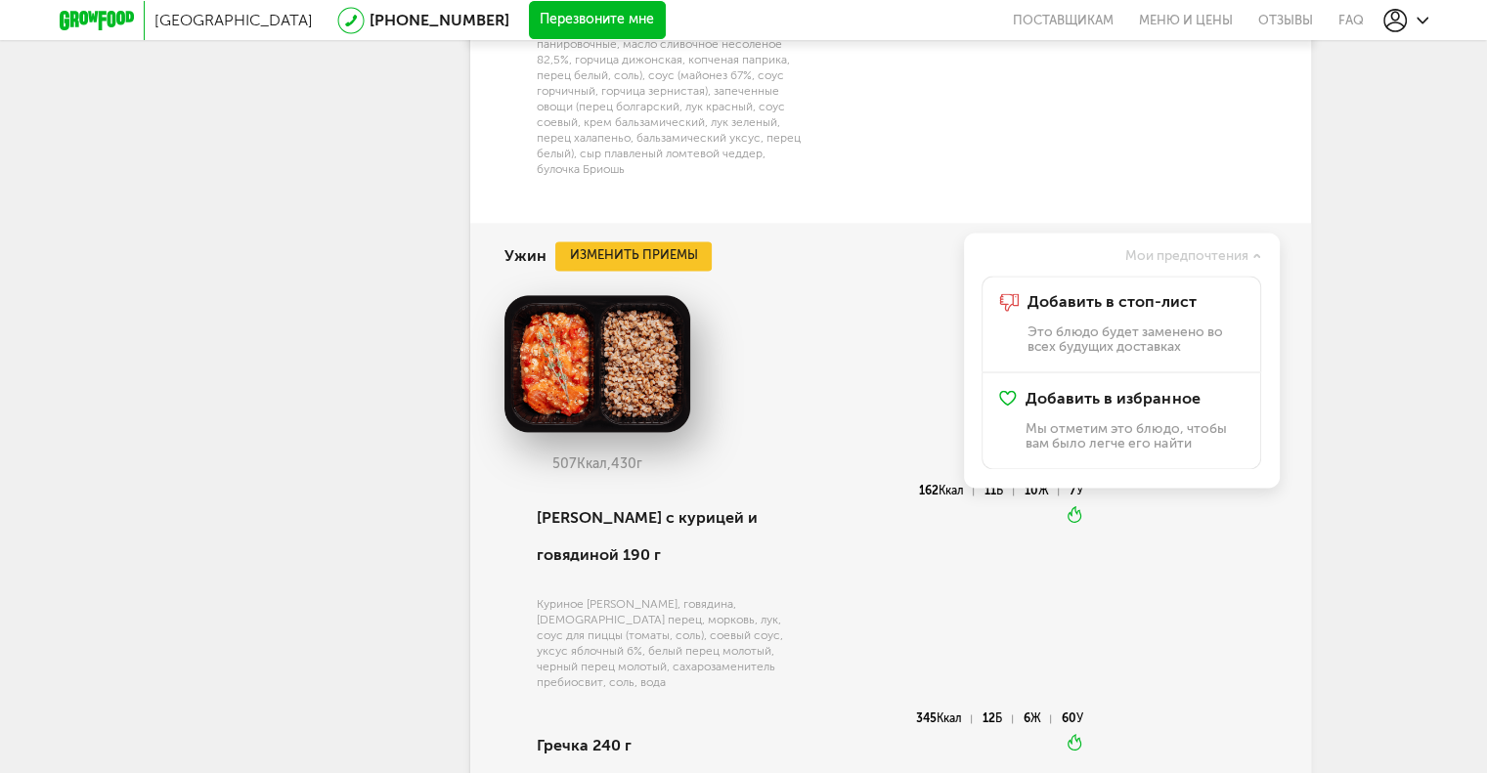
click at [1251, 238] on div "Мои предпочтения" at bounding box center [1120, 255] width 313 height 34
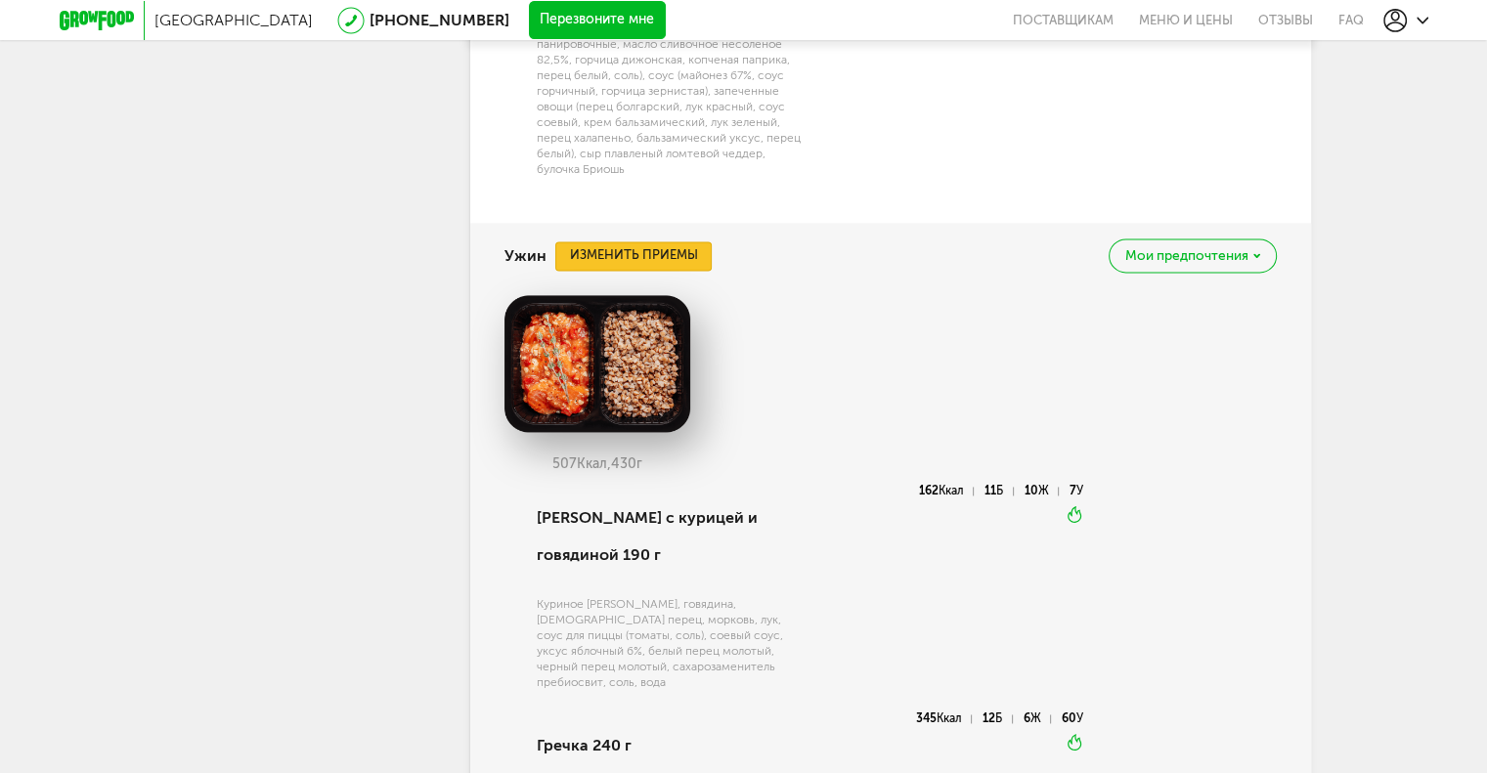
click at [648, 241] on button "Изменить приемы" at bounding box center [633, 255] width 156 height 29
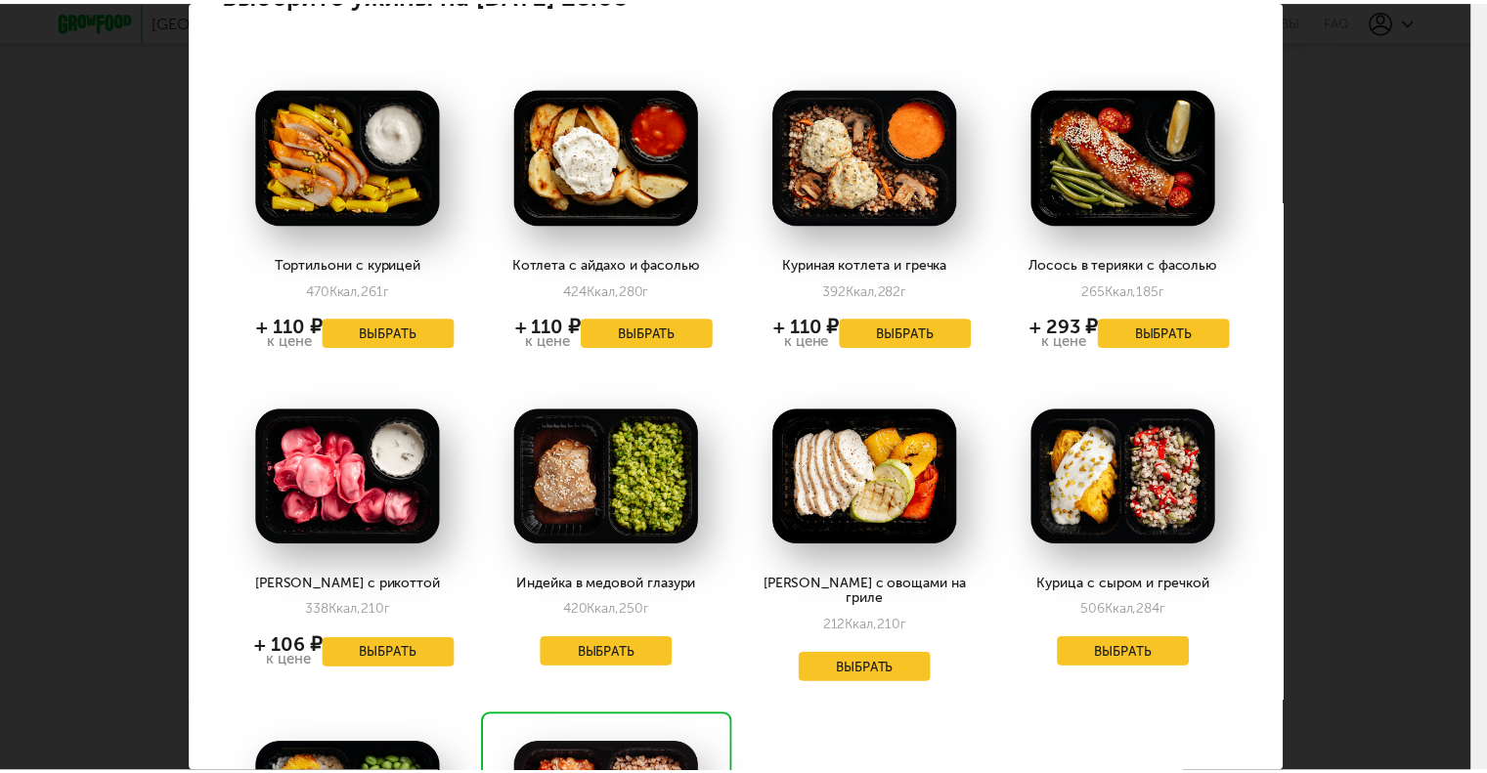
scroll to position [98, 0]
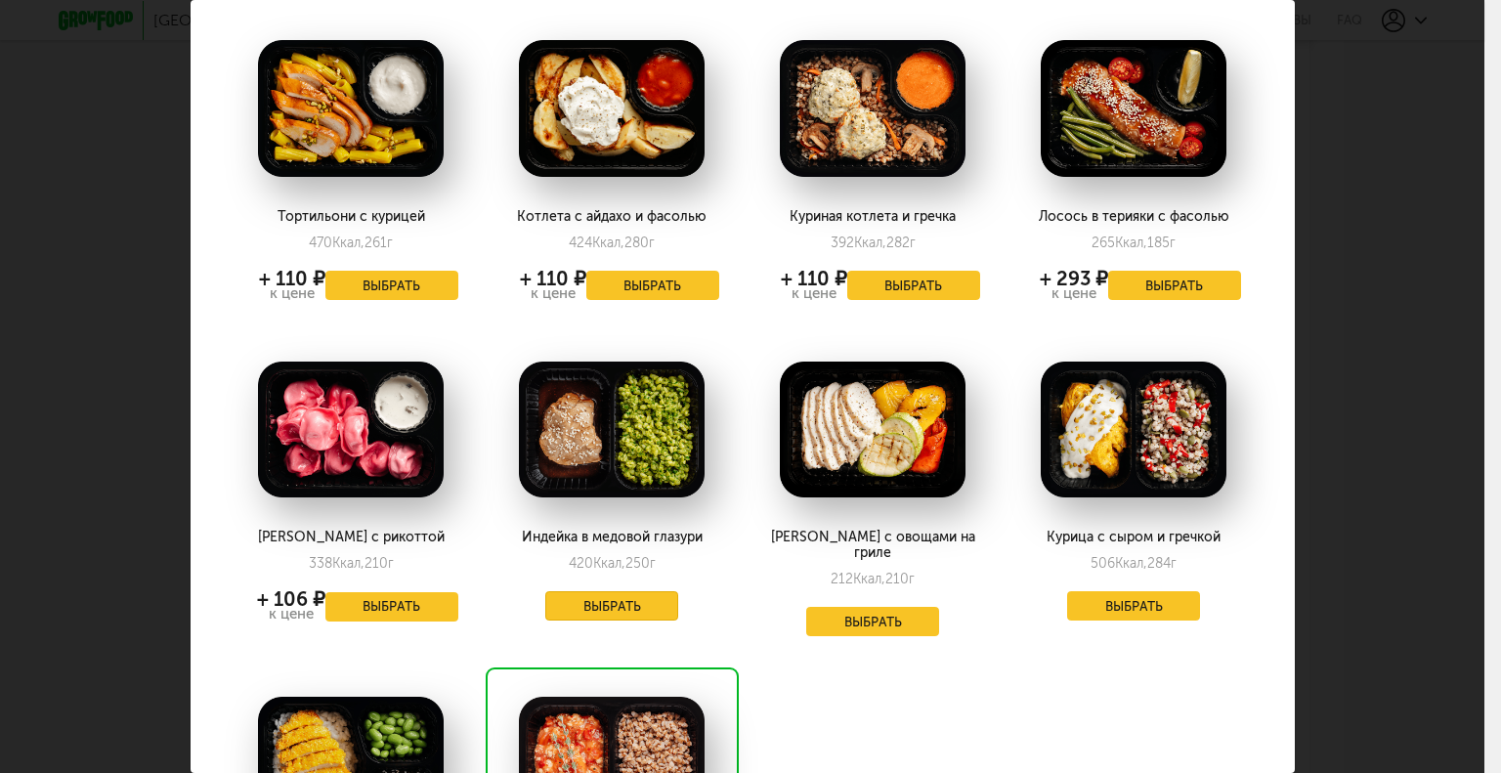
click at [594, 606] on button "Выбрать" at bounding box center [611, 605] width 133 height 29
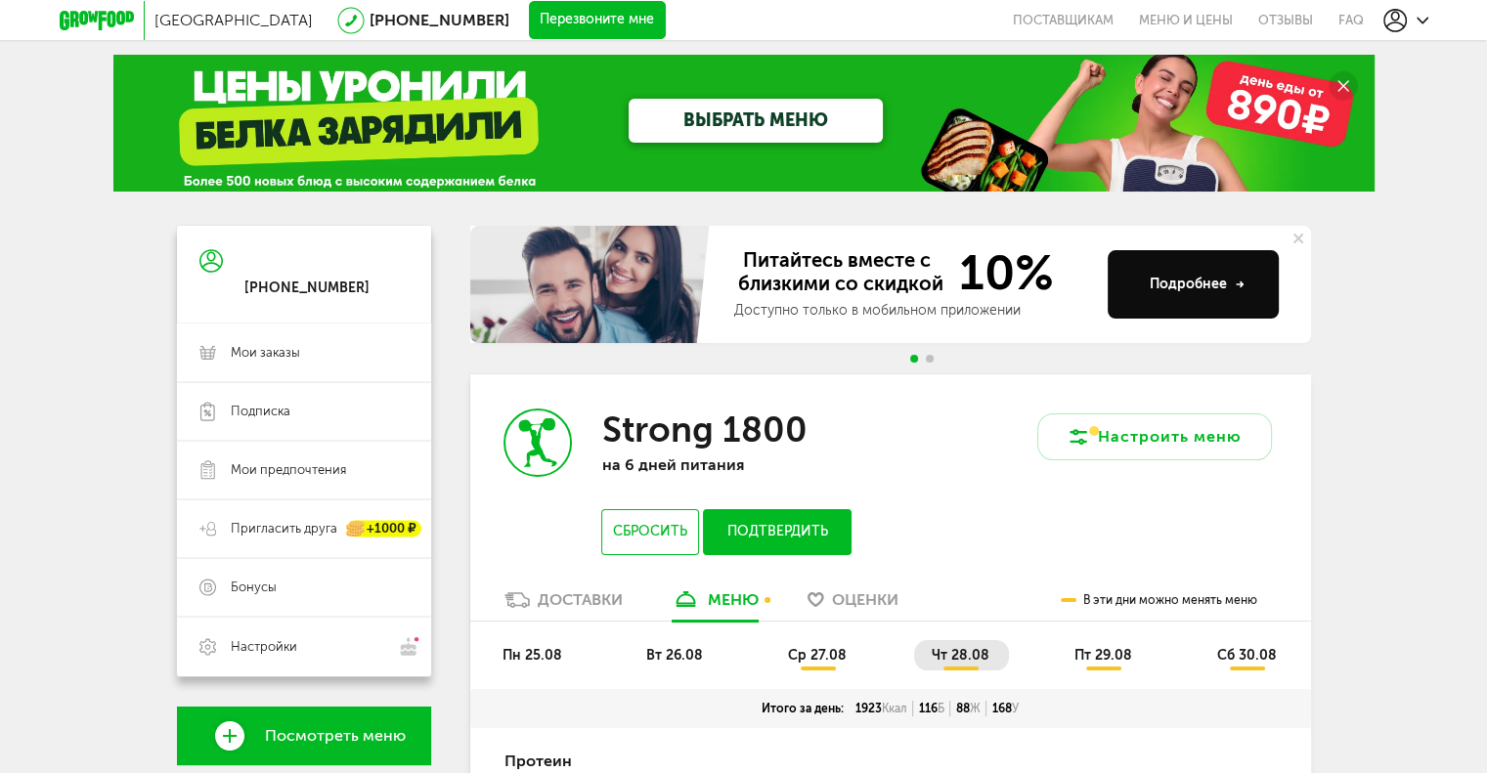
scroll to position [391, 0]
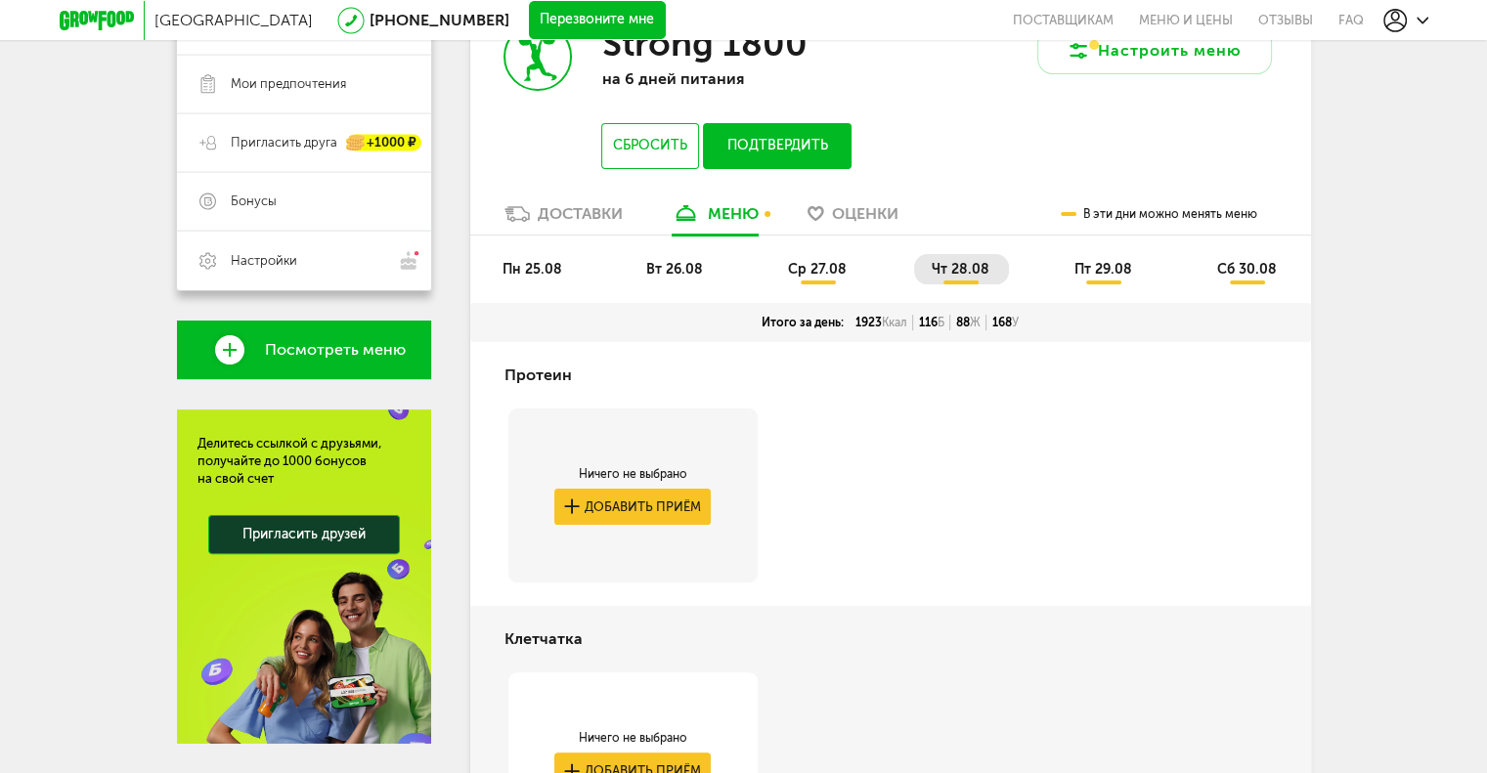
click at [536, 265] on span "пн 25.08" at bounding box center [532, 269] width 60 height 17
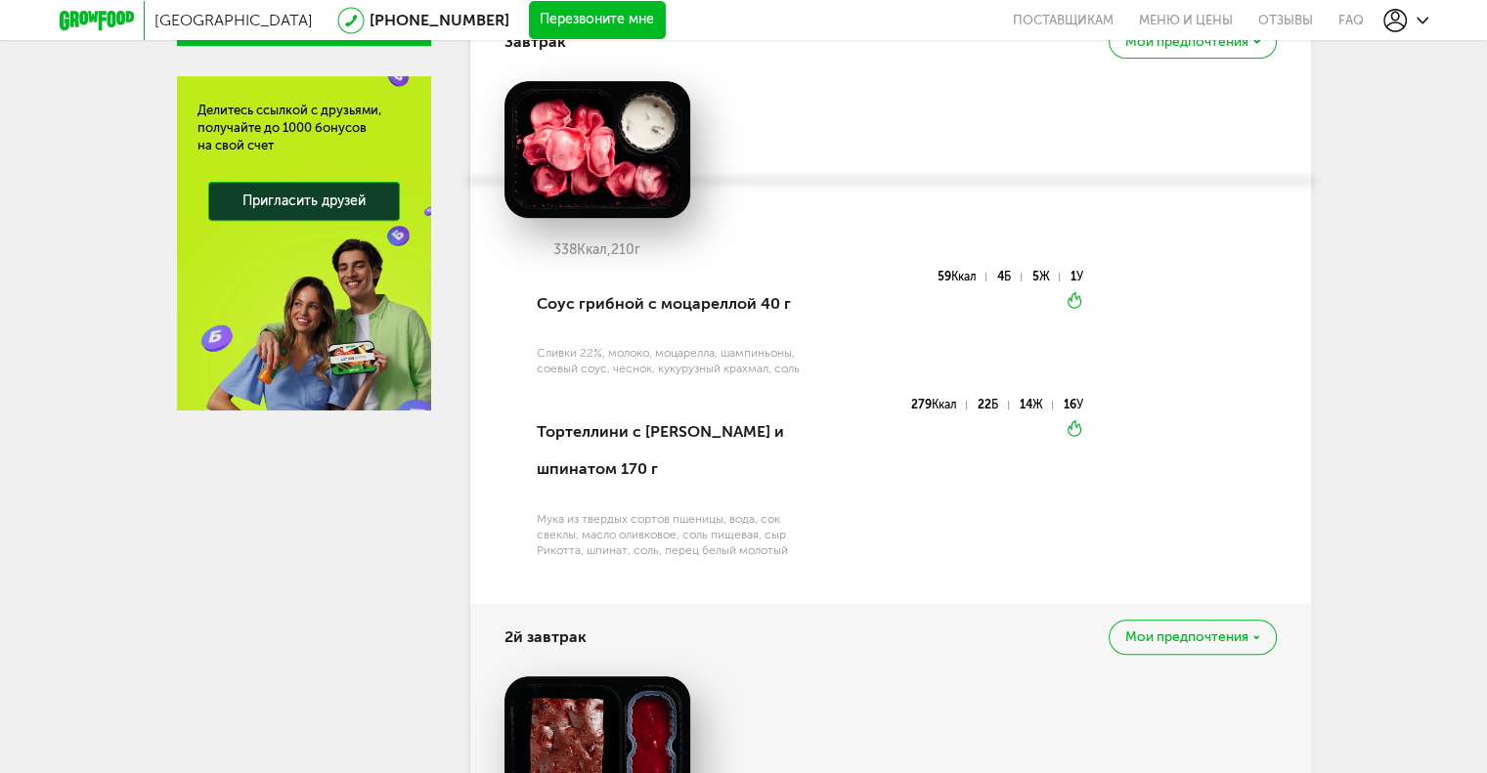
scroll to position [472, 0]
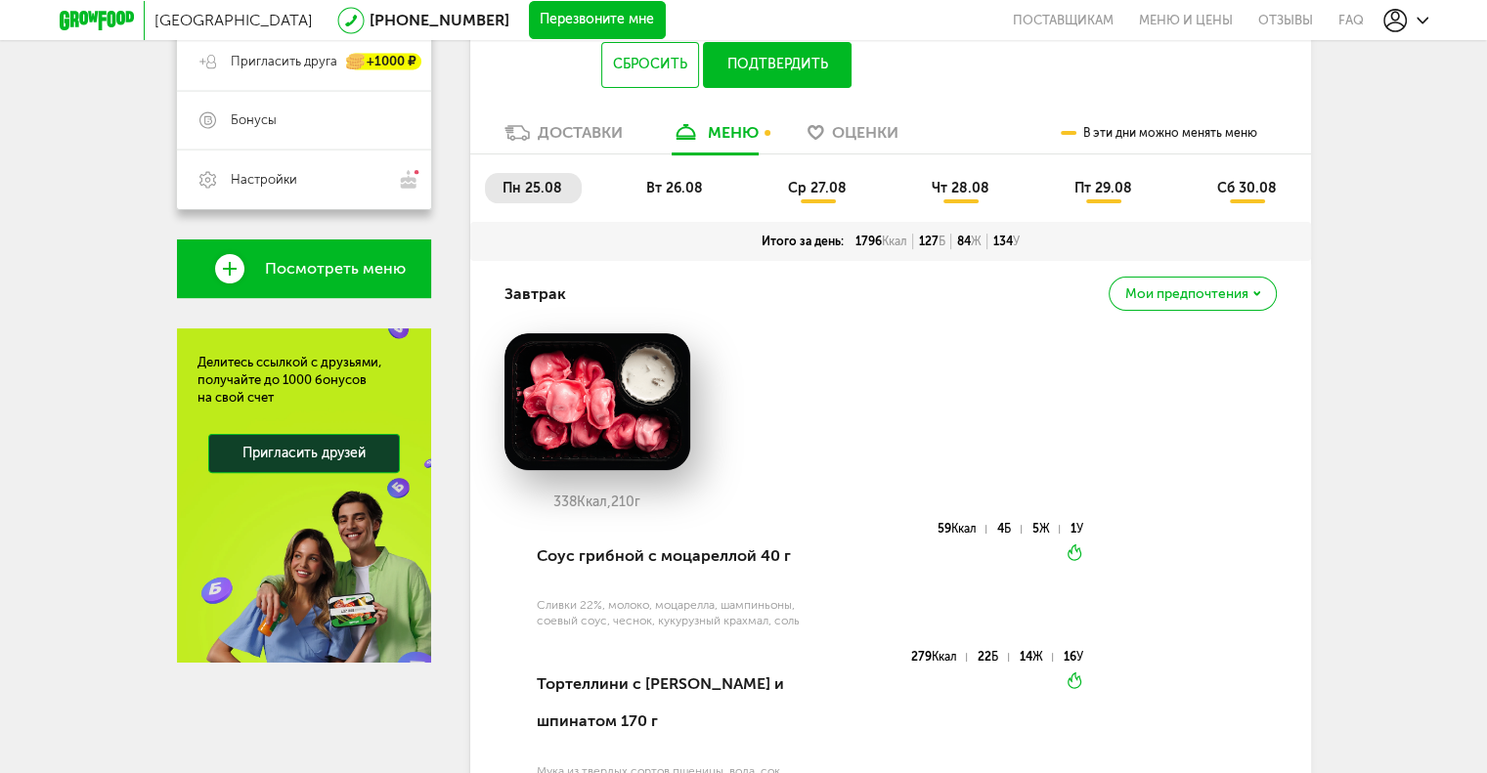
click at [695, 188] on span "вт 26.08" at bounding box center [674, 188] width 57 height 17
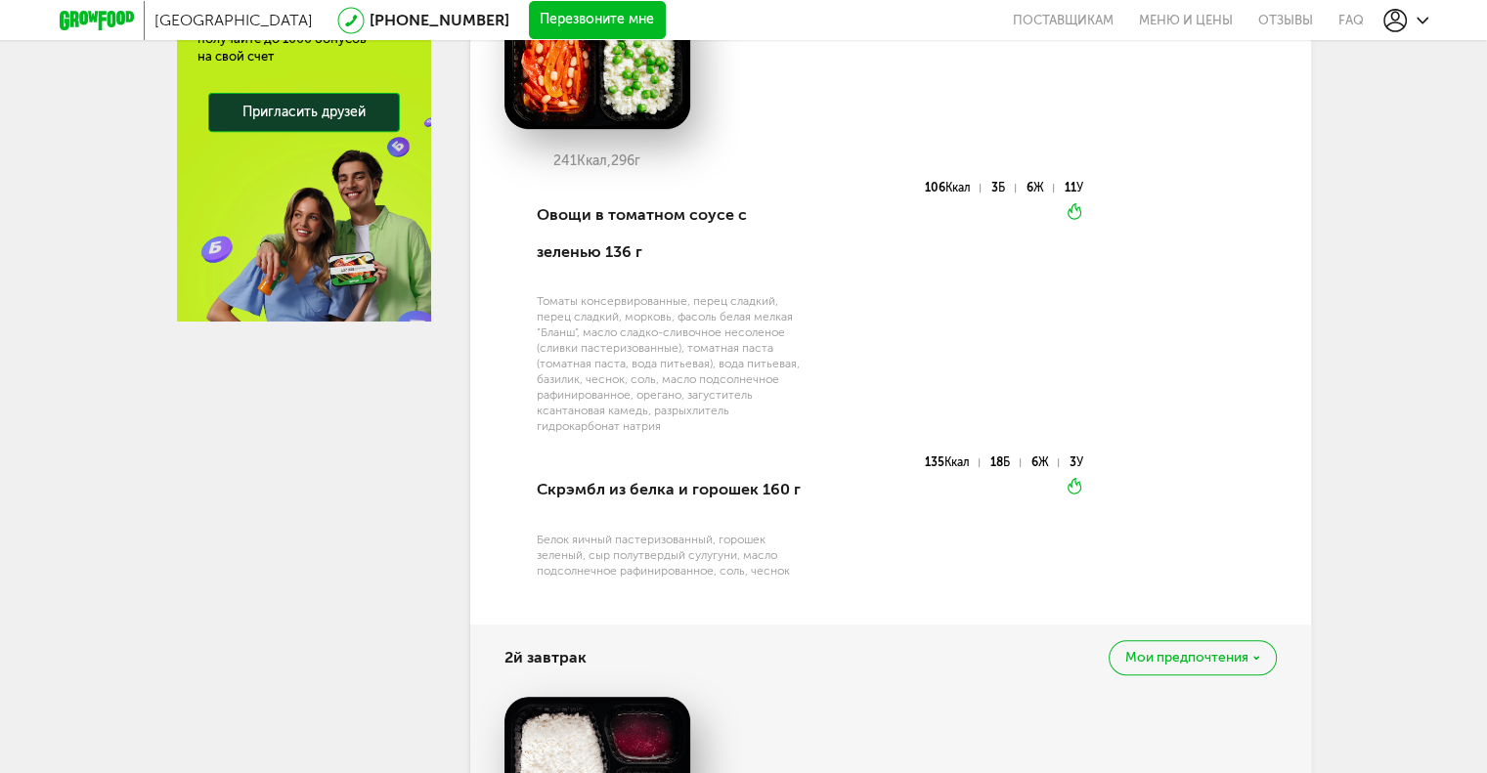
scroll to position [540, 0]
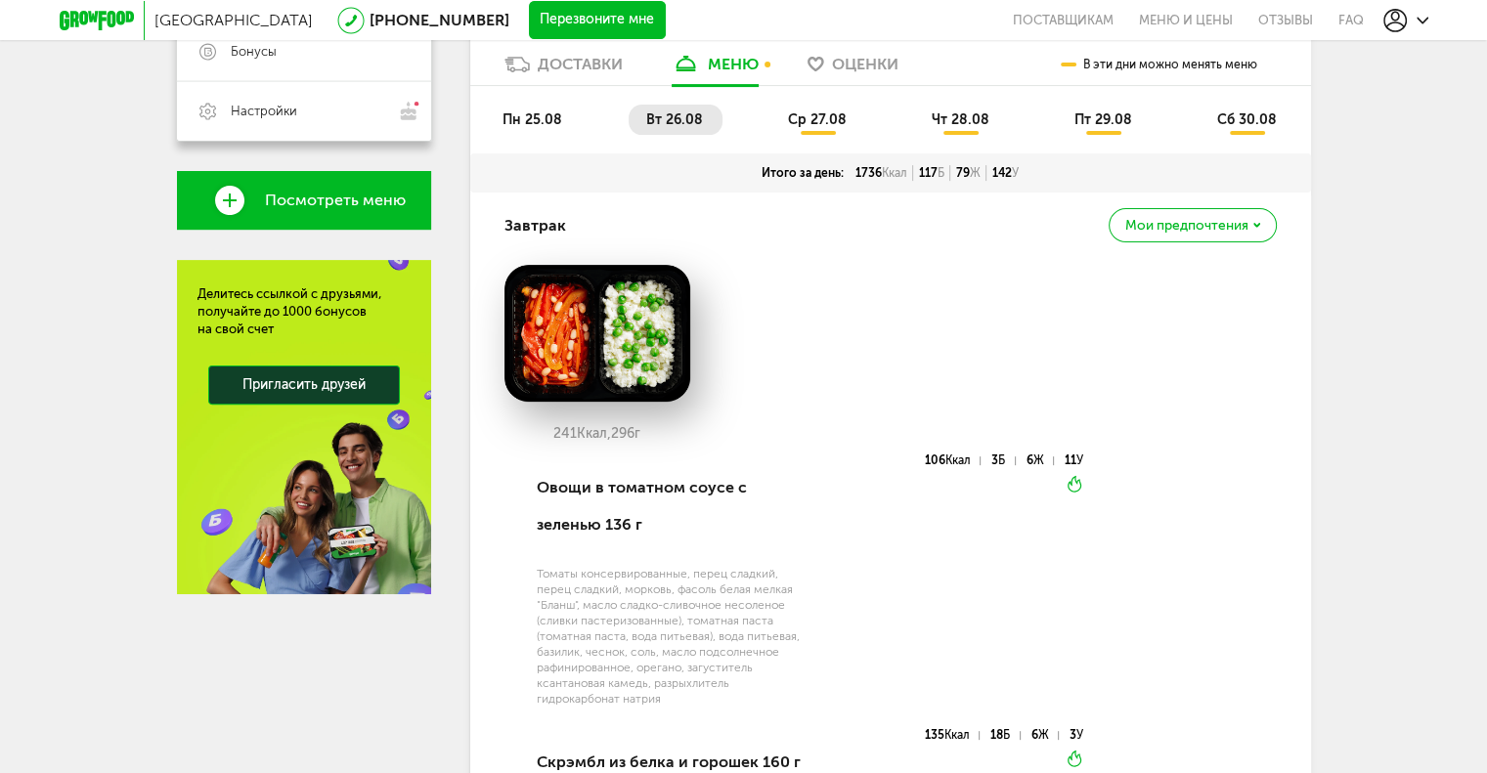
click at [826, 117] on span "ср 27.08" at bounding box center [817, 119] width 59 height 17
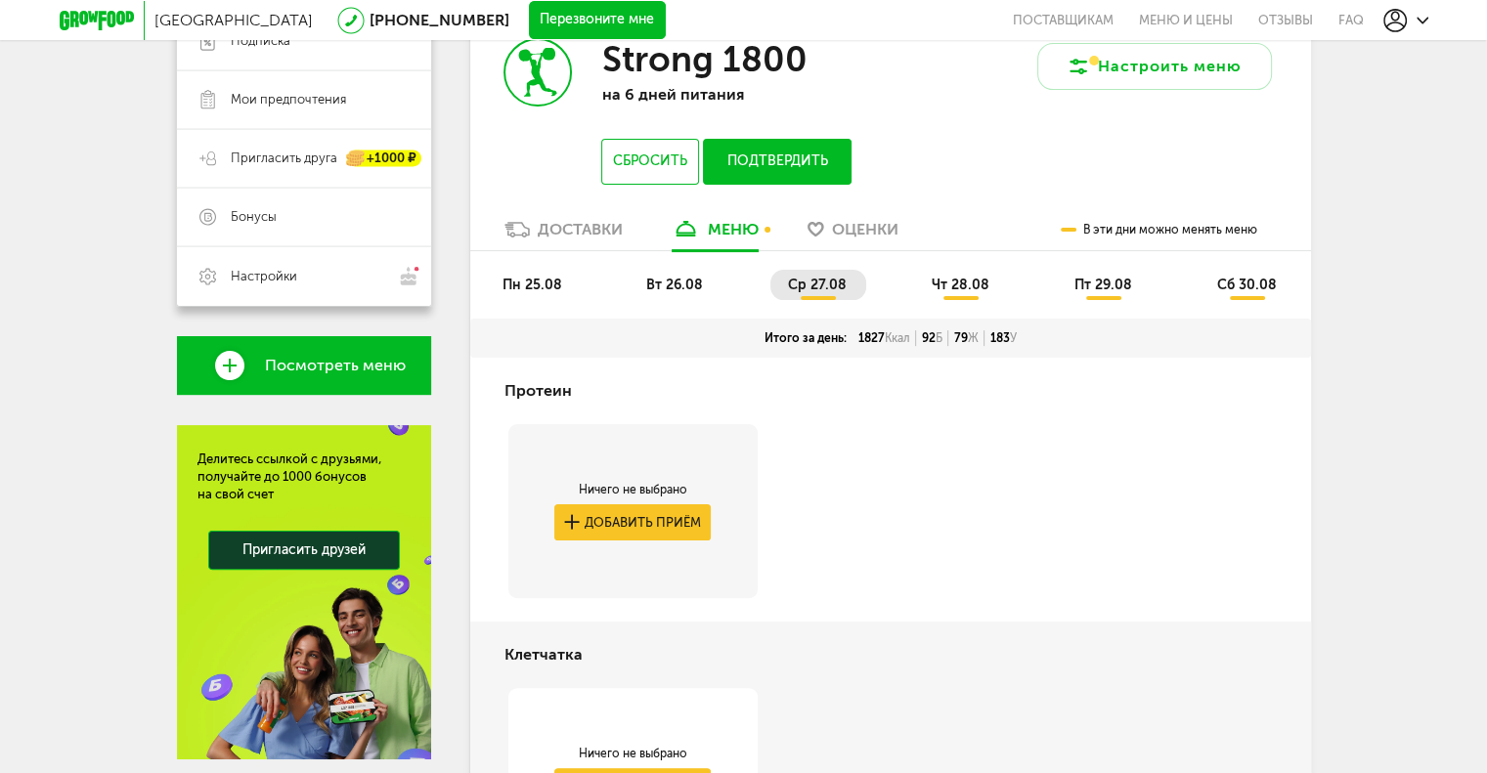
scroll to position [364, 0]
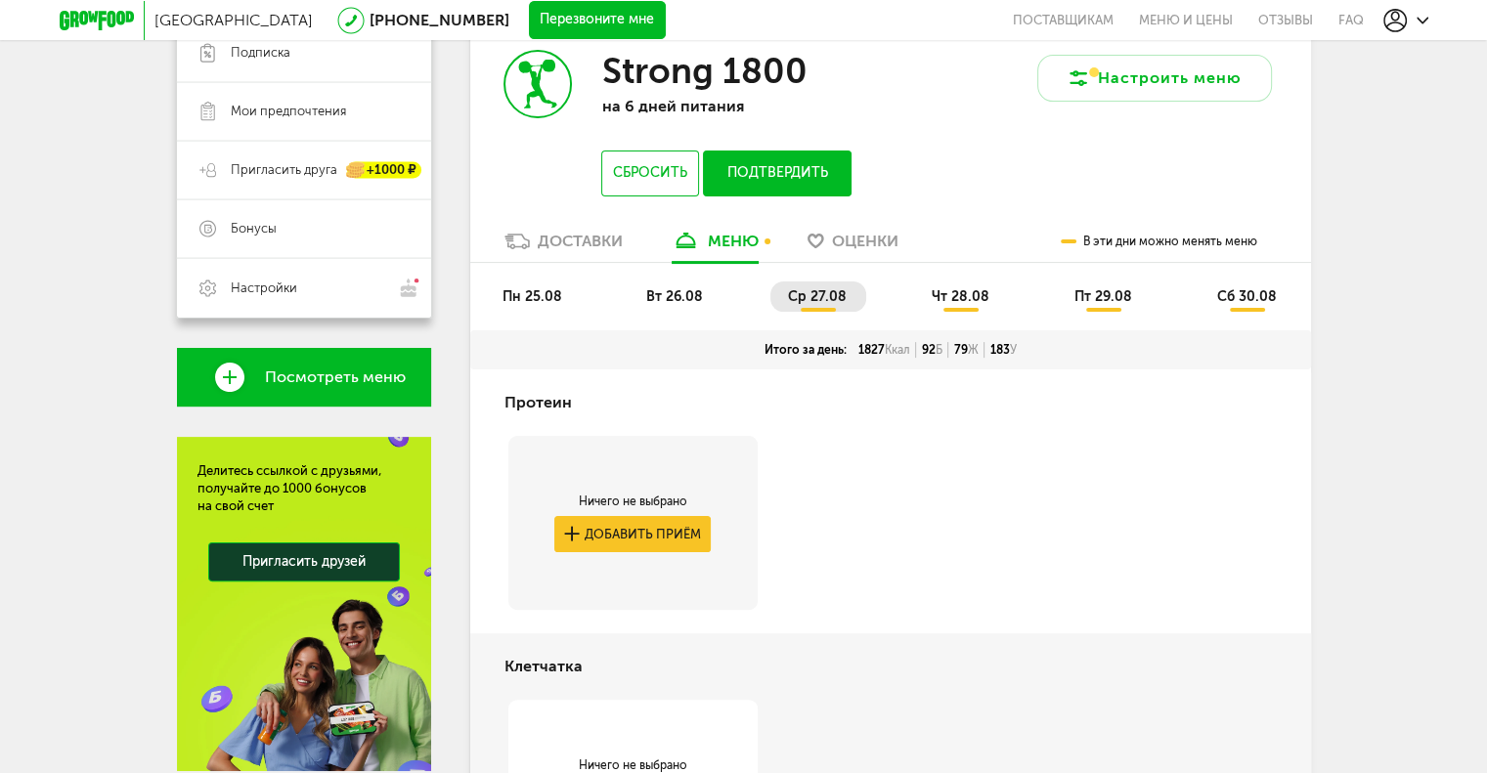
click at [956, 290] on span "чт 28.08" at bounding box center [960, 296] width 58 height 17
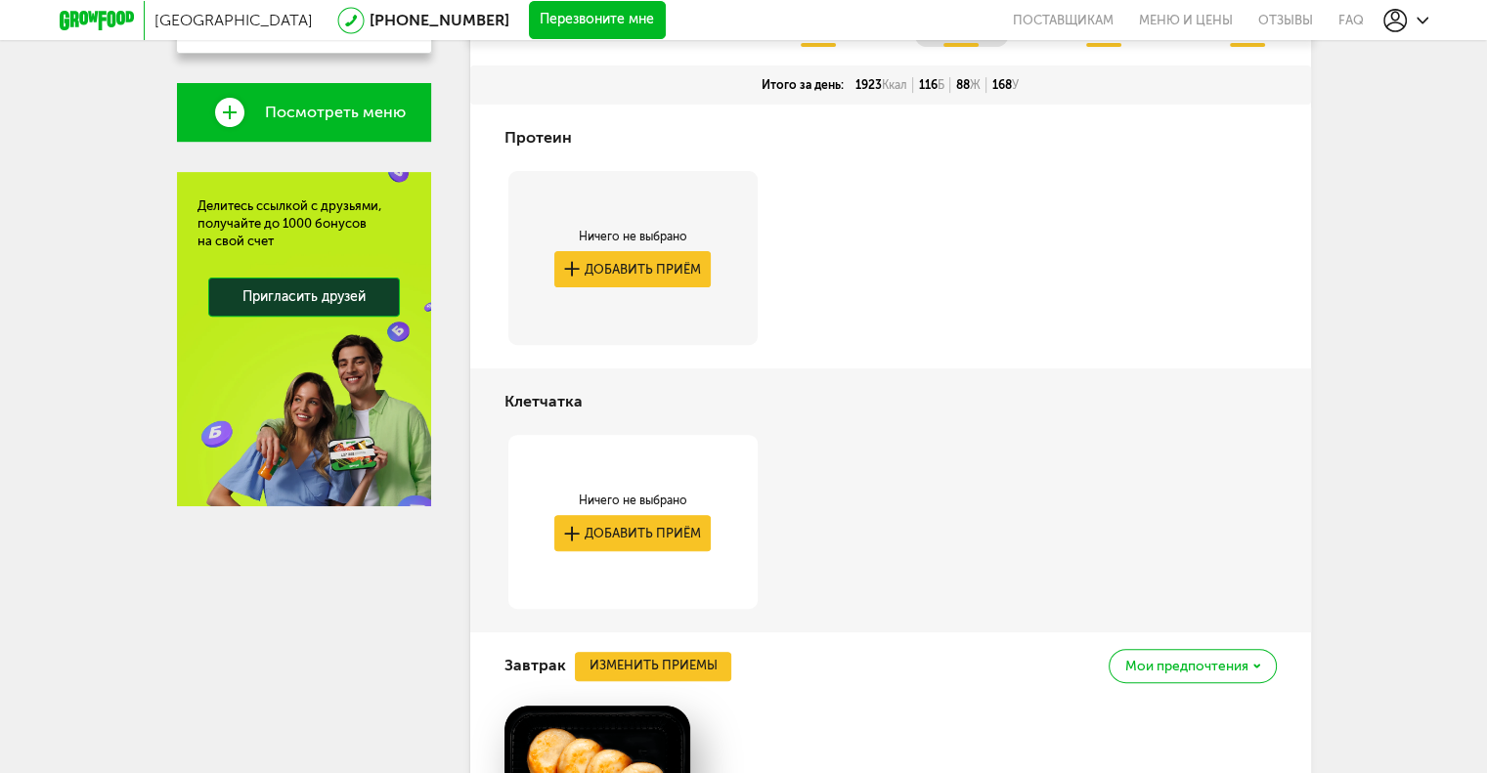
scroll to position [140, 0]
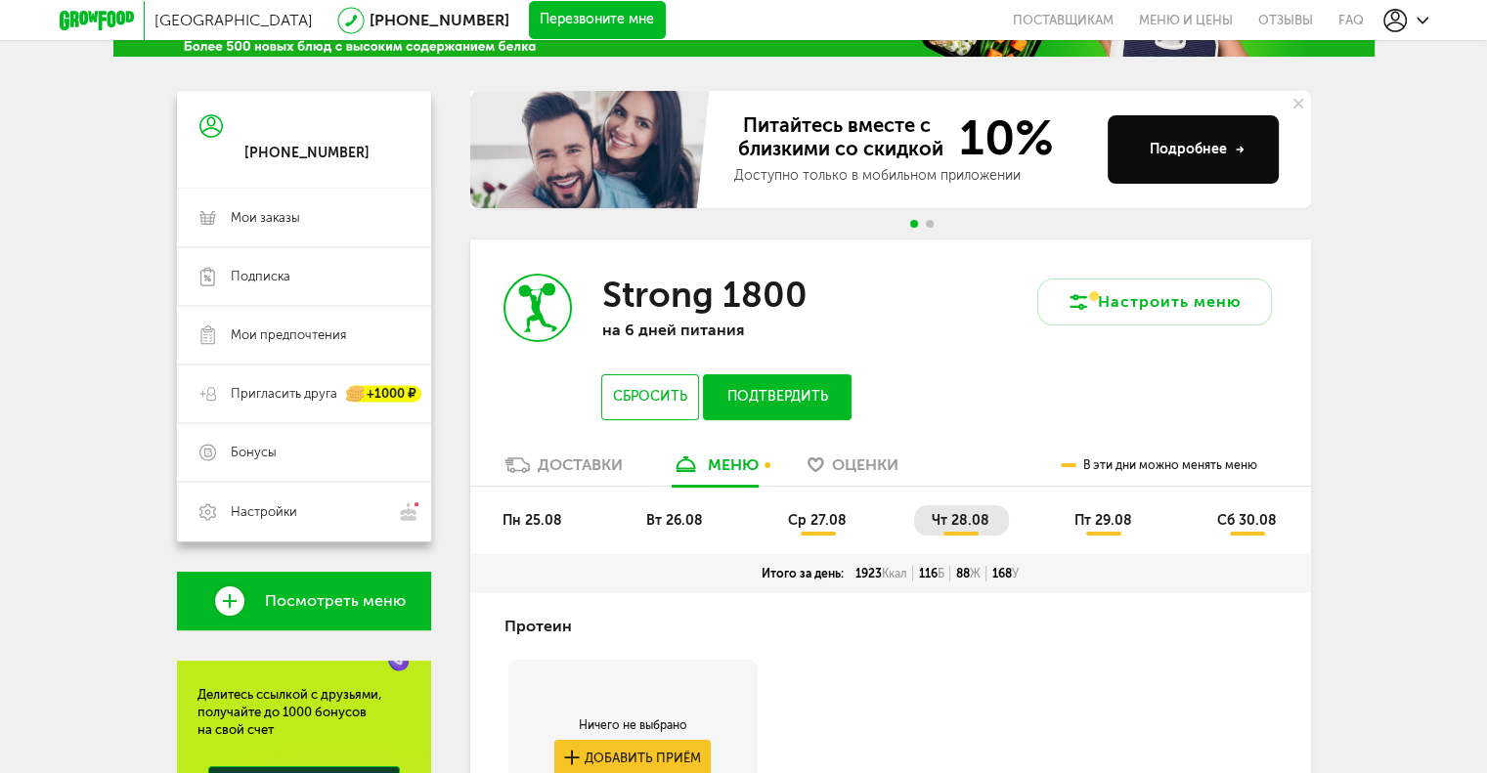
click at [1126, 527] on span "пт 29.08" at bounding box center [1103, 520] width 58 height 17
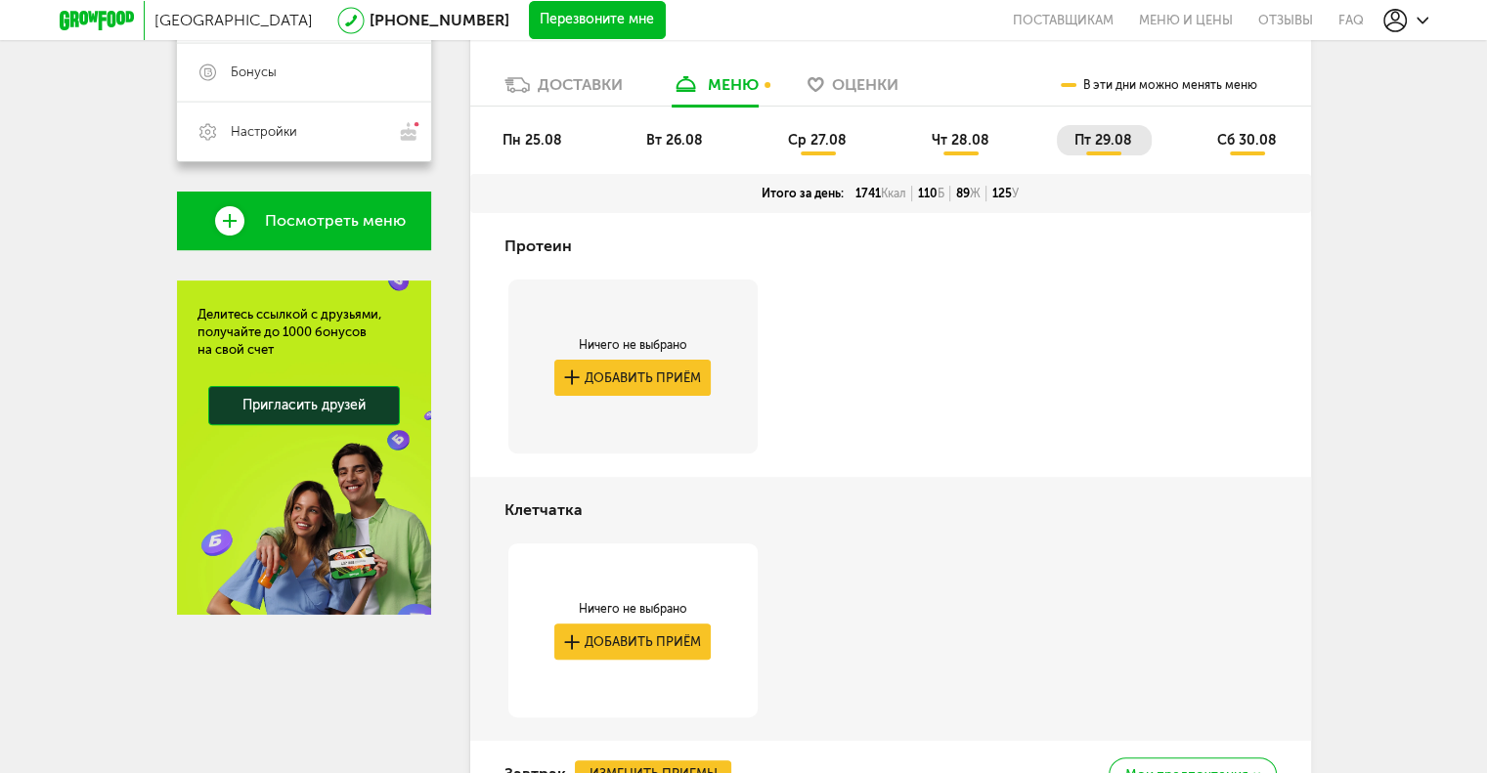
scroll to position [335, 0]
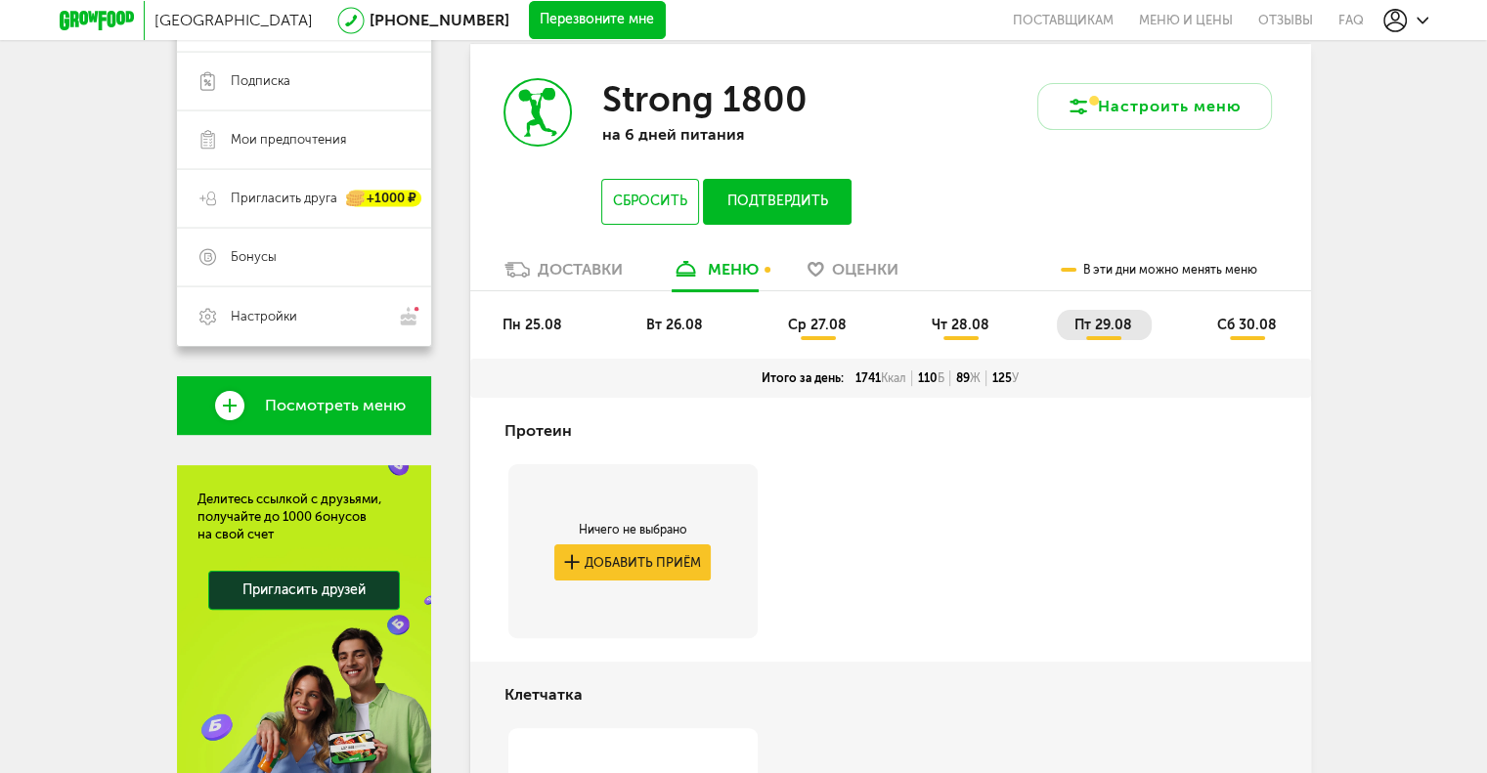
click at [1234, 311] on li "сб 30.08" at bounding box center [1246, 325] width 97 height 30
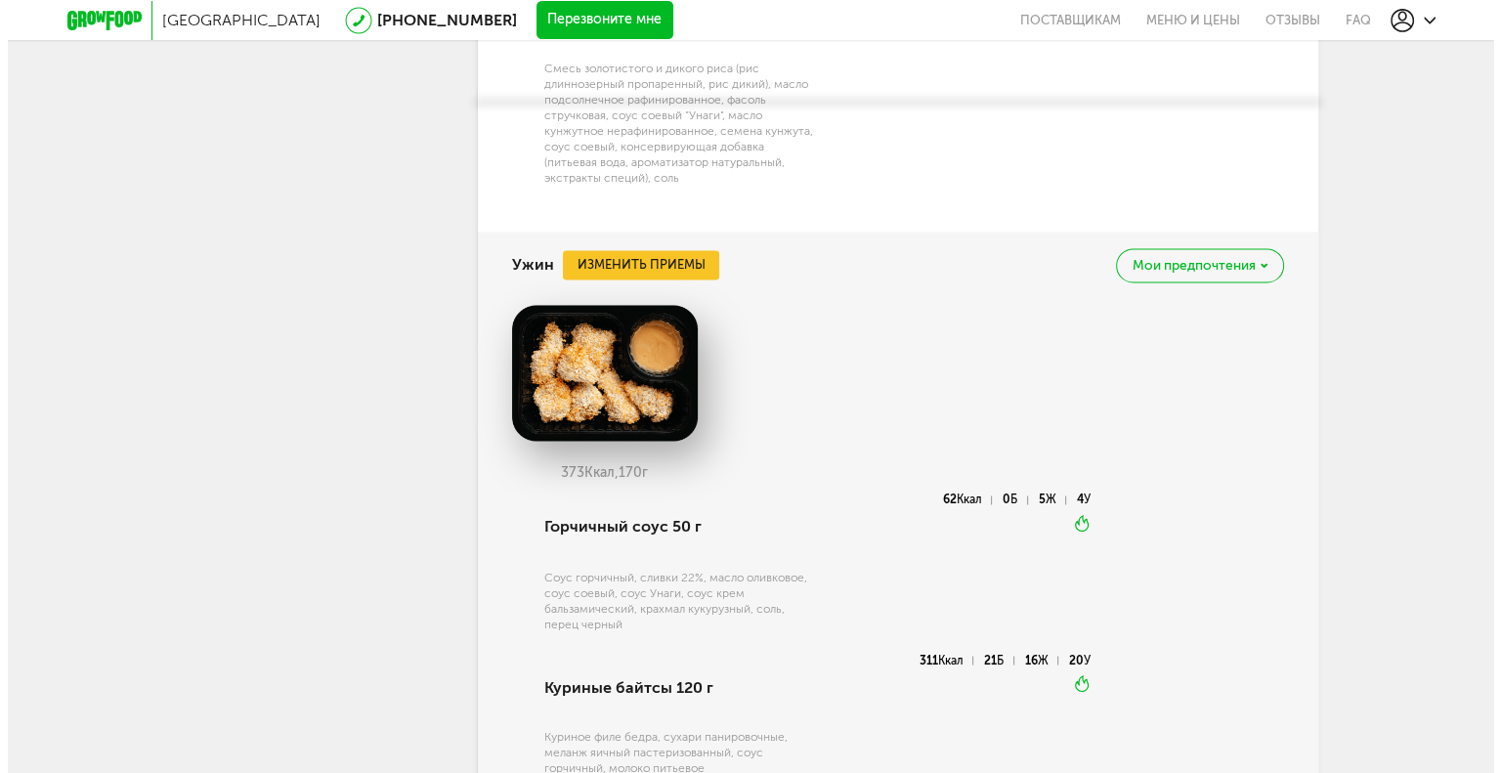
scroll to position [3132, 0]
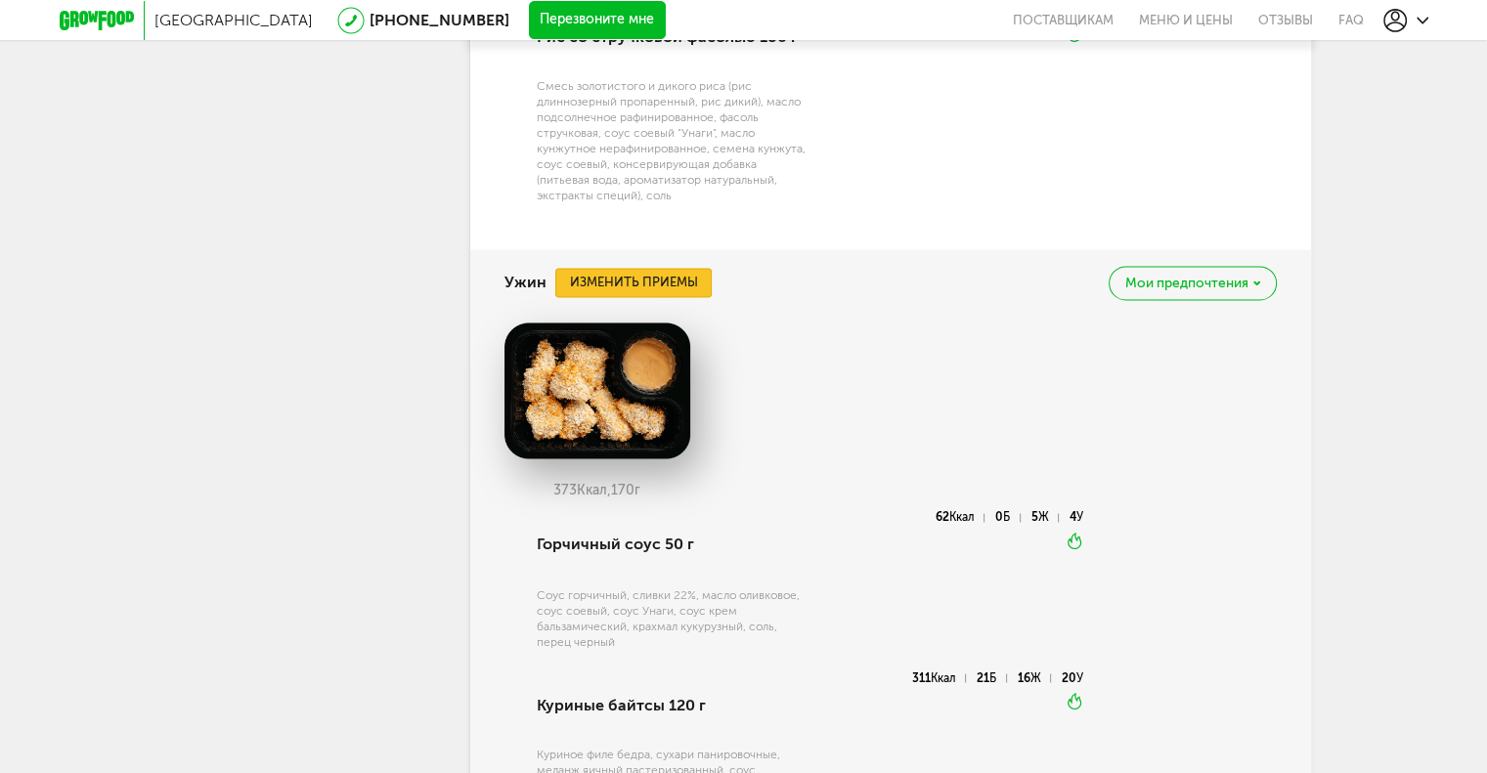
click at [640, 280] on button "Изменить приемы" at bounding box center [633, 282] width 156 height 29
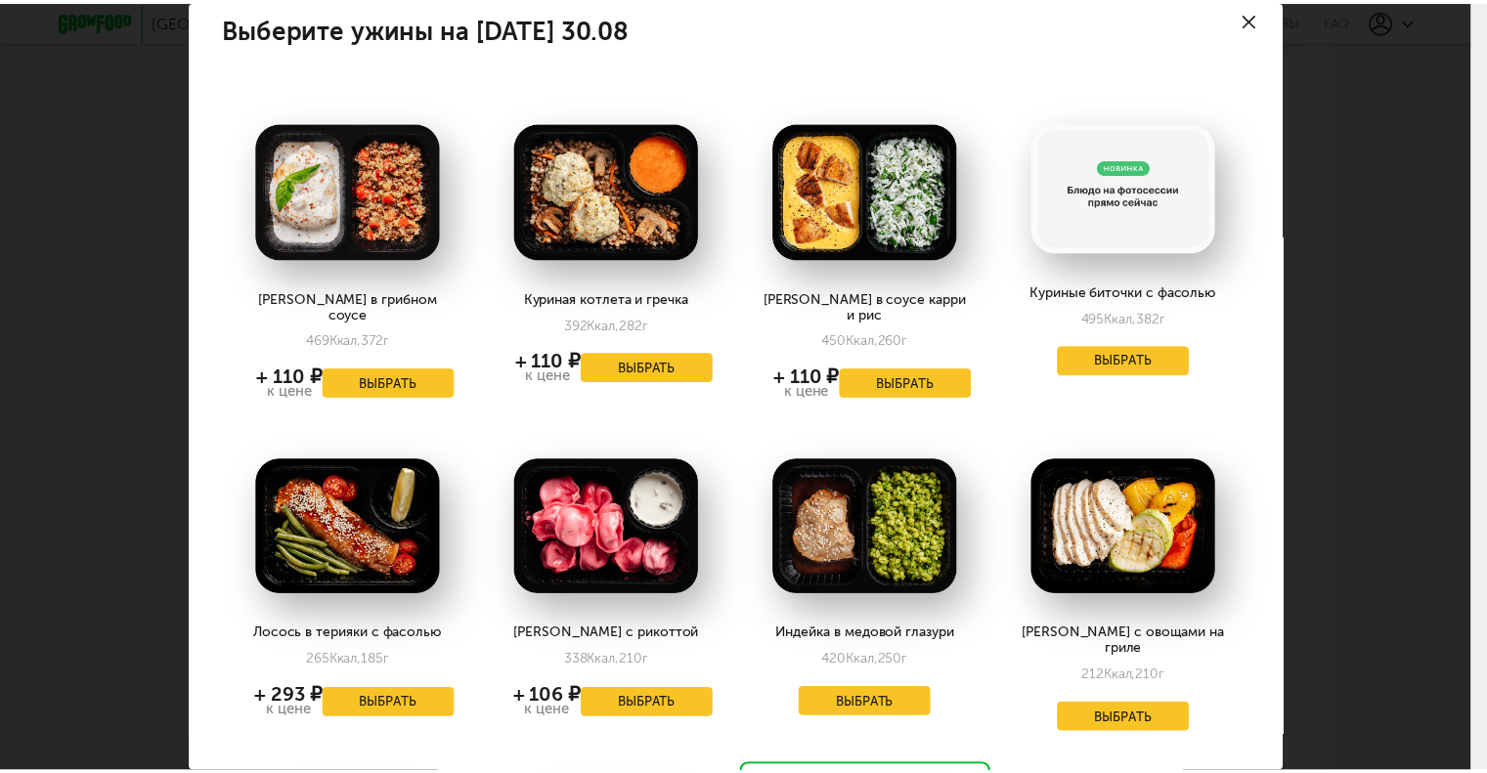
scroll to position [0, 0]
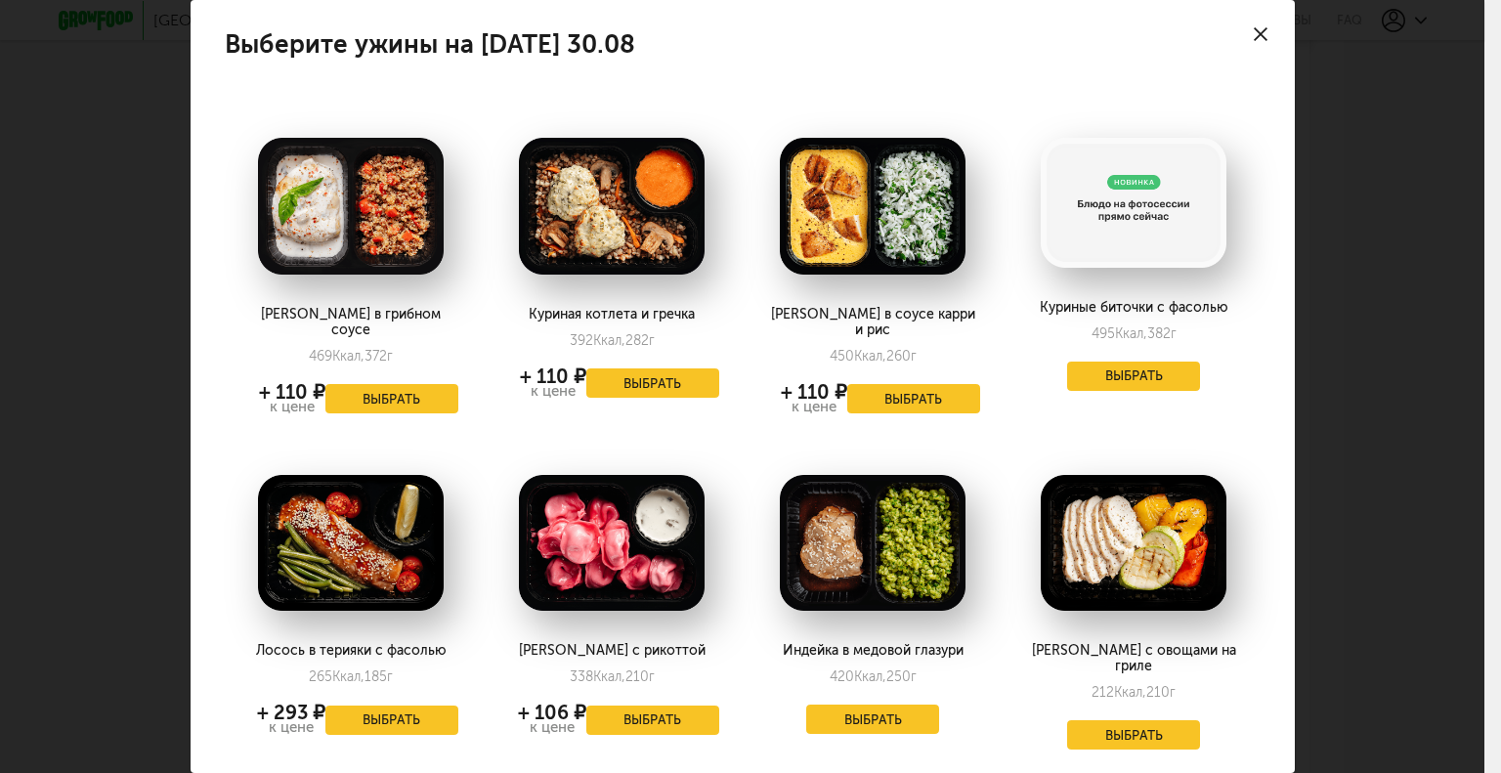
click at [1254, 30] on icon at bounding box center [1261, 34] width 14 height 14
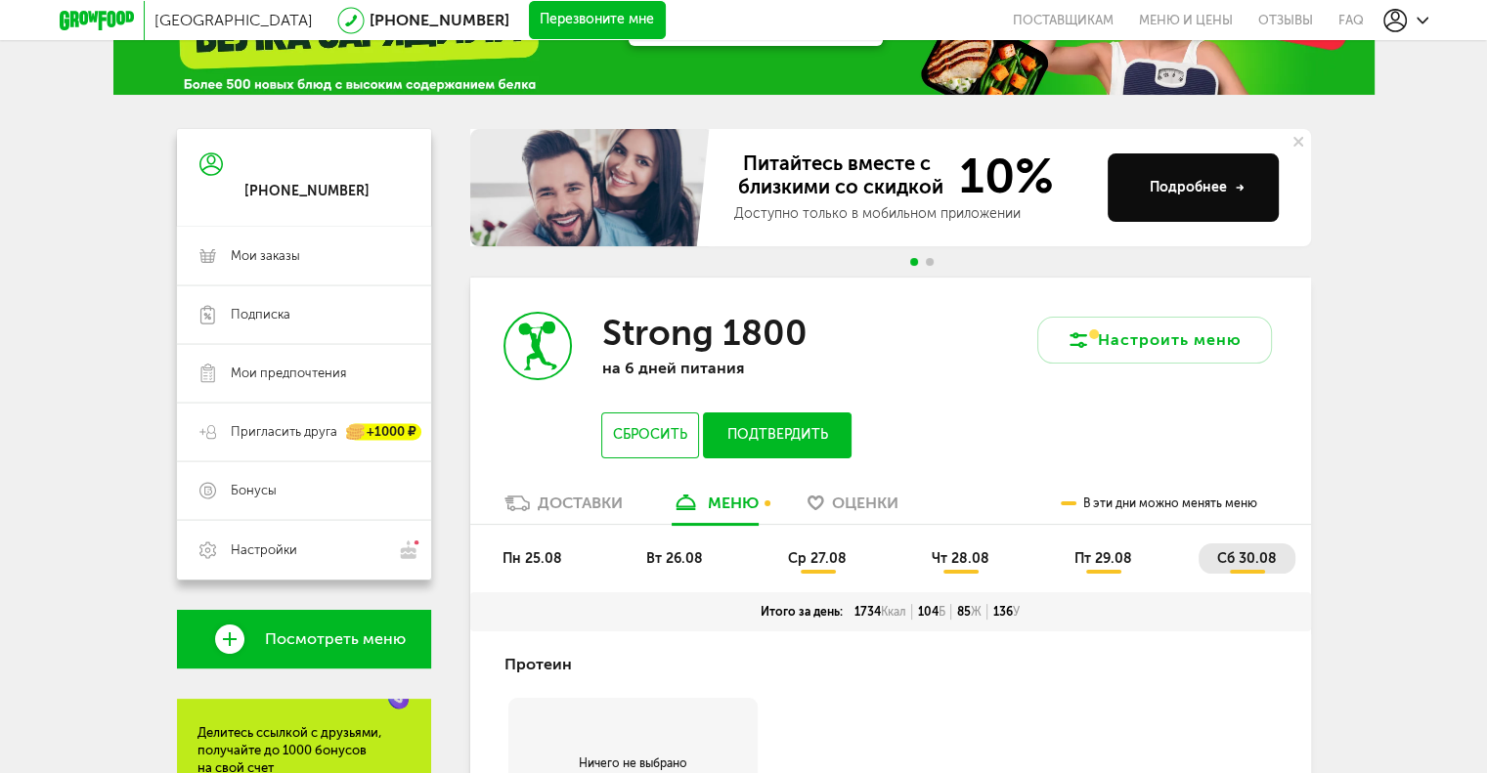
scroll to position [195, 0]
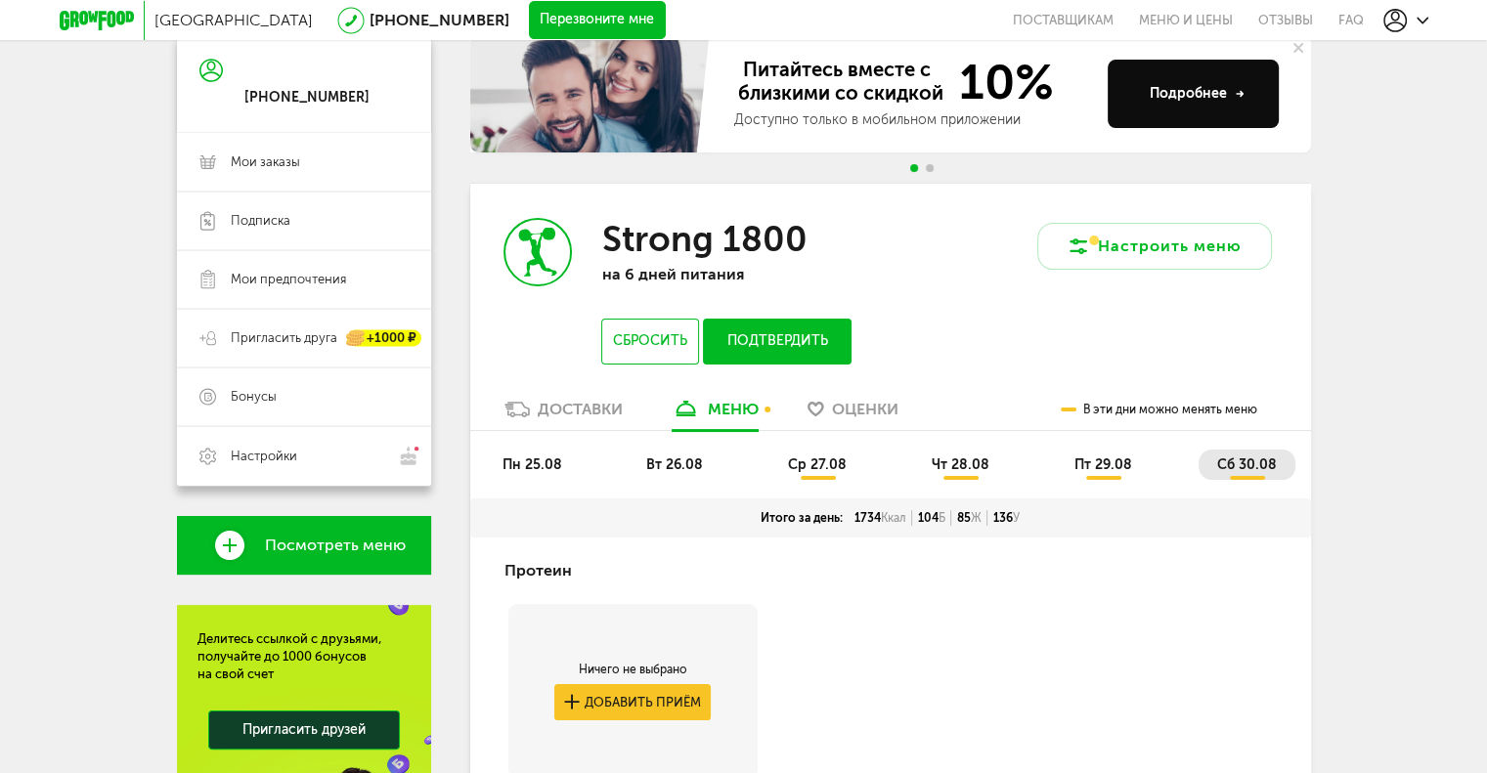
click at [768, 323] on button "Подтвердить" at bounding box center [777, 342] width 148 height 46
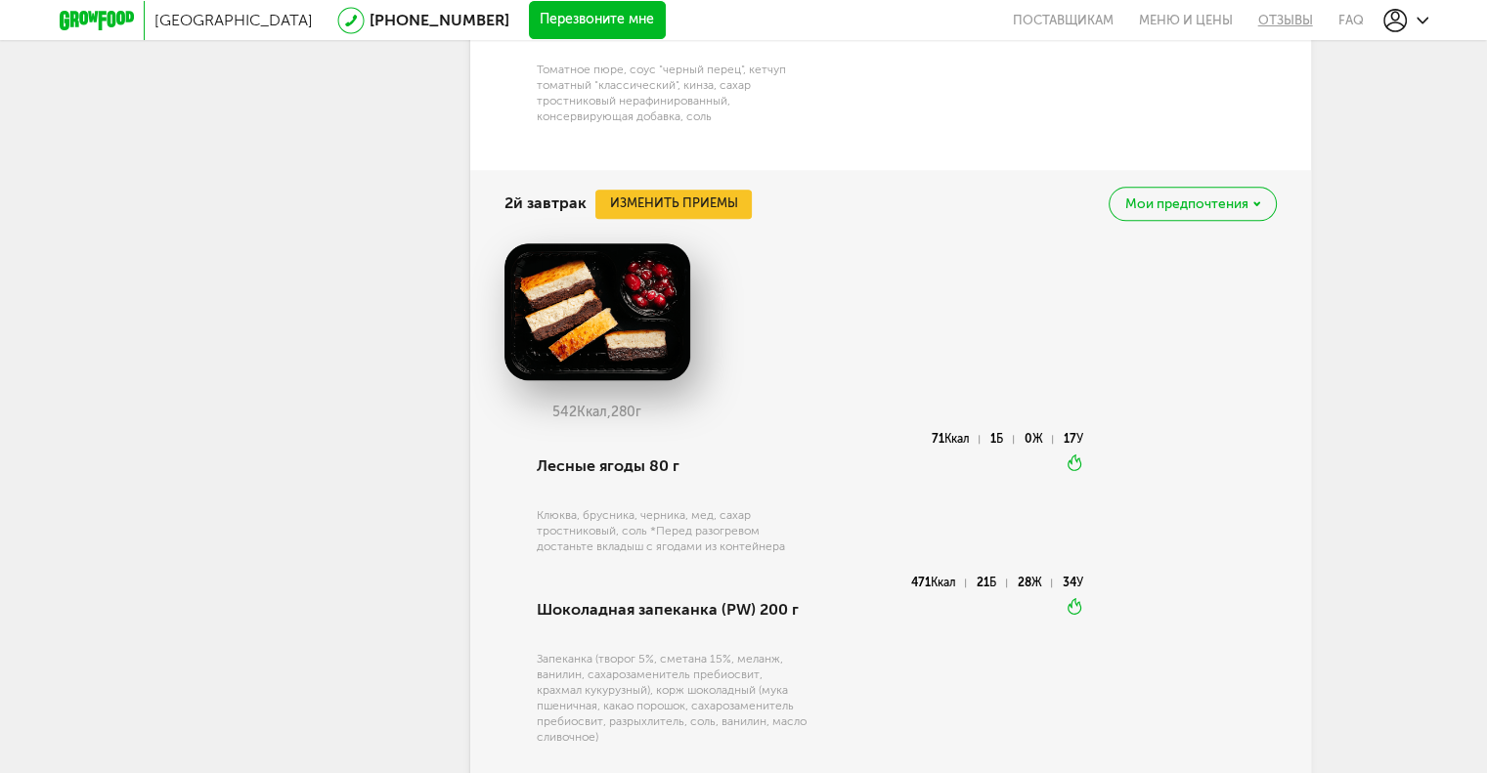
scroll to position [0, 0]
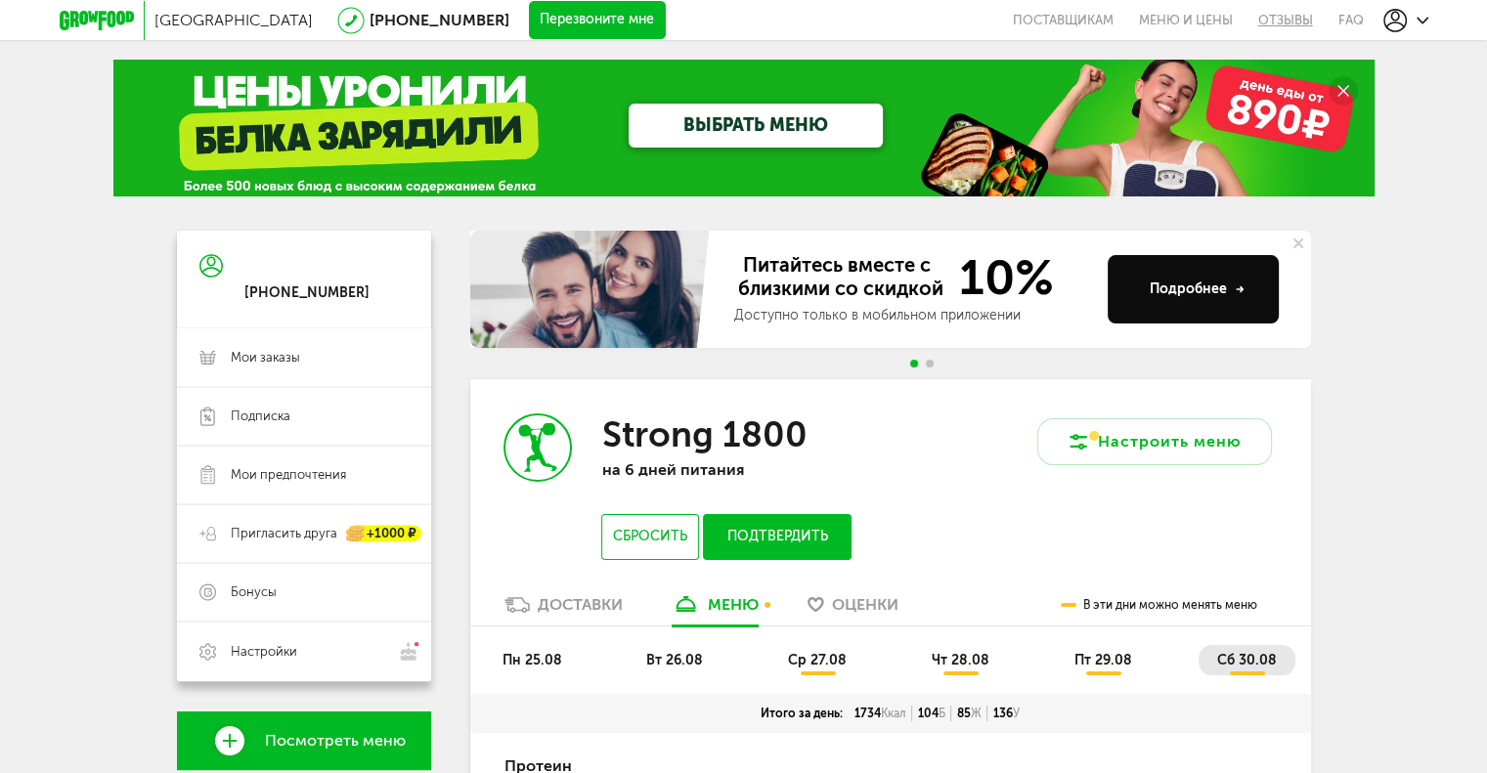
drag, startPoint x: 1269, startPoint y: 493, endPoint x: 1270, endPoint y: -1, distance: 493.6
click at [781, 534] on button "Подтвердить" at bounding box center [777, 537] width 148 height 46
